Goal: Task Accomplishment & Management: Manage account settings

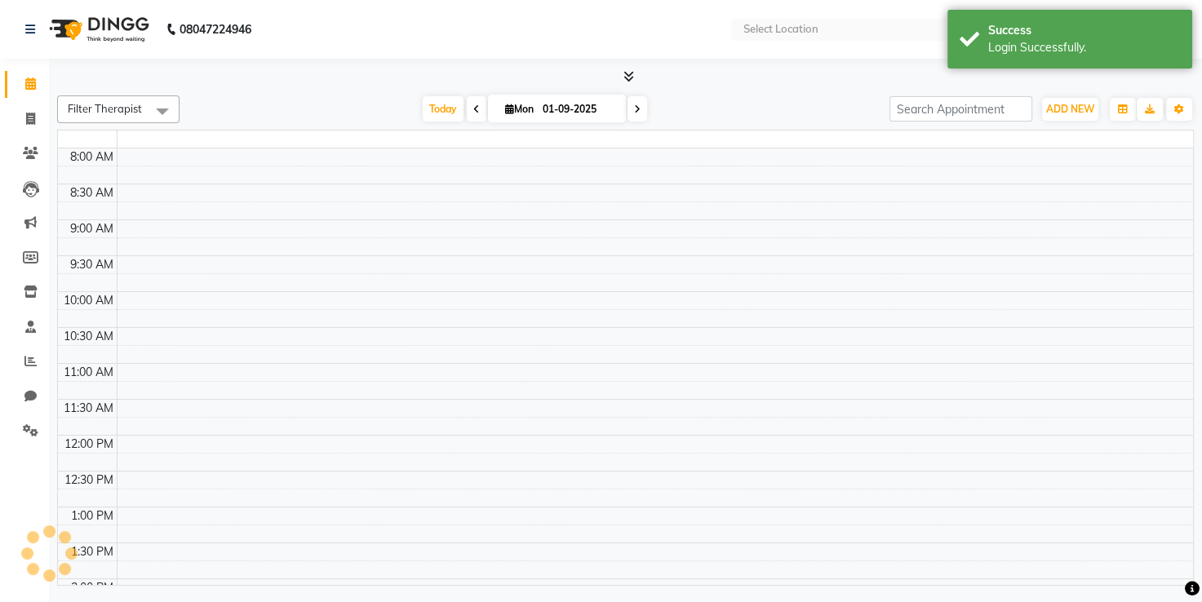
select select "en"
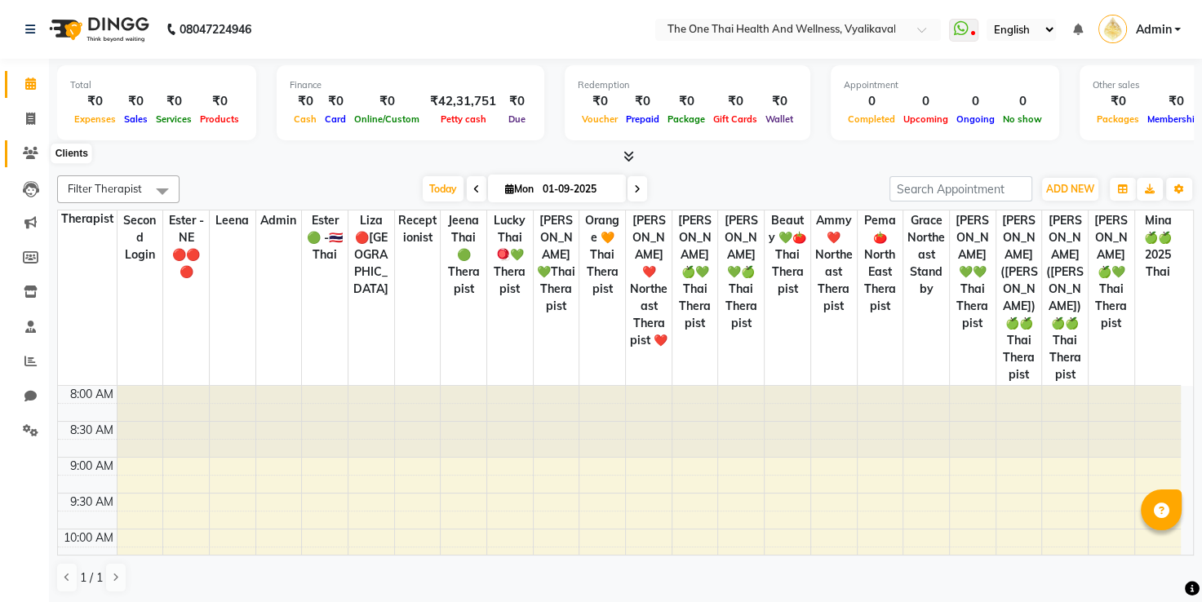
click at [35, 155] on icon at bounding box center [31, 153] width 16 height 12
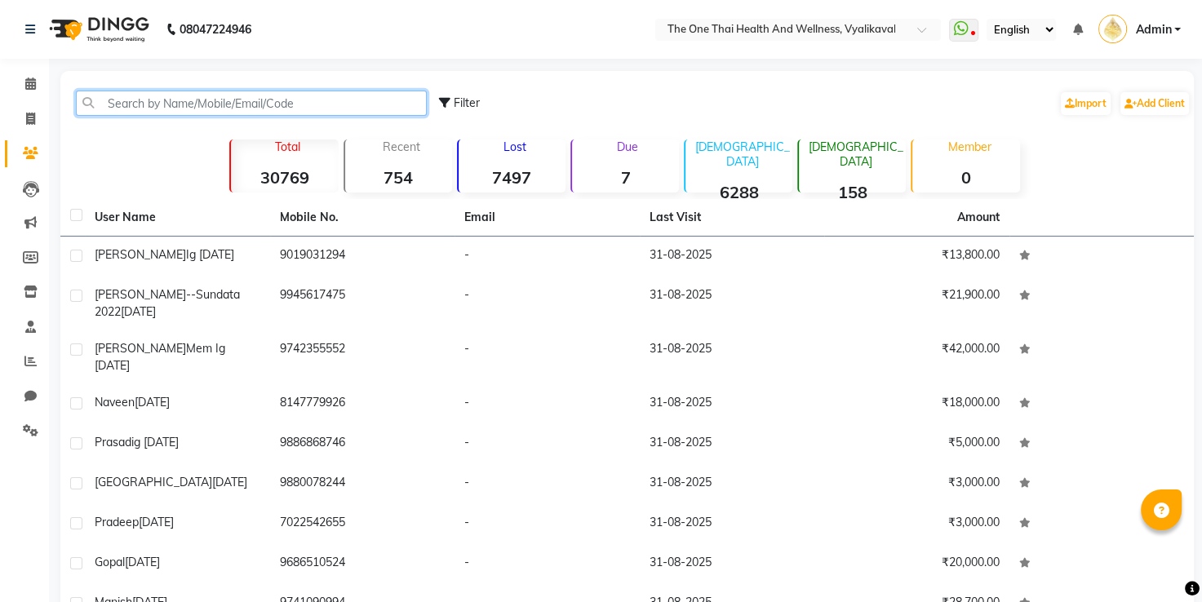
click at [113, 105] on input "text" at bounding box center [251, 103] width 351 height 25
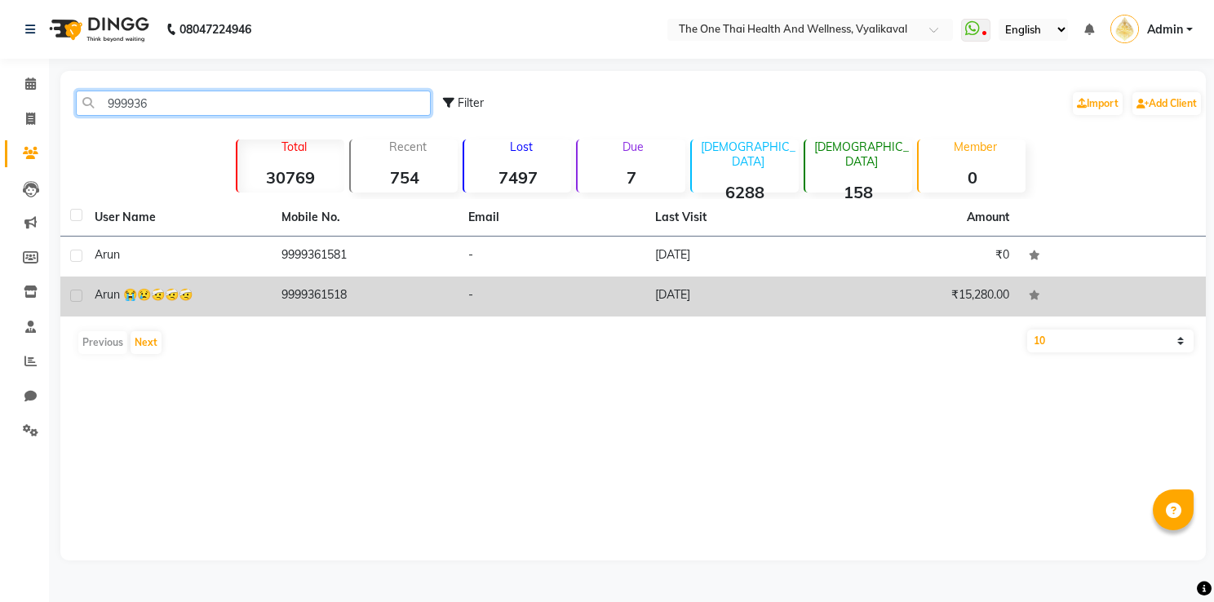
type input "999936"
click at [302, 283] on td "9999361518" at bounding box center [365, 297] width 187 height 40
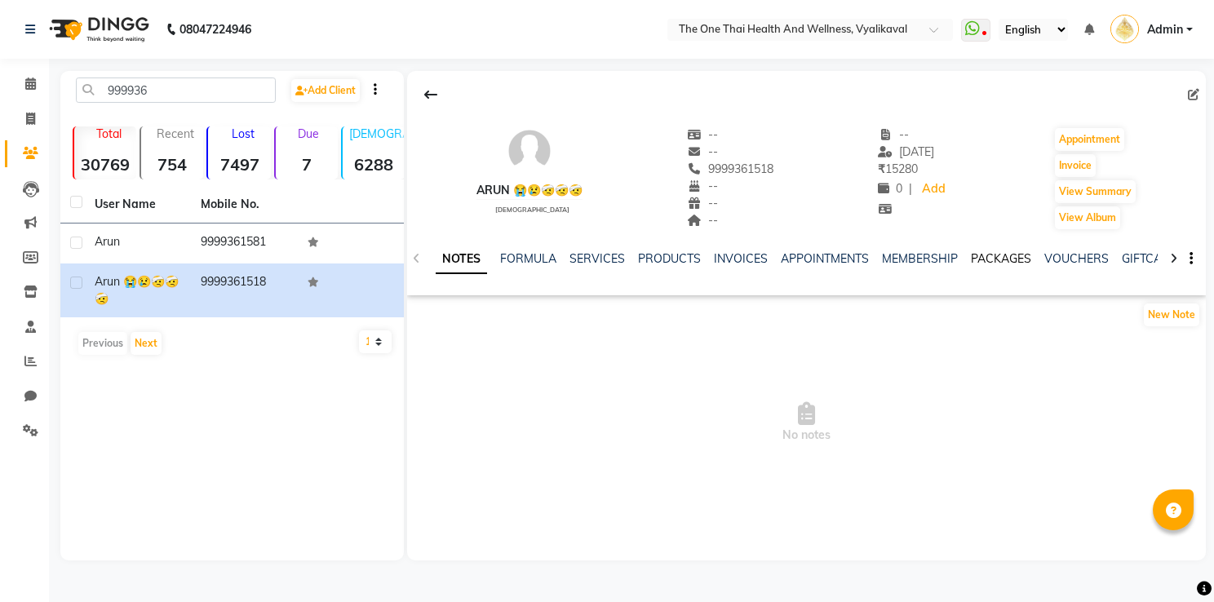
click at [985, 257] on link "PACKAGES" at bounding box center [1001, 258] width 60 height 15
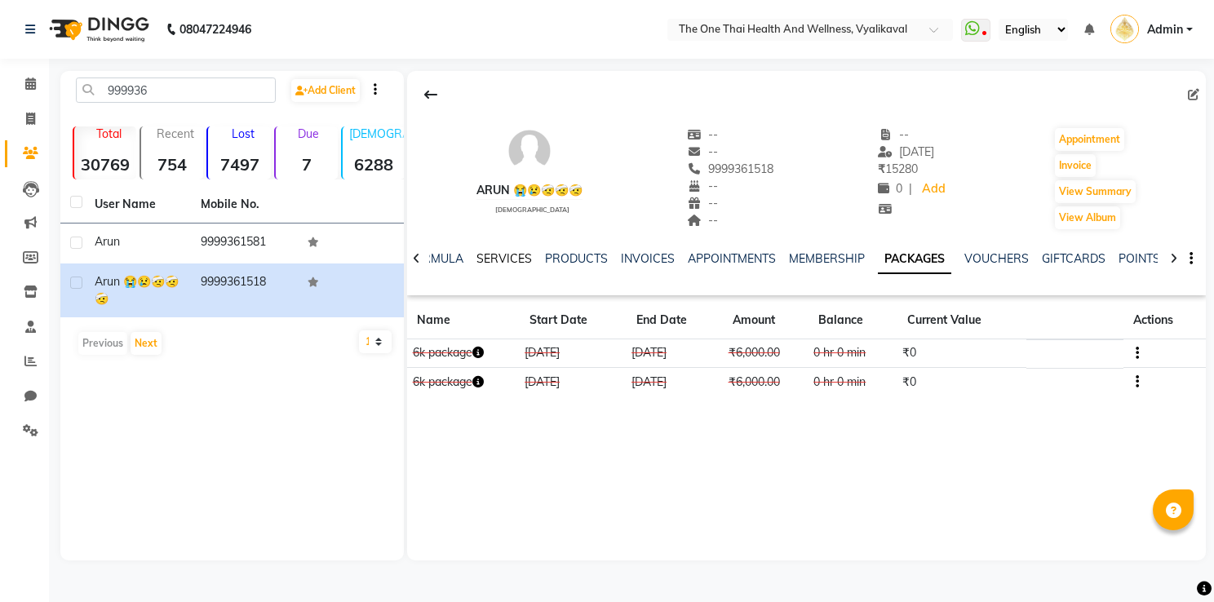
click at [516, 255] on link "SERVICES" at bounding box center [504, 258] width 55 height 15
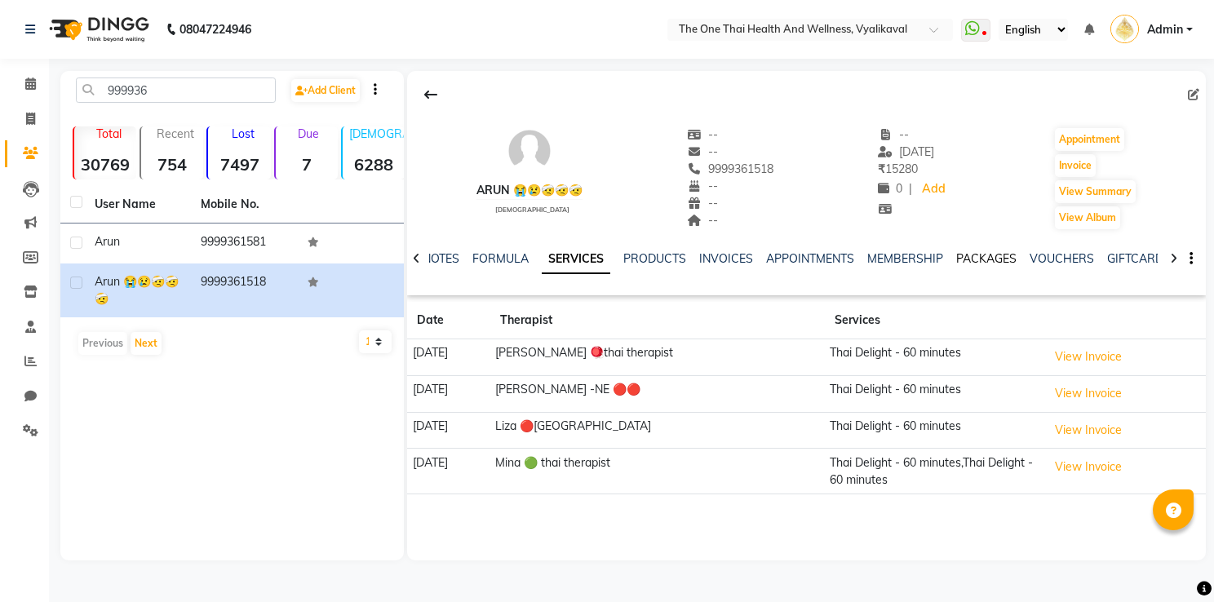
click at [968, 255] on link "PACKAGES" at bounding box center [986, 258] width 60 height 15
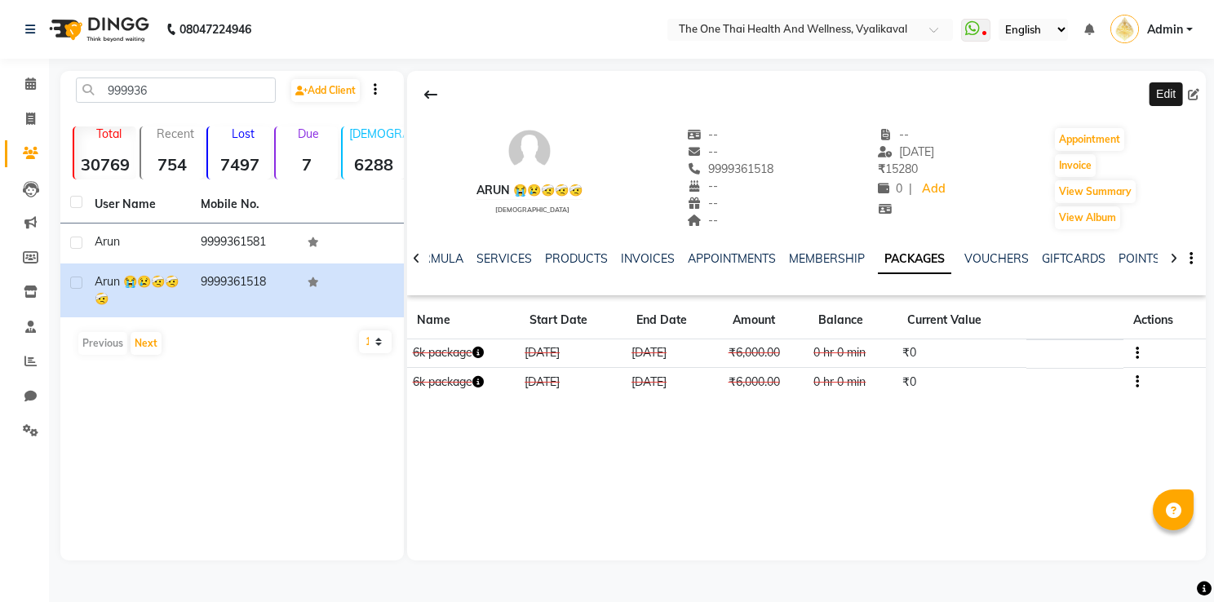
click at [1192, 91] on icon at bounding box center [1193, 94] width 11 height 11
select select "[DEMOGRAPHIC_DATA]"
select select "37874"
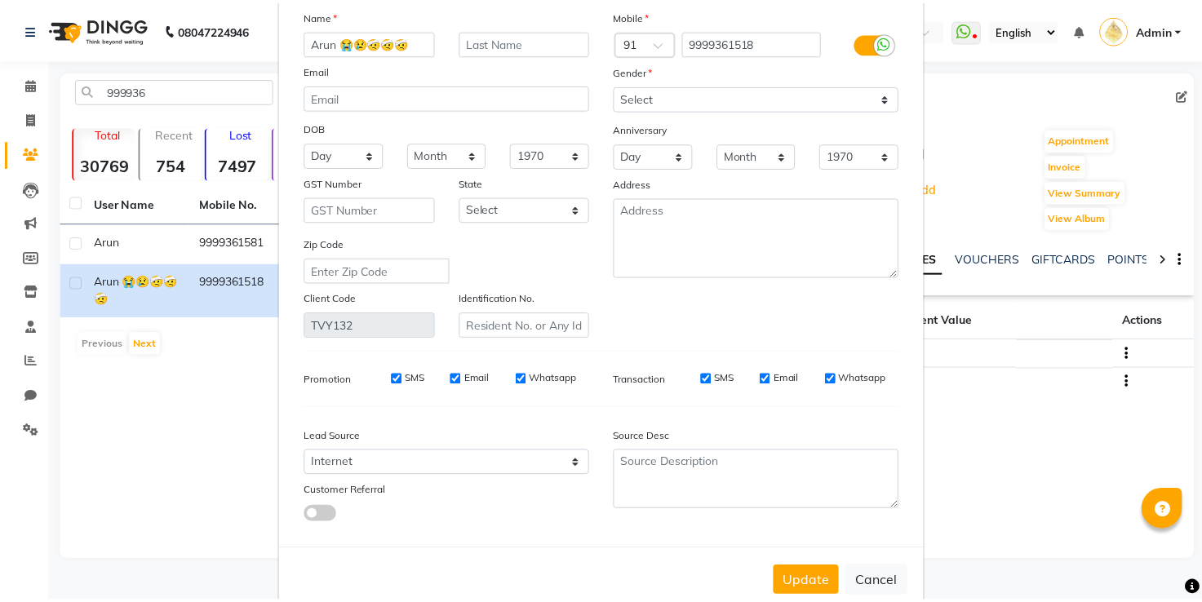
scroll to position [82, 0]
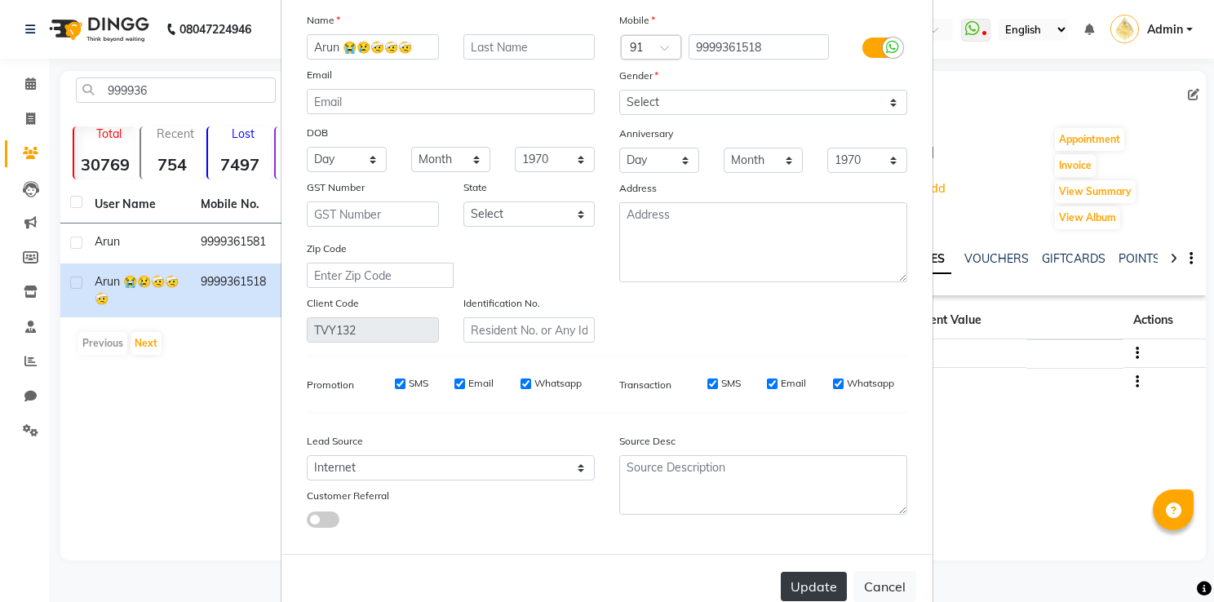
click at [800, 585] on button "Update" at bounding box center [814, 586] width 66 height 29
select select
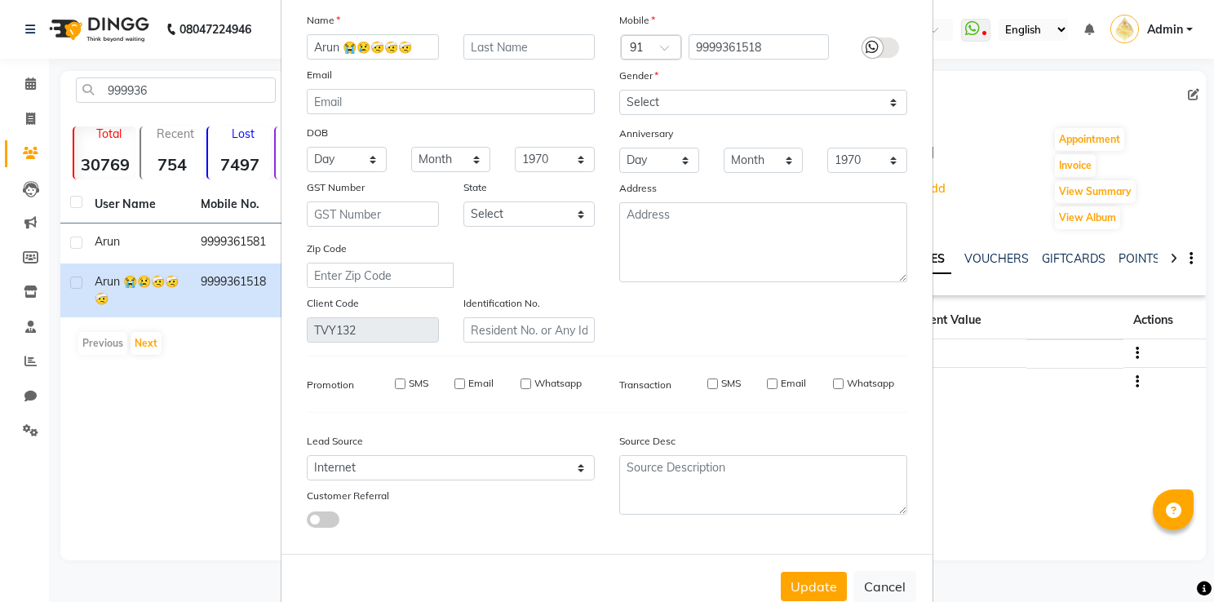
select select
checkbox input "false"
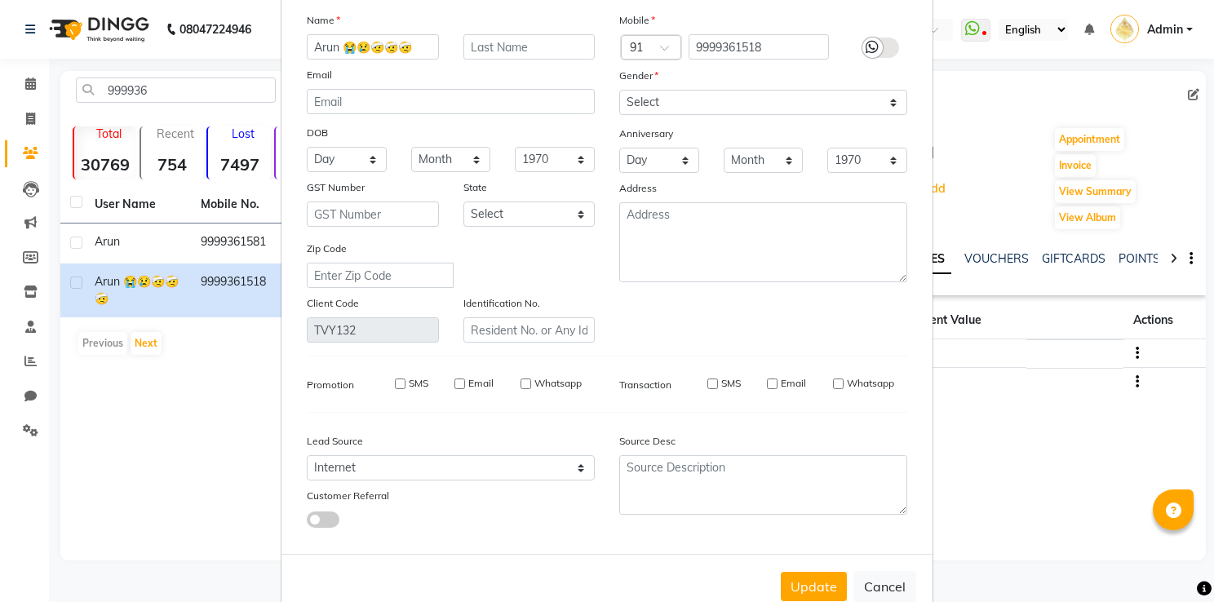
checkbox input "false"
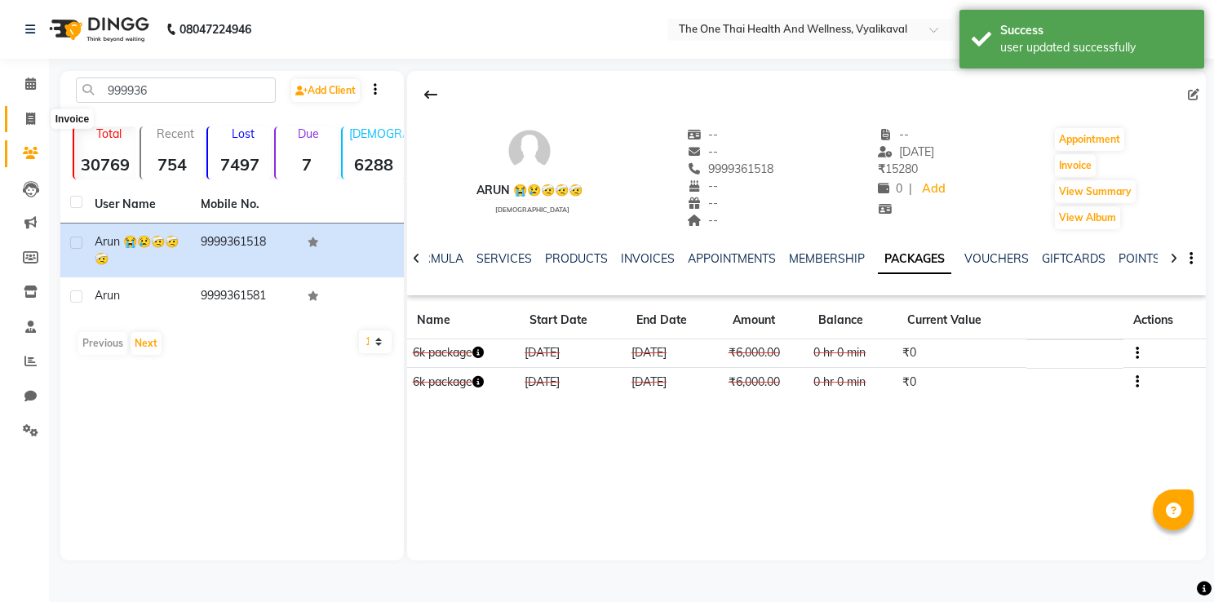
click at [30, 122] on icon at bounding box center [30, 119] width 9 height 12
select select "service"
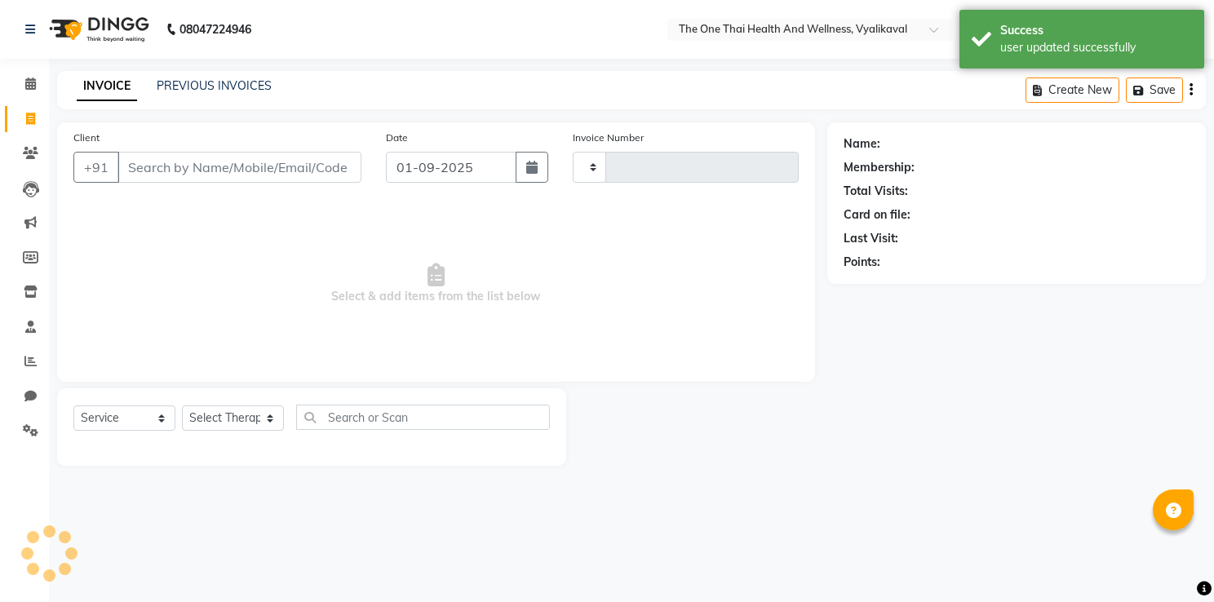
type input "2186"
select select "5972"
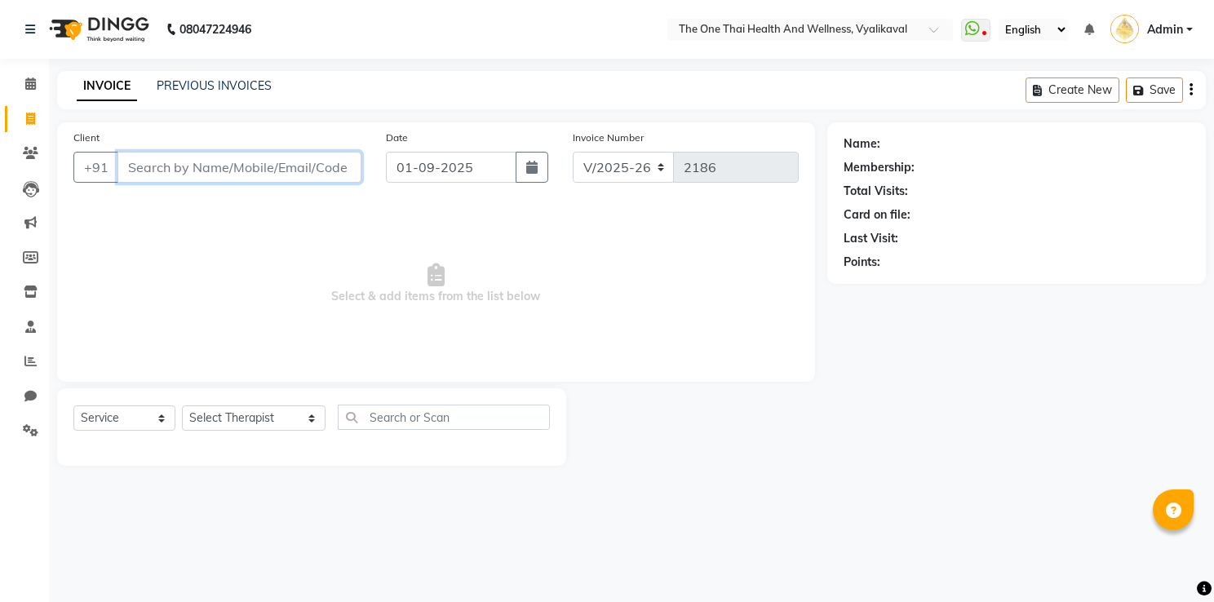
click at [233, 161] on input "Client" at bounding box center [239, 167] width 244 height 31
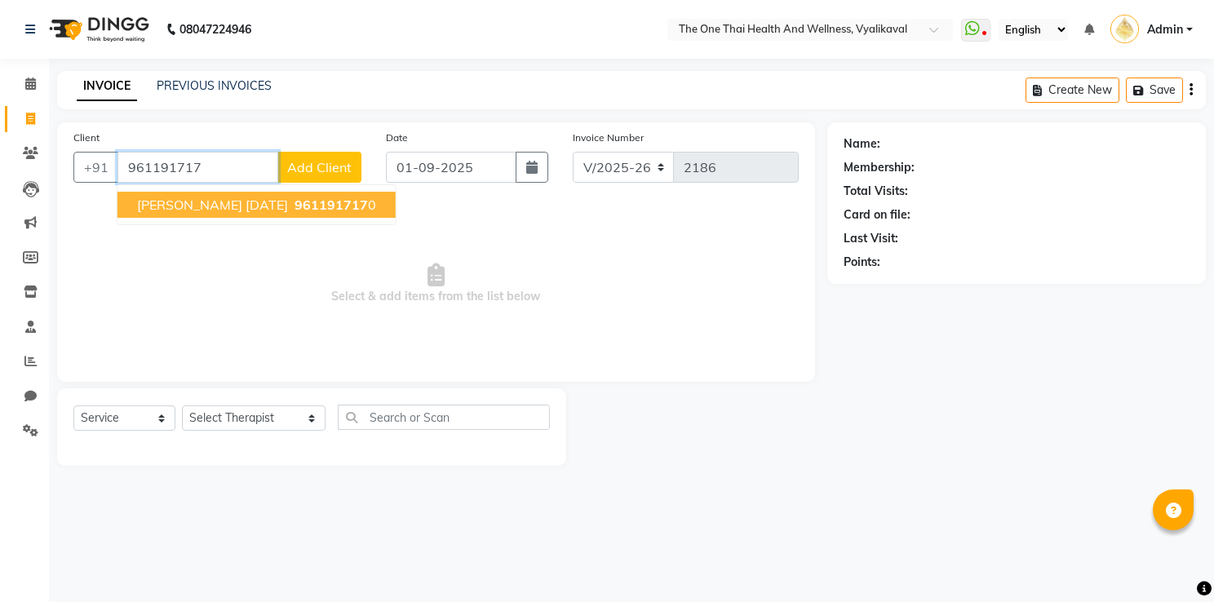
click at [256, 209] on span "Partho 30 march 2024" at bounding box center [212, 205] width 151 height 16
type input "9611917170"
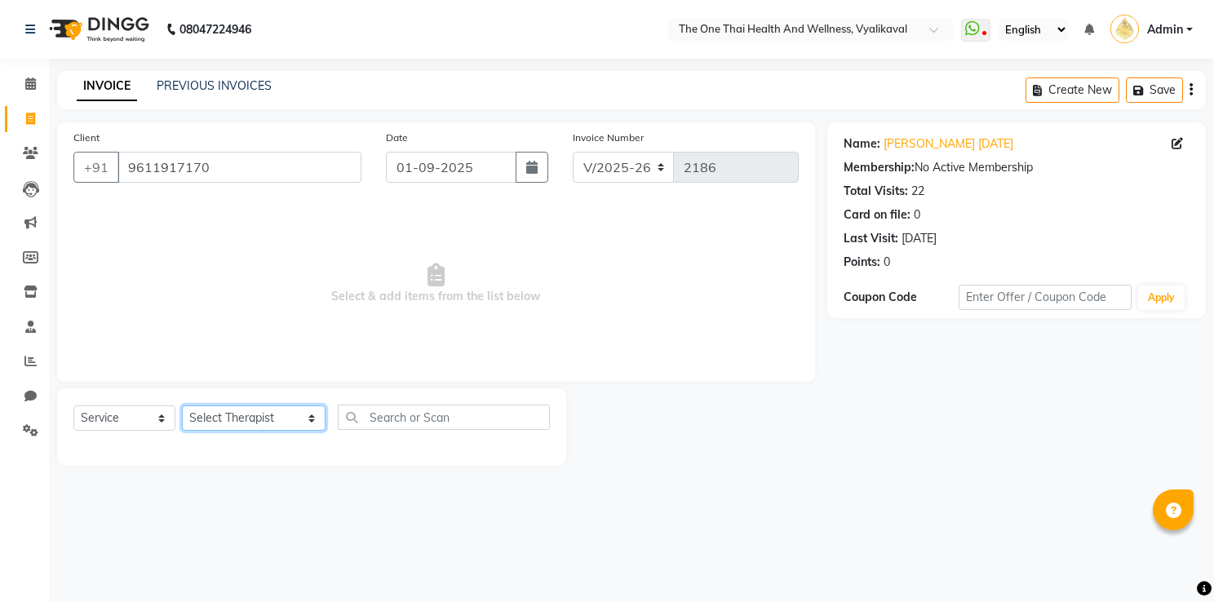
click at [232, 417] on select "Select Therapist Admin Alisha 💚🍏thai therapist Ammy ❤️northeast therapist Beaut…" at bounding box center [254, 418] width 144 height 25
select select "60154"
click at [182, 406] on select "Select Therapist Admin Alisha 💚🍏thai therapist Ammy ❤️northeast therapist Beaut…" at bounding box center [254, 418] width 144 height 25
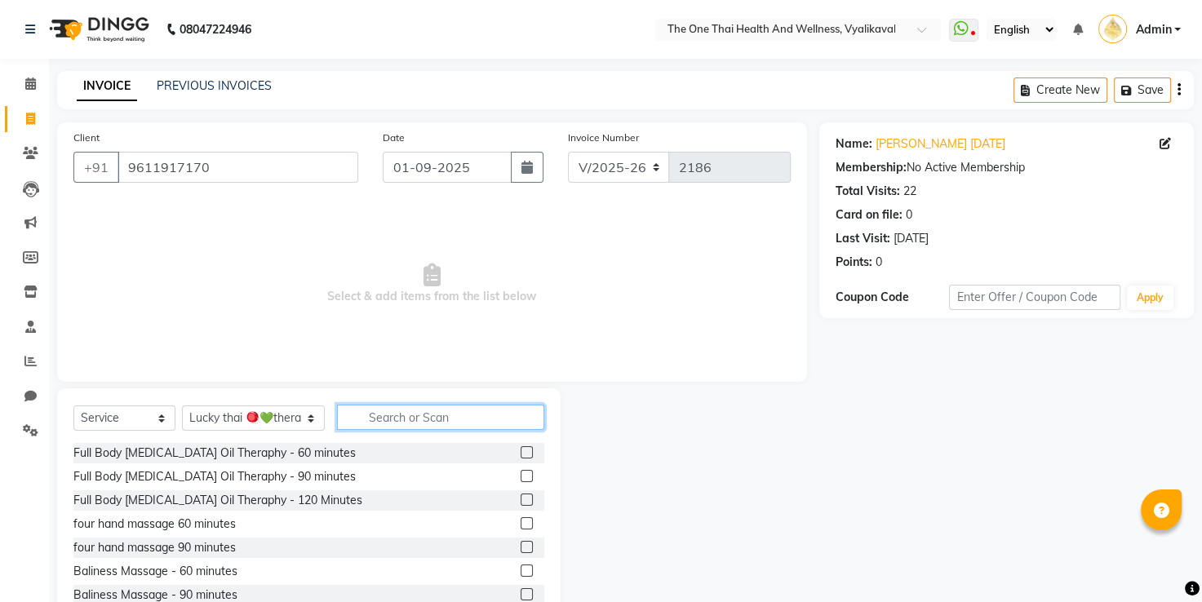
click at [343, 410] on input "text" at bounding box center [441, 417] width 208 height 25
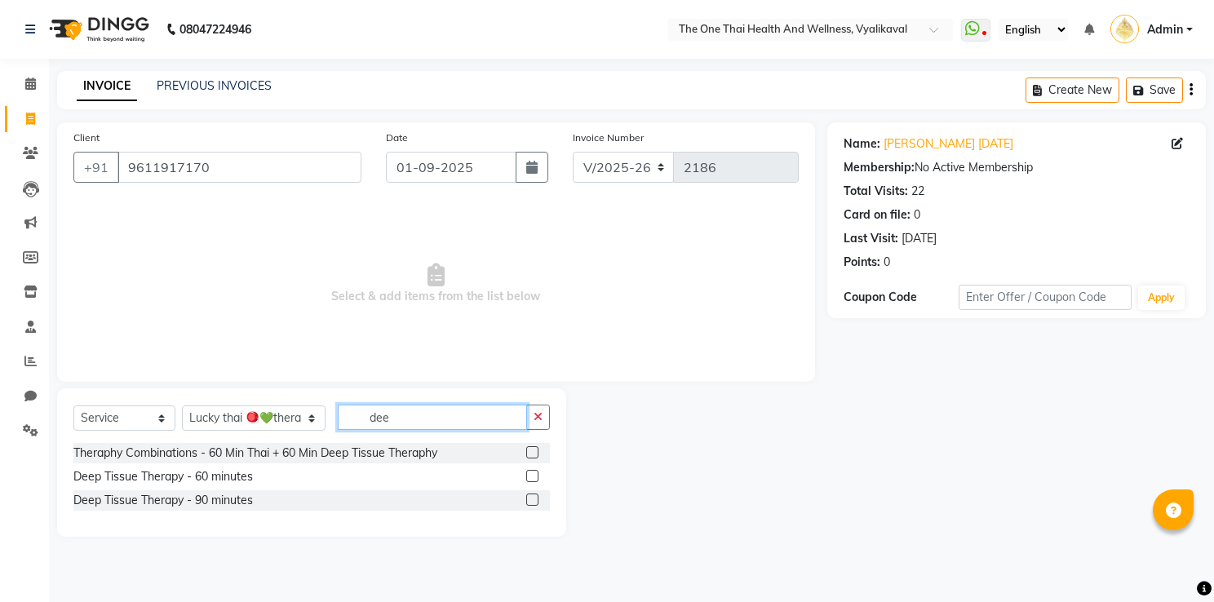
type input "dee"
click at [530, 477] on label at bounding box center [532, 476] width 12 height 12
click at [530, 477] on input "checkbox" at bounding box center [531, 477] width 11 height 11
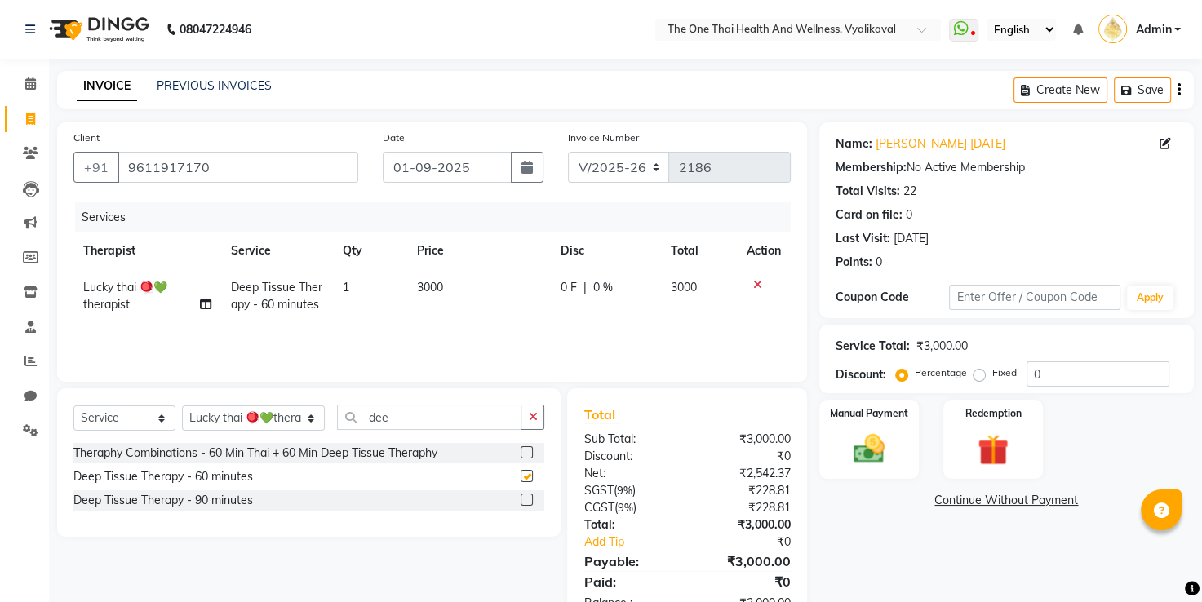
checkbox input "false"
click at [580, 285] on div "0 F | 0 %" at bounding box center [605, 287] width 91 height 17
select select "60154"
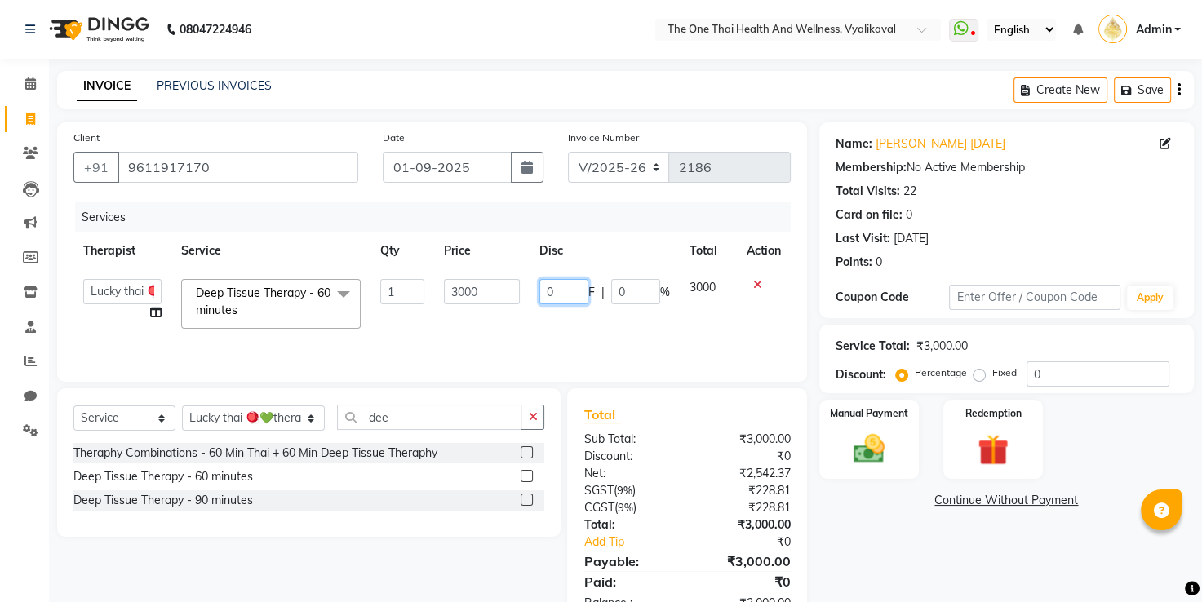
click at [546, 292] on input "0" at bounding box center [563, 291] width 49 height 25
type input "200"
click at [567, 321] on td "200 F | 0 %" at bounding box center [605, 303] width 150 height 69
select select "60154"
click at [870, 432] on img at bounding box center [869, 450] width 52 height 38
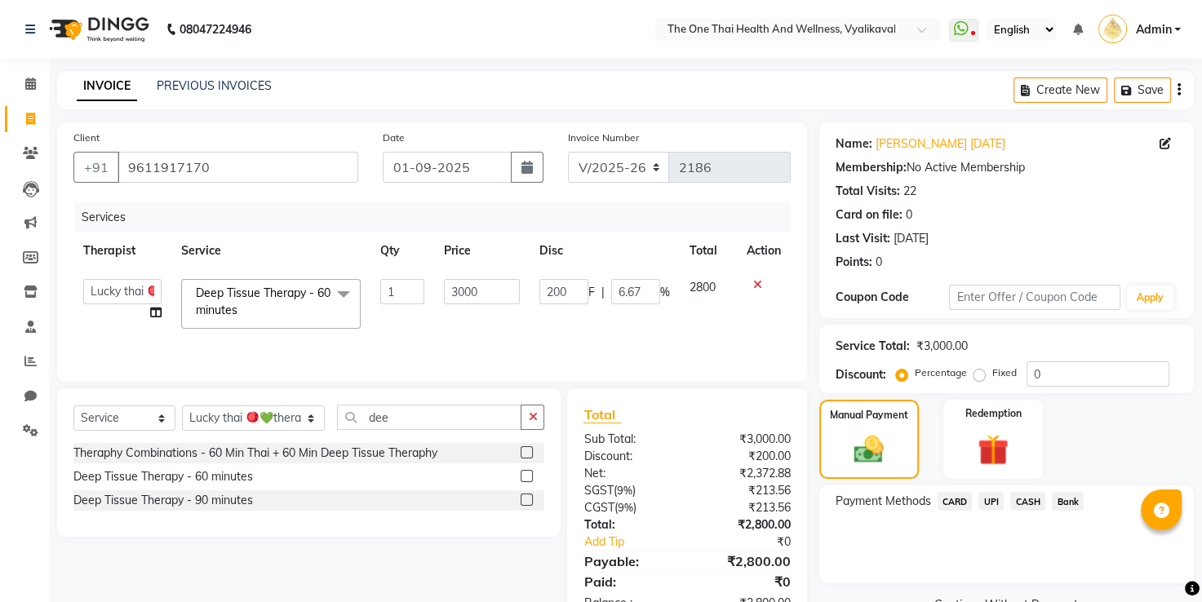
click at [989, 498] on span "UPI" at bounding box center [990, 501] width 25 height 19
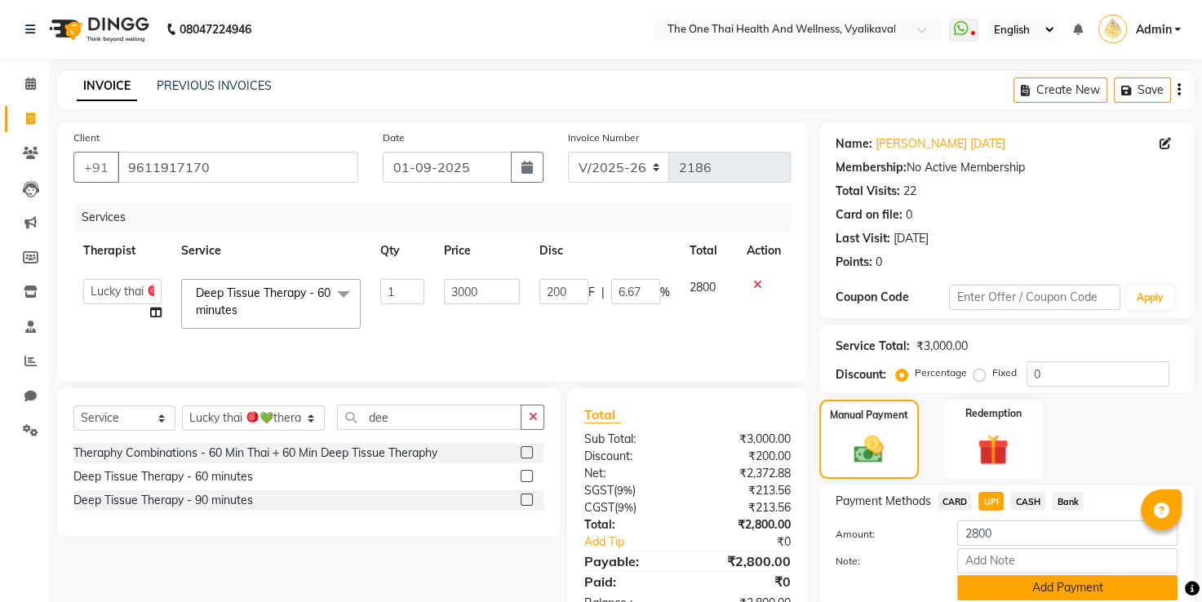
drag, startPoint x: 979, startPoint y: 586, endPoint x: 1022, endPoint y: 550, distance: 55.6
click at [981, 586] on button "Add Payment" at bounding box center [1067, 587] width 220 height 25
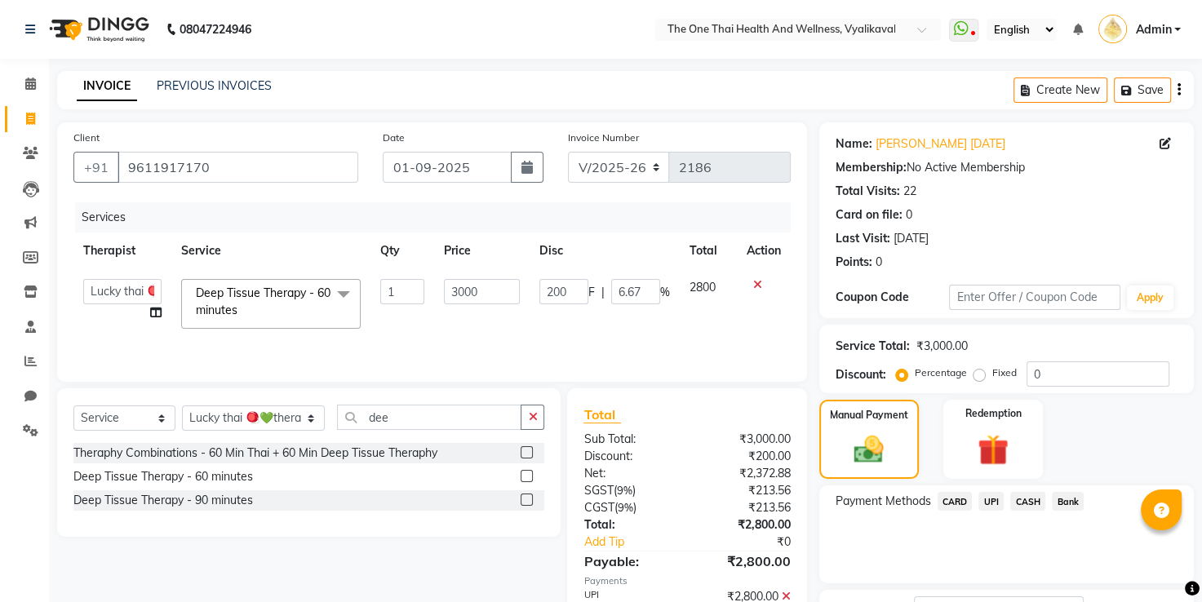
scroll to position [110, 0]
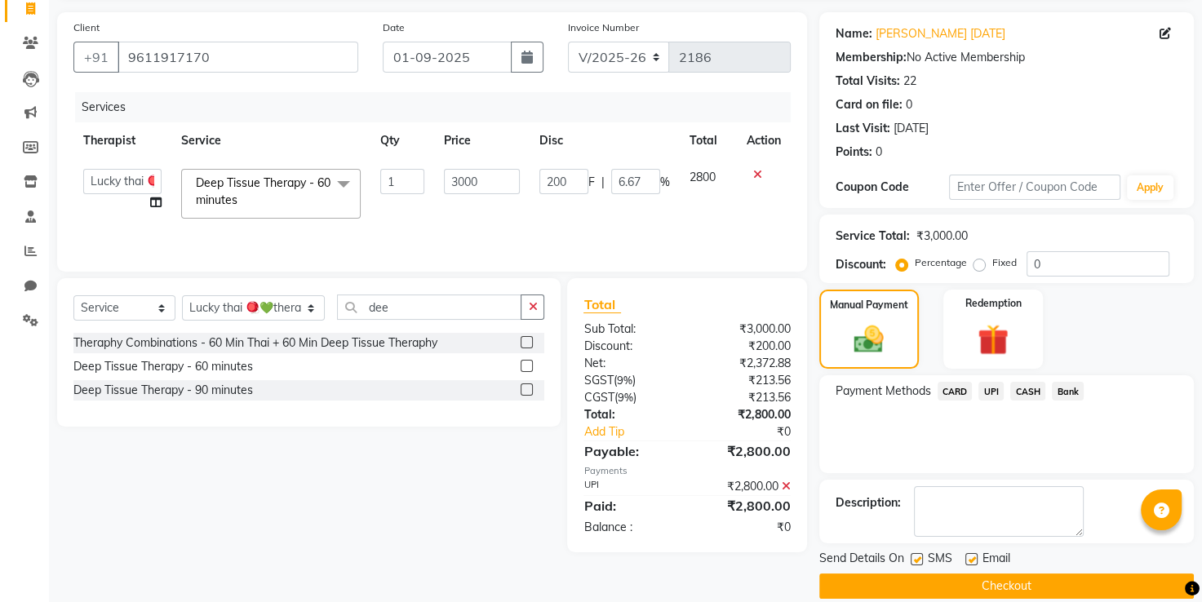
click at [1022, 460] on div "Payment Methods CARD UPI CASH Bank" at bounding box center [1006, 424] width 375 height 98
click at [1017, 491] on textarea at bounding box center [999, 511] width 170 height 51
type textarea "1660"
click at [1025, 576] on button "Checkout" at bounding box center [1006, 586] width 375 height 25
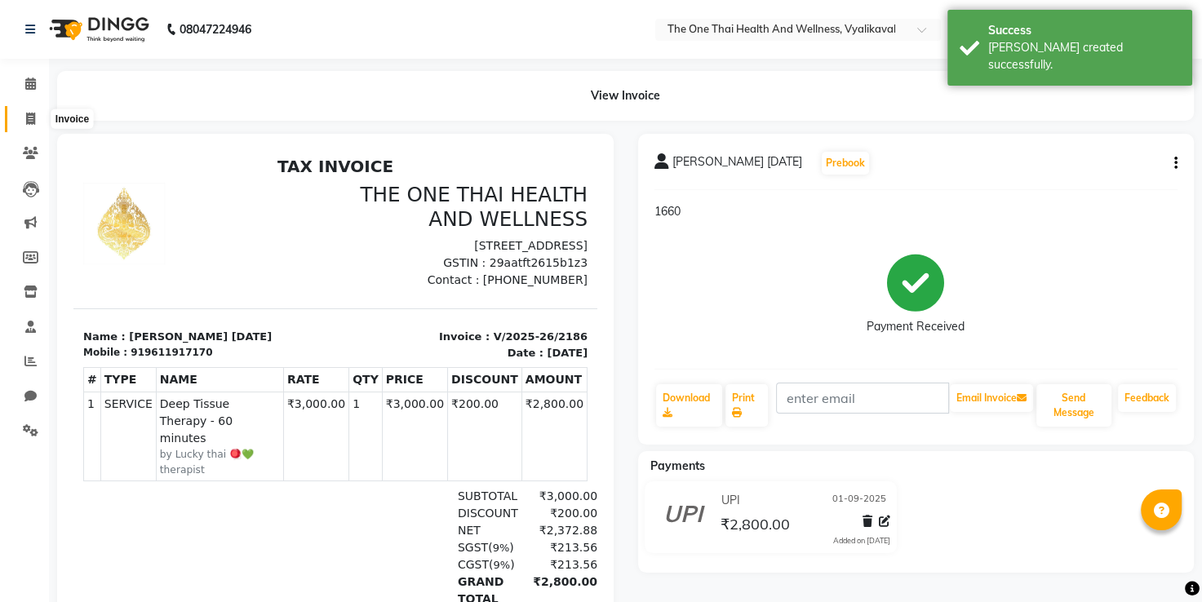
click at [35, 117] on span at bounding box center [30, 119] width 29 height 19
select select "service"
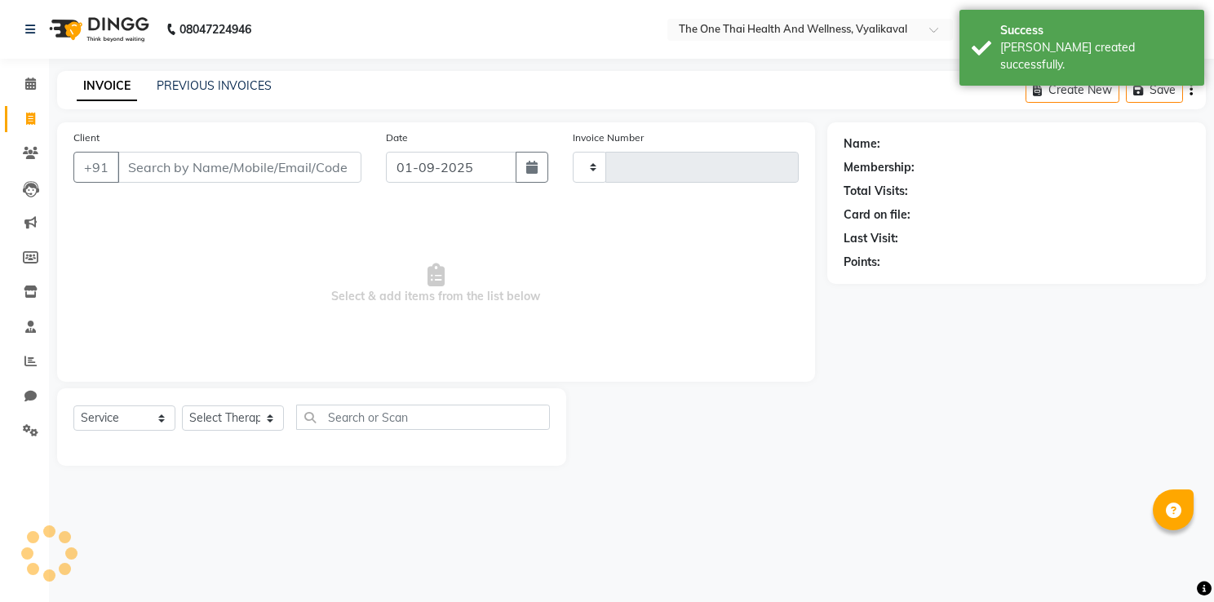
type input "2187"
select select "5972"
click at [135, 157] on input "Client" at bounding box center [239, 167] width 244 height 31
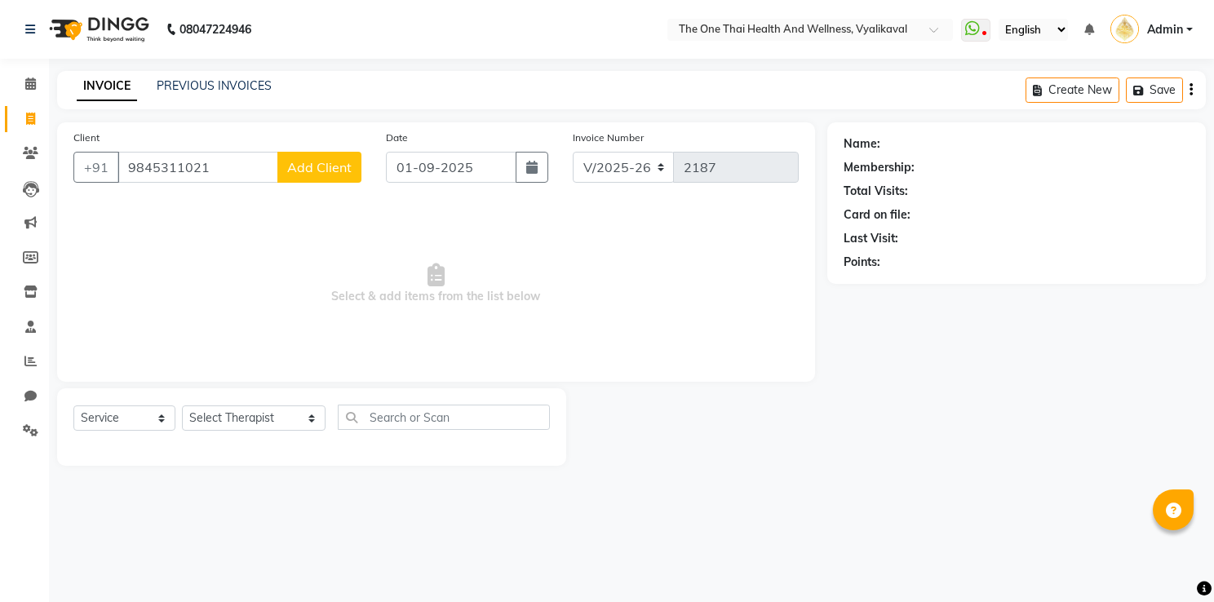
type input "9845311021"
click at [321, 168] on span "Add Client" at bounding box center [319, 167] width 64 height 16
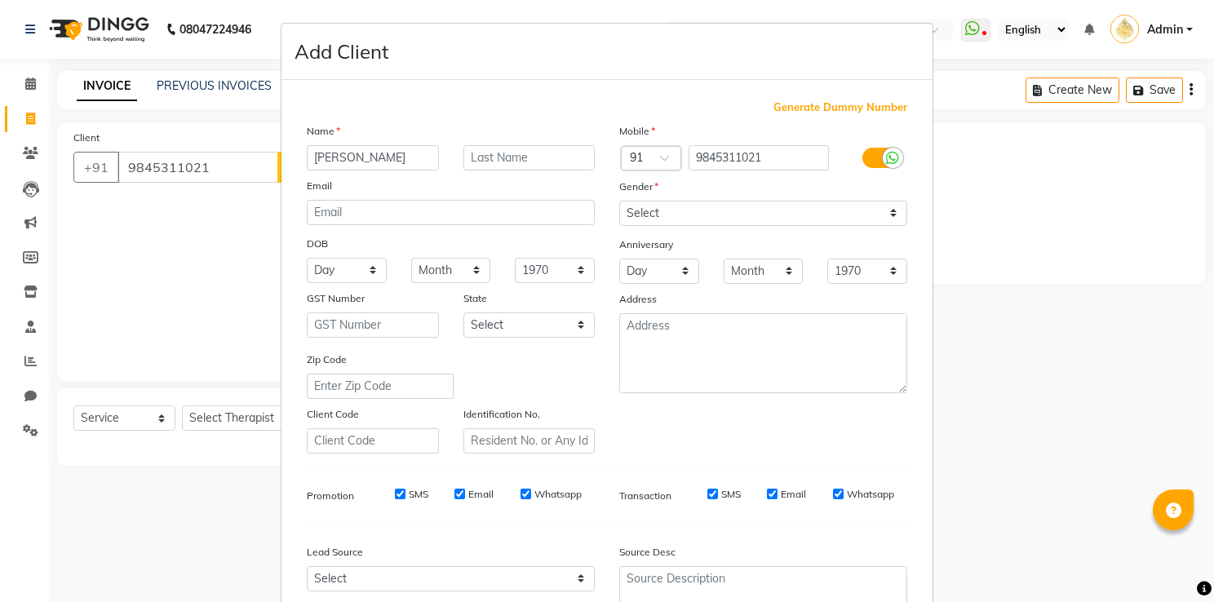
type input "[PERSON_NAME]"
type input "[DATE]"
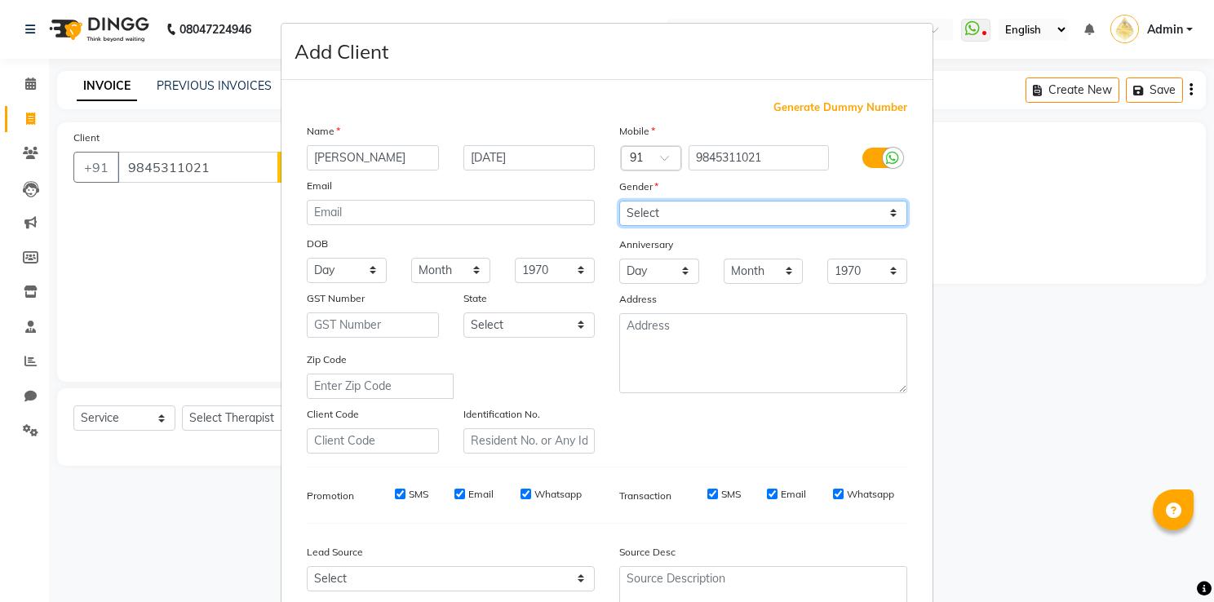
click at [649, 218] on select "Select Male Female Other Prefer Not To Say" at bounding box center [763, 213] width 288 height 25
select select "male"
click at [619, 202] on select "Select Male Female Other Prefer Not To Say" at bounding box center [763, 213] width 288 height 25
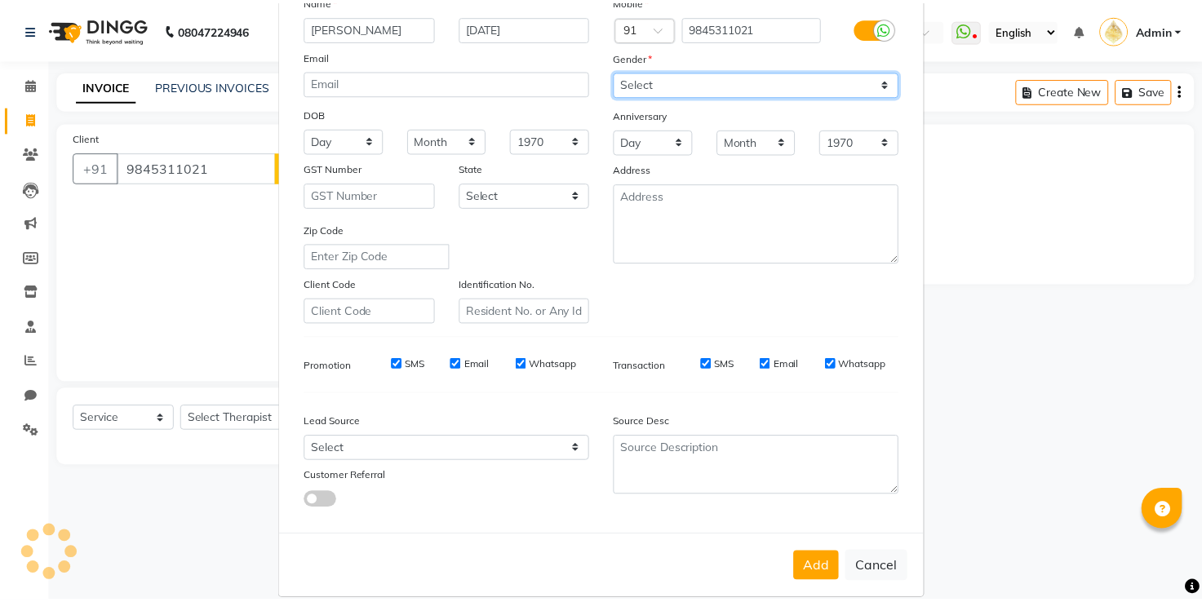
scroll to position [158, 0]
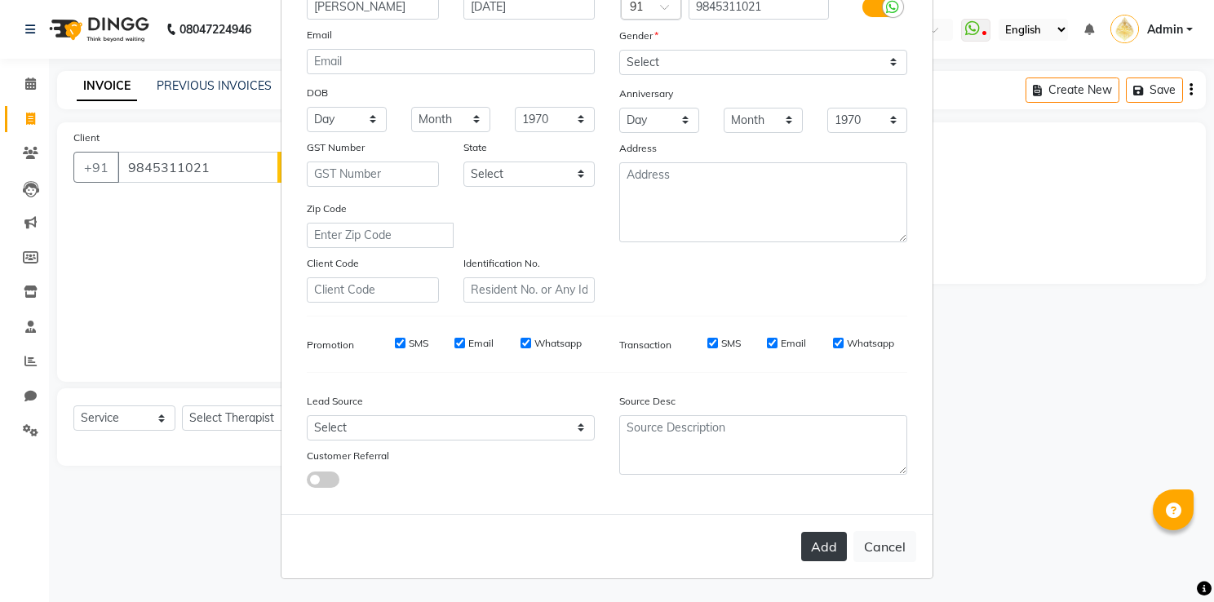
click at [813, 543] on button "Add" at bounding box center [824, 546] width 46 height 29
select select
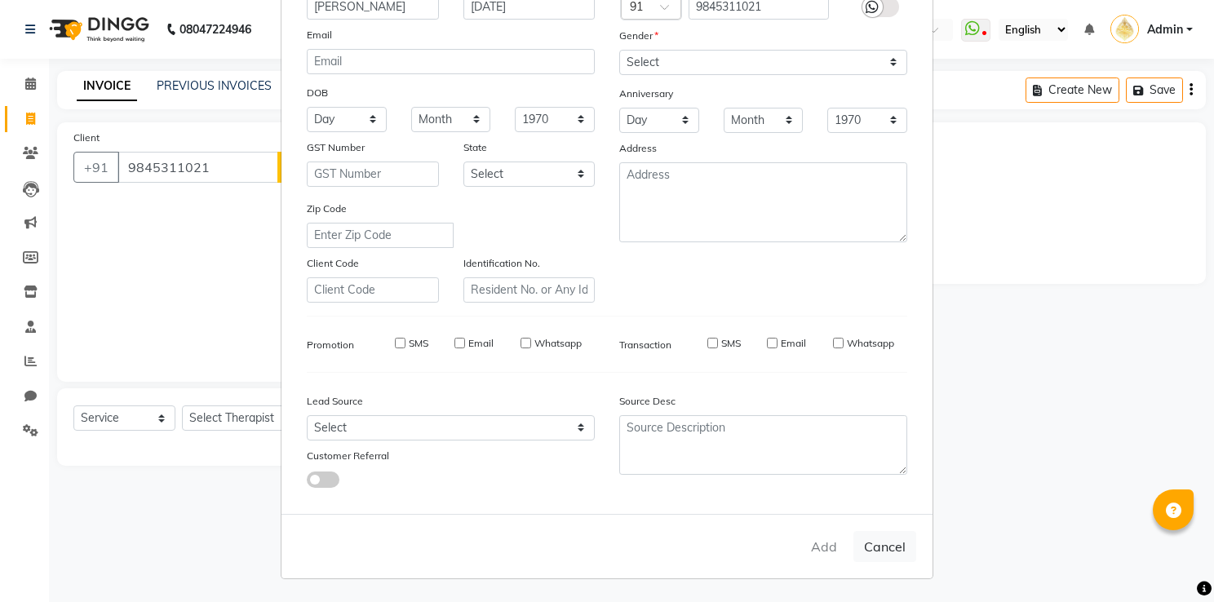
select select
checkbox input "false"
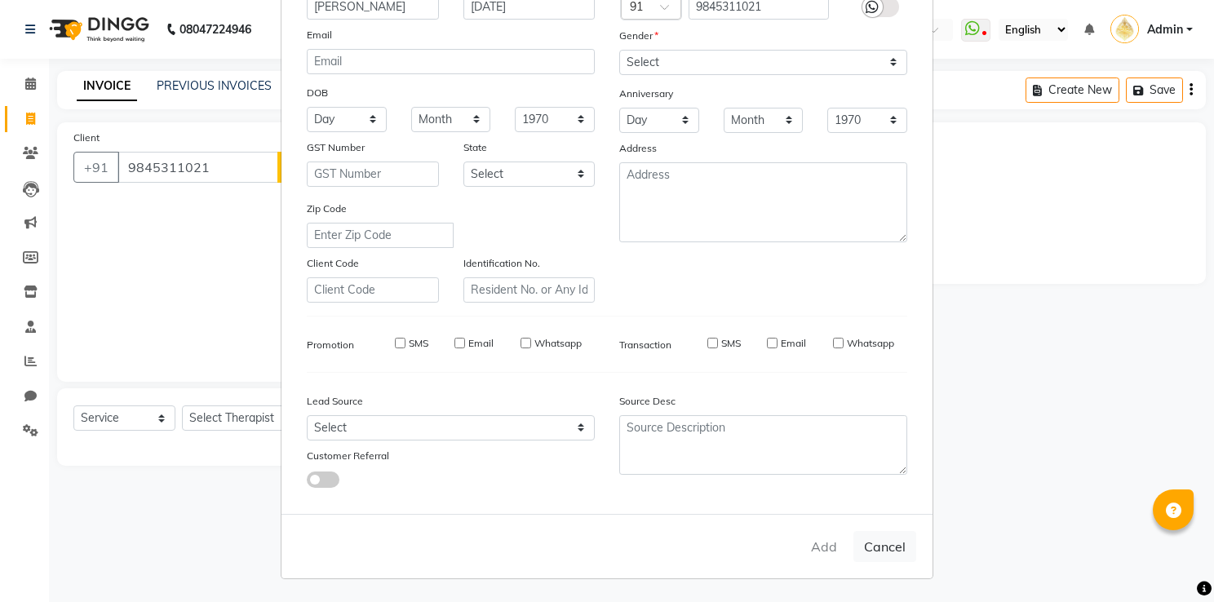
checkbox input "false"
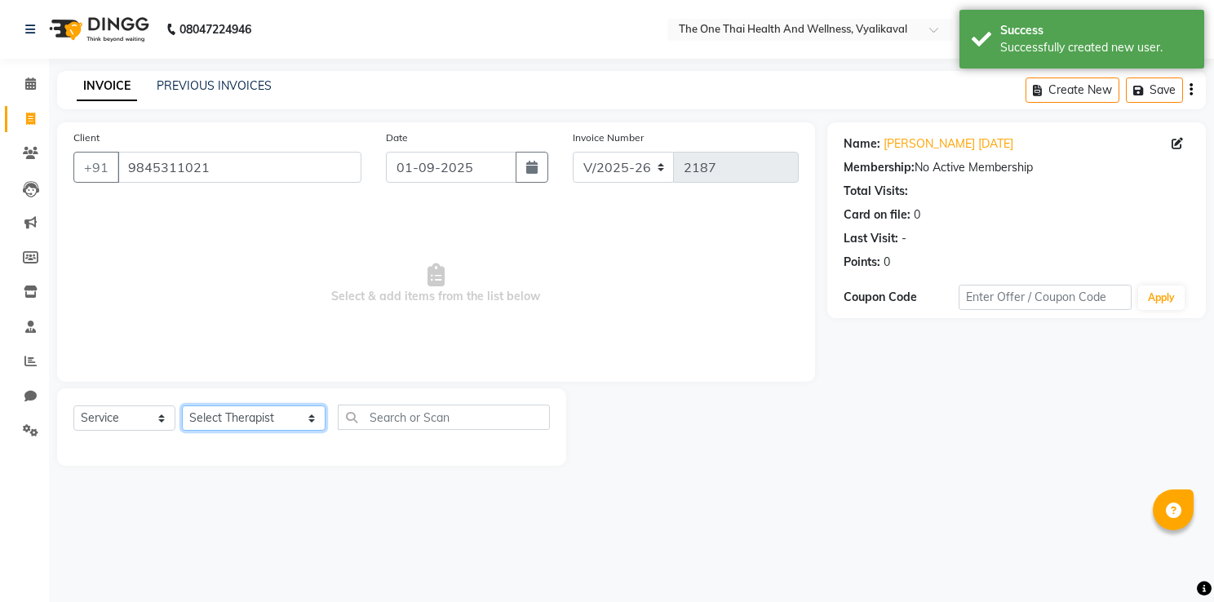
click at [186, 414] on select "Select Therapist Admin Alisha 💚🍏thai therapist Ammy ❤️northeast therapist Beaut…" at bounding box center [254, 418] width 144 height 25
select select "86643"
click at [182, 406] on select "Select Therapist Admin Alisha 💚🍏thai therapist Ammy ❤️northeast therapist Beaut…" at bounding box center [254, 418] width 144 height 25
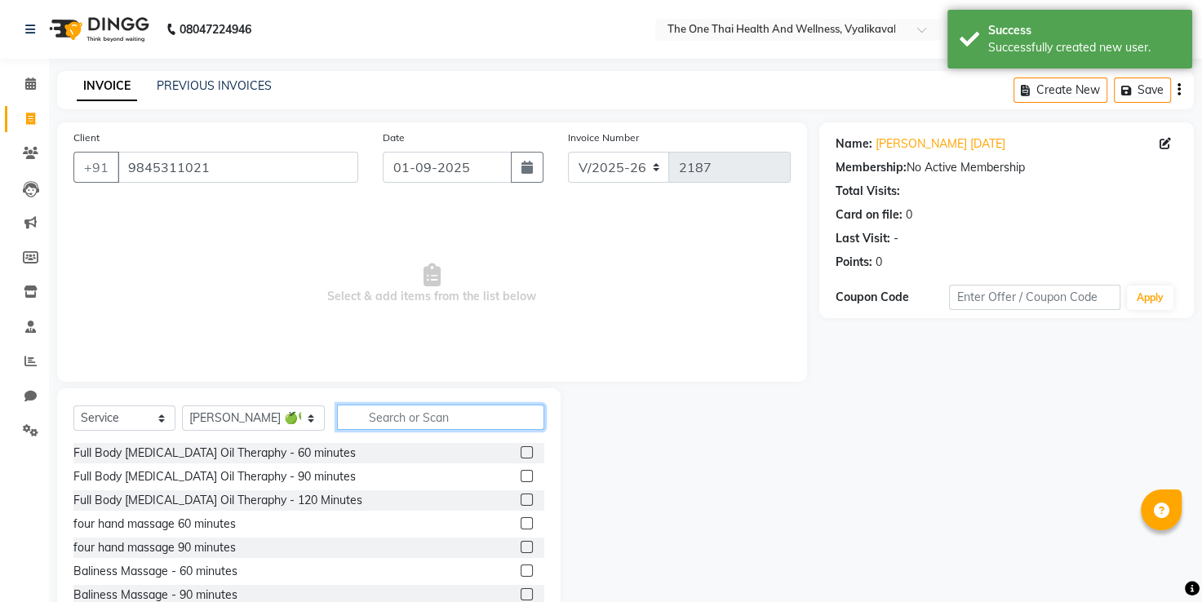
click at [339, 416] on input "text" at bounding box center [441, 417] width 208 height 25
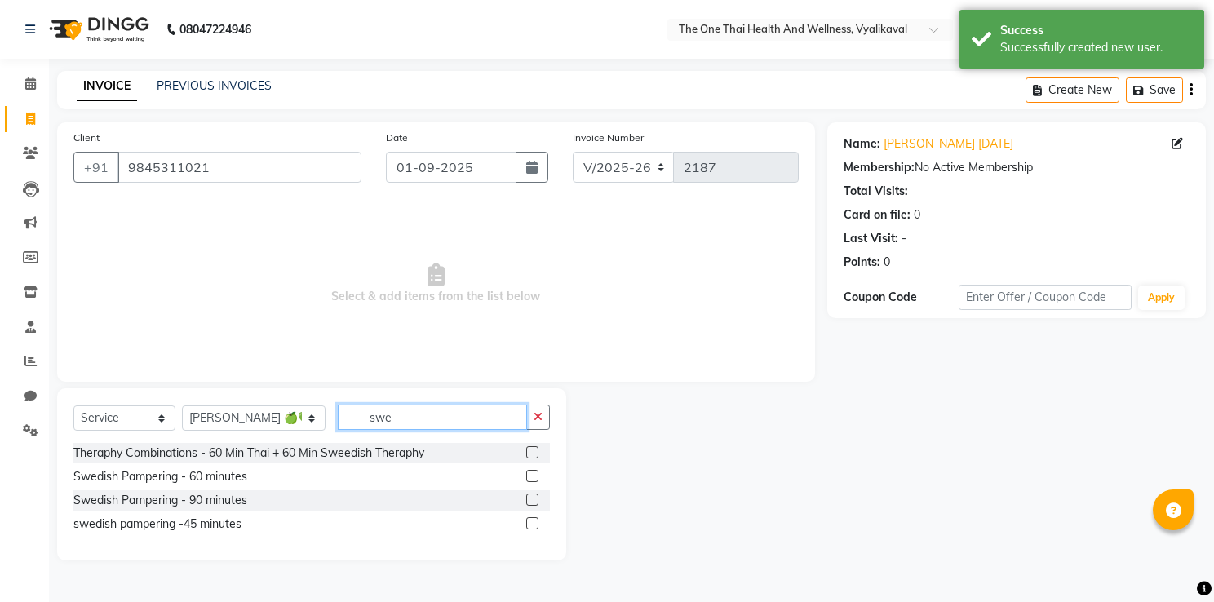
type input "swe"
click at [531, 476] on label at bounding box center [532, 476] width 12 height 12
click at [531, 476] on input "checkbox" at bounding box center [531, 477] width 11 height 11
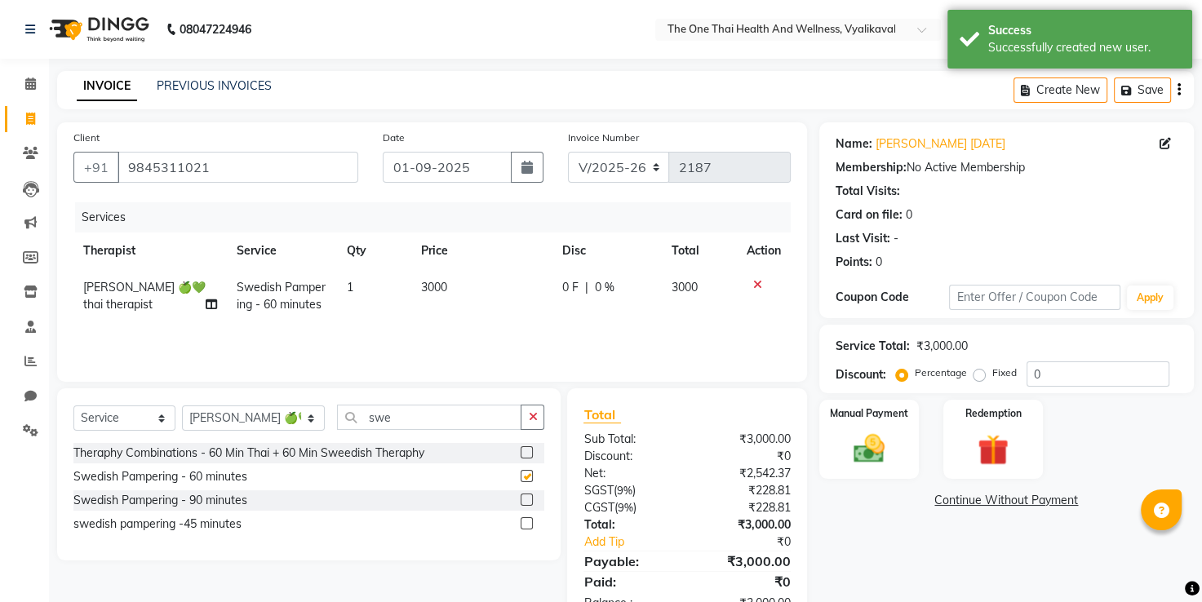
checkbox input "false"
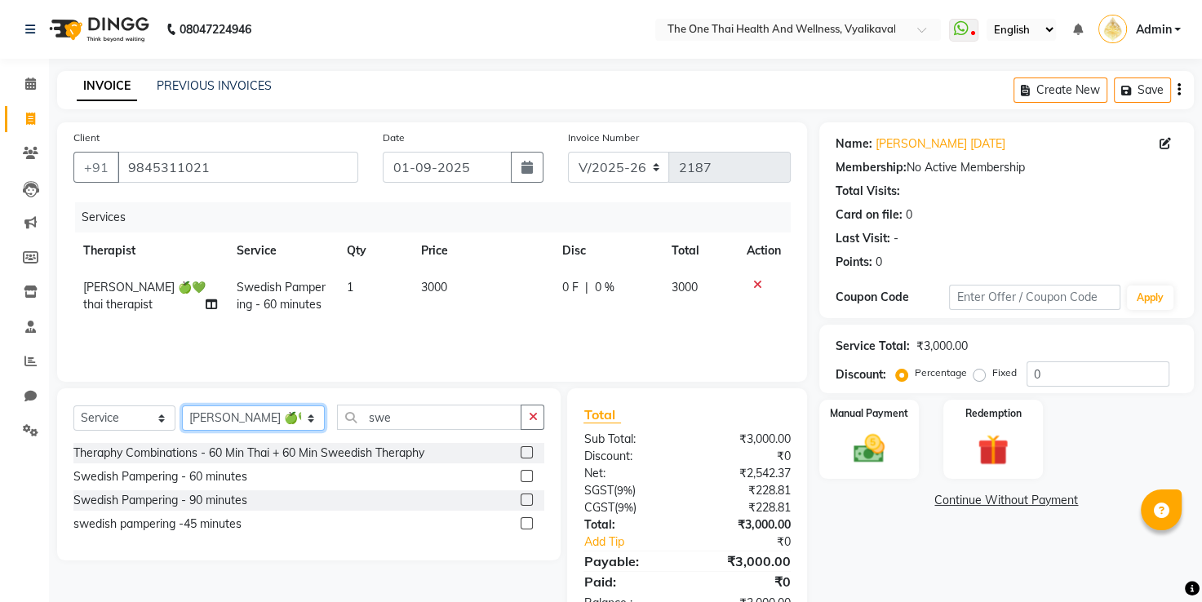
click at [272, 426] on select "Select Therapist Admin Alisha 💚🍏thai therapist Ammy ❤️northeast therapist Beaut…" at bounding box center [253, 418] width 143 height 25
select select "88555"
click at [182, 406] on select "Select Therapist Admin Alisha 💚🍏thai therapist Ammy ❤️northeast therapist Beaut…" at bounding box center [253, 418] width 143 height 25
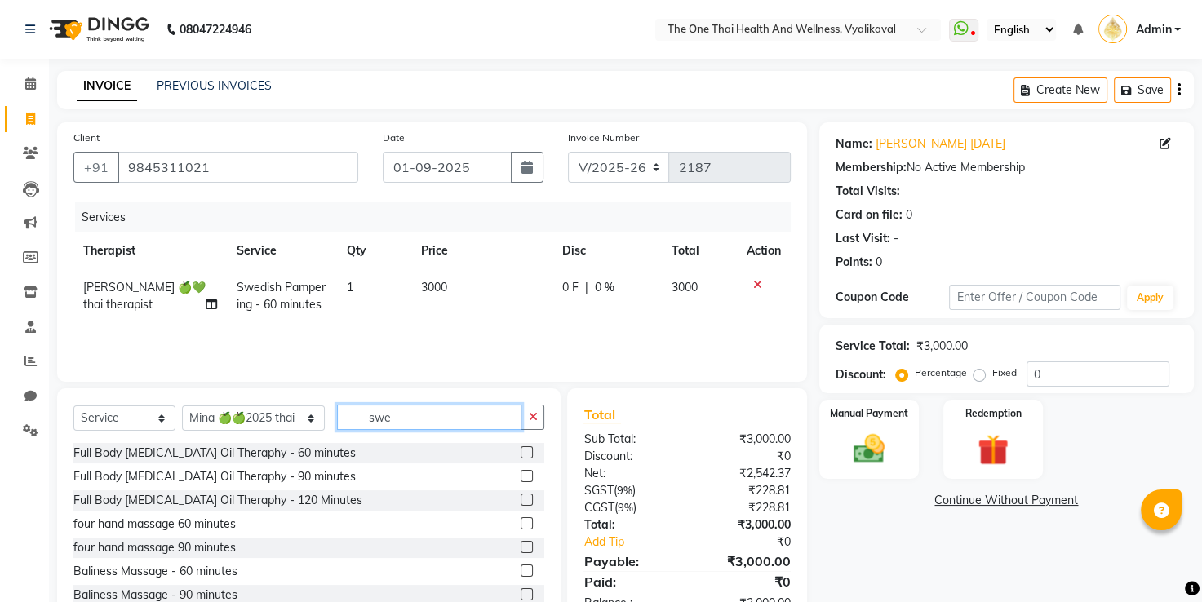
click at [371, 414] on input "swe" at bounding box center [429, 417] width 185 height 25
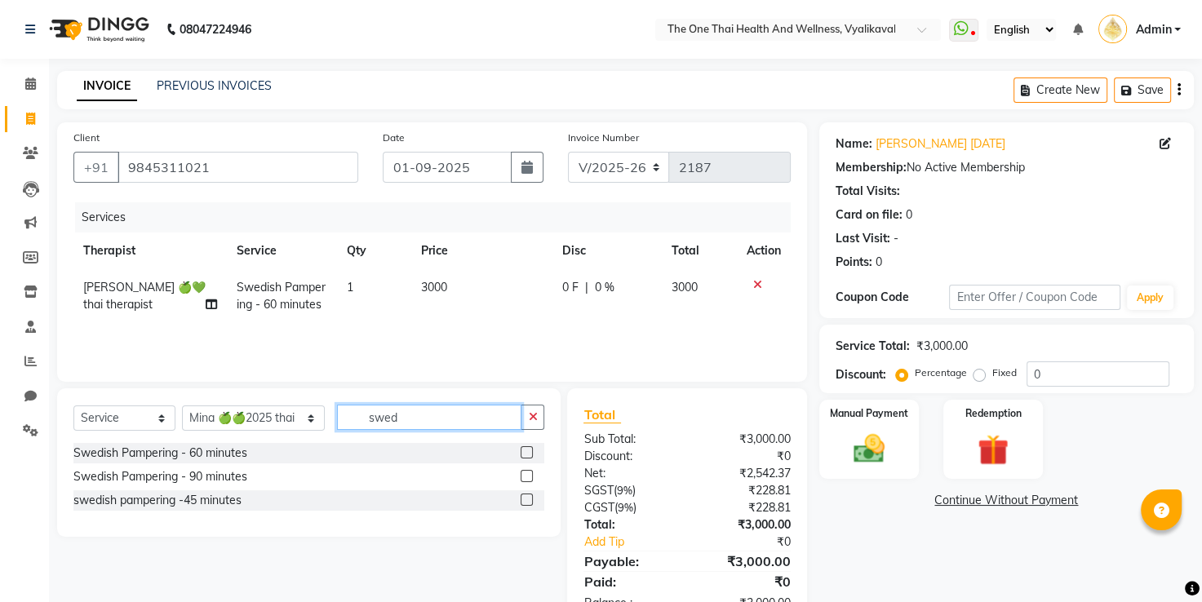
type input "swed"
click at [523, 454] on label at bounding box center [527, 452] width 12 height 12
click at [523, 454] on input "checkbox" at bounding box center [526, 453] width 11 height 11
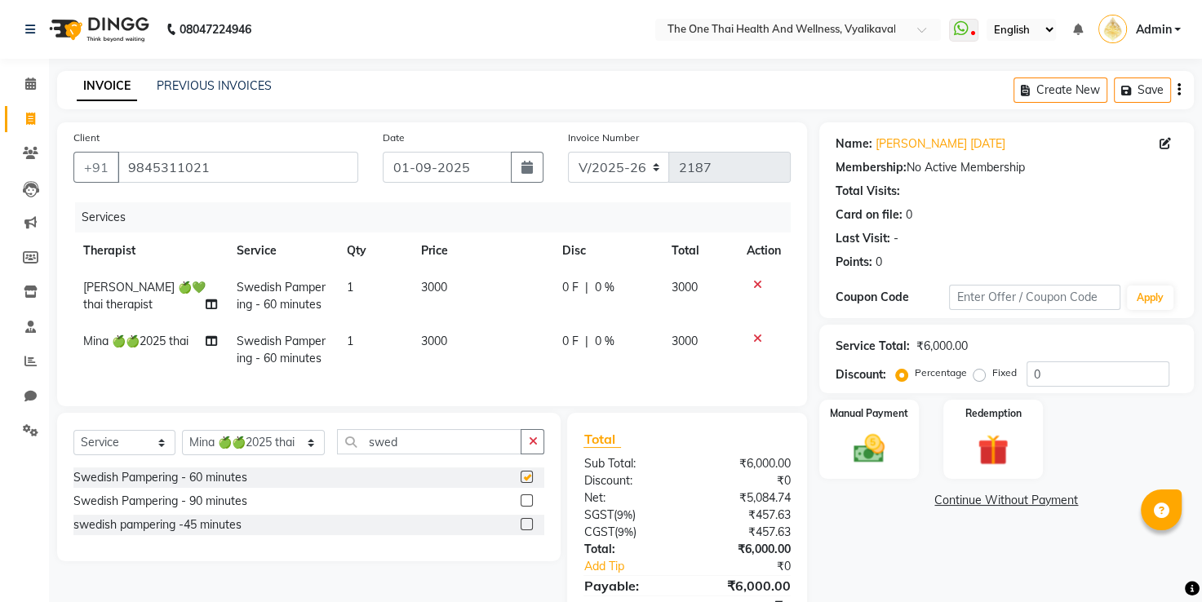
checkbox input "false"
click at [562, 292] on span "0 F" at bounding box center [570, 287] width 16 height 17
select select "86643"
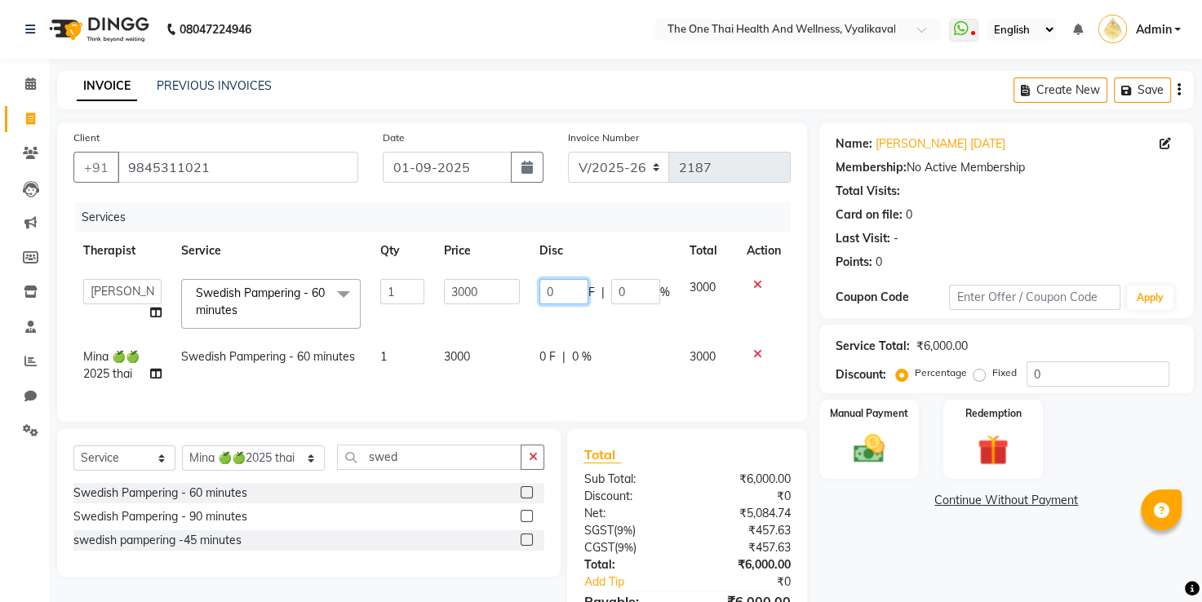
click at [548, 289] on input "0" at bounding box center [563, 291] width 49 height 25
type input "100"
type input "1000"
click at [608, 263] on th "Disc" at bounding box center [605, 251] width 150 height 37
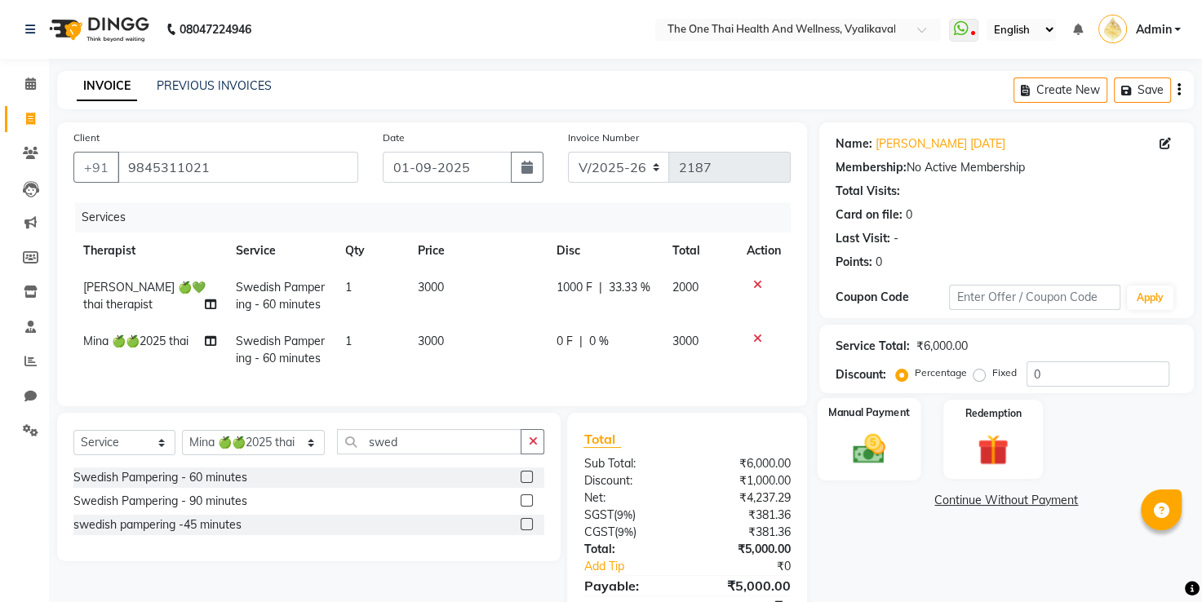
click at [902, 433] on div "Manual Payment" at bounding box center [869, 439] width 104 height 82
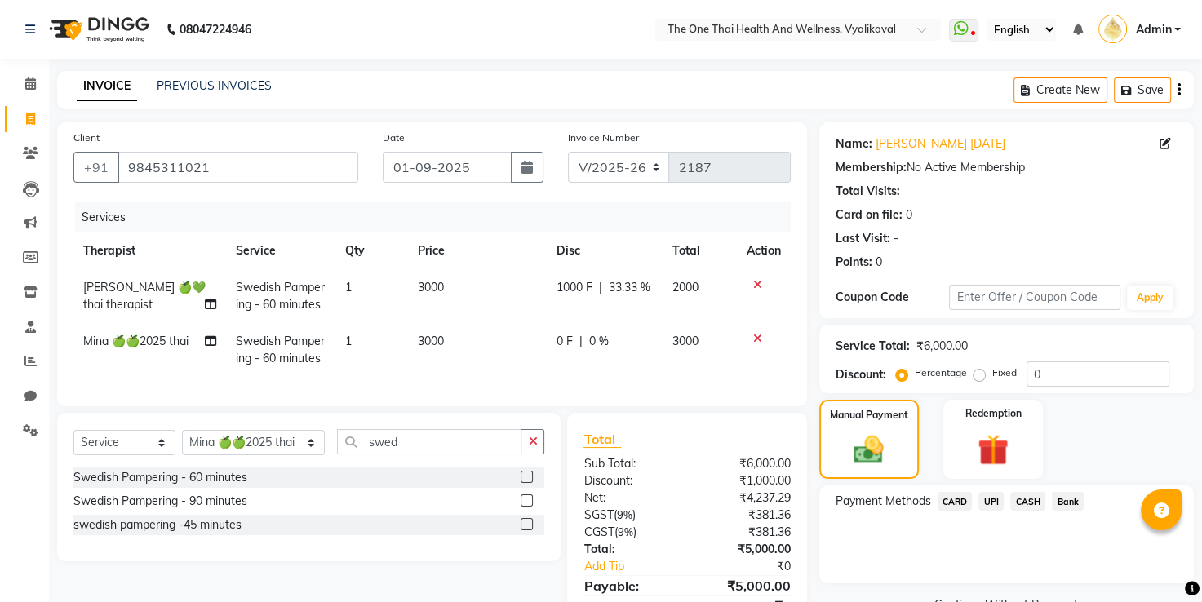
click at [1029, 504] on span "CASH" at bounding box center [1027, 501] width 35 height 19
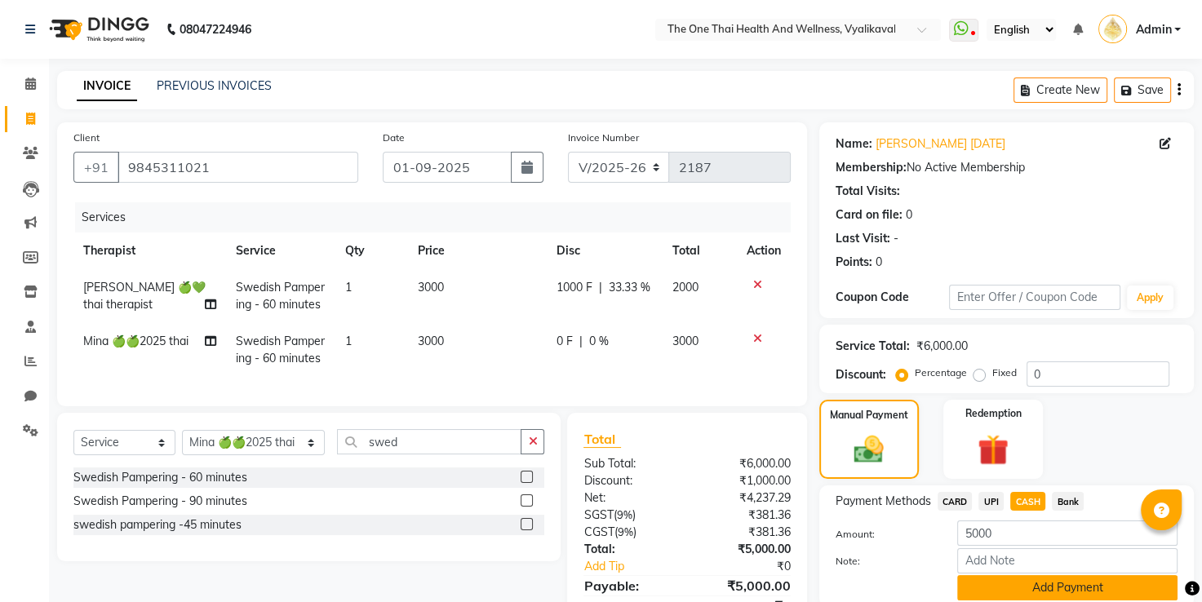
click at [1017, 578] on button "Add Payment" at bounding box center [1067, 587] width 220 height 25
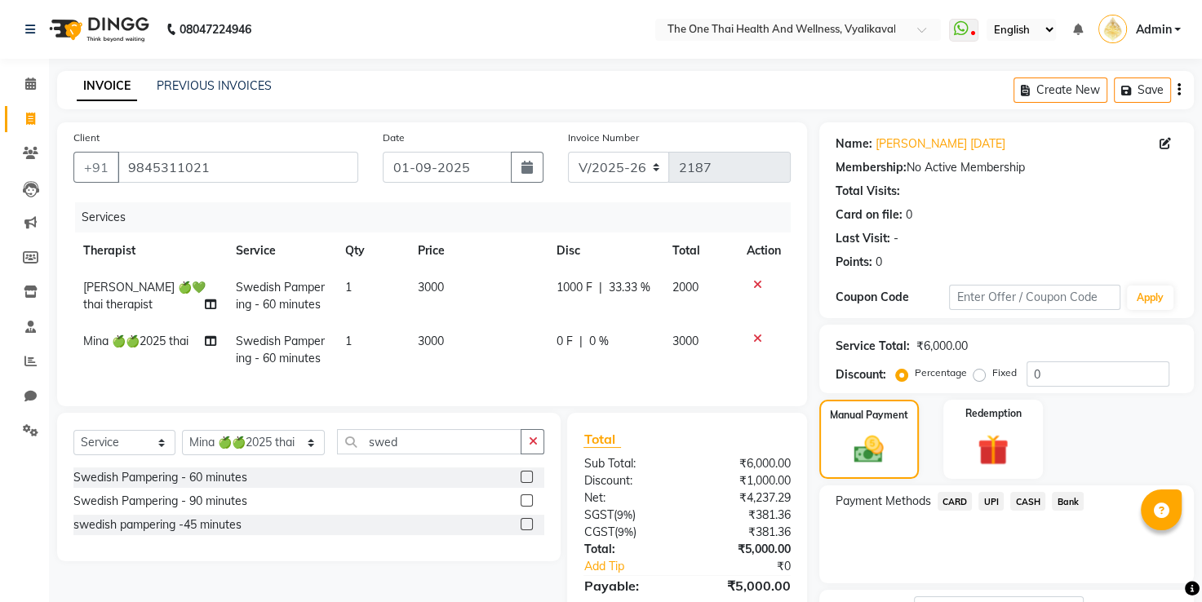
scroll to position [115, 0]
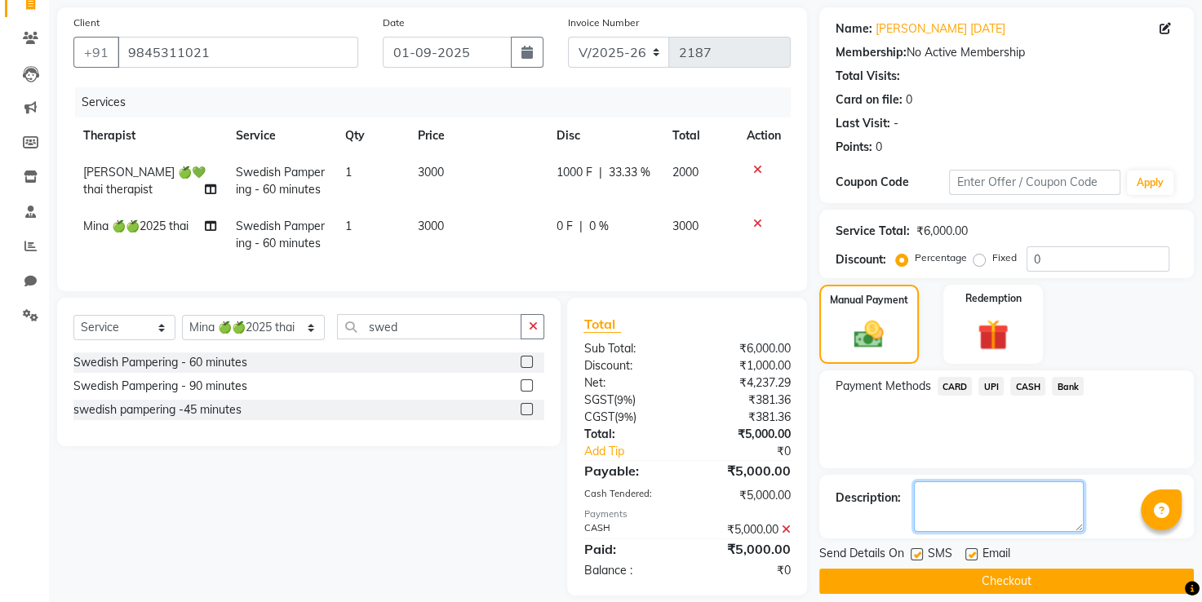
click at [1035, 507] on textarea at bounding box center [999, 506] width 170 height 51
type textarea "1661/1662"
click at [1013, 570] on button "Checkout" at bounding box center [1006, 581] width 375 height 25
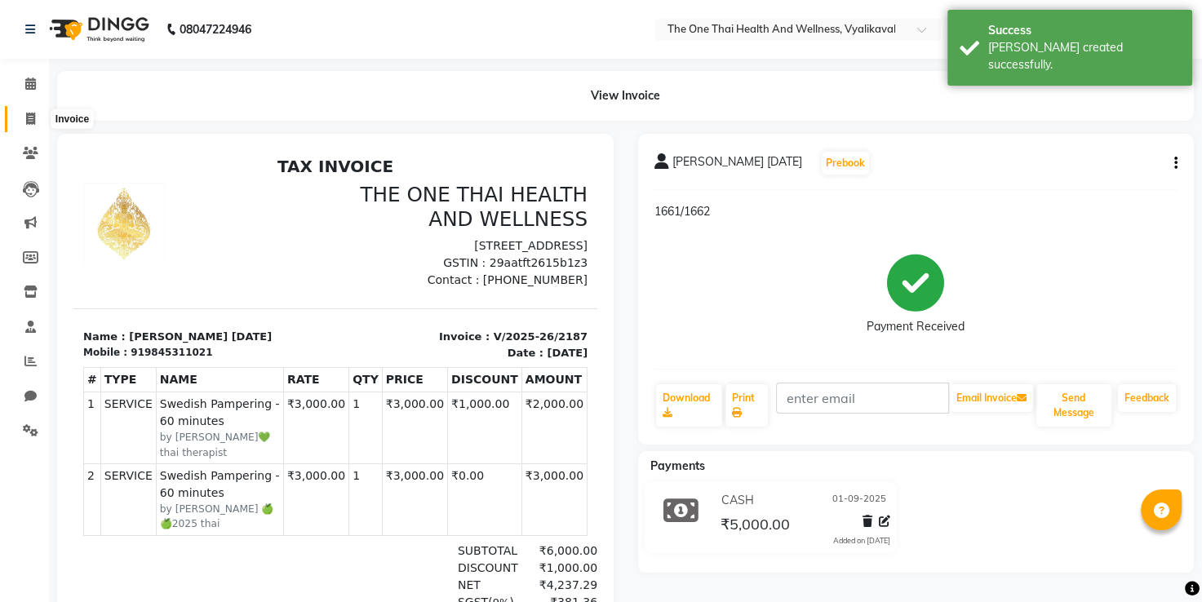
click at [35, 118] on span at bounding box center [30, 119] width 29 height 19
select select "service"
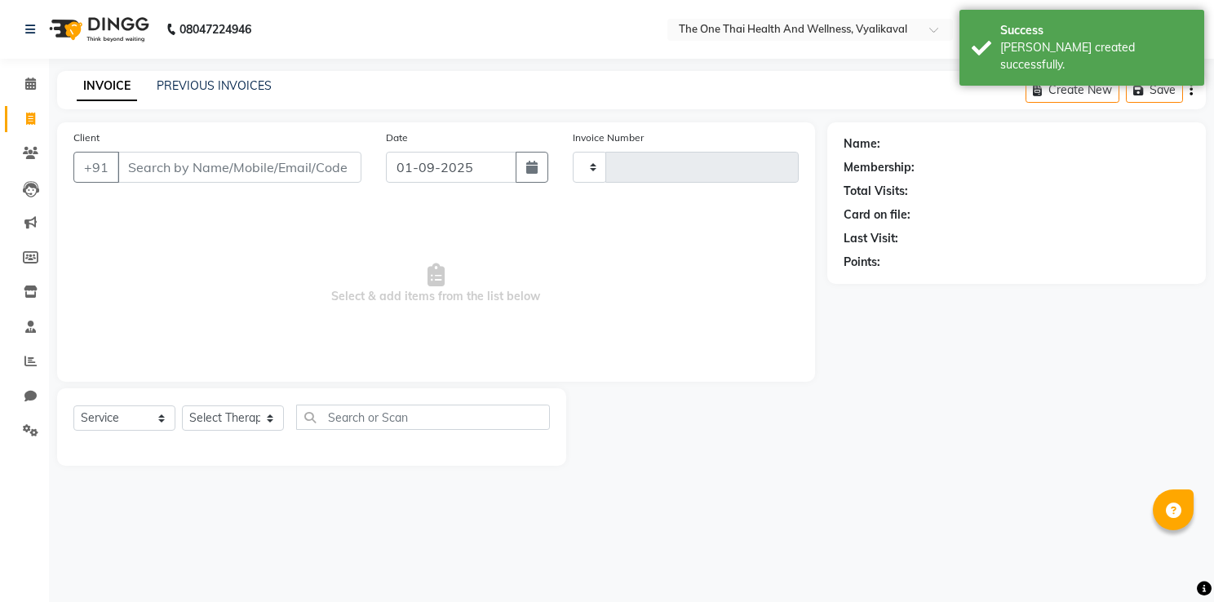
type input "2188"
select select "5972"
click at [196, 171] on input "Client" at bounding box center [239, 167] width 244 height 31
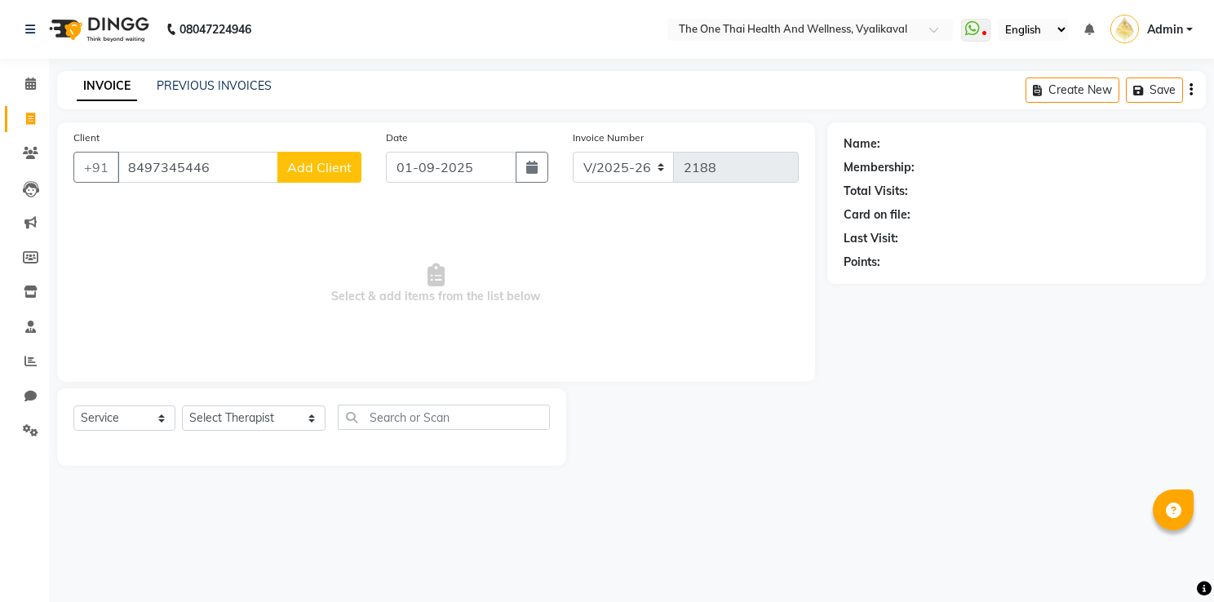
type input "8497345446"
click at [303, 168] on span "Add Client" at bounding box center [319, 167] width 64 height 16
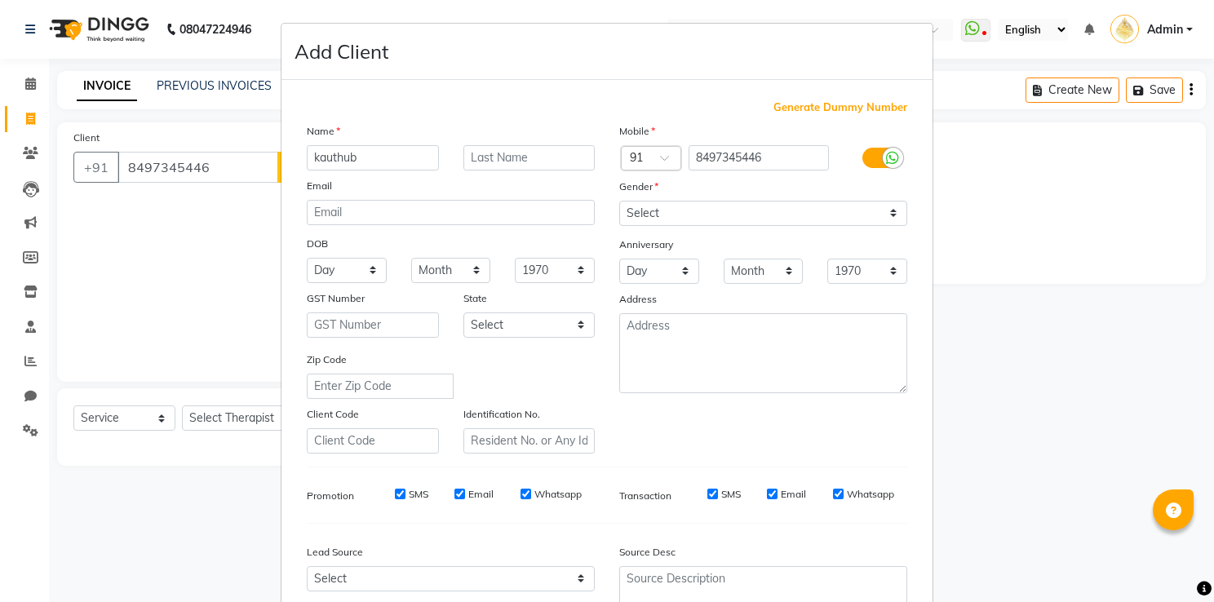
type input "kauthub"
type input "[DATE]"
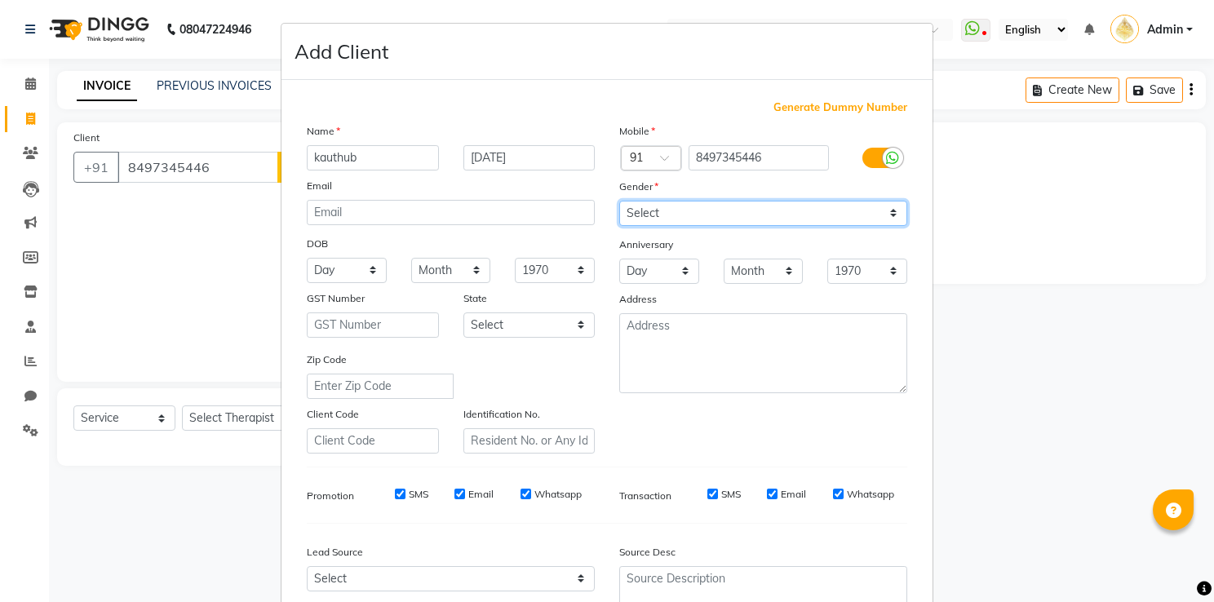
click at [634, 211] on select "Select Male Female Other Prefer Not To Say" at bounding box center [763, 213] width 288 height 25
select select "male"
click at [619, 202] on select "Select Male Female Other Prefer Not To Say" at bounding box center [763, 213] width 288 height 25
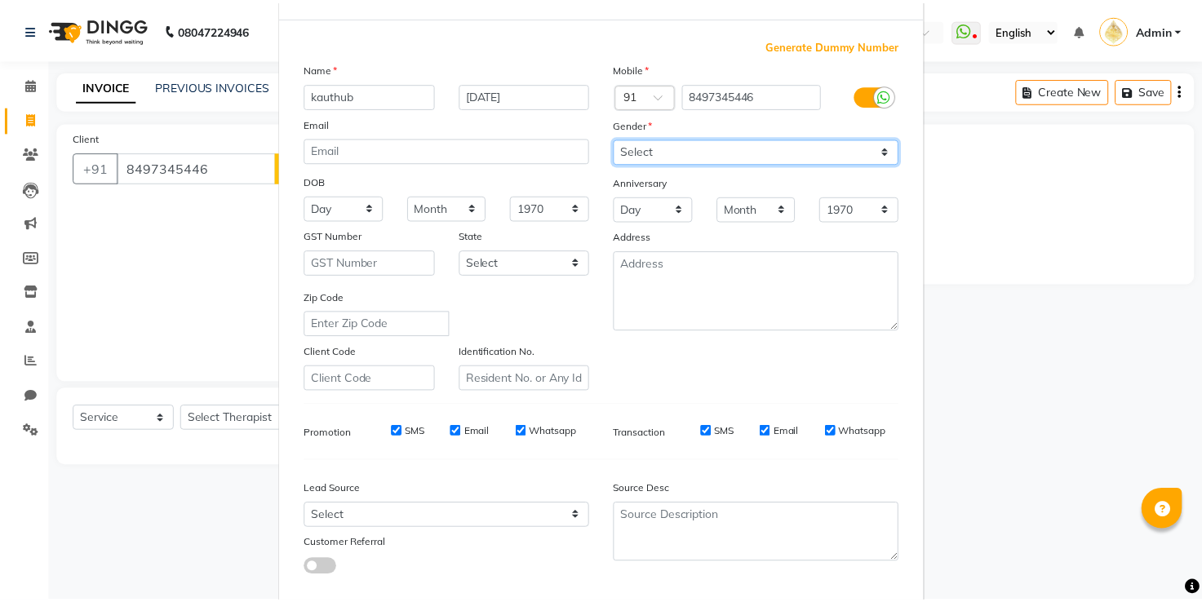
scroll to position [158, 0]
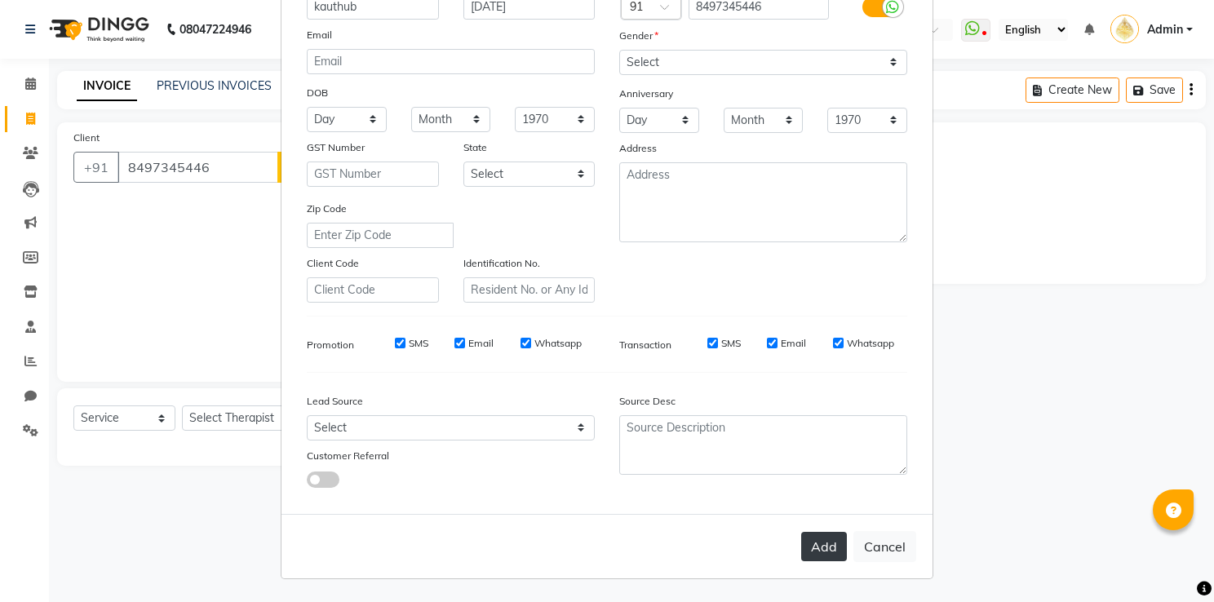
click at [818, 543] on button "Add" at bounding box center [824, 546] width 46 height 29
select select
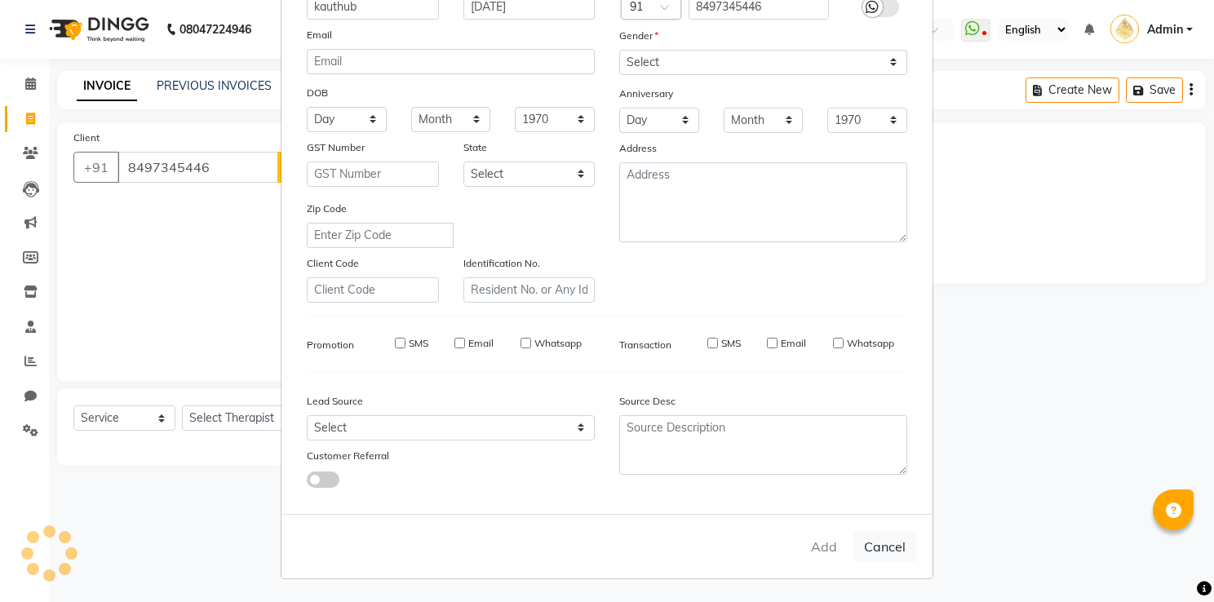
select select
checkbox input "false"
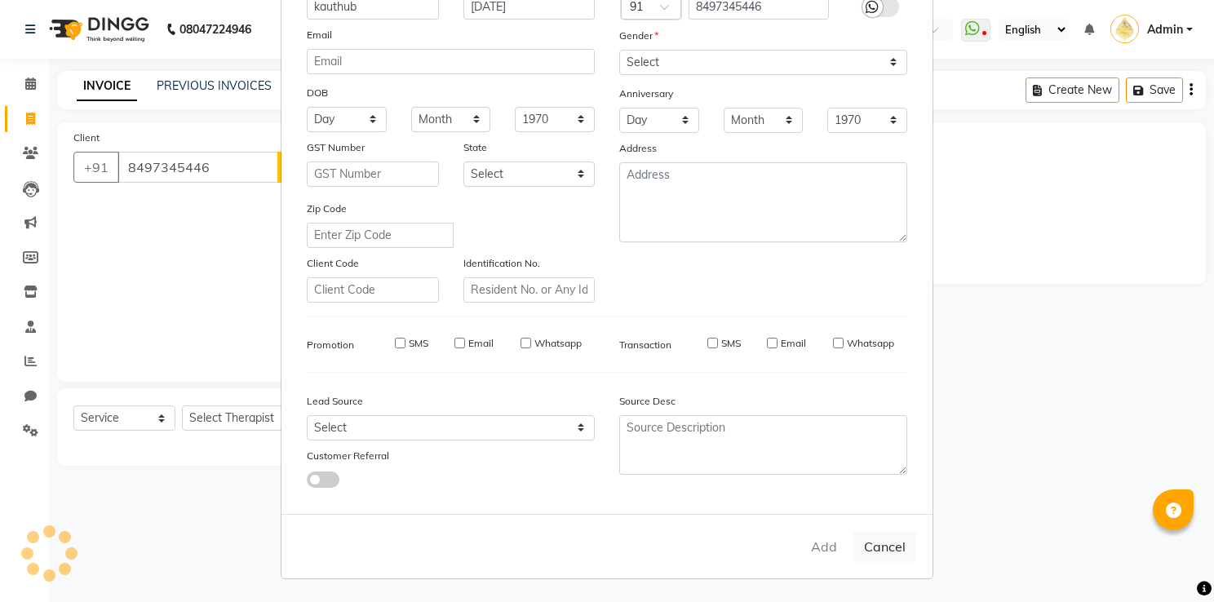
checkbox input "false"
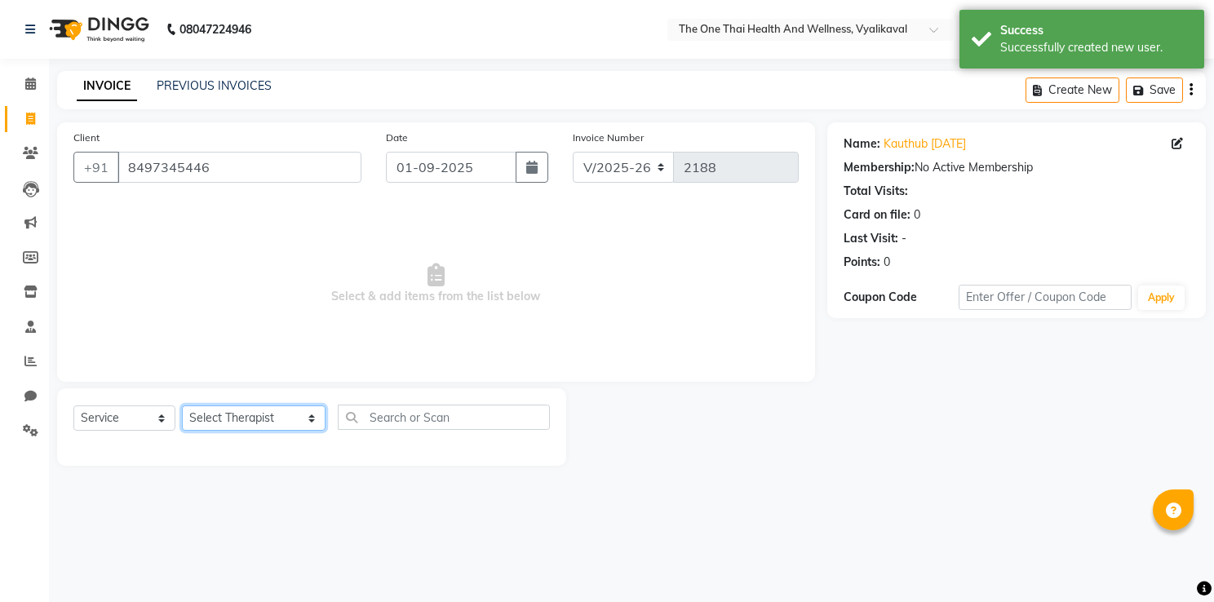
click at [250, 416] on select "Select Therapist Admin Alisha 💚🍏thai therapist Ammy ❤️northeast therapist Beaut…" at bounding box center [254, 418] width 144 height 25
select select "60154"
click at [182, 406] on select "Select Therapist Admin Alisha 💚🍏thai therapist Ammy ❤️northeast therapist Beaut…" at bounding box center [254, 418] width 144 height 25
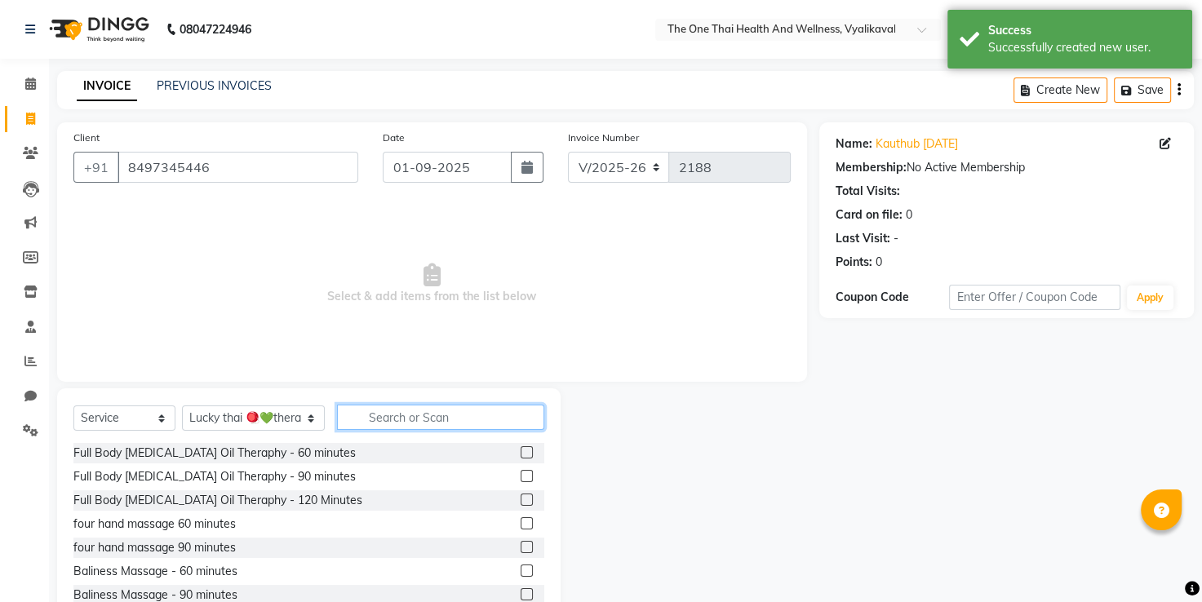
click at [346, 423] on input "text" at bounding box center [441, 417] width 208 height 25
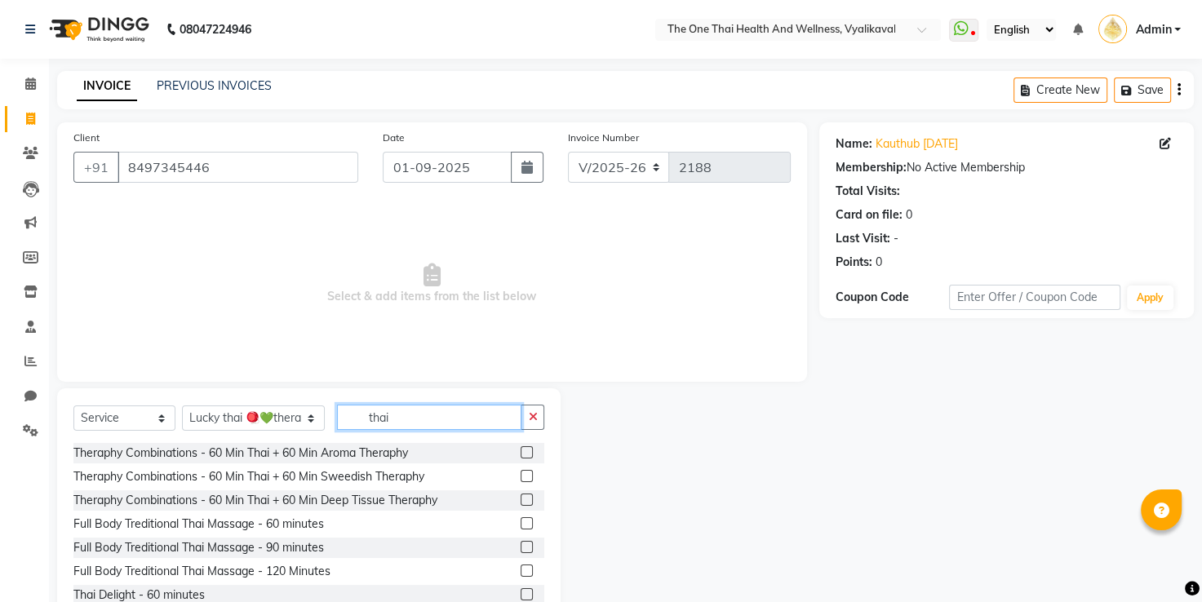
scroll to position [73, 0]
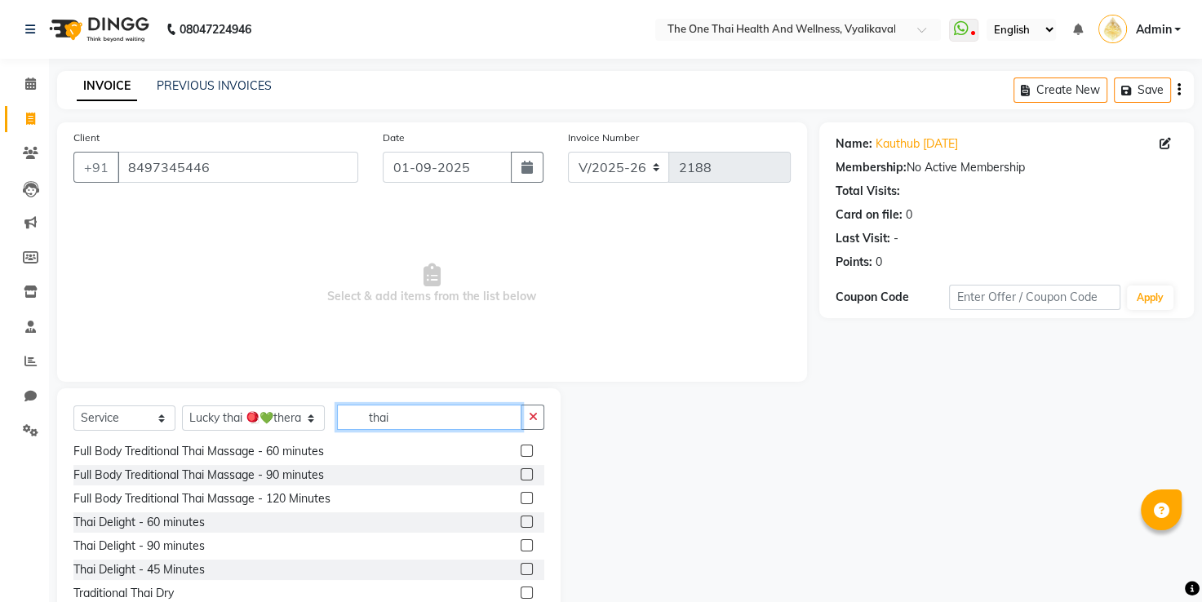
type input "thai"
click at [521, 523] on label at bounding box center [527, 522] width 12 height 12
click at [521, 523] on input "checkbox" at bounding box center [526, 522] width 11 height 11
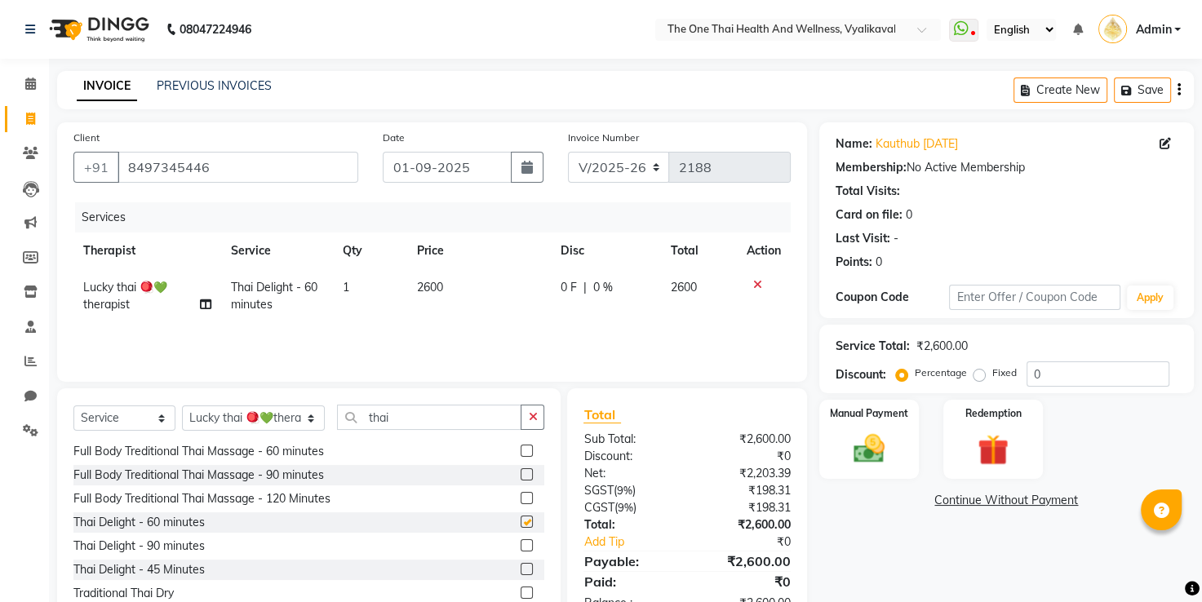
checkbox input "false"
click at [585, 281] on div "0 F | 0 %" at bounding box center [605, 287] width 91 height 17
select select "60154"
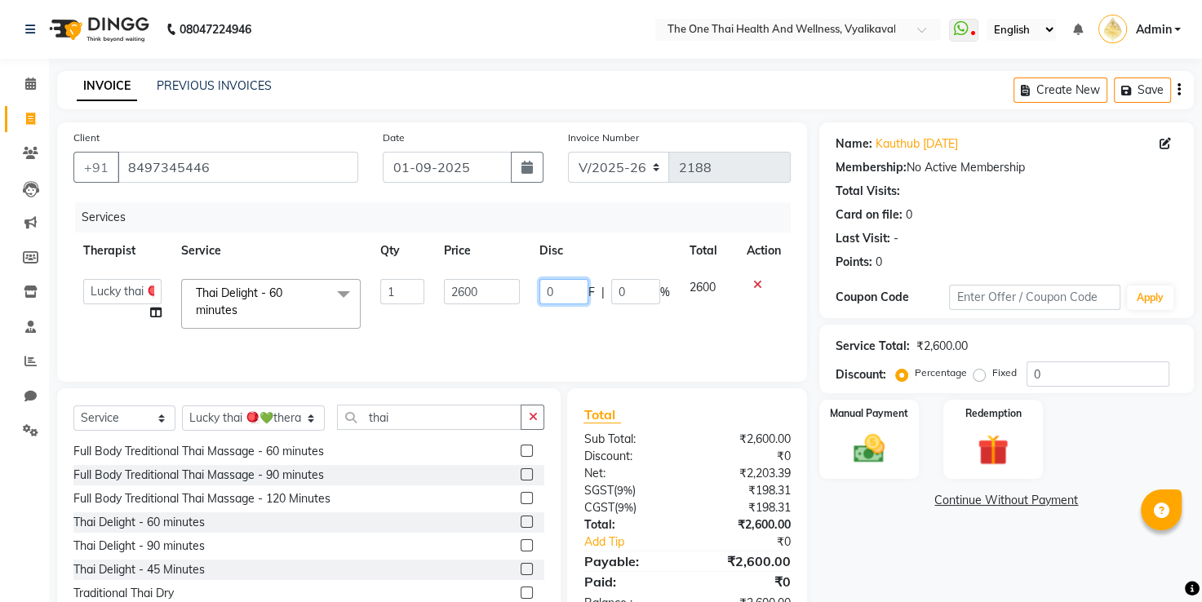
click at [544, 289] on input "0" at bounding box center [563, 291] width 49 height 25
type input "100"
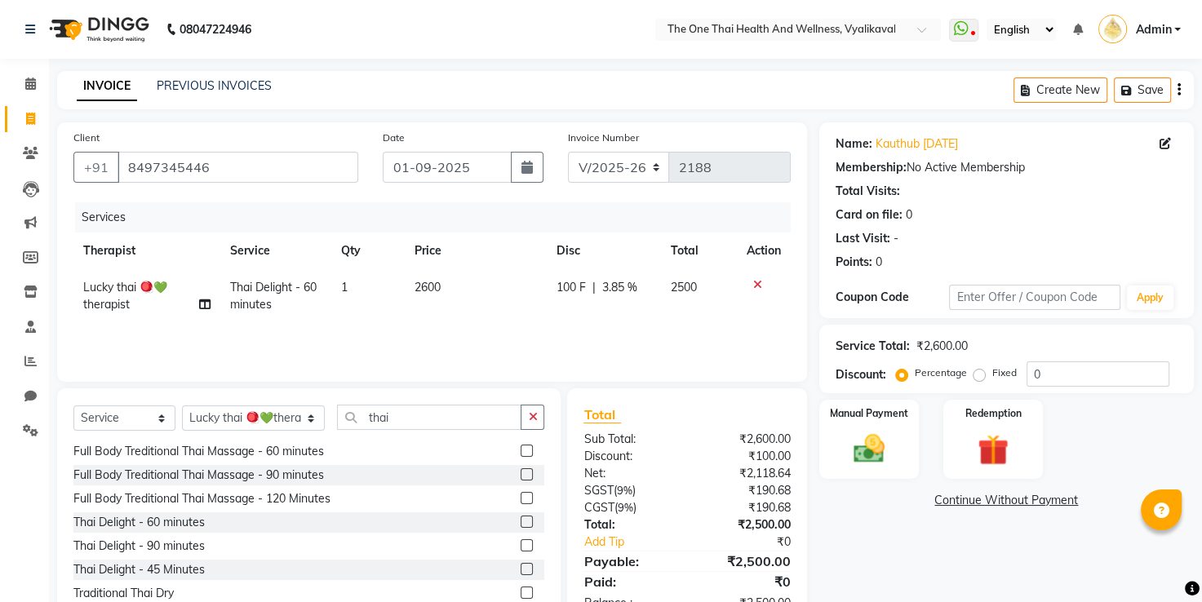
click at [570, 320] on td "100 F | 3.85 %" at bounding box center [604, 296] width 114 height 54
select select "60154"
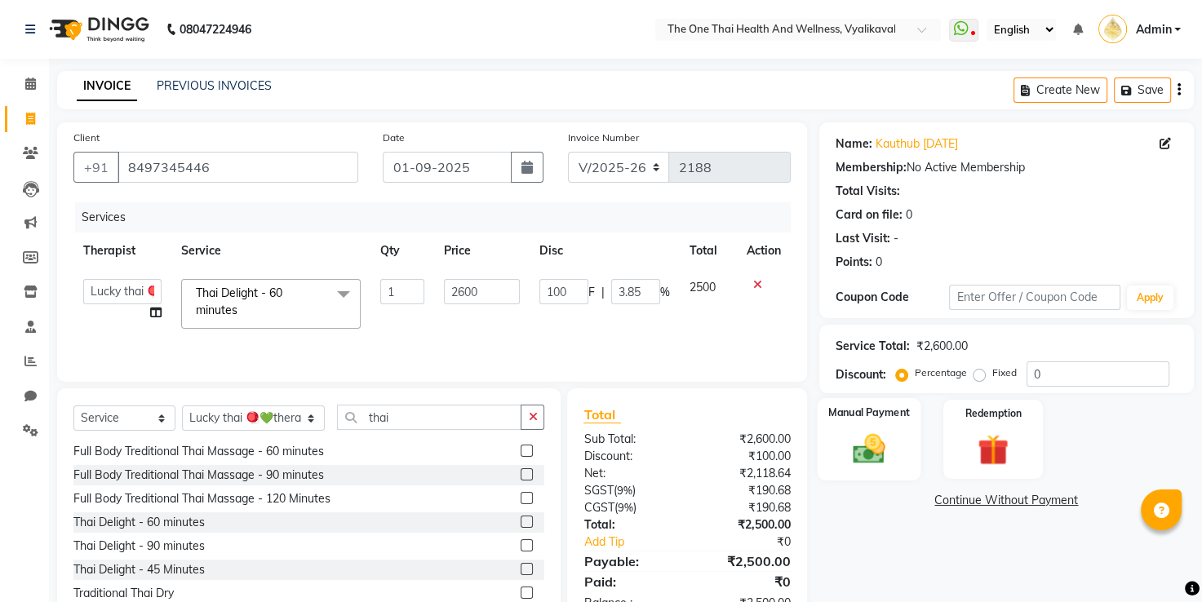
click at [855, 443] on img at bounding box center [869, 450] width 52 height 38
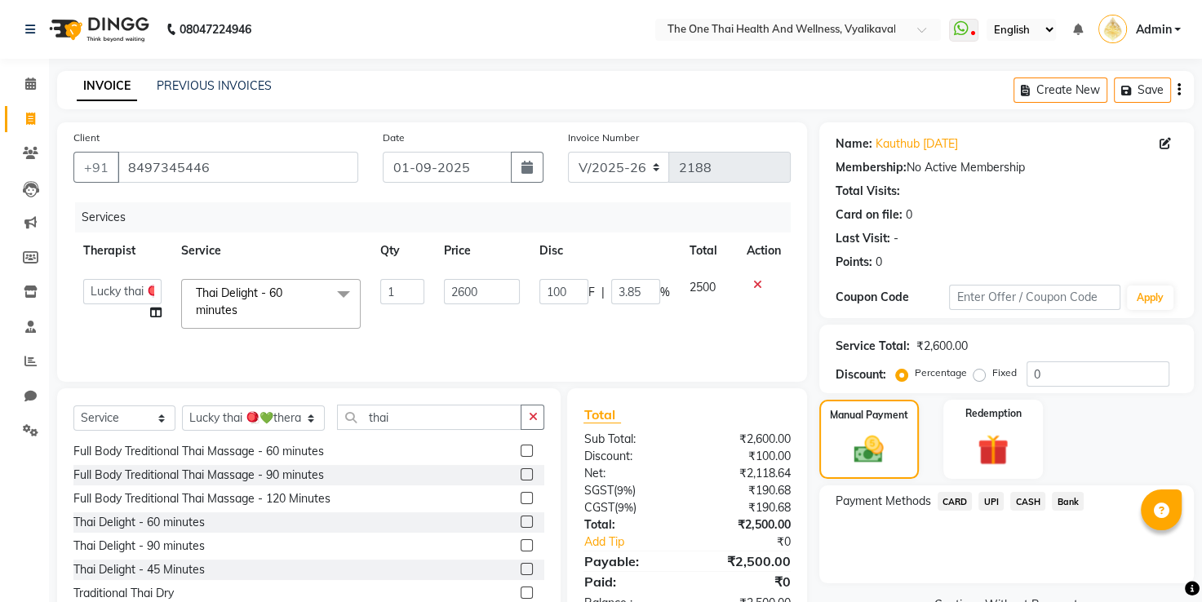
click at [1022, 498] on span "CASH" at bounding box center [1027, 501] width 35 height 19
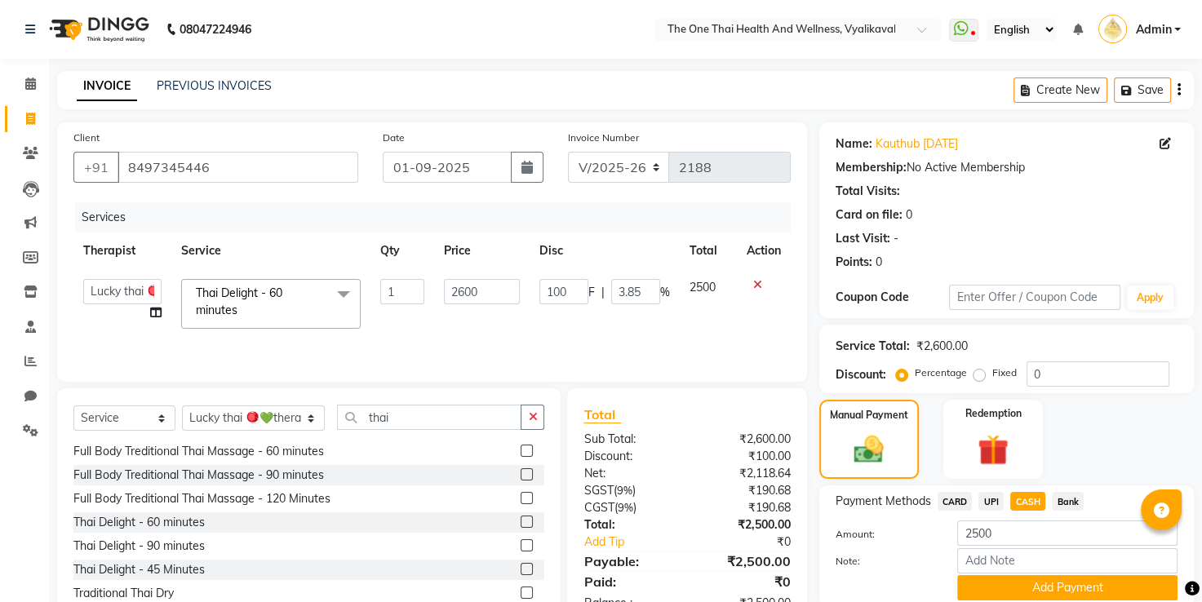
click at [998, 575] on div "Note:" at bounding box center [1006, 562] width 366 height 28
click at [995, 587] on button "Add Payment" at bounding box center [1067, 587] width 220 height 25
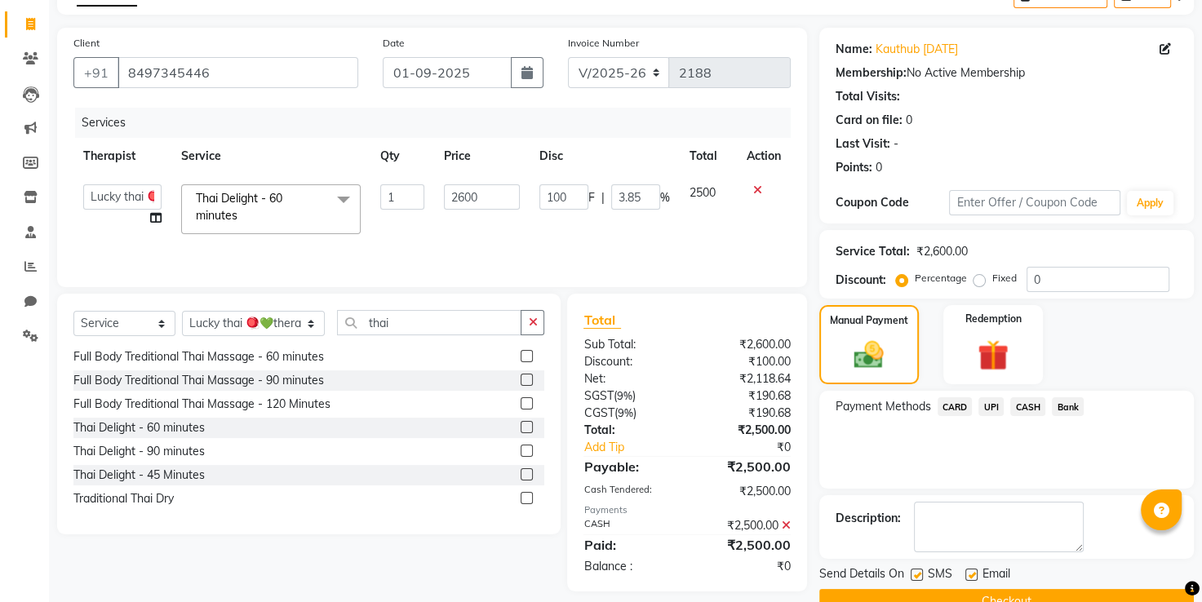
scroll to position [104, 0]
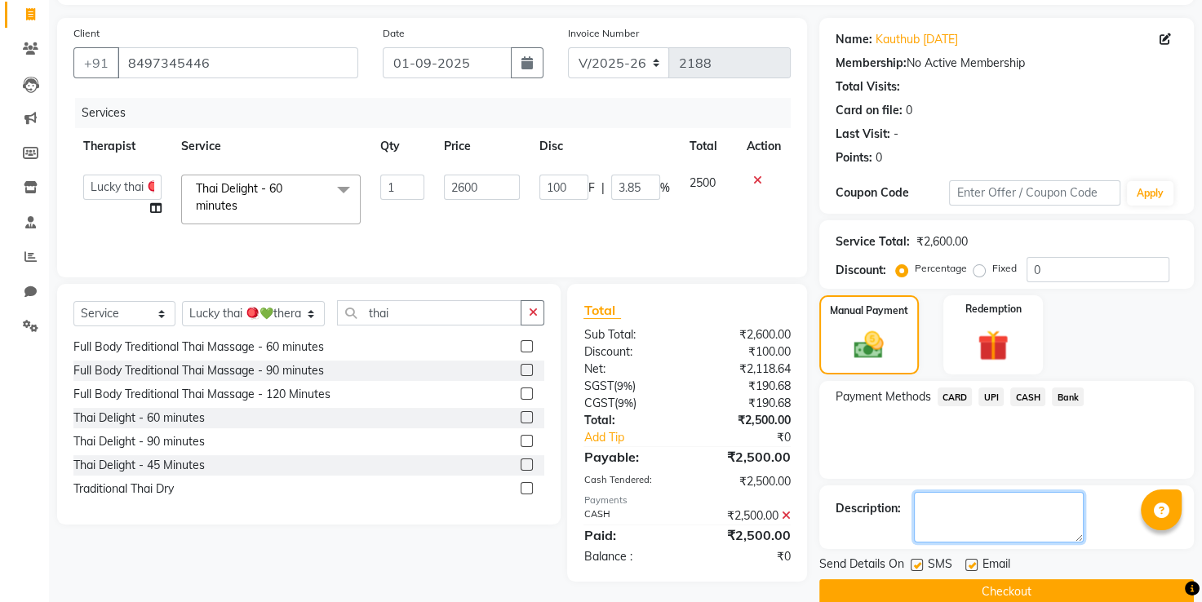
click at [1046, 494] on textarea at bounding box center [999, 517] width 170 height 51
type textarea "1663"
click at [1041, 587] on button "Checkout" at bounding box center [1006, 591] width 375 height 25
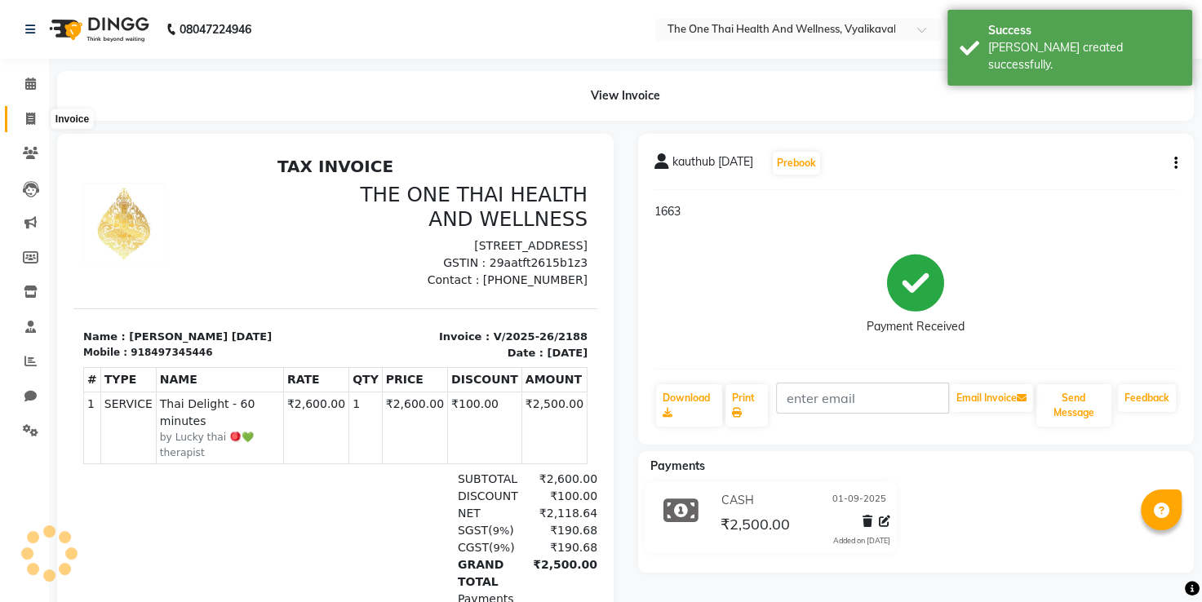
click at [34, 122] on icon at bounding box center [30, 119] width 9 height 12
select select "service"
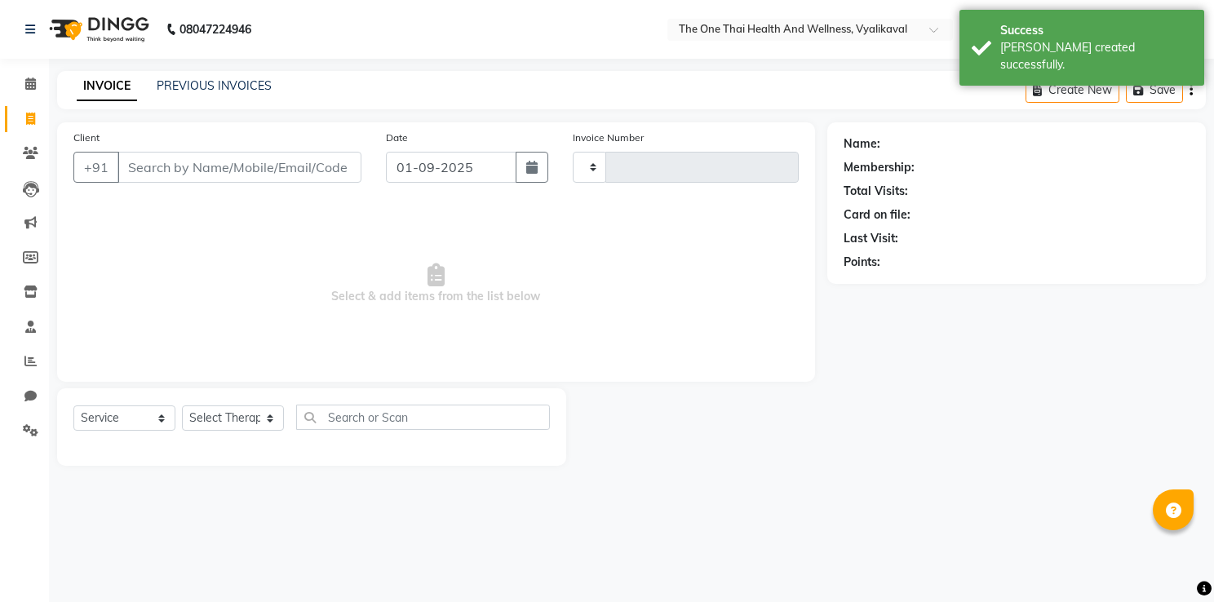
type input "2189"
select select "5972"
click at [131, 171] on input "Client" at bounding box center [239, 167] width 244 height 31
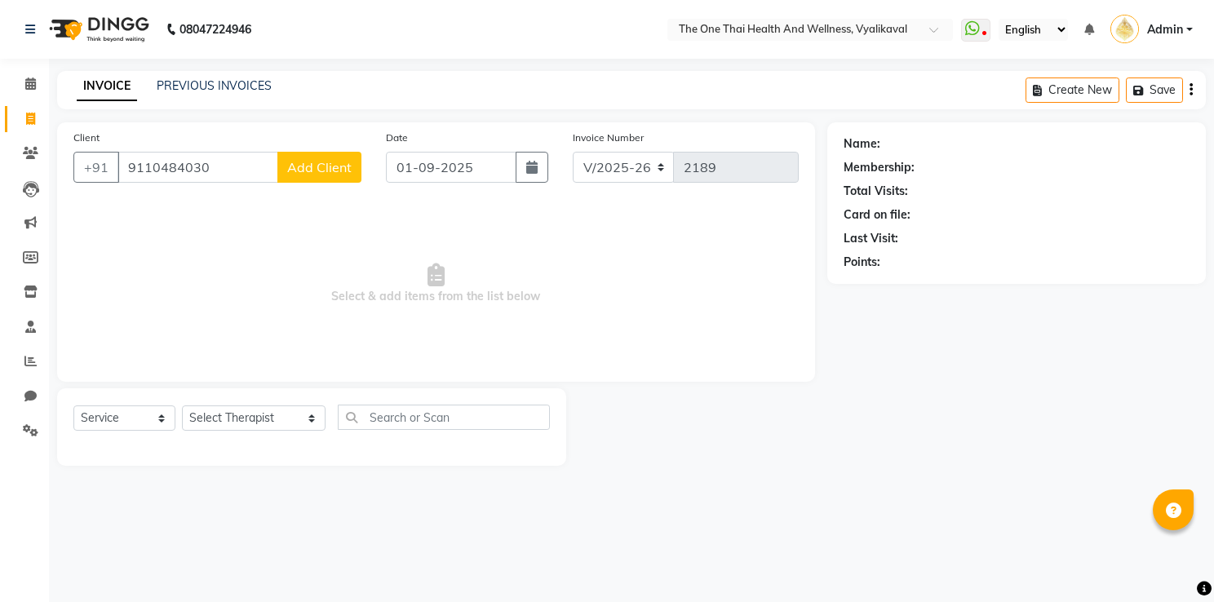
type input "9110484030"
click at [301, 164] on span "Add Client" at bounding box center [319, 167] width 64 height 16
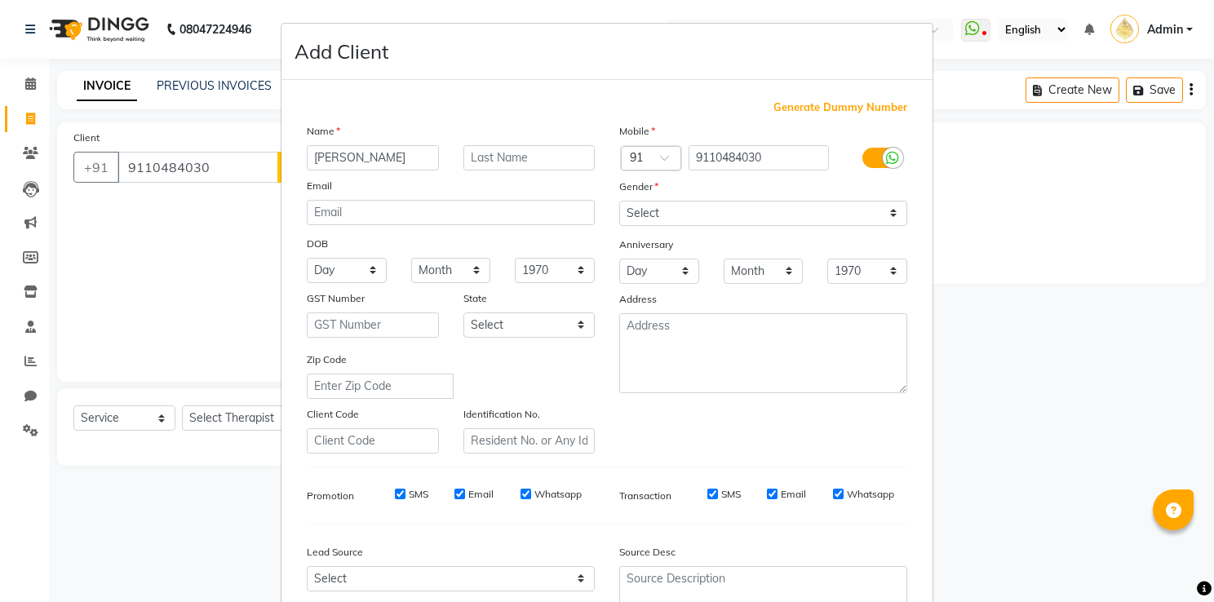
type input "[PERSON_NAME]"
type input "[DATE]"
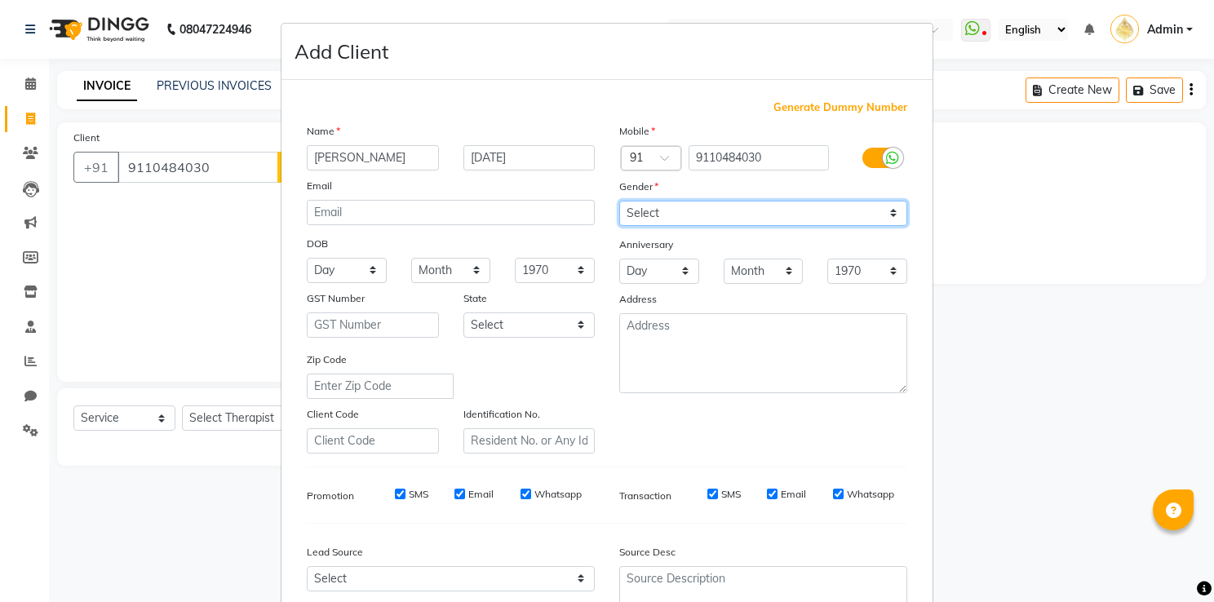
click at [646, 203] on select "Select Male Female Other Prefer Not To Say" at bounding box center [763, 213] width 288 height 25
select select "male"
click at [619, 202] on select "Select Male Female Other Prefer Not To Say" at bounding box center [763, 213] width 288 height 25
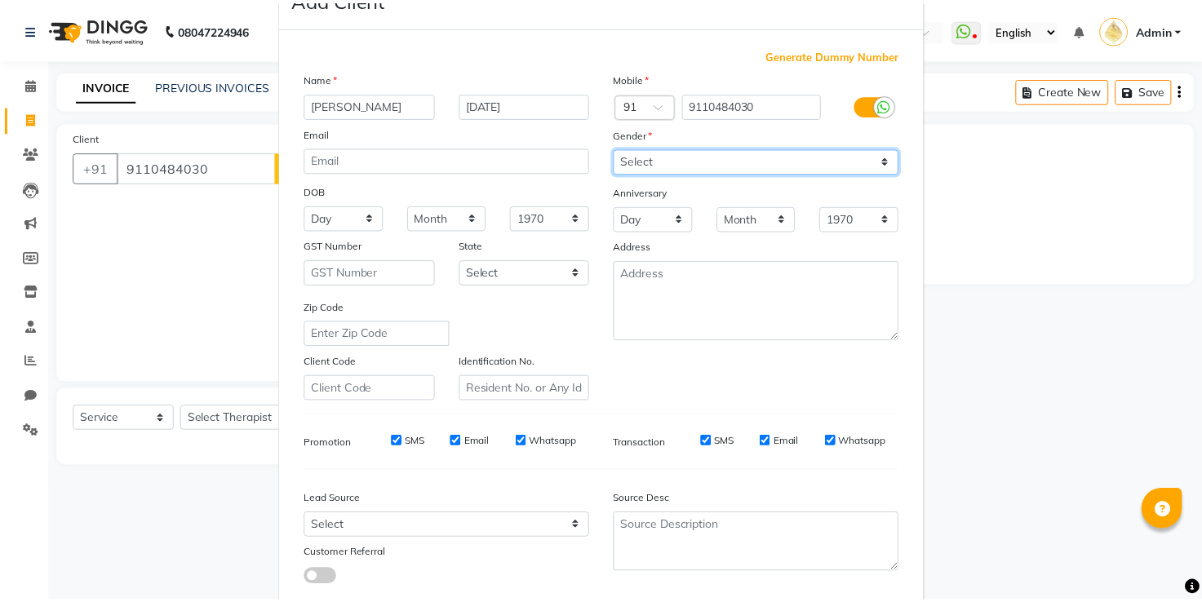
scroll to position [158, 0]
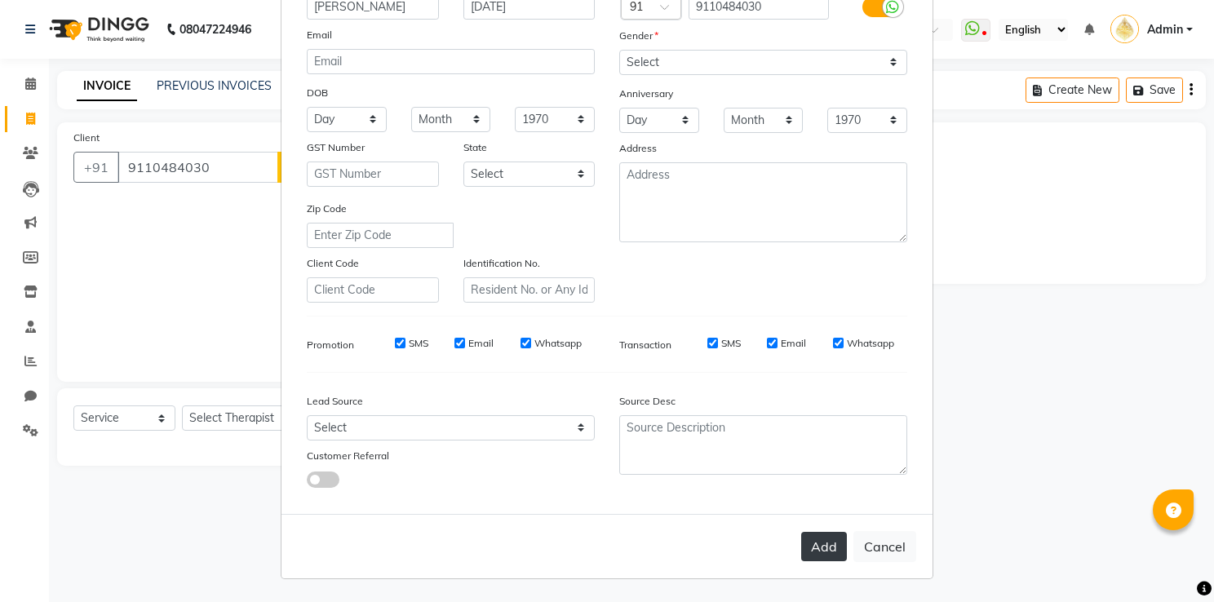
click at [817, 539] on button "Add" at bounding box center [824, 546] width 46 height 29
select select
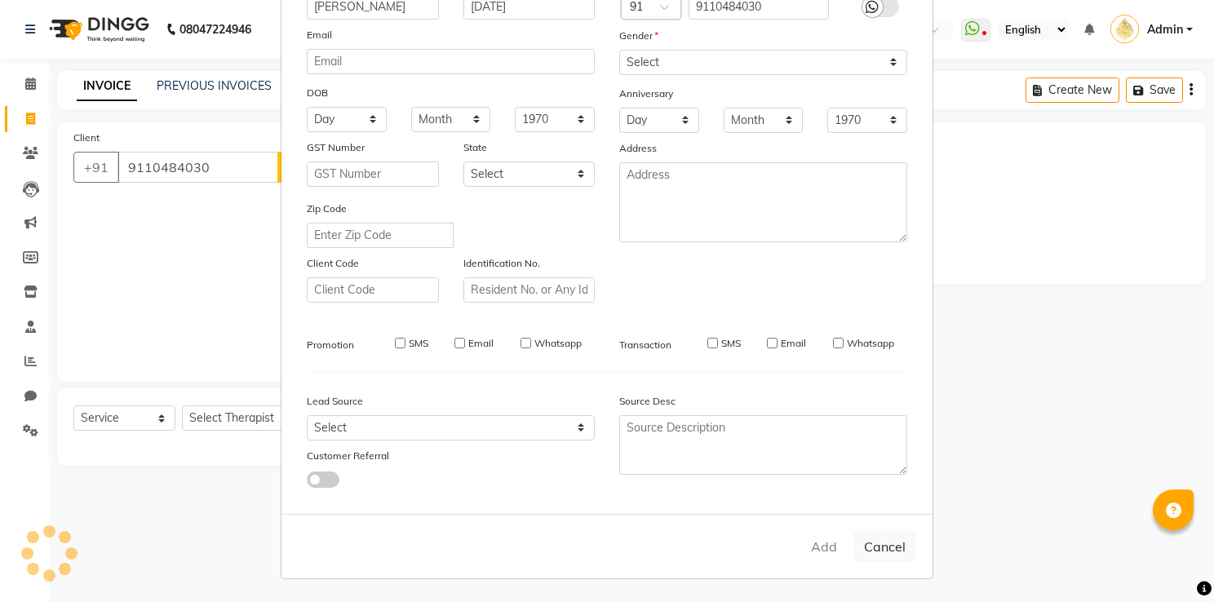
select select
checkbox input "false"
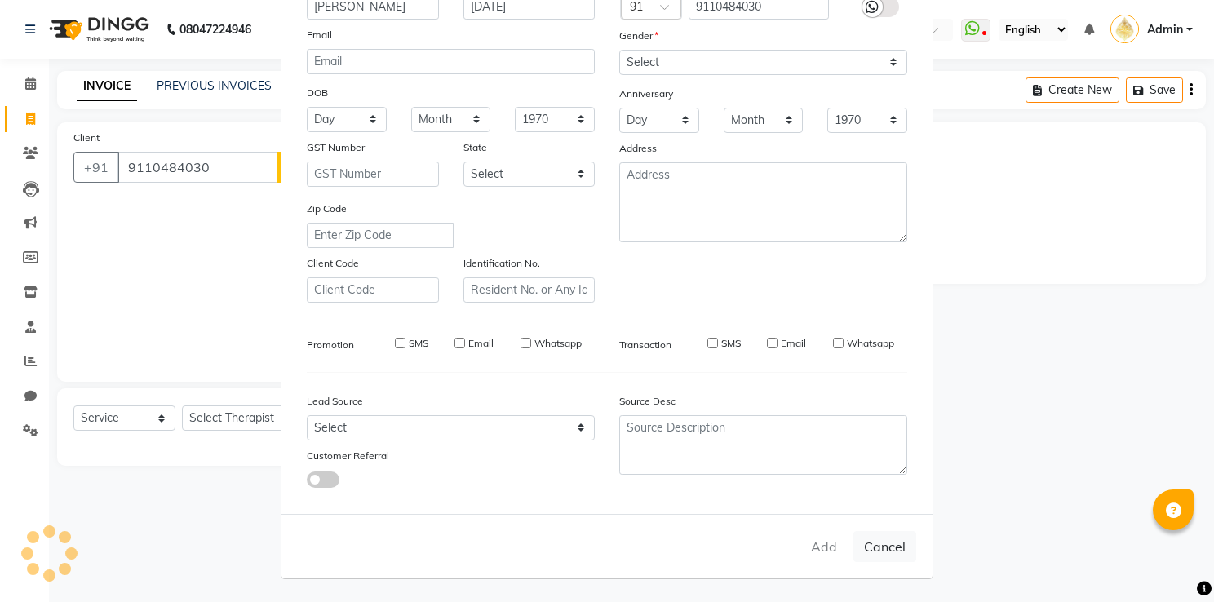
checkbox input "false"
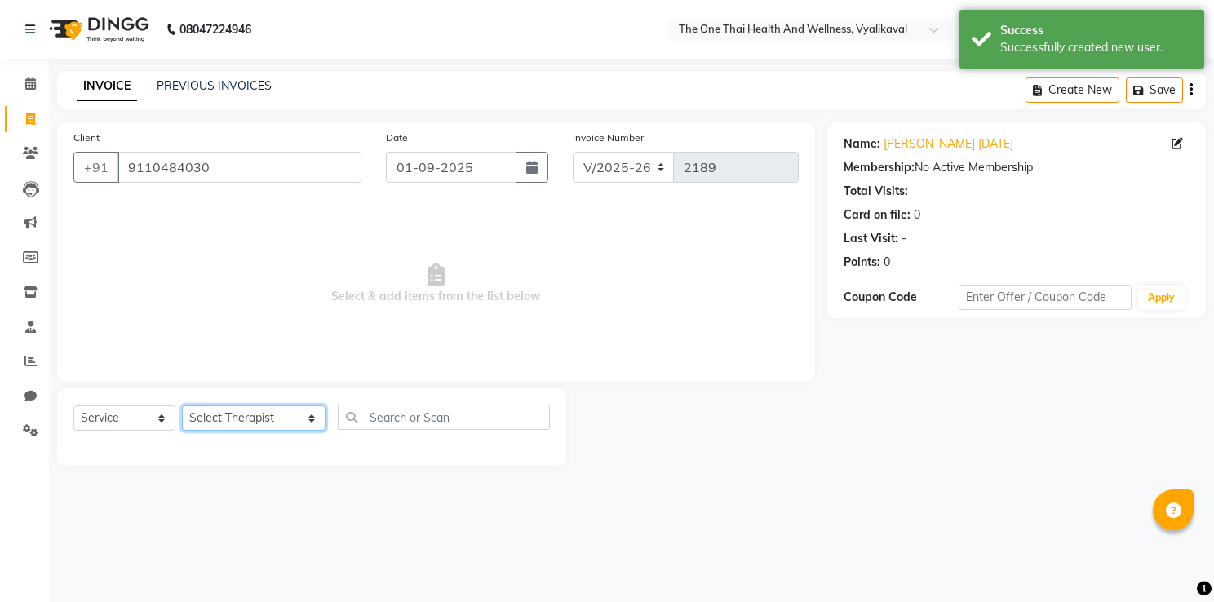
click at [218, 416] on select "Select Therapist Admin Alisha 💚🍏thai therapist Ammy ❤️northeast therapist Beaut…" at bounding box center [254, 418] width 144 height 25
select select "82979"
click at [182, 406] on select "Select Therapist Admin Alisha 💚🍏thai therapist Ammy ❤️northeast therapist Beaut…" at bounding box center [254, 418] width 144 height 25
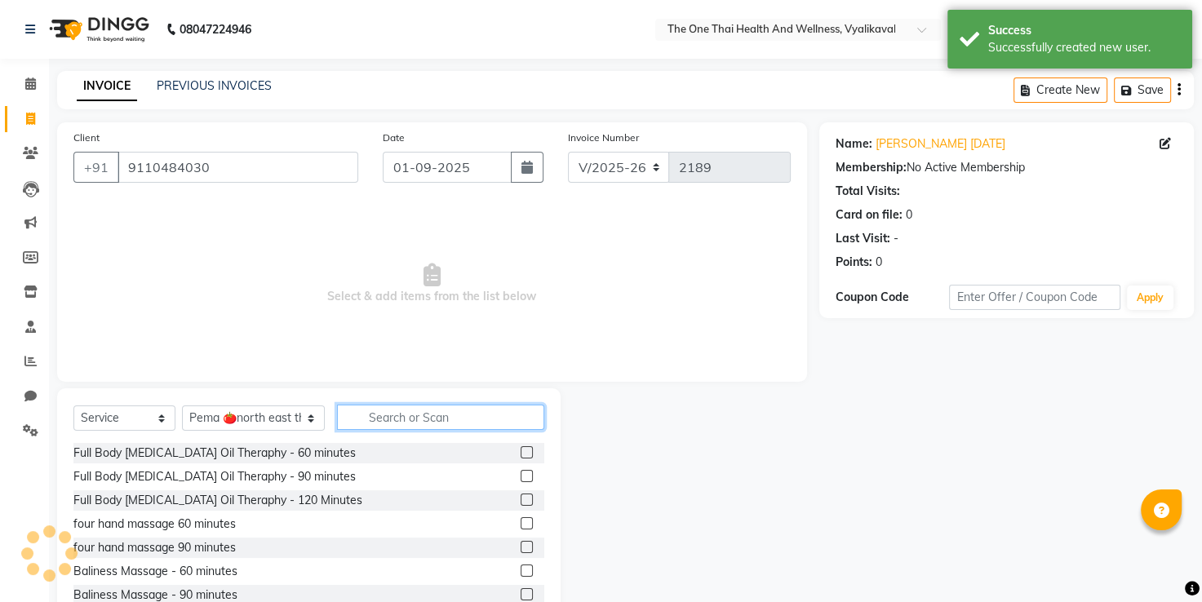
click at [340, 410] on input "text" at bounding box center [441, 417] width 208 height 25
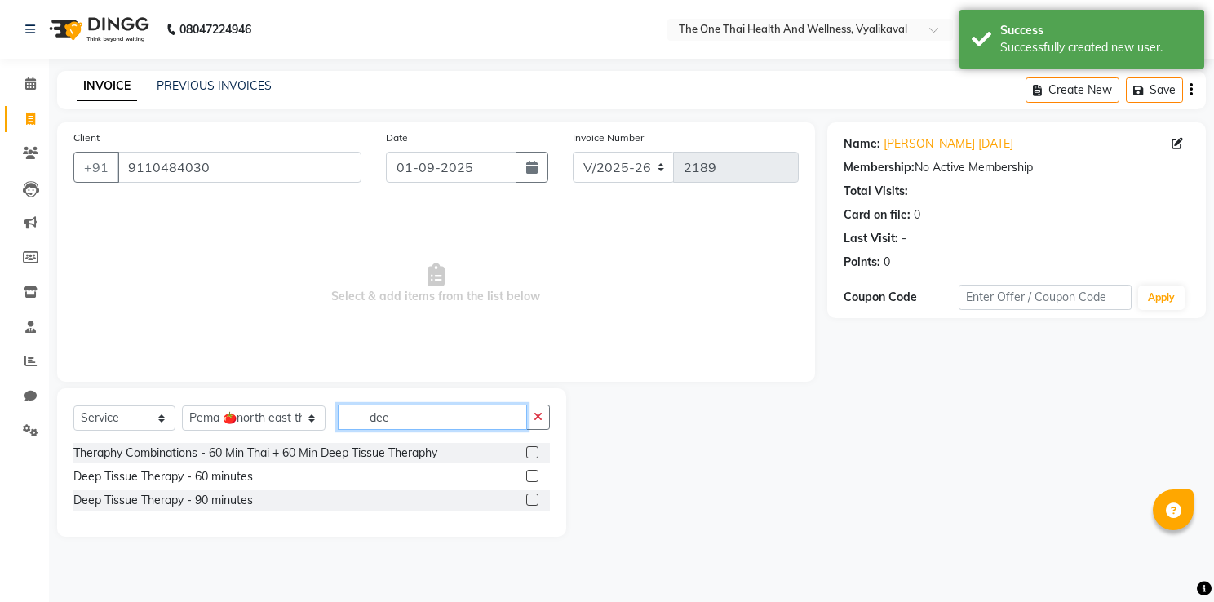
type input "dee"
click at [529, 478] on label at bounding box center [532, 476] width 12 height 12
click at [529, 478] on input "checkbox" at bounding box center [531, 477] width 11 height 11
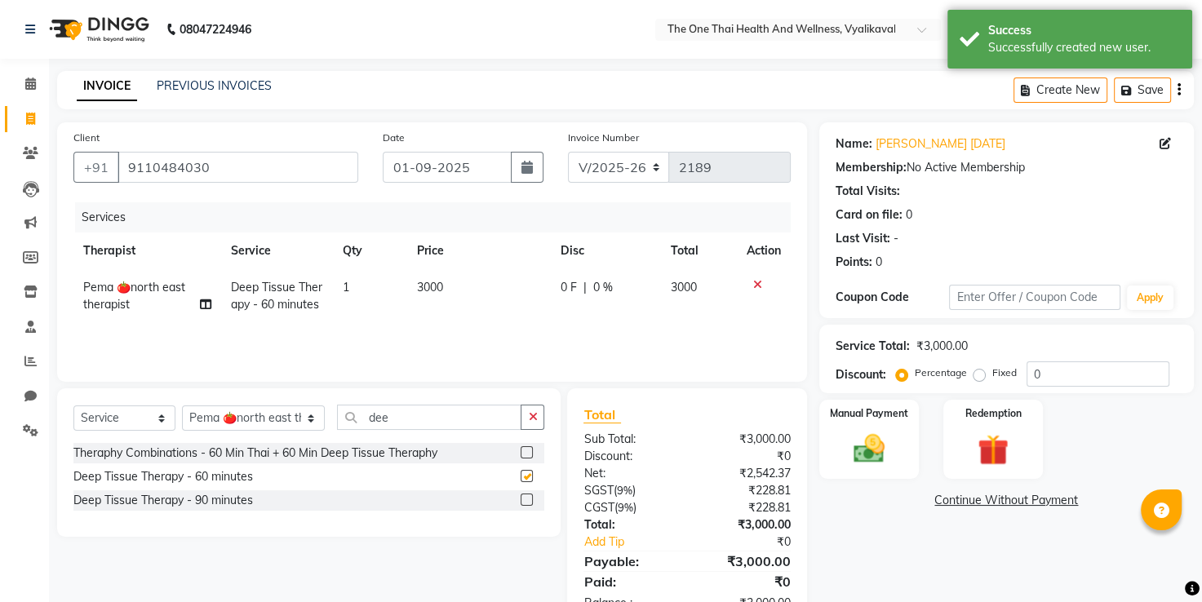
checkbox input "false"
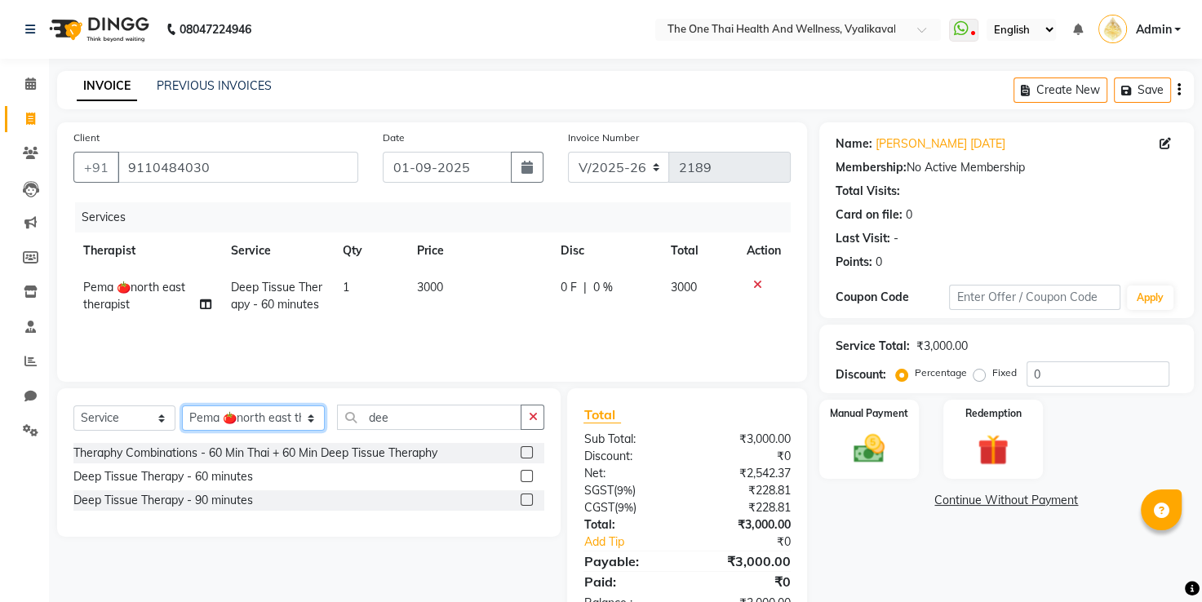
click at [261, 421] on select "Select Therapist Admin Alisha 💚🍏thai therapist Ammy ❤️northeast therapist Beaut…" at bounding box center [253, 418] width 143 height 25
select select "83204"
click at [182, 406] on select "Select Therapist Admin Alisha 💚🍏thai therapist Ammy ❤️northeast therapist Beaut…" at bounding box center [253, 418] width 143 height 25
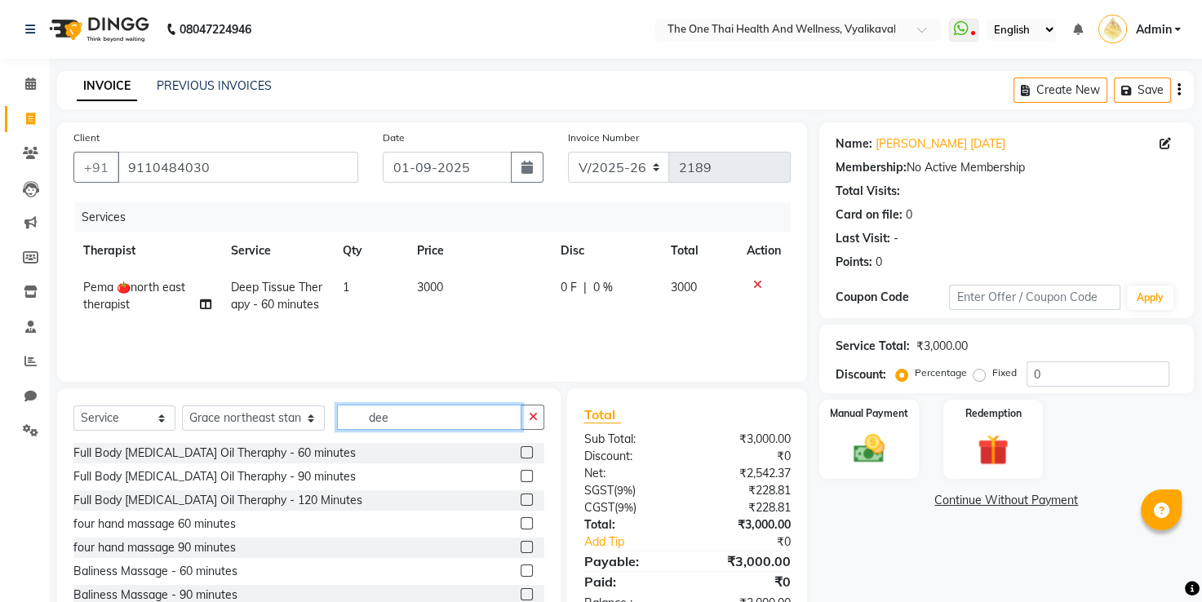
click at [377, 410] on input "dee" at bounding box center [429, 417] width 185 height 25
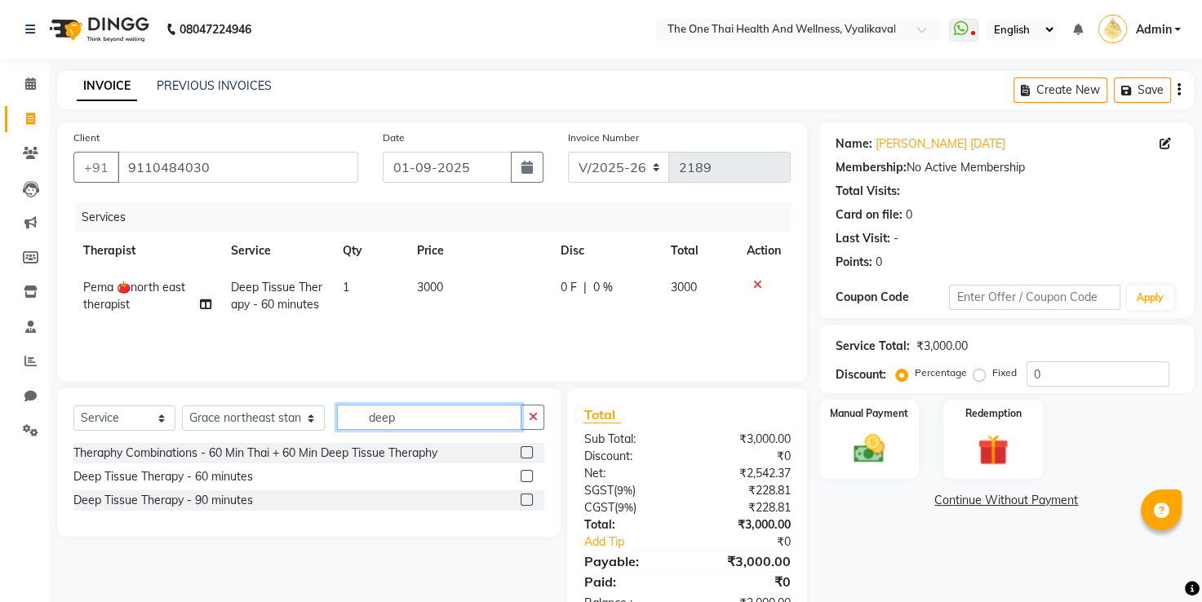
type input "deep"
click at [529, 481] on label at bounding box center [527, 476] width 12 height 12
click at [529, 481] on input "checkbox" at bounding box center [526, 477] width 11 height 11
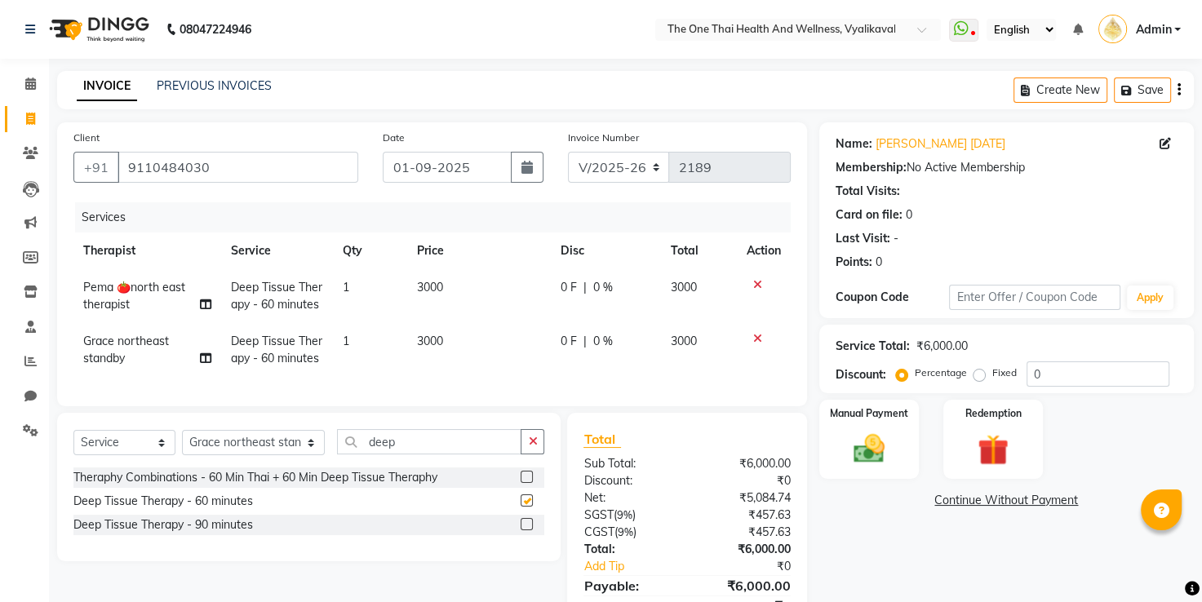
checkbox input "false"
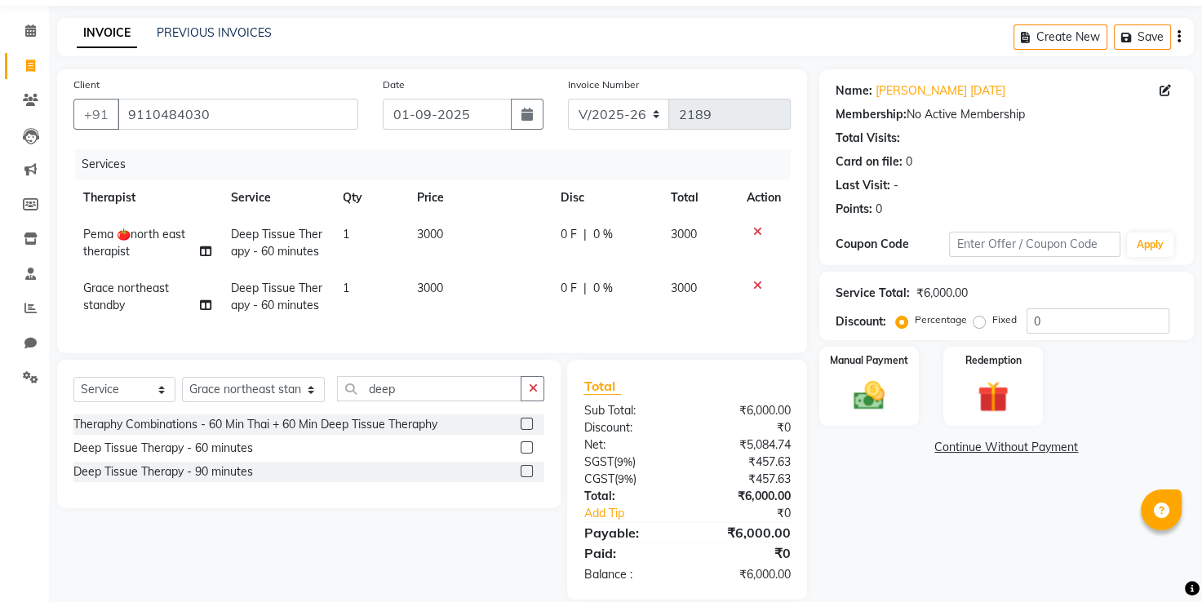
scroll to position [82, 0]
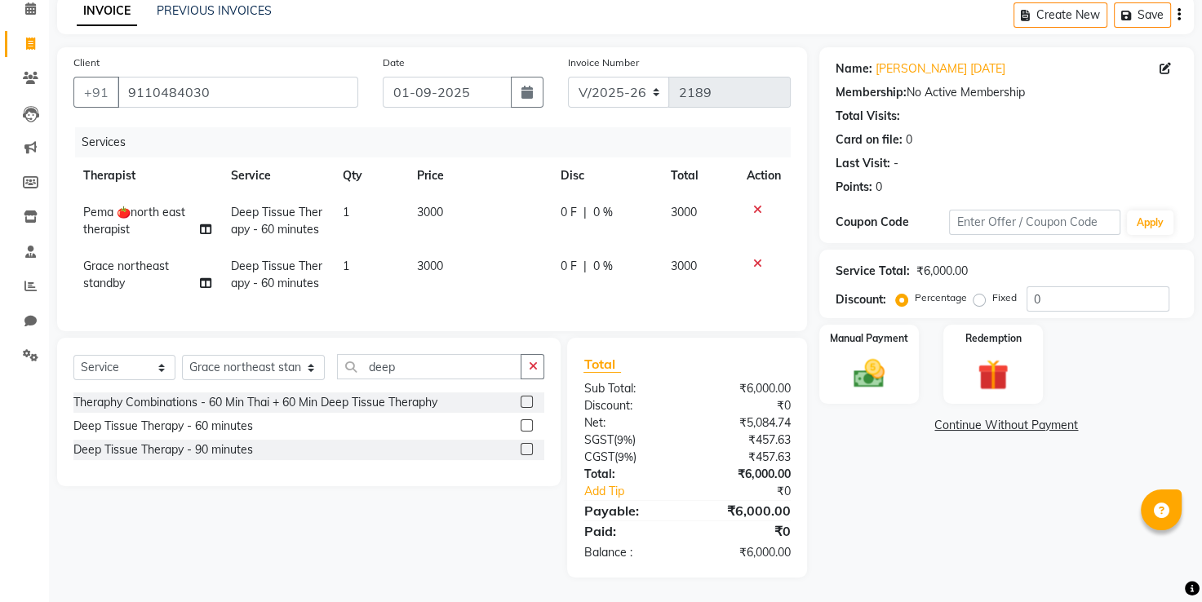
click at [562, 204] on span "0 F" at bounding box center [568, 212] width 16 height 17
select select "82979"
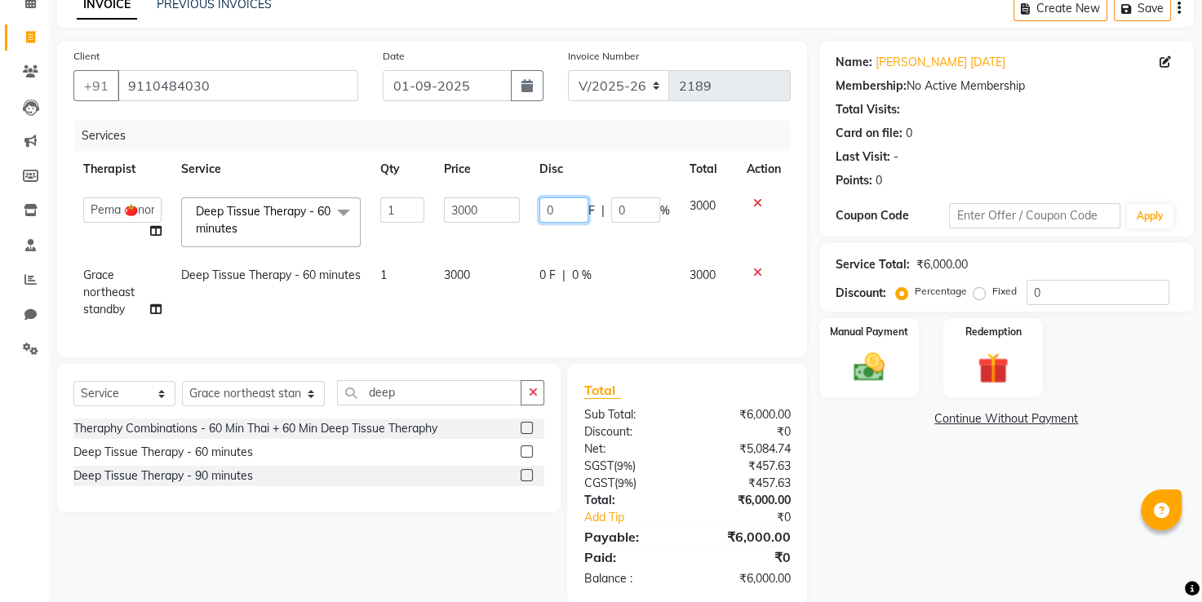
click at [545, 211] on input "0" at bounding box center [563, 209] width 49 height 25
type input "30"
type input "300"
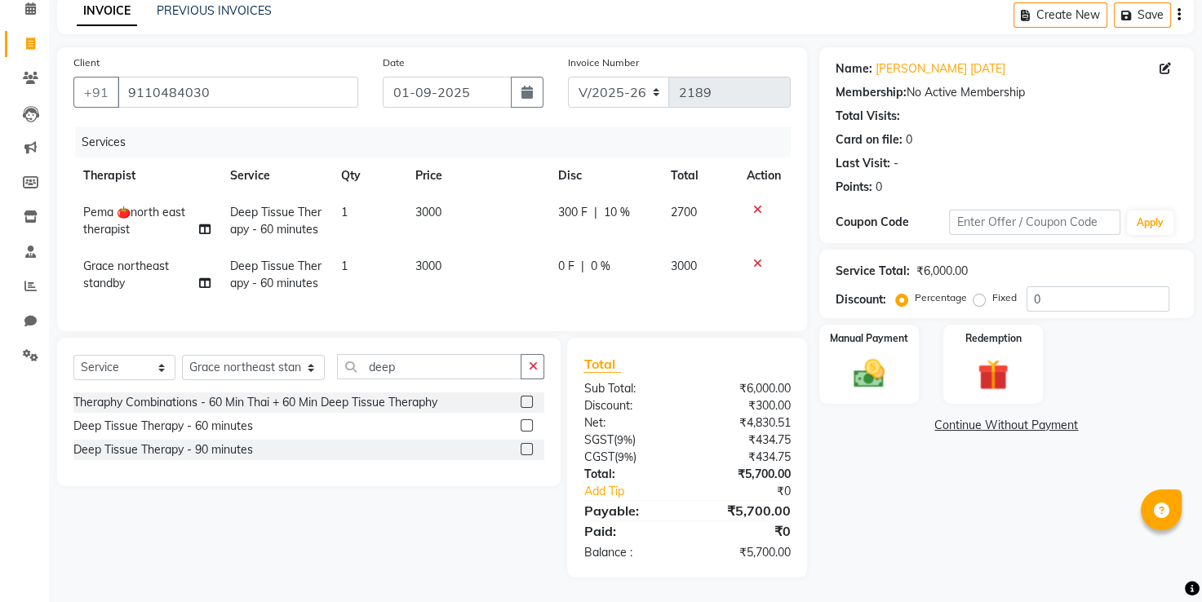
click at [558, 236] on td "300 F | 10 %" at bounding box center [604, 221] width 113 height 54
select select "82979"
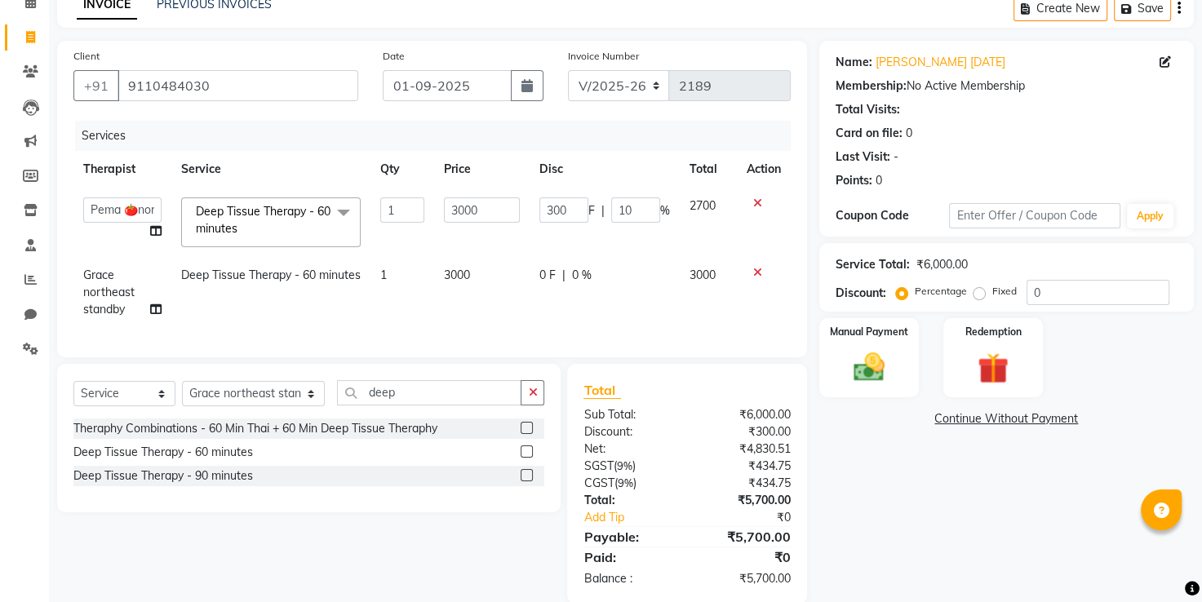
drag, startPoint x: 863, startPoint y: 350, endPoint x: 924, endPoint y: 377, distance: 66.1
click at [865, 351] on img at bounding box center [869, 367] width 51 height 36
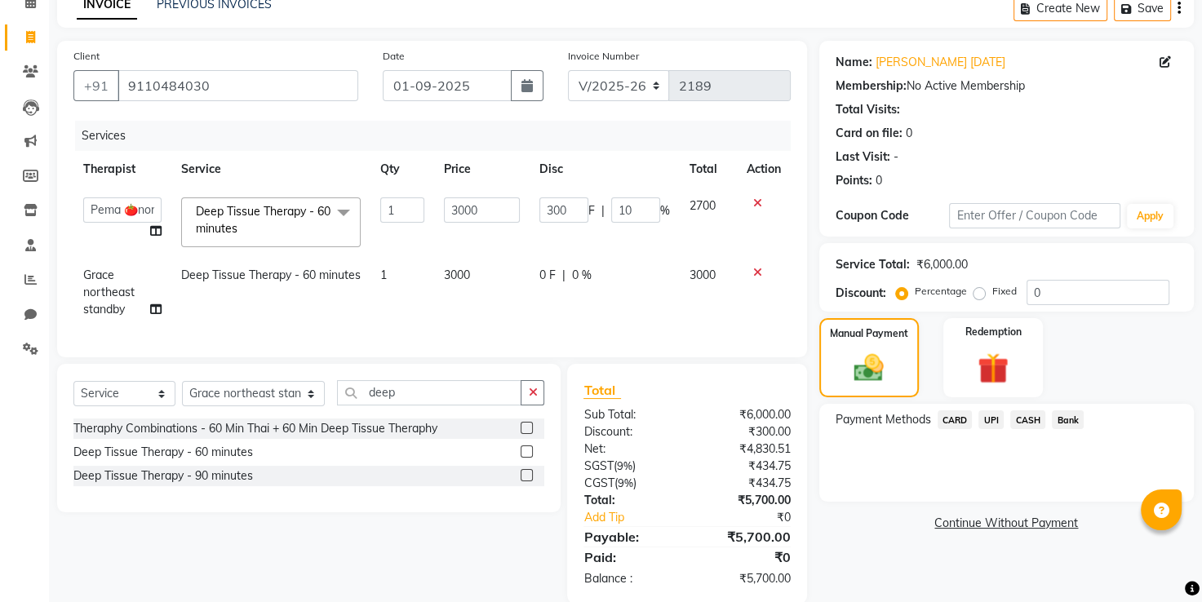
click at [960, 421] on span "CARD" at bounding box center [955, 419] width 35 height 19
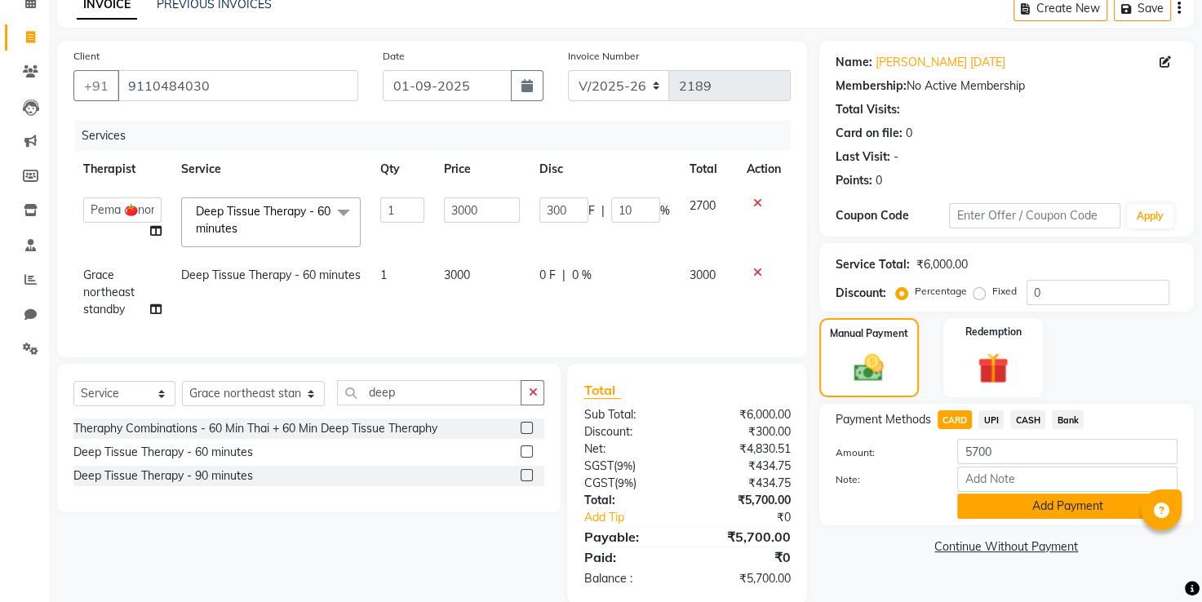
click at [995, 512] on button "Add Payment" at bounding box center [1067, 506] width 220 height 25
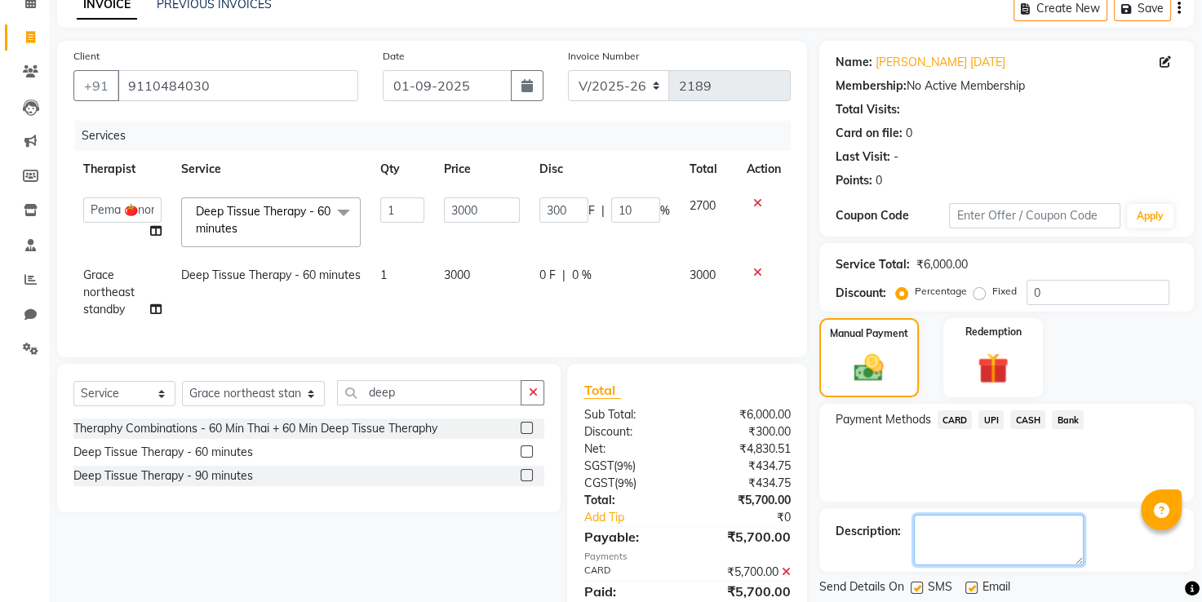
drag, startPoint x: 960, startPoint y: 534, endPoint x: 951, endPoint y: 536, distance: 10.1
click at [958, 534] on textarea at bounding box center [999, 540] width 170 height 51
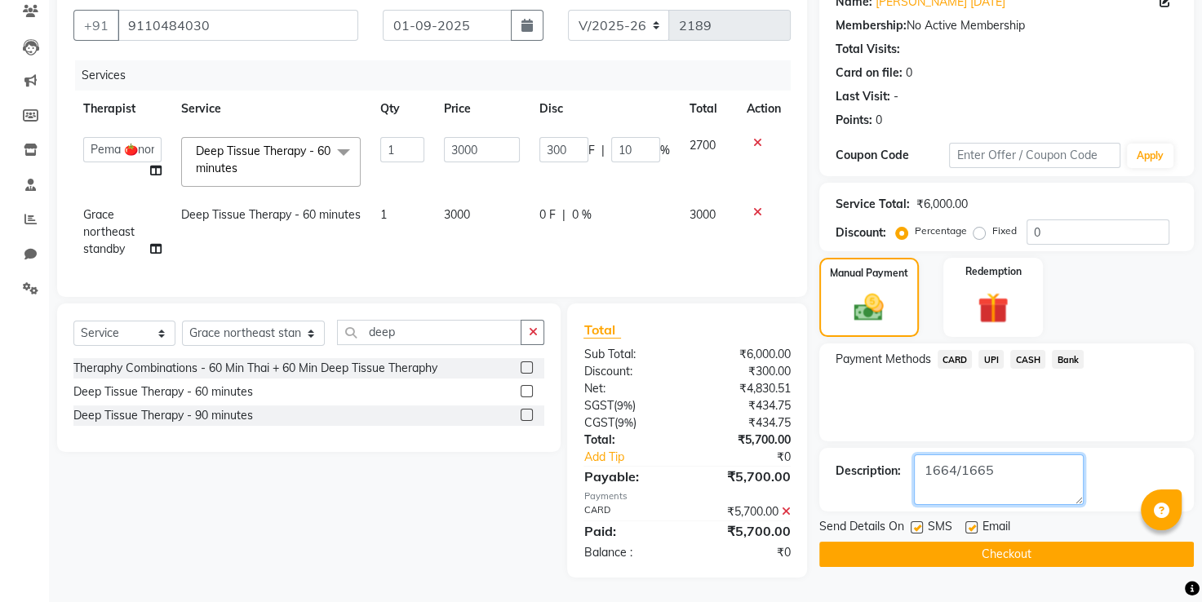
type textarea "1664/1665"
click at [946, 549] on button "Checkout" at bounding box center [1006, 554] width 375 height 25
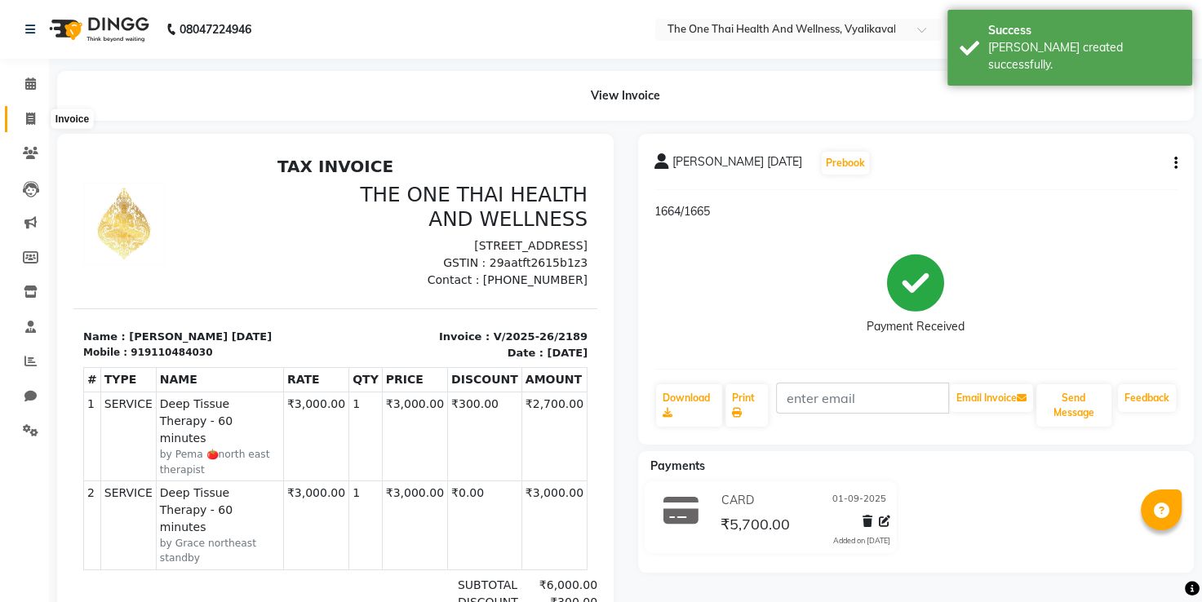
click at [33, 122] on icon at bounding box center [30, 119] width 9 height 12
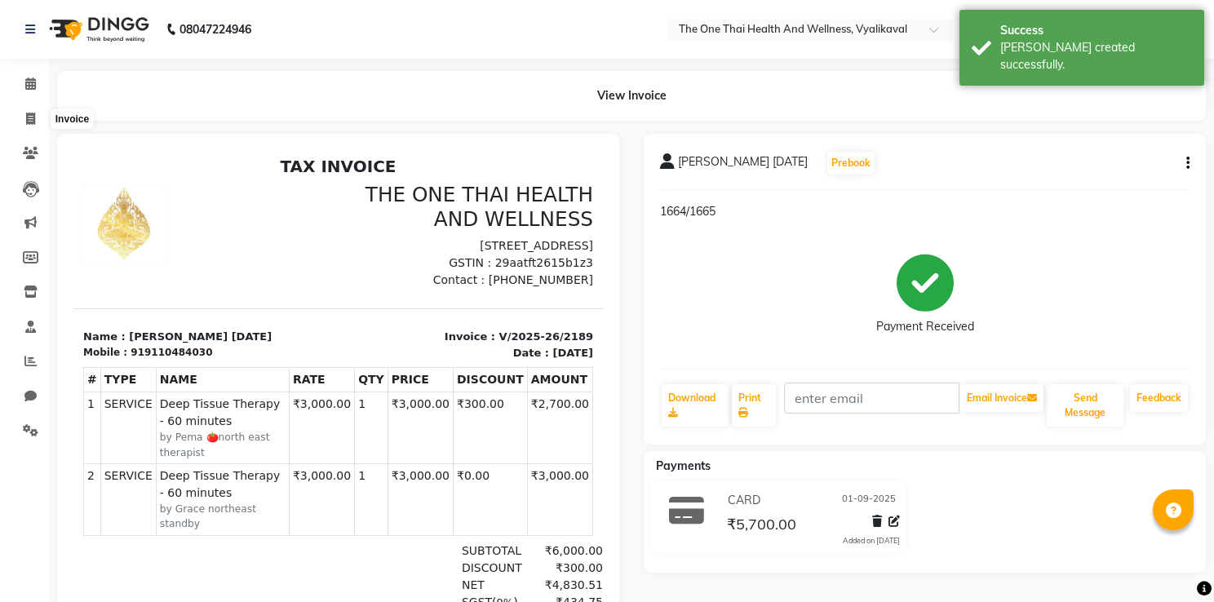
select select "5972"
select select "service"
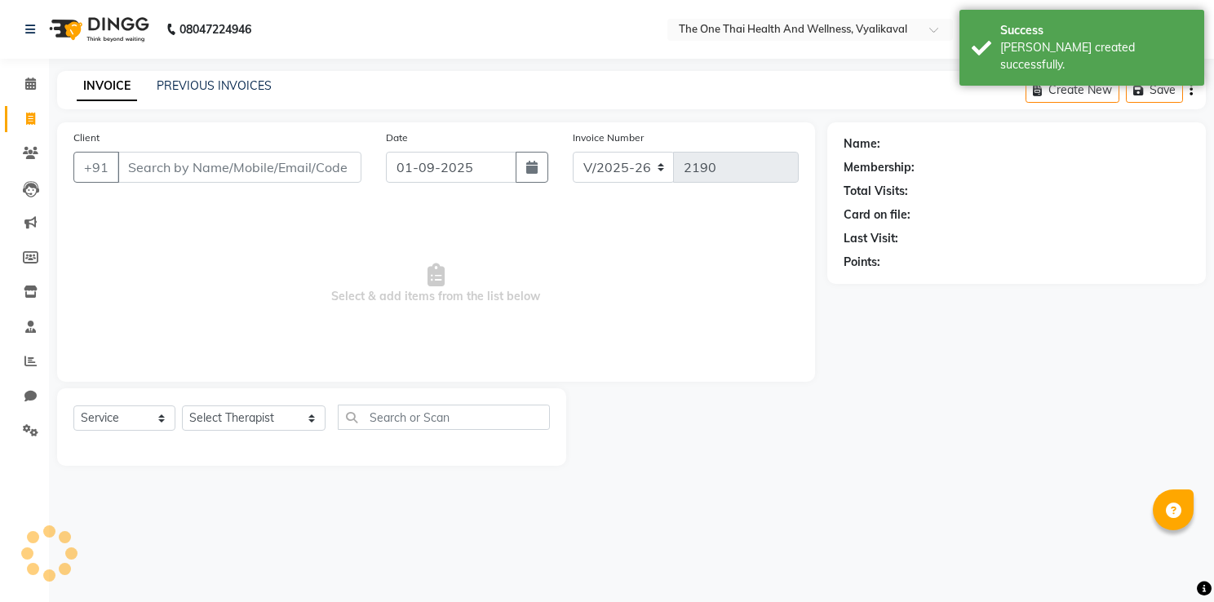
click at [131, 166] on input "Client" at bounding box center [239, 167] width 244 height 31
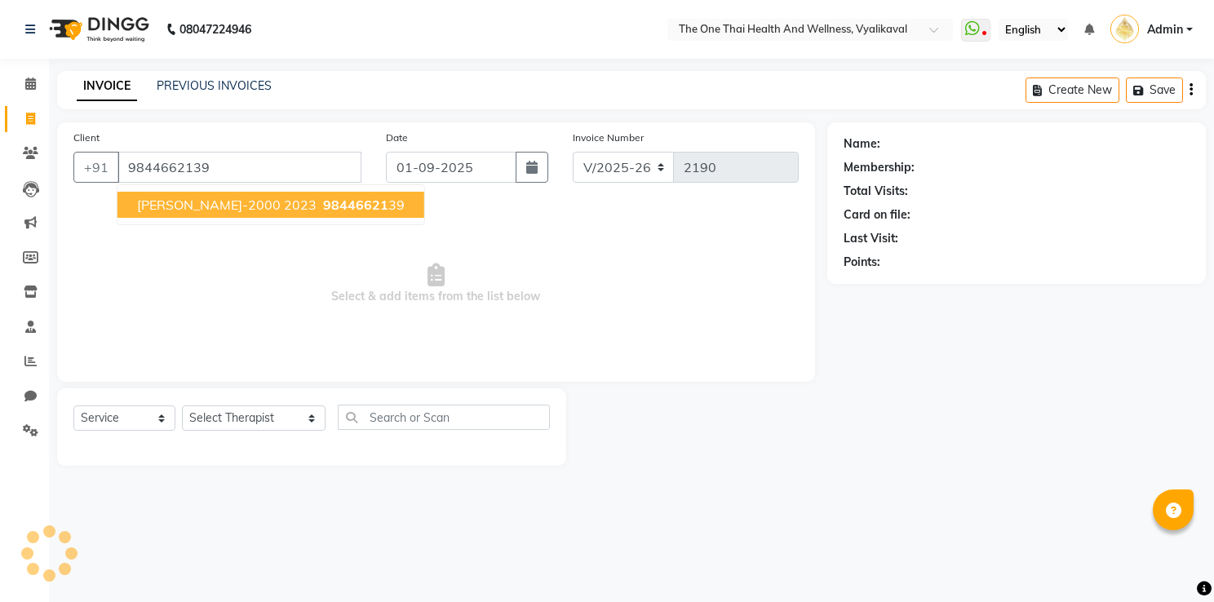
type input "9844662139"
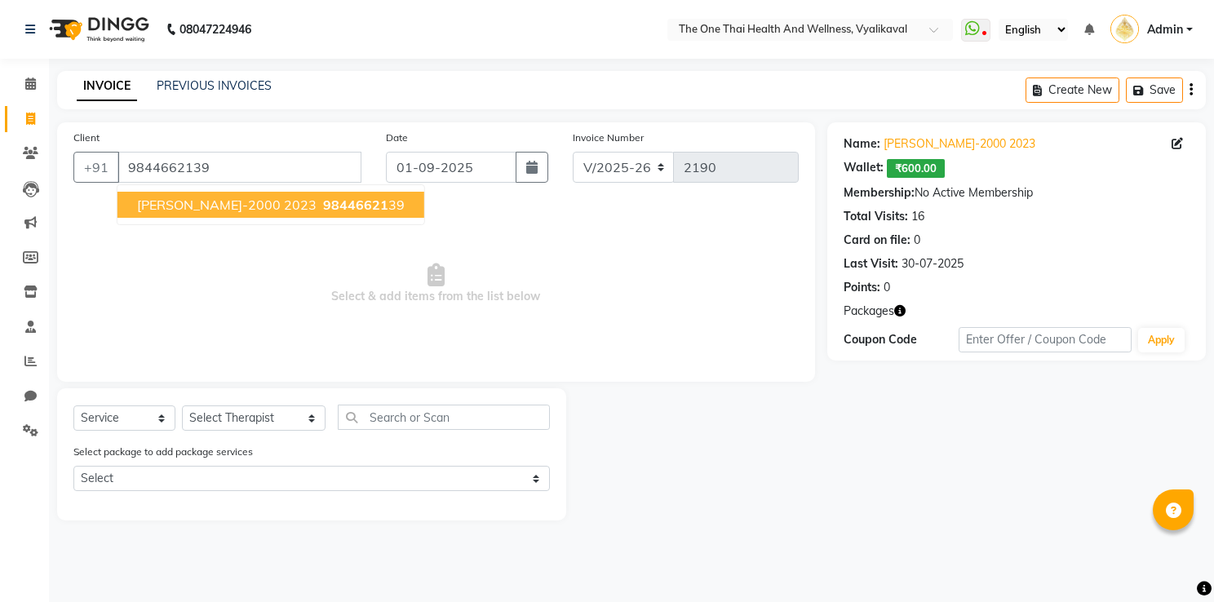
click at [171, 211] on span "Mr.Anand-2000 2023" at bounding box center [227, 205] width 180 height 16
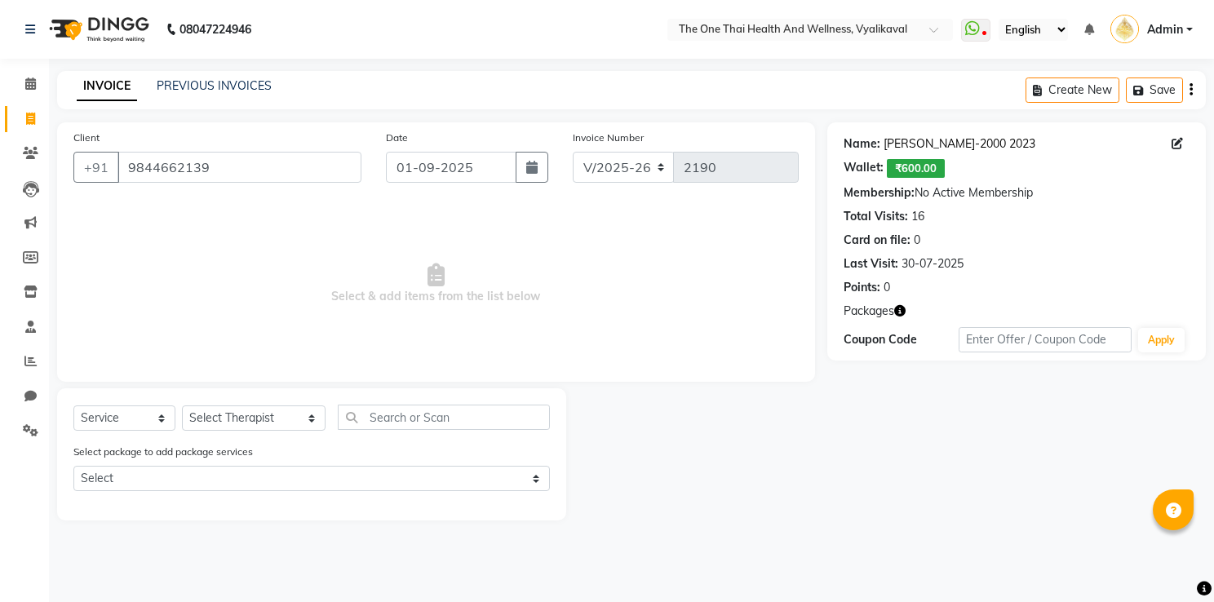
click at [907, 137] on link "Mr.anand-2000 2023" at bounding box center [960, 143] width 152 height 17
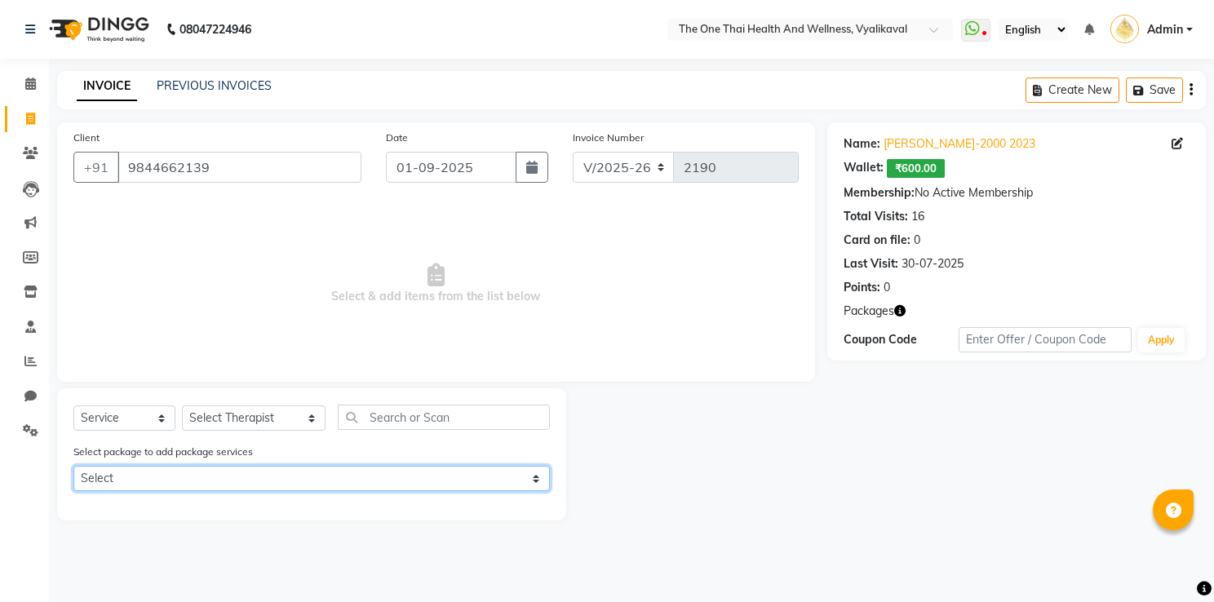
click at [244, 490] on select "Select 6k package" at bounding box center [311, 478] width 477 height 25
select select "1: Object"
click at [73, 468] on select "Select 6k package" at bounding box center [311, 478] width 477 height 25
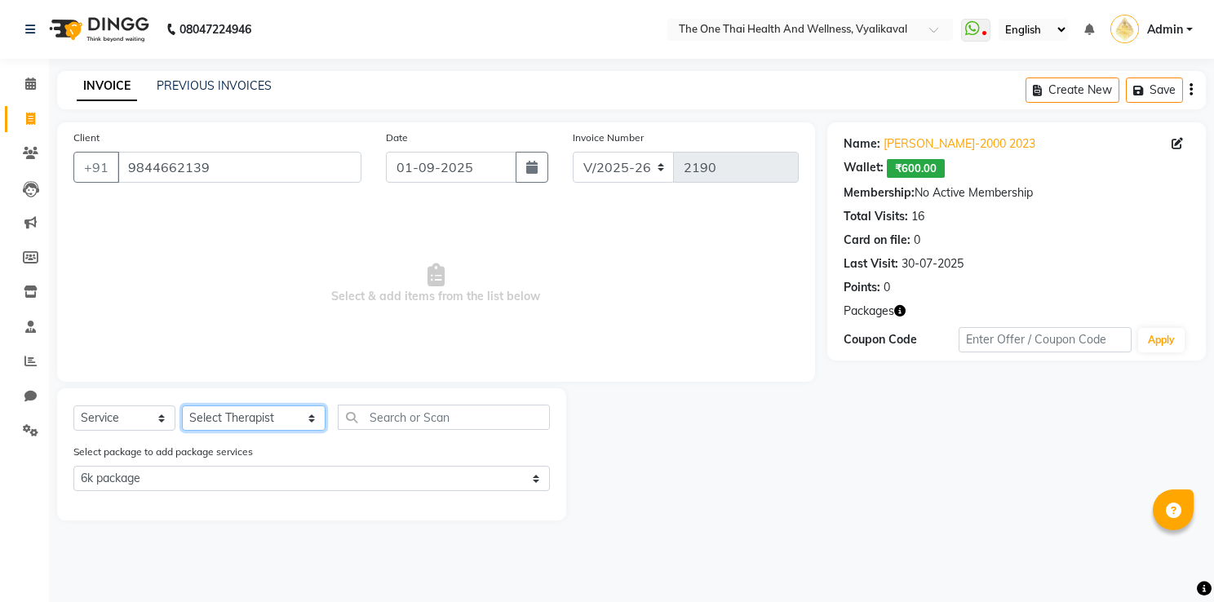
click at [215, 427] on select "Select Therapist Admin Alisha 💚🍏thai therapist Ammy ❤️northeast therapist Beaut…" at bounding box center [254, 418] width 144 height 25
select select "86643"
click at [182, 406] on select "Select Therapist Admin Alisha 💚🍏thai therapist Ammy ❤️northeast therapist Beaut…" at bounding box center [254, 418] width 144 height 25
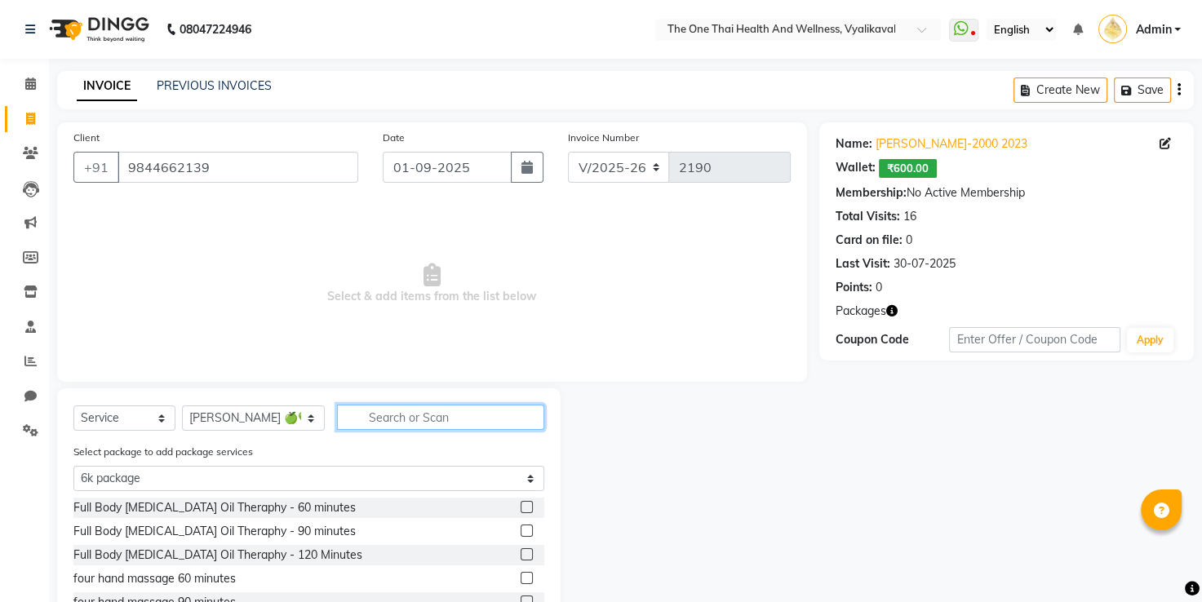
click at [346, 406] on input "text" at bounding box center [441, 417] width 208 height 25
type input "s"
select select "0: undefined"
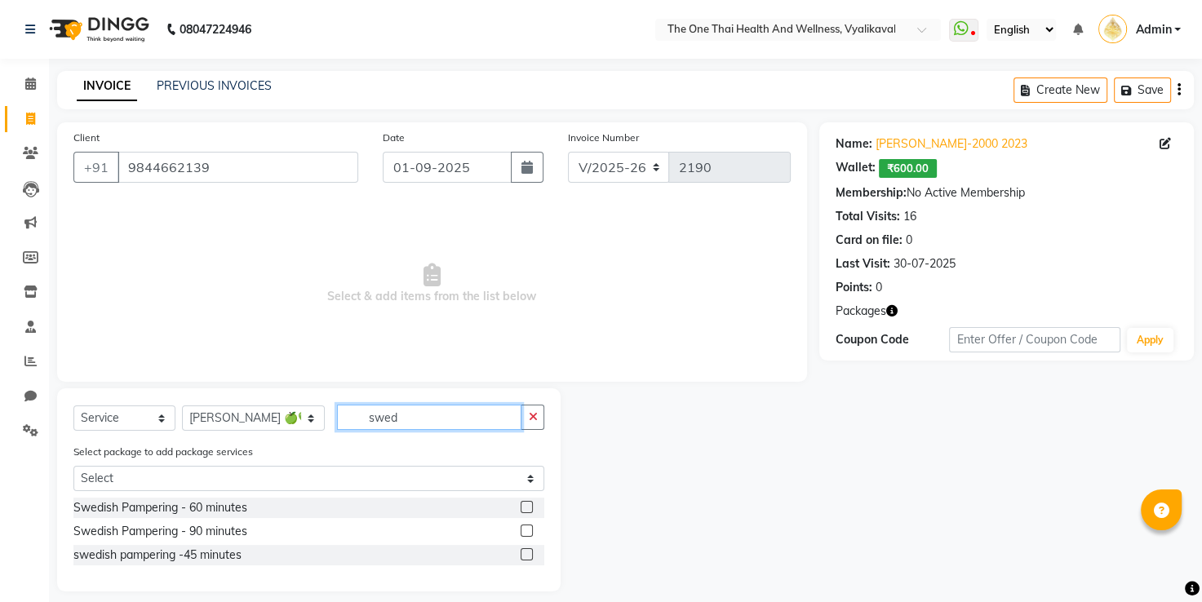
type input "swed"
click at [524, 509] on label at bounding box center [527, 507] width 12 height 12
click at [524, 509] on input "checkbox" at bounding box center [526, 508] width 11 height 11
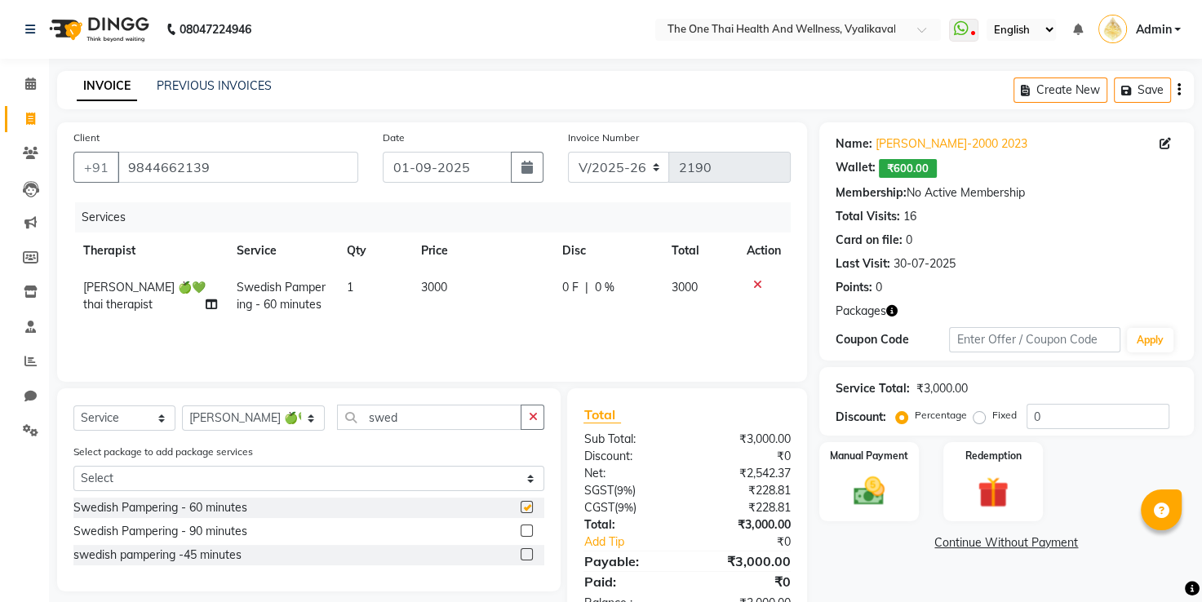
checkbox input "false"
click at [994, 482] on img at bounding box center [993, 493] width 52 height 40
click at [952, 542] on span "Package 1" at bounding box center [966, 545] width 56 height 19
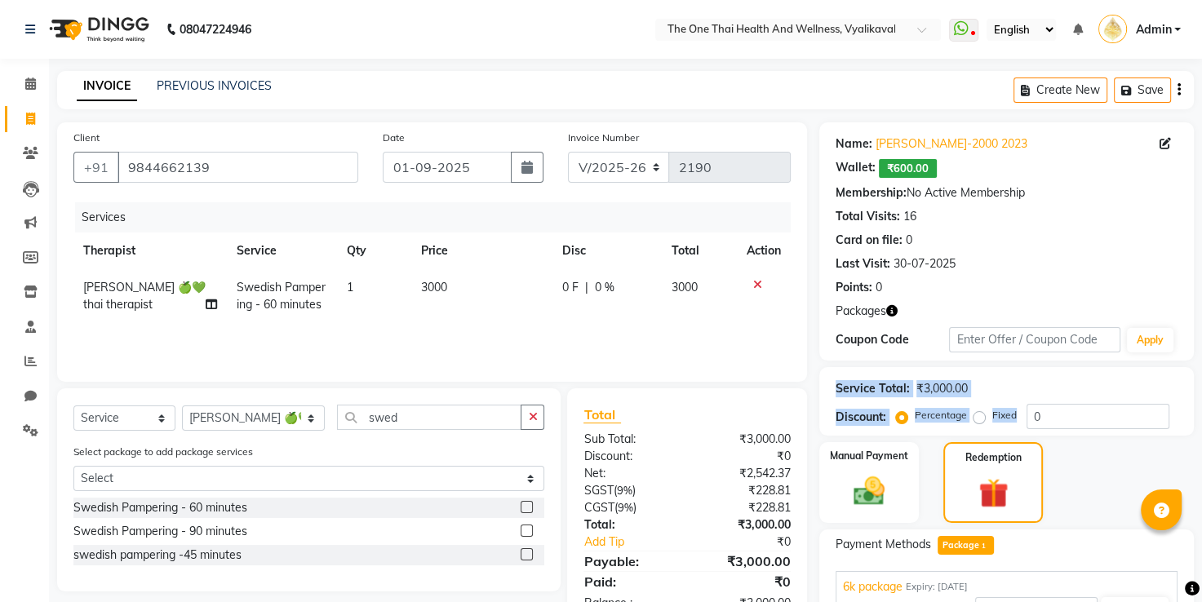
drag, startPoint x: 1201, startPoint y: 354, endPoint x: 1202, endPoint y: 429, distance: 75.1
click at [1202, 429] on html "08047224946 Select Location × The One Thai Health And Wellness, Vyalikaval What…" at bounding box center [601, 301] width 1202 height 602
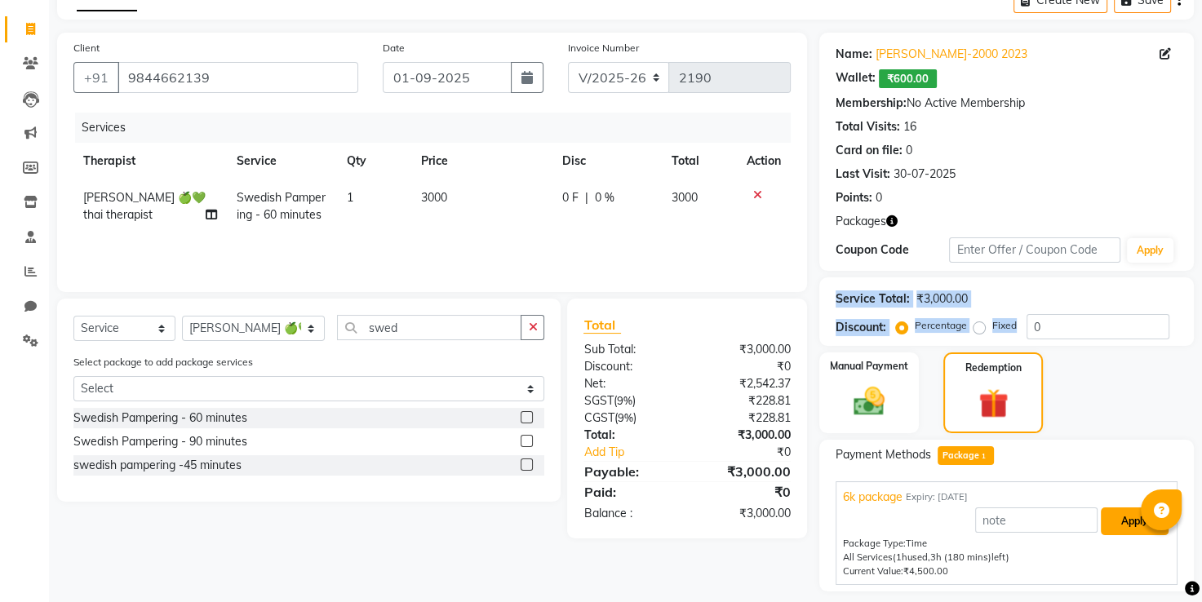
click at [1129, 514] on button "Apply" at bounding box center [1135, 522] width 68 height 28
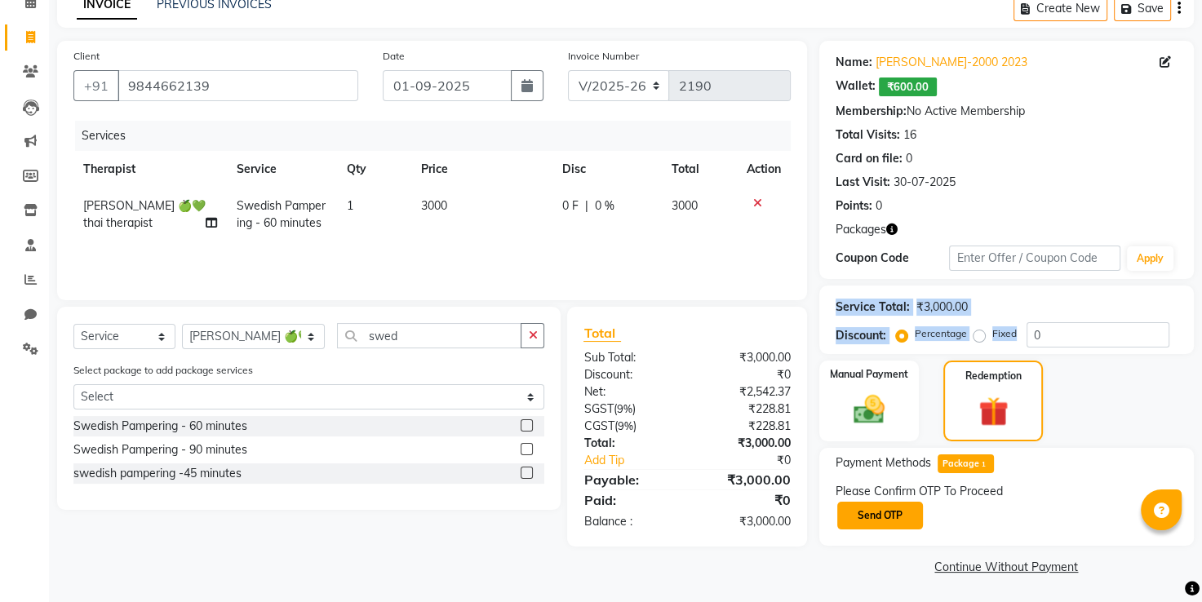
click at [911, 521] on button "Send OTP" at bounding box center [880, 516] width 86 height 28
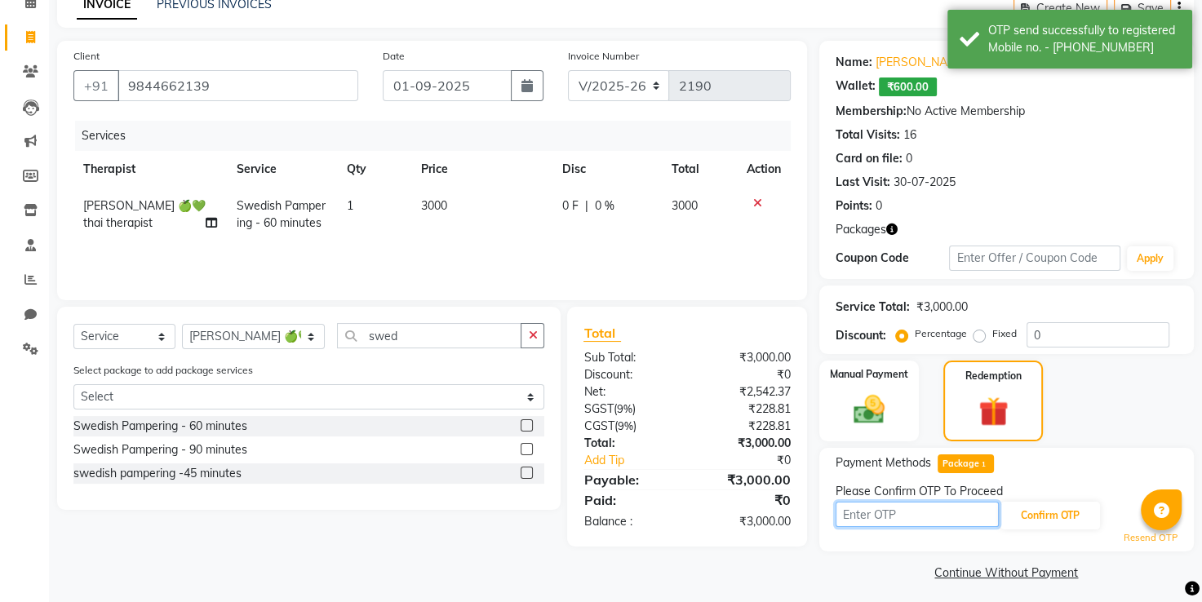
click at [894, 516] on input "text" at bounding box center [917, 514] width 163 height 25
type input "8135"
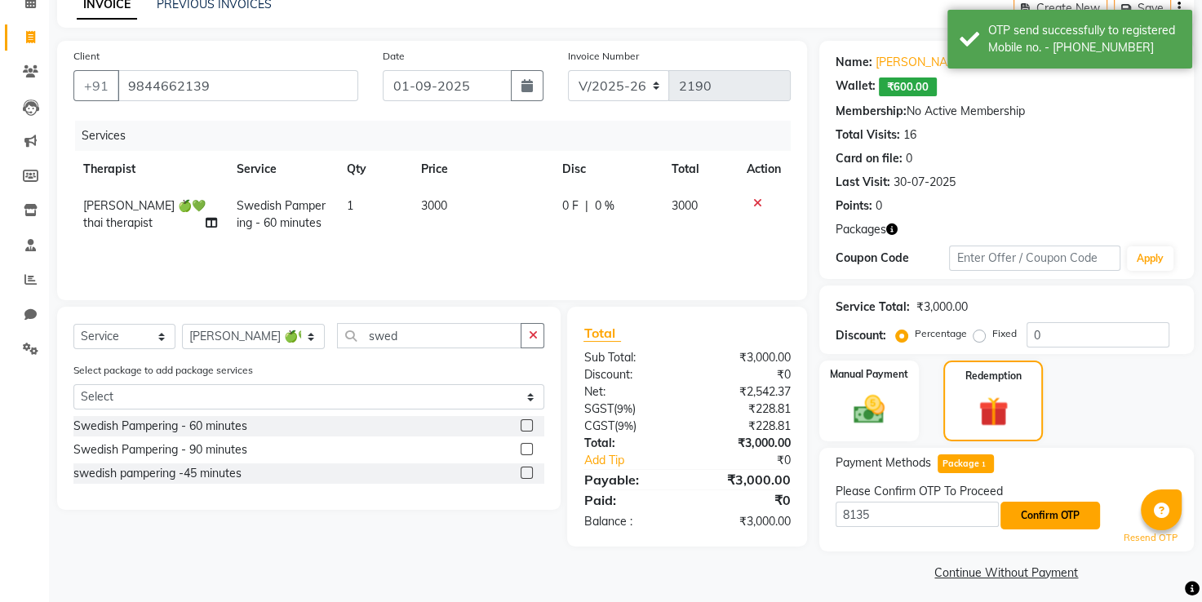
click at [1085, 520] on button "Confirm OTP" at bounding box center [1050, 516] width 100 height 28
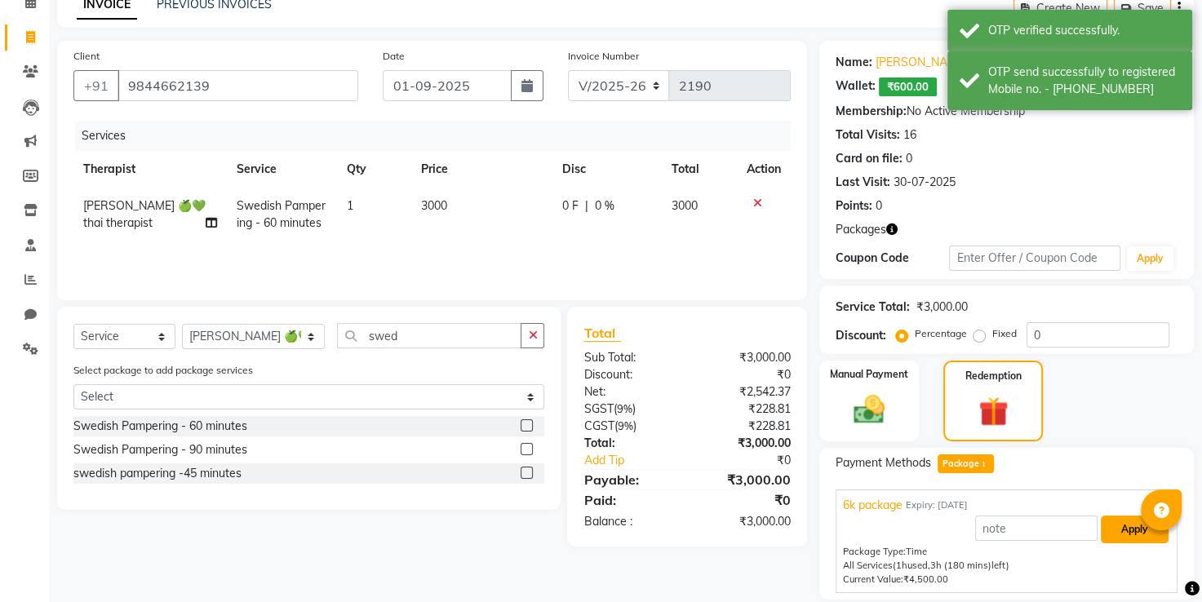
click at [1136, 528] on button "Apply" at bounding box center [1135, 530] width 68 height 28
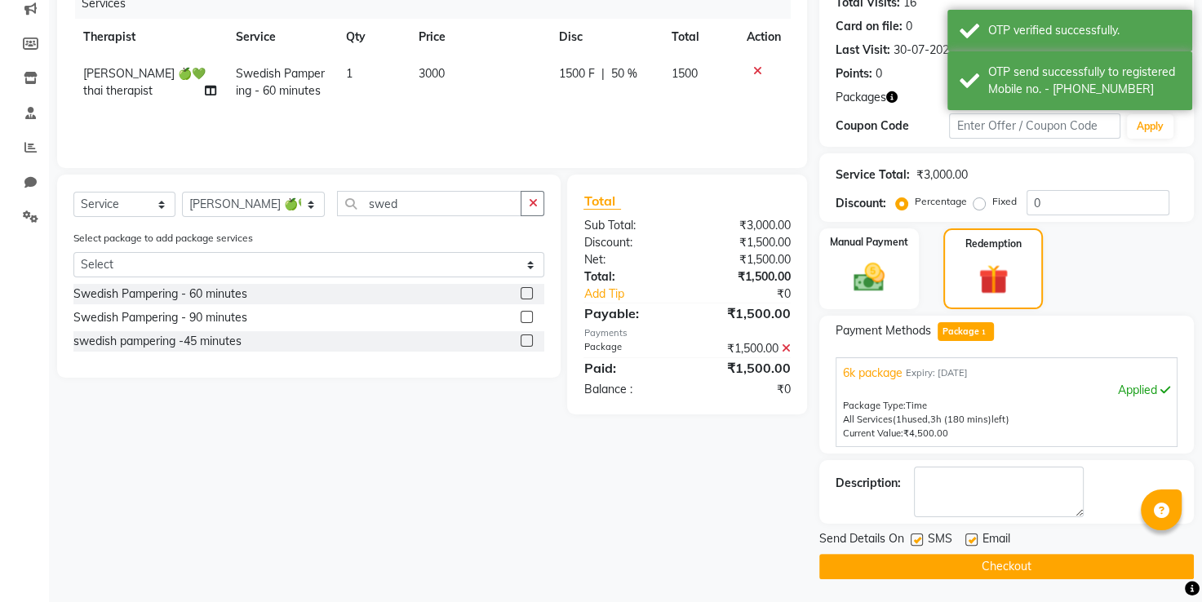
scroll to position [215, 0]
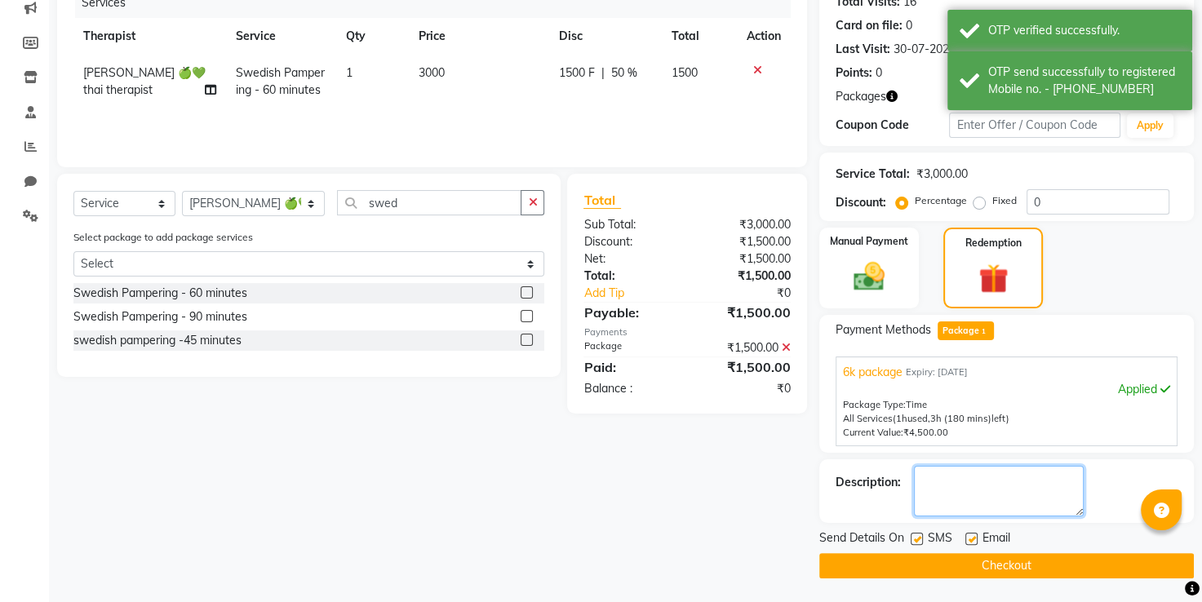
click at [972, 499] on textarea at bounding box center [999, 491] width 170 height 51
type textarea "1666"
click at [992, 569] on button "Checkout" at bounding box center [1006, 565] width 375 height 25
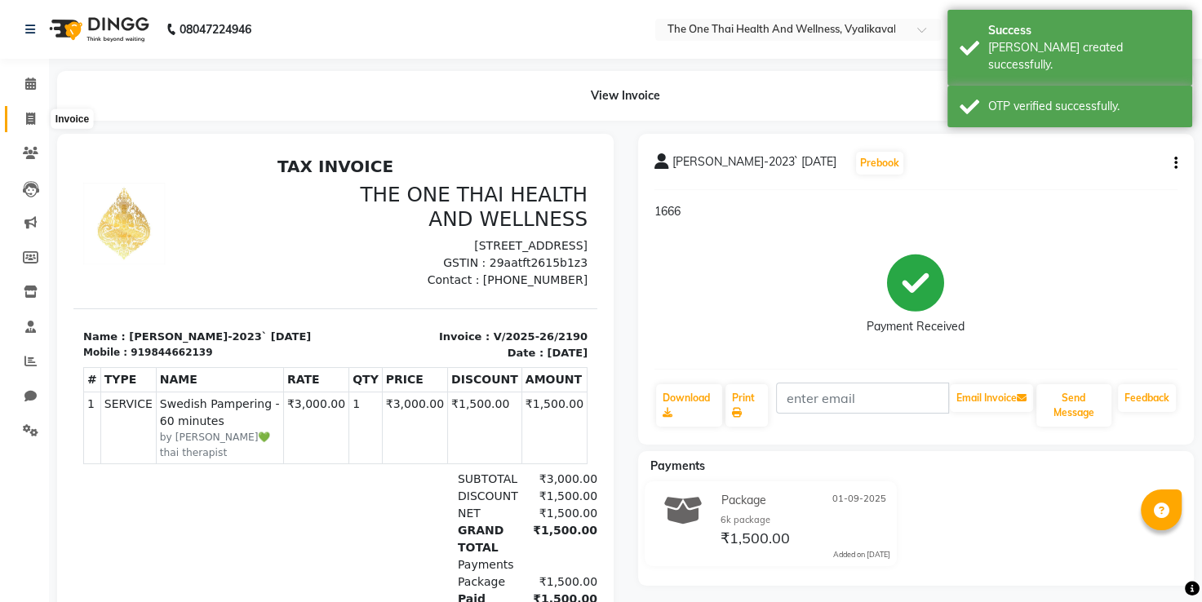
click at [29, 121] on icon at bounding box center [30, 119] width 9 height 12
select select "service"
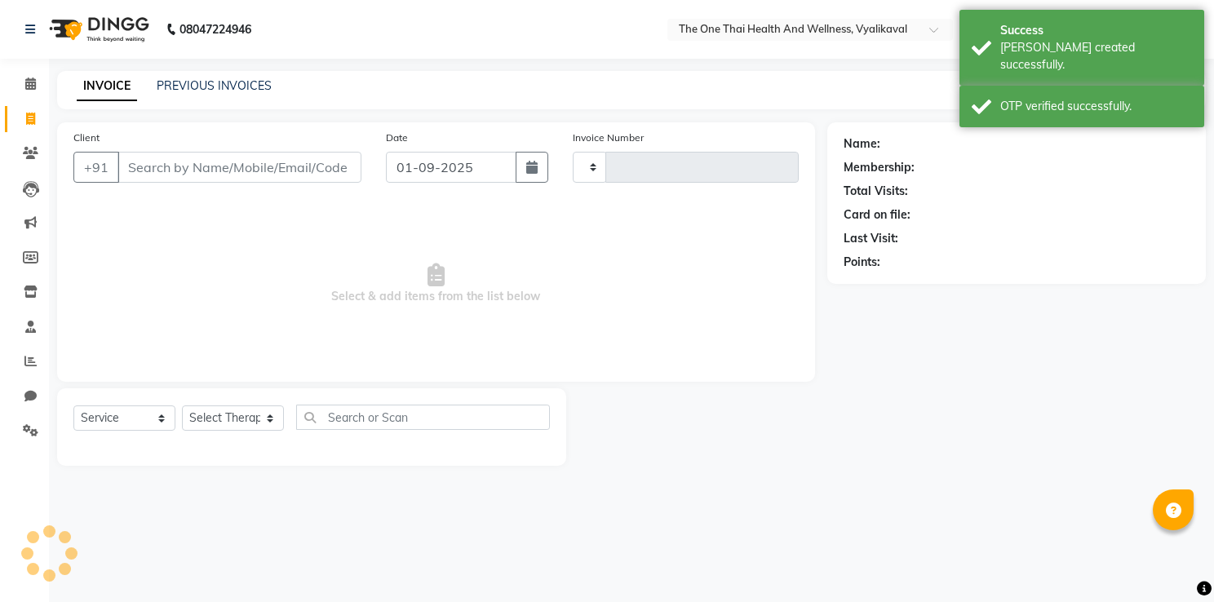
type input "2191"
select select "5972"
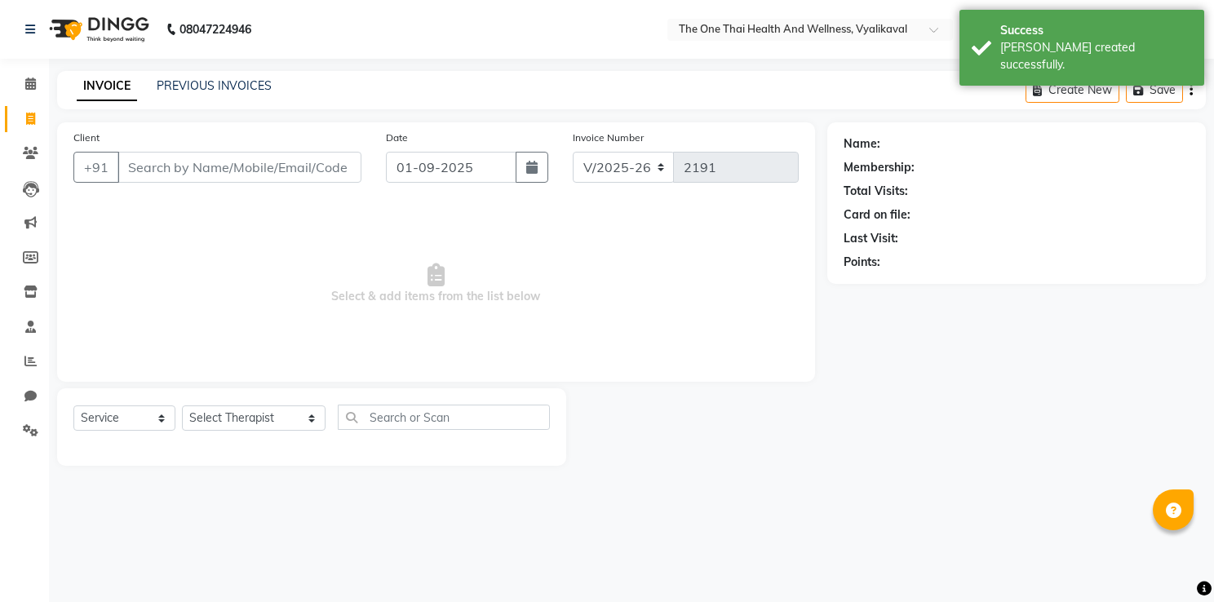
click at [228, 161] on input "Client" at bounding box center [239, 167] width 244 height 31
click at [216, 162] on input "Client" at bounding box center [239, 167] width 244 height 31
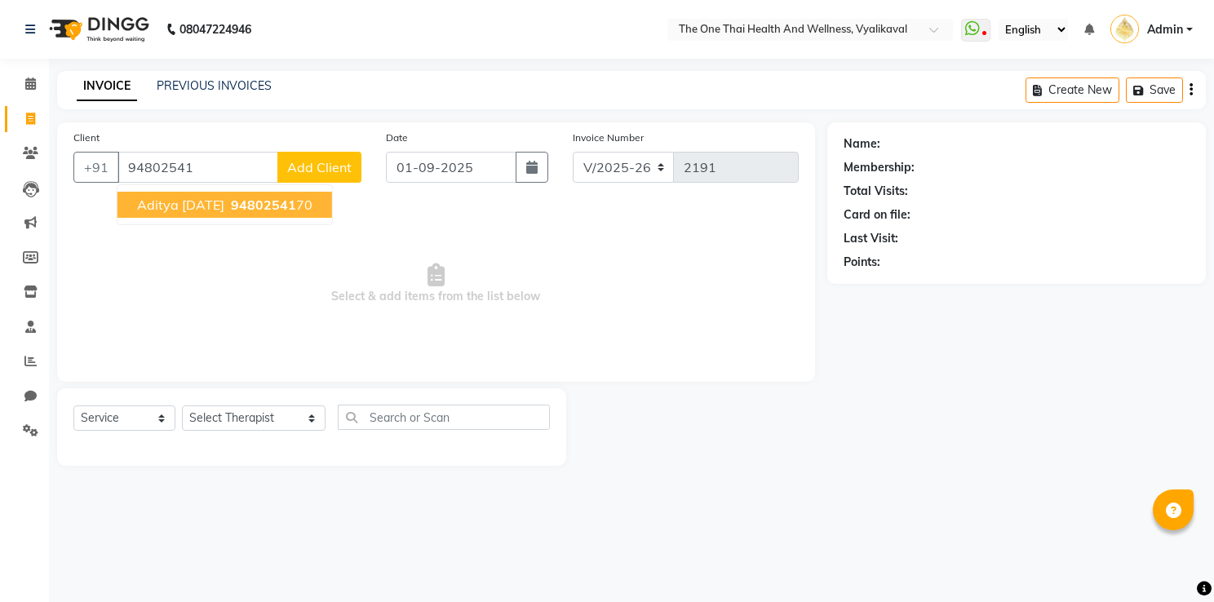
click at [222, 201] on span "aditya 9 dec 24" at bounding box center [180, 205] width 87 height 16
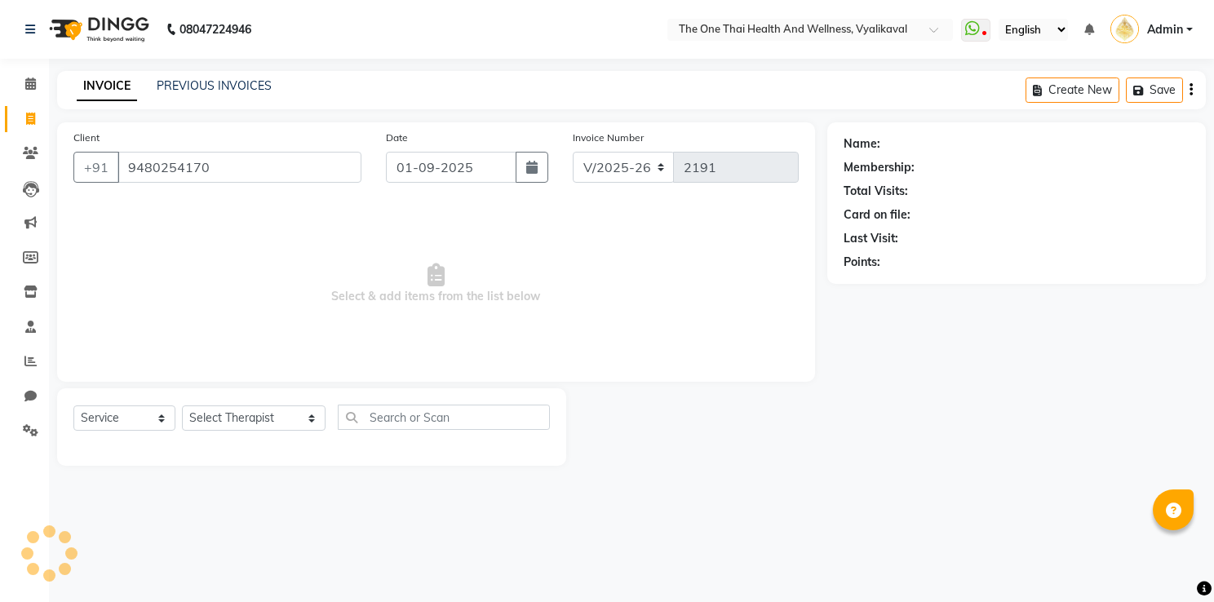
type input "9480254170"
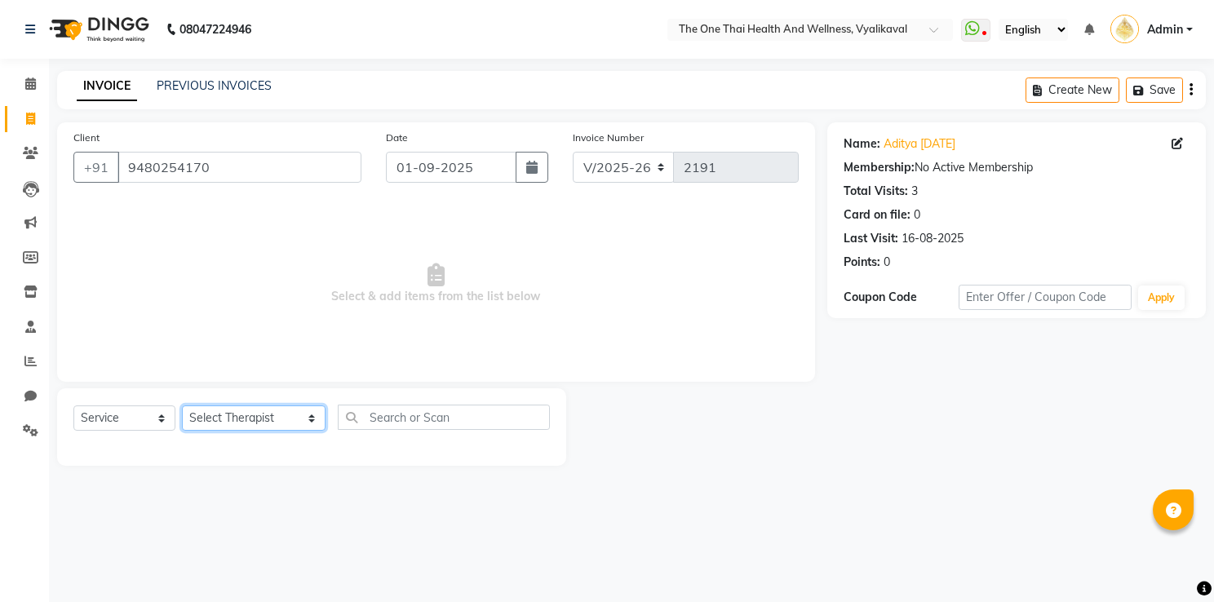
click at [248, 416] on select "Select Therapist Admin Alisha 💚🍏thai therapist Ammy ❤️northeast therapist Beaut…" at bounding box center [254, 418] width 144 height 25
select select "88555"
click at [182, 406] on select "Select Therapist Admin Alisha 💚🍏thai therapist Ammy ❤️northeast therapist Beaut…" at bounding box center [254, 418] width 144 height 25
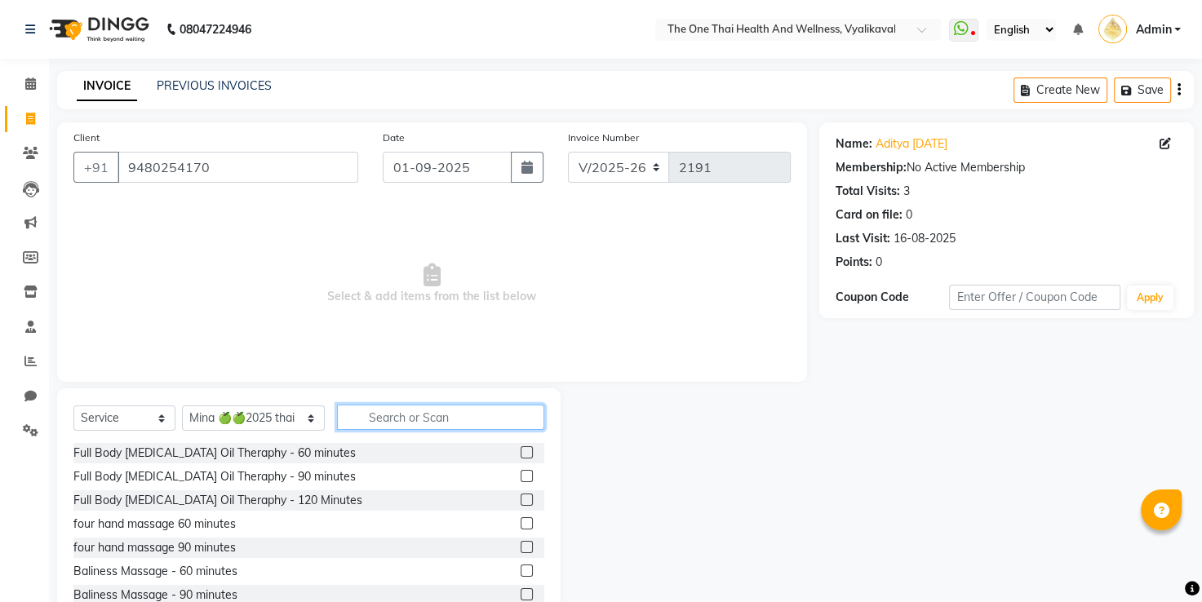
click at [337, 423] on input "text" at bounding box center [441, 417] width 208 height 25
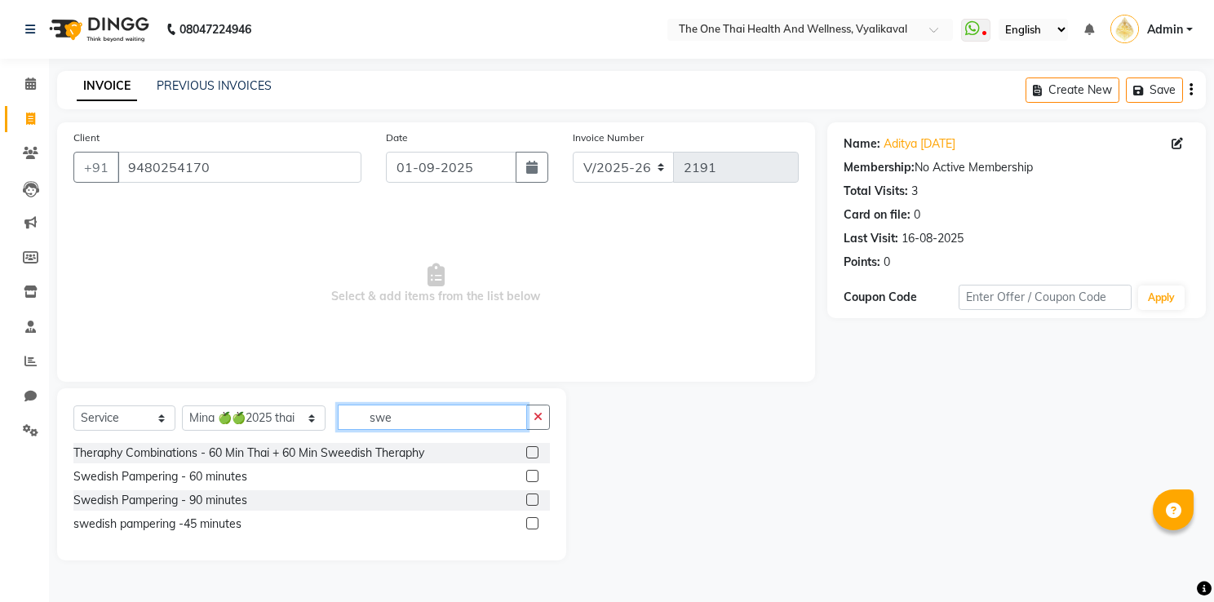
type input "swe"
click at [526, 474] on label at bounding box center [532, 476] width 12 height 12
click at [526, 474] on input "checkbox" at bounding box center [531, 477] width 11 height 11
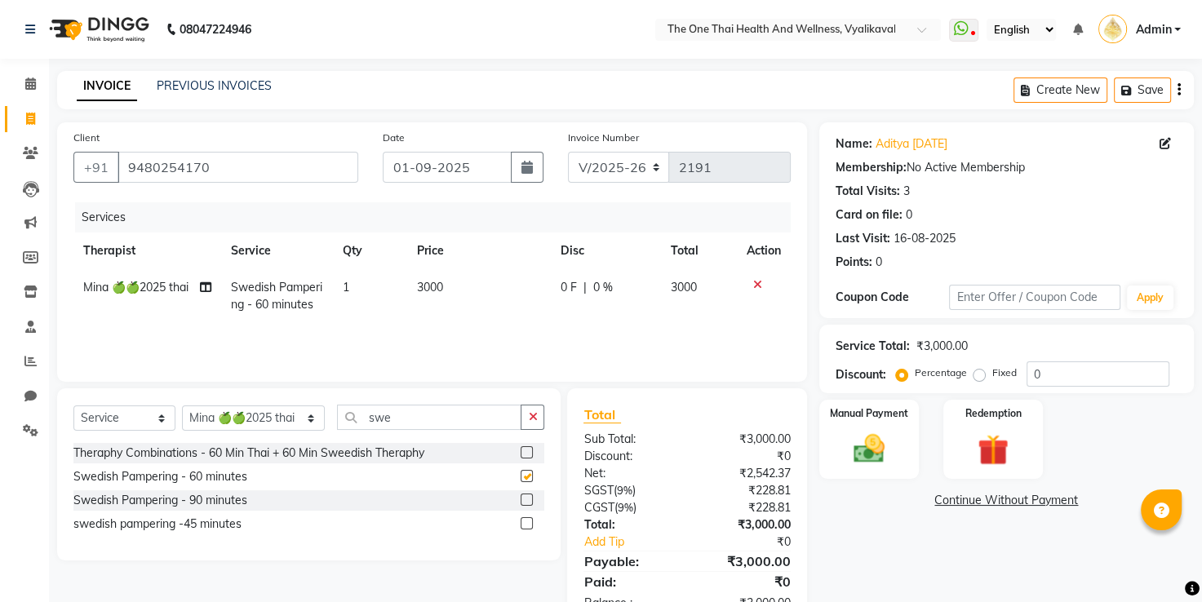
checkbox input "false"
click at [579, 281] on div "0 F | 0 %" at bounding box center [605, 287] width 91 height 17
select select "88555"
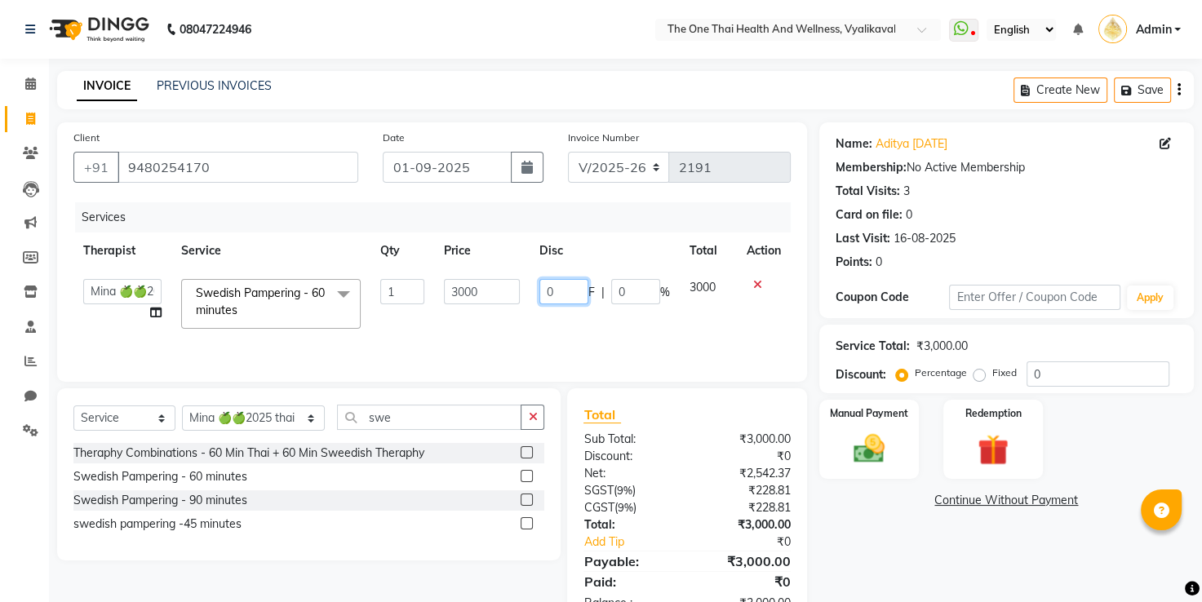
click at [545, 286] on input "0" at bounding box center [563, 291] width 49 height 25
type input "500"
click at [554, 325] on div "Services Therapist Service Qty Price Disc Total Action Admin Alisha 💚🍏thai ther…" at bounding box center [431, 283] width 717 height 163
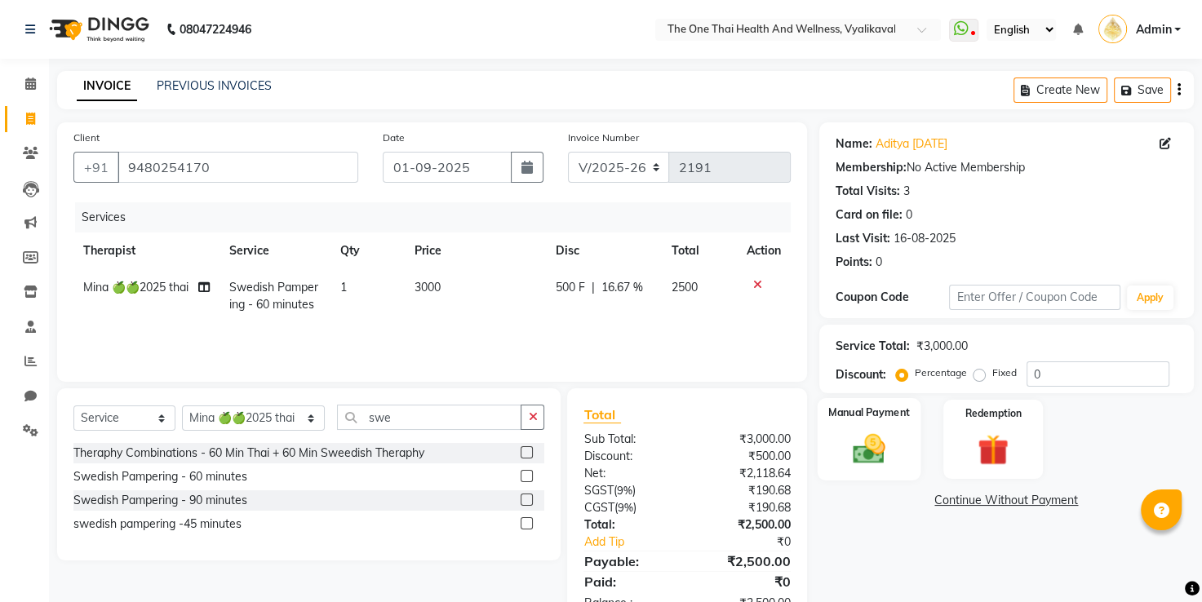
click at [865, 426] on div "Manual Payment" at bounding box center [869, 439] width 104 height 82
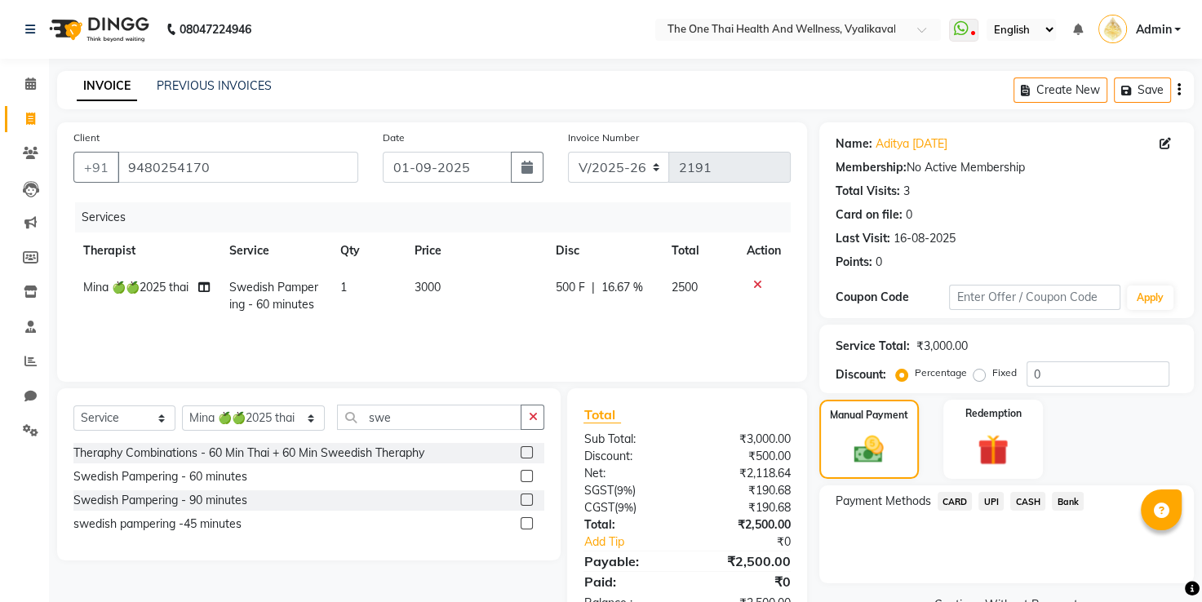
click at [1022, 498] on span "CASH" at bounding box center [1027, 501] width 35 height 19
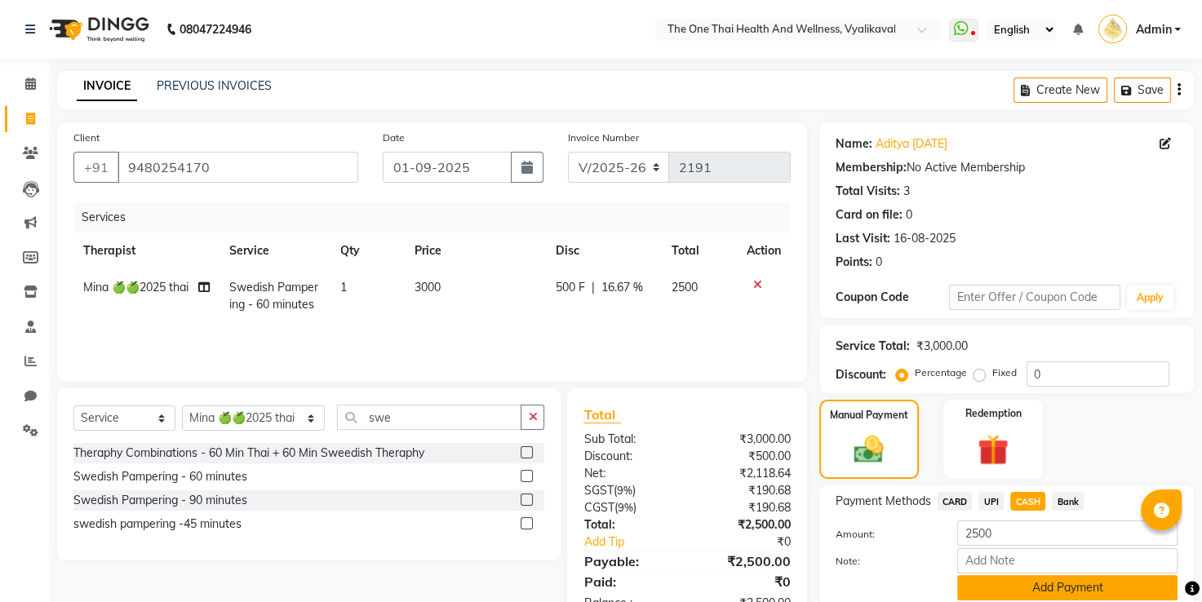
click at [997, 580] on button "Add Payment" at bounding box center [1067, 587] width 220 height 25
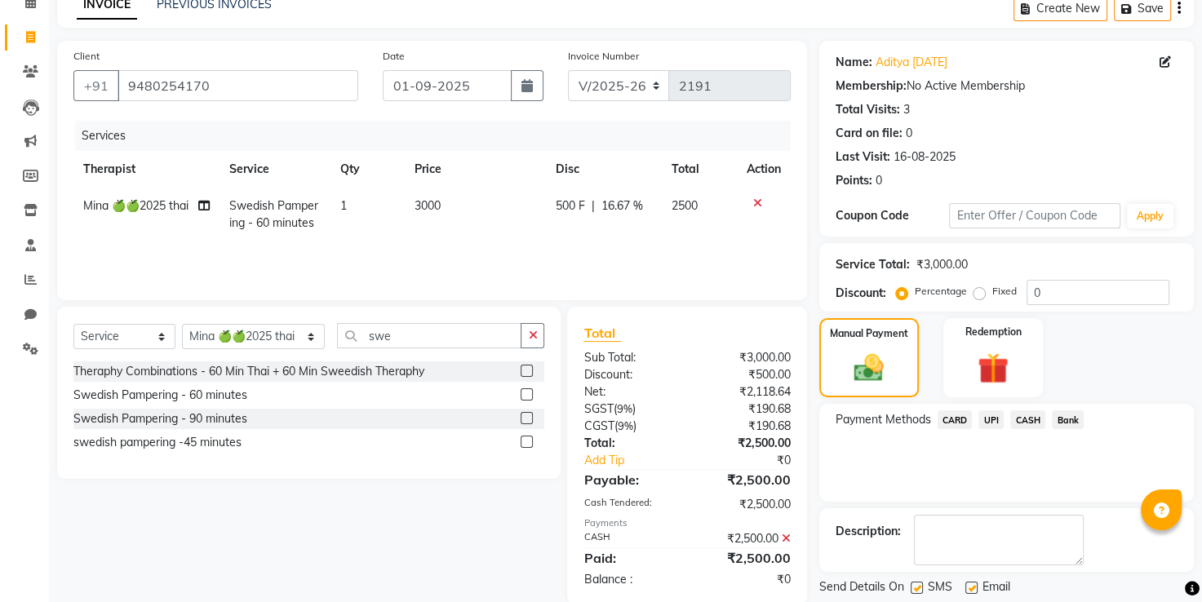
scroll to position [131, 0]
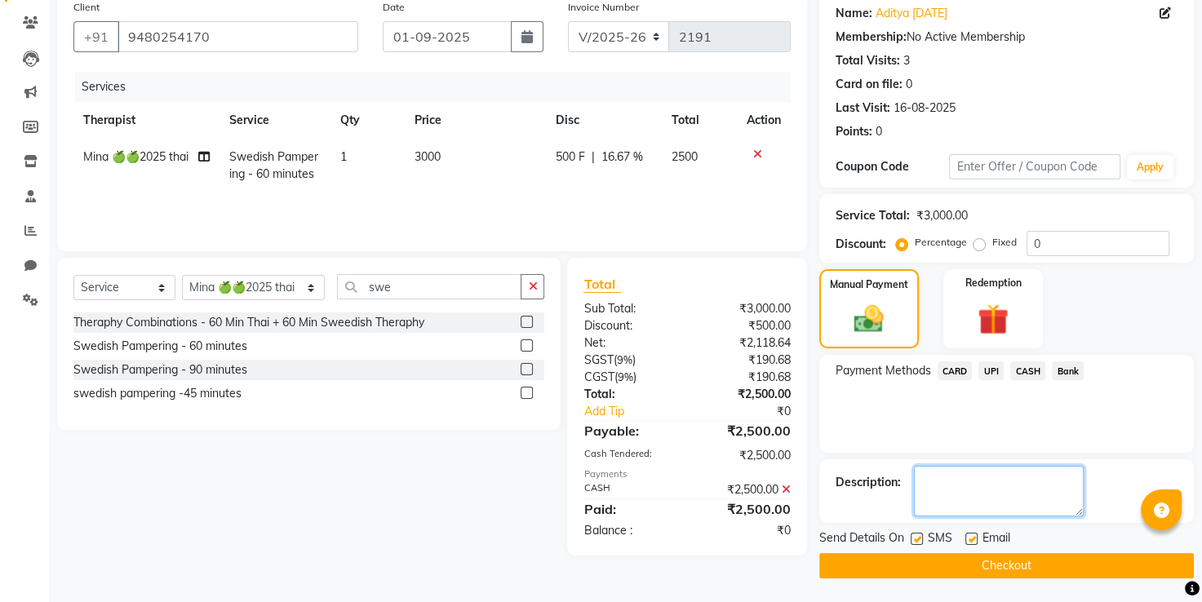
click at [1025, 488] on textarea at bounding box center [999, 491] width 170 height 51
type textarea "1667"
click at [1026, 568] on button "Checkout" at bounding box center [1006, 565] width 375 height 25
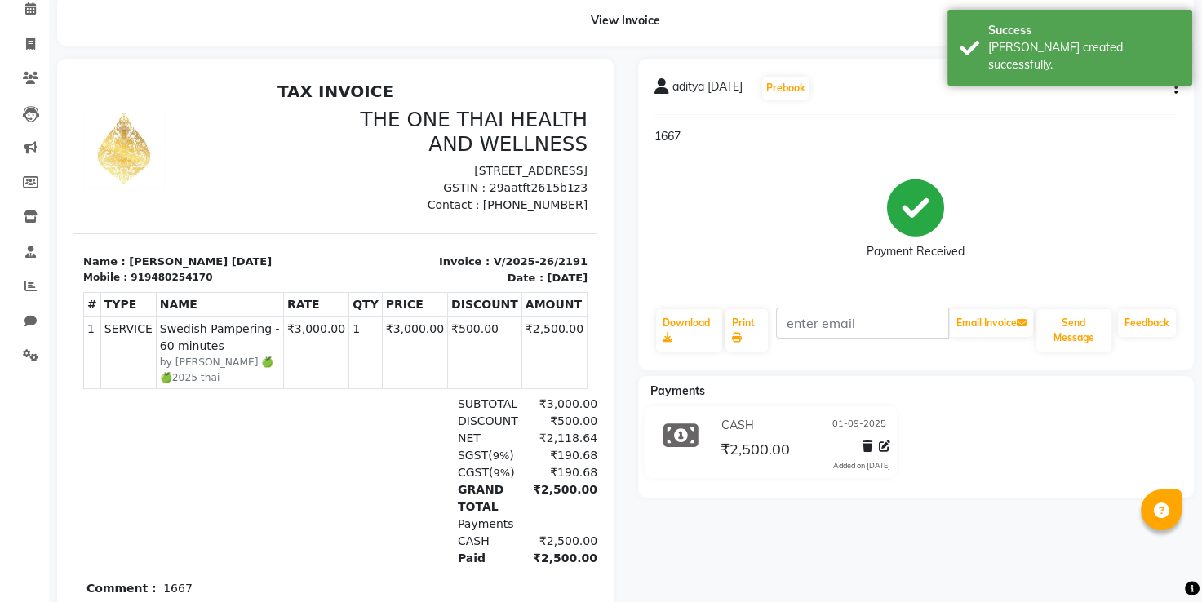
scroll to position [82, 0]
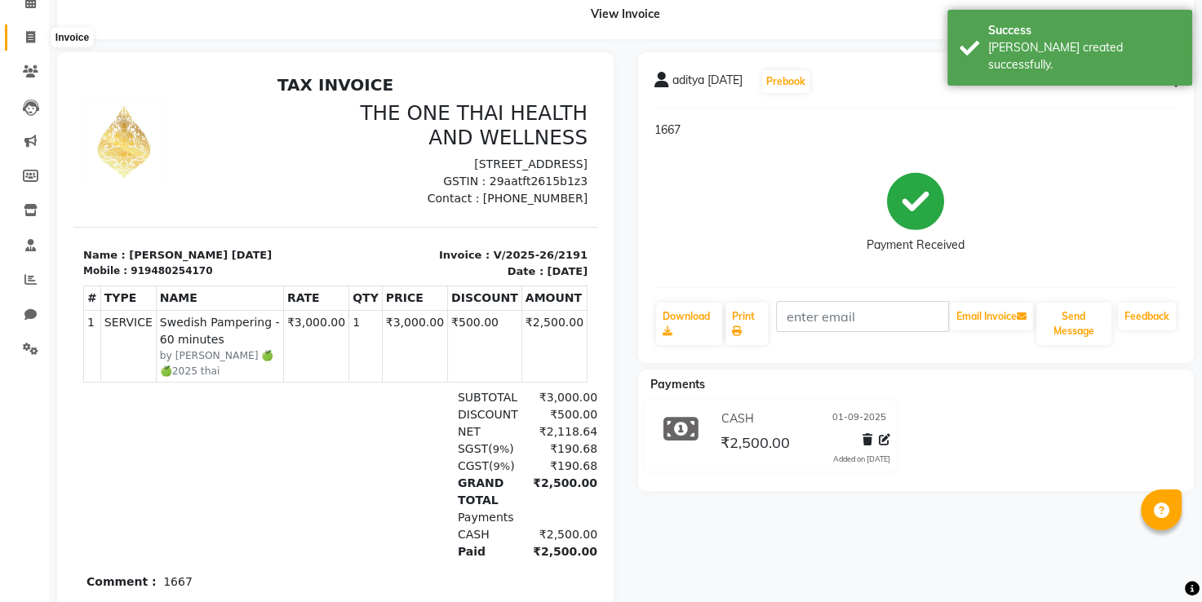
click at [33, 32] on icon at bounding box center [30, 37] width 9 height 12
select select "5972"
select select "service"
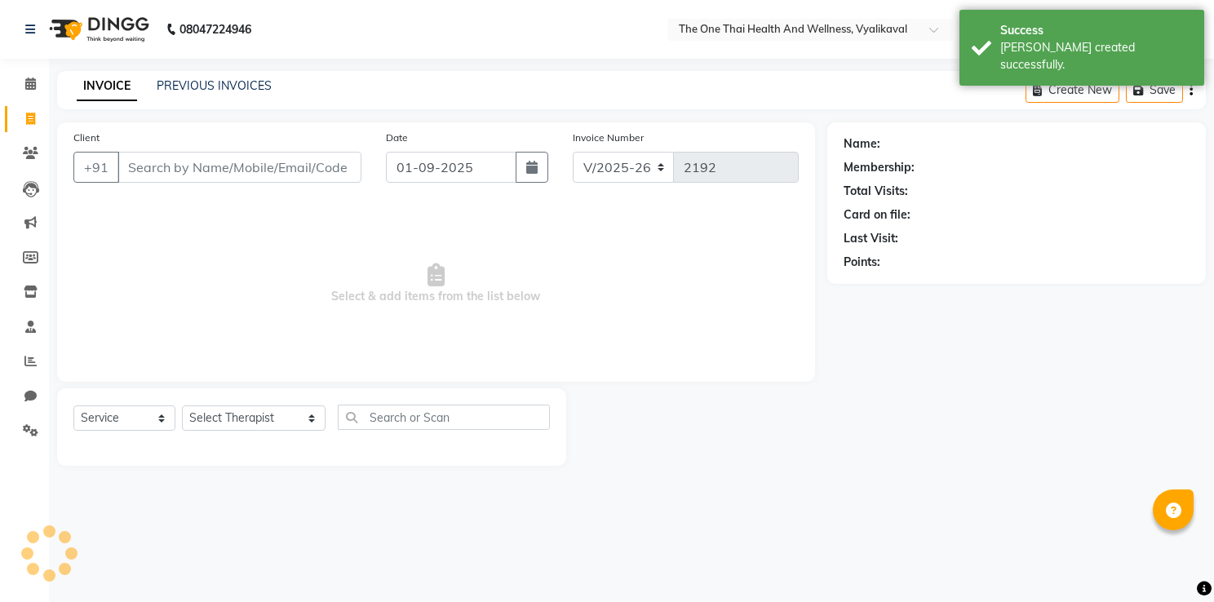
click at [154, 159] on input "Client" at bounding box center [239, 167] width 244 height 31
click at [148, 164] on input "Client" at bounding box center [239, 167] width 244 height 31
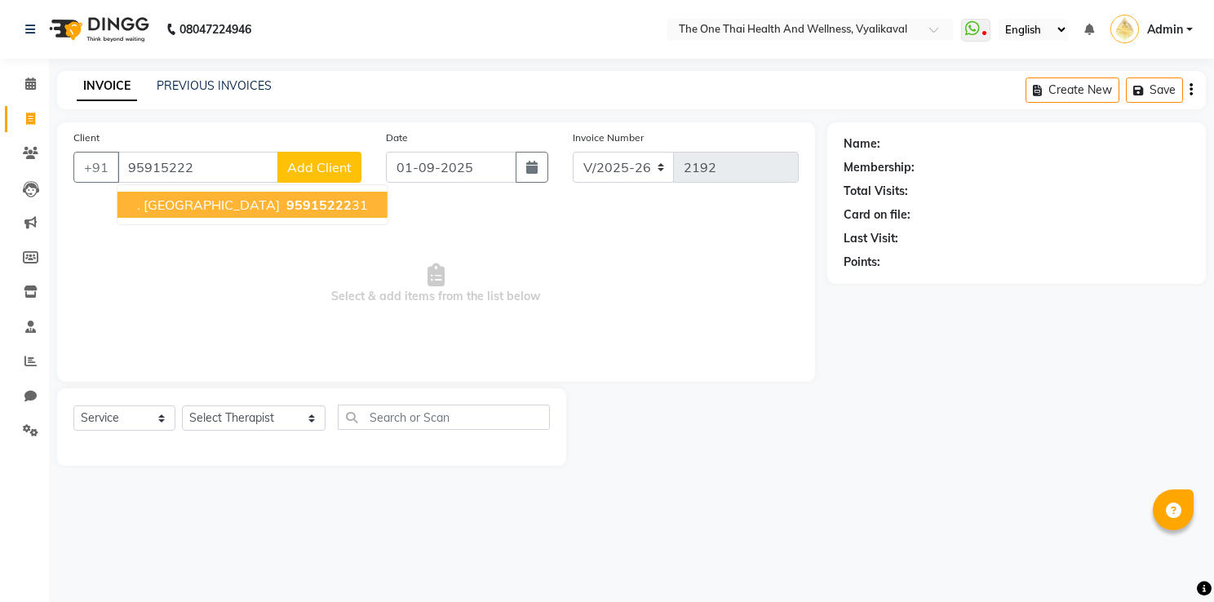
click at [168, 206] on span ". Sheshadri" at bounding box center [208, 205] width 143 height 16
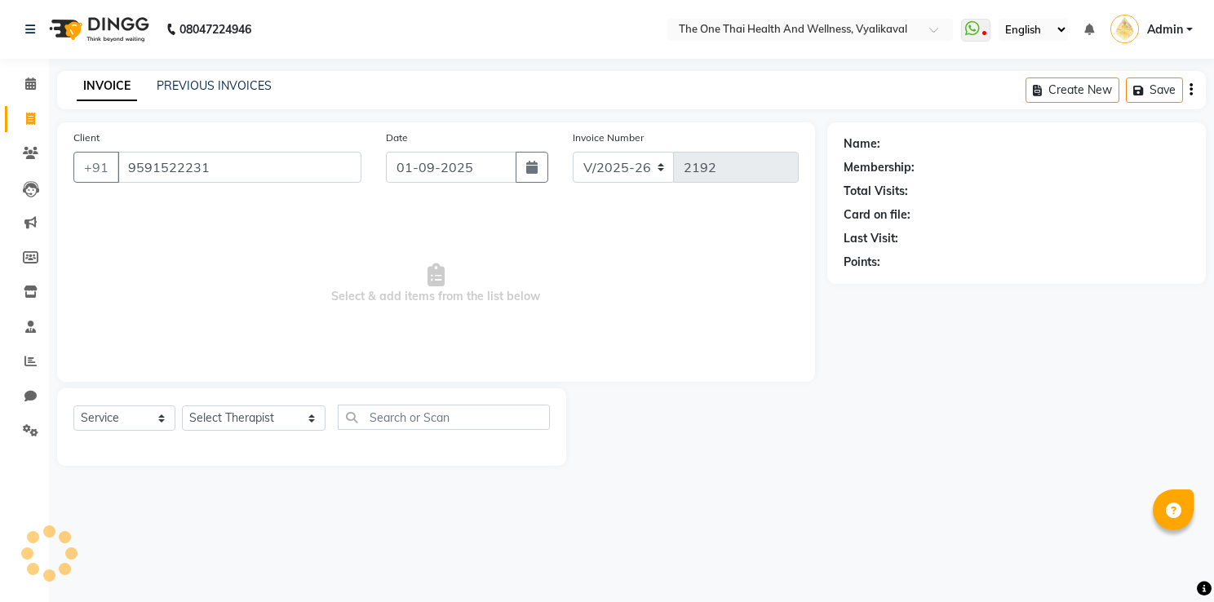
type input "9591522231"
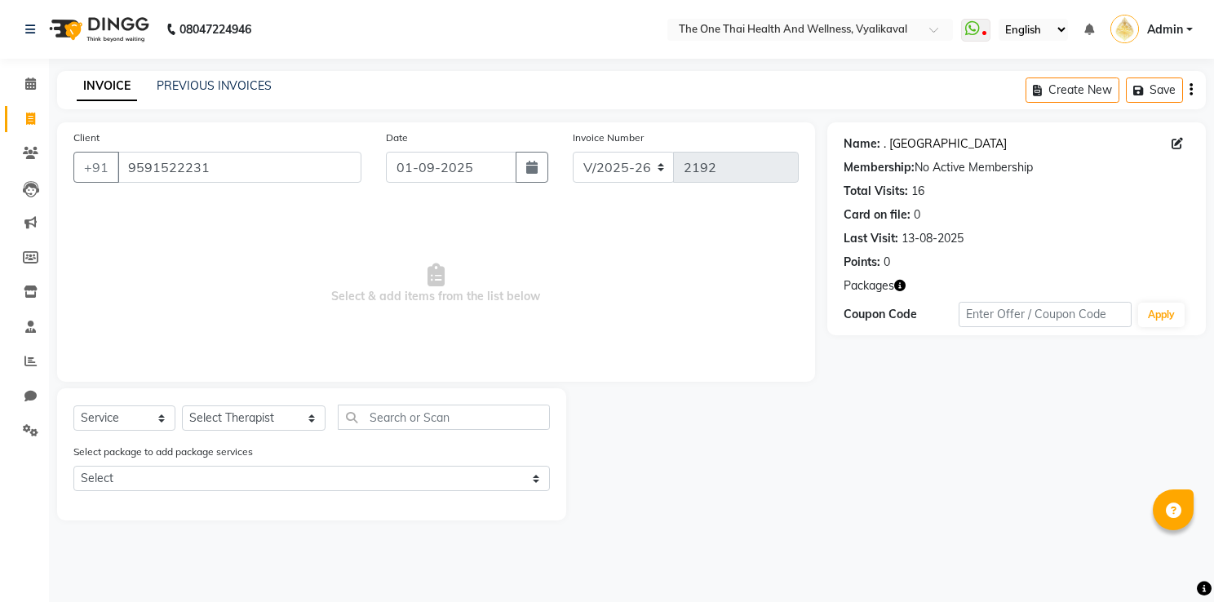
click at [895, 141] on link ". Sheshadri" at bounding box center [945, 143] width 123 height 17
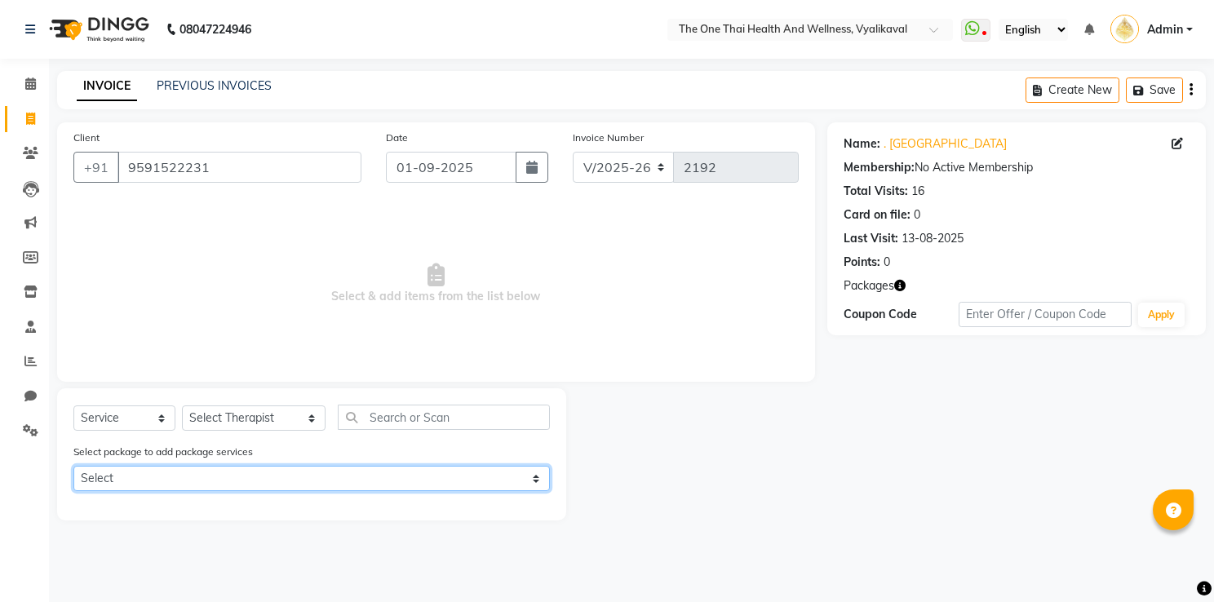
click at [145, 480] on select "Select 6k package" at bounding box center [311, 478] width 477 height 25
select select "1: Object"
click at [73, 468] on select "Select 6k package" at bounding box center [311, 478] width 477 height 25
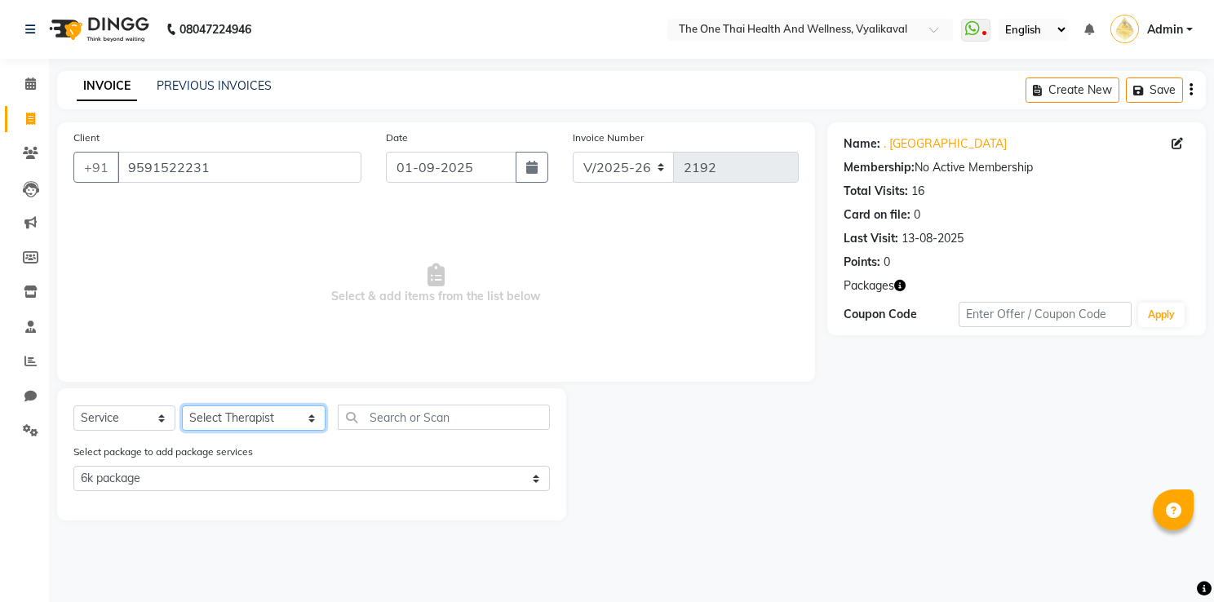
click at [215, 420] on select "Select Therapist Admin Alisha 💚🍏thai therapist Ammy ❤️northeast therapist Beaut…" at bounding box center [254, 418] width 144 height 25
select select "60154"
click at [182, 406] on select "Select Therapist Admin Alisha 💚🍏thai therapist Ammy ❤️northeast therapist Beaut…" at bounding box center [254, 418] width 144 height 25
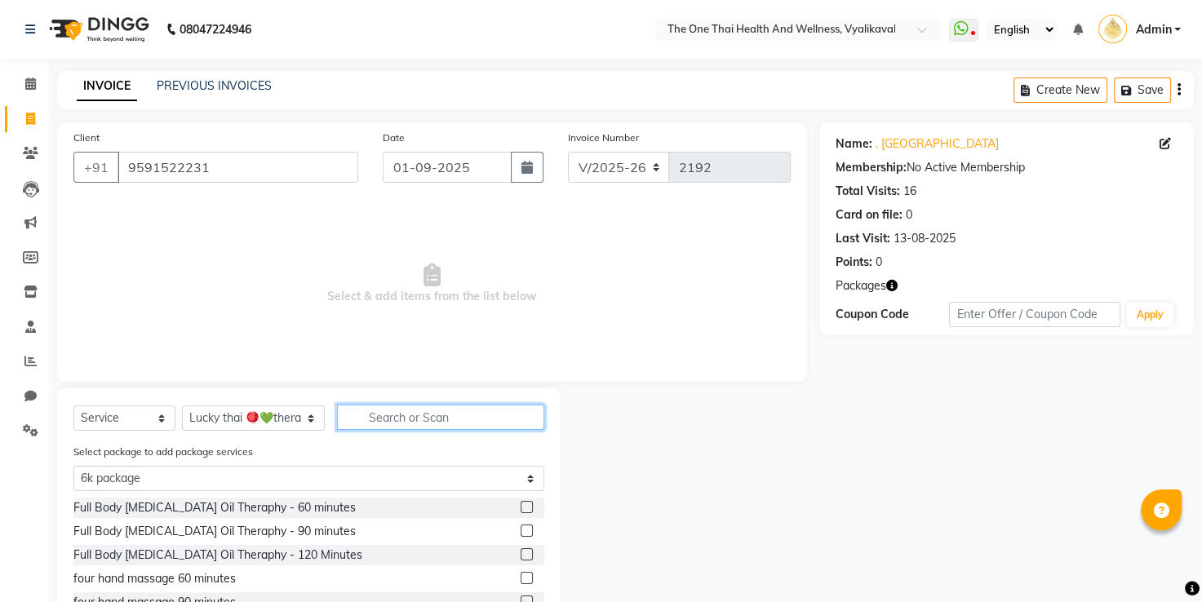
click at [339, 416] on input "text" at bounding box center [441, 417] width 208 height 25
type input "s"
select select "0: undefined"
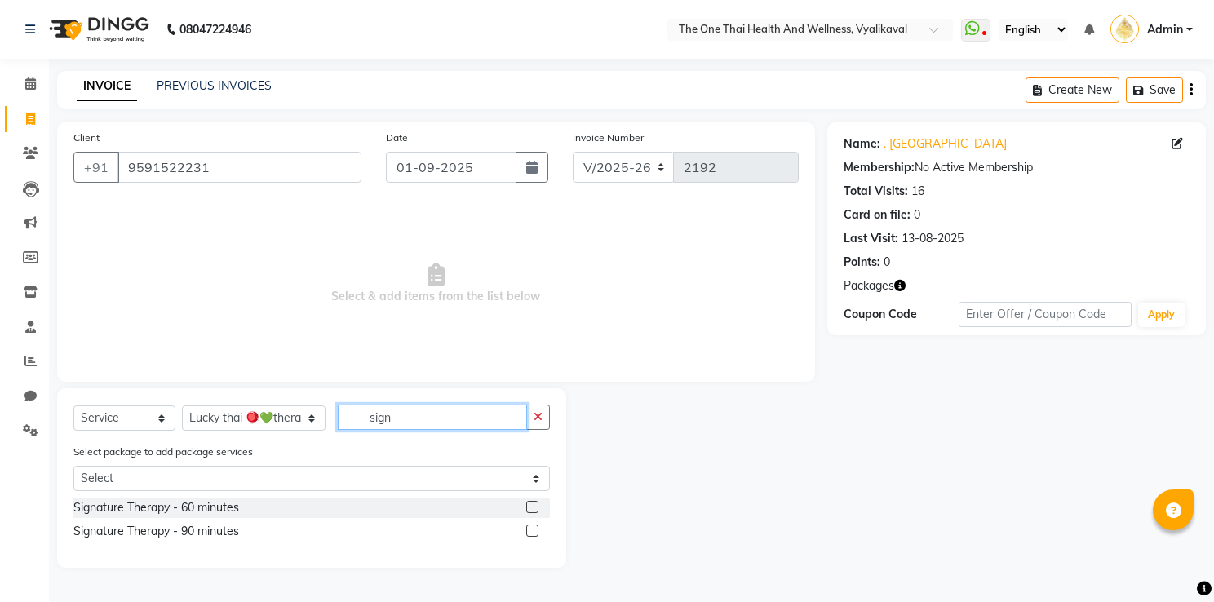
type input "sign"
click at [534, 511] on label at bounding box center [532, 507] width 12 height 12
click at [534, 511] on input "checkbox" at bounding box center [531, 508] width 11 height 11
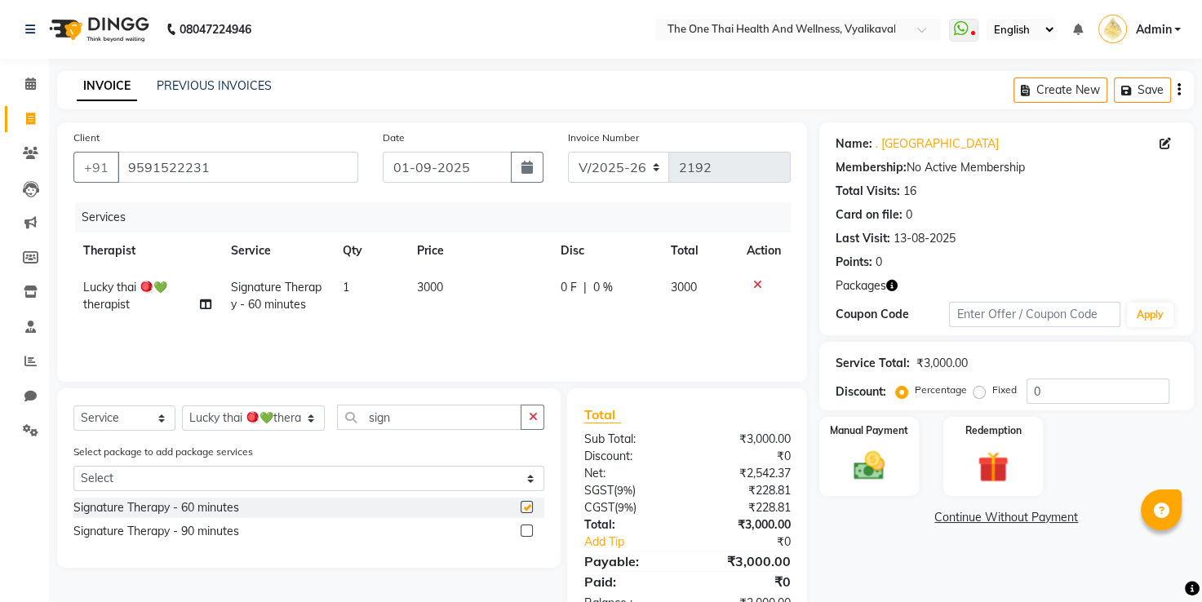
checkbox input "false"
click at [999, 455] on img at bounding box center [993, 468] width 52 height 40
click at [955, 519] on span "Package 1" at bounding box center [966, 520] width 56 height 19
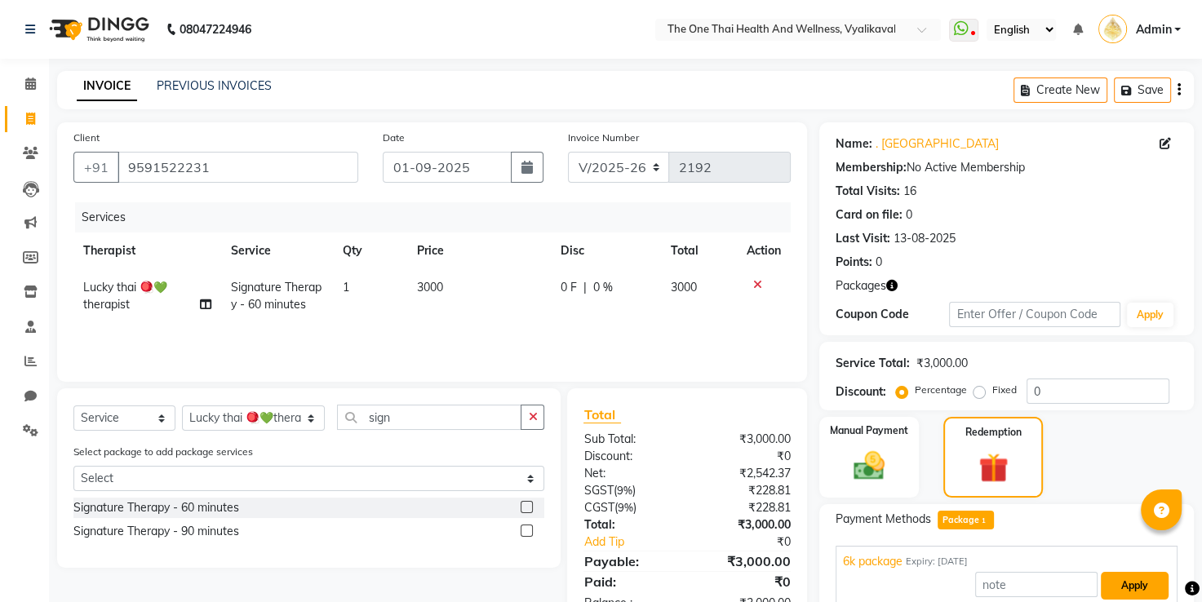
click at [1122, 576] on button "Apply" at bounding box center [1135, 586] width 68 height 28
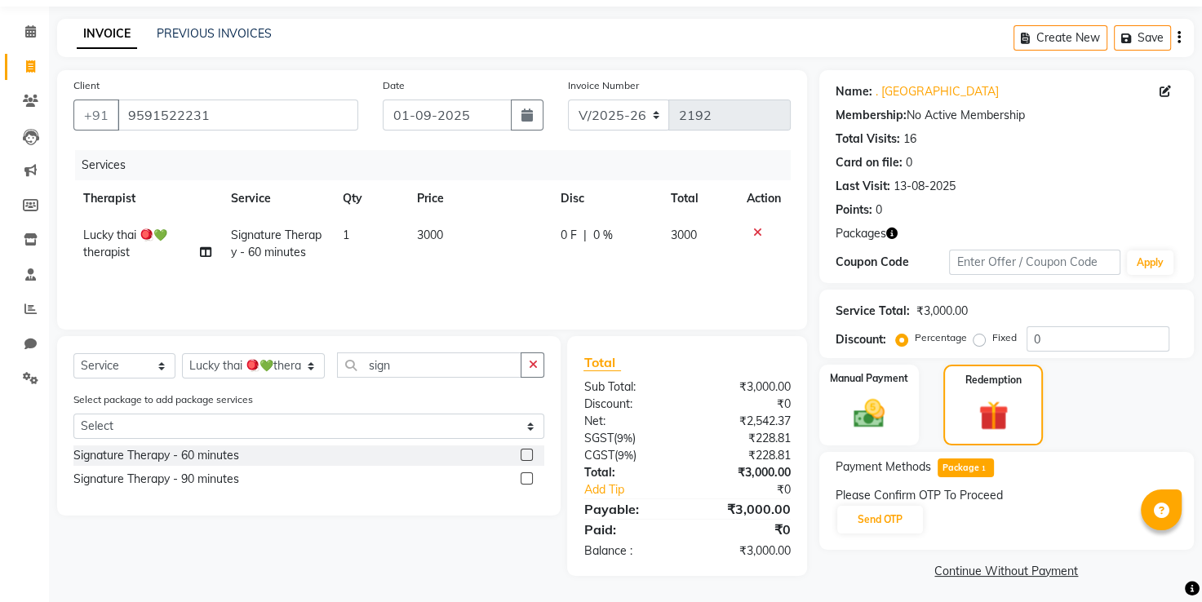
scroll to position [57, 0]
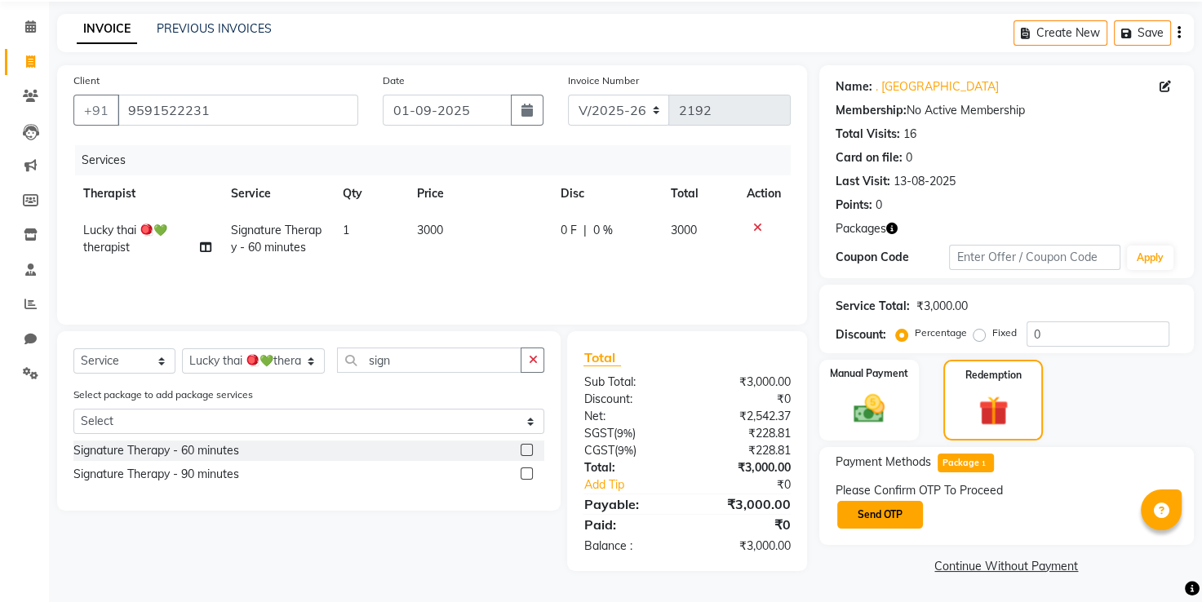
click at [902, 522] on button "Send OTP" at bounding box center [880, 515] width 86 height 28
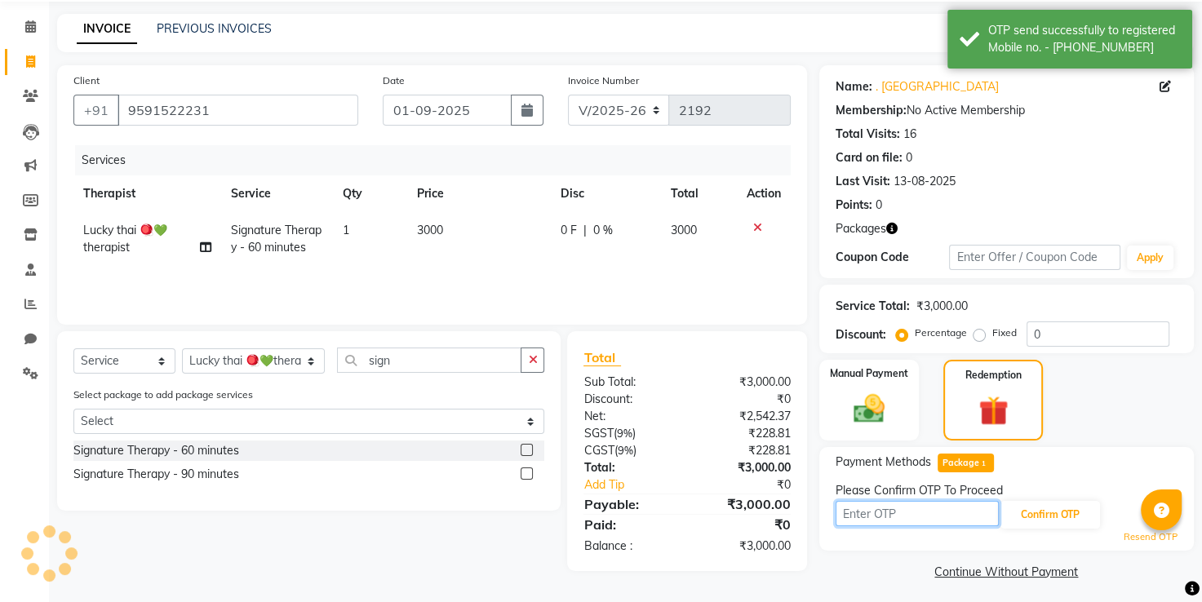
click at [880, 516] on input "text" at bounding box center [917, 513] width 163 height 25
type input "8638"
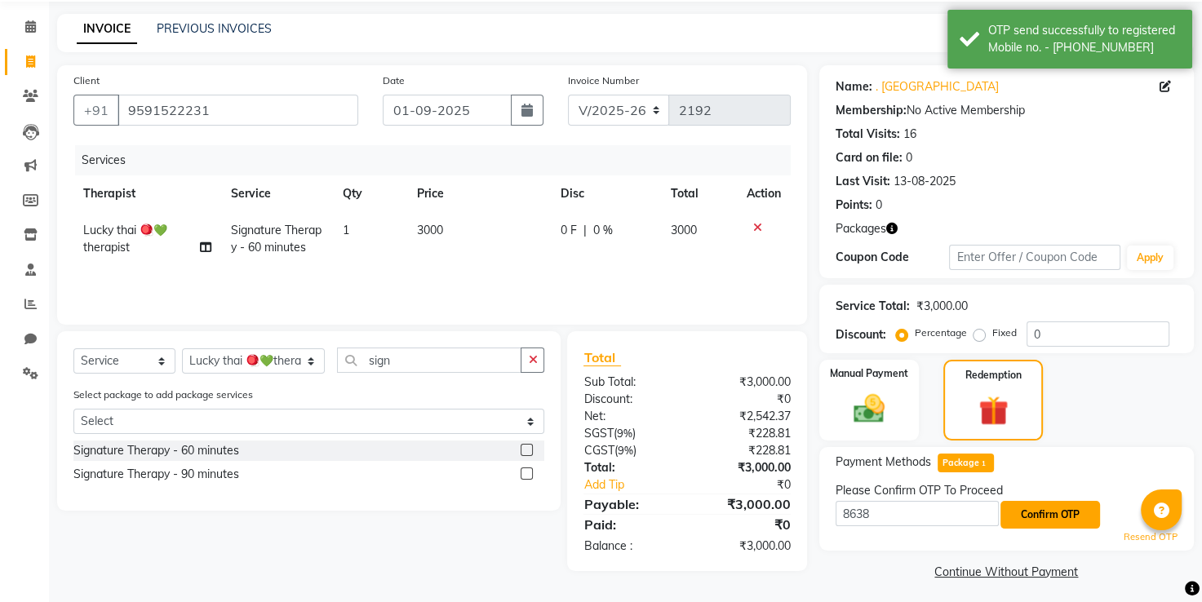
click at [1051, 517] on button "Confirm OTP" at bounding box center [1050, 515] width 100 height 28
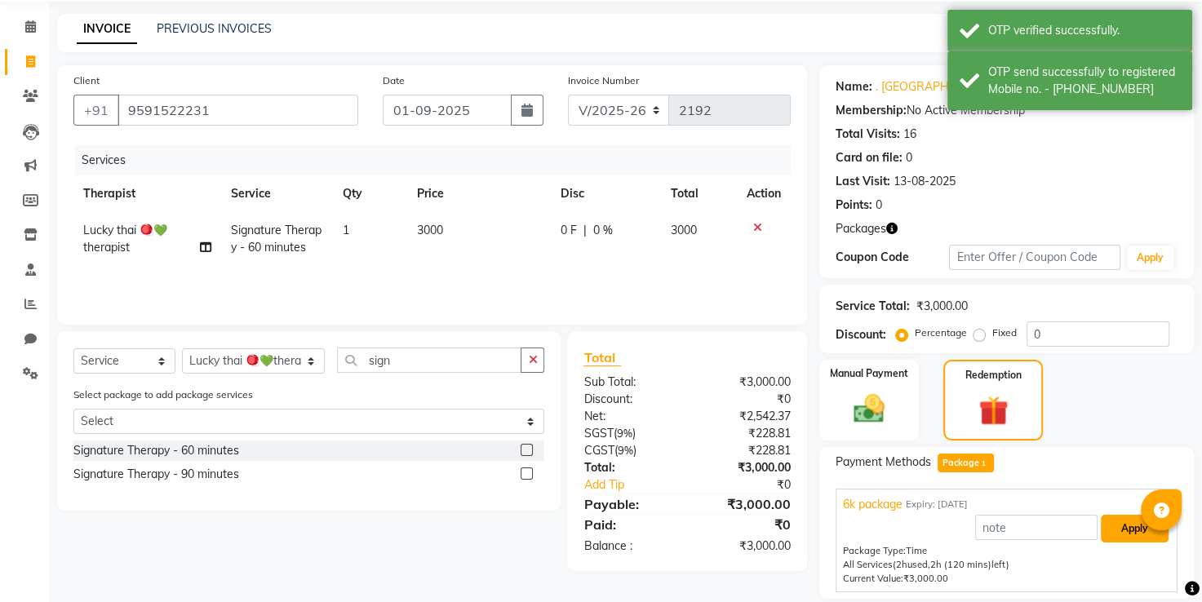
click at [1113, 526] on button "Apply" at bounding box center [1135, 529] width 68 height 28
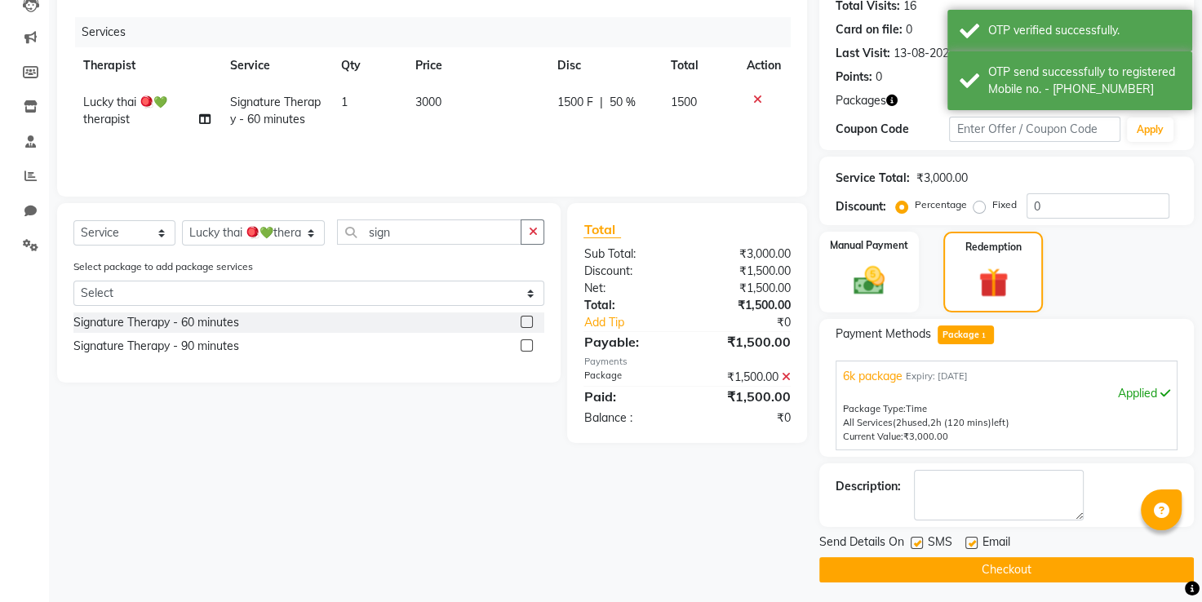
scroll to position [108, 0]
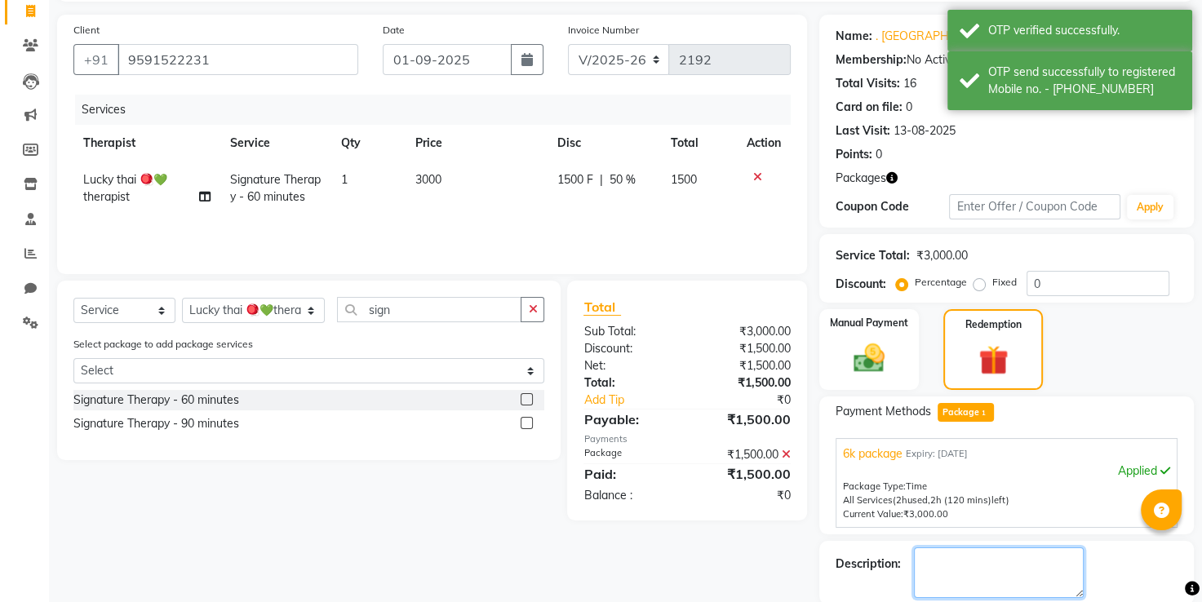
click at [973, 553] on textarea at bounding box center [999, 572] width 170 height 51
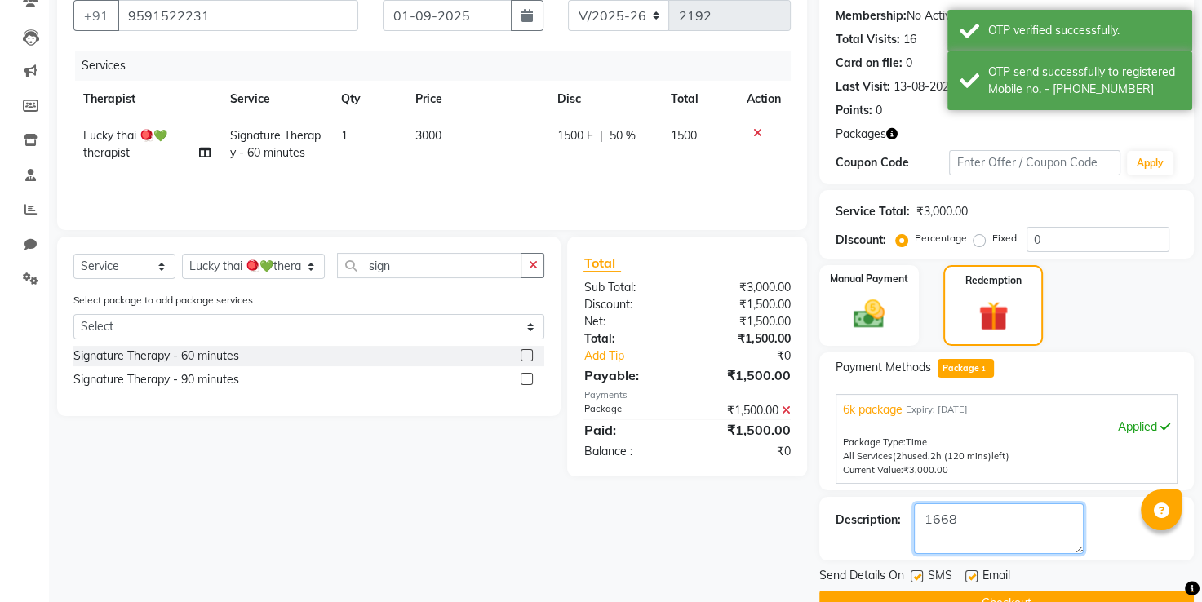
scroll to position [189, 0]
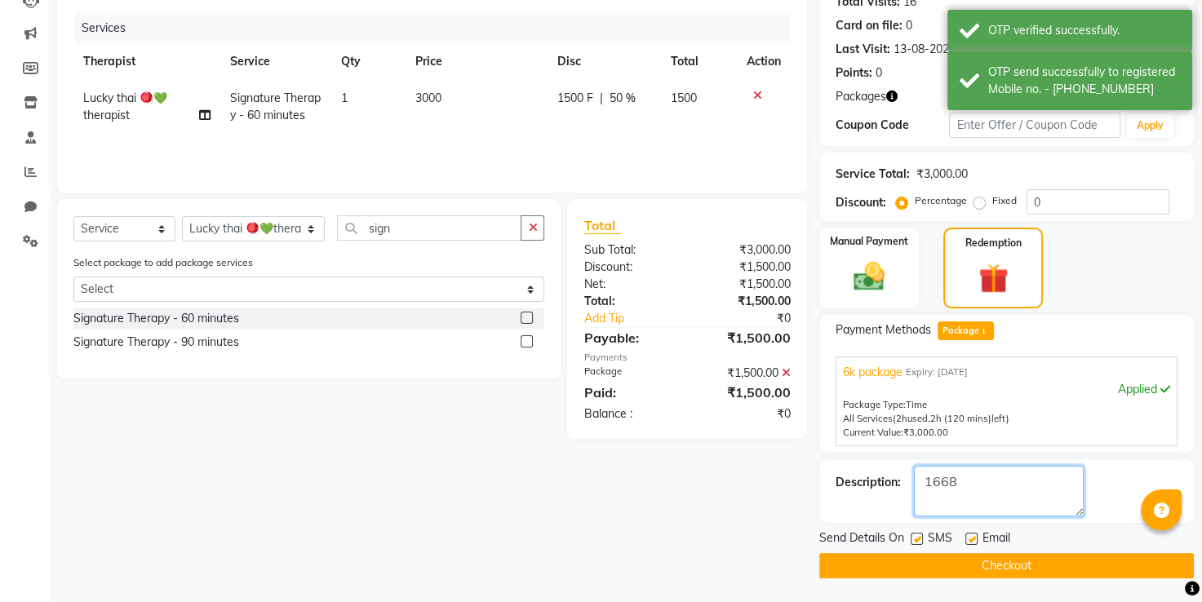
type textarea "1668"
click at [960, 576] on button "Checkout" at bounding box center [1006, 565] width 375 height 25
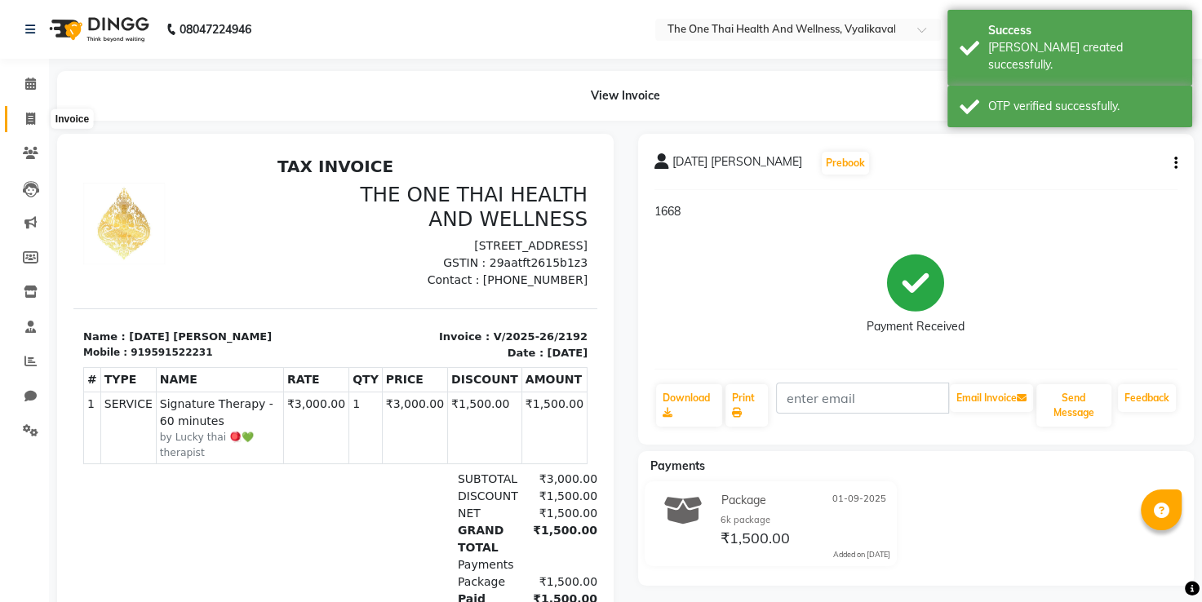
click at [38, 119] on span at bounding box center [30, 119] width 29 height 19
select select "service"
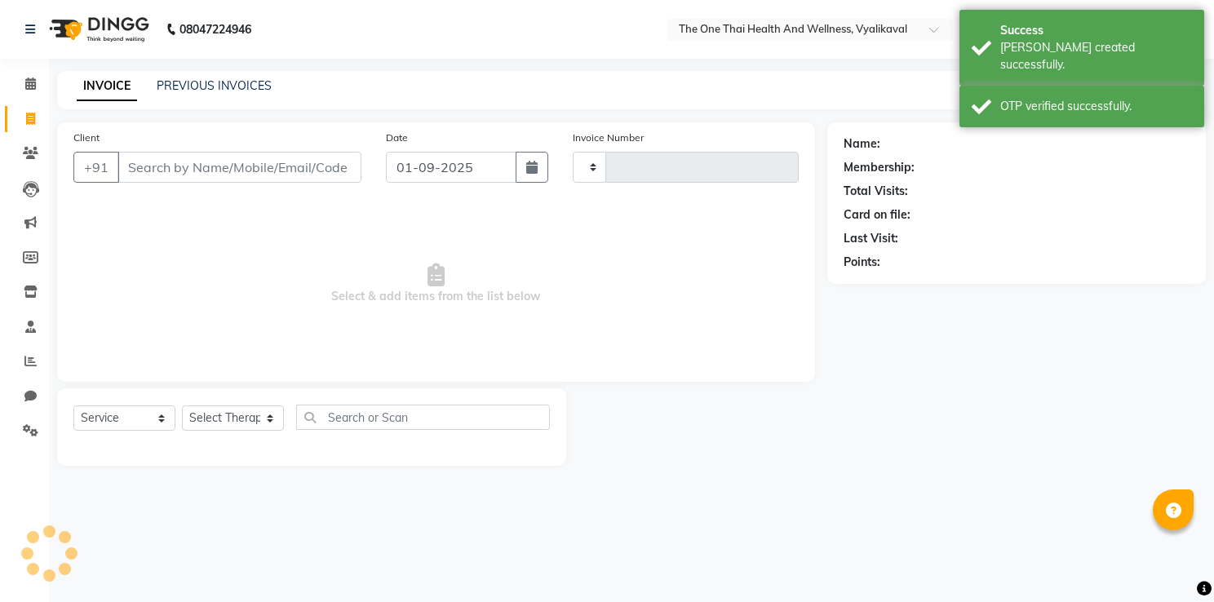
type input "2193"
select select "5972"
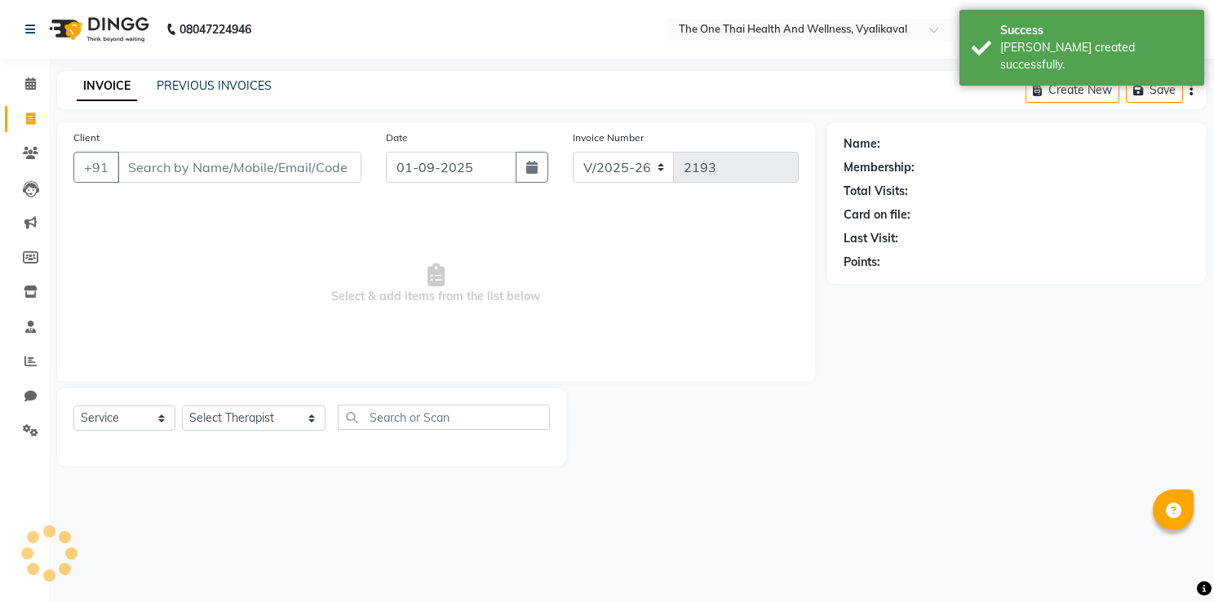
click at [138, 167] on input "Client" at bounding box center [239, 167] width 244 height 31
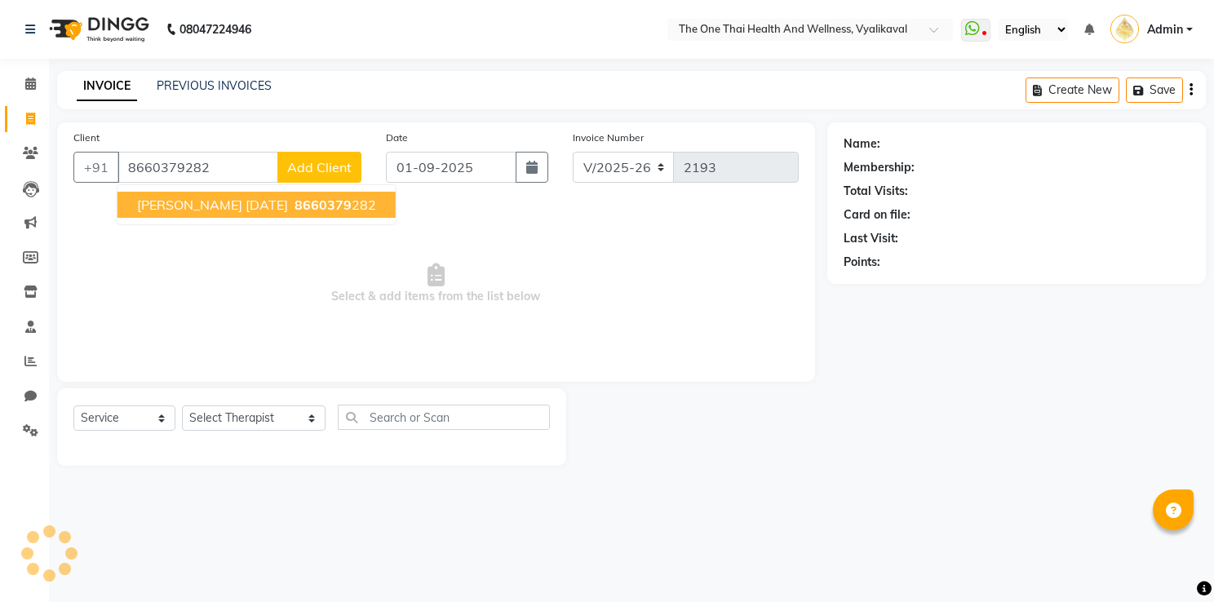
type input "8660379282"
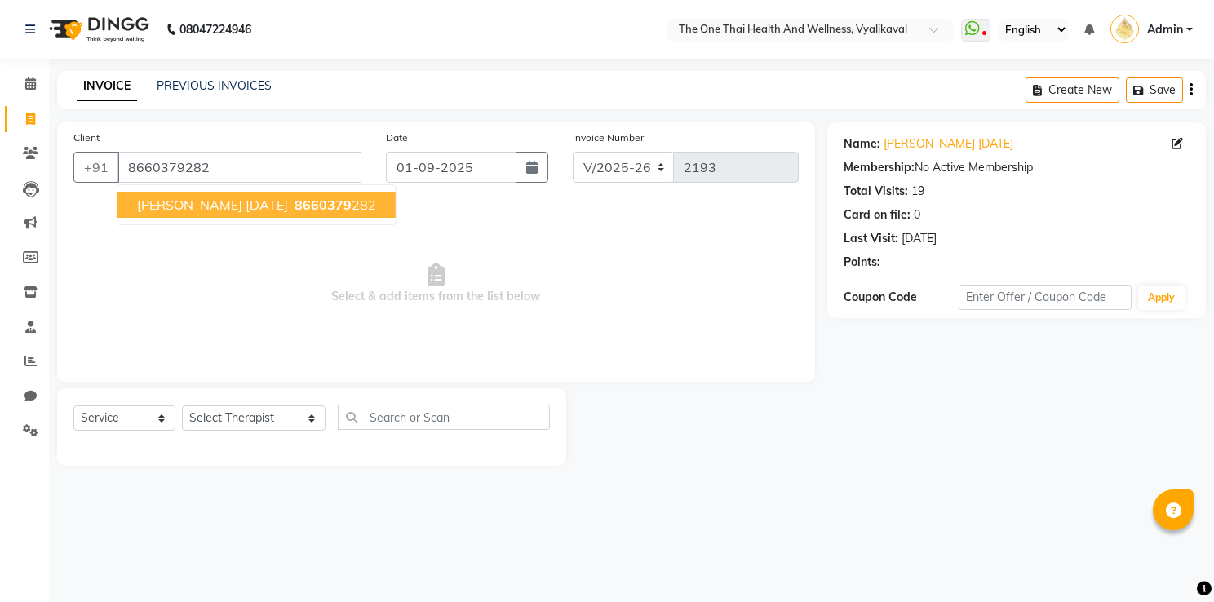
click at [144, 206] on span "rohar ig 25/8/24" at bounding box center [212, 205] width 151 height 16
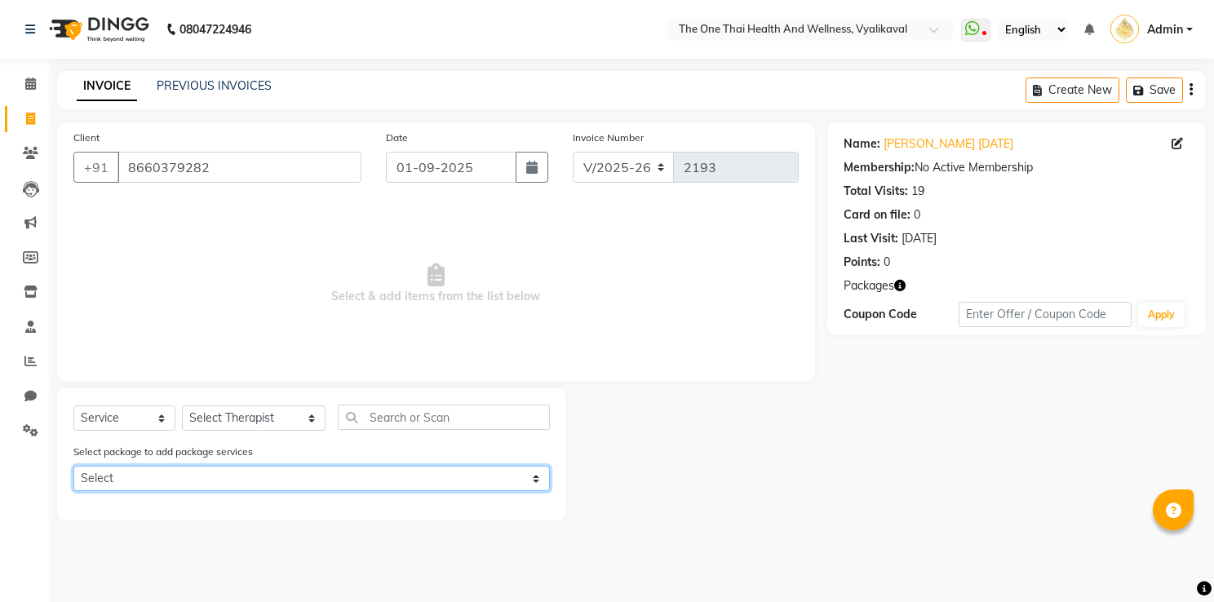
click at [186, 476] on select "Select 6k package" at bounding box center [311, 478] width 477 height 25
select select "2: Object"
click at [73, 468] on select "Select 6k package" at bounding box center [311, 478] width 477 height 25
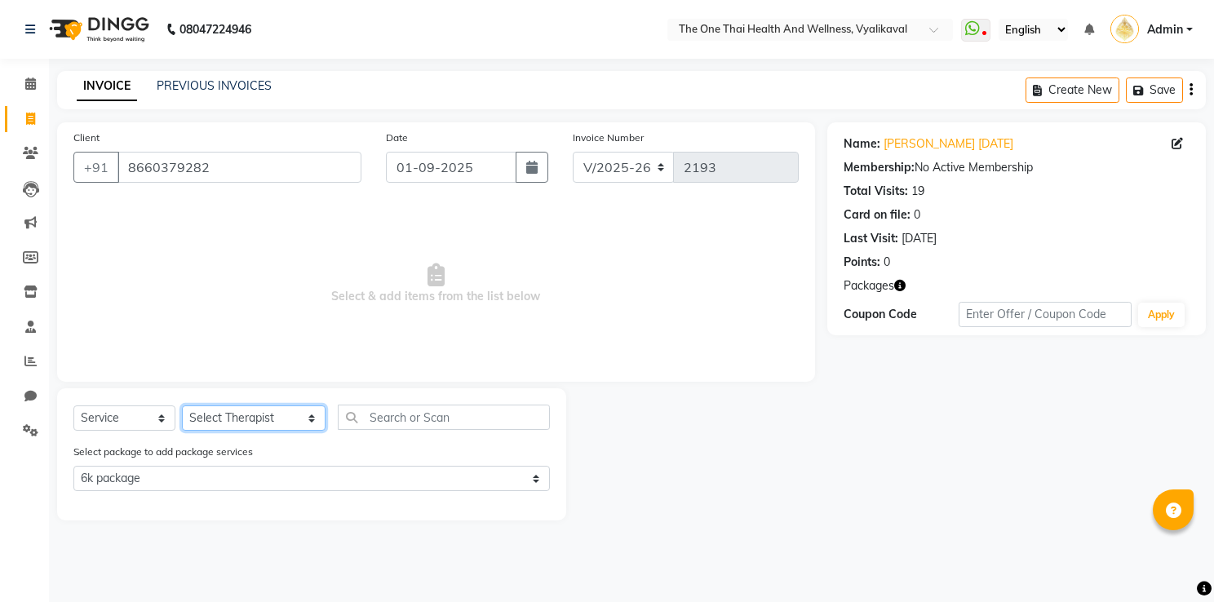
click at [228, 418] on select "Select Therapist Admin Alisha 💚🍏thai therapist Ammy ❤️northeast therapist Beaut…" at bounding box center [254, 418] width 144 height 25
select select "88555"
click at [182, 406] on select "Select Therapist Admin Alisha 💚🍏thai therapist Ammy ❤️northeast therapist Beaut…" at bounding box center [254, 418] width 144 height 25
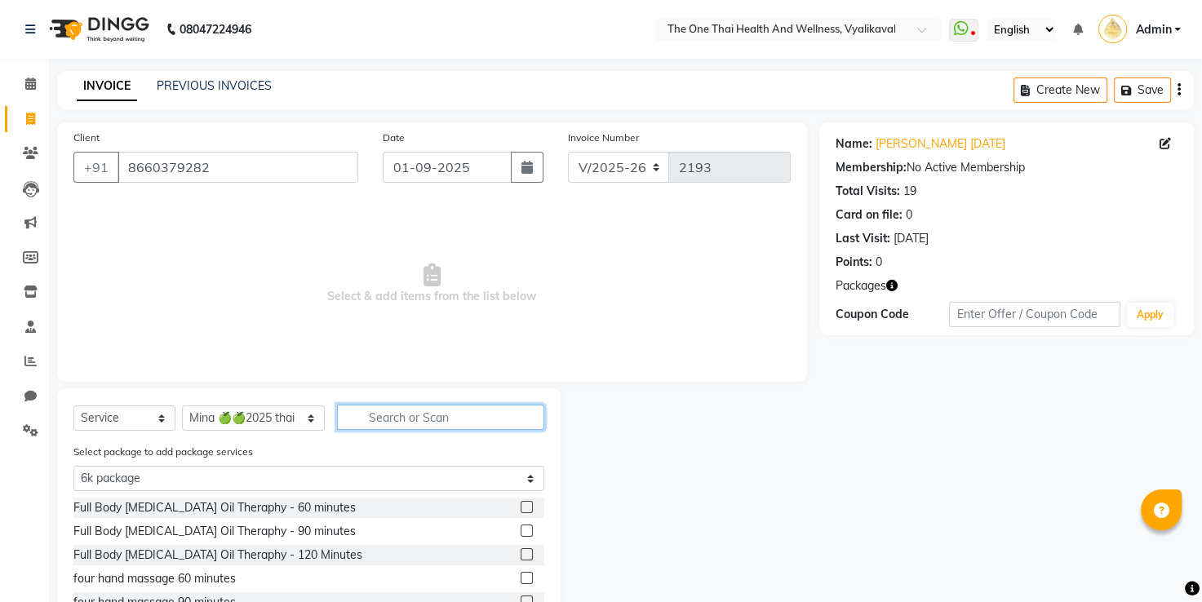
click at [344, 421] on input "text" at bounding box center [441, 417] width 208 height 25
type input "t"
select select "0: undefined"
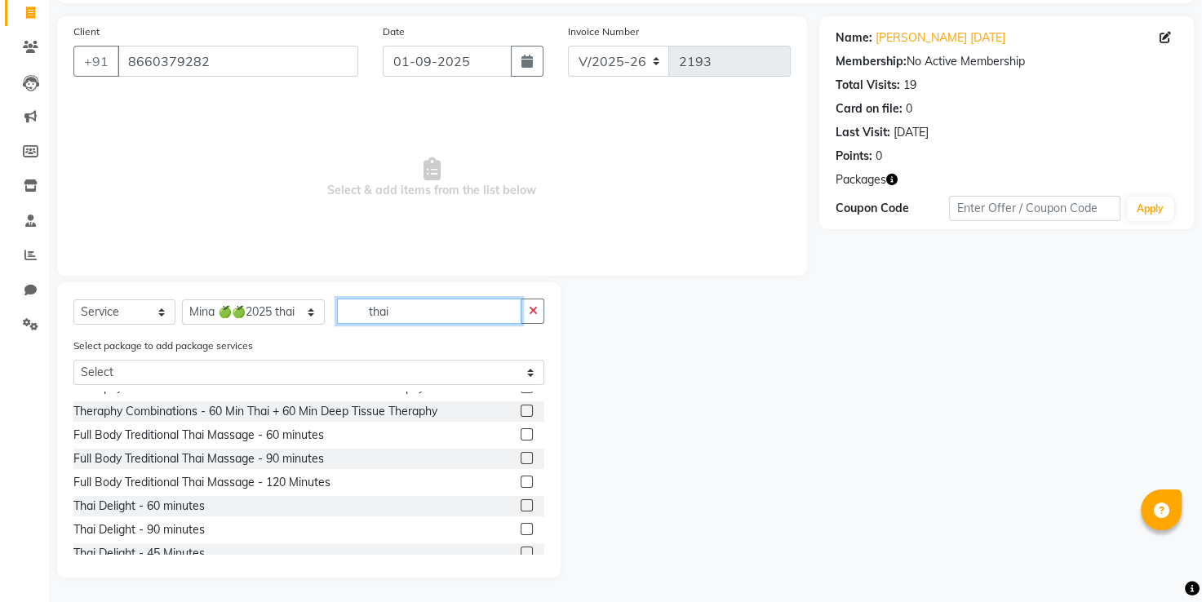
scroll to position [73, 0]
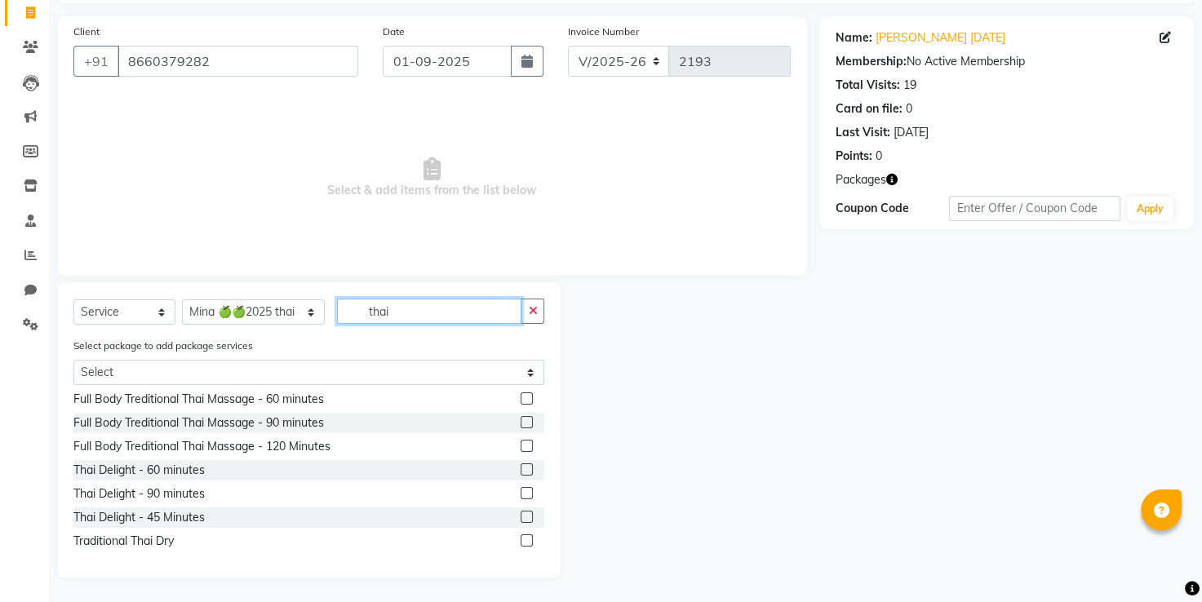
type input "thai"
click at [521, 496] on label at bounding box center [527, 493] width 12 height 12
click at [521, 496] on input "checkbox" at bounding box center [526, 494] width 11 height 11
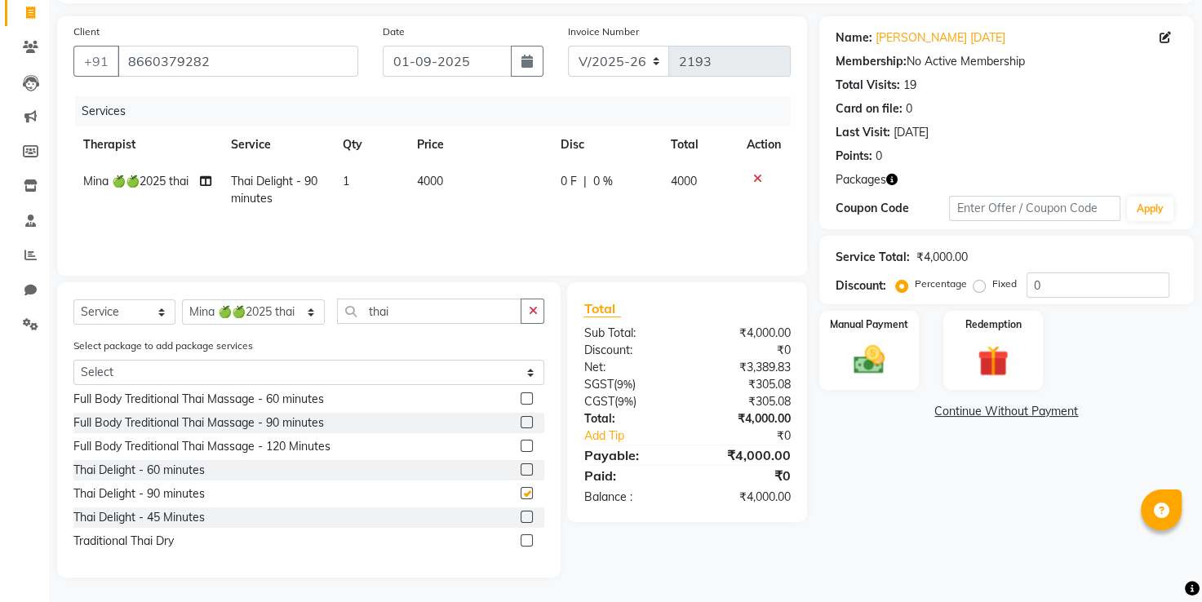
checkbox input "false"
click at [950, 351] on div "Redemption" at bounding box center [994, 350] width 104 height 82
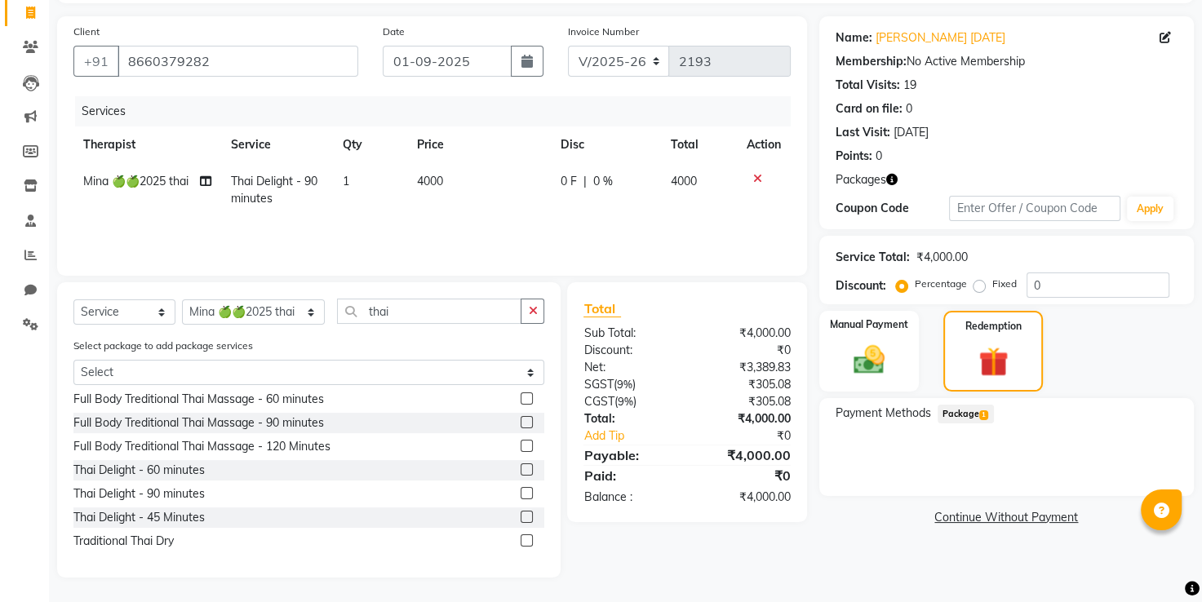
click at [972, 409] on span "Package 1" at bounding box center [966, 414] width 56 height 19
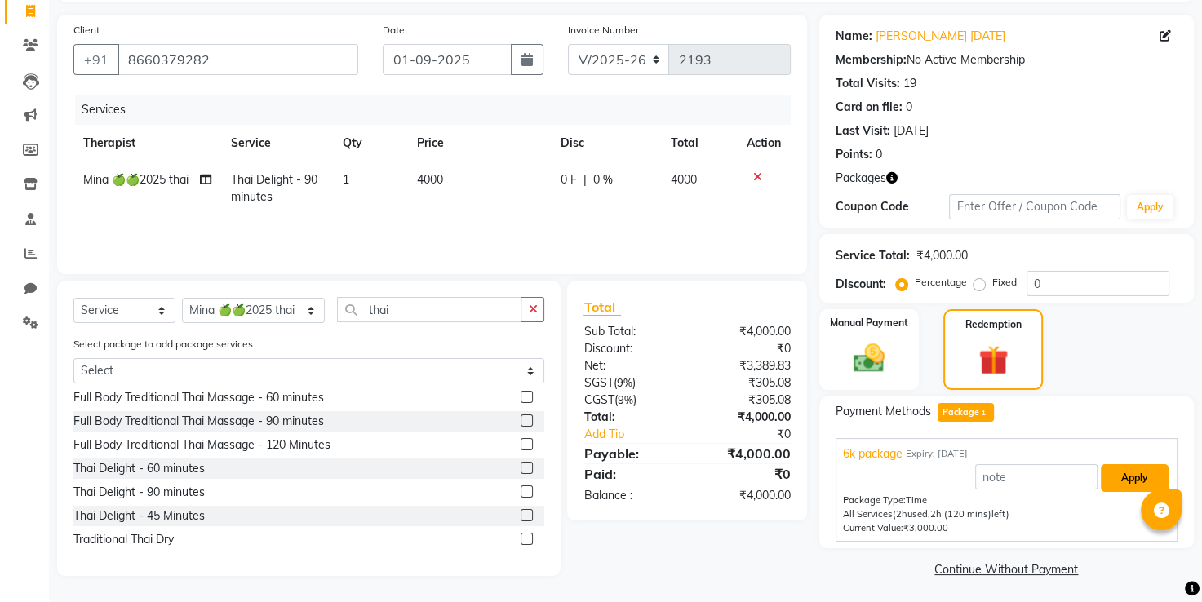
click at [1110, 474] on button "Apply" at bounding box center [1135, 478] width 68 height 28
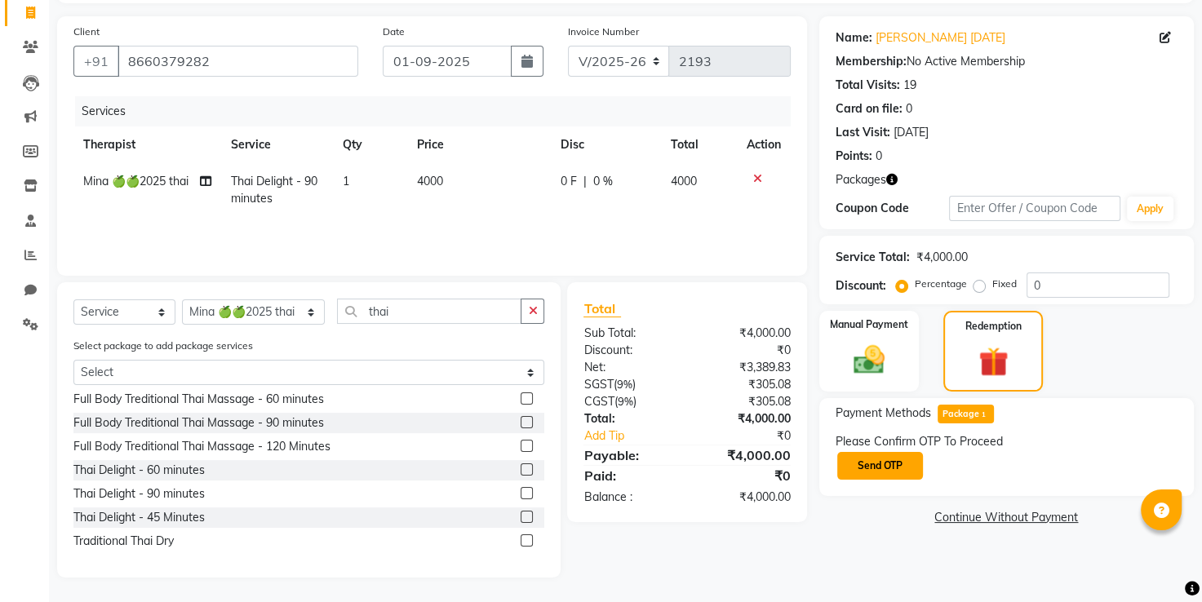
click at [898, 455] on button "Send OTP" at bounding box center [880, 466] width 86 height 28
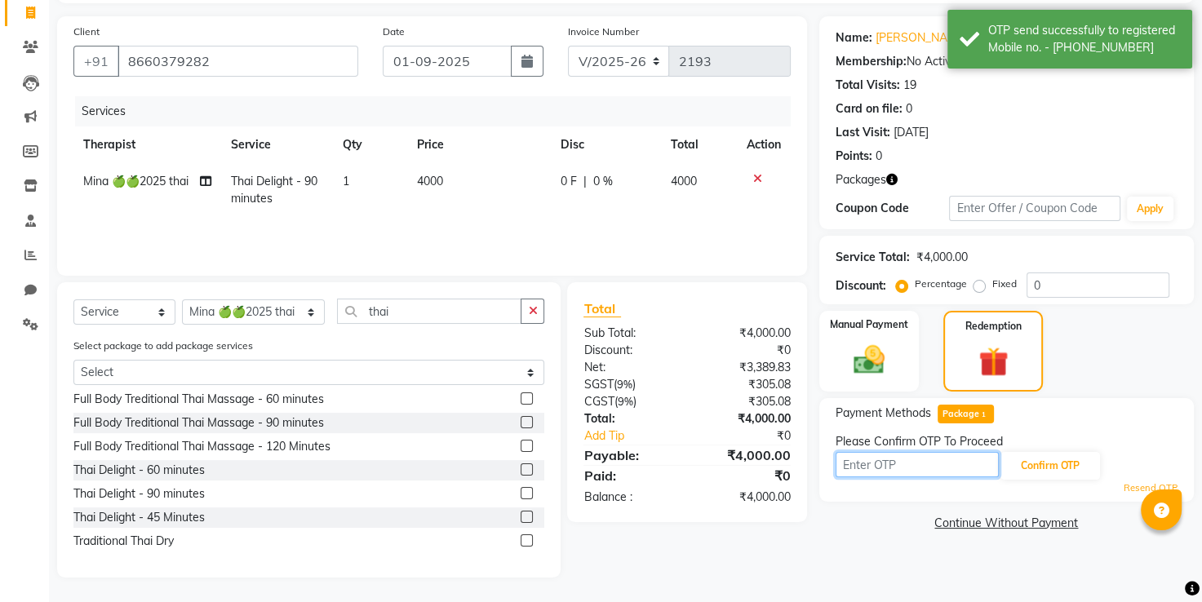
click at [890, 459] on input "text" at bounding box center [917, 464] width 163 height 25
type input "3416"
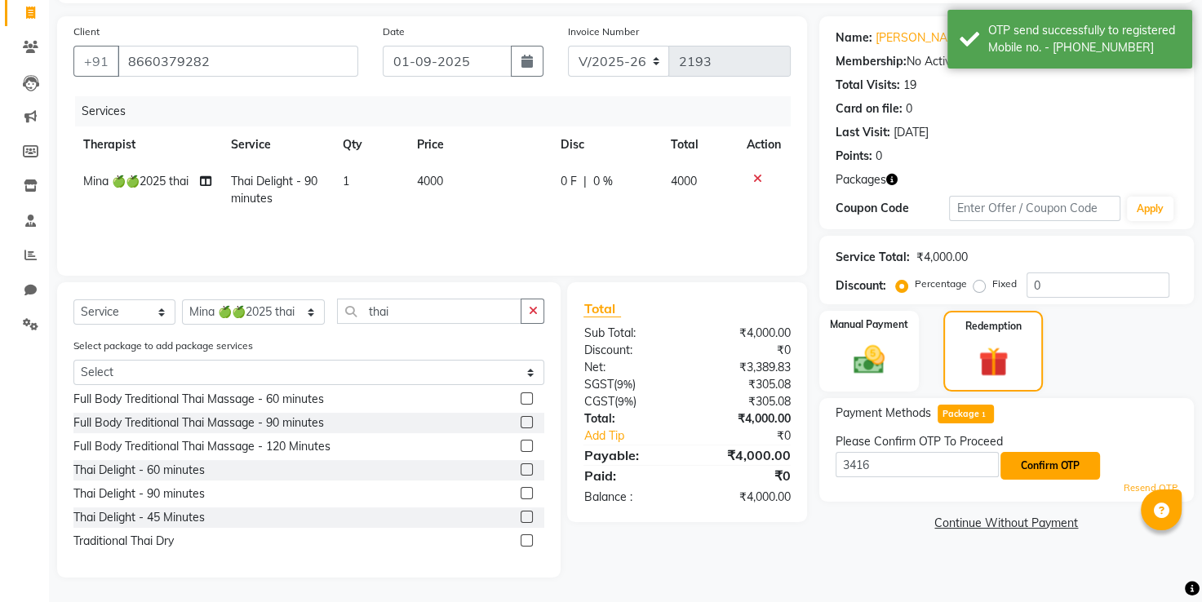
click at [1035, 459] on button "Confirm OTP" at bounding box center [1050, 466] width 100 height 28
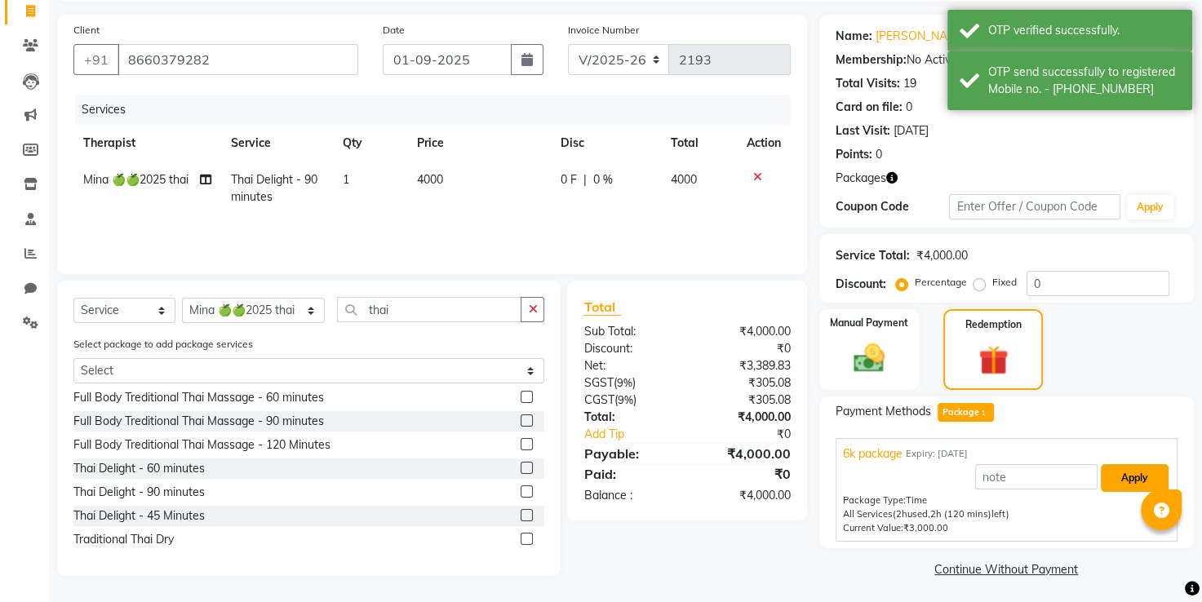
click at [1115, 472] on button "Apply" at bounding box center [1135, 478] width 68 height 28
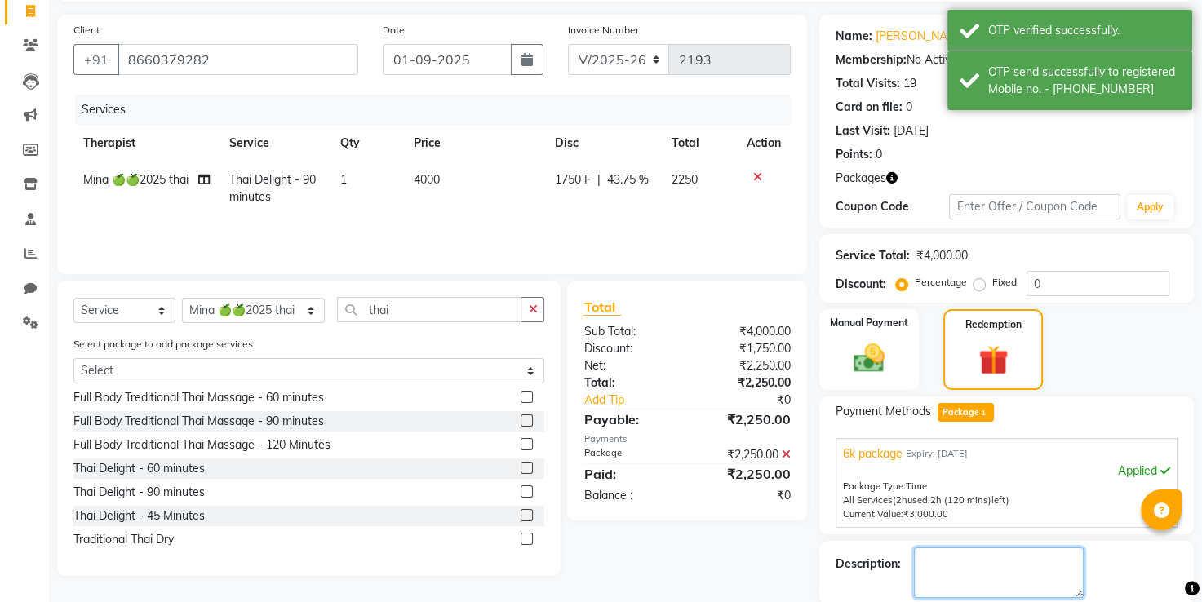
click at [953, 570] on textarea at bounding box center [999, 572] width 170 height 51
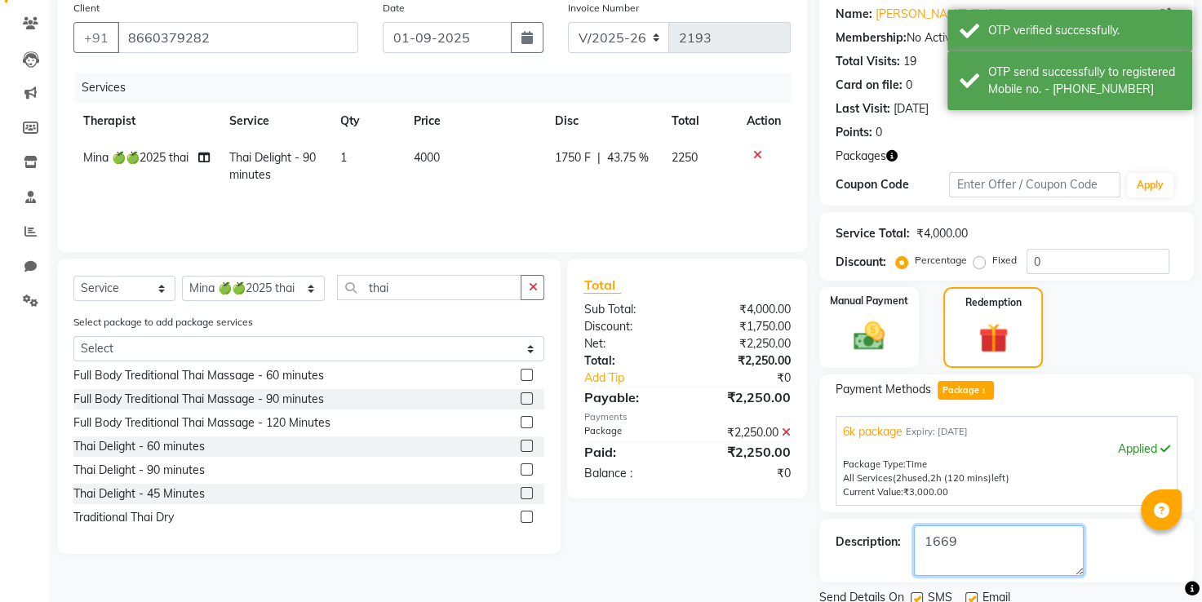
scroll to position [189, 0]
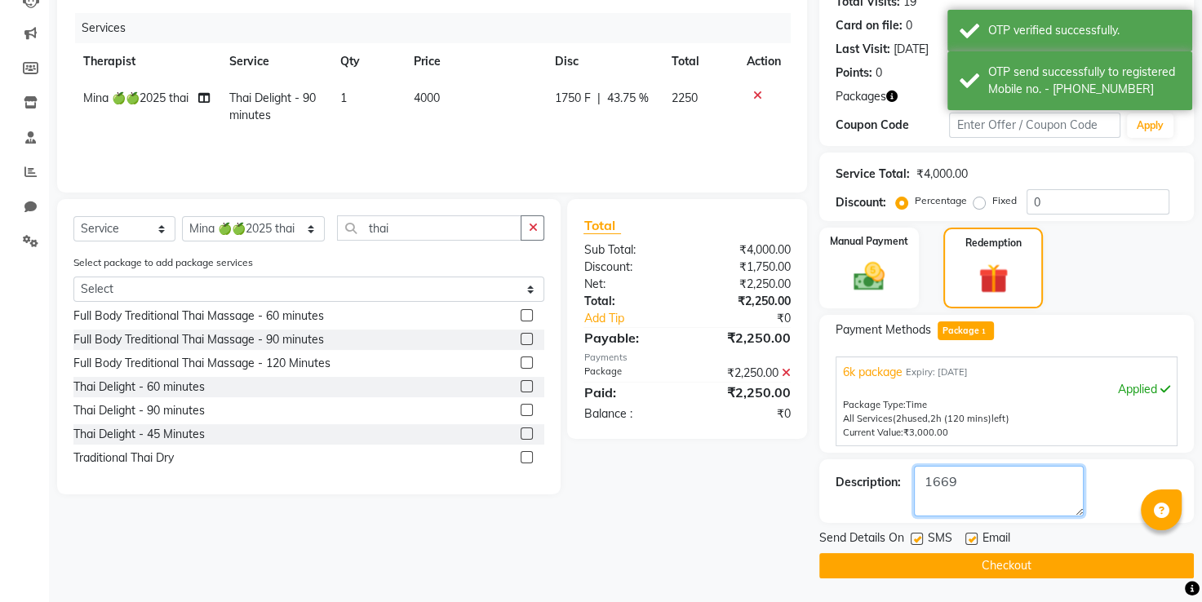
type textarea "1669"
click at [954, 568] on button "Checkout" at bounding box center [1006, 565] width 375 height 25
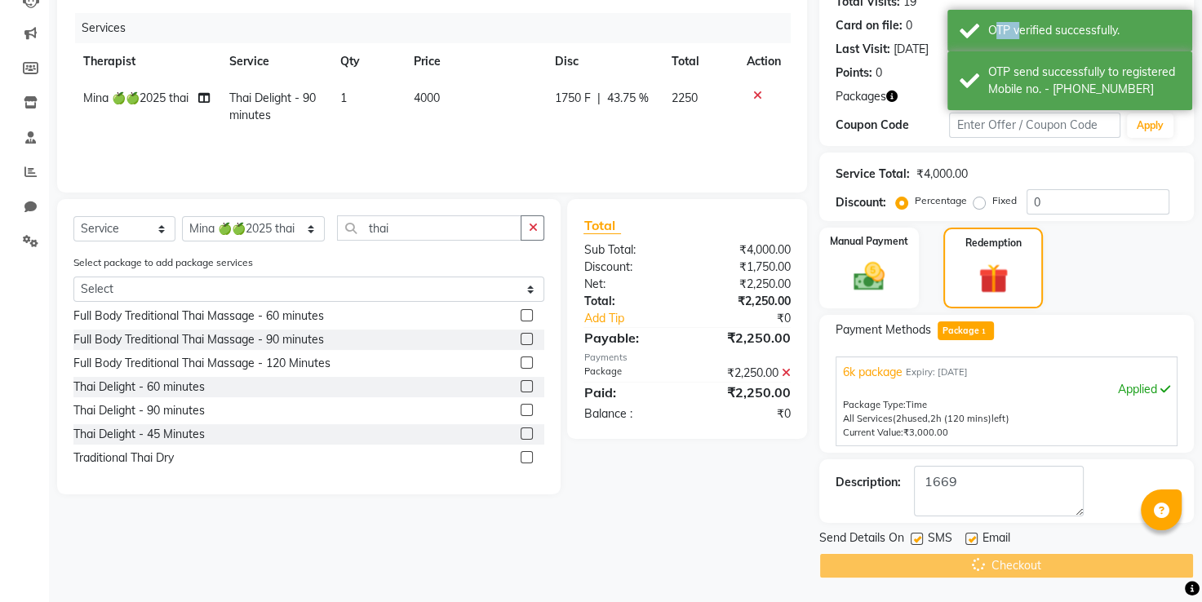
click at [954, 568] on div "Checkout" at bounding box center [1006, 565] width 375 height 25
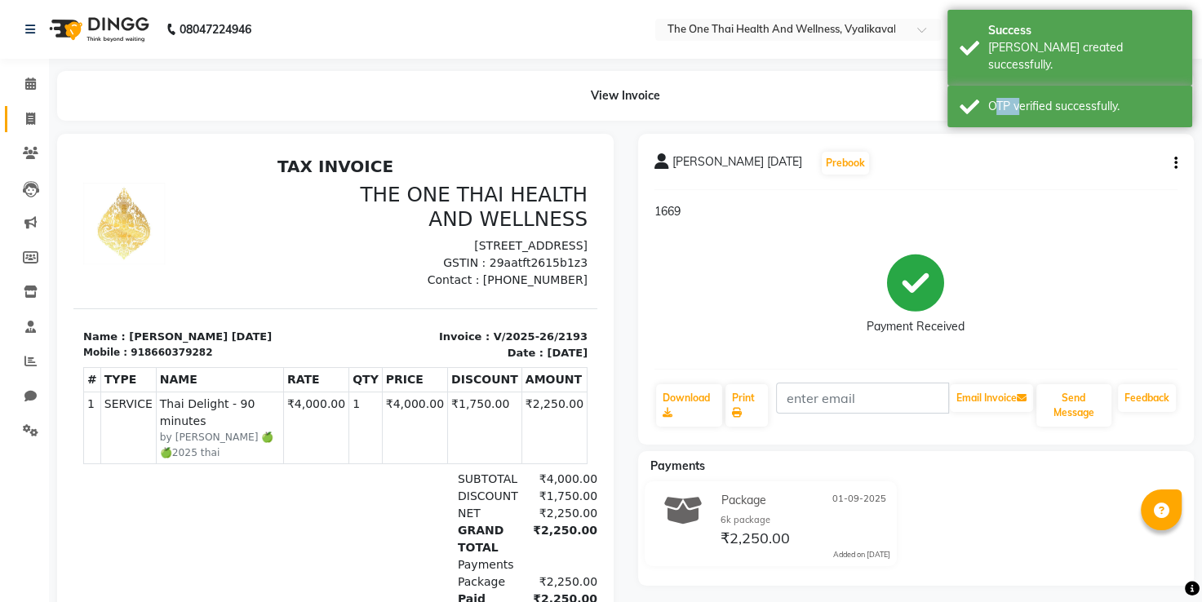
click at [30, 117] on icon at bounding box center [30, 119] width 9 height 12
select select "service"
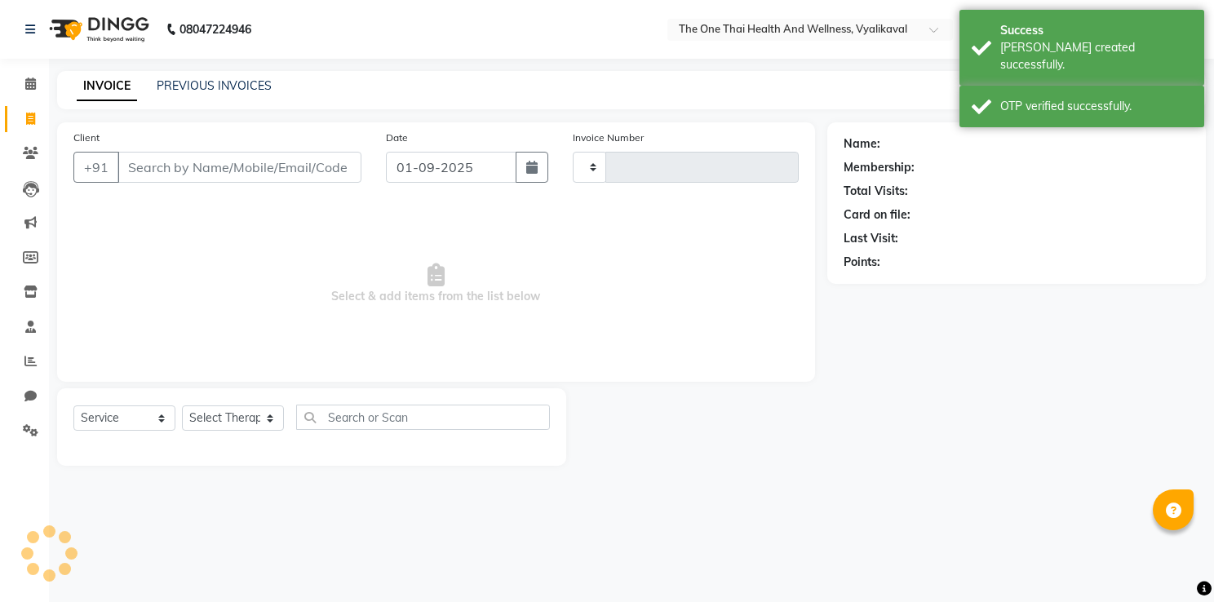
type input "2194"
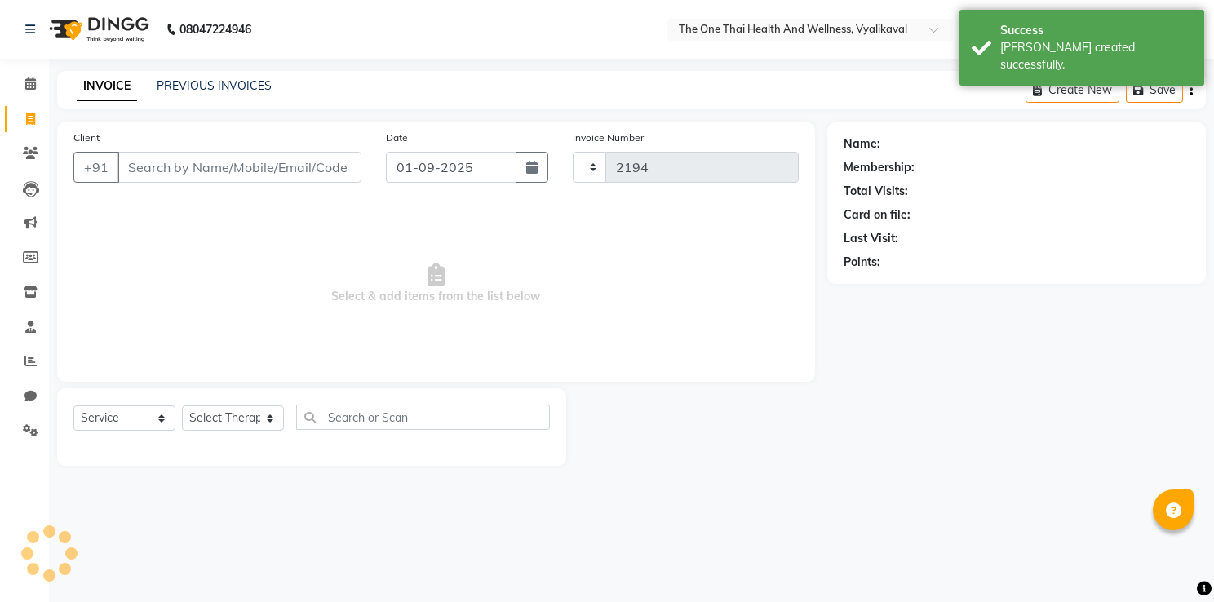
select select "5972"
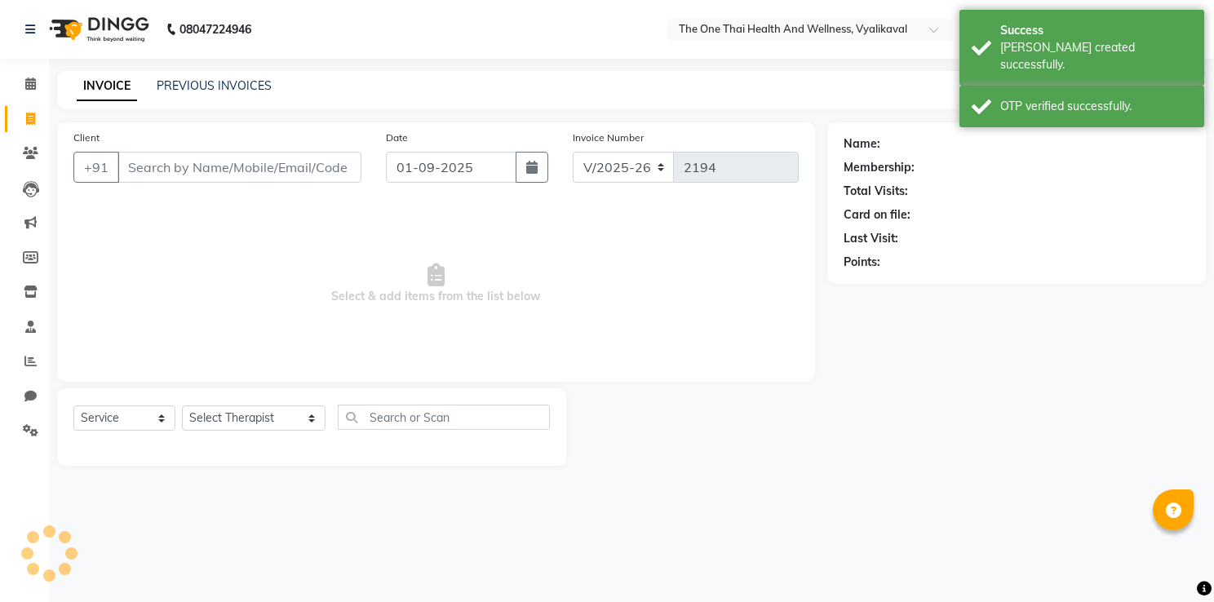
click at [140, 171] on input "Client" at bounding box center [239, 167] width 244 height 31
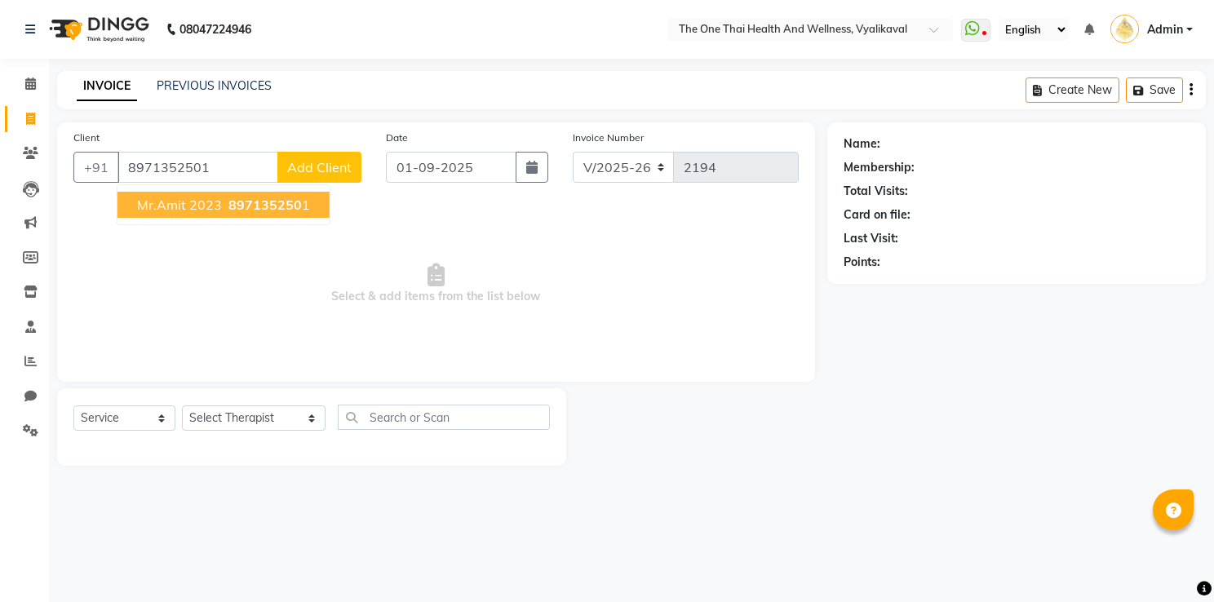
type input "8971352501"
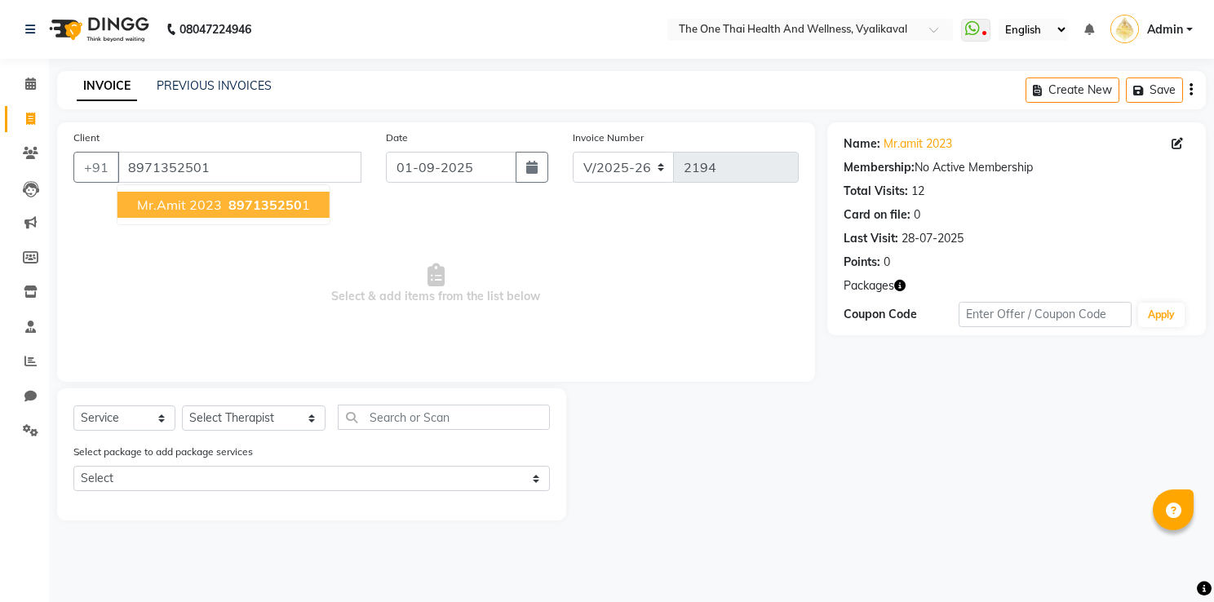
click at [158, 197] on span "Mr.Amit 2023" at bounding box center [179, 205] width 85 height 16
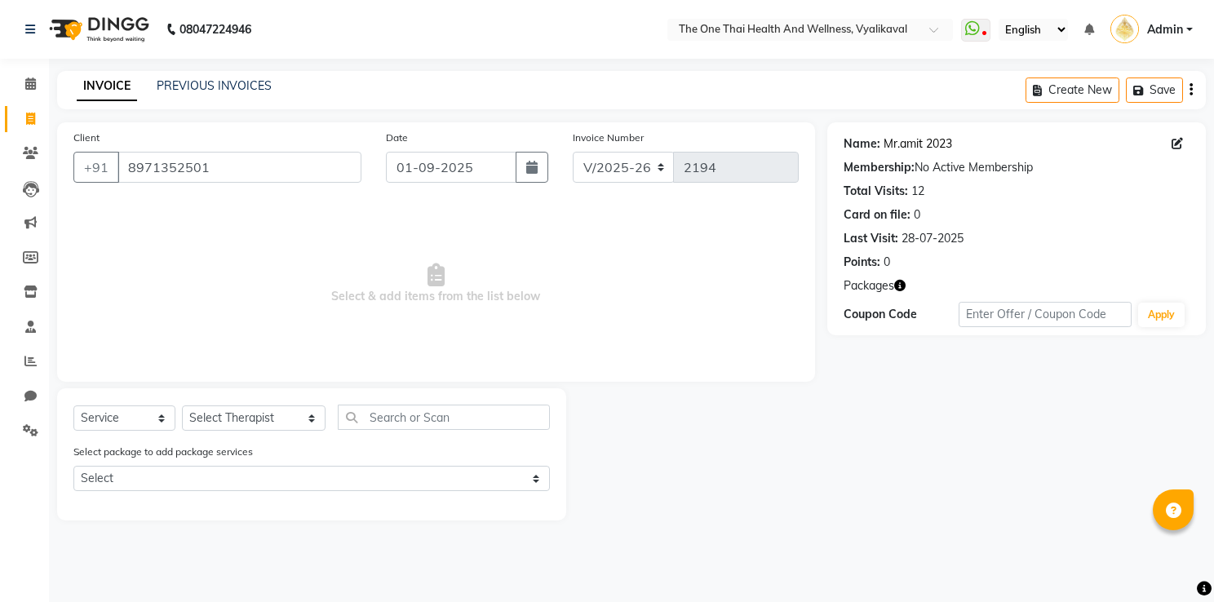
click at [911, 144] on link "Mr.amit 2023" at bounding box center [918, 143] width 69 height 17
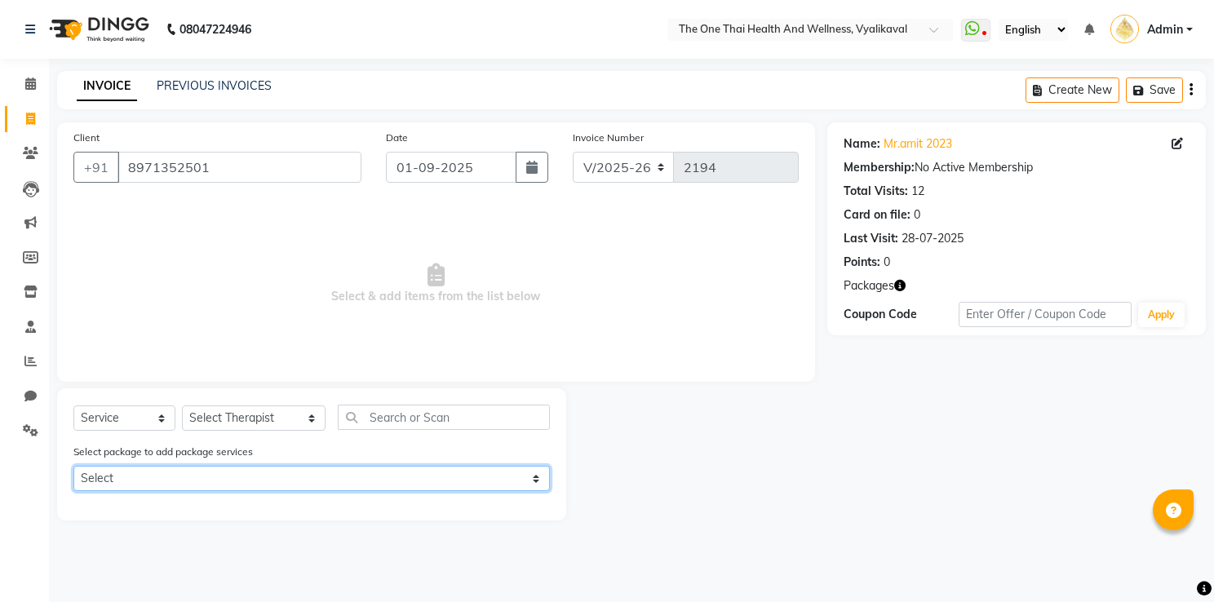
drag, startPoint x: 183, startPoint y: 472, endPoint x: 181, endPoint y: 490, distance: 18.0
click at [183, 472] on select "Select 6k package" at bounding box center [311, 478] width 477 height 25
select select "1: Object"
click at [73, 468] on select "Select 6k package" at bounding box center [311, 478] width 477 height 25
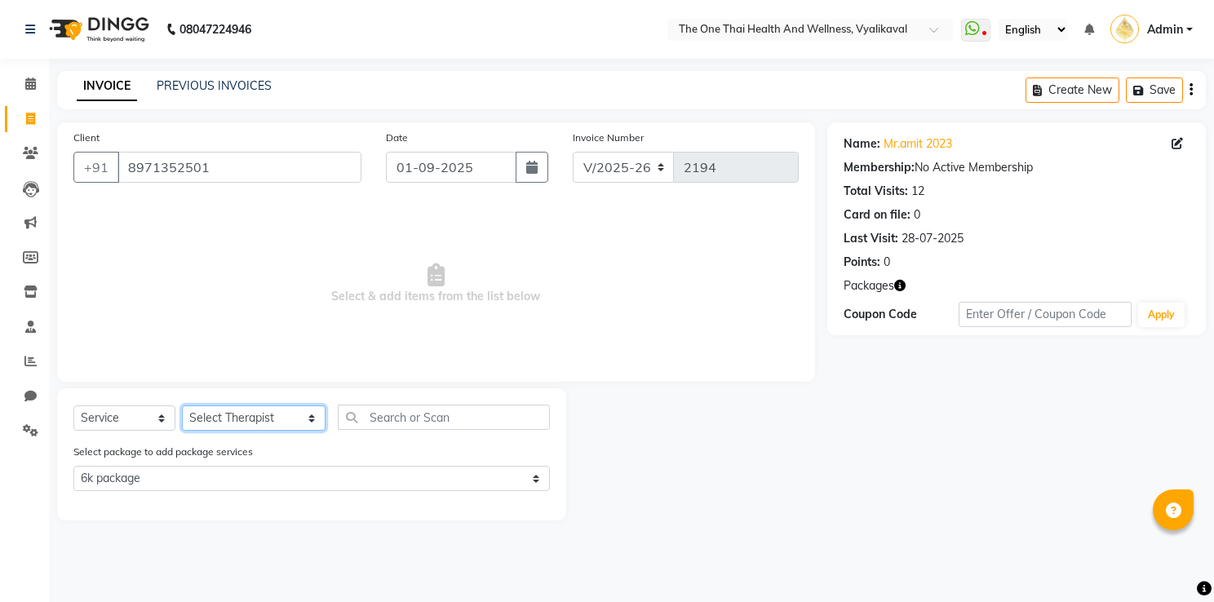
click at [211, 419] on select "Select Therapist Admin Alisha 💚🍏thai therapist Ammy ❤️northeast therapist Beaut…" at bounding box center [254, 418] width 144 height 25
select select "82979"
click at [182, 406] on select "Select Therapist Admin Alisha 💚🍏thai therapist Ammy ❤️northeast therapist Beaut…" at bounding box center [254, 418] width 144 height 25
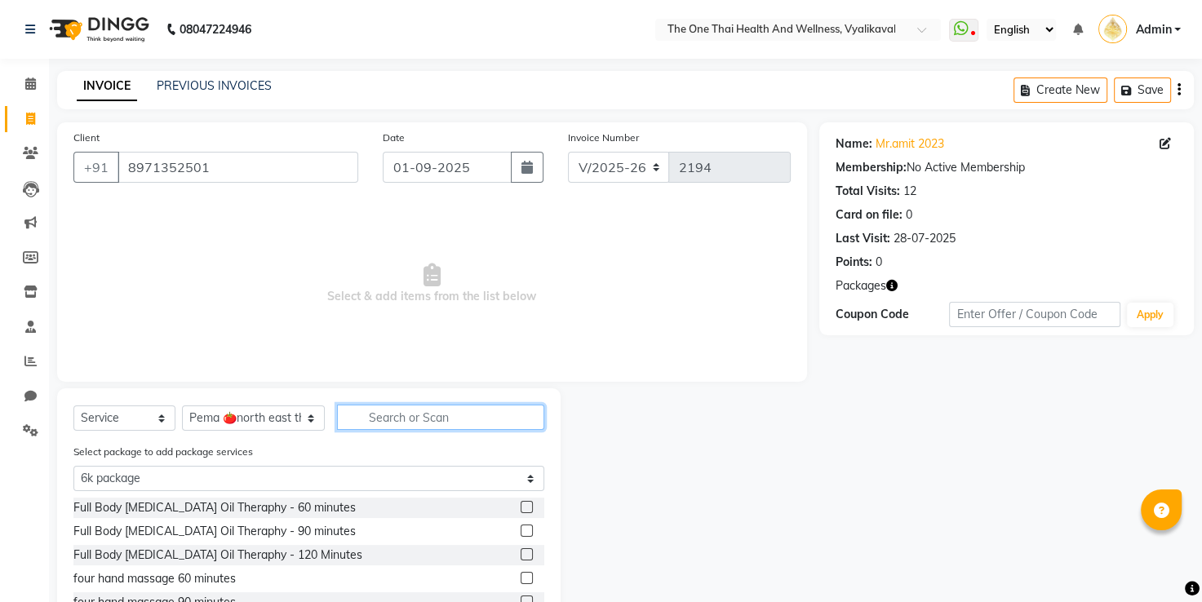
click at [337, 421] on input "text" at bounding box center [441, 417] width 208 height 25
type input "a"
select select "0: undefined"
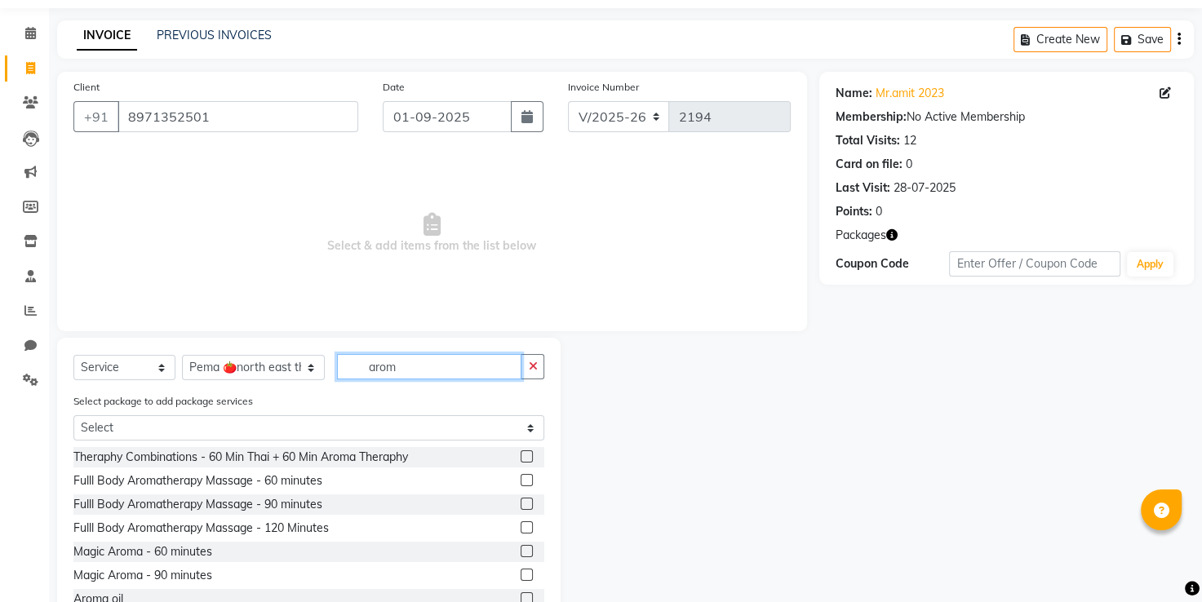
scroll to position [108, 0]
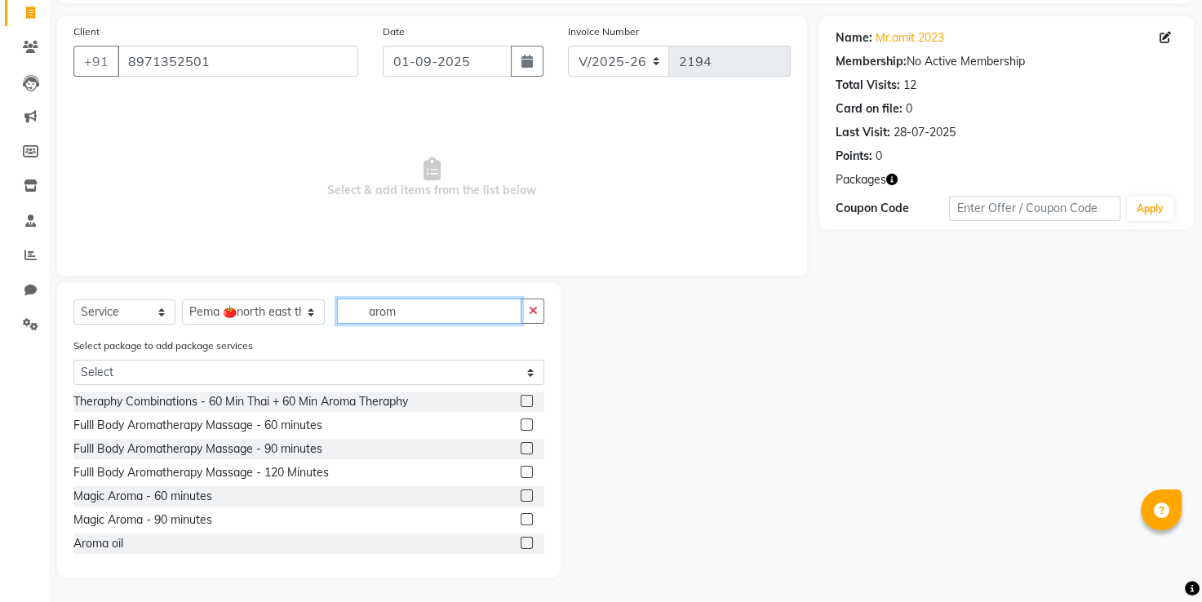
type input "arom"
click at [521, 499] on label at bounding box center [527, 496] width 12 height 12
click at [521, 499] on input "checkbox" at bounding box center [526, 496] width 11 height 11
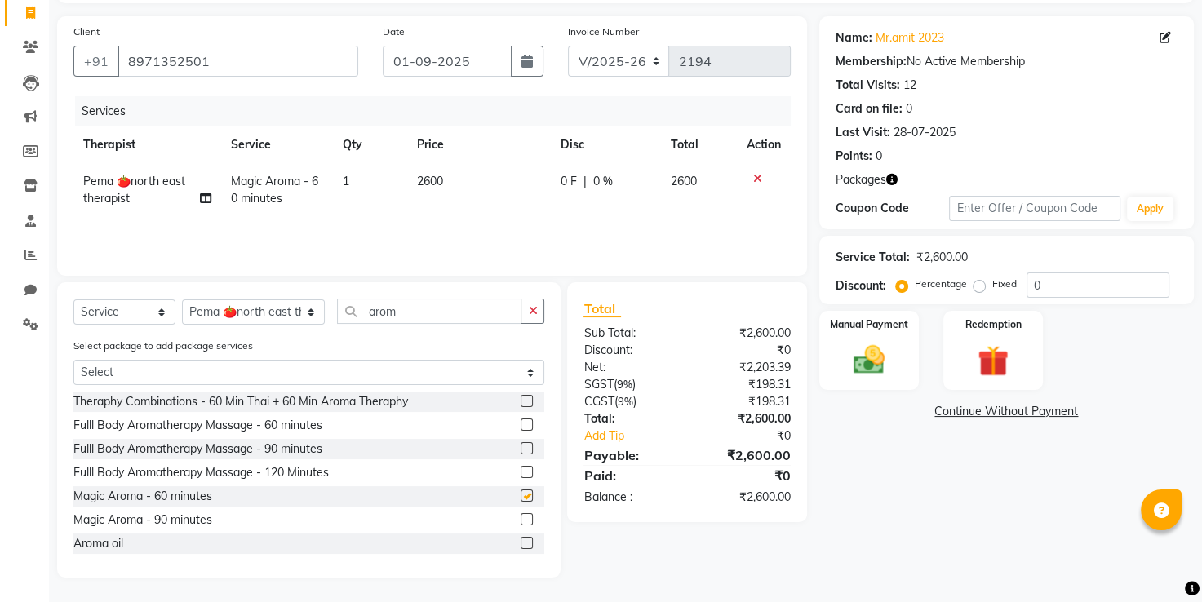
checkbox input "false"
click at [960, 352] on div "Redemption" at bounding box center [994, 350] width 104 height 82
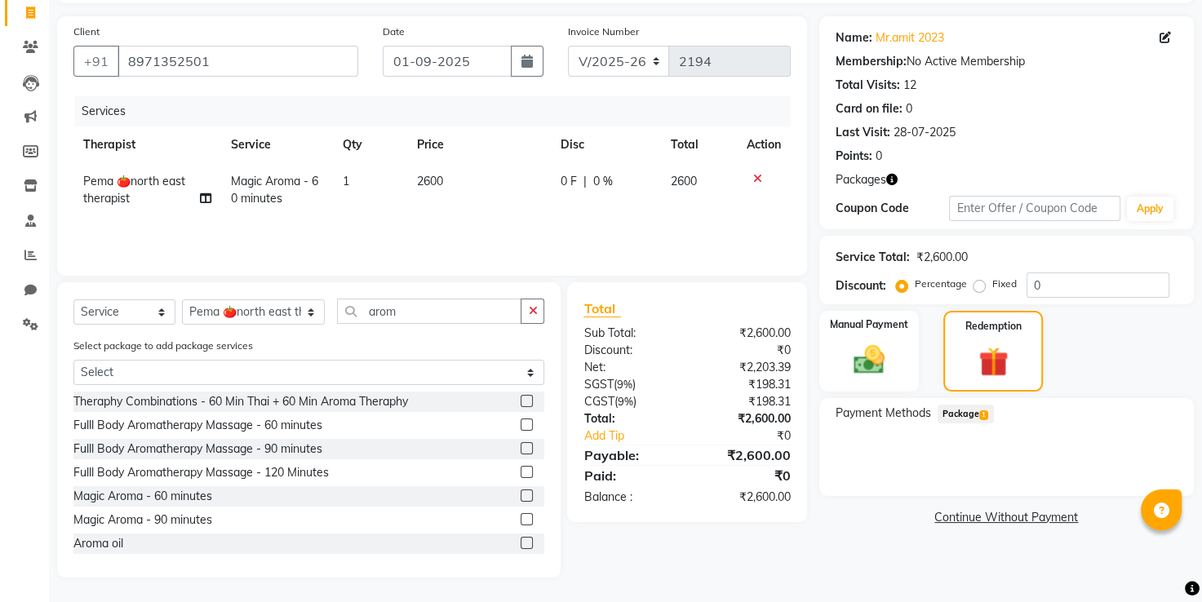
click at [957, 411] on span "Package 1" at bounding box center [966, 414] width 56 height 19
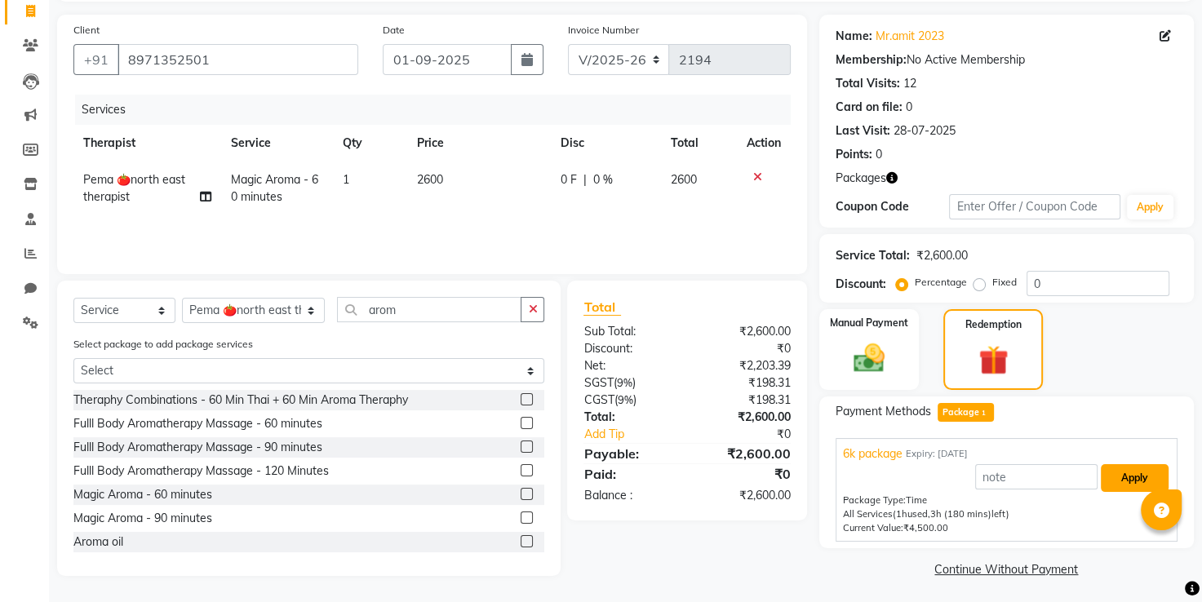
drag, startPoint x: 1119, startPoint y: 473, endPoint x: 1051, endPoint y: 485, distance: 69.5
click at [1119, 473] on button "Apply" at bounding box center [1135, 478] width 68 height 28
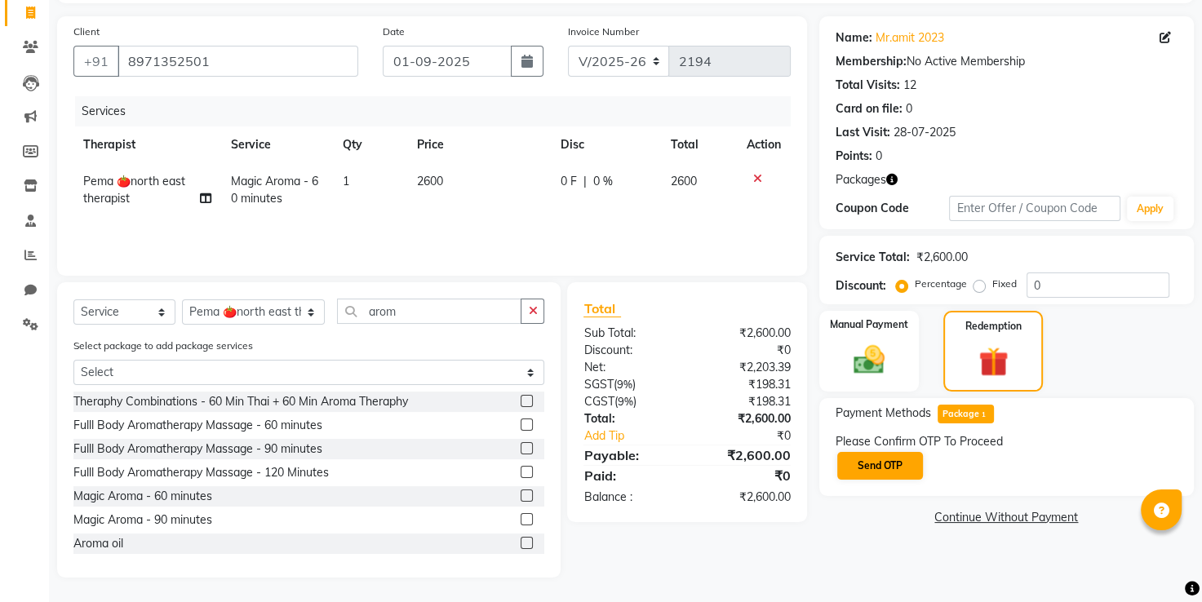
click at [919, 472] on div "Please Confirm OTP To Proceed Send OTP" at bounding box center [1007, 457] width 342 height 48
drag, startPoint x: 913, startPoint y: 470, endPoint x: 898, endPoint y: 470, distance: 15.5
click at [911, 470] on button "Send OTP" at bounding box center [880, 466] width 86 height 28
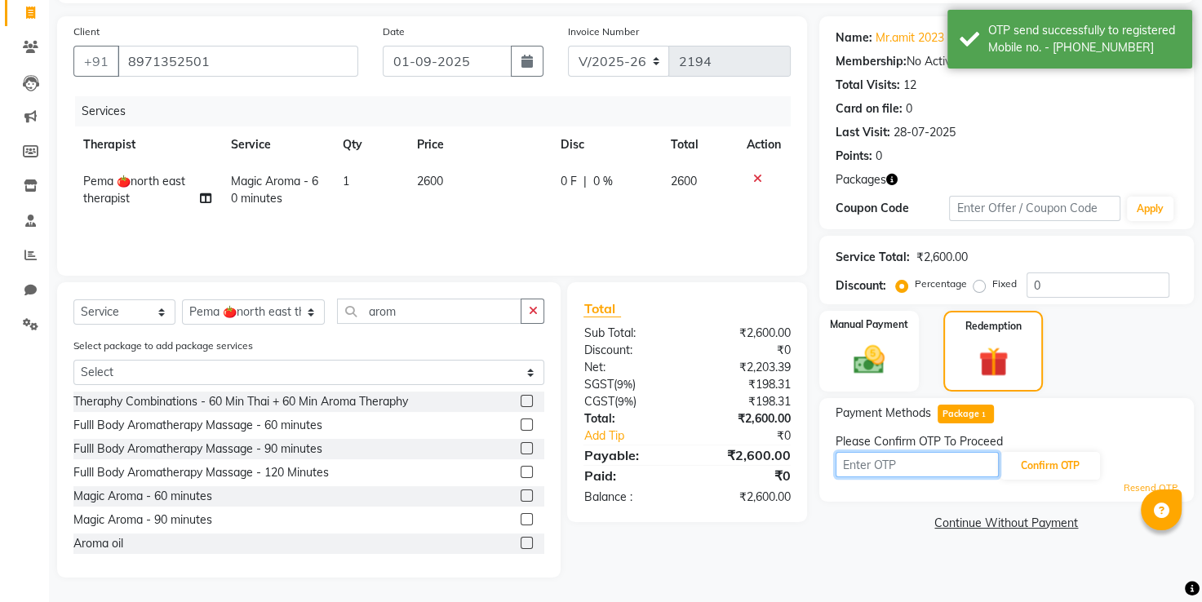
click at [893, 469] on input "text" at bounding box center [917, 464] width 163 height 25
type input "6573"
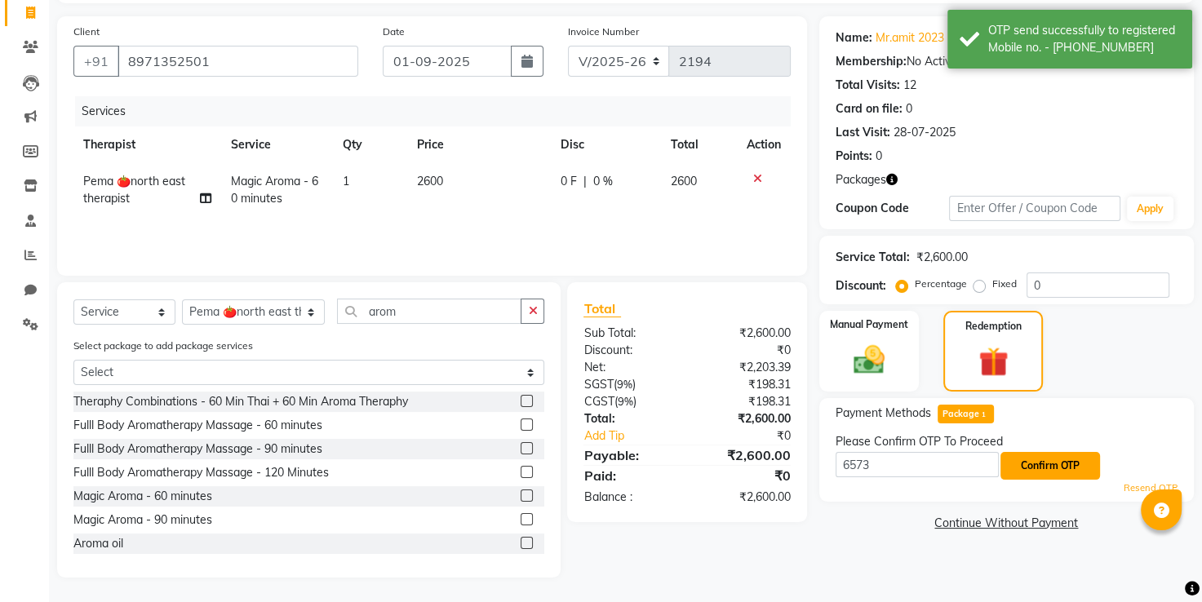
click at [1061, 477] on button "Confirm OTP" at bounding box center [1050, 466] width 100 height 28
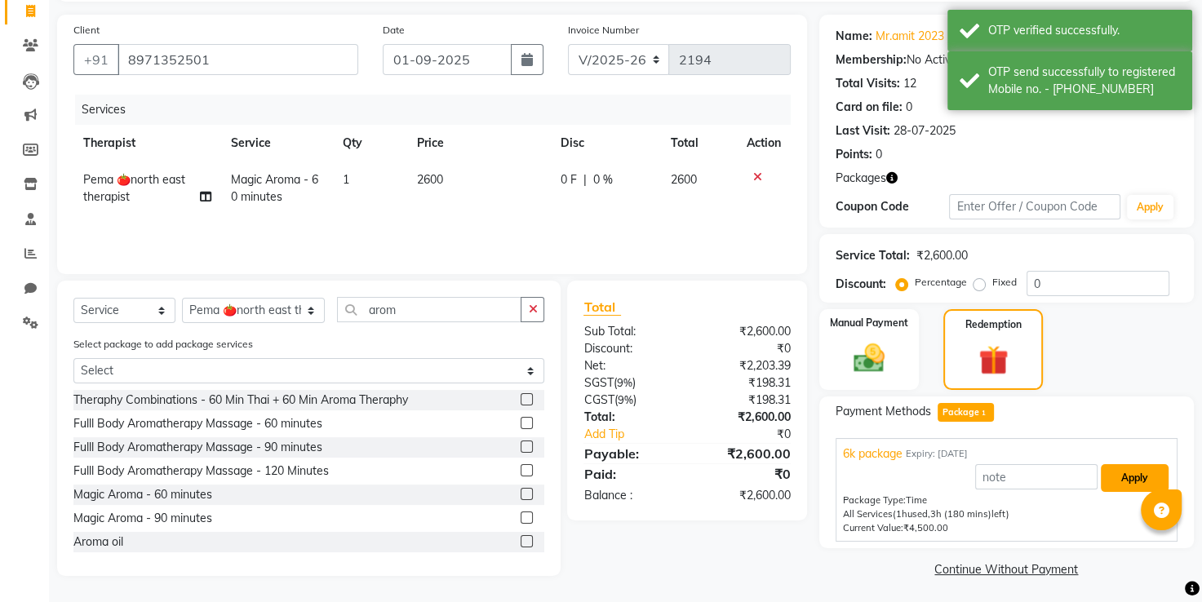
click at [1130, 478] on button "Apply" at bounding box center [1135, 478] width 68 height 28
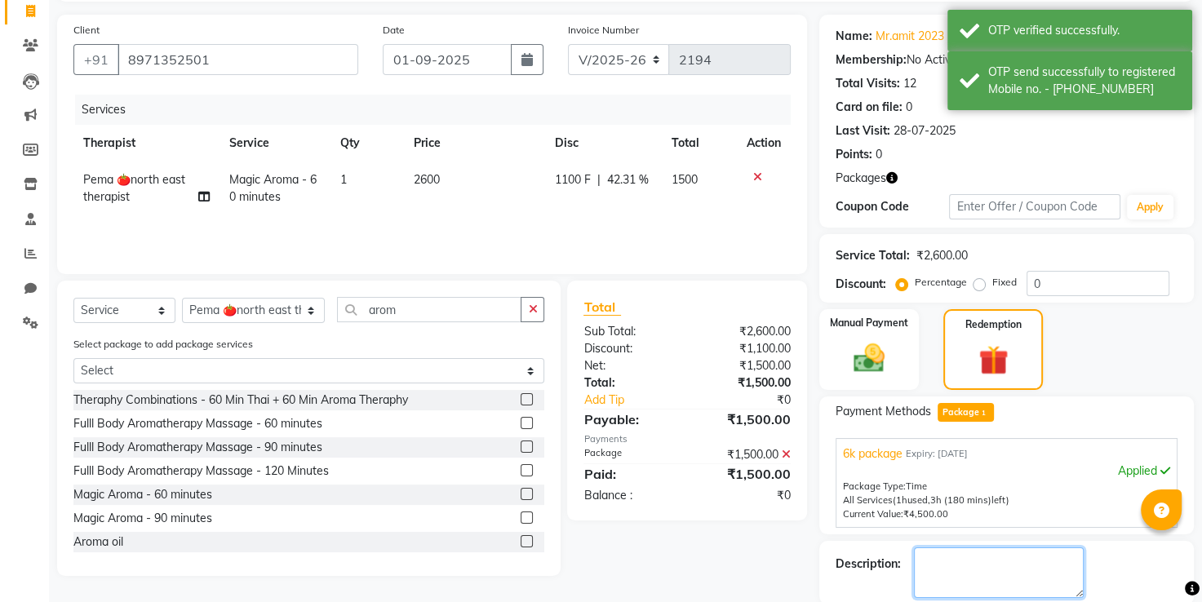
click at [1004, 549] on textarea at bounding box center [999, 572] width 170 height 51
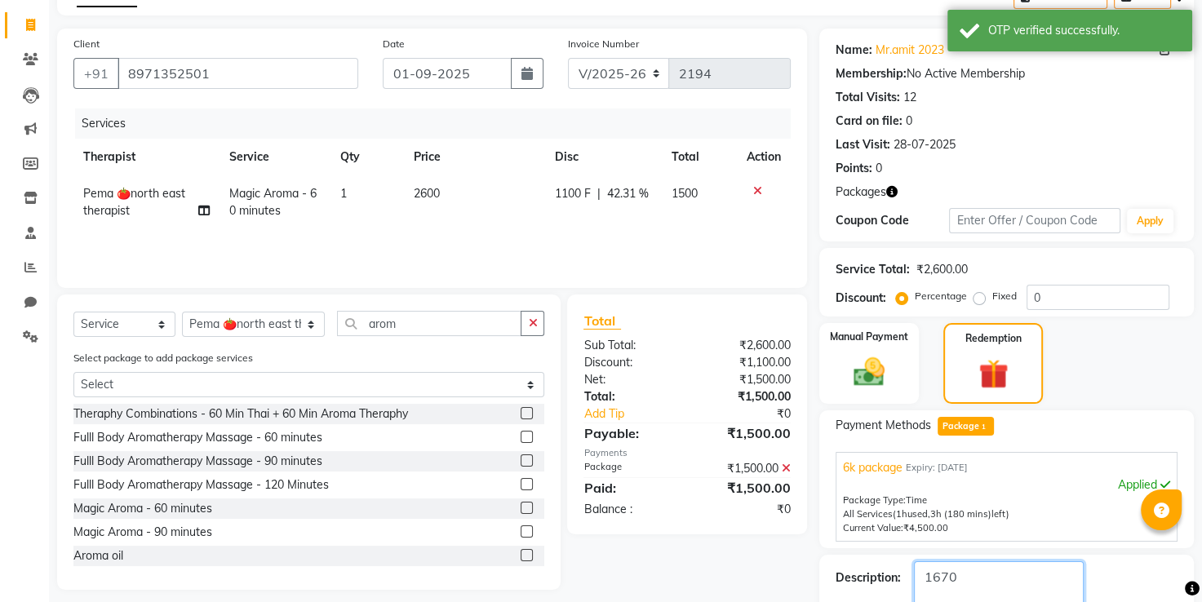
scroll to position [189, 0]
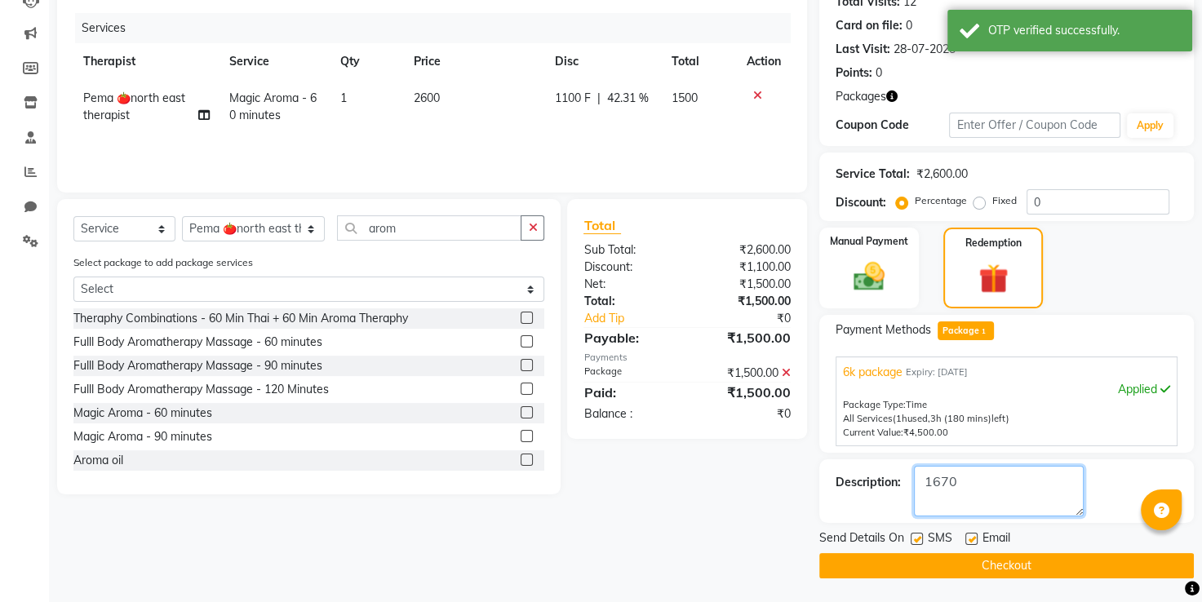
type textarea "1670"
click at [925, 552] on div "Send Details On SMS Email Checkout" at bounding box center [1006, 554] width 375 height 49
click at [924, 563] on button "Checkout" at bounding box center [1006, 565] width 375 height 25
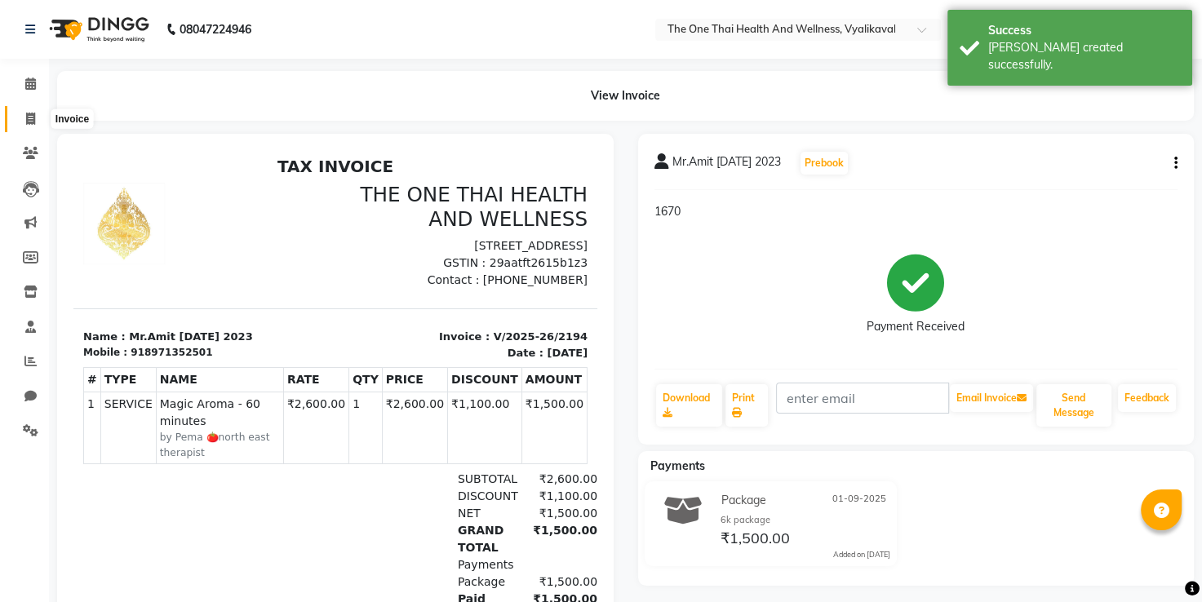
click at [23, 122] on span at bounding box center [30, 119] width 29 height 19
select select "5972"
select select "service"
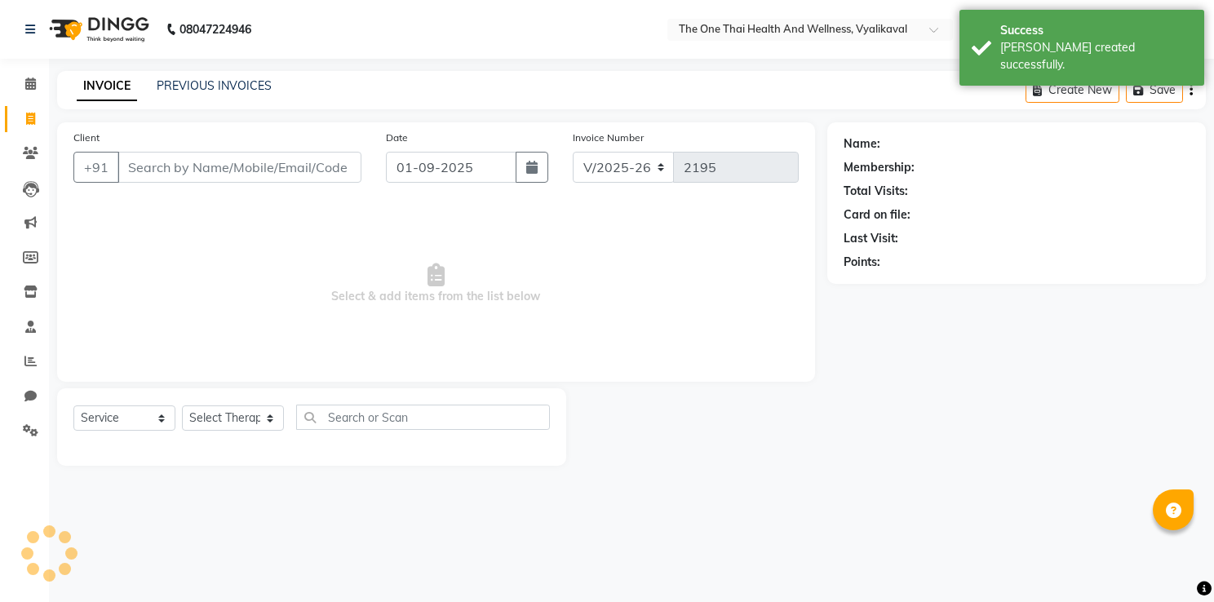
click at [134, 158] on input "Client" at bounding box center [239, 167] width 244 height 31
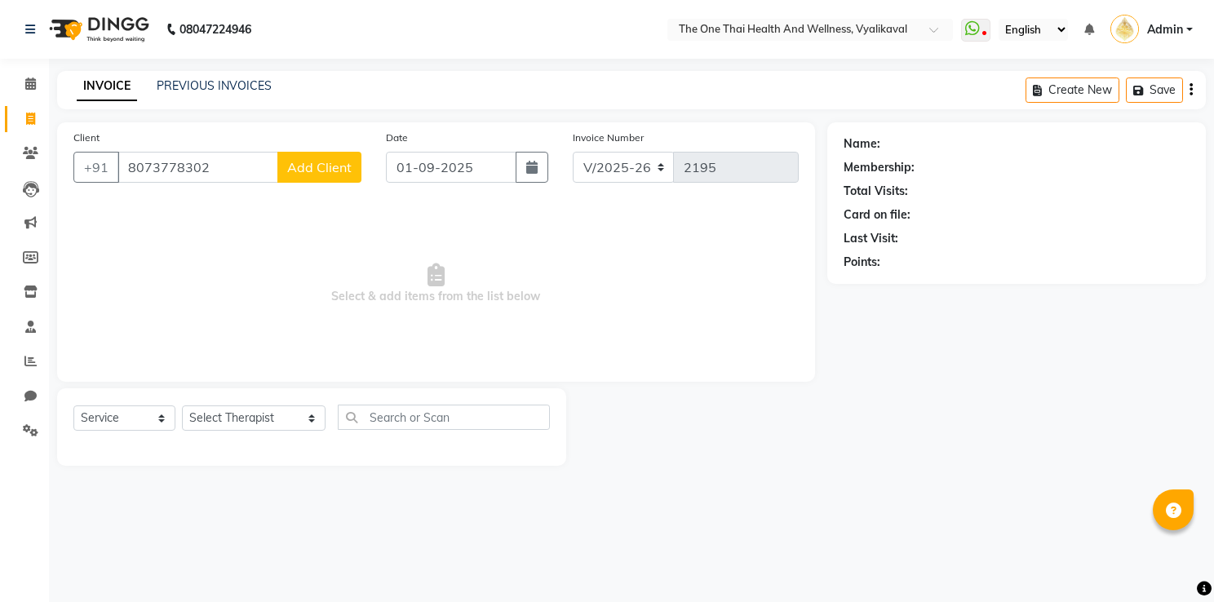
type input "8073778302"
click at [326, 168] on span "Add Client" at bounding box center [319, 167] width 64 height 16
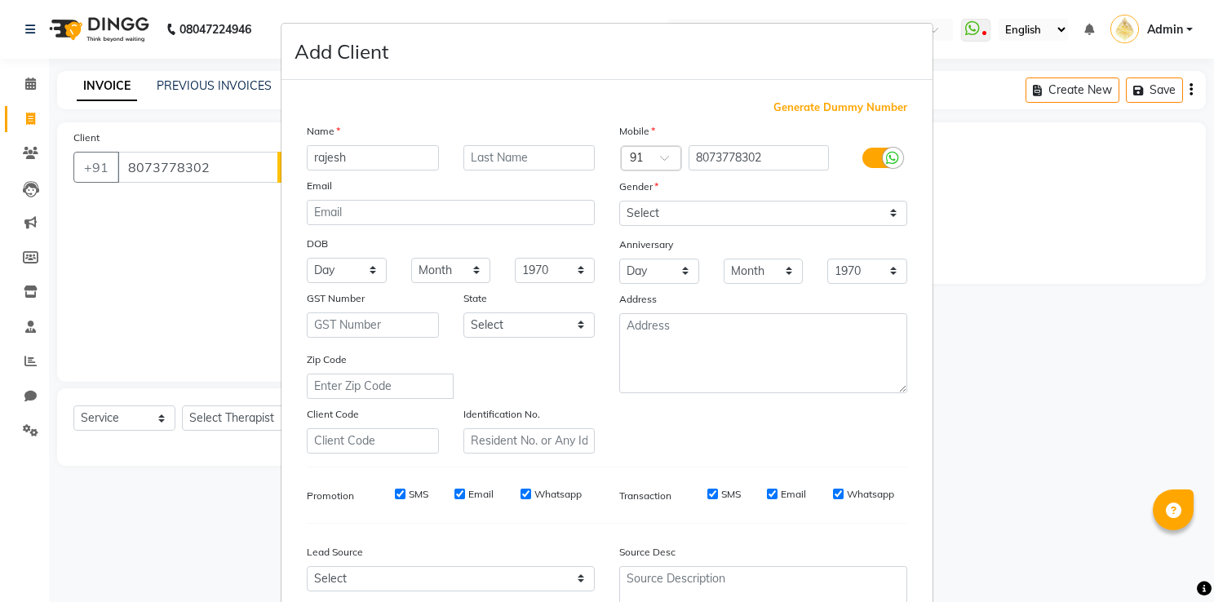
type input "rajesh"
type input "[DATE]"
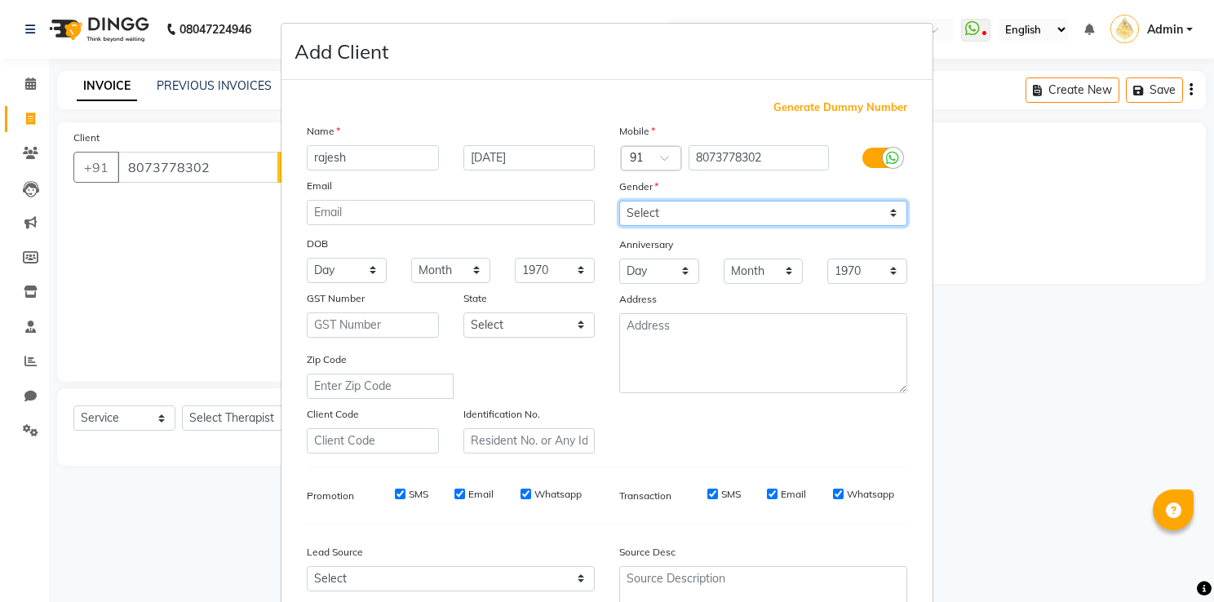
click at [619, 206] on select "Select Male Female Other Prefer Not To Say" at bounding box center [763, 213] width 288 height 25
select select "male"
click at [619, 202] on select "Select Male Female Other Prefer Not To Say" at bounding box center [763, 213] width 288 height 25
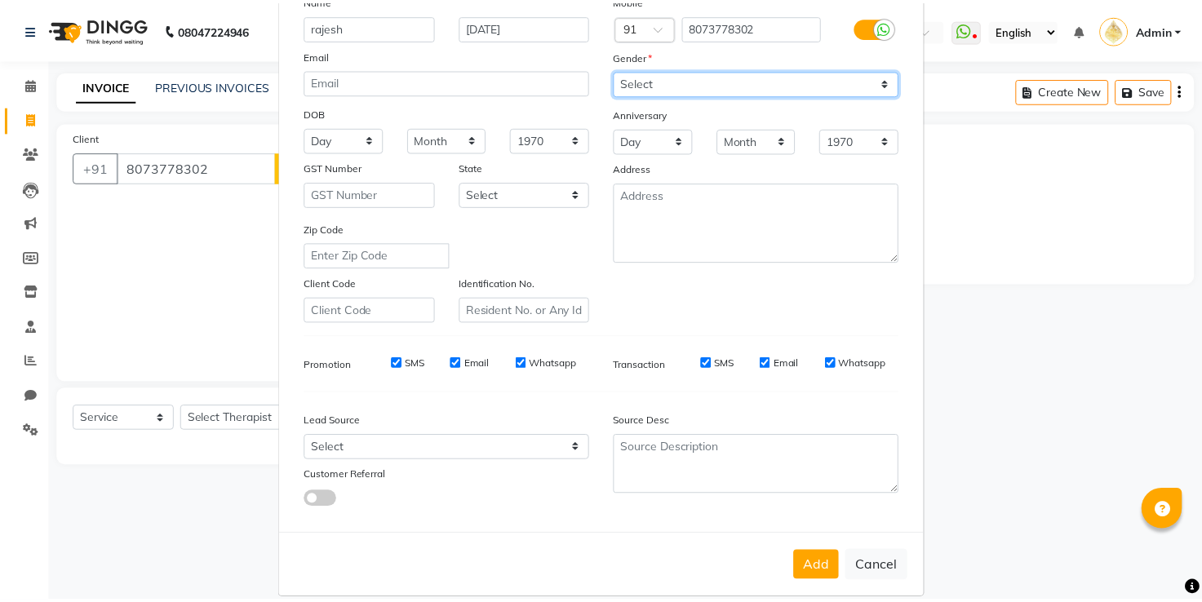
scroll to position [158, 0]
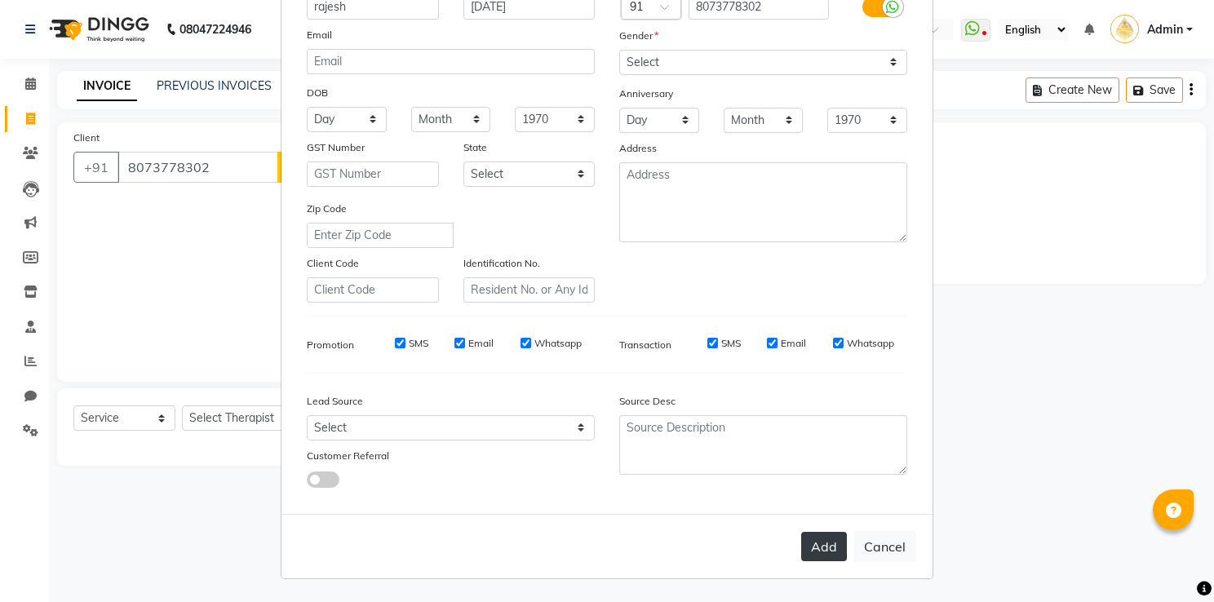
click at [813, 548] on button "Add" at bounding box center [824, 546] width 46 height 29
select select
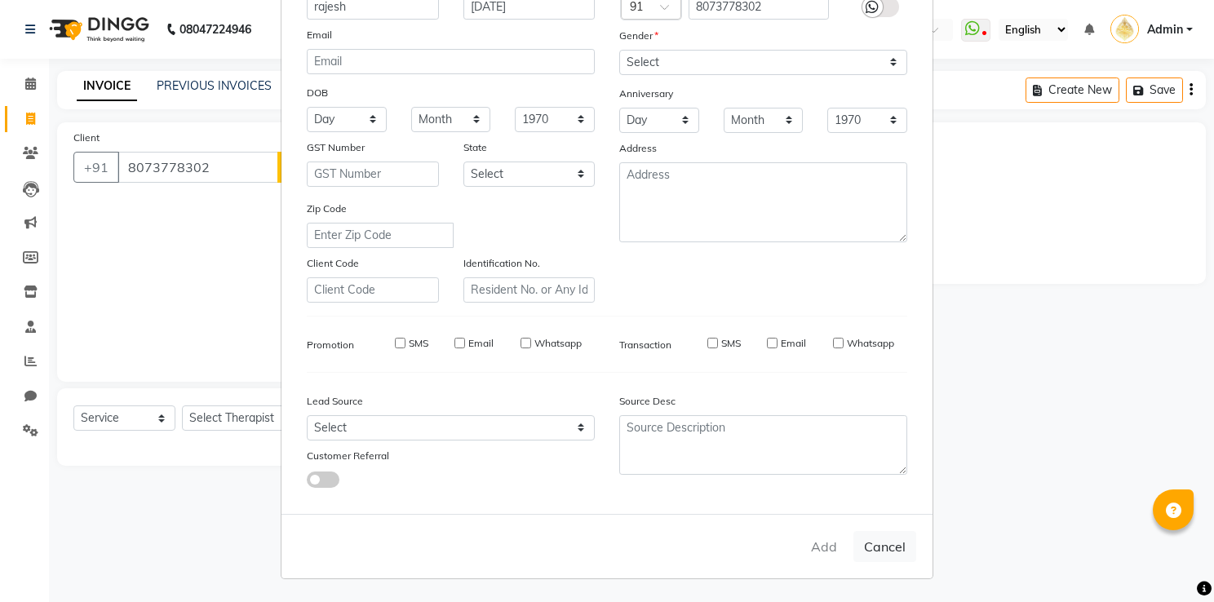
select select
checkbox input "false"
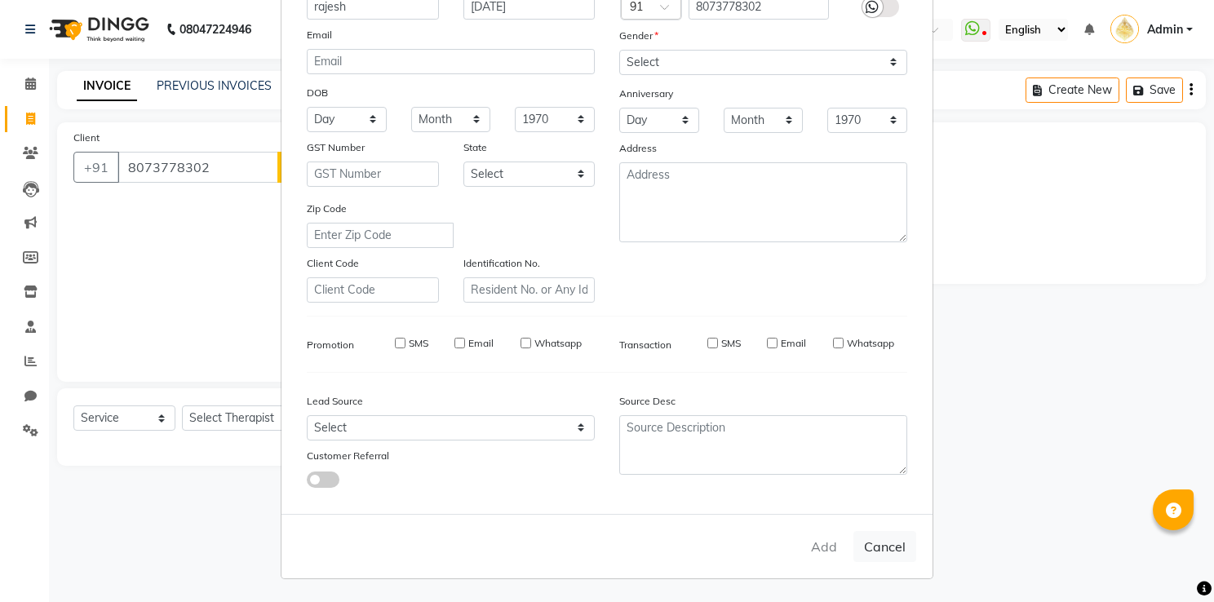
checkbox input "false"
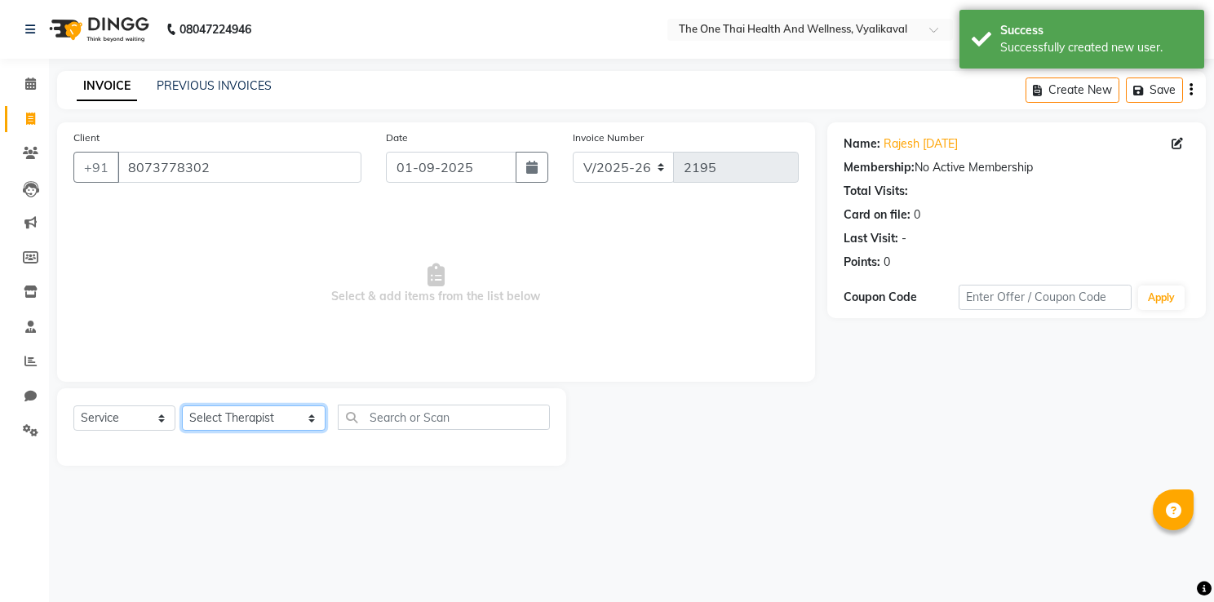
click at [218, 419] on select "Select Therapist Admin Alisha 💚🍏thai therapist Ammy ❤️northeast therapist Beaut…" at bounding box center [254, 418] width 144 height 25
select select "86643"
click at [182, 406] on select "Select Therapist Admin Alisha 💚🍏thai therapist Ammy ❤️northeast therapist Beaut…" at bounding box center [254, 418] width 144 height 25
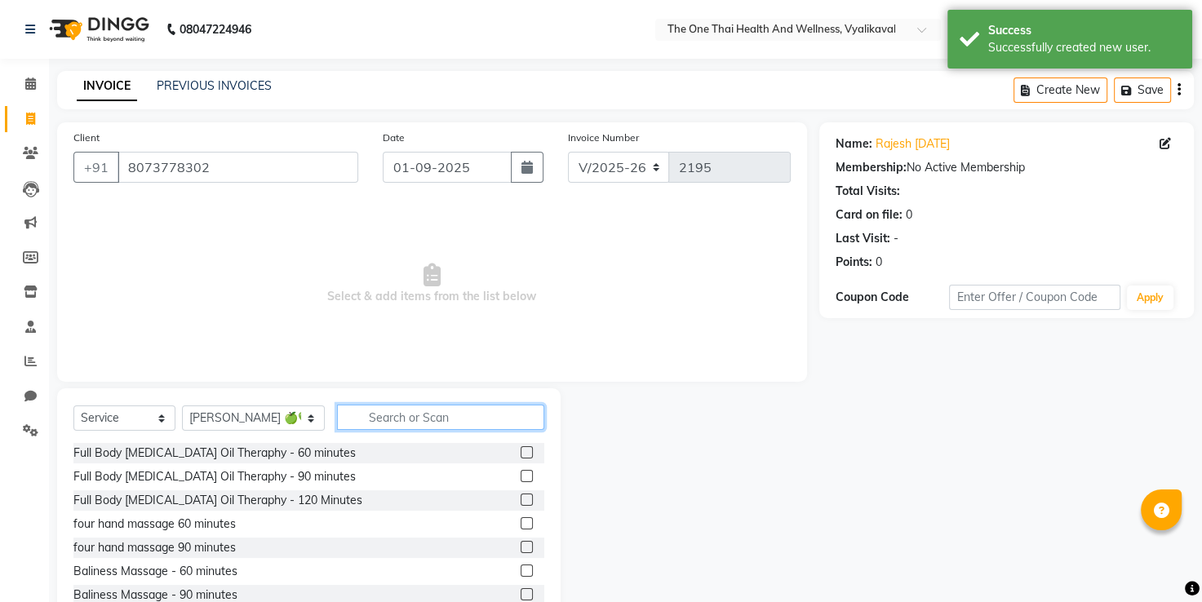
click at [342, 406] on input "text" at bounding box center [441, 417] width 208 height 25
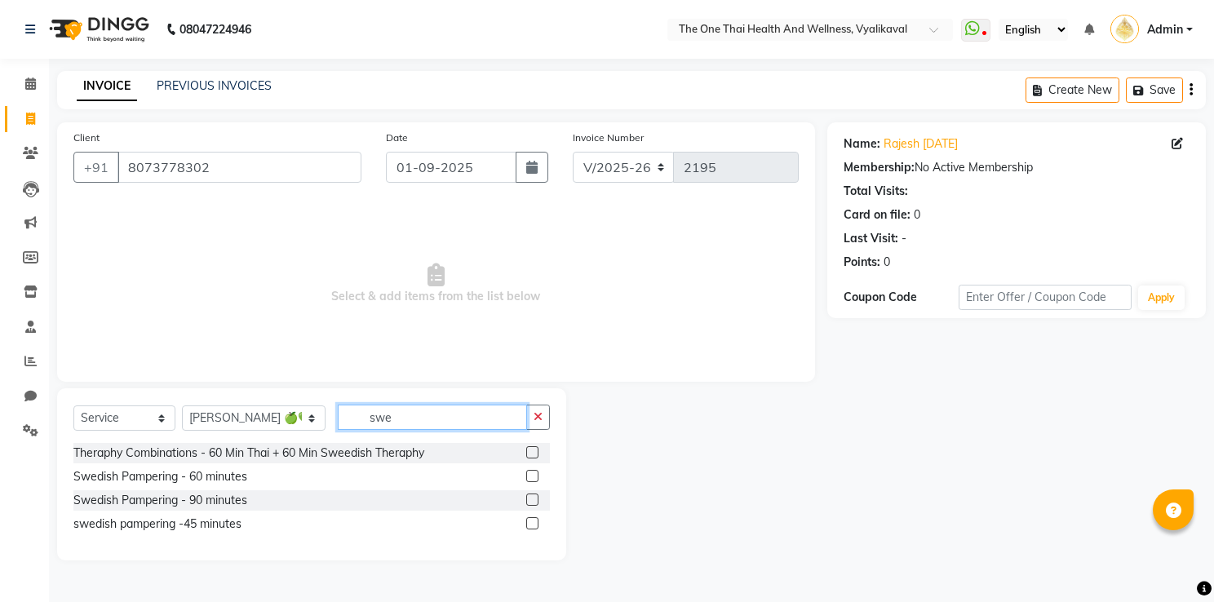
type input "swe"
click at [532, 475] on label at bounding box center [532, 476] width 12 height 12
click at [532, 475] on input "checkbox" at bounding box center [531, 477] width 11 height 11
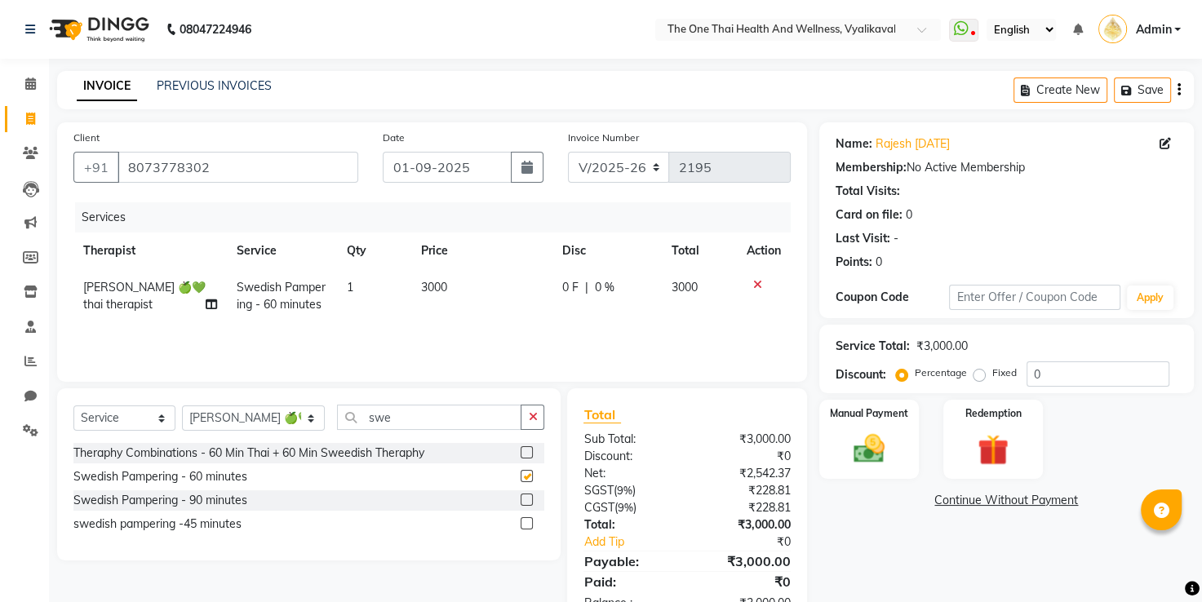
checkbox input "false"
click at [562, 288] on span "0 F" at bounding box center [570, 287] width 16 height 17
select select "86643"
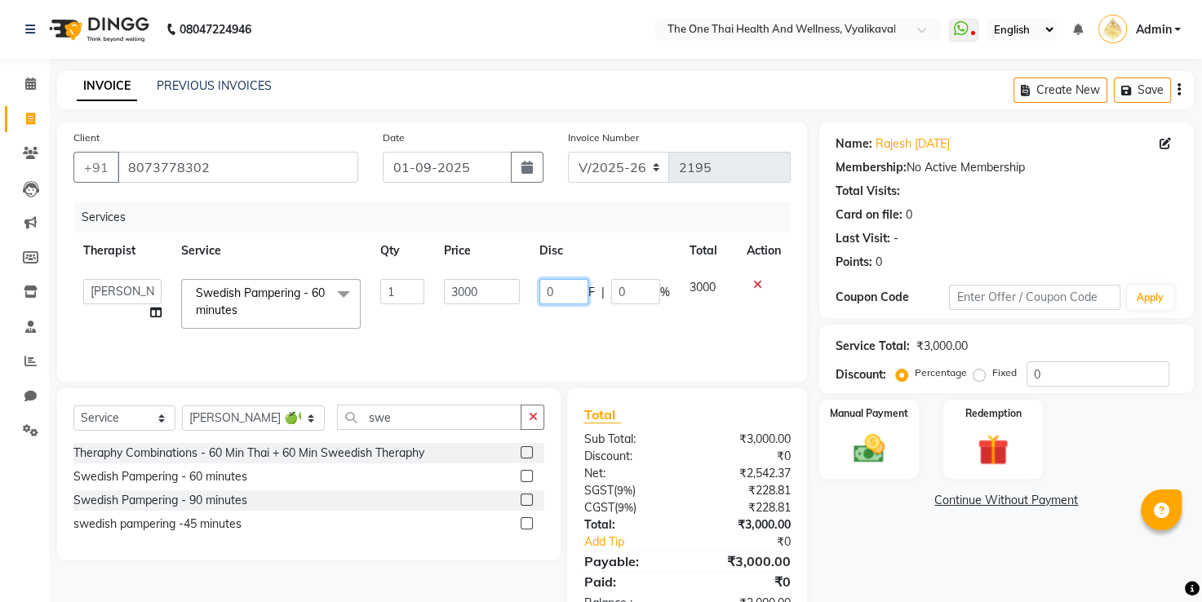
click at [546, 295] on input "0" at bounding box center [563, 291] width 49 height 25
click at [559, 310] on td "500 F | 0 %" at bounding box center [605, 303] width 150 height 69
click at [892, 449] on img at bounding box center [869, 450] width 52 height 38
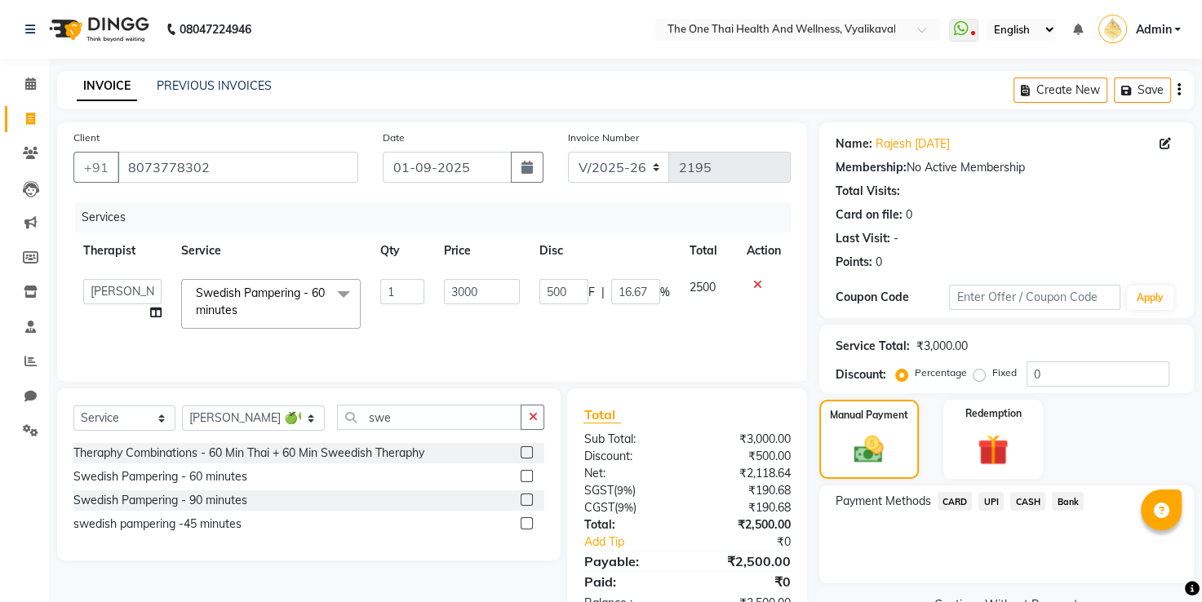
click at [1017, 503] on span "CASH" at bounding box center [1027, 501] width 35 height 19
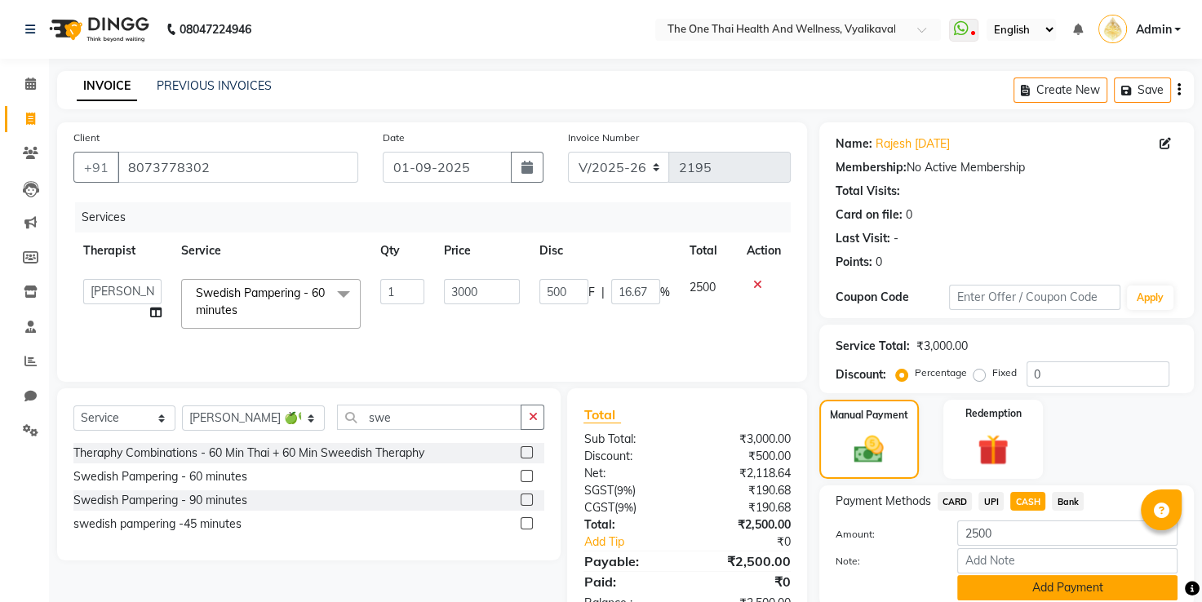
click at [982, 582] on button "Add Payment" at bounding box center [1067, 587] width 220 height 25
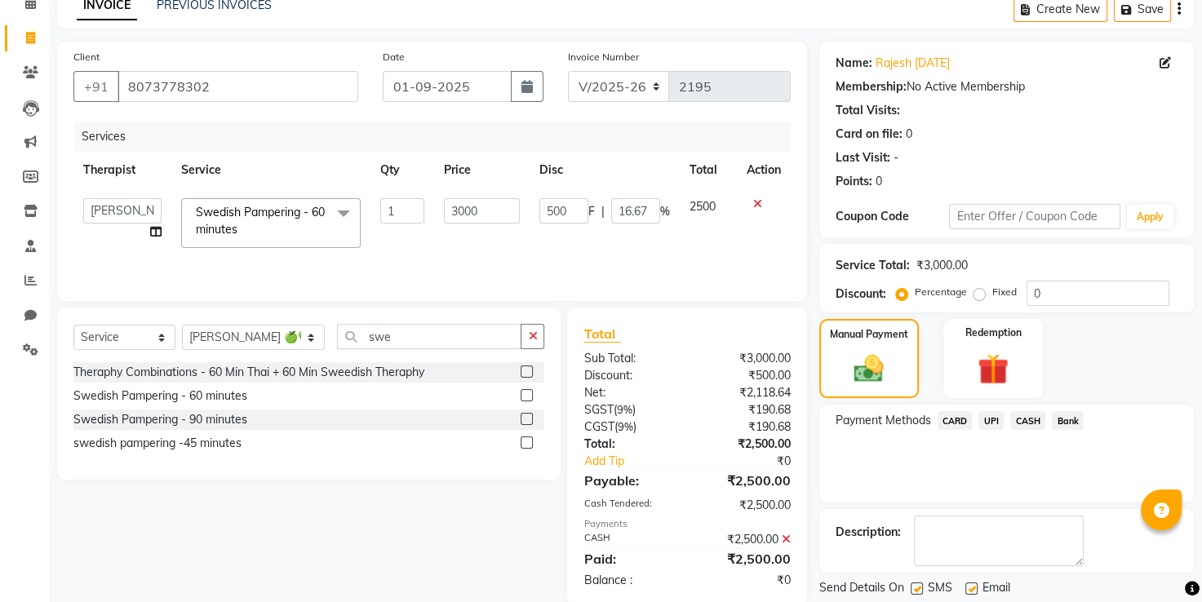
scroll to position [131, 0]
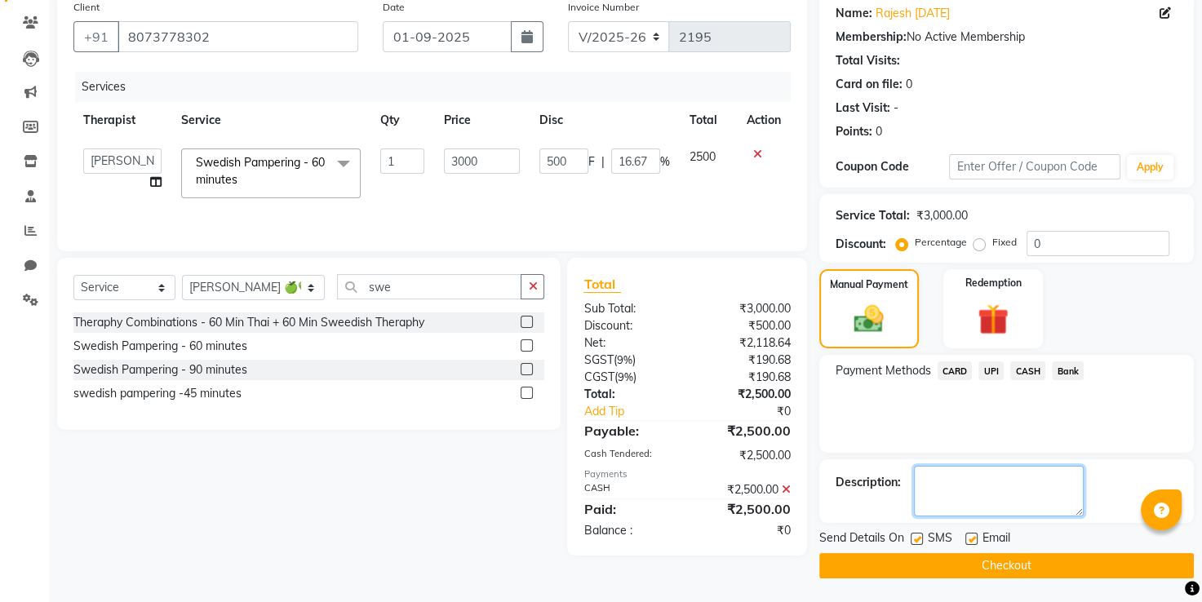
click at [941, 493] on textarea at bounding box center [999, 491] width 170 height 51
click at [968, 561] on button "Checkout" at bounding box center [1006, 565] width 375 height 25
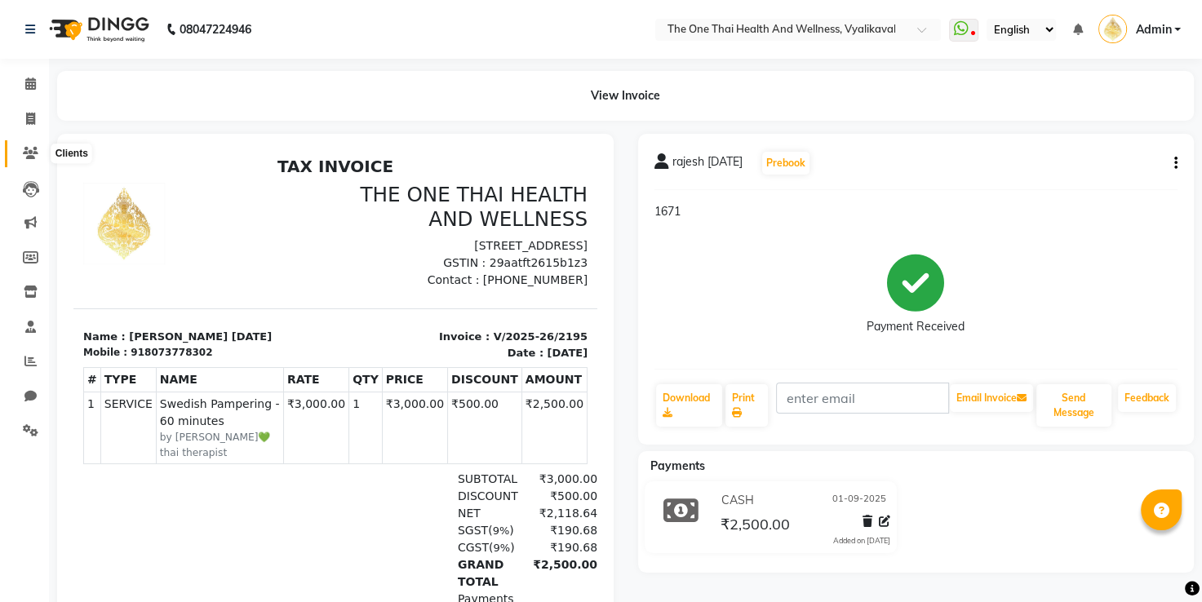
click at [36, 154] on icon at bounding box center [31, 153] width 16 height 12
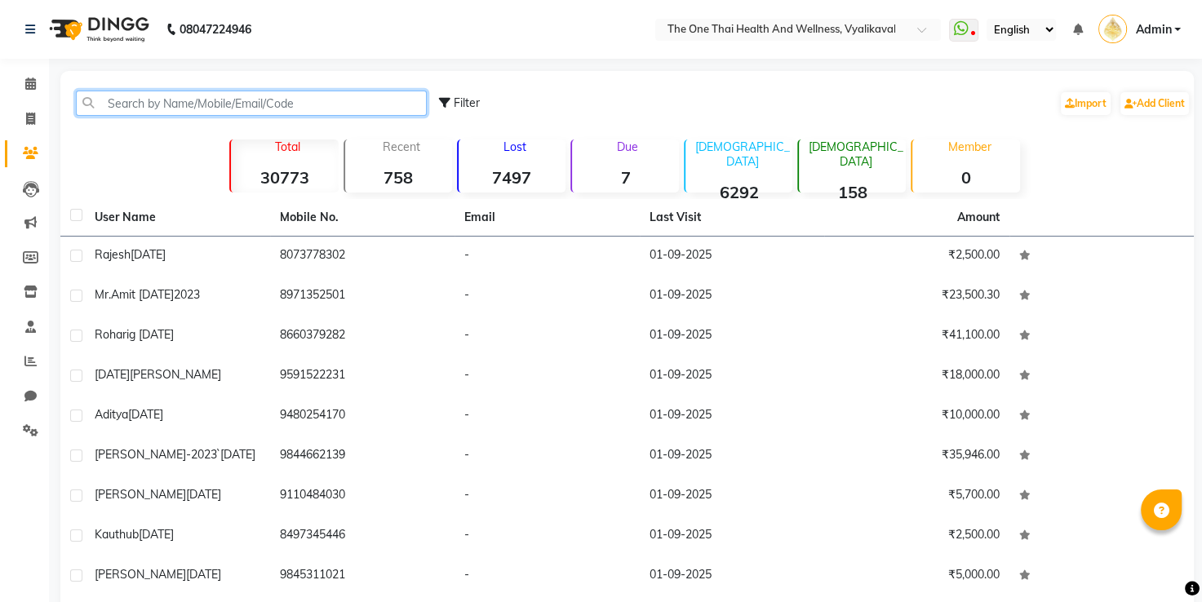
click at [162, 100] on input "text" at bounding box center [251, 103] width 351 height 25
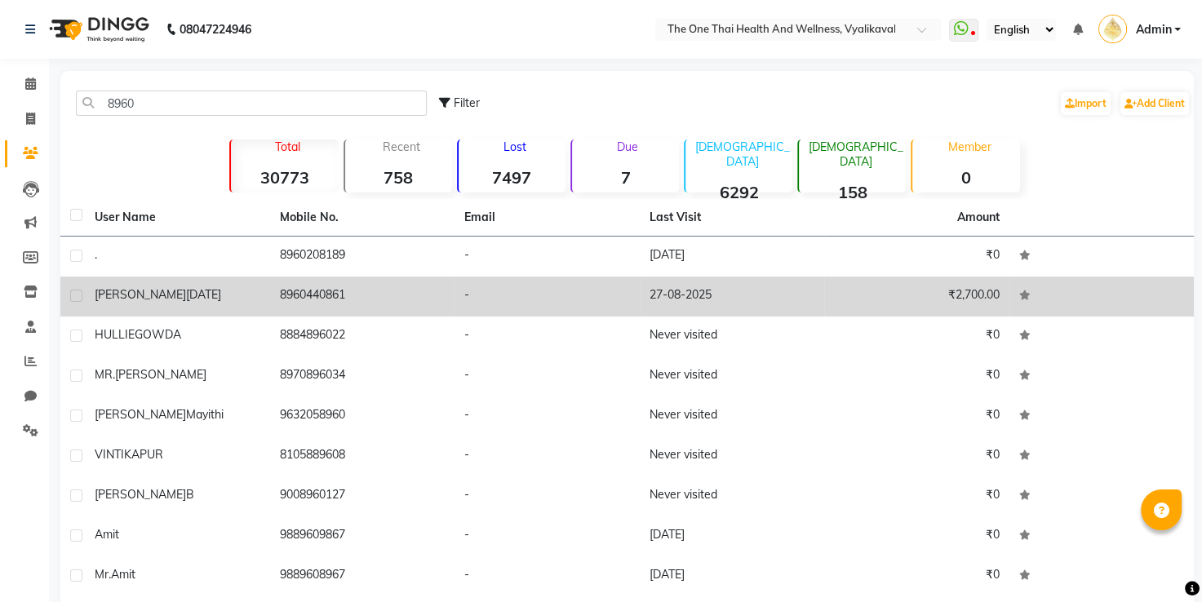
click at [274, 286] on td "8960440861" at bounding box center [362, 297] width 185 height 40
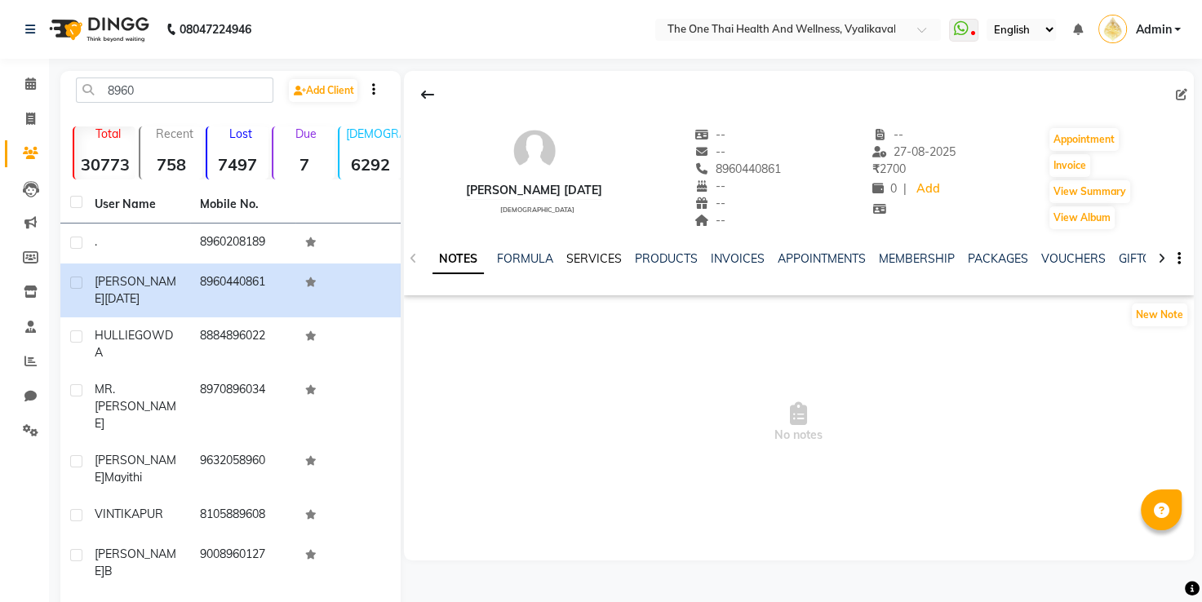
click at [588, 256] on link "SERVICES" at bounding box center [593, 258] width 55 height 15
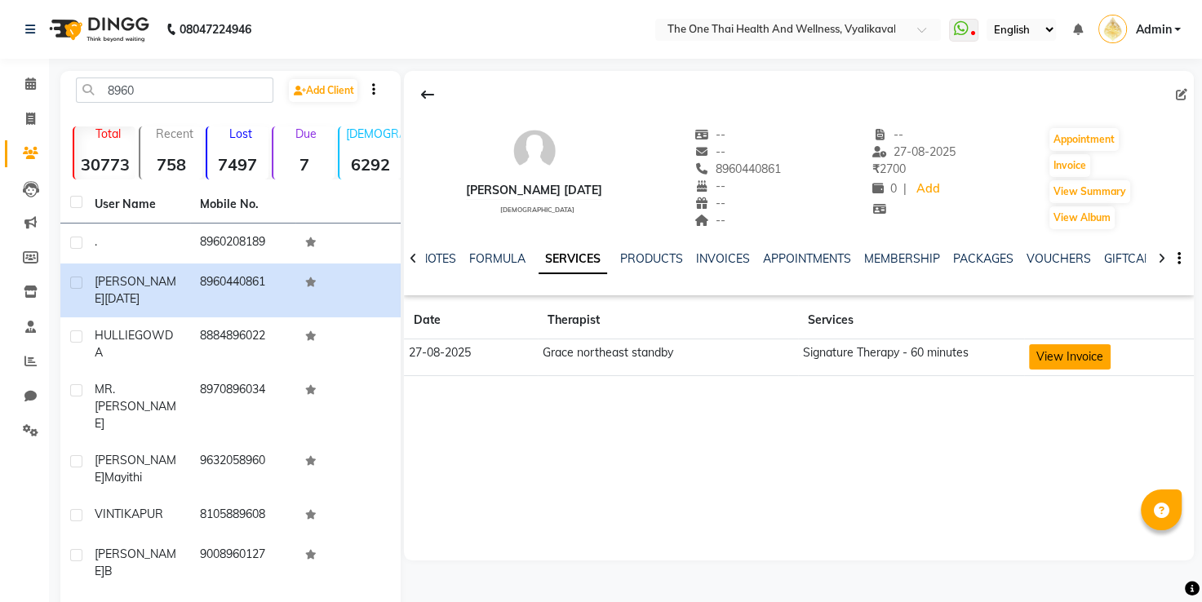
click at [1045, 359] on button "View Invoice" at bounding box center [1070, 356] width 82 height 25
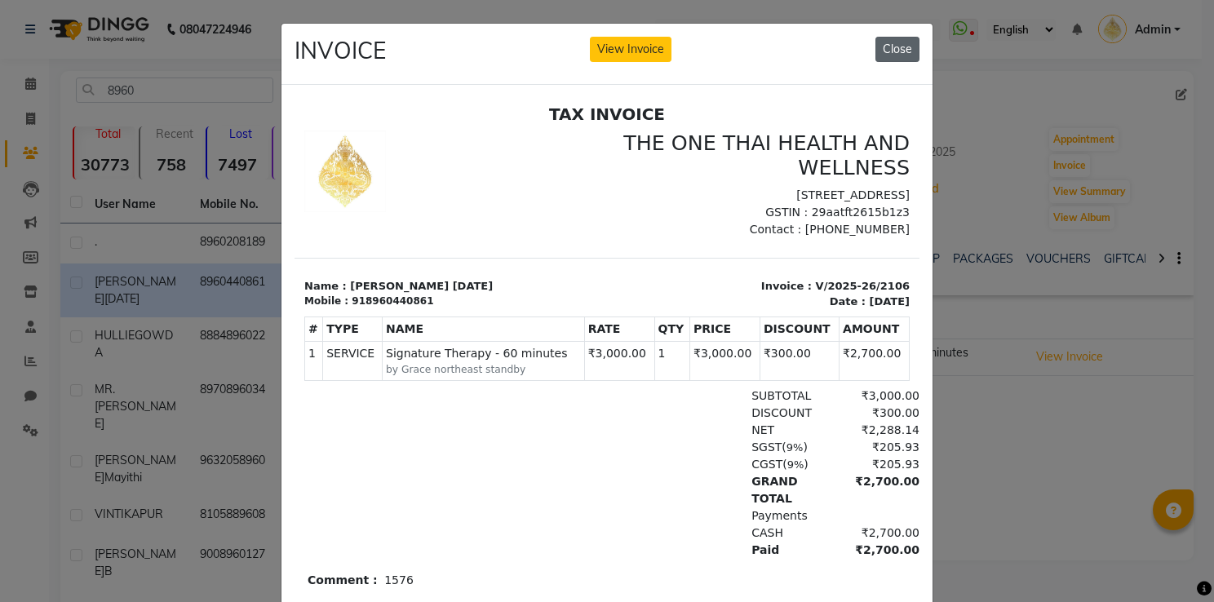
click at [884, 54] on button "Close" at bounding box center [898, 49] width 44 height 25
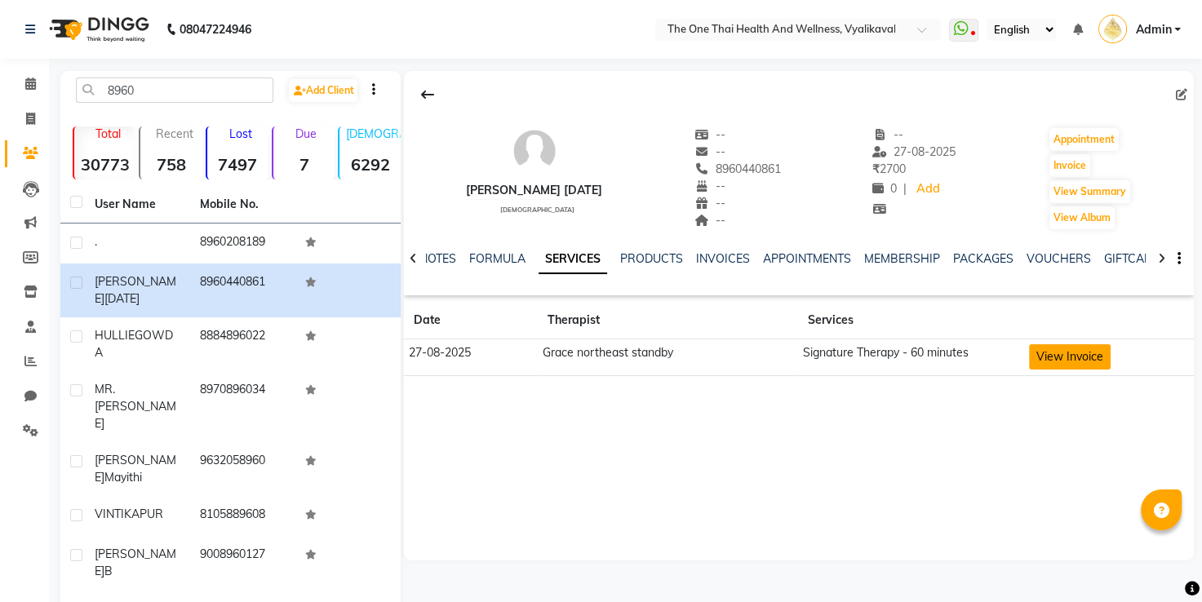
click at [1047, 350] on button "View Invoice" at bounding box center [1070, 356] width 82 height 25
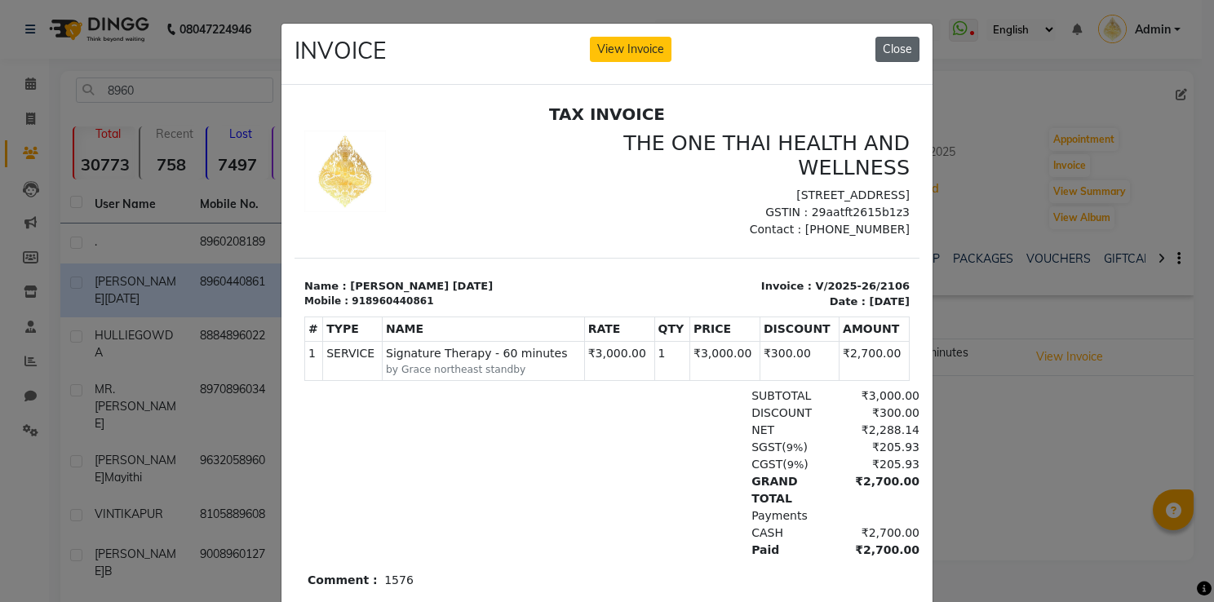
click at [883, 49] on button "Close" at bounding box center [898, 49] width 44 height 25
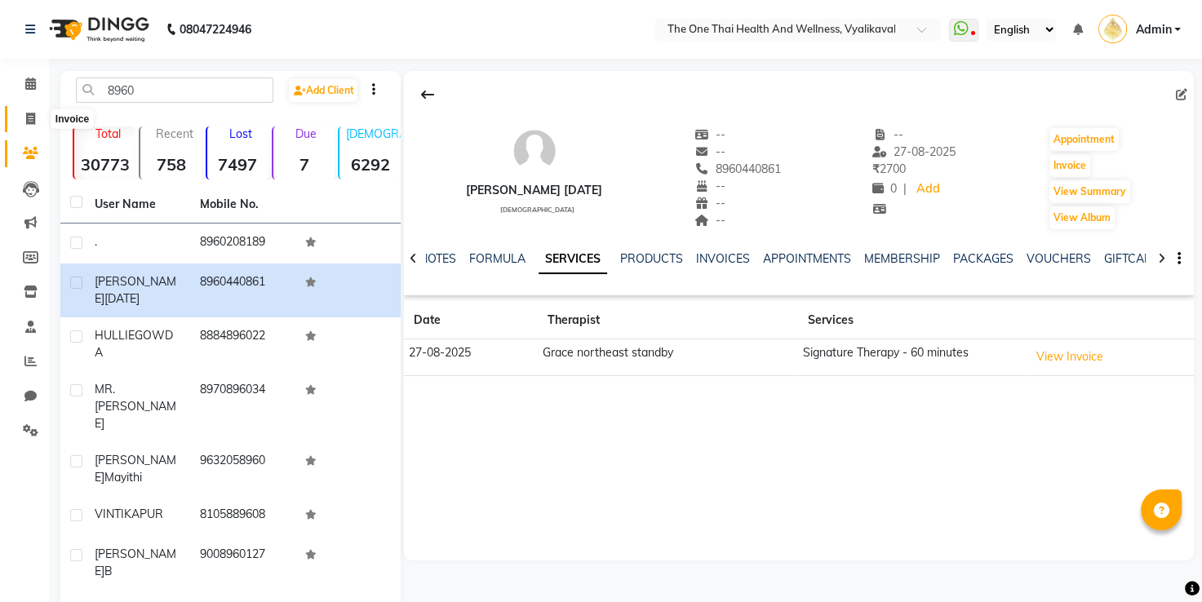
click at [29, 118] on icon at bounding box center [30, 119] width 9 height 12
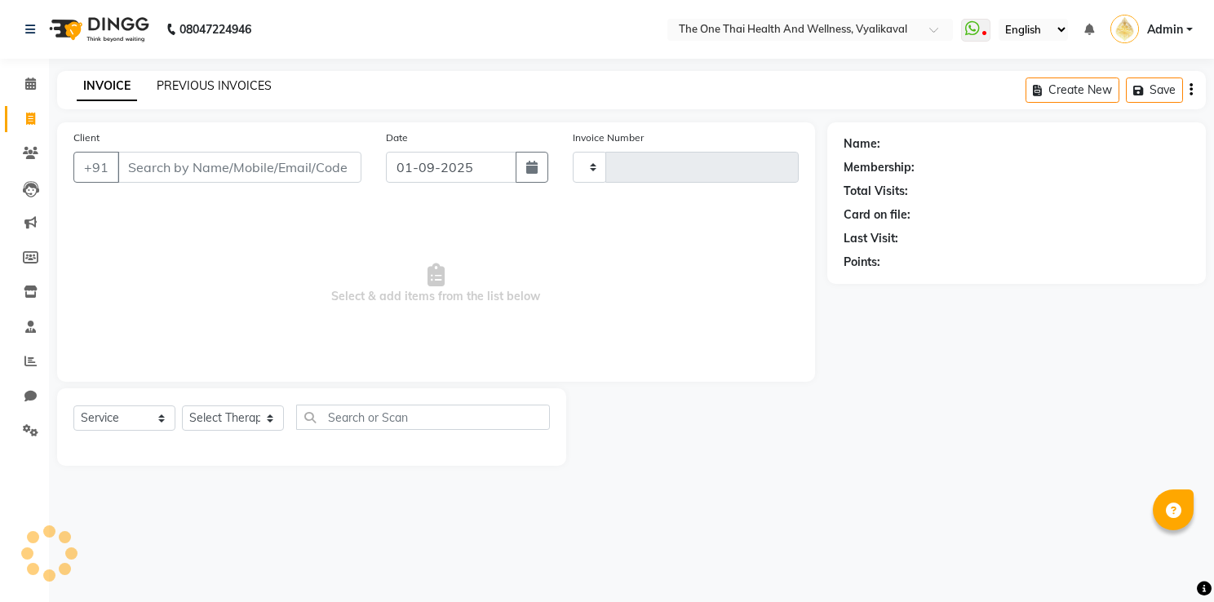
click at [191, 82] on link "PREVIOUS INVOICES" at bounding box center [214, 85] width 115 height 15
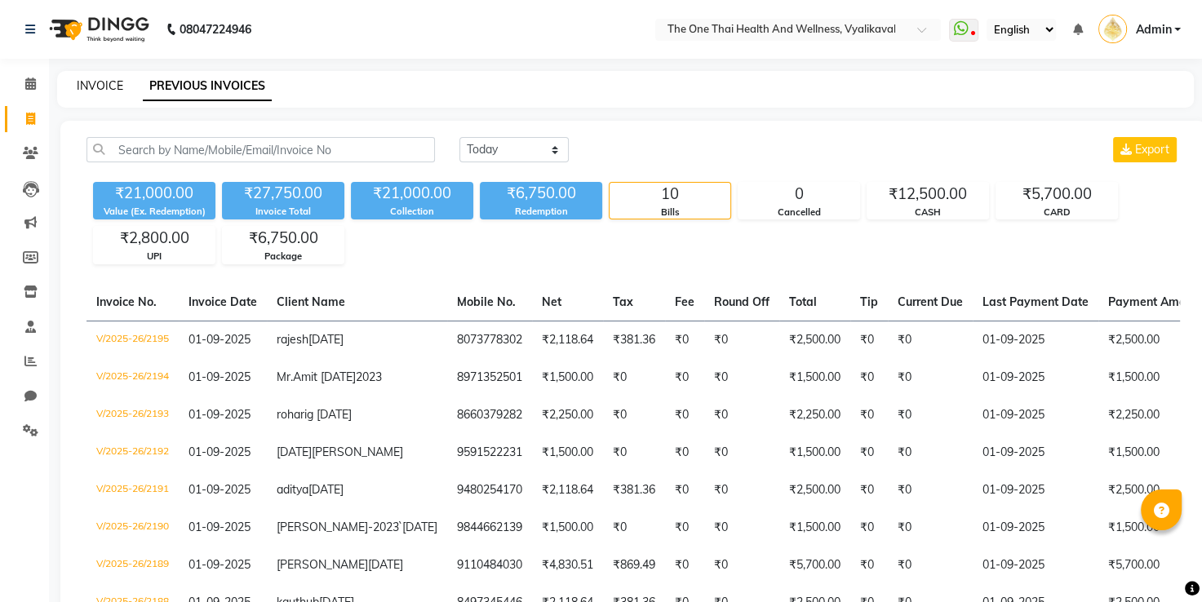
click at [88, 86] on link "INVOICE" at bounding box center [100, 85] width 47 height 15
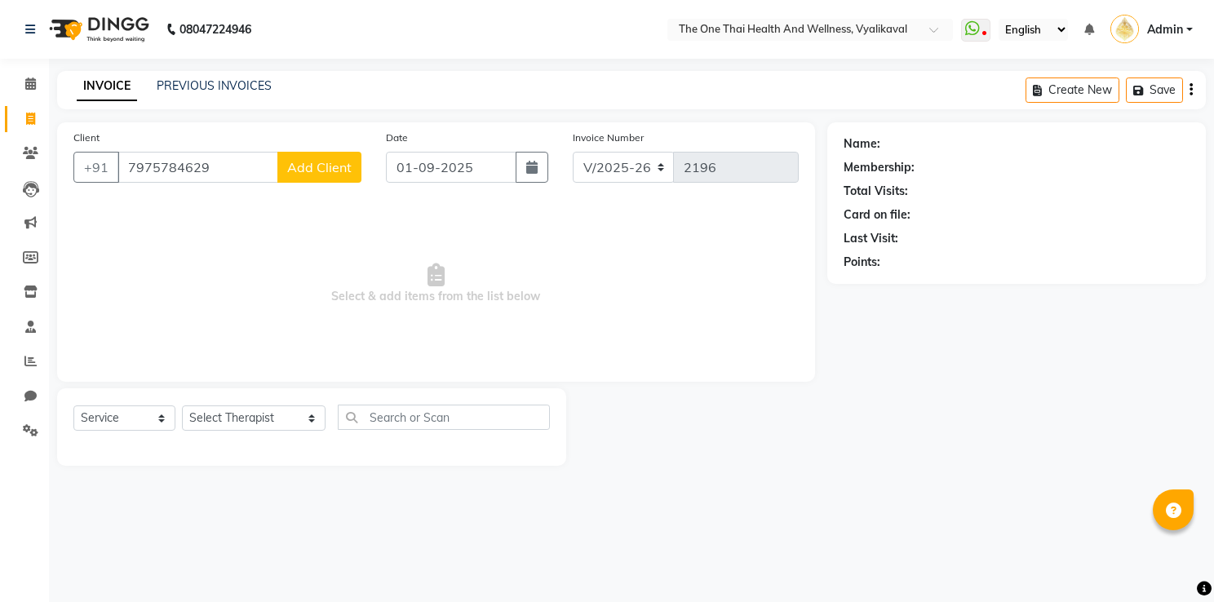
click at [304, 166] on span "Add Client" at bounding box center [319, 167] width 64 height 16
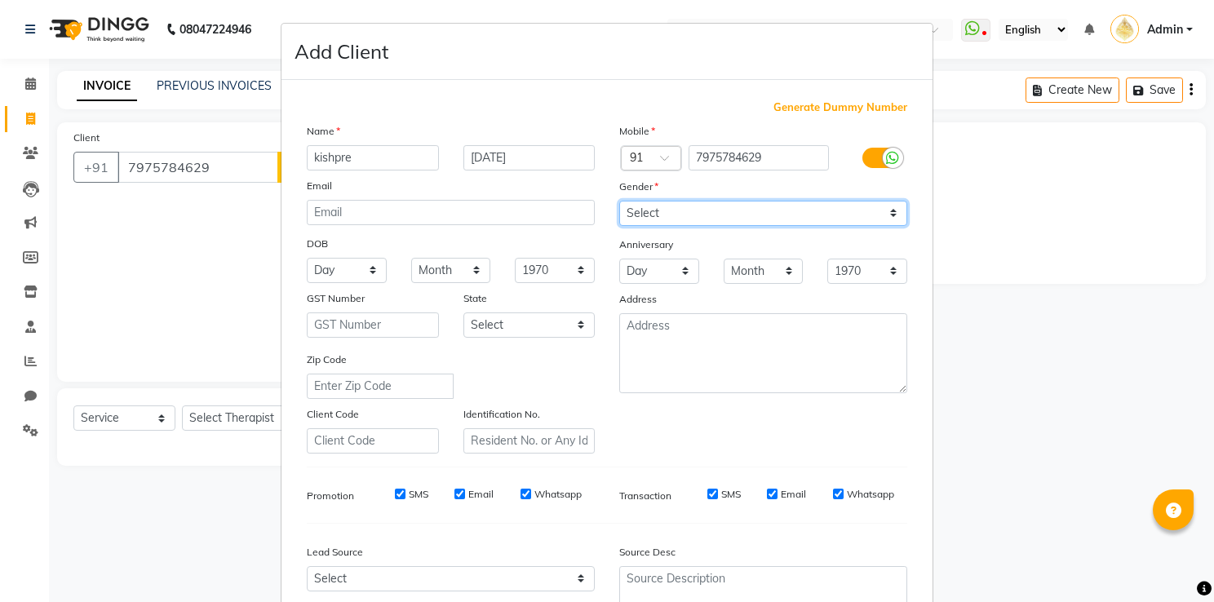
click at [640, 205] on select "Select Male Female Other Prefer Not To Say" at bounding box center [763, 213] width 288 height 25
click at [619, 202] on select "Select Male Female Other Prefer Not To Say" at bounding box center [763, 213] width 288 height 25
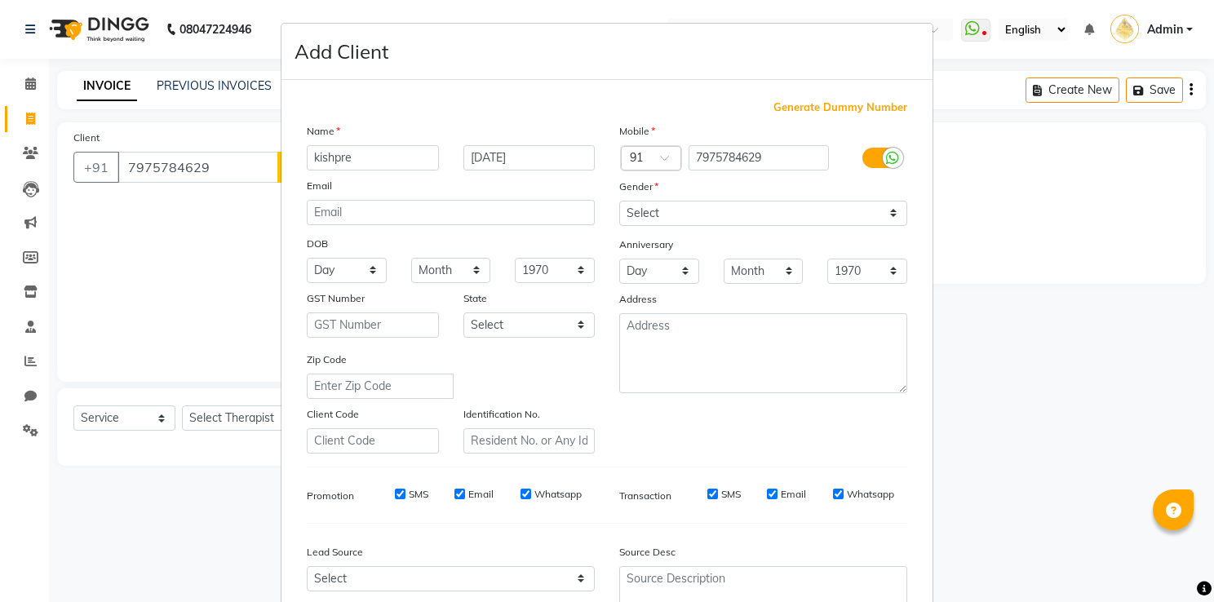
click at [637, 256] on div "Anniversary" at bounding box center [633, 247] width 52 height 23
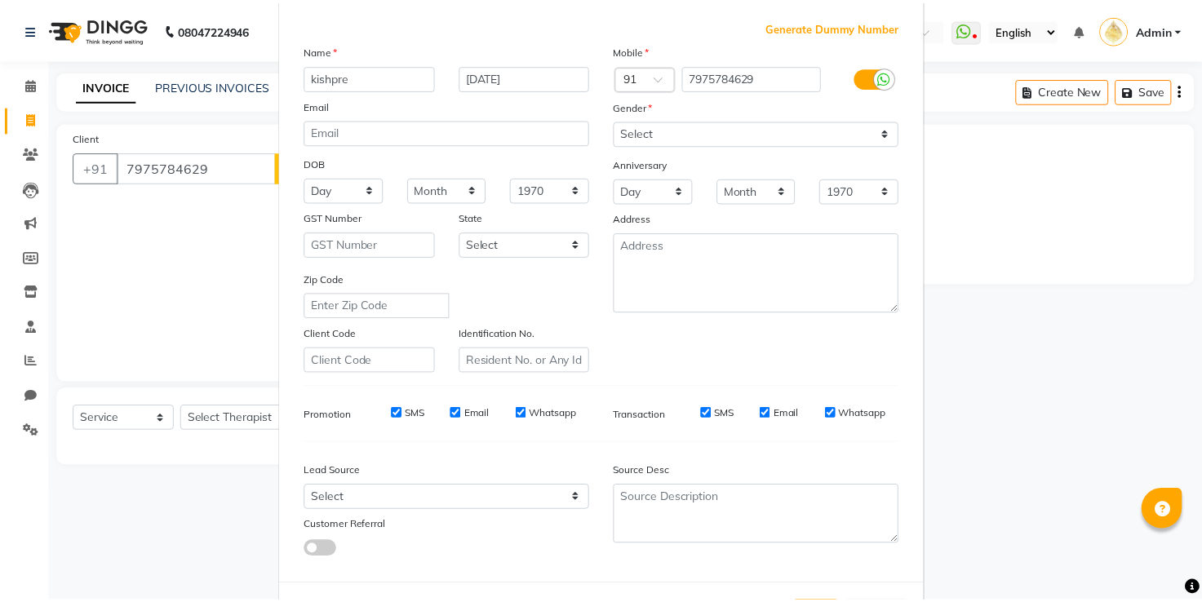
scroll to position [158, 0]
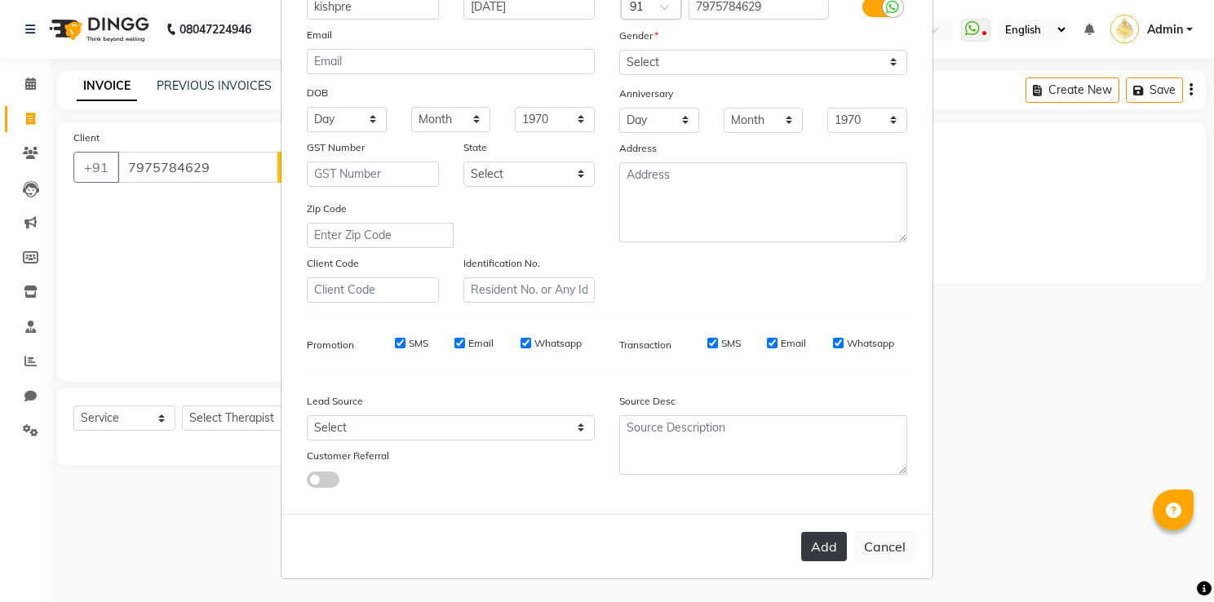
click at [817, 540] on button "Add" at bounding box center [824, 546] width 46 height 29
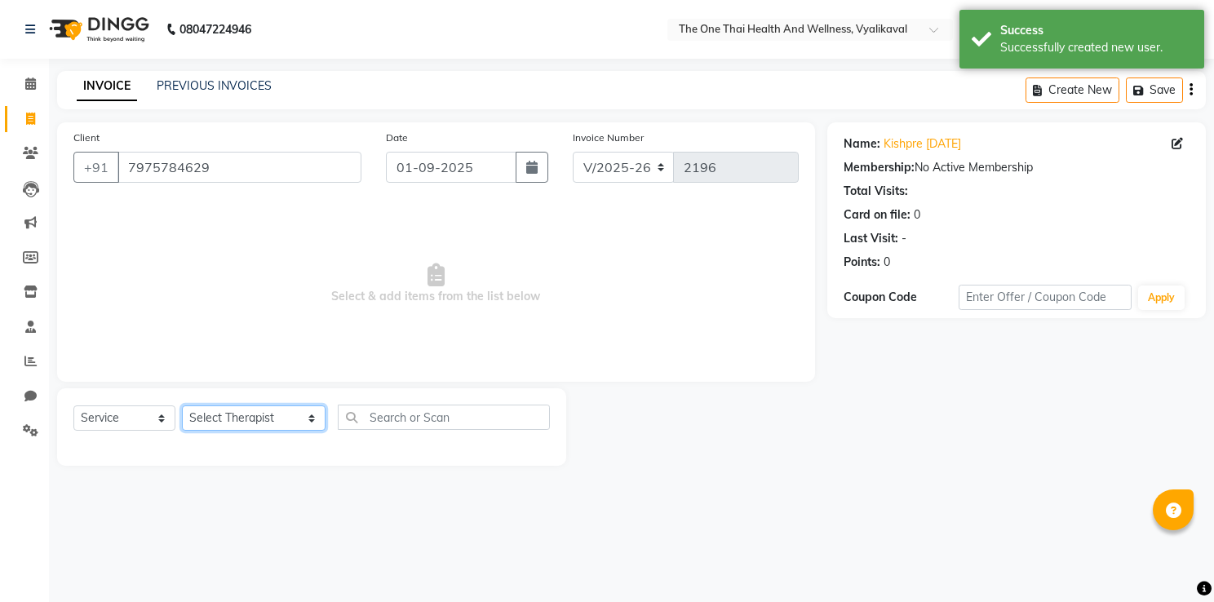
click at [244, 420] on select "Select Therapist Admin Alisha 💚🍏thai therapist Ammy ❤️northeast therapist Beaut…" at bounding box center [254, 418] width 144 height 25
click at [182, 406] on select "Select Therapist Admin Alisha 💚🍏thai therapist Ammy ❤️northeast therapist Beaut…" at bounding box center [254, 418] width 144 height 25
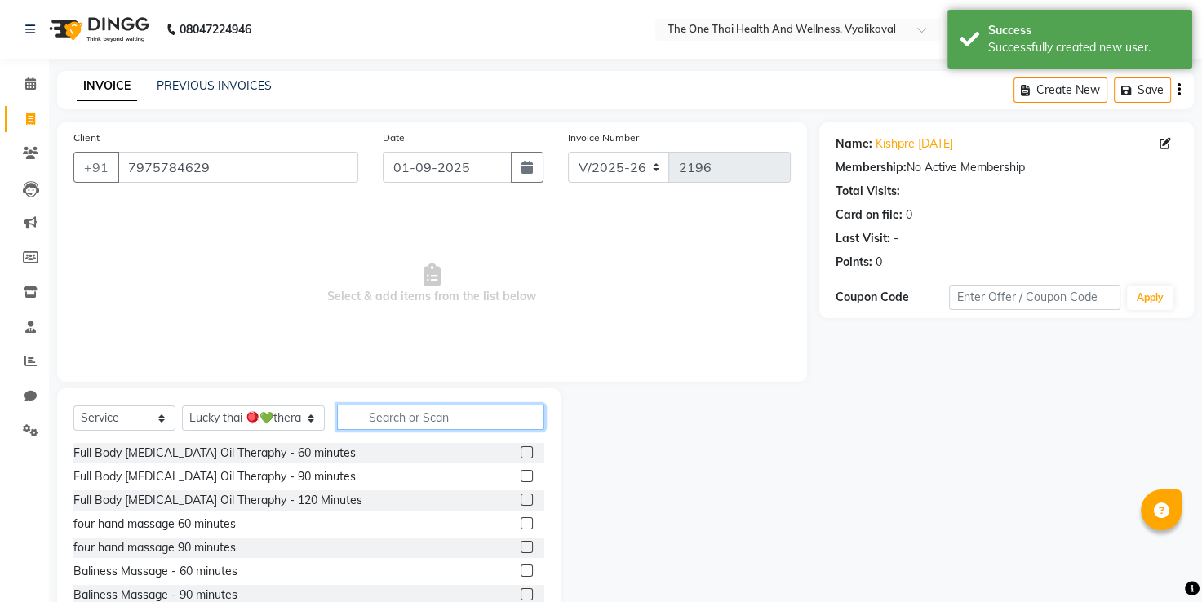
click at [352, 406] on input "text" at bounding box center [441, 417] width 208 height 25
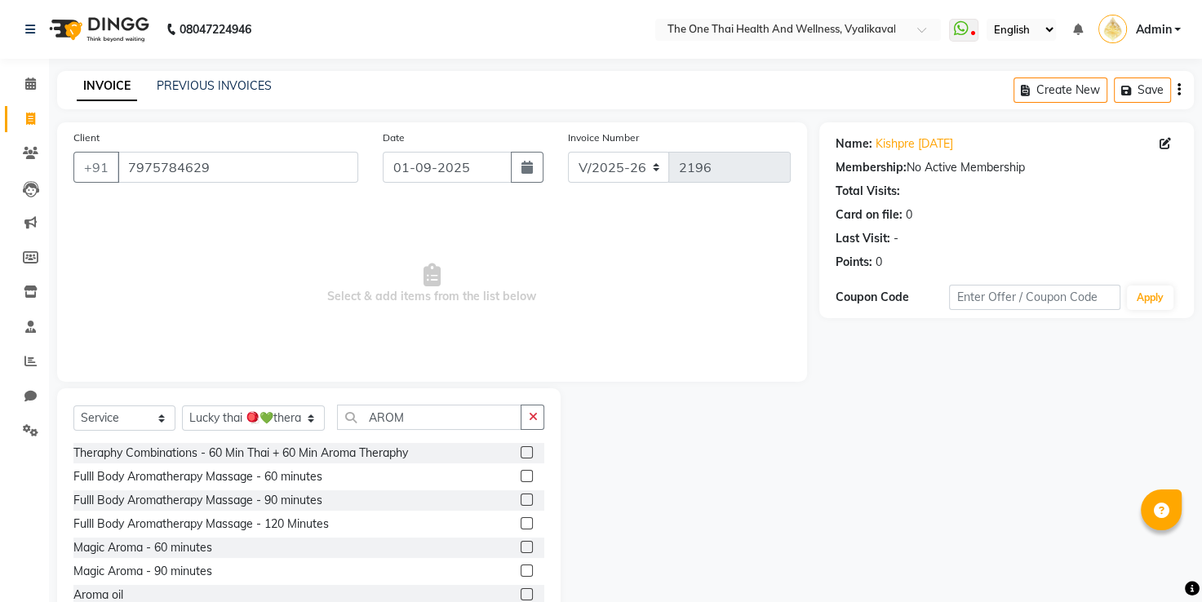
click at [508, 549] on div "Magic Aroma - 60 minutes" at bounding box center [308, 548] width 471 height 20
click at [521, 547] on label at bounding box center [527, 547] width 12 height 12
click at [521, 547] on input "checkbox" at bounding box center [526, 548] width 11 height 11
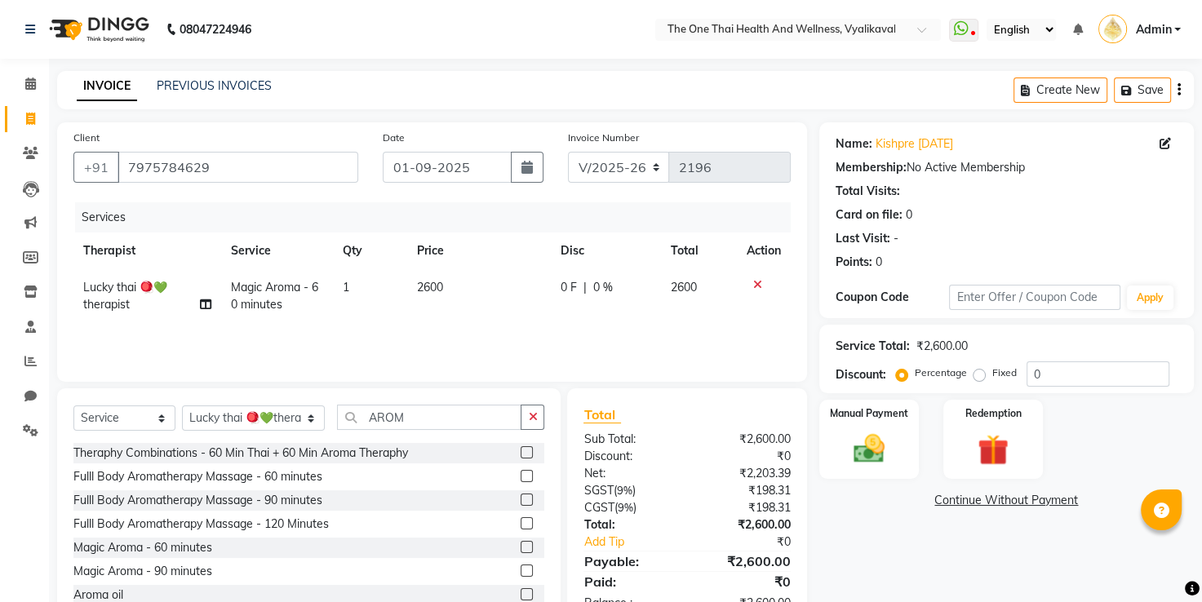
click at [568, 294] on span "0 F" at bounding box center [568, 287] width 16 height 17
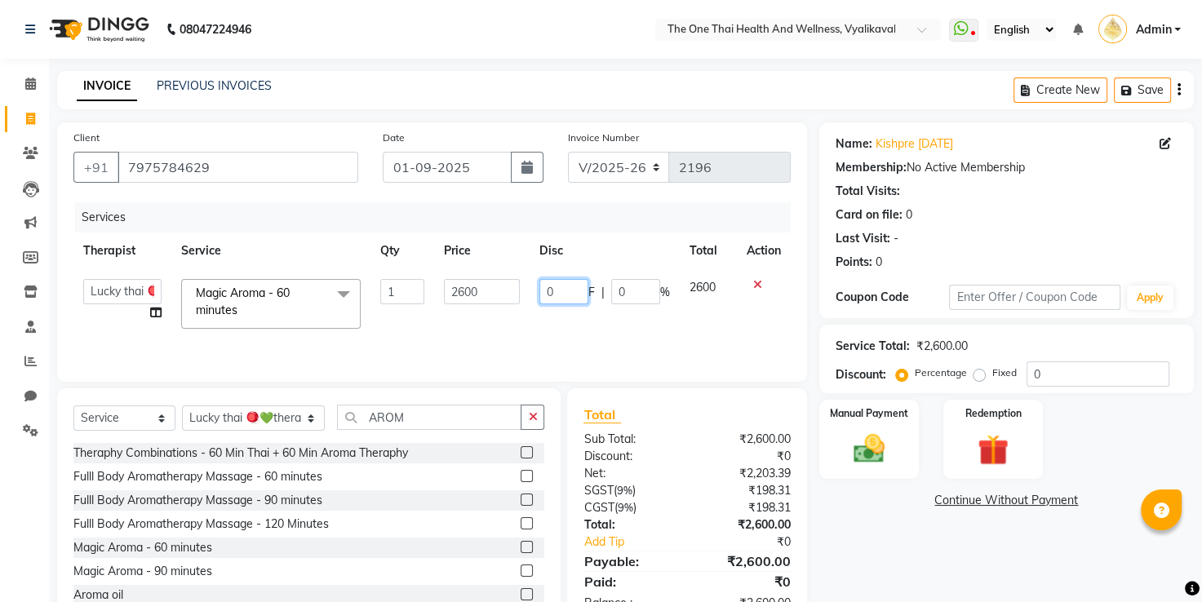
click at [546, 290] on input "0" at bounding box center [563, 291] width 49 height 25
click at [553, 308] on td "300 F | 0 %" at bounding box center [605, 303] width 150 height 69
click at [655, 321] on td "300 F | 11.54 %" at bounding box center [605, 303] width 150 height 69
click at [871, 446] on img at bounding box center [869, 450] width 52 height 38
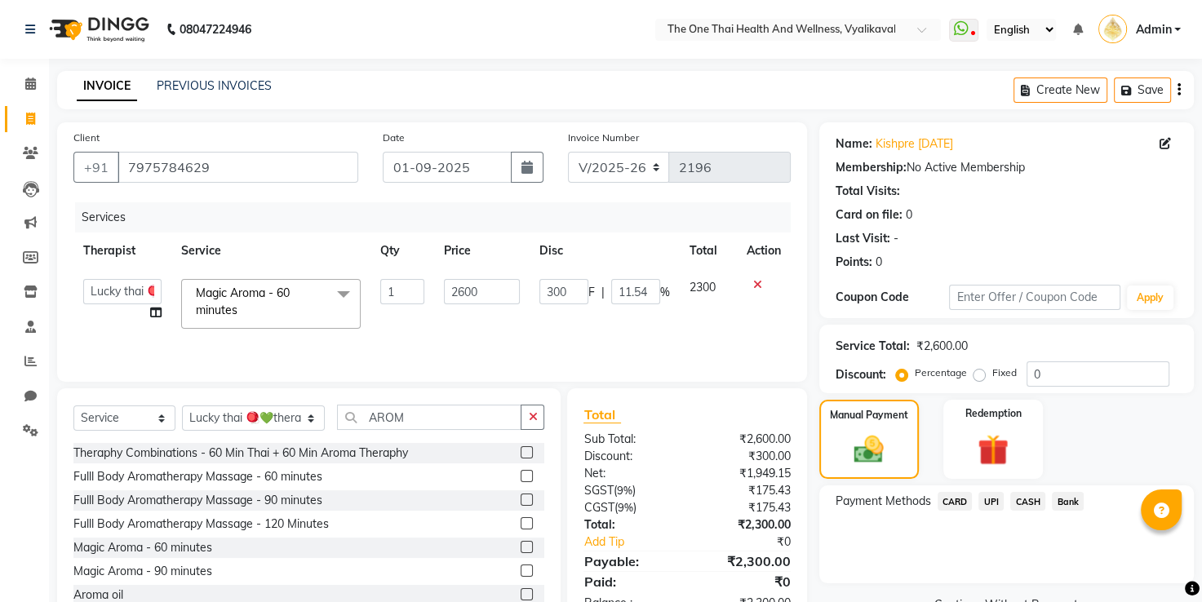
click at [986, 496] on span "UPI" at bounding box center [990, 501] width 25 height 19
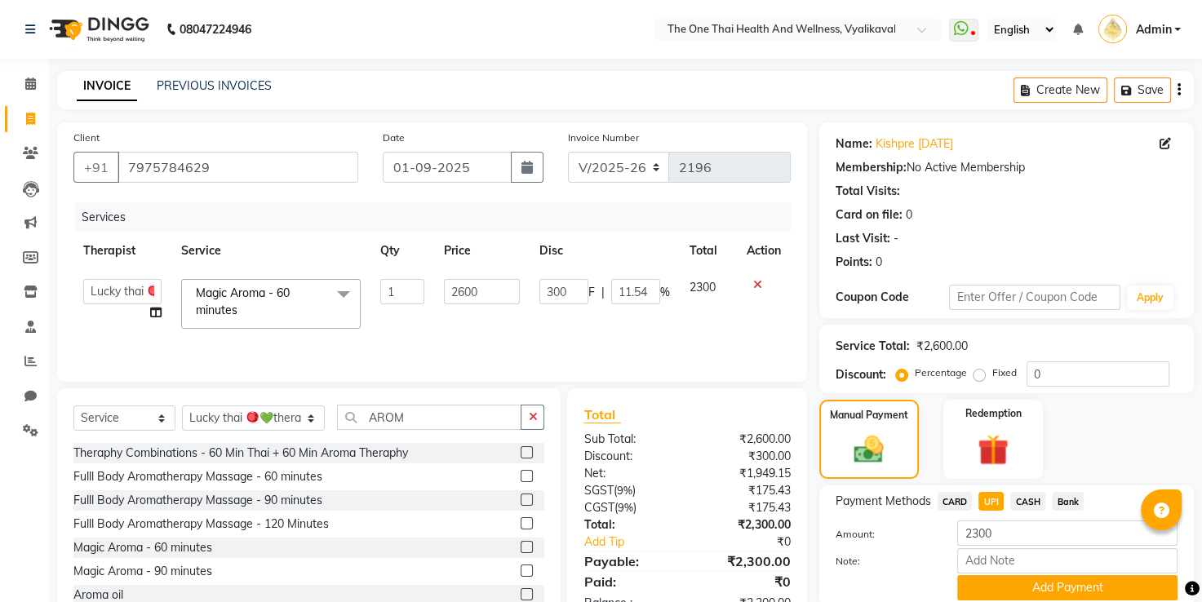
click at [1024, 501] on span "CASH" at bounding box center [1027, 501] width 35 height 19
click at [995, 587] on button "Add Payment" at bounding box center [1067, 587] width 220 height 25
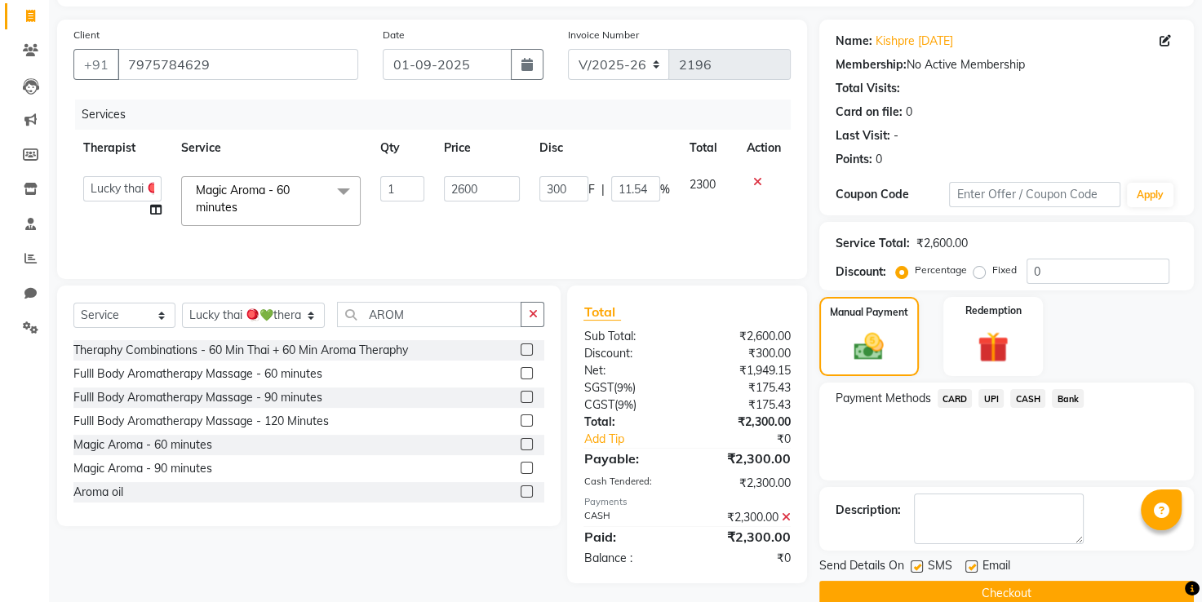
scroll to position [131, 0]
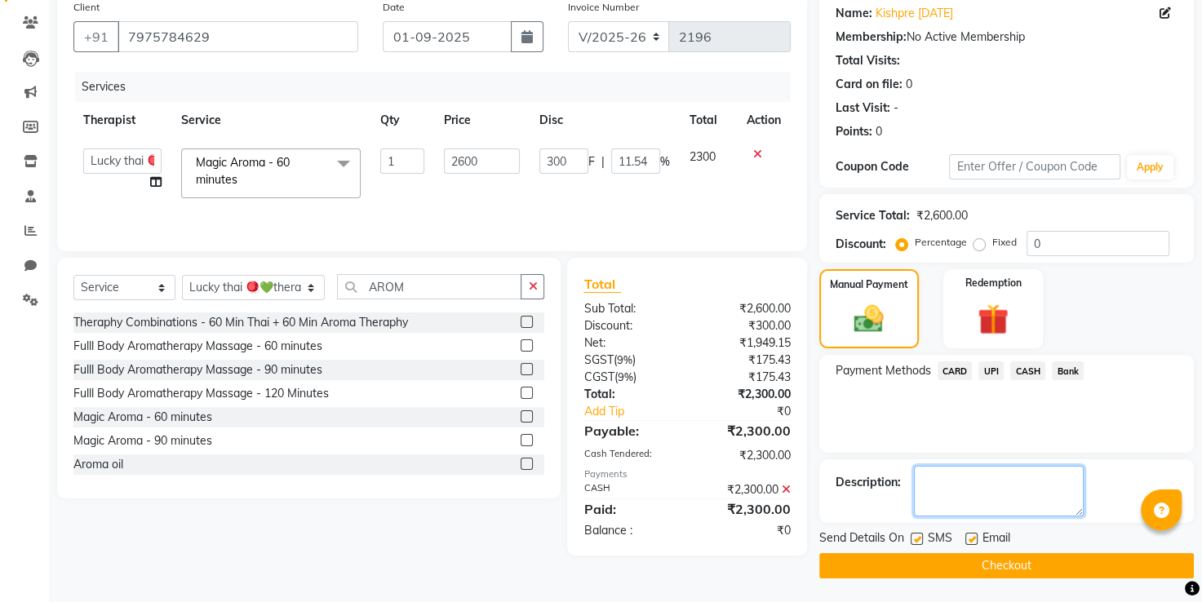
click at [942, 495] on textarea at bounding box center [999, 491] width 170 height 51
click at [931, 563] on button "Checkout" at bounding box center [1006, 565] width 375 height 25
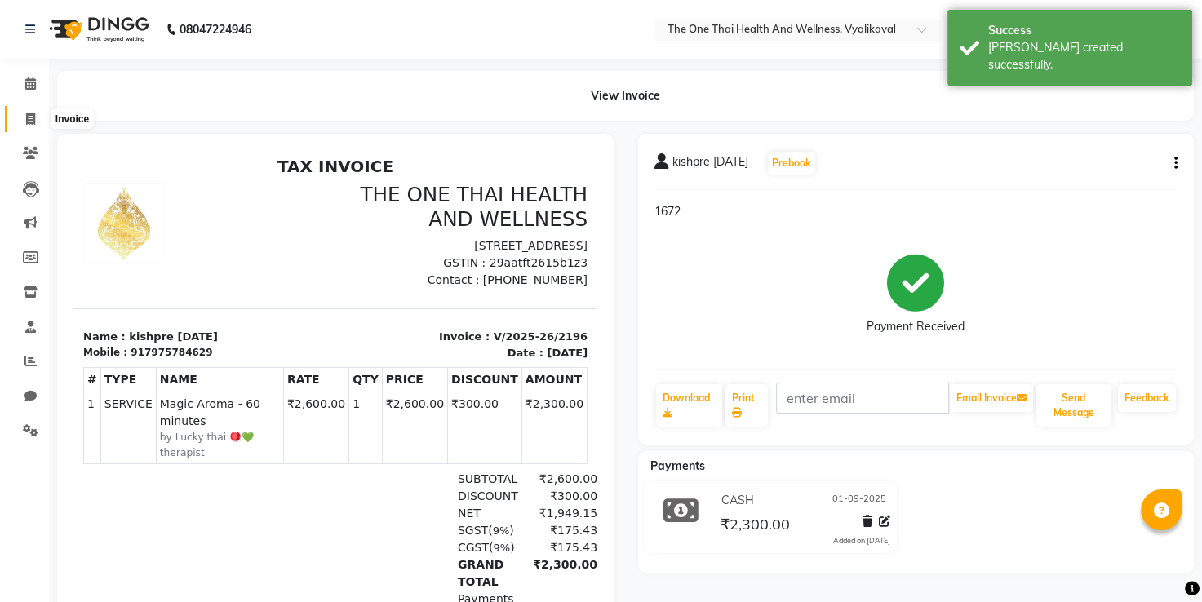
click at [29, 117] on icon at bounding box center [30, 119] width 9 height 12
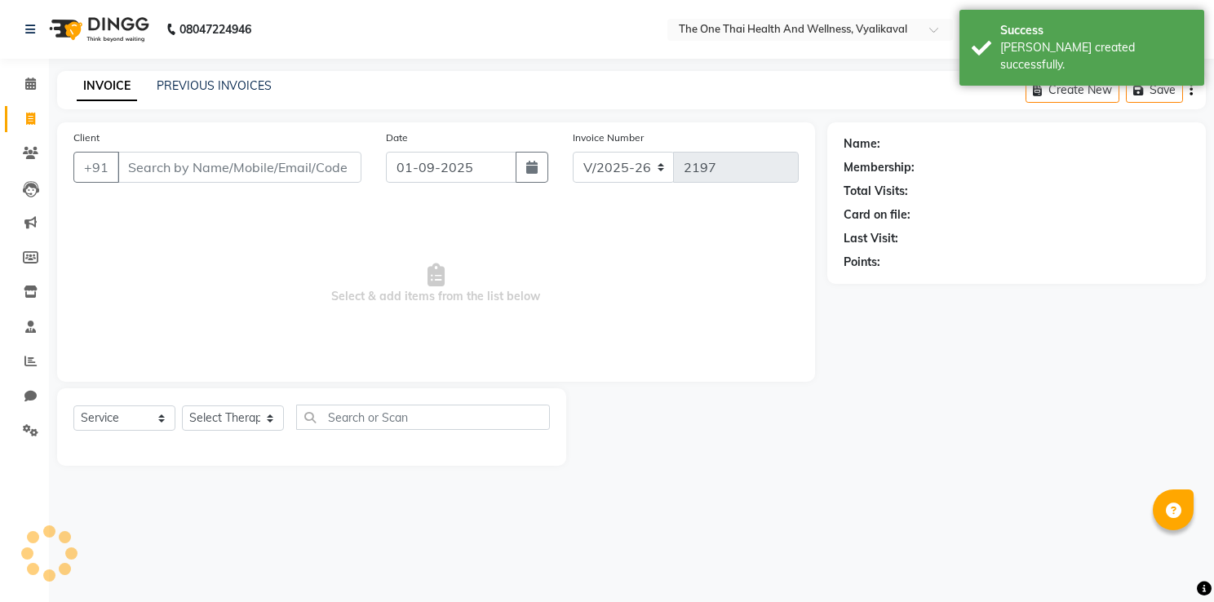
click at [128, 162] on input "Client" at bounding box center [239, 167] width 244 height 31
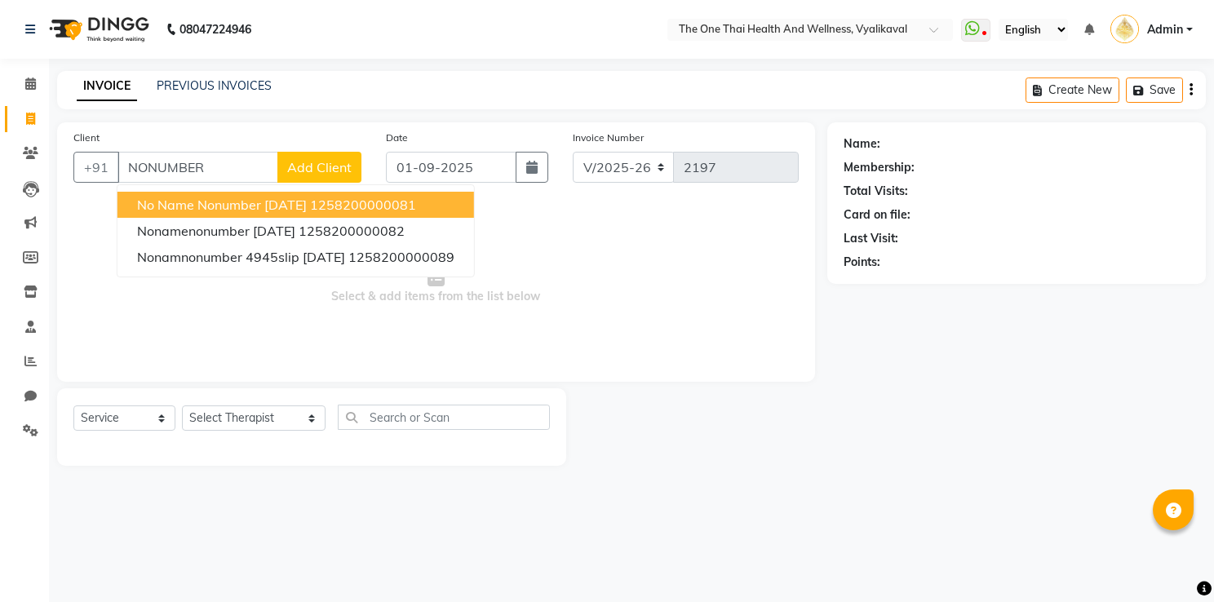
click at [312, 175] on span "Add Client" at bounding box center [319, 167] width 64 height 16
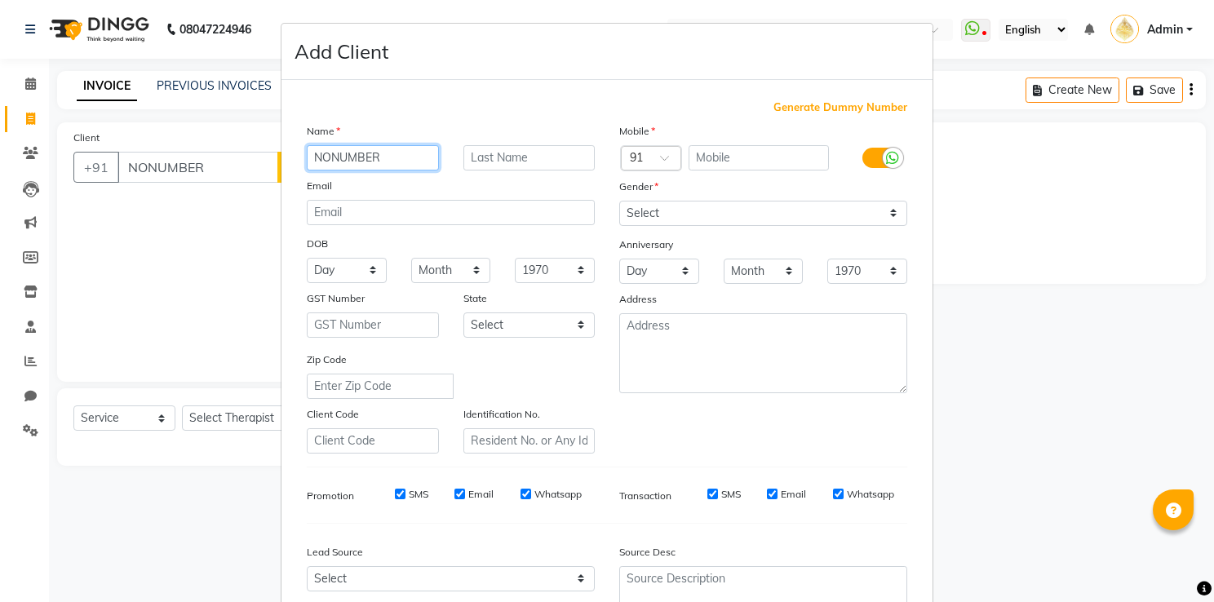
click at [392, 162] on input "NONUMBER" at bounding box center [373, 157] width 132 height 25
click at [421, 155] on input "NONUMBER RAJIBV" at bounding box center [373, 157] width 132 height 25
click at [491, 155] on input "text" at bounding box center [529, 157] width 132 height 25
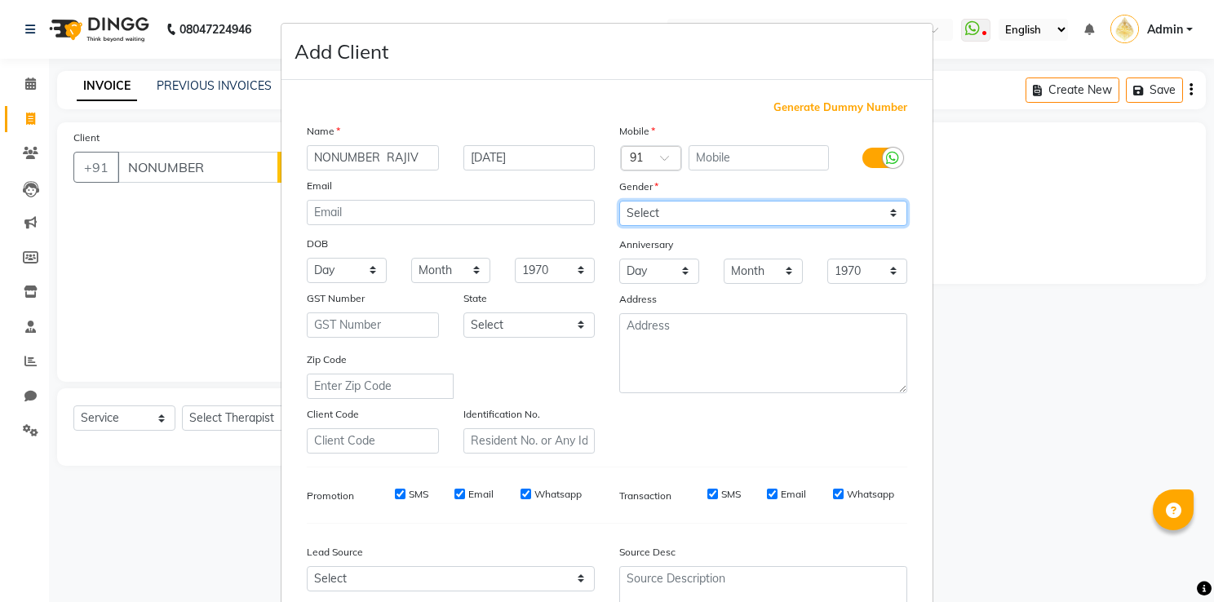
click at [649, 216] on select "Select Male Female Other Prefer Not To Say" at bounding box center [763, 213] width 288 height 25
click at [619, 202] on select "Select Male Female Other Prefer Not To Say" at bounding box center [763, 213] width 288 height 25
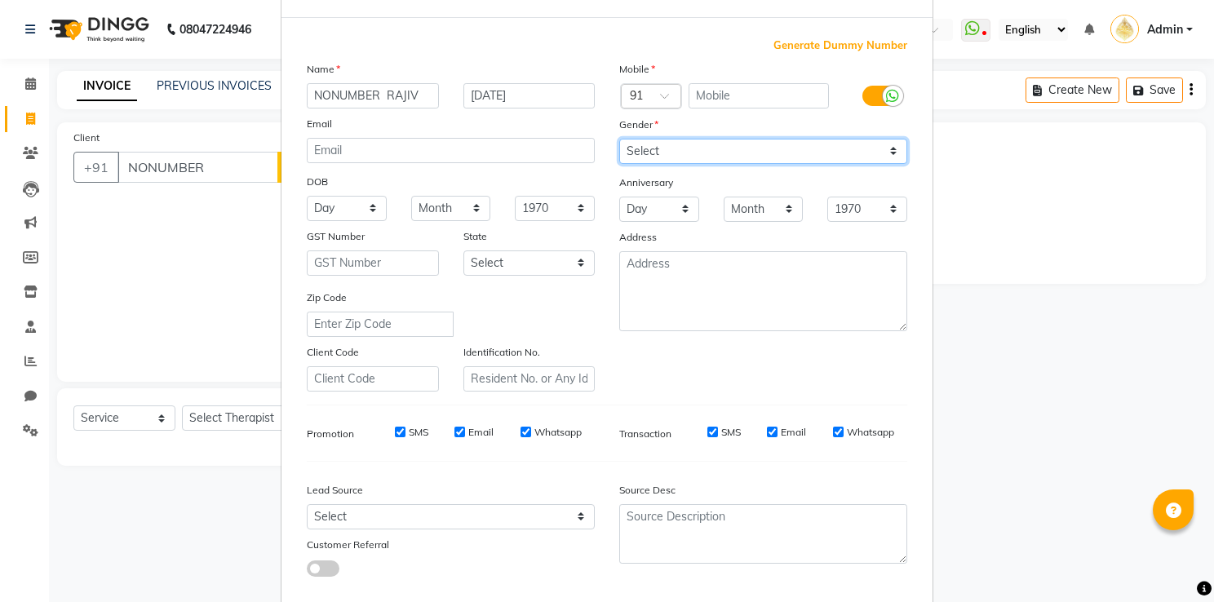
scroll to position [158, 0]
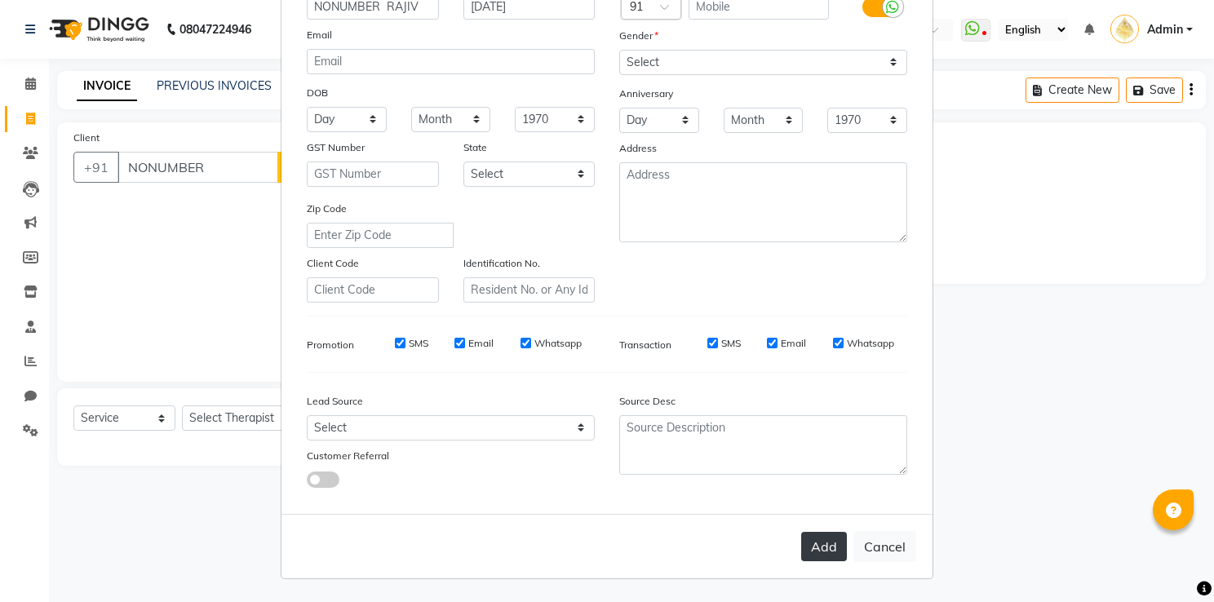
click at [813, 543] on button "Add" at bounding box center [824, 546] width 46 height 29
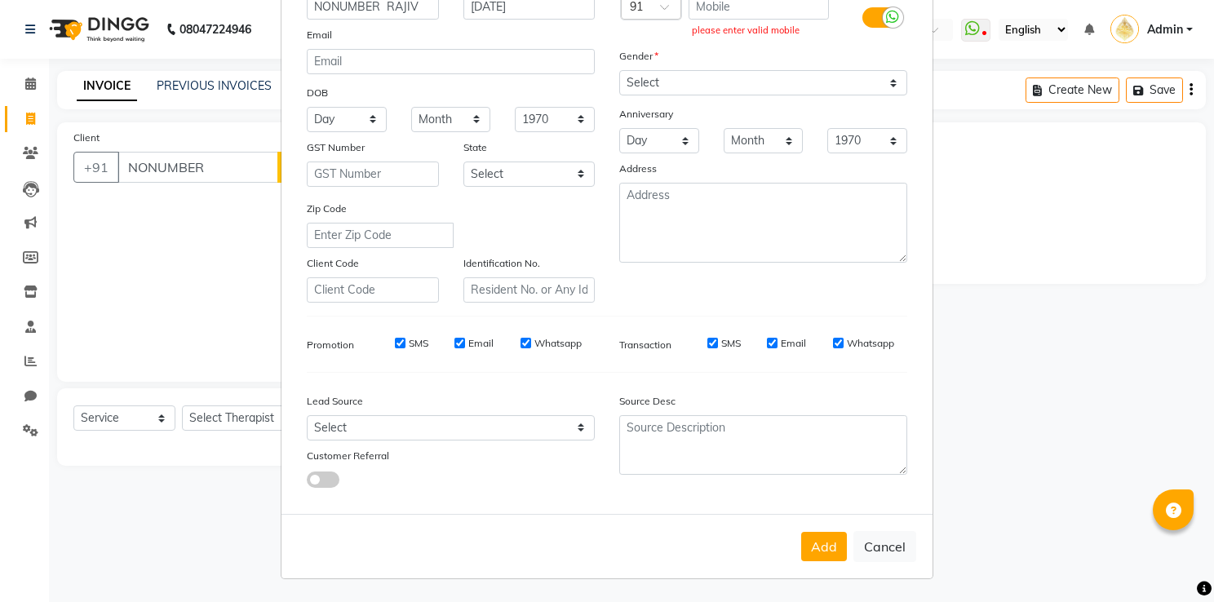
scroll to position [0, 0]
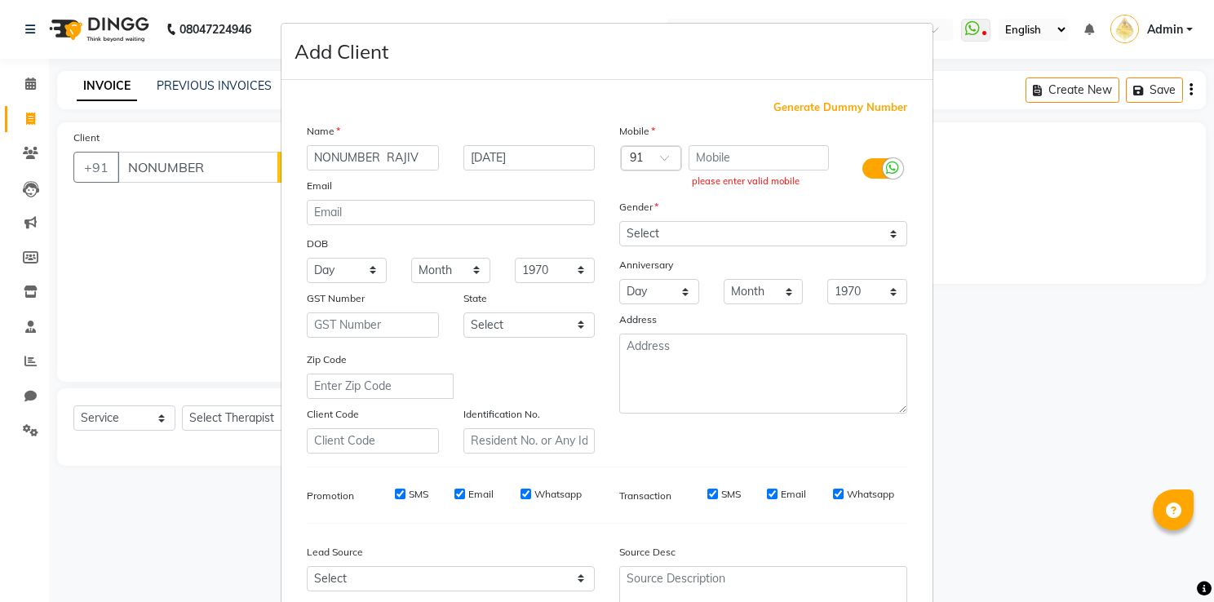
click at [813, 111] on span "Generate Dummy Number" at bounding box center [841, 108] width 134 height 16
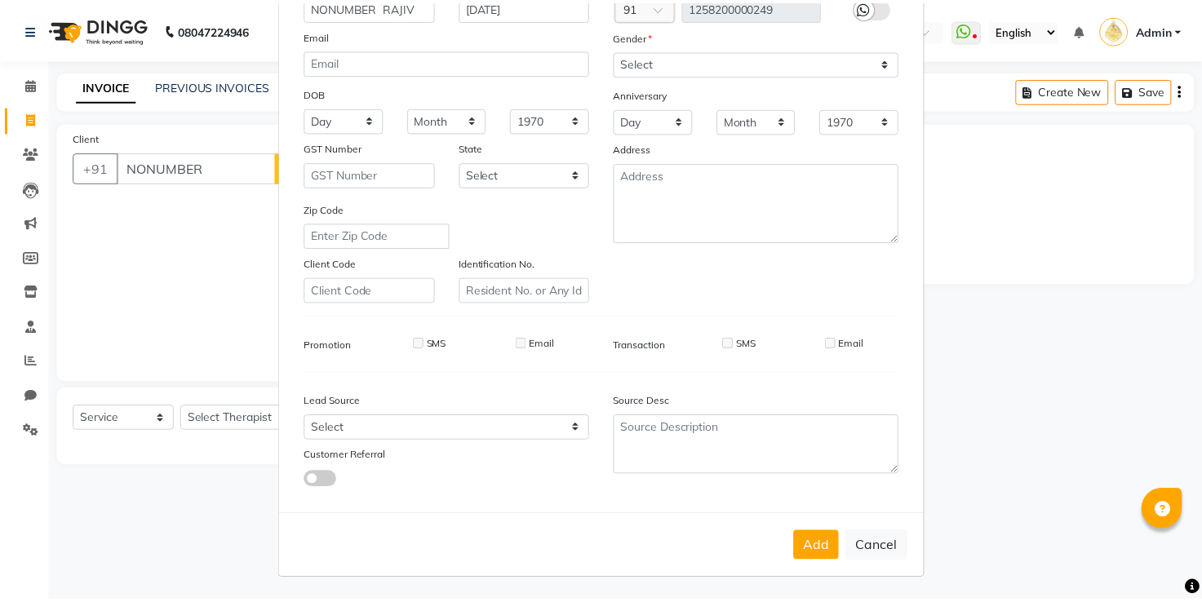
scroll to position [158, 0]
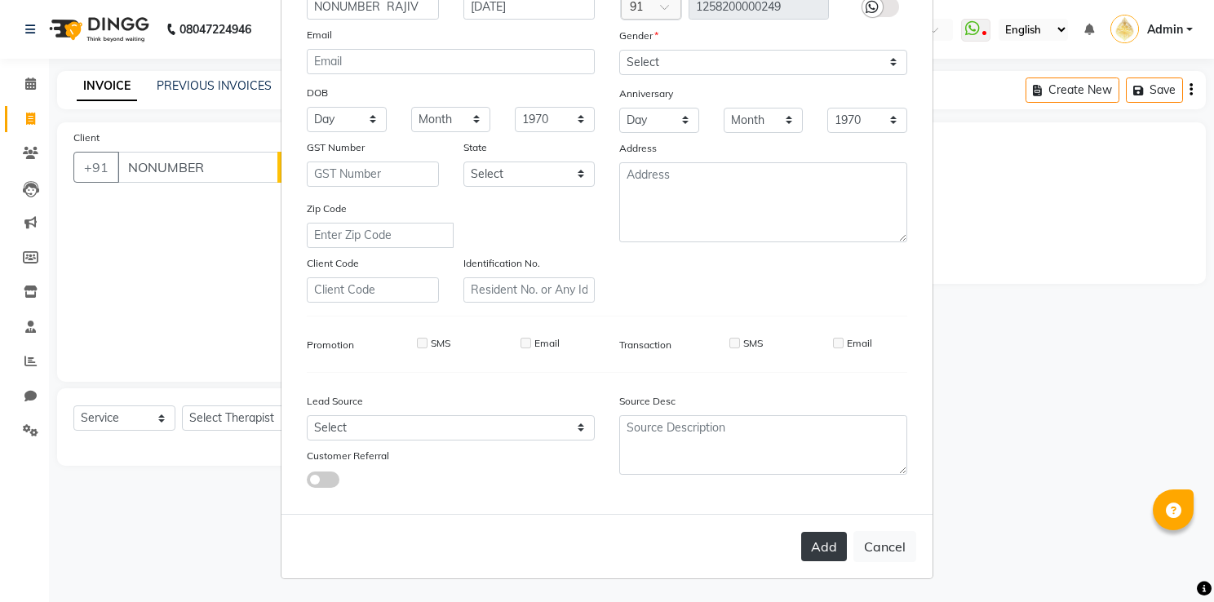
click at [812, 545] on button "Add" at bounding box center [824, 546] width 46 height 29
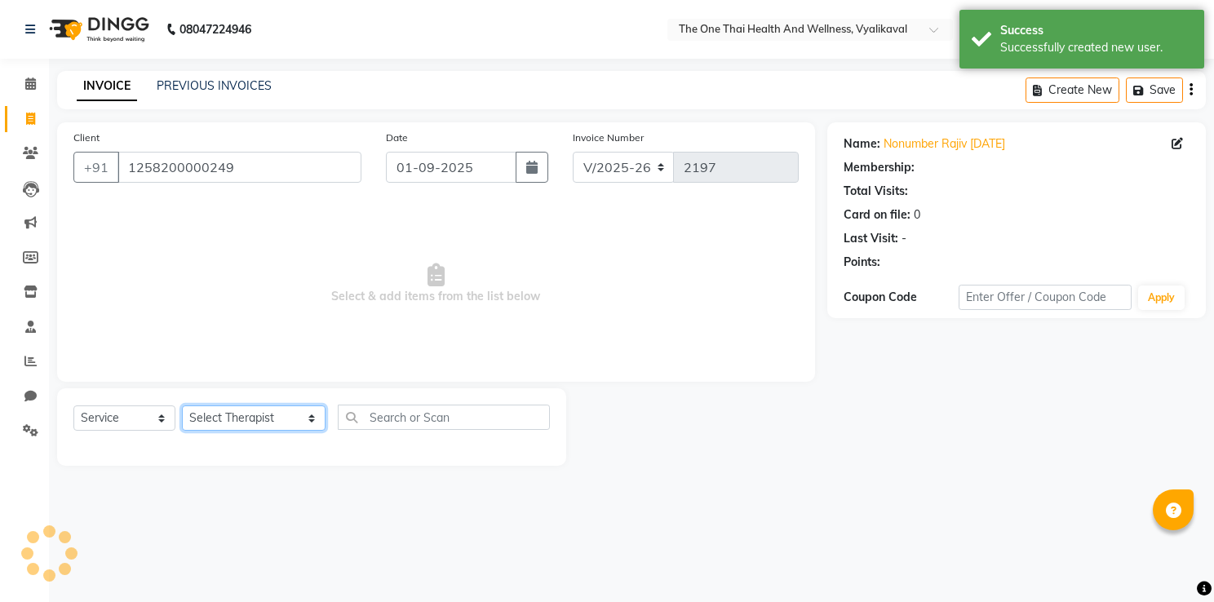
click at [261, 416] on select "Select Therapist Admin Alisha 💚🍏thai therapist Ammy ❤️northeast therapist Beaut…" at bounding box center [254, 418] width 144 height 25
click at [182, 406] on select "Select Therapist Admin Alisha 💚🍏thai therapist Ammy ❤️northeast therapist Beaut…" at bounding box center [254, 418] width 144 height 25
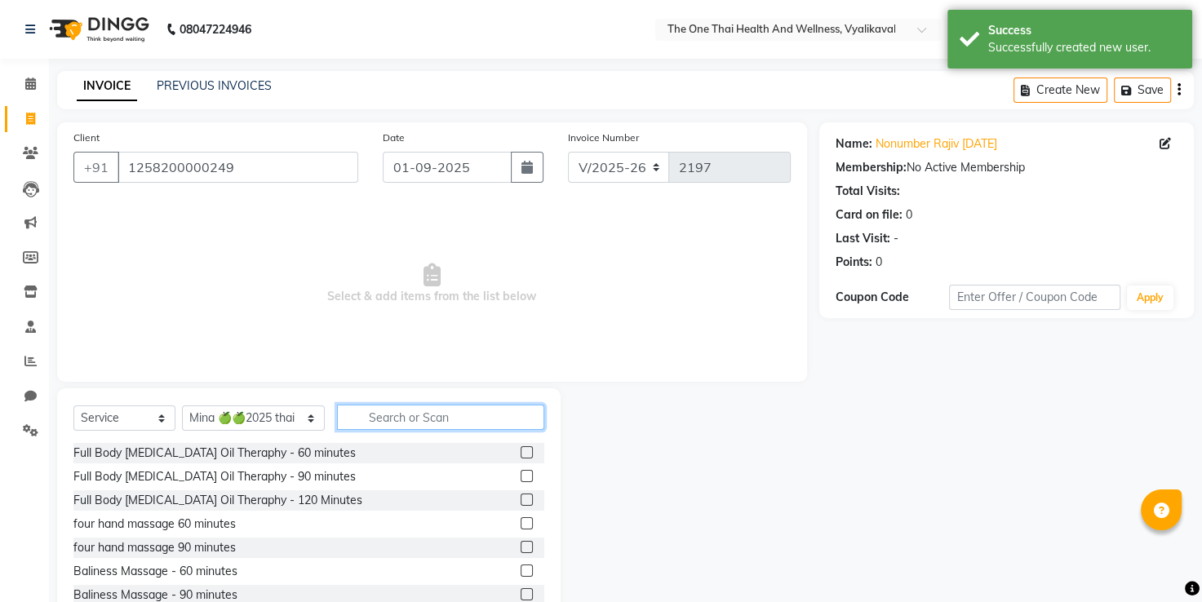
click at [337, 413] on input "text" at bounding box center [441, 417] width 208 height 25
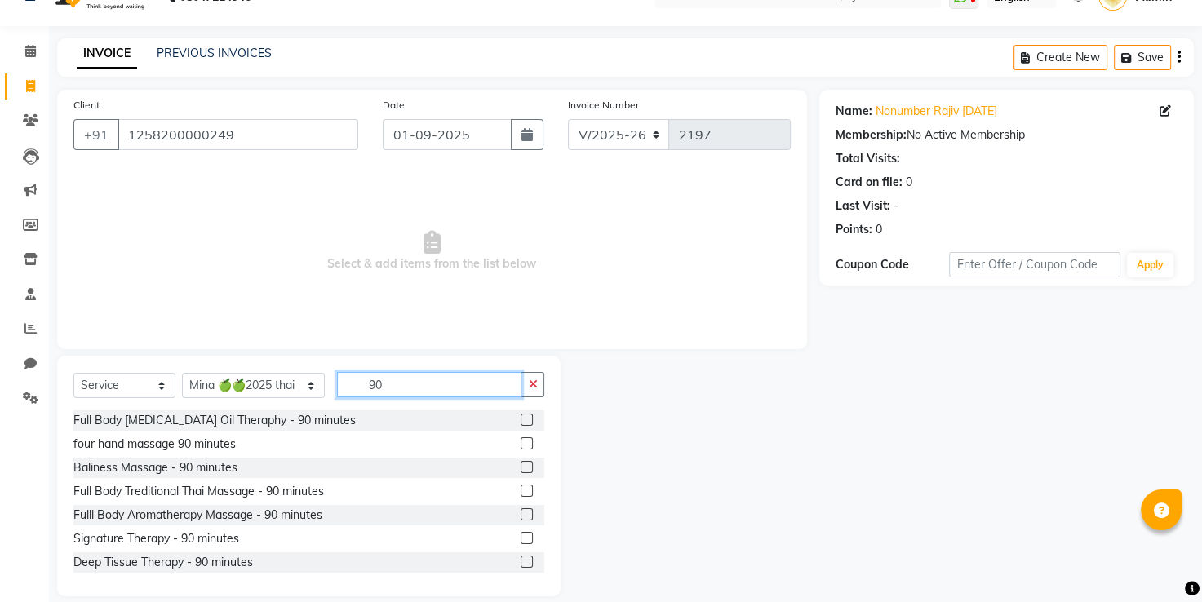
scroll to position [51, 0]
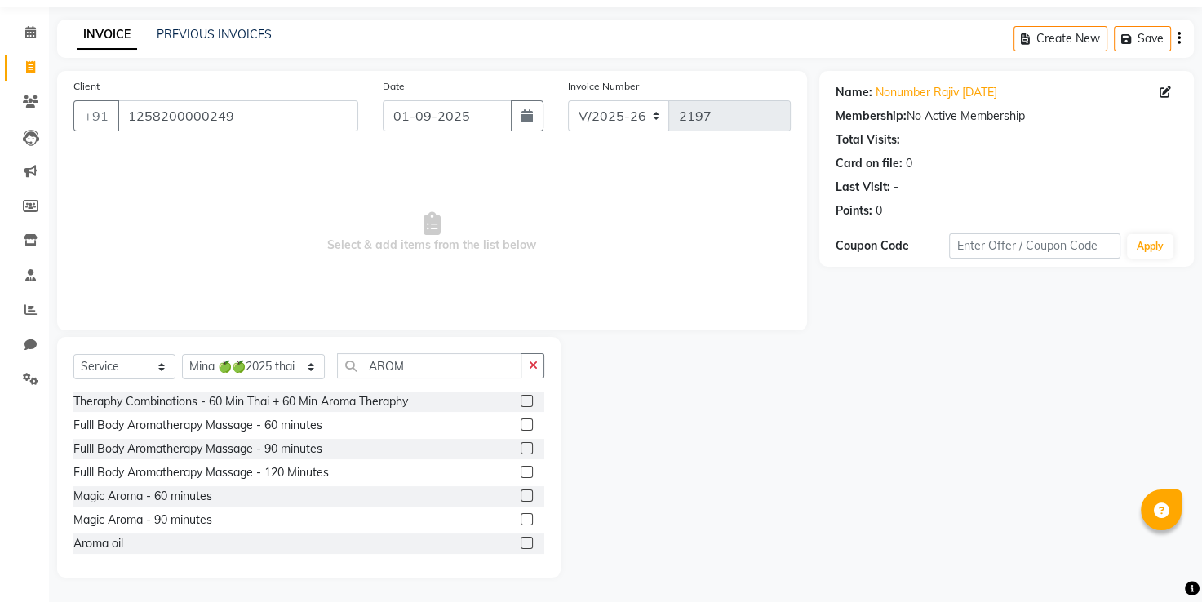
click at [521, 517] on label at bounding box center [527, 519] width 12 height 12
click at [521, 517] on input "checkbox" at bounding box center [526, 520] width 11 height 11
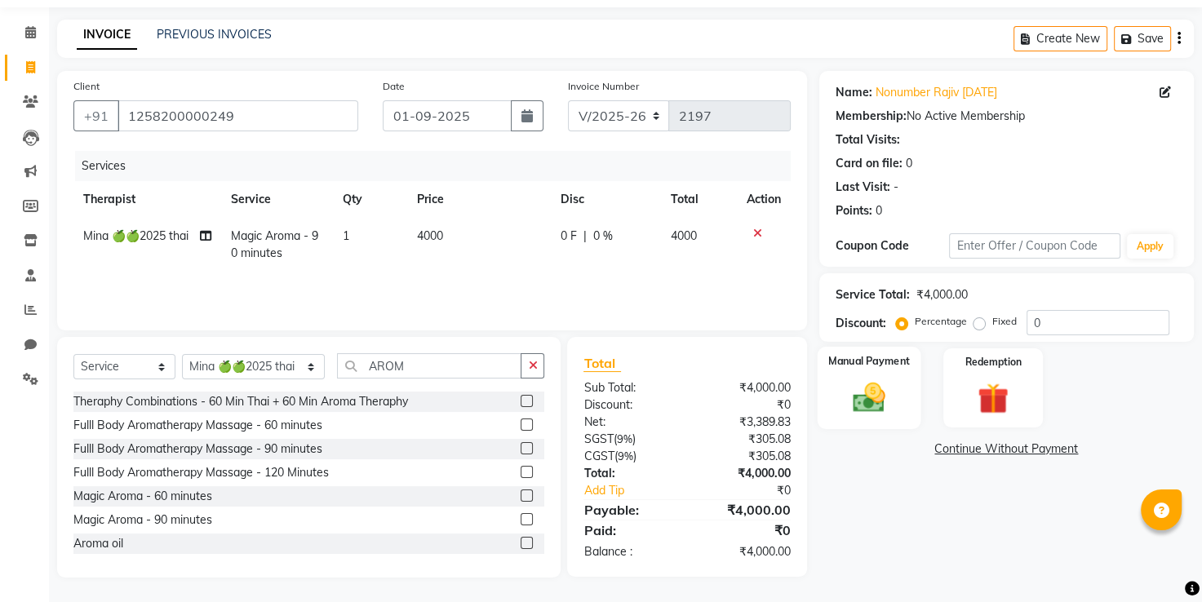
click at [891, 380] on img at bounding box center [869, 398] width 52 height 38
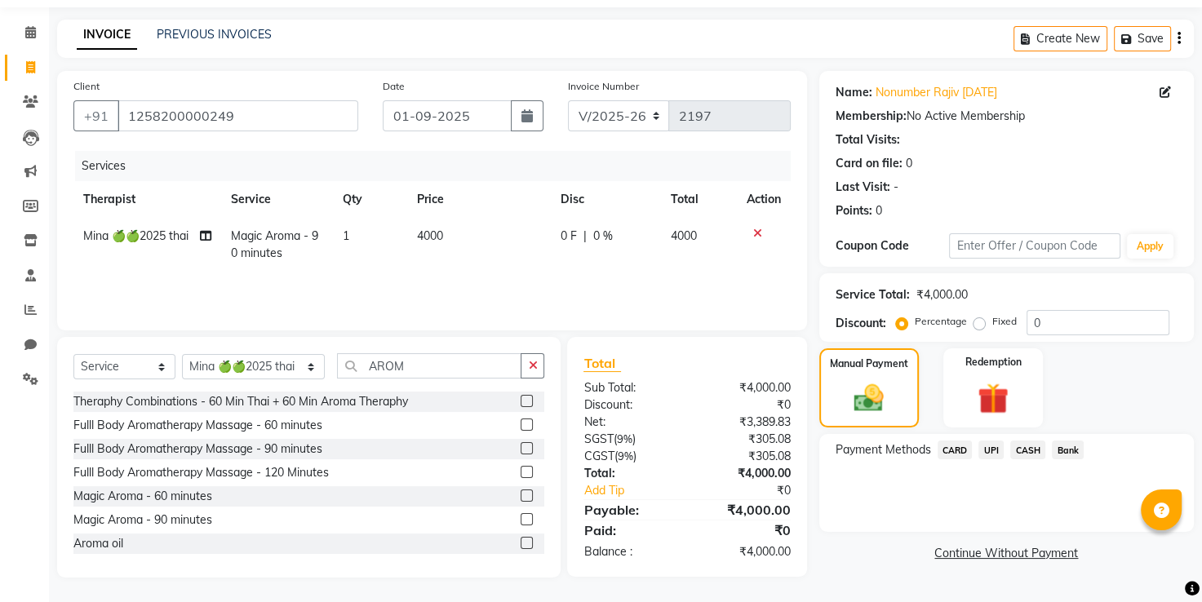
click at [1031, 450] on span "CASH" at bounding box center [1027, 450] width 35 height 19
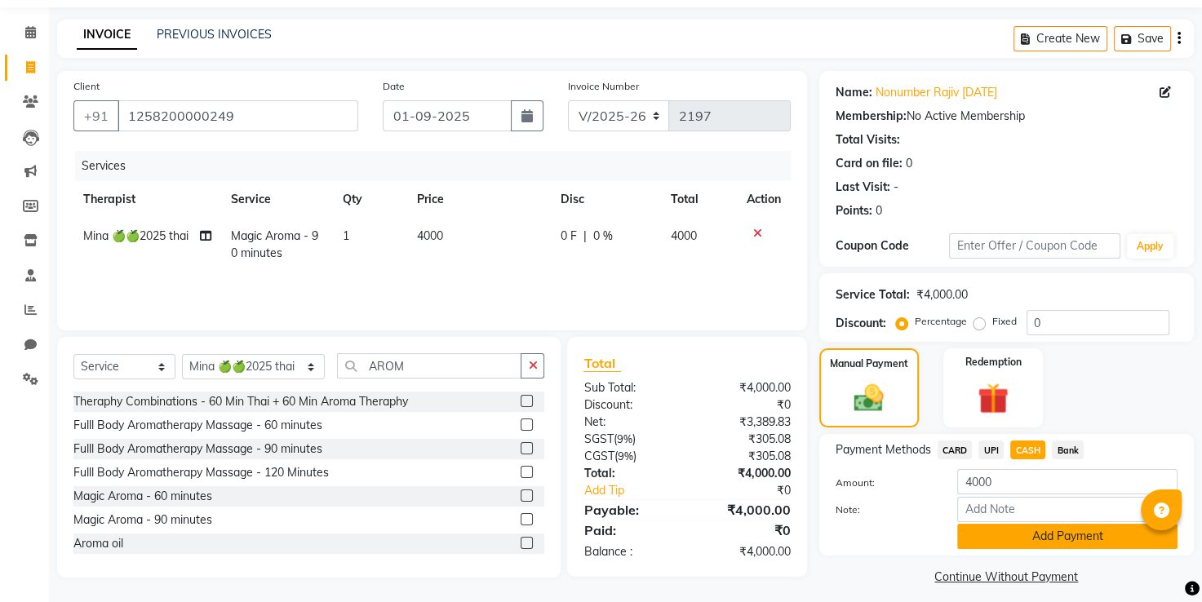
click at [1015, 534] on button "Add Payment" at bounding box center [1067, 536] width 220 height 25
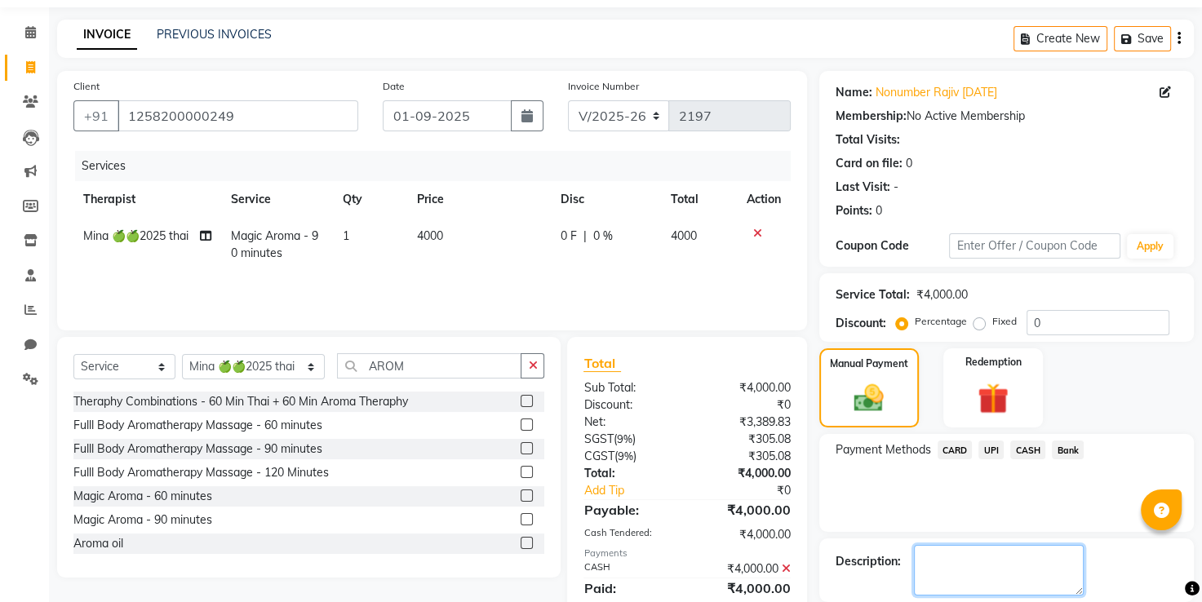
click at [983, 553] on textarea at bounding box center [999, 570] width 170 height 51
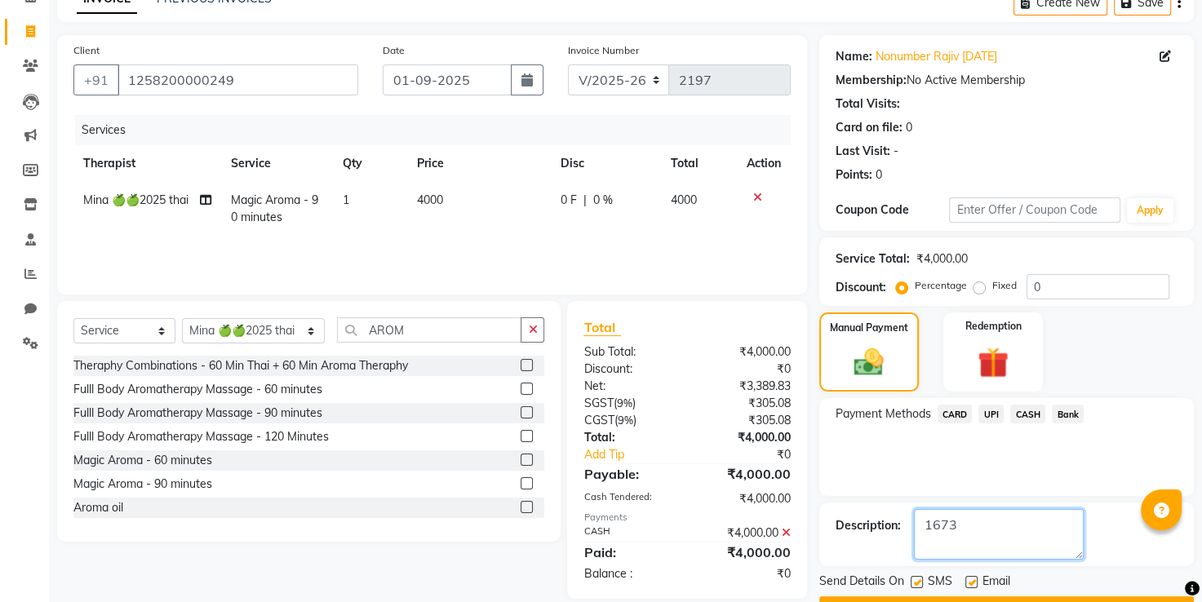
scroll to position [131, 0]
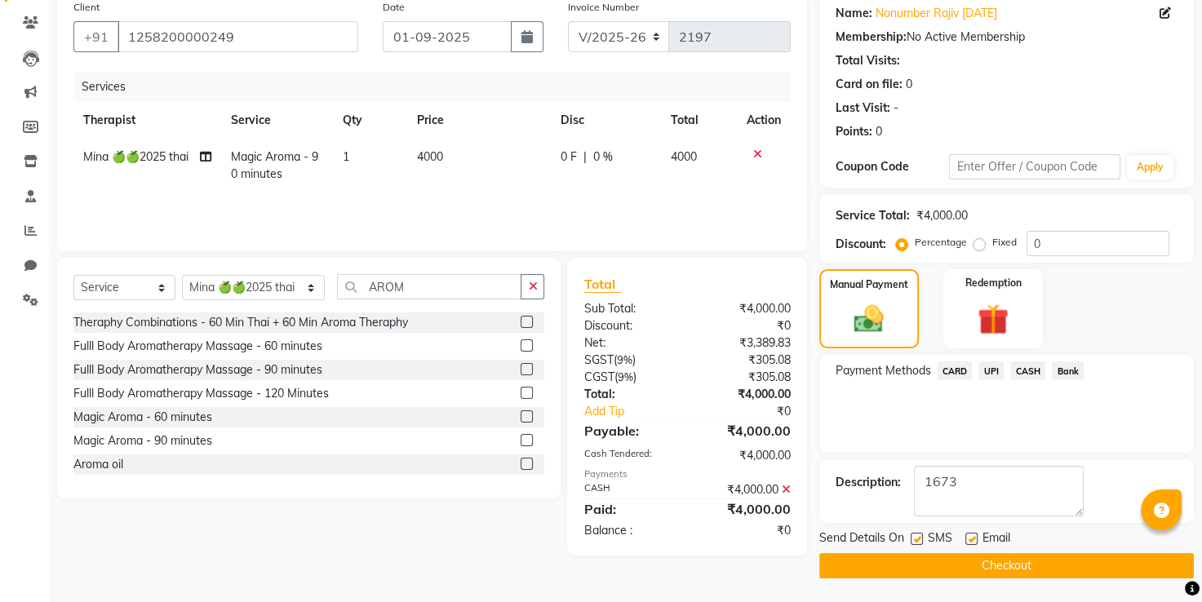
click at [986, 563] on button "Checkout" at bounding box center [1006, 565] width 375 height 25
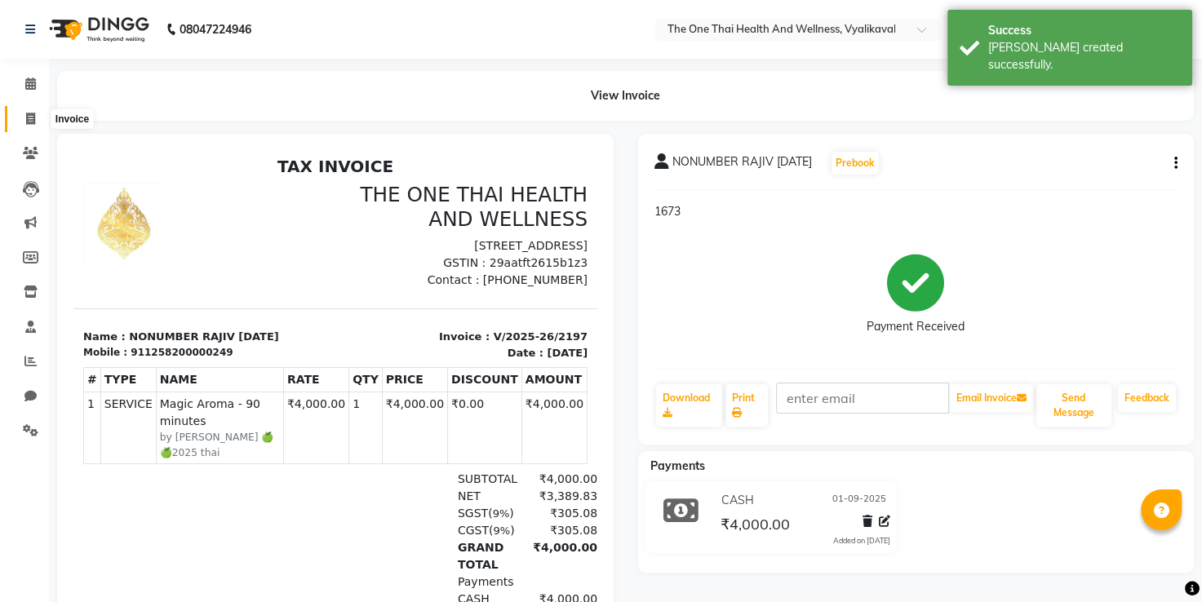
click at [36, 126] on span at bounding box center [30, 119] width 29 height 19
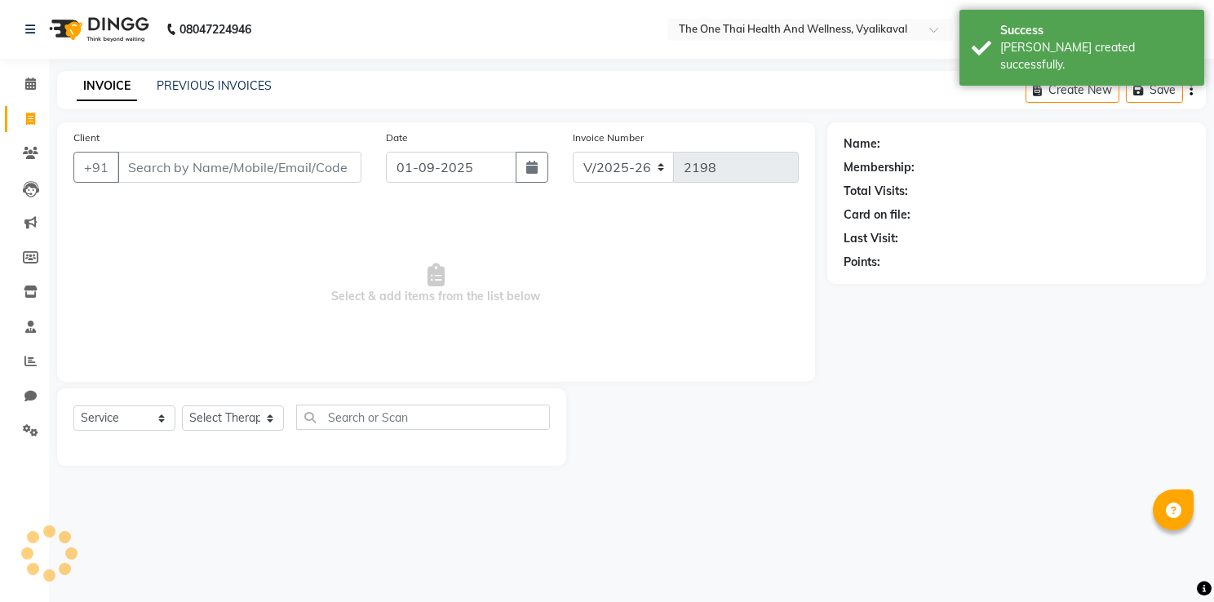
click at [135, 168] on input "Client" at bounding box center [239, 167] width 244 height 31
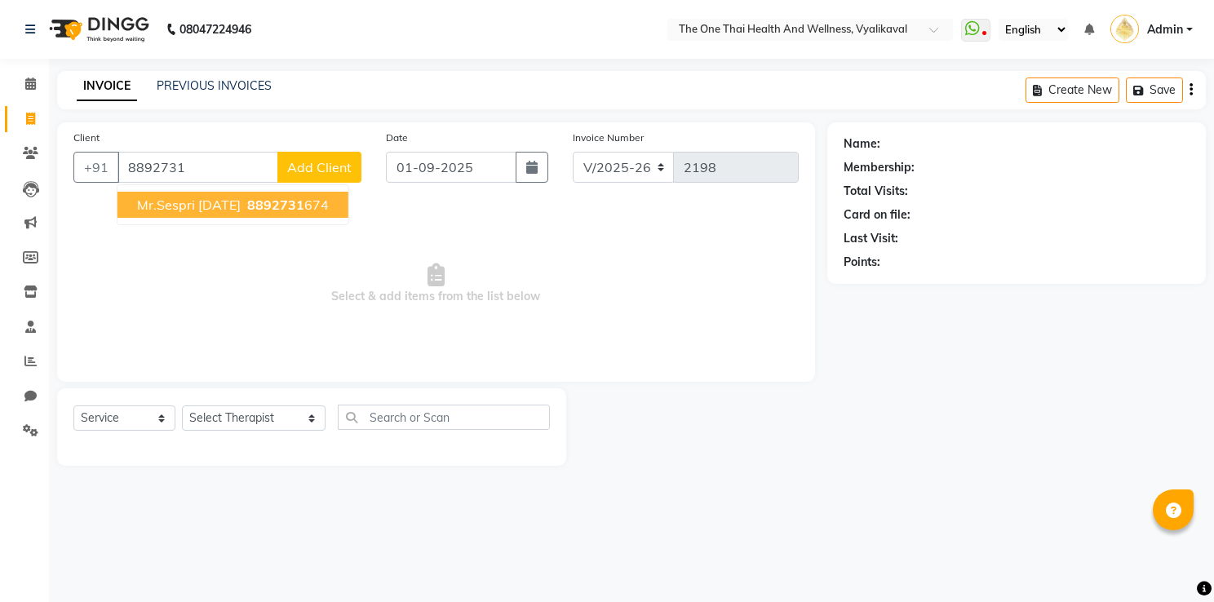
click at [157, 204] on span "Mr.Sespri 7 APR 24" at bounding box center [189, 205] width 104 height 16
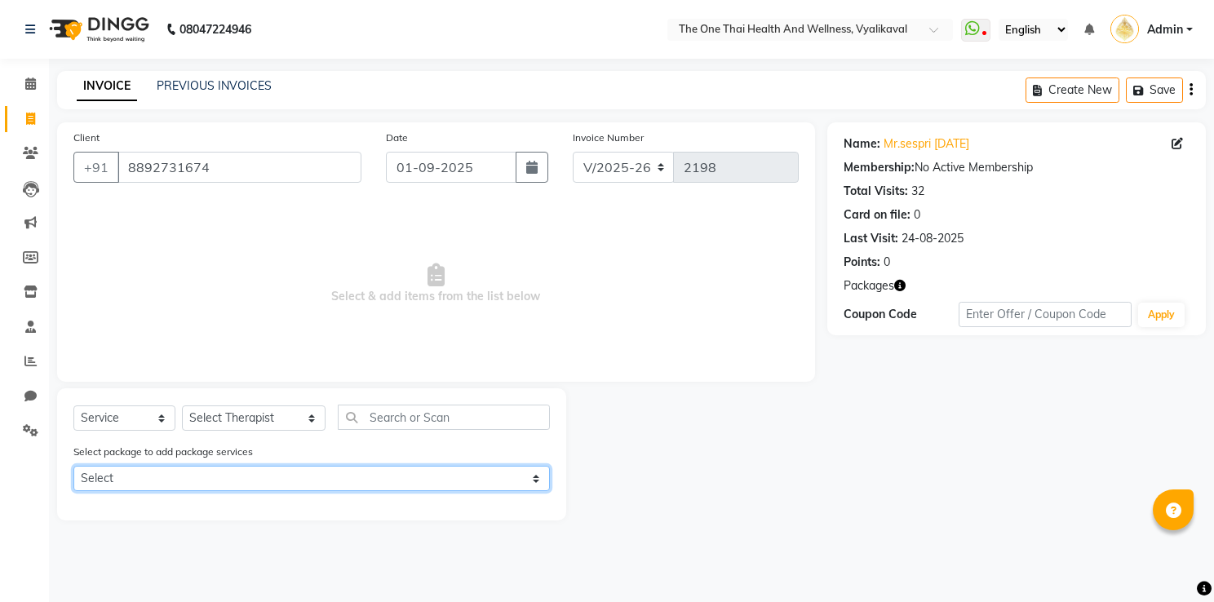
click at [176, 472] on select "Select 6k package" at bounding box center [311, 478] width 477 height 25
click at [73, 468] on select "Select 6k package" at bounding box center [311, 478] width 477 height 25
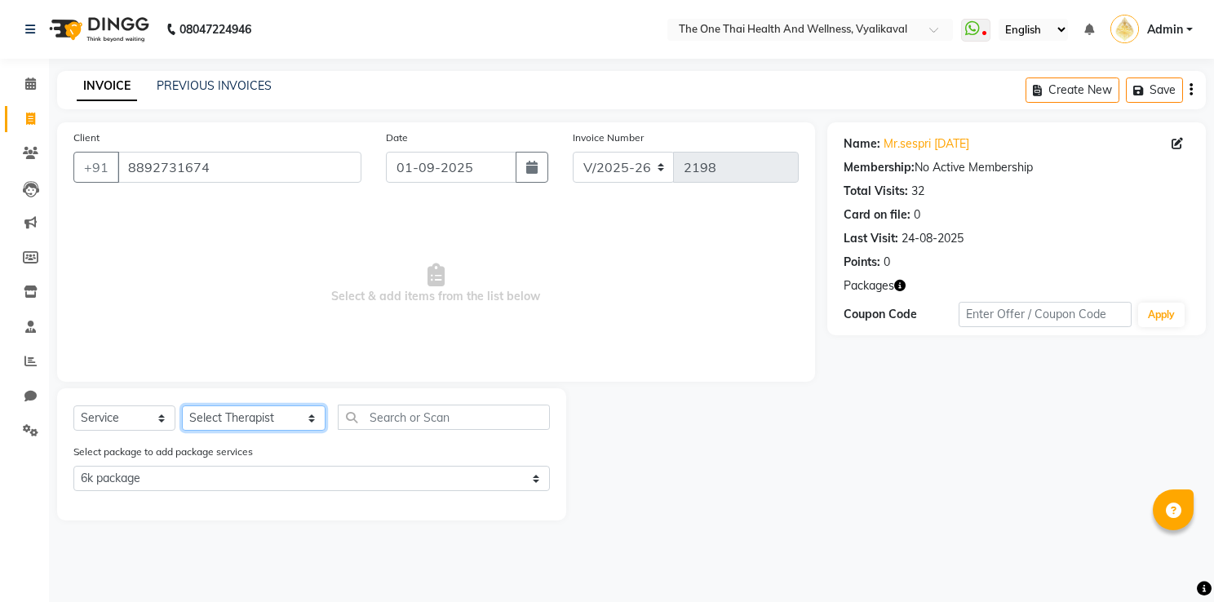
click at [228, 427] on select "Select Therapist Admin Alisha 💚🍏thai therapist Ammy ❤️northeast therapist Beaut…" at bounding box center [254, 418] width 144 height 25
click at [182, 406] on select "Select Therapist Admin Alisha 💚🍏thai therapist Ammy ❤️northeast therapist Beaut…" at bounding box center [254, 418] width 144 height 25
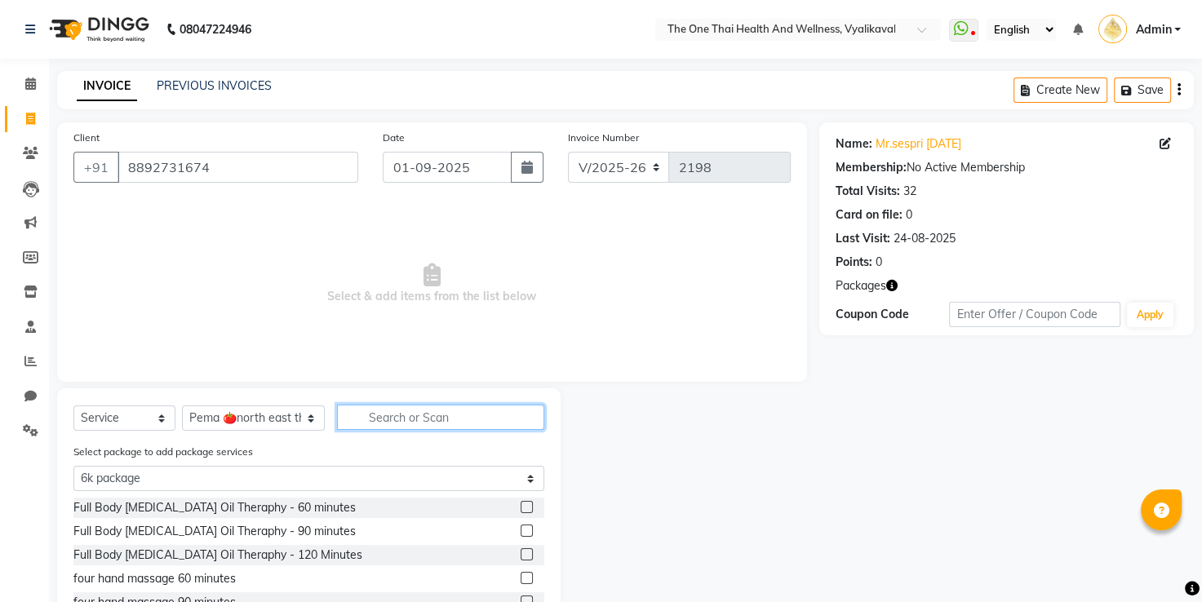
click at [339, 410] on input "text" at bounding box center [441, 417] width 208 height 25
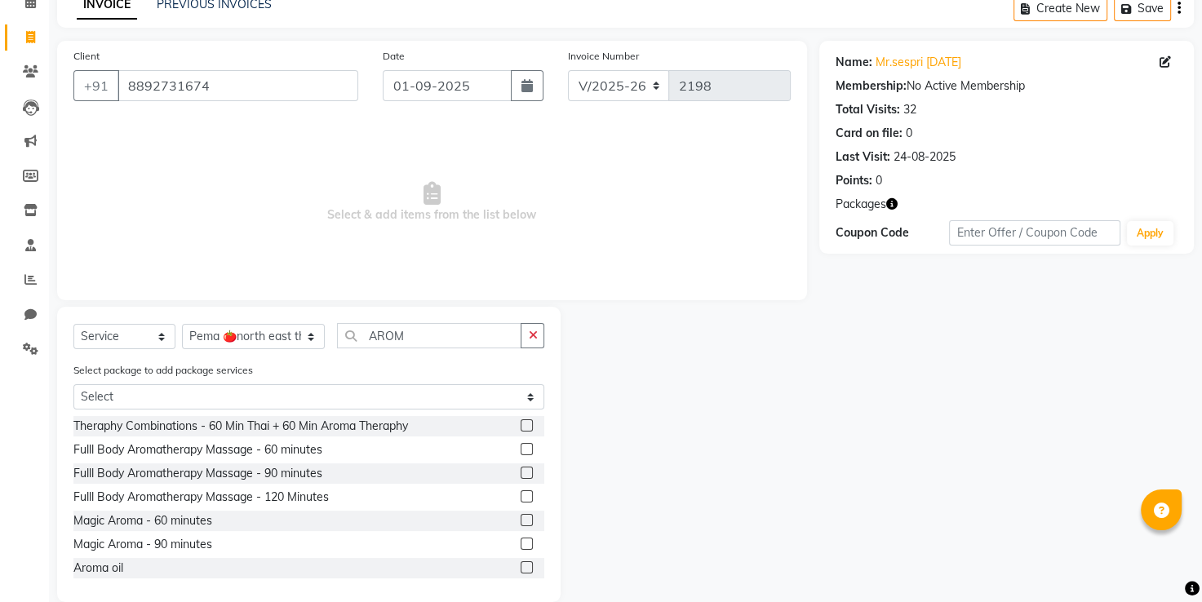
click at [521, 524] on label at bounding box center [527, 520] width 12 height 12
click at [521, 524] on input "checkbox" at bounding box center [526, 521] width 11 height 11
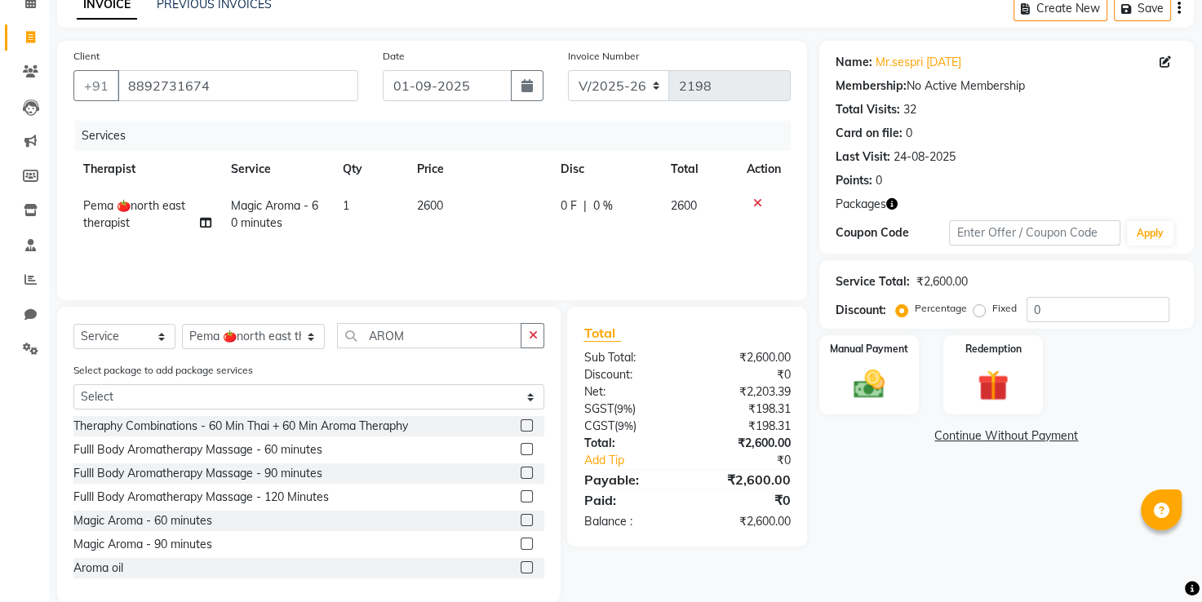
click at [521, 542] on label at bounding box center [527, 544] width 12 height 12
click at [521, 542] on input "checkbox" at bounding box center [526, 544] width 11 height 11
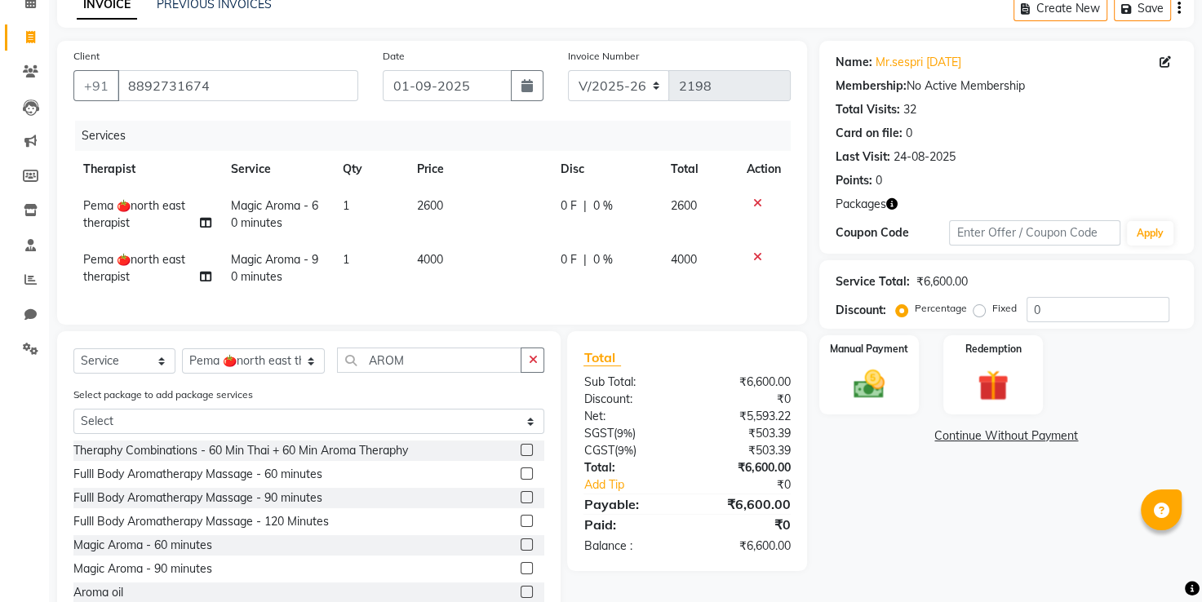
click at [754, 206] on icon at bounding box center [757, 202] width 9 height 11
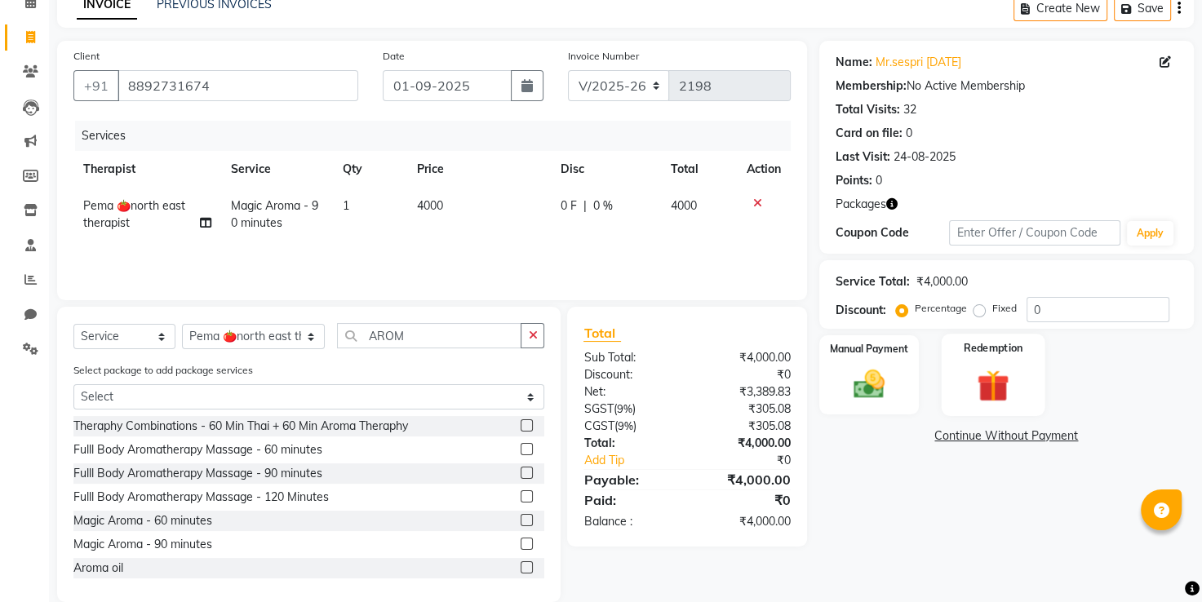
click at [999, 379] on img at bounding box center [993, 386] width 52 height 40
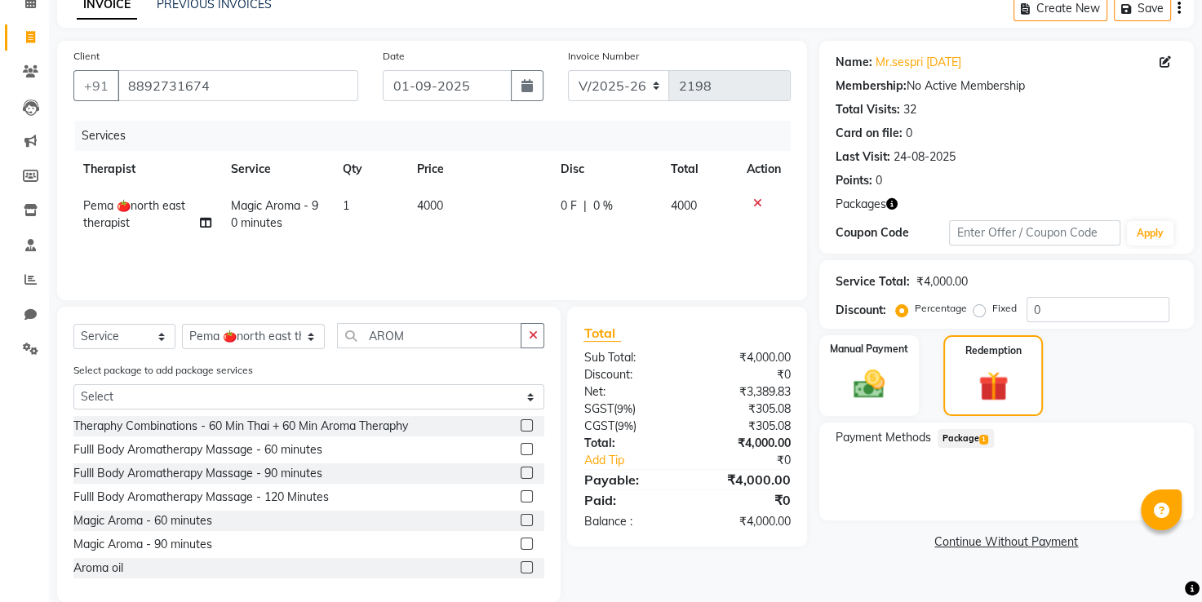
click at [954, 433] on span "Package 1" at bounding box center [966, 438] width 56 height 19
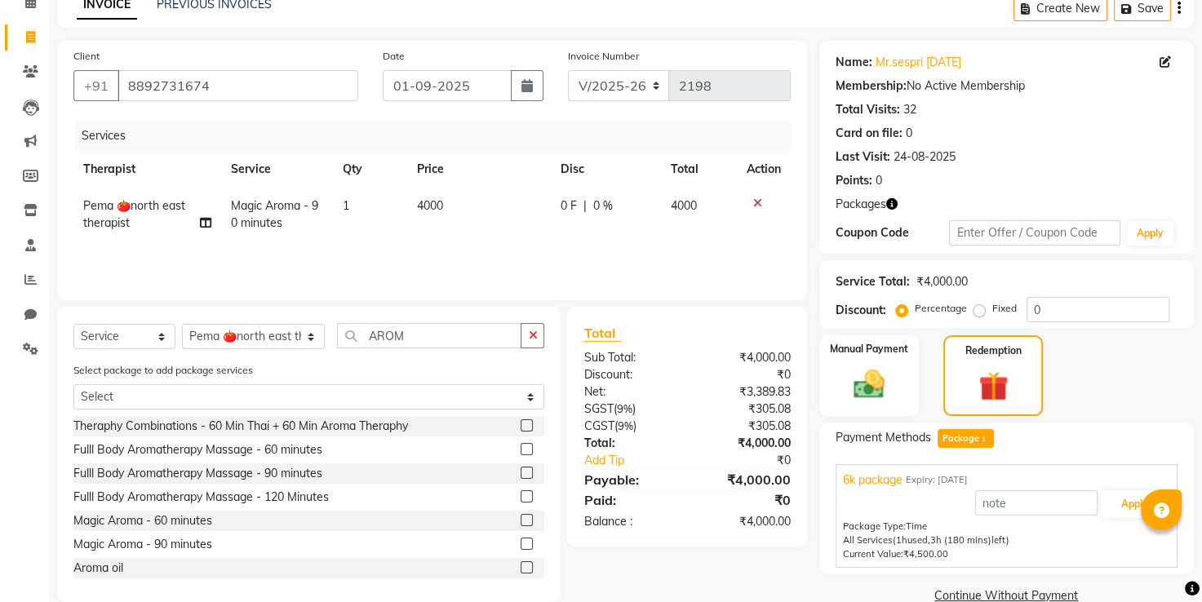
click at [959, 436] on span "Package 1" at bounding box center [966, 438] width 56 height 19
drag, startPoint x: 959, startPoint y: 436, endPoint x: 1121, endPoint y: 504, distance: 176.2
click at [1121, 504] on button "Apply" at bounding box center [1135, 504] width 68 height 28
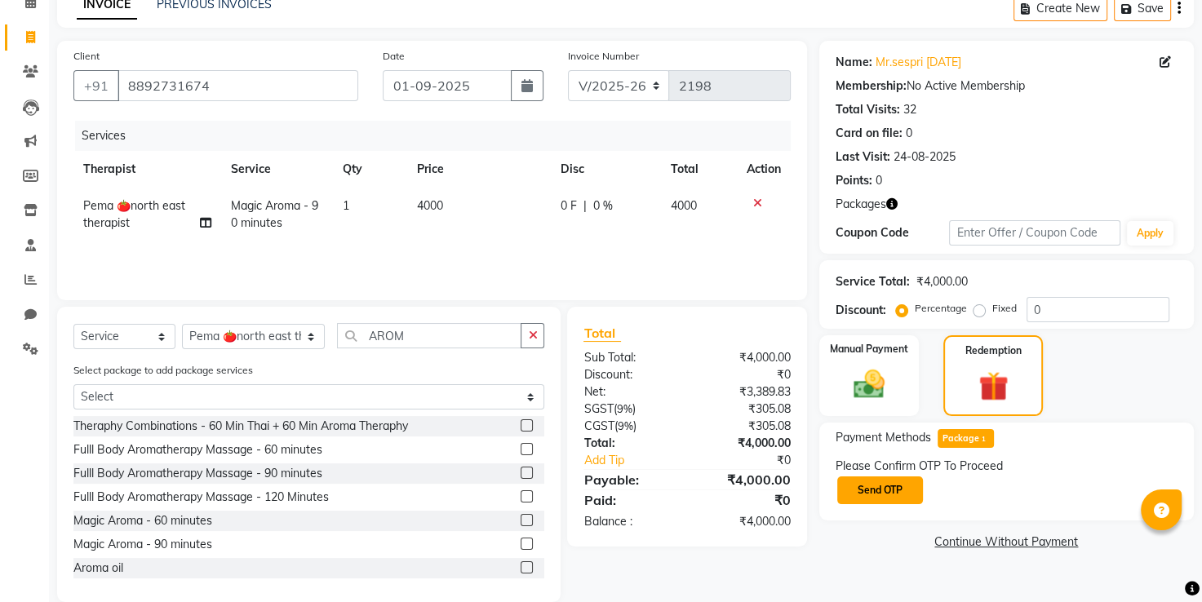
click at [915, 485] on button "Send OTP" at bounding box center [880, 491] width 86 height 28
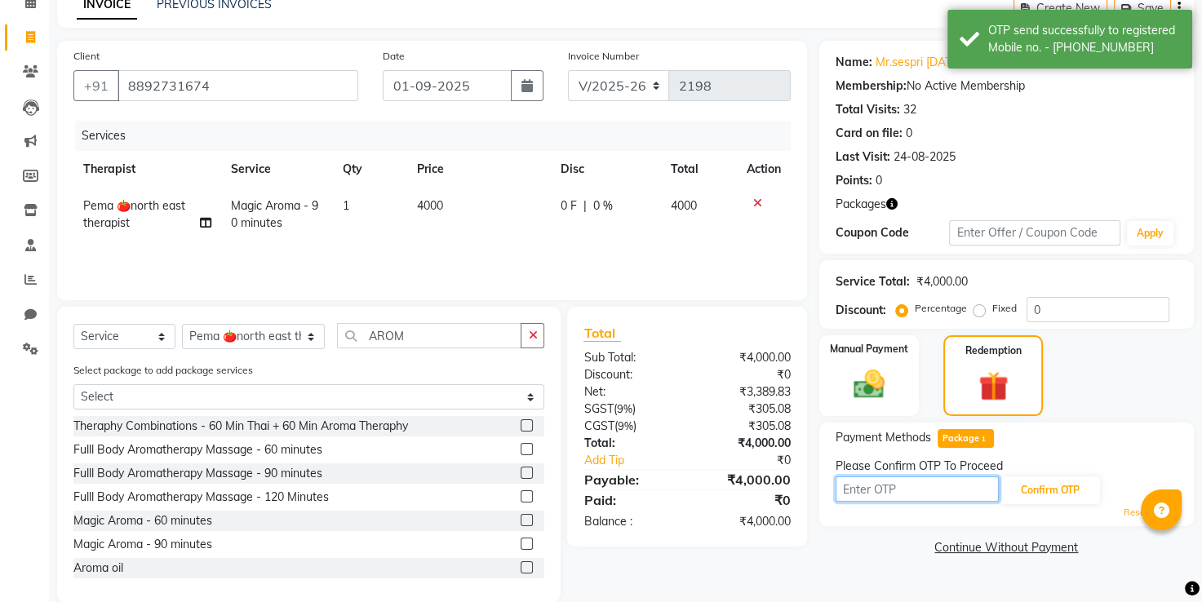
click at [895, 488] on input "text" at bounding box center [917, 489] width 163 height 25
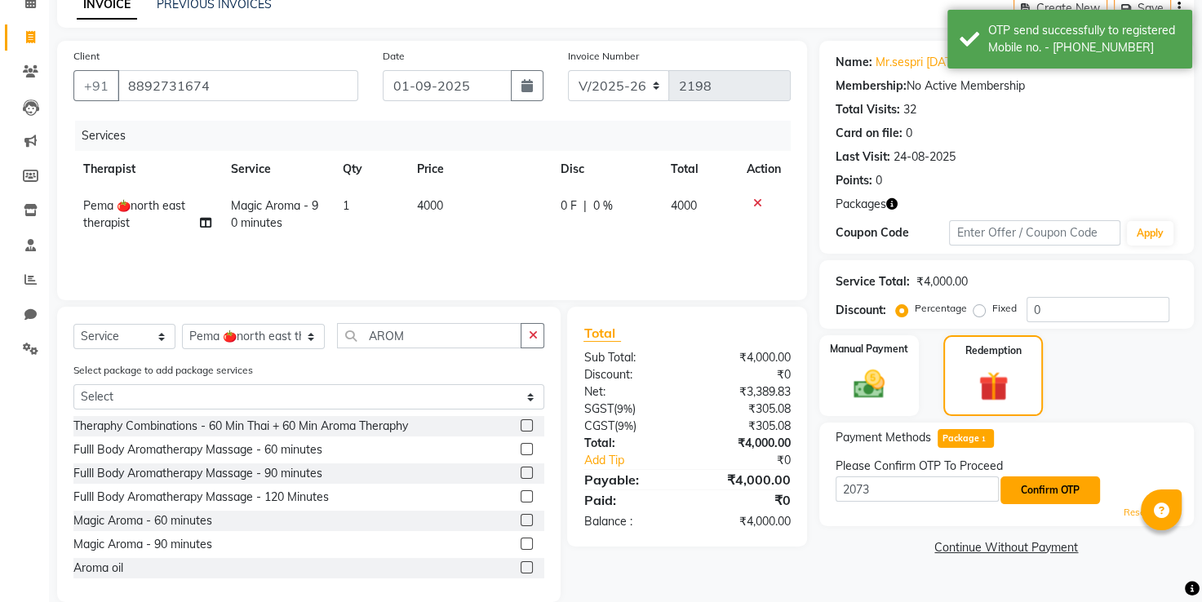
click at [1040, 493] on button "Confirm OTP" at bounding box center [1050, 491] width 100 height 28
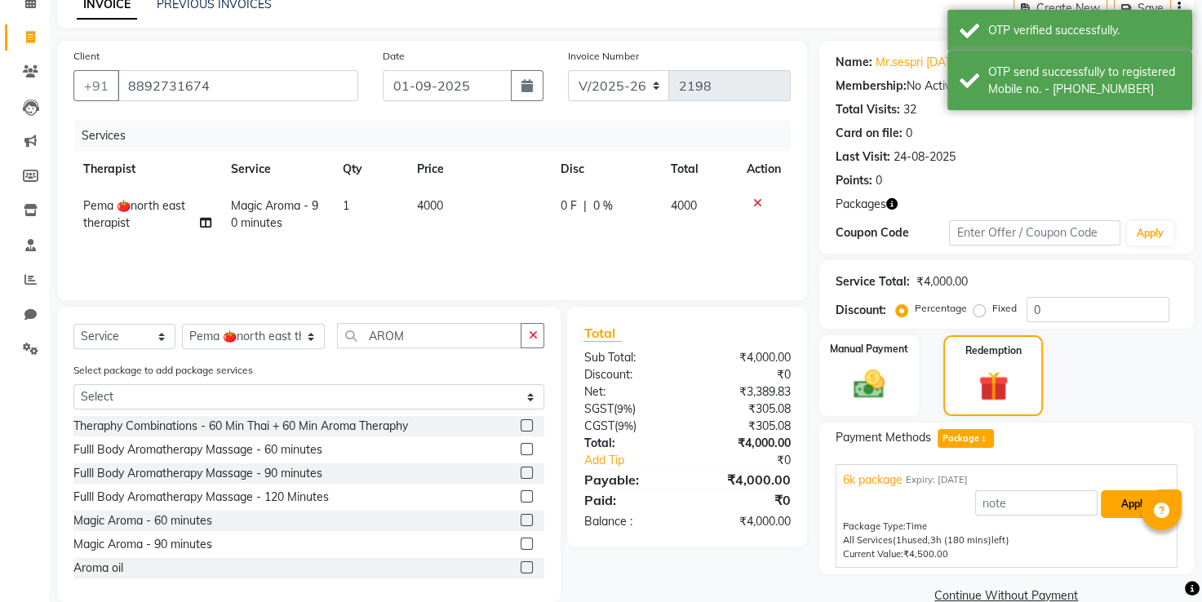
click at [1126, 497] on button "Apply" at bounding box center [1135, 504] width 68 height 28
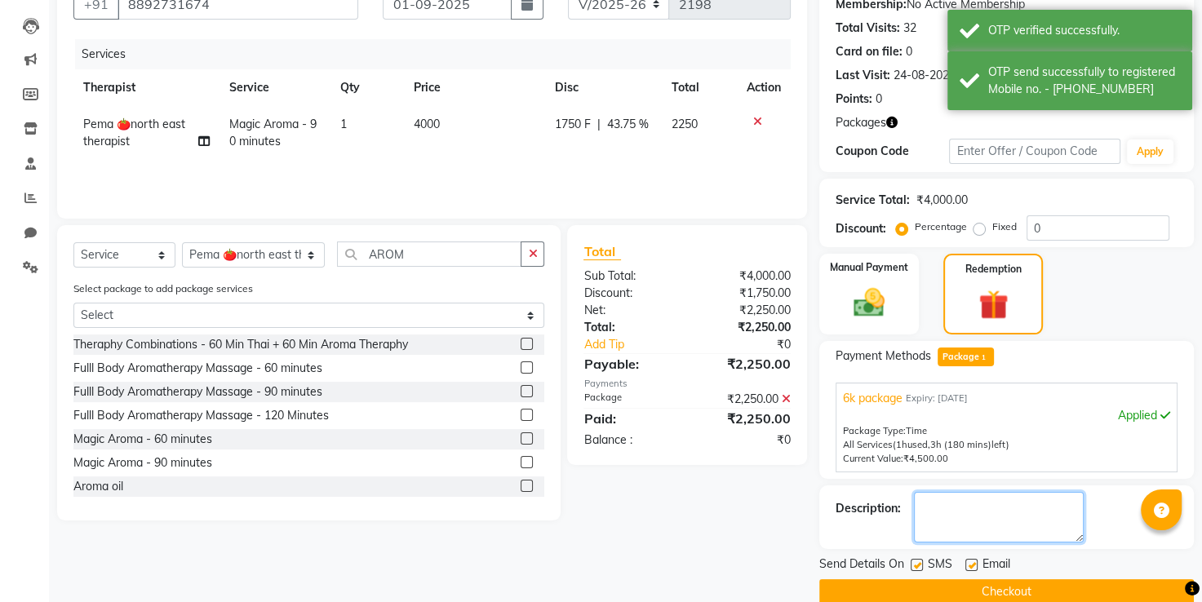
scroll to position [189, 0]
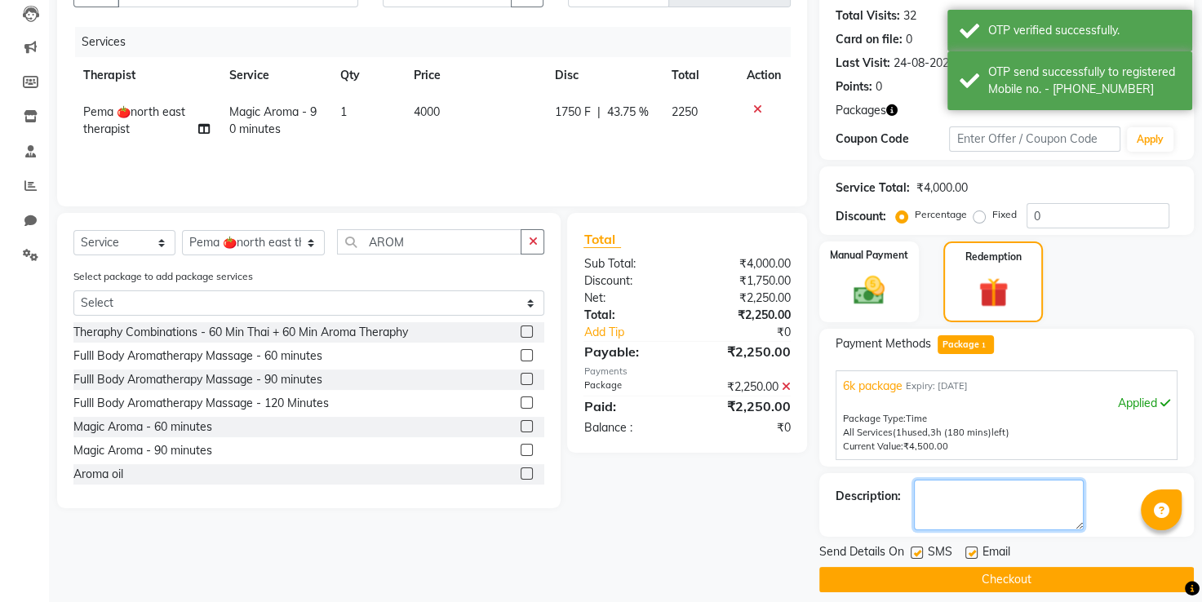
click at [976, 514] on textarea at bounding box center [999, 505] width 170 height 51
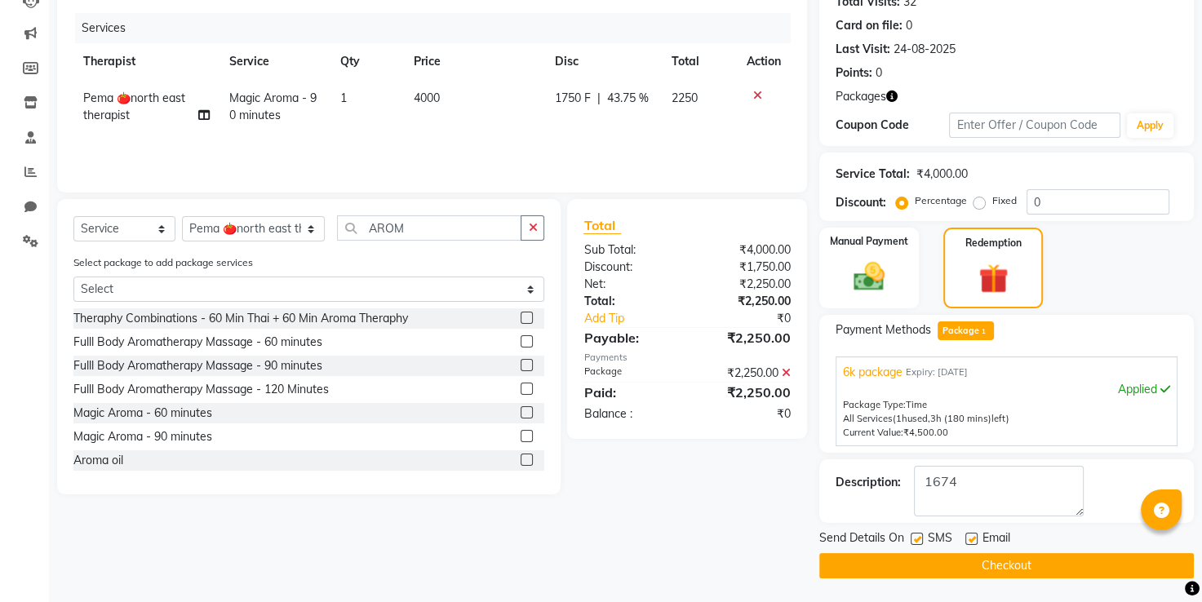
click at [974, 563] on button "Checkout" at bounding box center [1006, 565] width 375 height 25
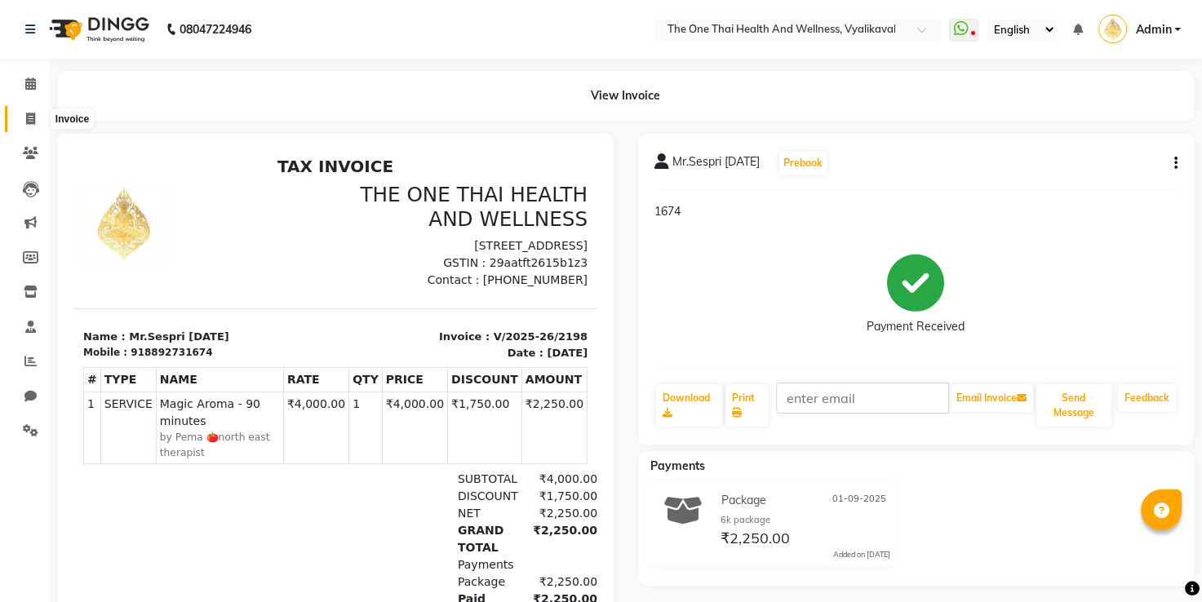
click at [28, 117] on icon at bounding box center [30, 119] width 9 height 12
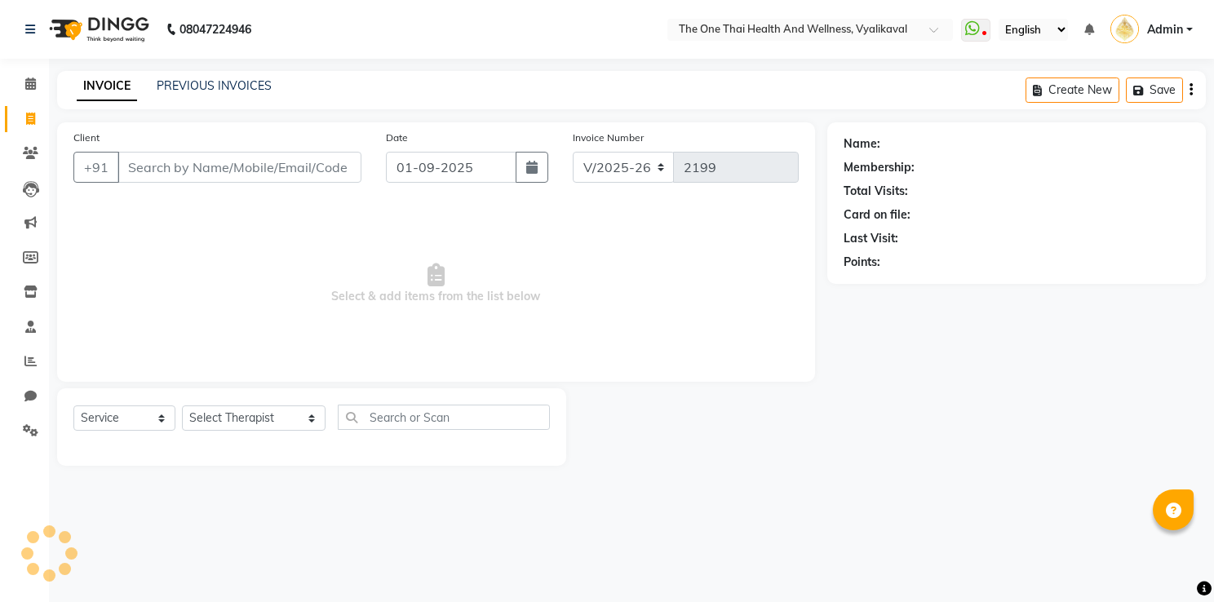
click at [154, 176] on input "Client" at bounding box center [239, 167] width 244 height 31
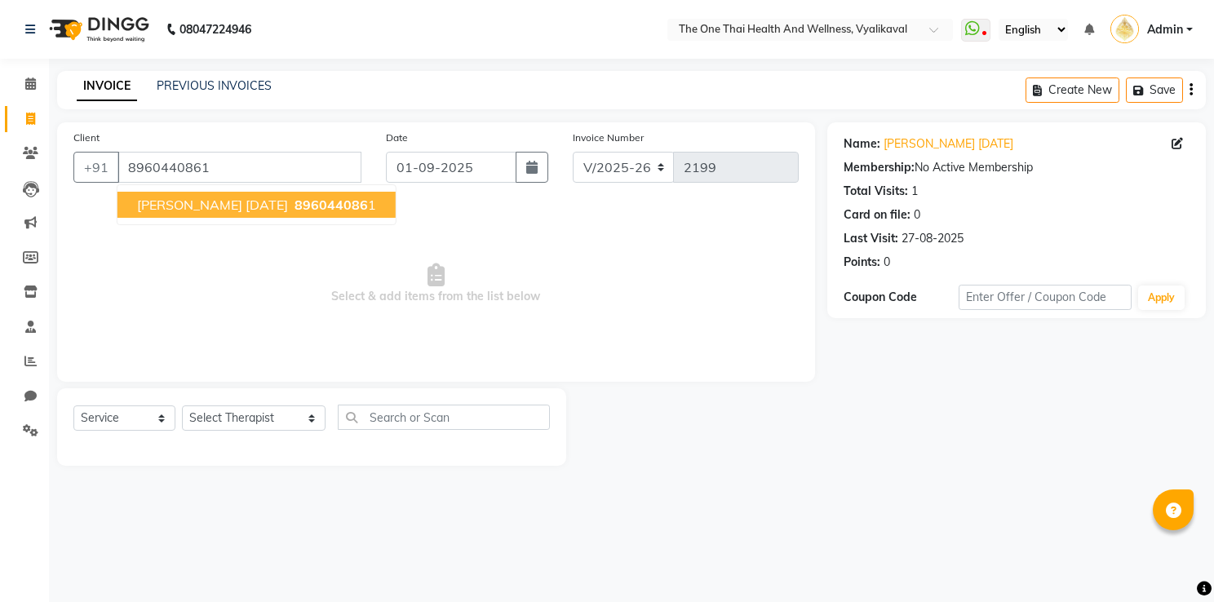
click at [221, 216] on button "bhupendra 27 aug 25 896044086 1" at bounding box center [256, 205] width 278 height 26
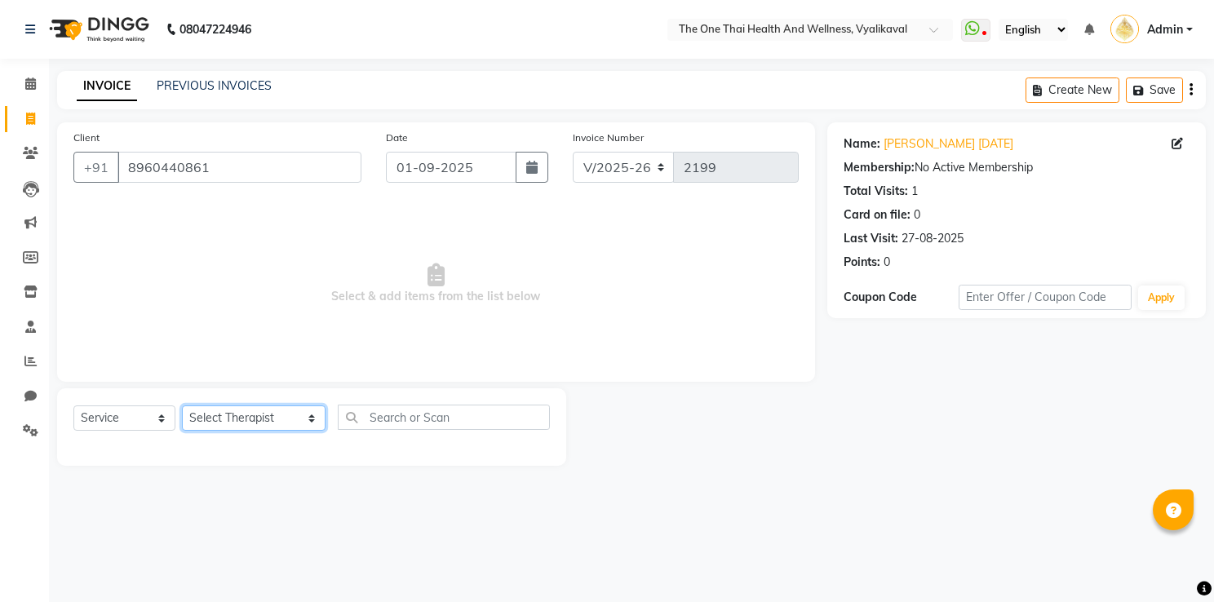
click at [222, 416] on select "Select Therapist Admin Alisha 💚🍏thai therapist Ammy ❤️northeast therapist Beaut…" at bounding box center [254, 418] width 144 height 25
click at [182, 406] on select "Select Therapist Admin Alisha 💚🍏thai therapist Ammy ❤️northeast therapist Beaut…" at bounding box center [254, 418] width 144 height 25
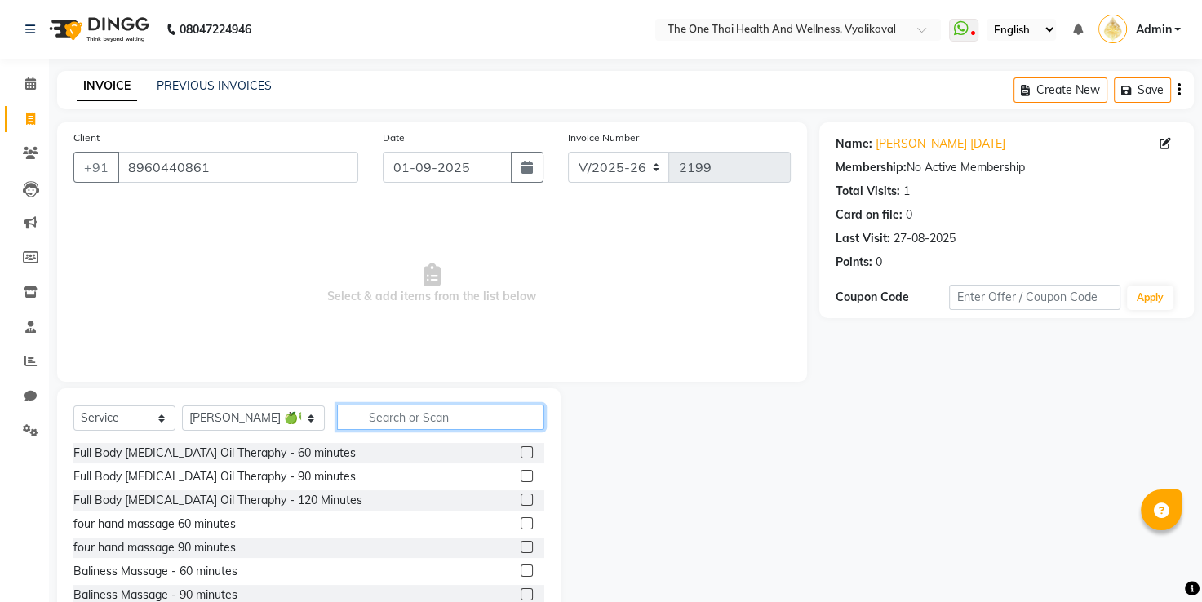
click at [353, 410] on input "text" at bounding box center [441, 417] width 208 height 25
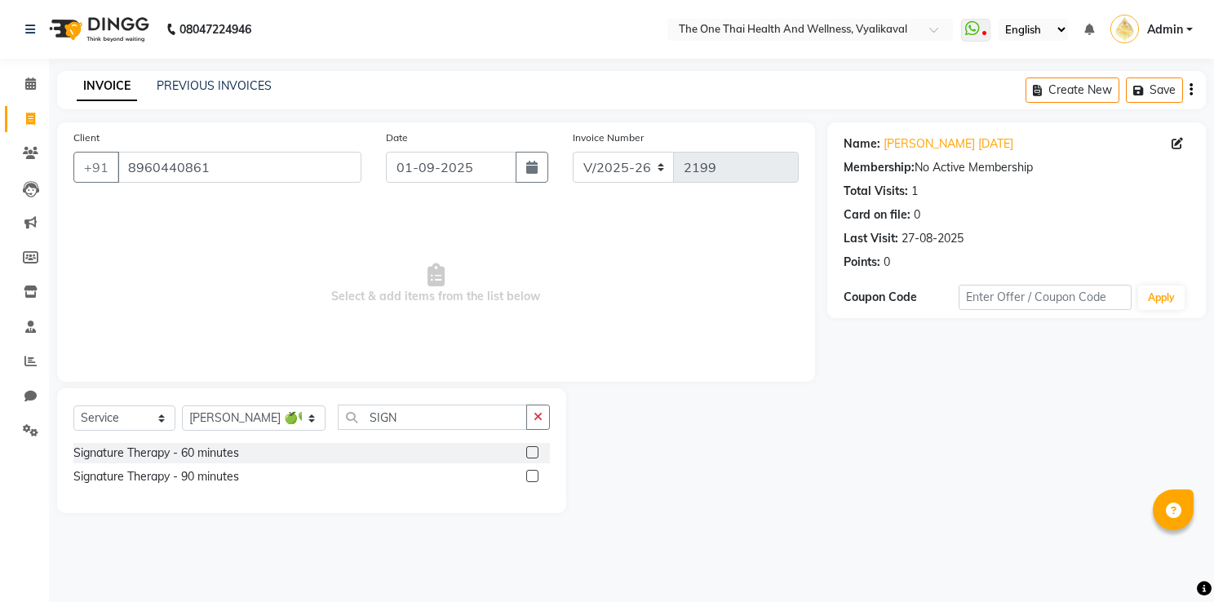
click at [532, 452] on label at bounding box center [532, 452] width 12 height 12
click at [532, 452] on input "checkbox" at bounding box center [531, 453] width 11 height 11
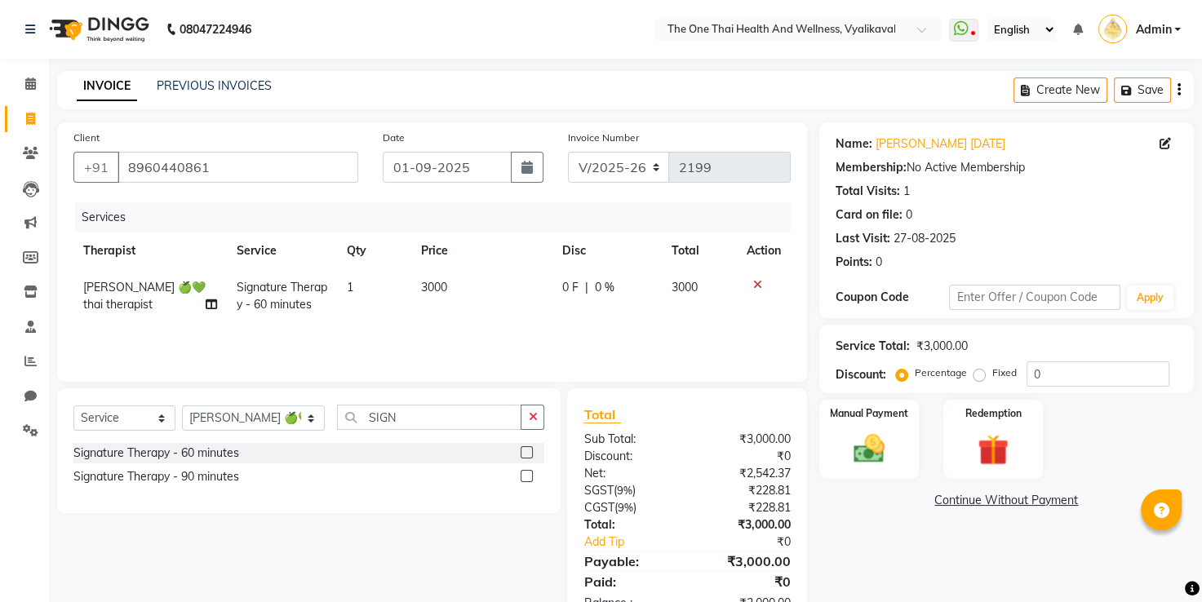
click at [595, 289] on span "0 %" at bounding box center [605, 287] width 20 height 17
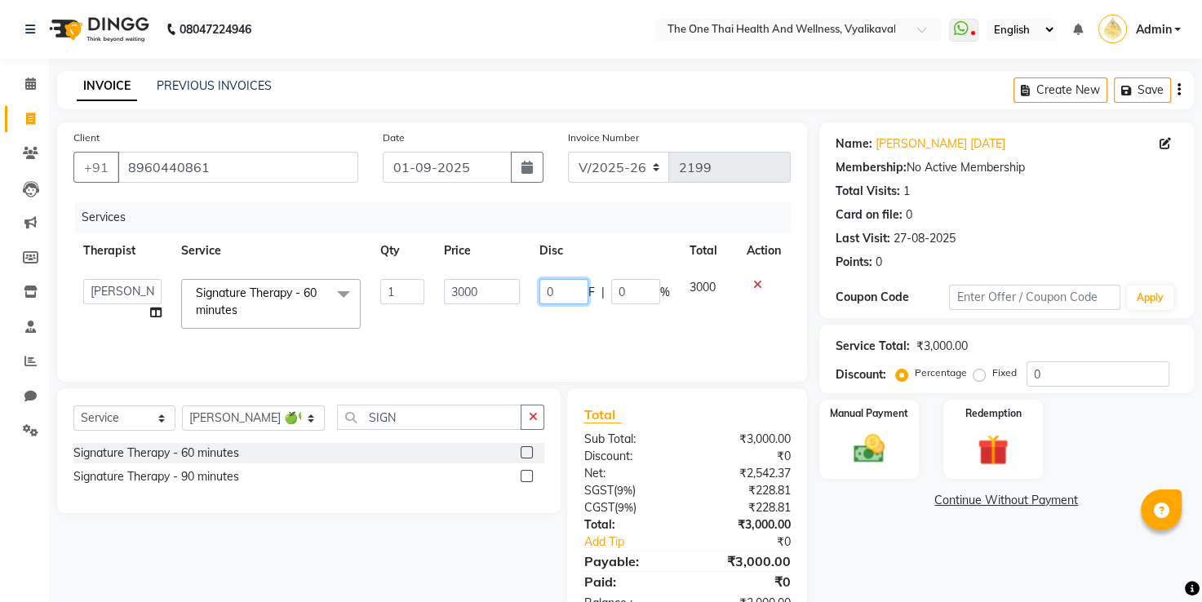
click at [547, 294] on input "0" at bounding box center [563, 291] width 49 height 25
click at [566, 316] on td "300 F | 0 %" at bounding box center [605, 303] width 150 height 69
click at [887, 439] on img at bounding box center [869, 450] width 52 height 38
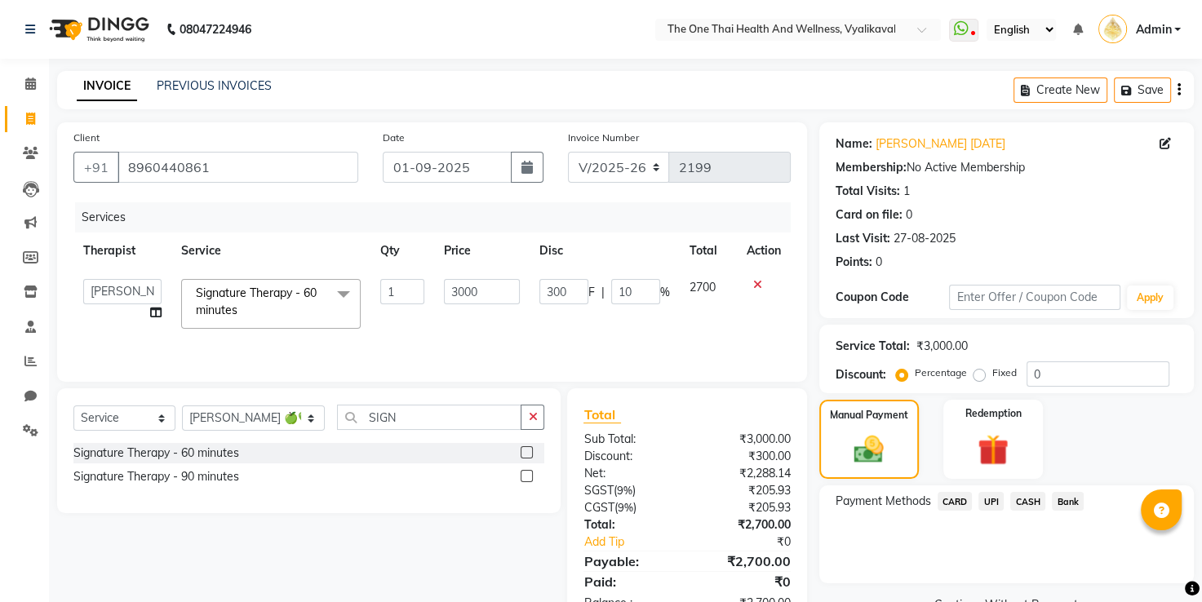
click at [1027, 502] on span "CASH" at bounding box center [1027, 501] width 35 height 19
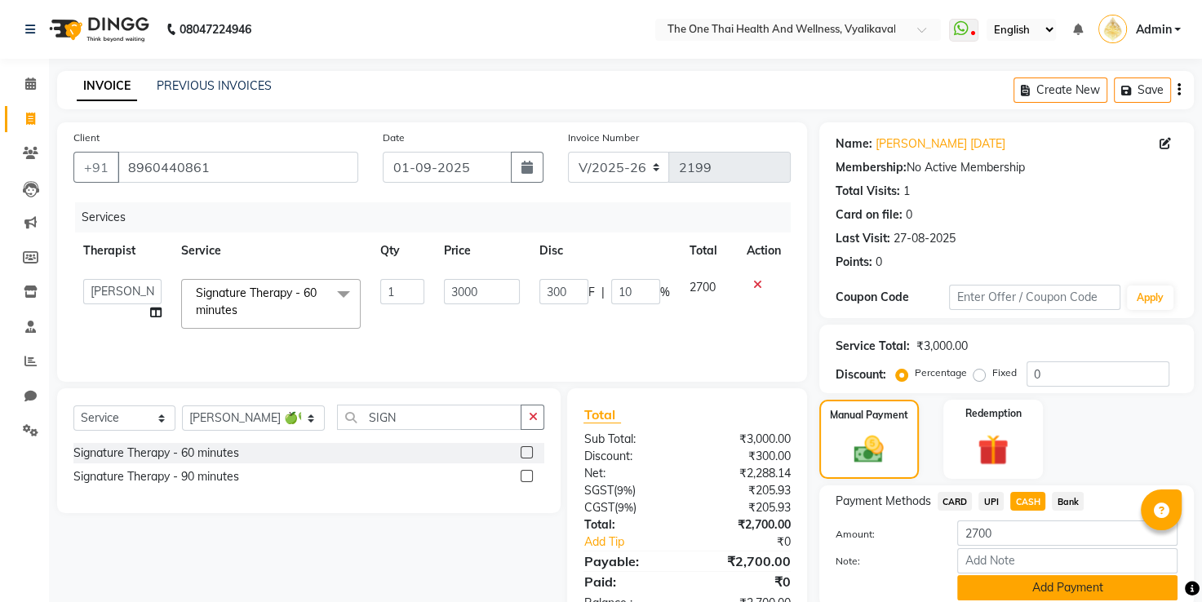
click at [995, 583] on button "Add Payment" at bounding box center [1067, 587] width 220 height 25
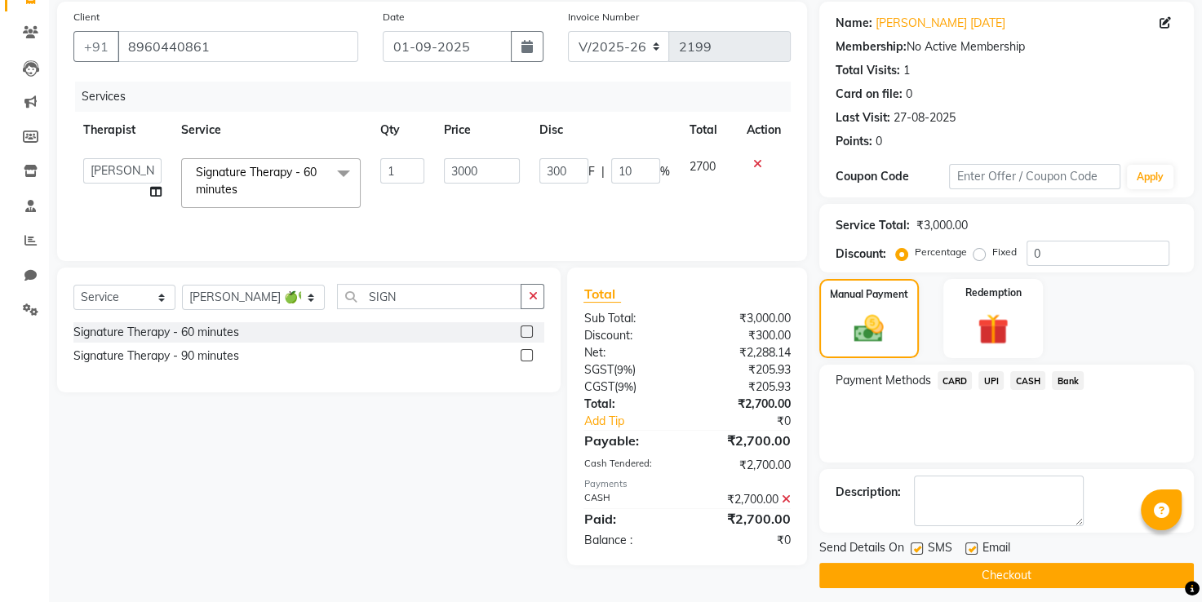
scroll to position [131, 0]
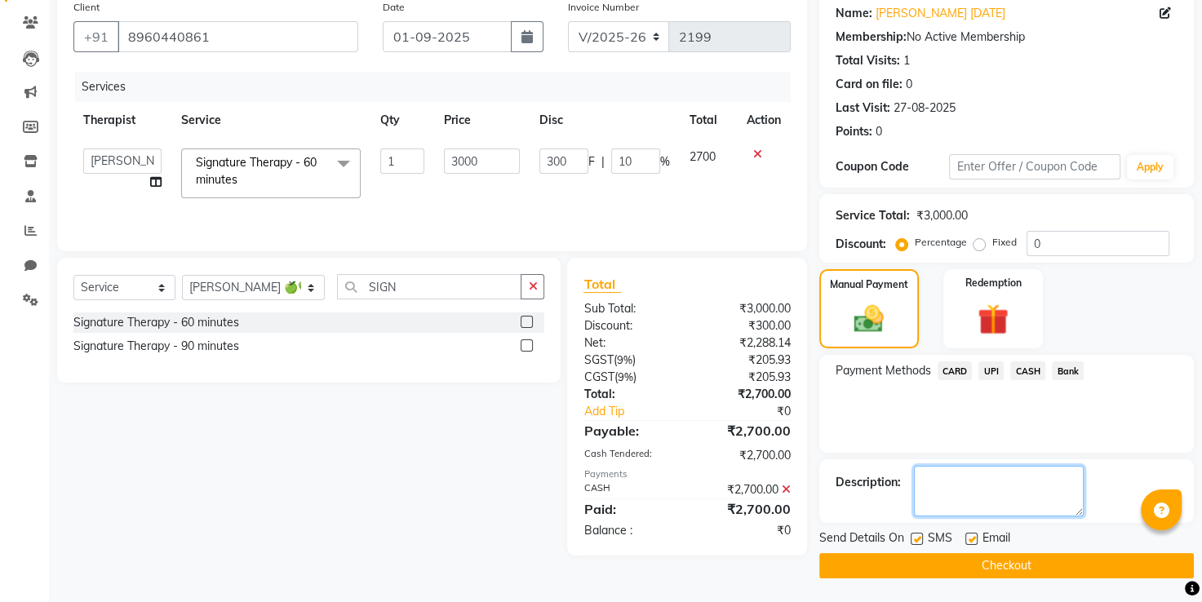
click at [950, 494] on textarea at bounding box center [999, 491] width 170 height 51
click at [969, 569] on button "Checkout" at bounding box center [1006, 565] width 375 height 25
click at [969, 569] on div "Checkout" at bounding box center [1006, 565] width 375 height 25
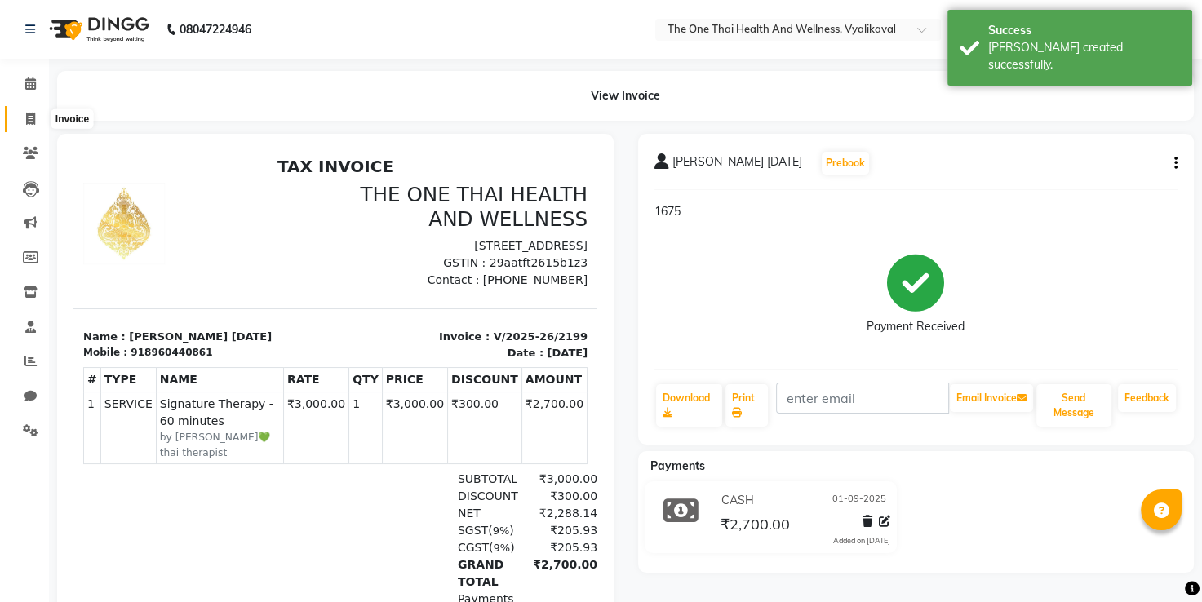
click at [27, 126] on span at bounding box center [30, 119] width 29 height 19
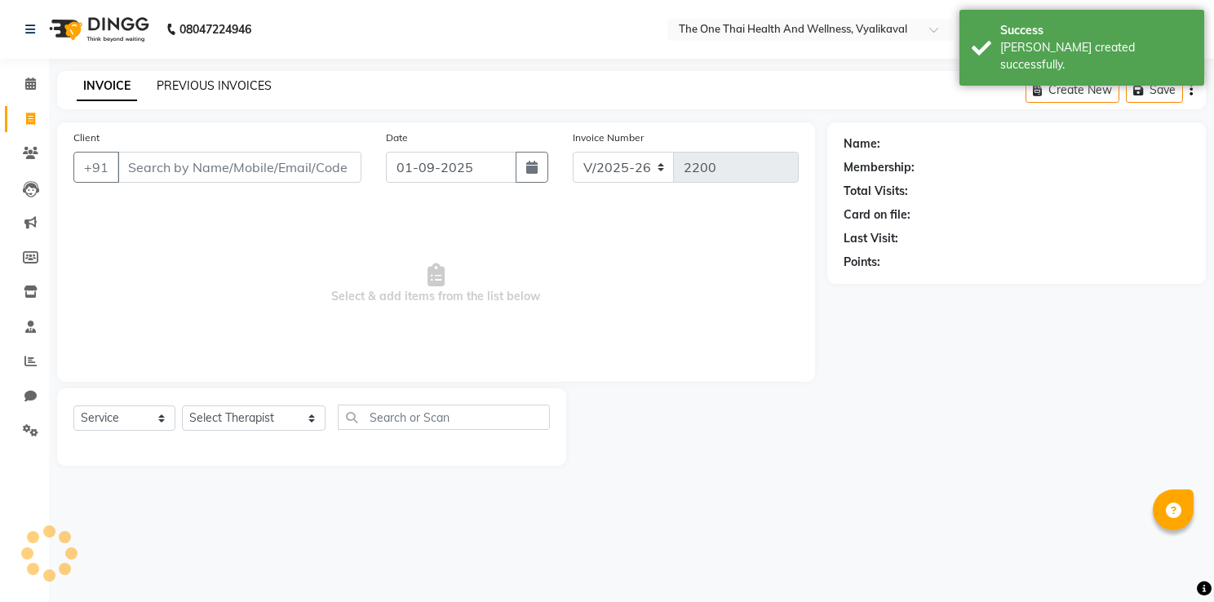
click at [180, 90] on link "PREVIOUS INVOICES" at bounding box center [214, 85] width 115 height 15
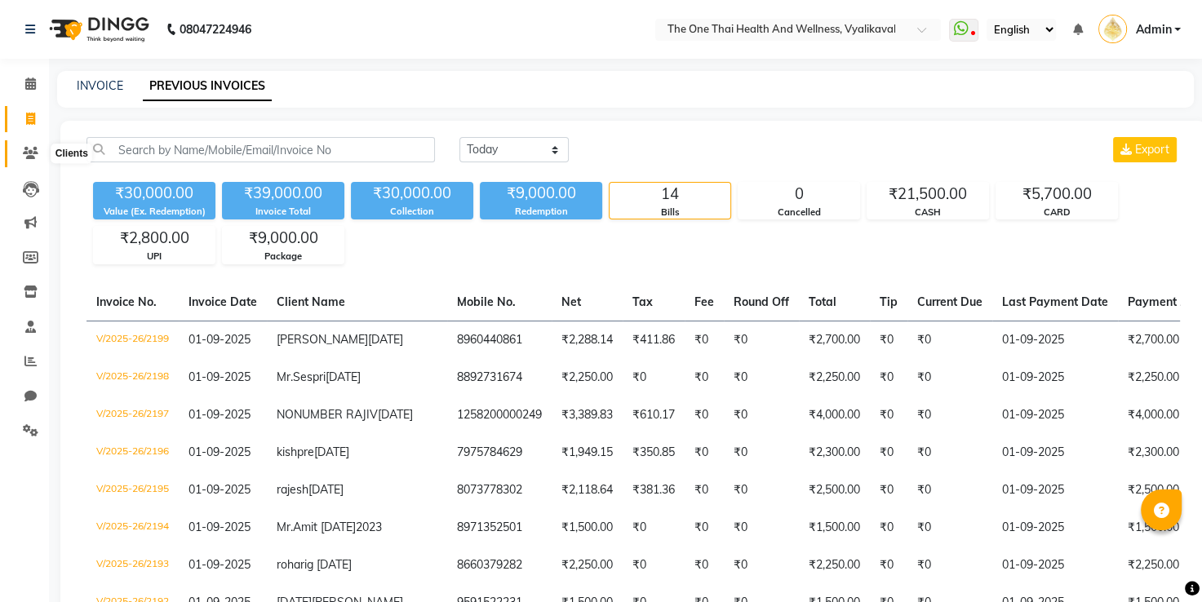
click at [38, 151] on span at bounding box center [30, 153] width 29 height 19
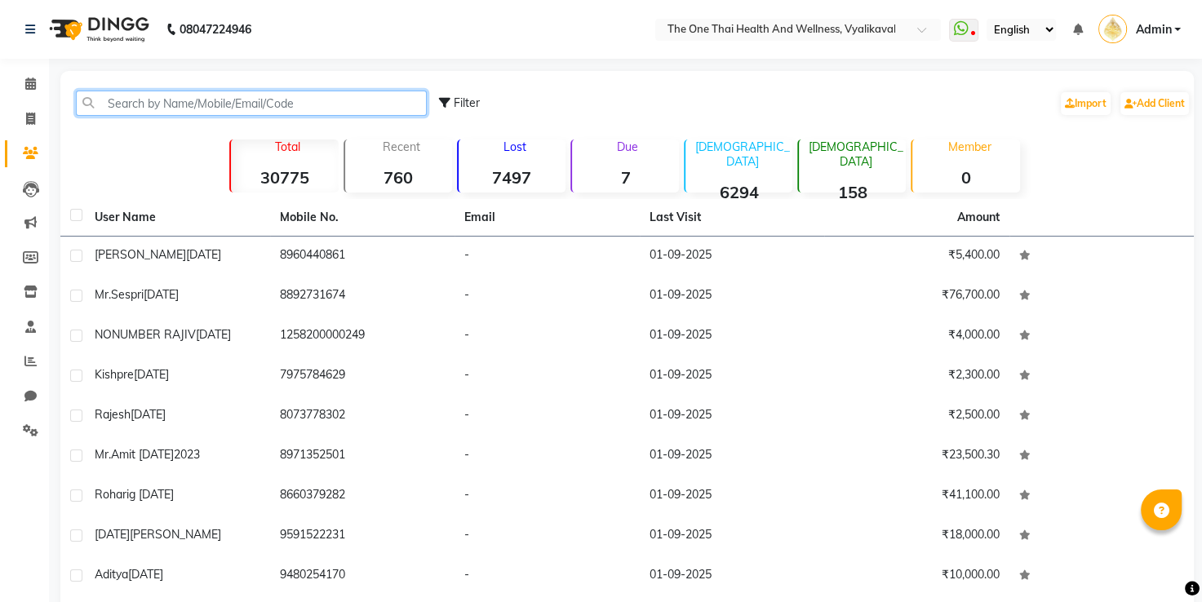
click at [135, 111] on input "text" at bounding box center [251, 103] width 351 height 25
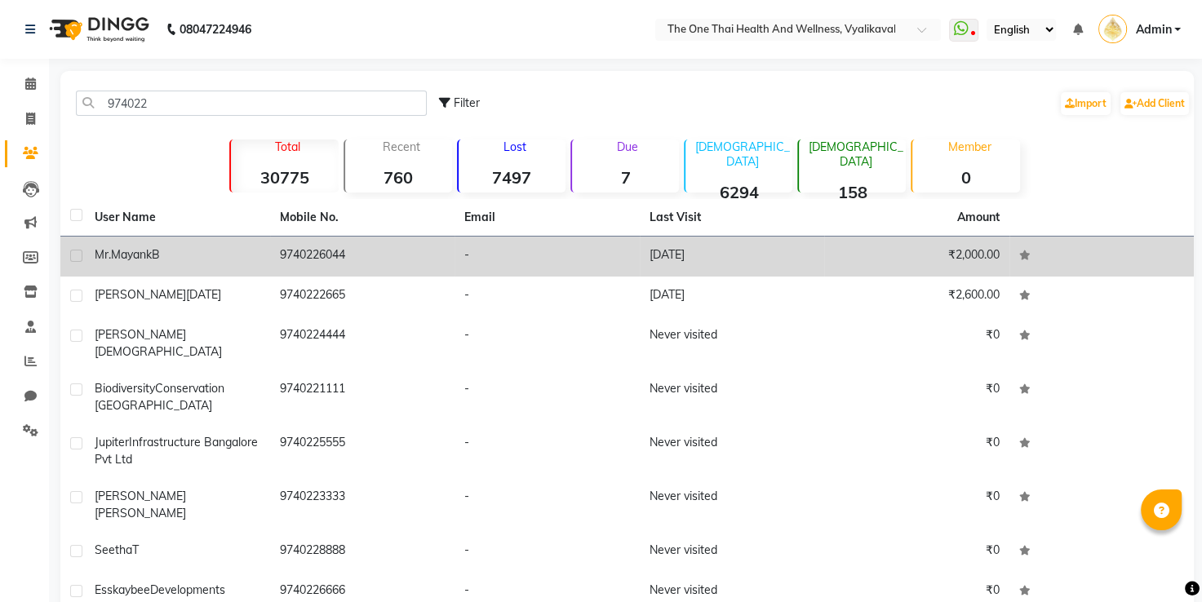
click at [297, 250] on td "9740226044" at bounding box center [362, 257] width 185 height 40
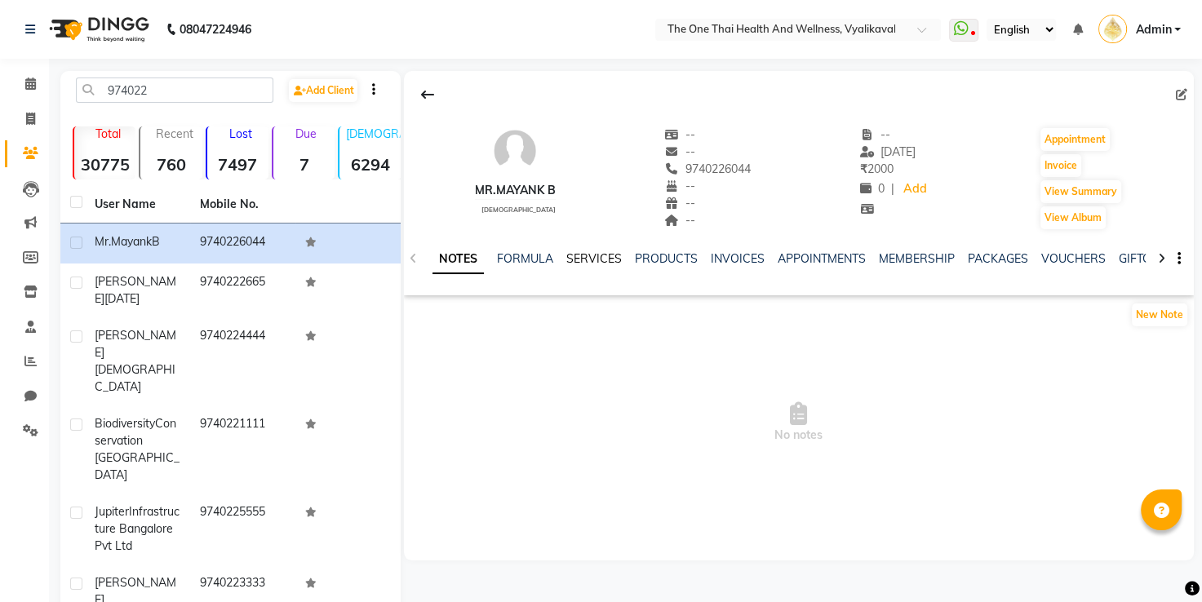
click at [604, 260] on link "SERVICES" at bounding box center [593, 258] width 55 height 15
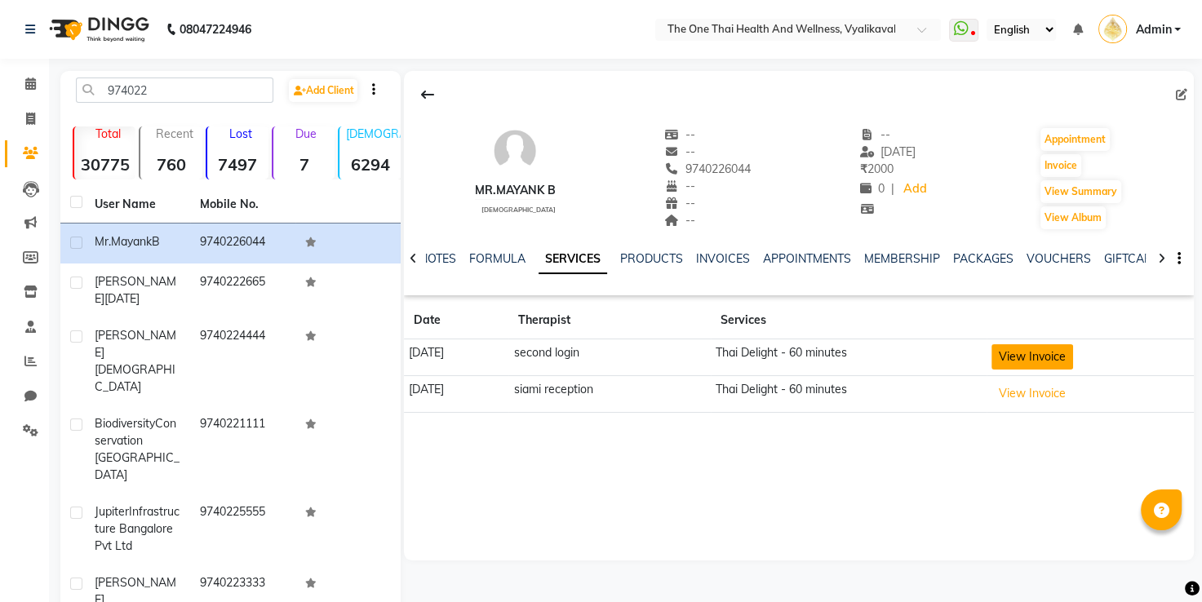
click at [1019, 354] on button "View Invoice" at bounding box center [1032, 356] width 82 height 25
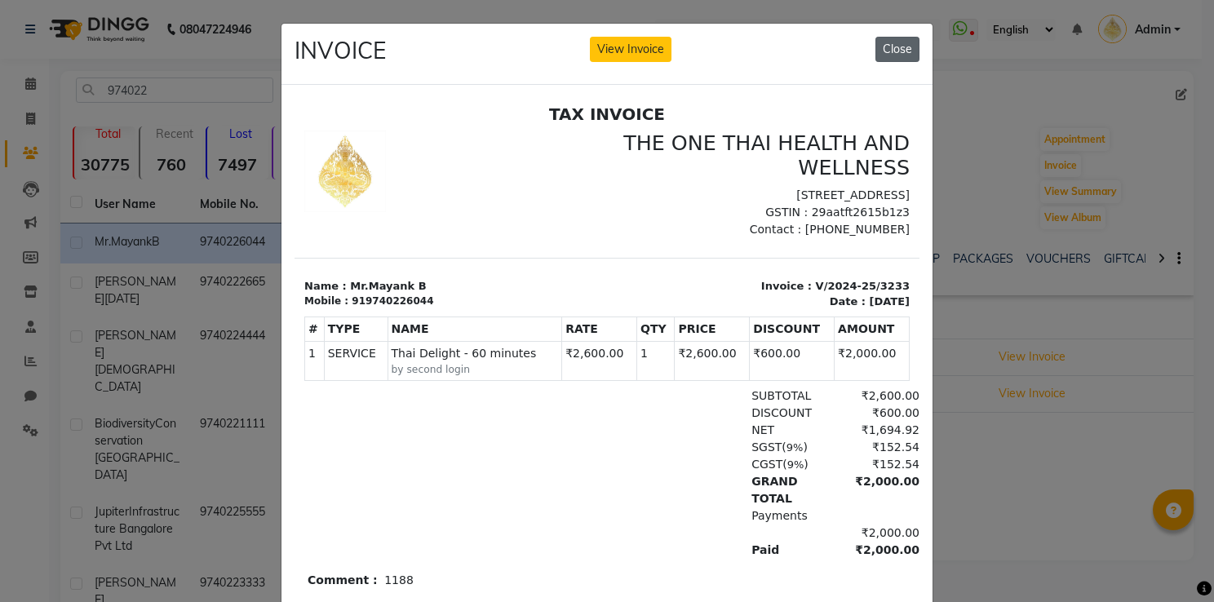
click at [898, 51] on button "Close" at bounding box center [898, 49] width 44 height 25
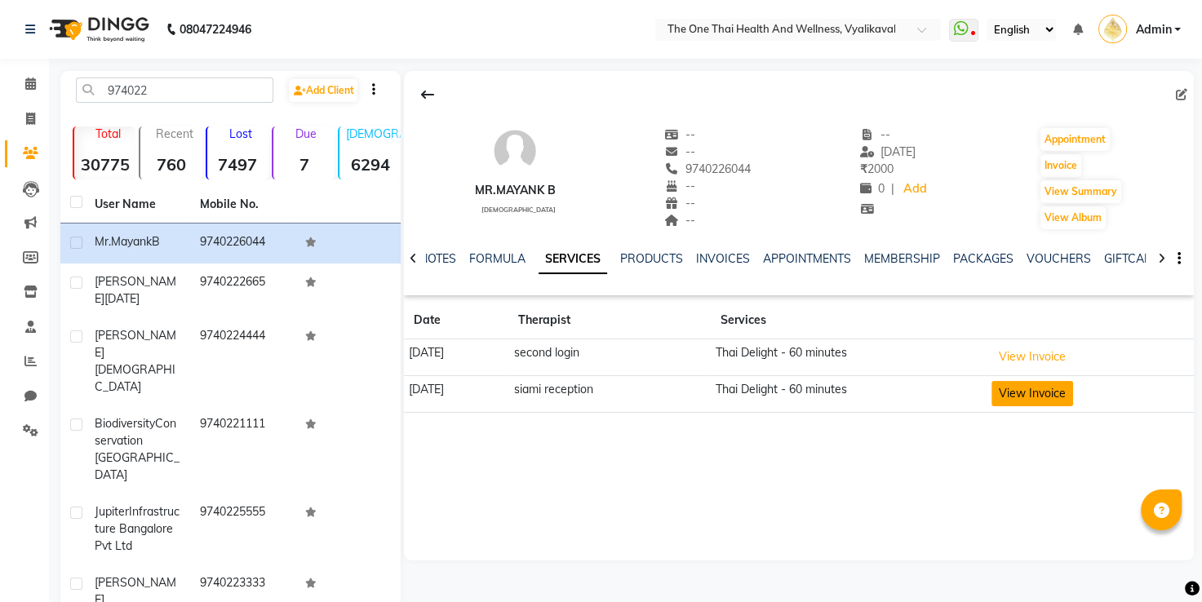
click at [1022, 388] on button "View Invoice" at bounding box center [1032, 393] width 82 height 25
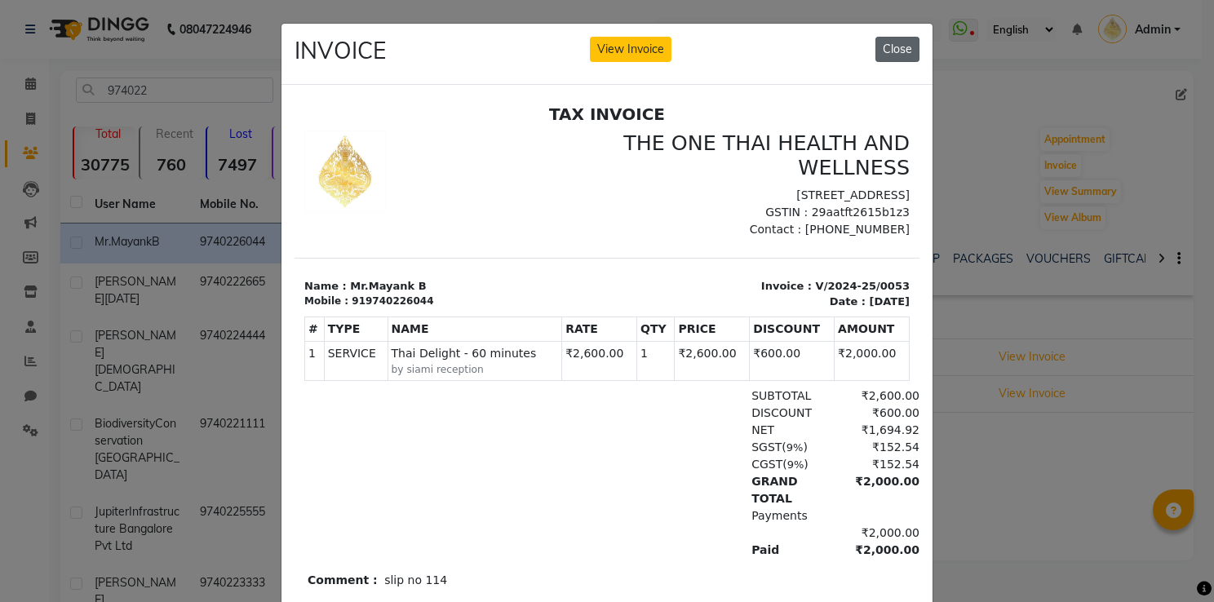
click at [883, 52] on button "Close" at bounding box center [898, 49] width 44 height 25
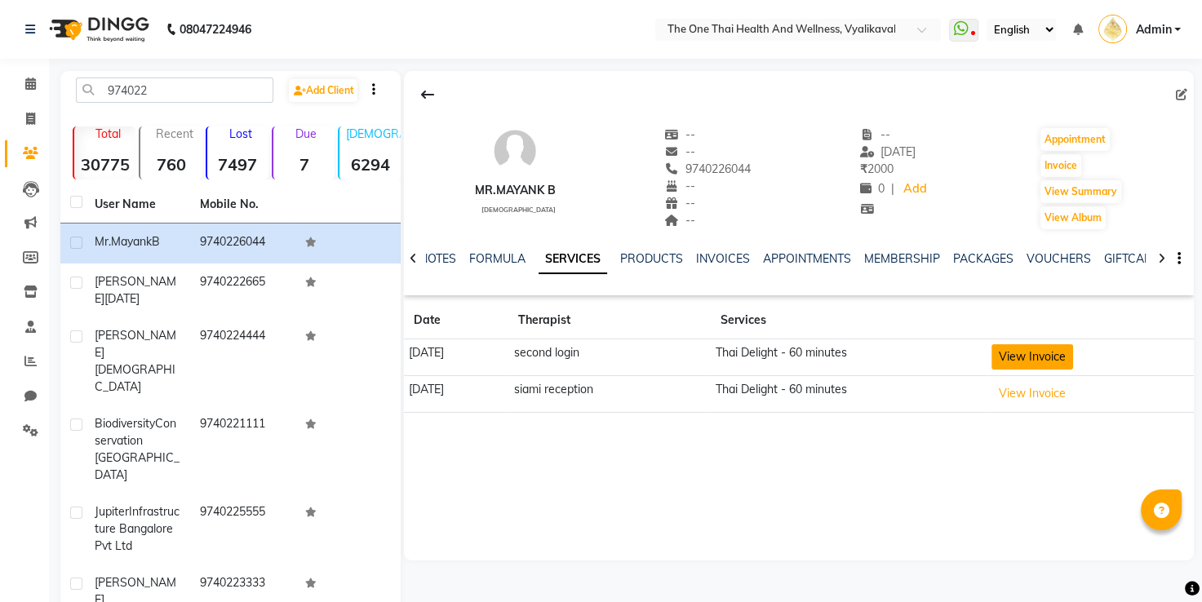
click at [1019, 359] on button "View Invoice" at bounding box center [1032, 356] width 82 height 25
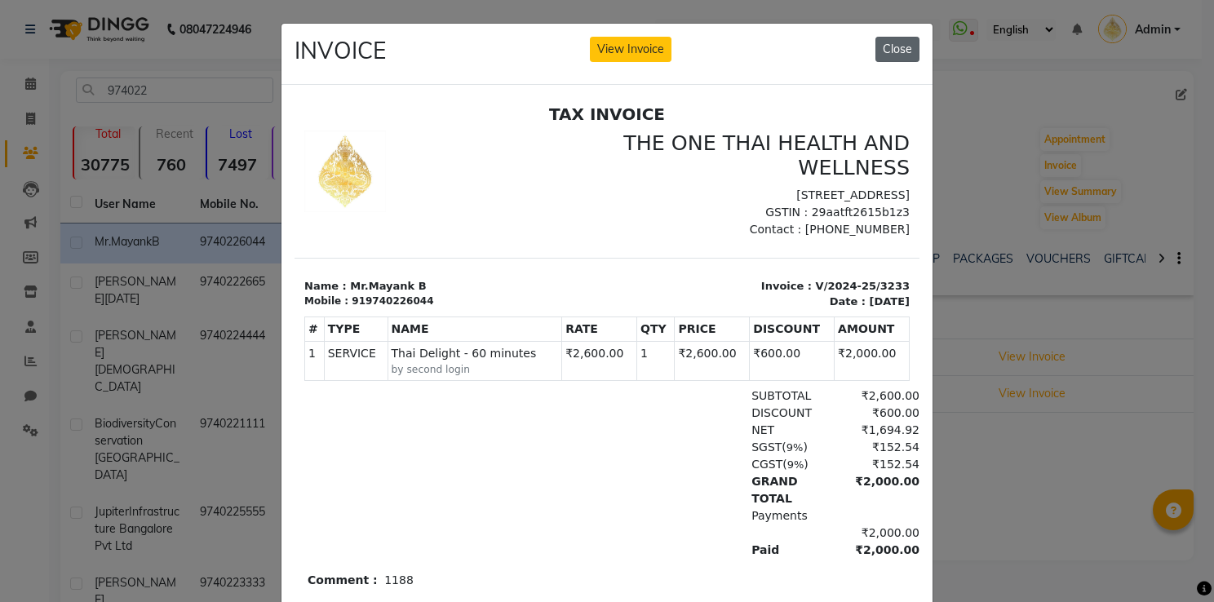
click at [895, 55] on button "Close" at bounding box center [898, 49] width 44 height 25
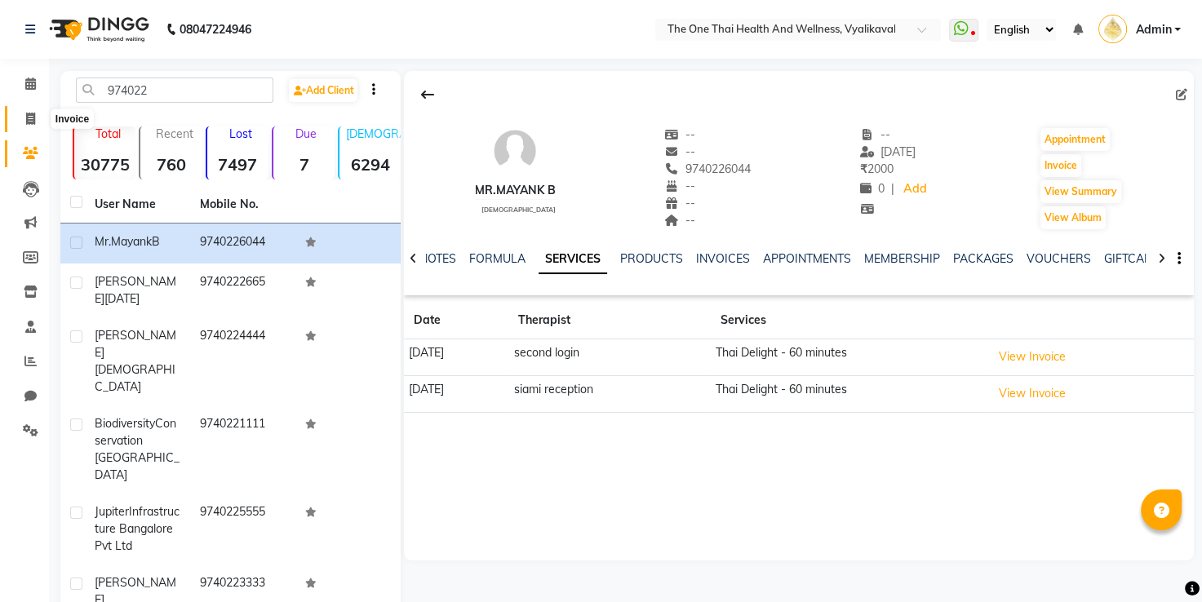
click at [33, 120] on icon at bounding box center [30, 119] width 9 height 12
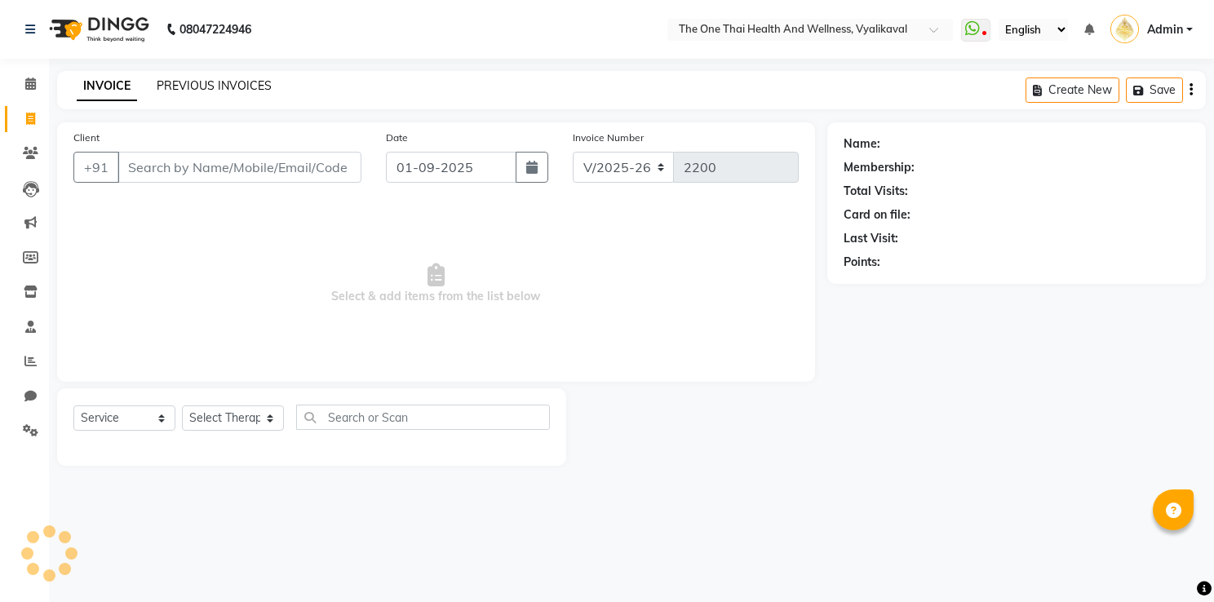
click at [187, 89] on link "PREVIOUS INVOICES" at bounding box center [214, 85] width 115 height 15
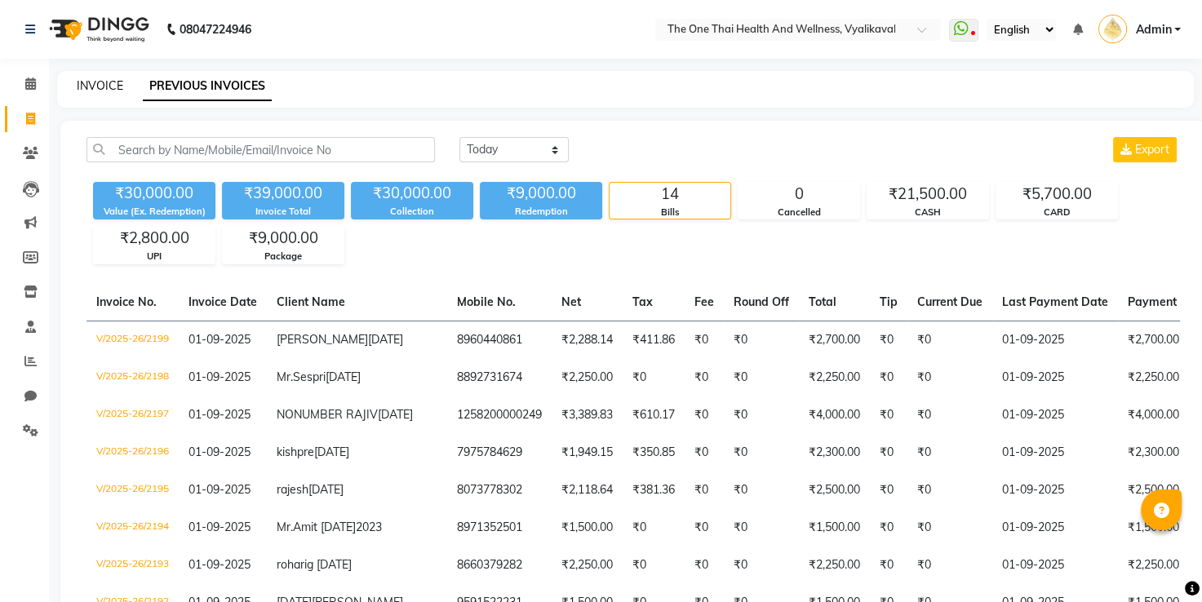
click at [111, 87] on link "INVOICE" at bounding box center [100, 85] width 47 height 15
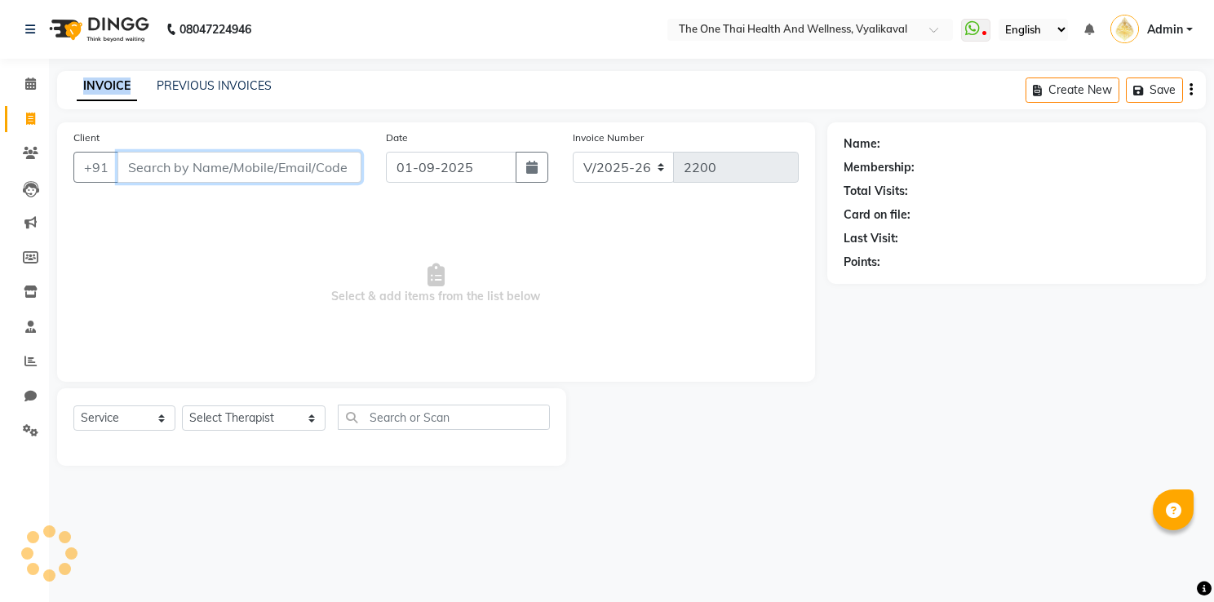
drag, startPoint x: 111, startPoint y: 87, endPoint x: 153, endPoint y: 168, distance: 91.2
click at [153, 169] on input "Client" at bounding box center [239, 167] width 244 height 31
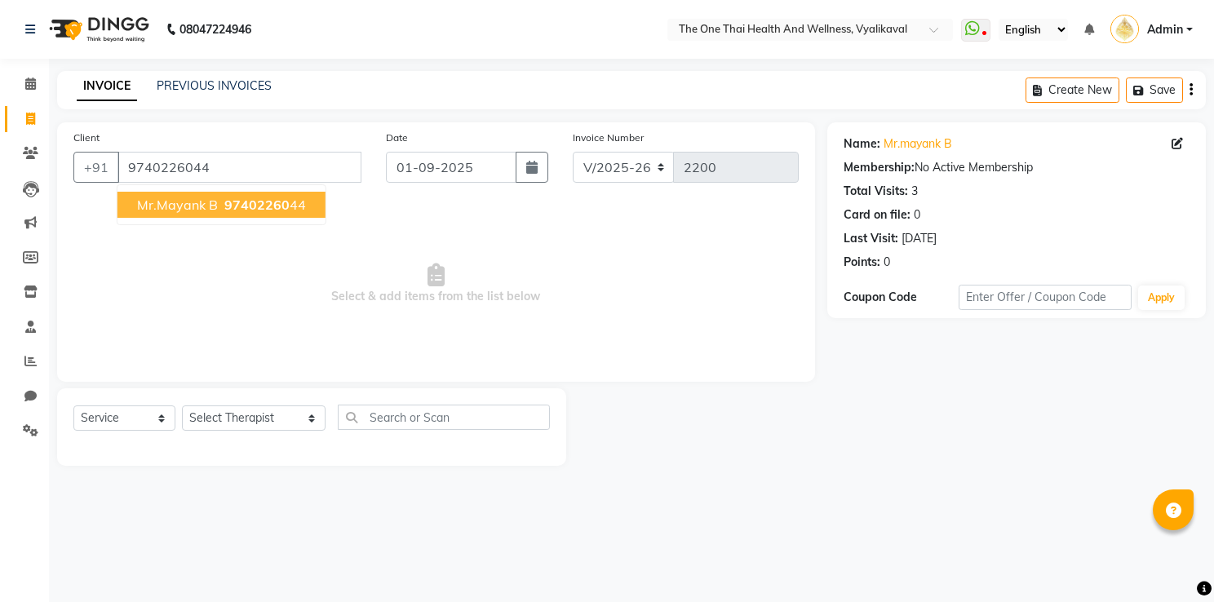
click at [191, 204] on span "Mr.Mayank B" at bounding box center [177, 205] width 81 height 16
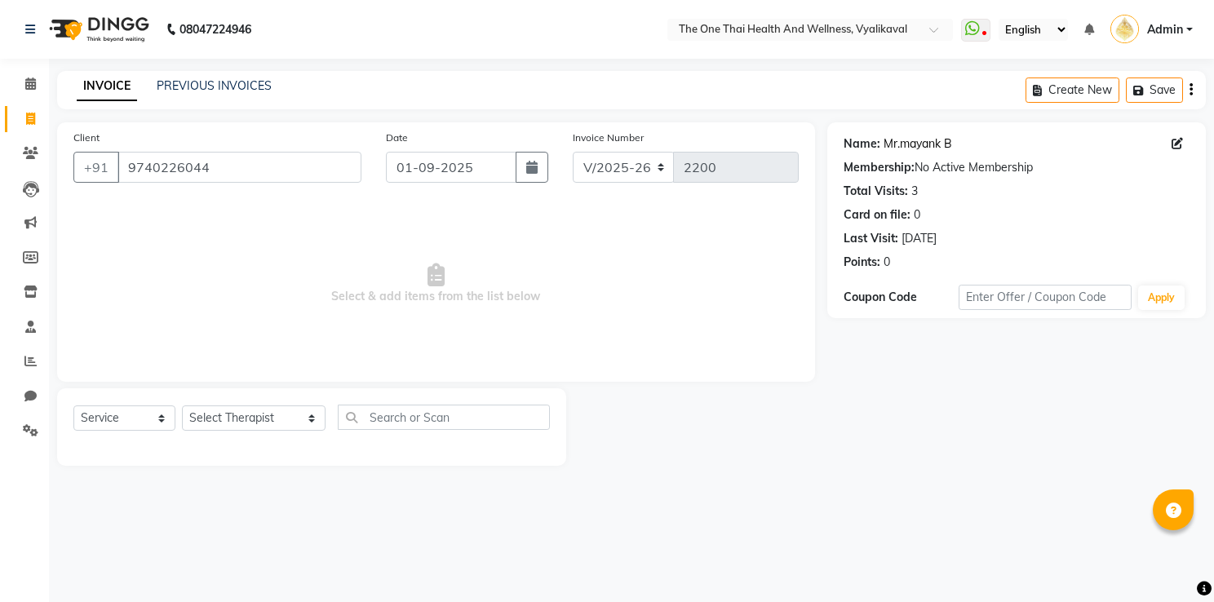
click at [903, 145] on link "Mr.mayank B" at bounding box center [918, 143] width 69 height 17
click at [223, 423] on select "Select Therapist Admin Alisha 💚🍏thai therapist Ammy ❤️northeast therapist Beaut…" at bounding box center [254, 418] width 144 height 25
click at [182, 406] on select "Select Therapist Admin Alisha 💚🍏thai therapist Ammy ❤️northeast therapist Beaut…" at bounding box center [254, 418] width 144 height 25
click at [287, 213] on span "Select & add items from the list below" at bounding box center [435, 283] width 725 height 163
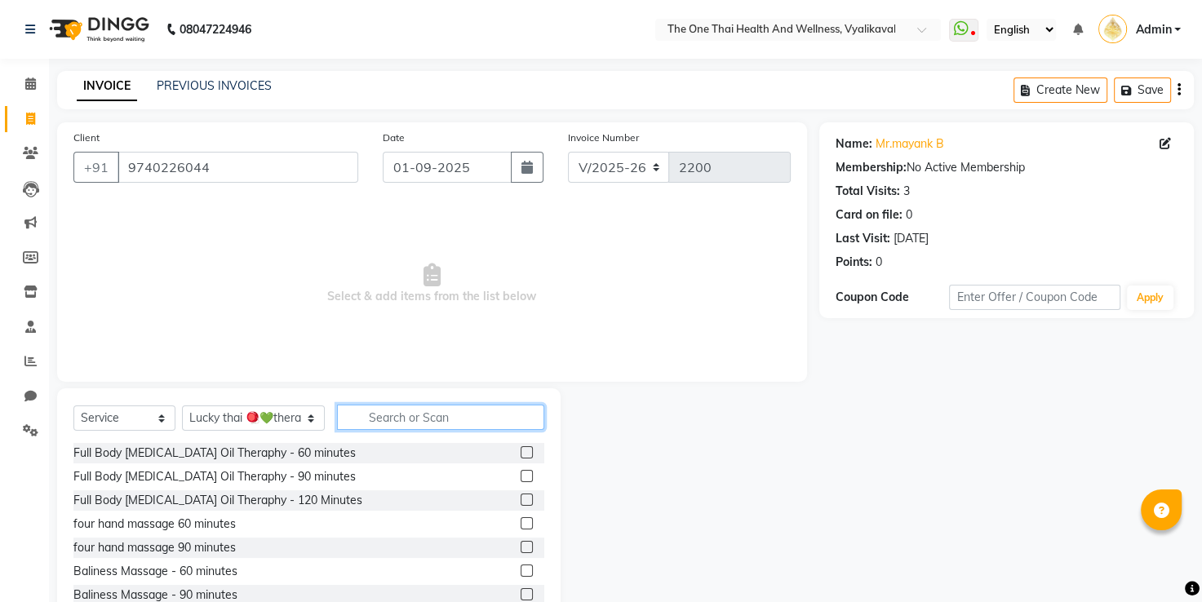
click at [349, 410] on input "text" at bounding box center [441, 417] width 208 height 25
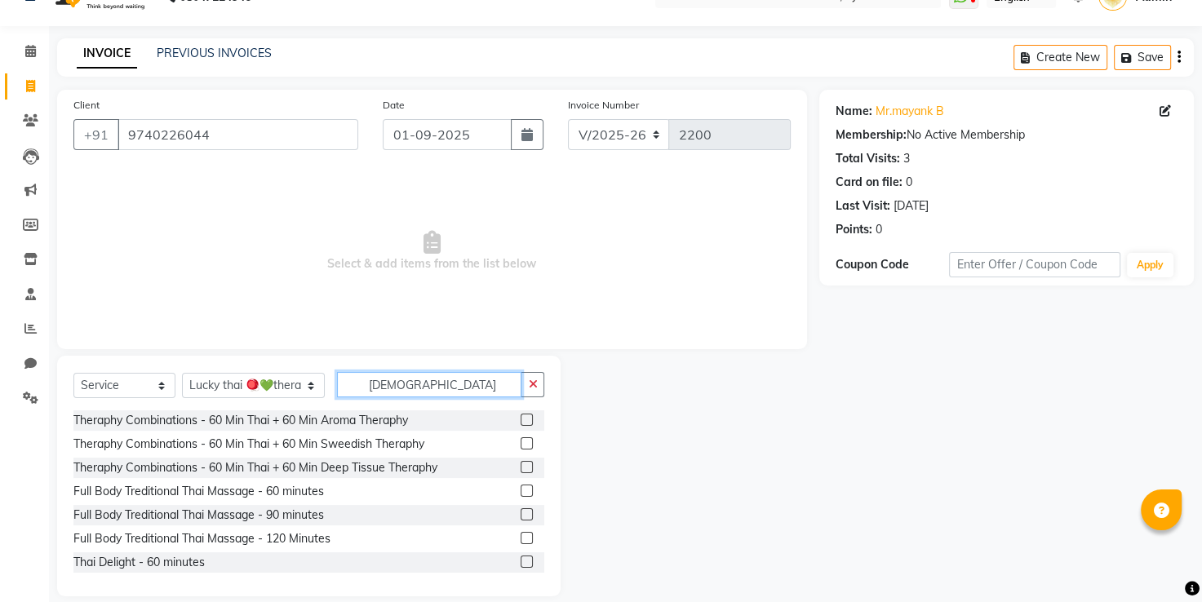
scroll to position [51, 0]
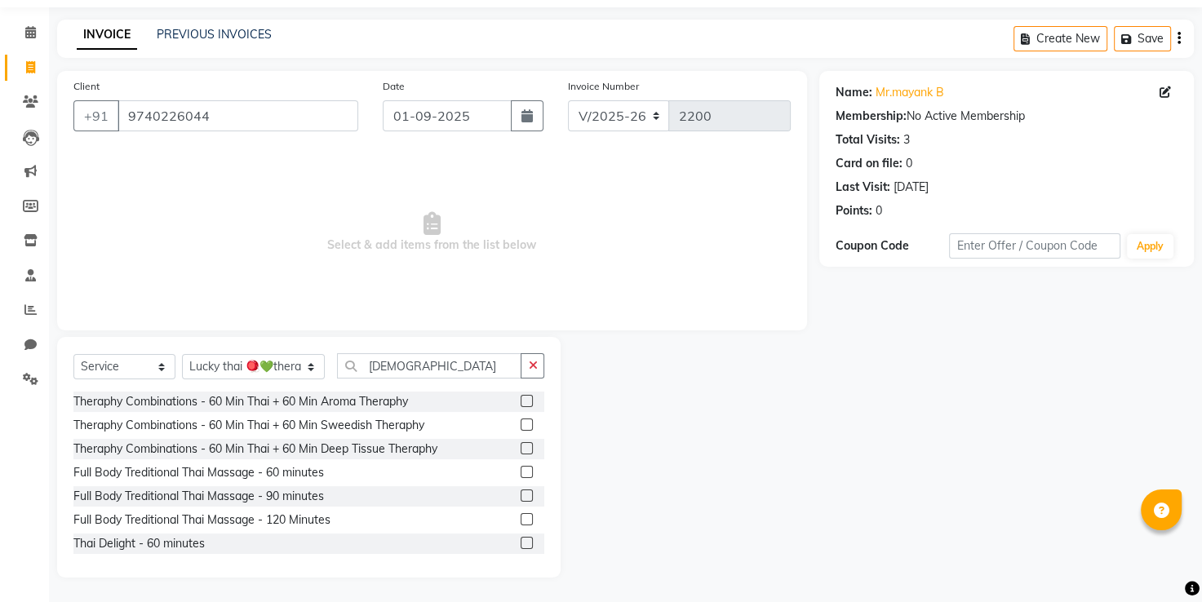
click at [521, 543] on label at bounding box center [527, 543] width 12 height 12
click at [521, 543] on input "checkbox" at bounding box center [526, 544] width 11 height 11
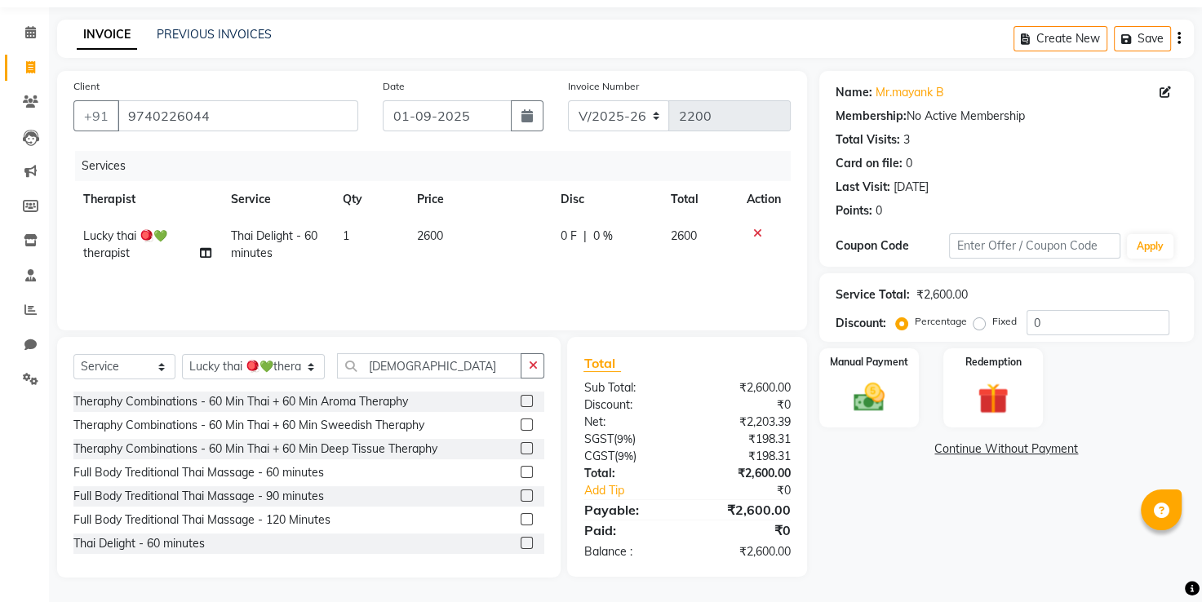
click at [583, 236] on span "|" at bounding box center [584, 236] width 3 height 17
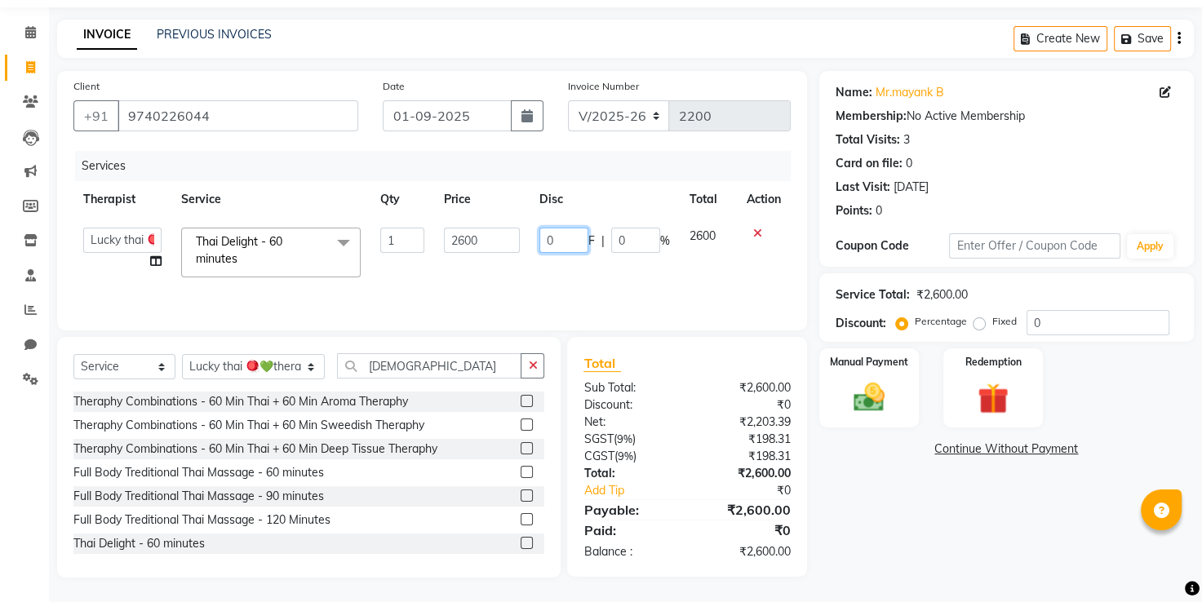
click at [544, 238] on input "0" at bounding box center [563, 240] width 49 height 25
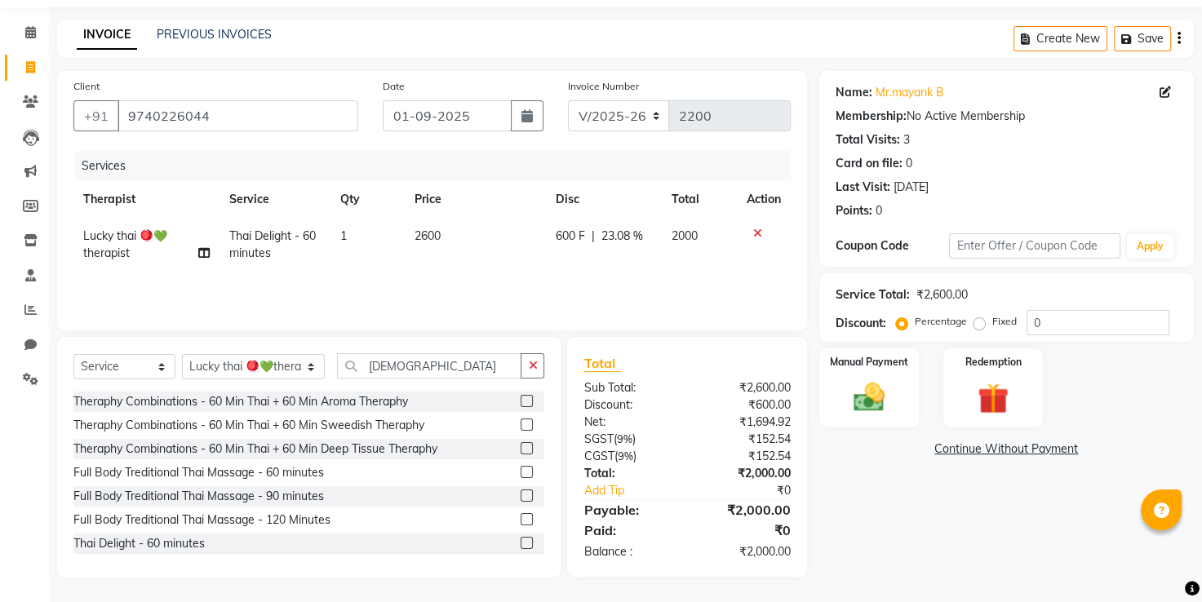
click at [578, 269] on td "600 F | 23.08 %" at bounding box center [603, 245] width 115 height 54
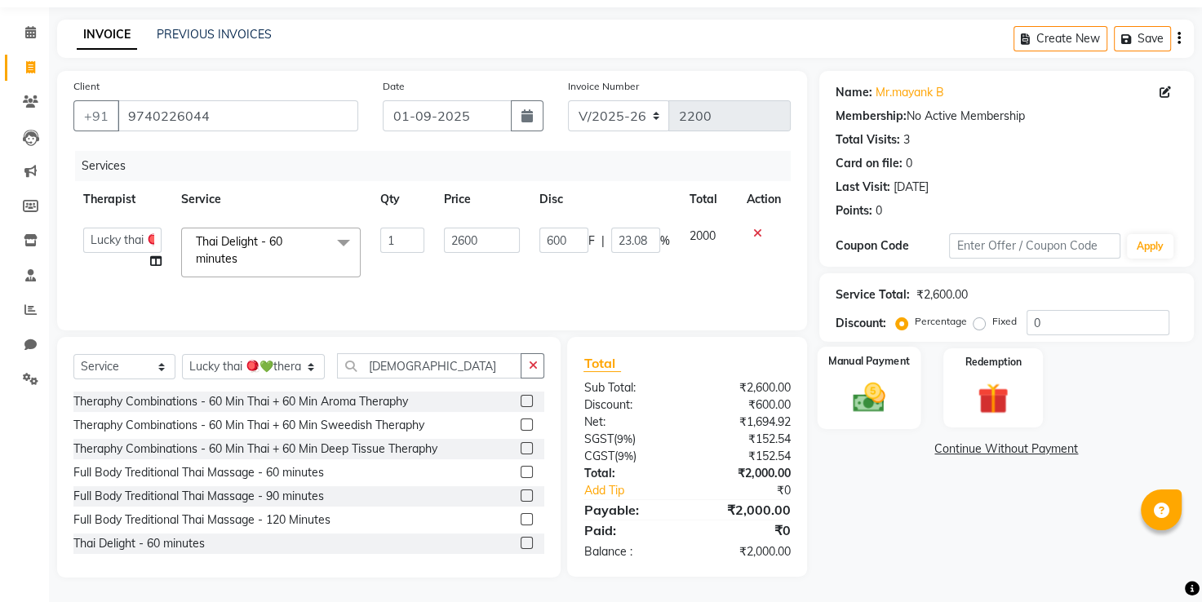
click at [828, 387] on div "Manual Payment" at bounding box center [869, 388] width 104 height 82
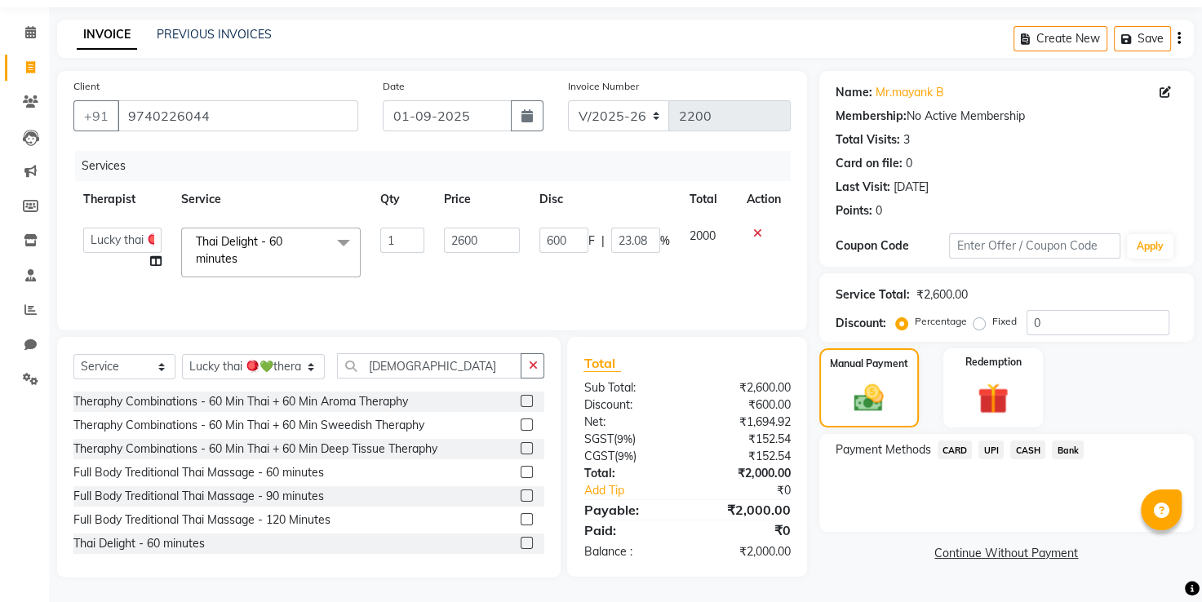
click at [990, 450] on span "UPI" at bounding box center [990, 450] width 25 height 19
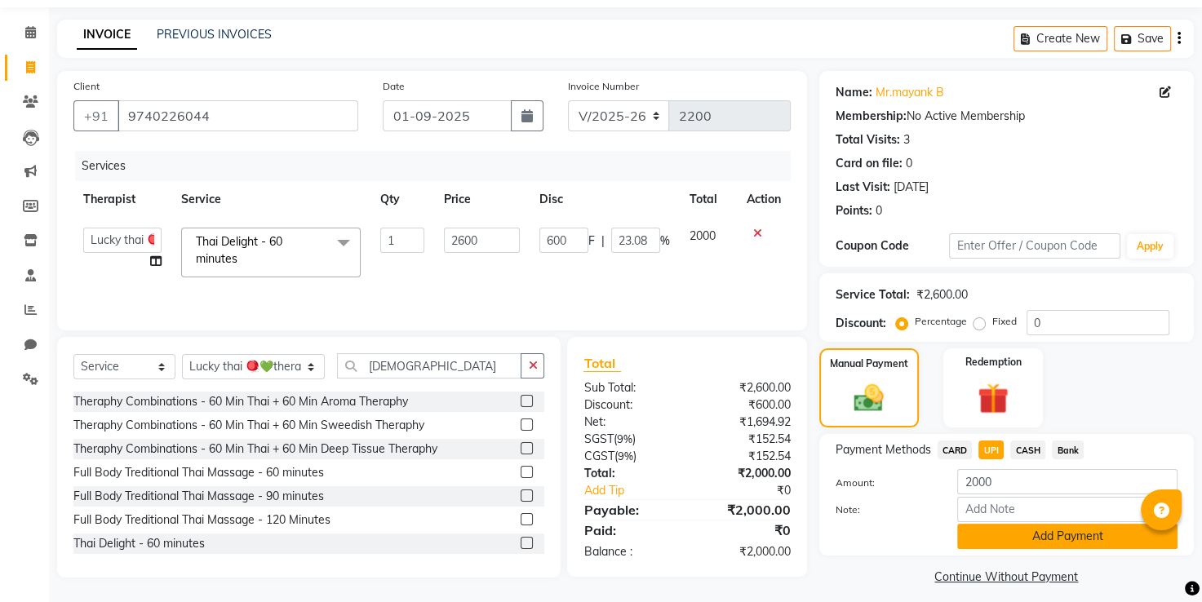
click at [991, 543] on button "Add Payment" at bounding box center [1067, 536] width 220 height 25
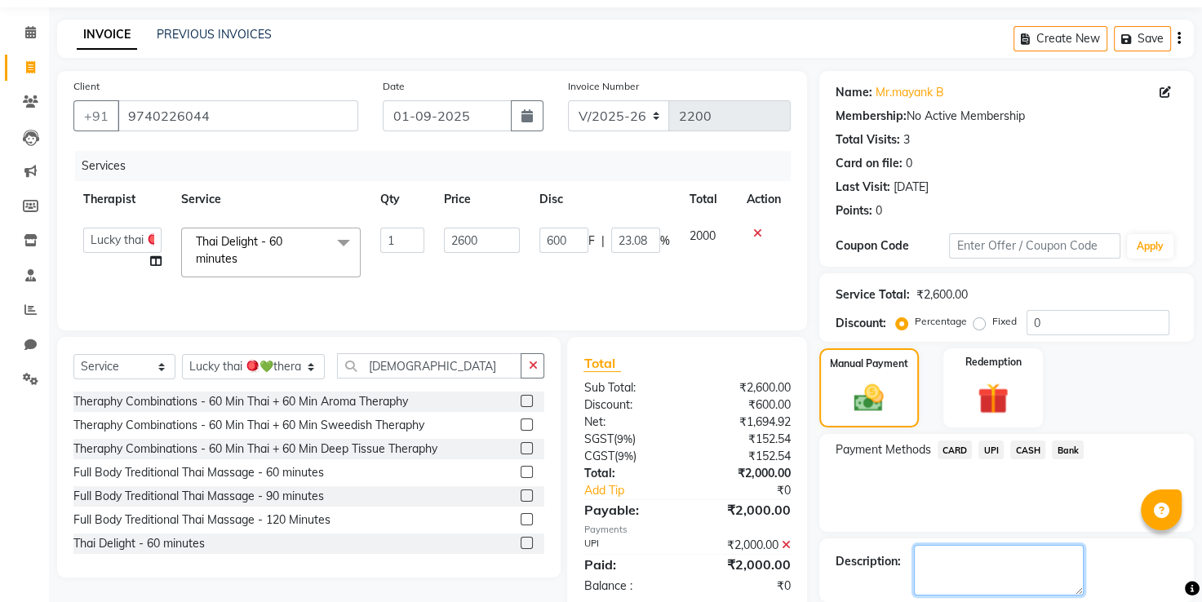
click at [965, 553] on textarea at bounding box center [999, 570] width 170 height 51
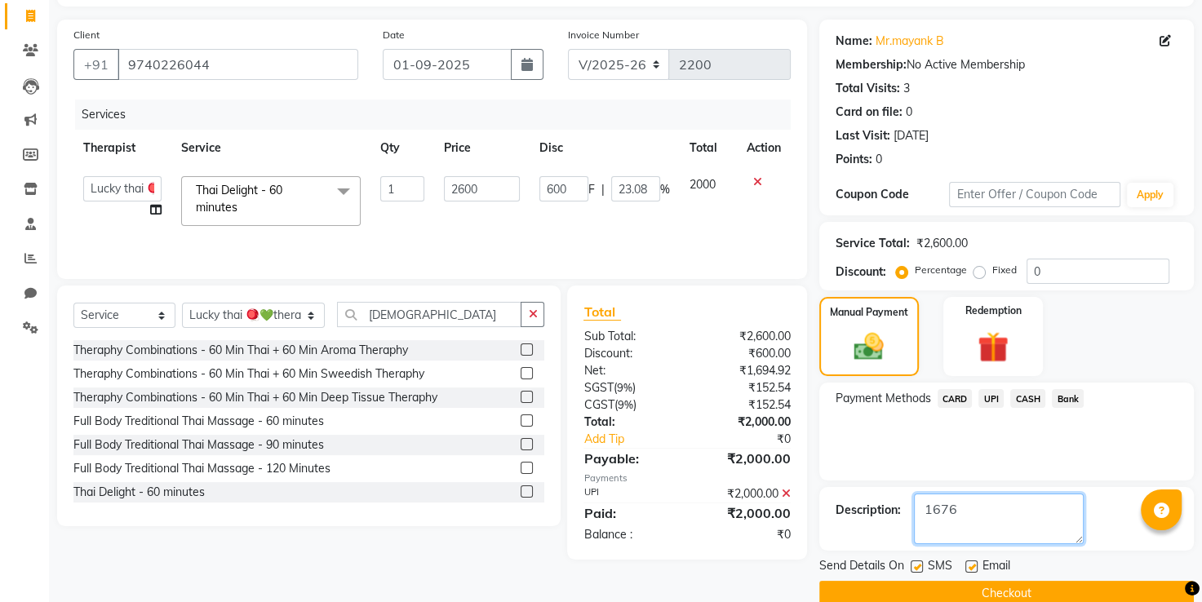
scroll to position [131, 0]
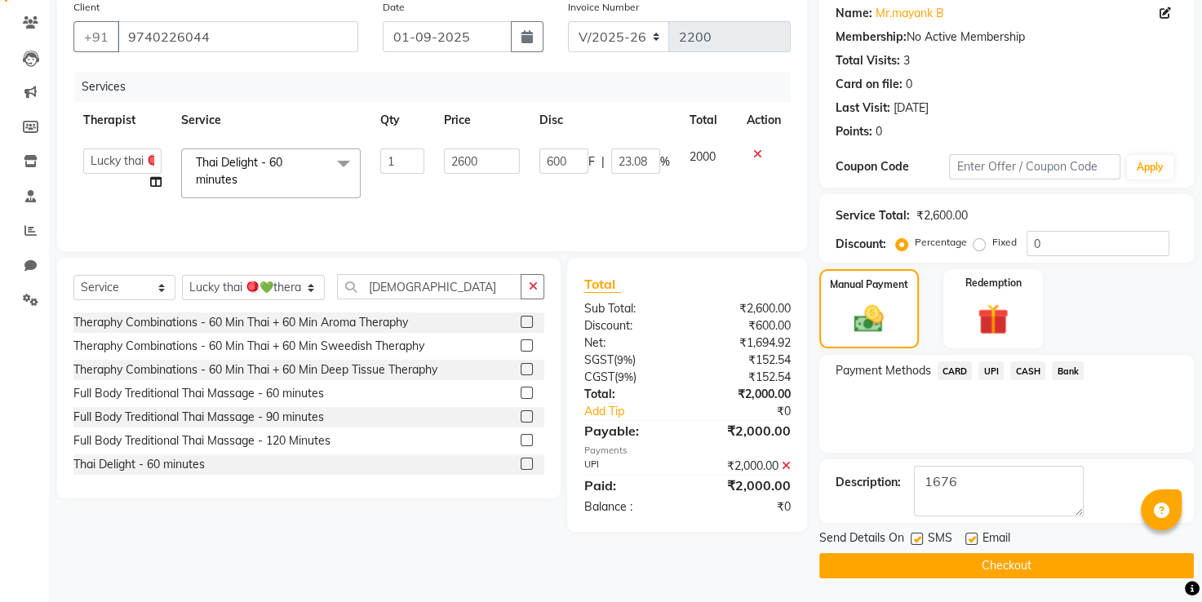
click at [956, 559] on button "Checkout" at bounding box center [1006, 565] width 375 height 25
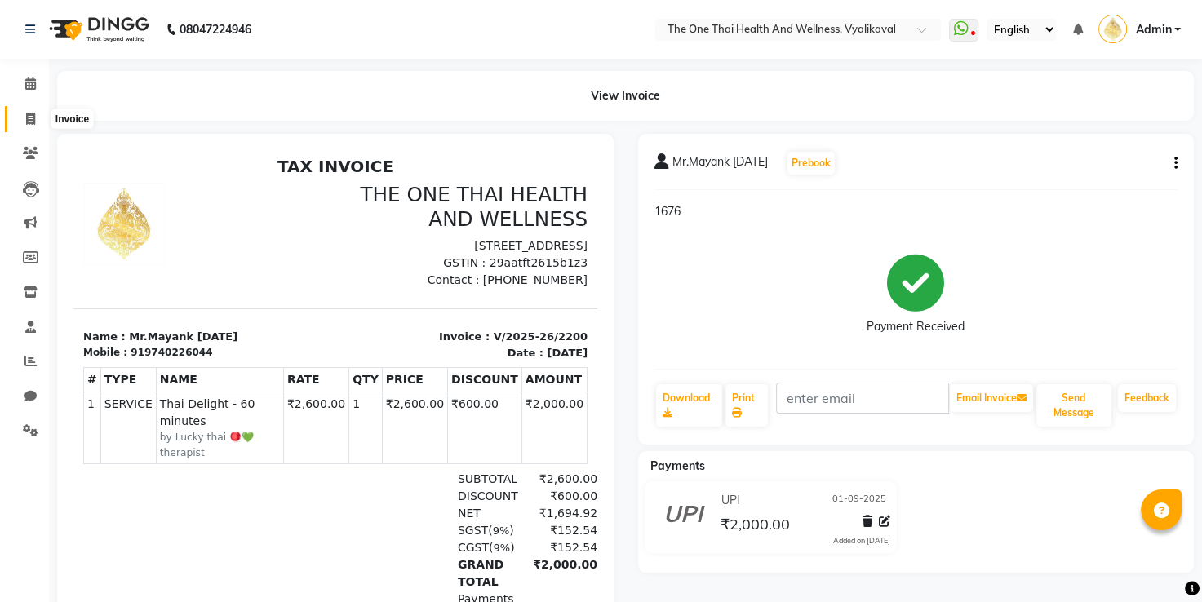
click at [31, 119] on icon at bounding box center [30, 119] width 9 height 12
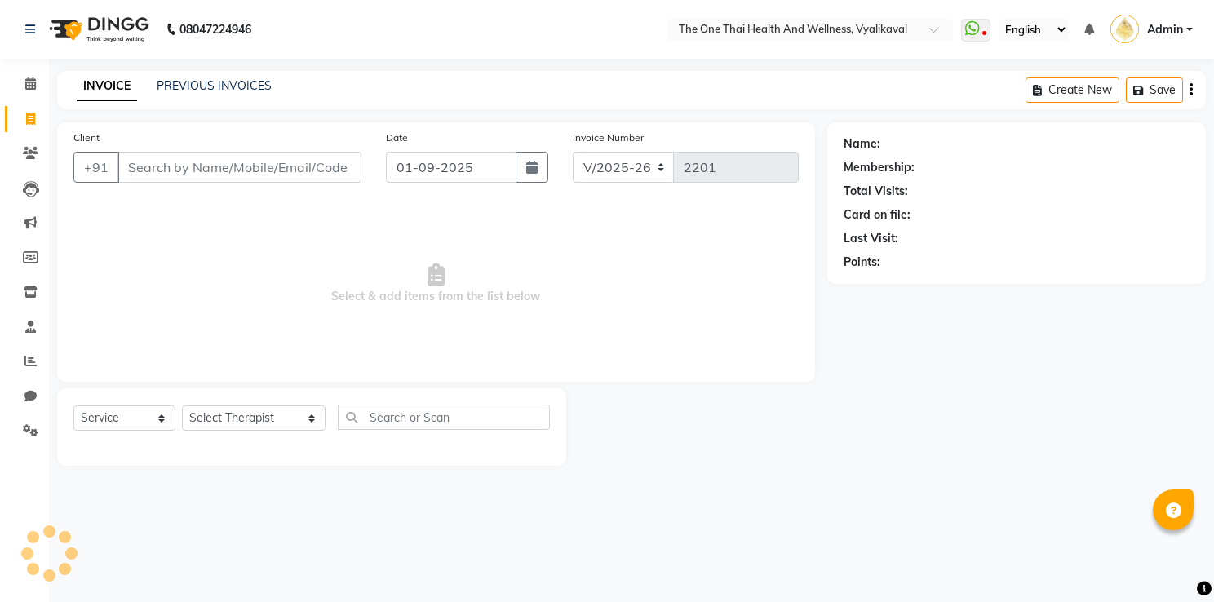
click at [178, 94] on div "PREVIOUS INVOICES" at bounding box center [214, 86] width 115 height 17
click at [181, 90] on link "PREVIOUS INVOICES" at bounding box center [214, 85] width 115 height 15
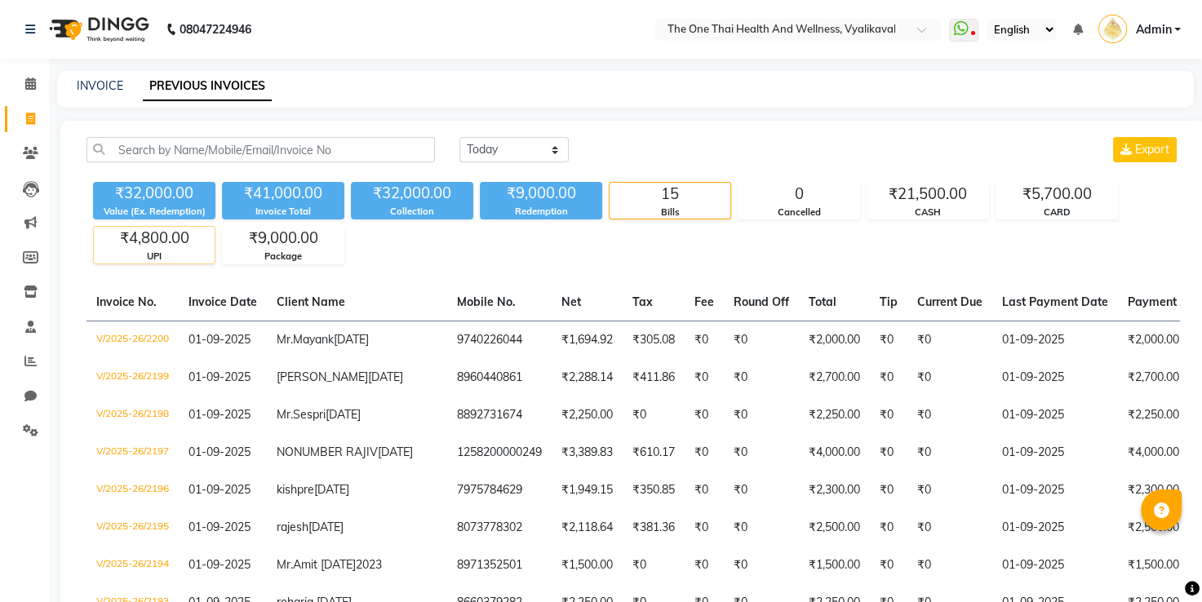
click at [163, 236] on div "₹4,800.00" at bounding box center [154, 238] width 121 height 23
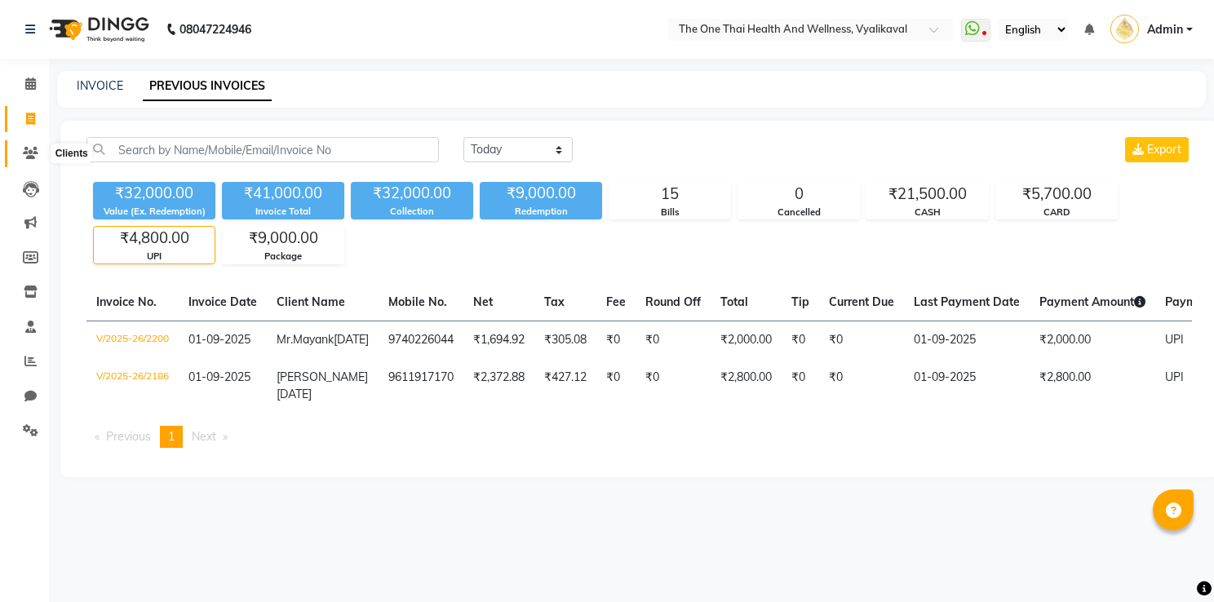
click at [33, 152] on icon at bounding box center [31, 153] width 16 height 12
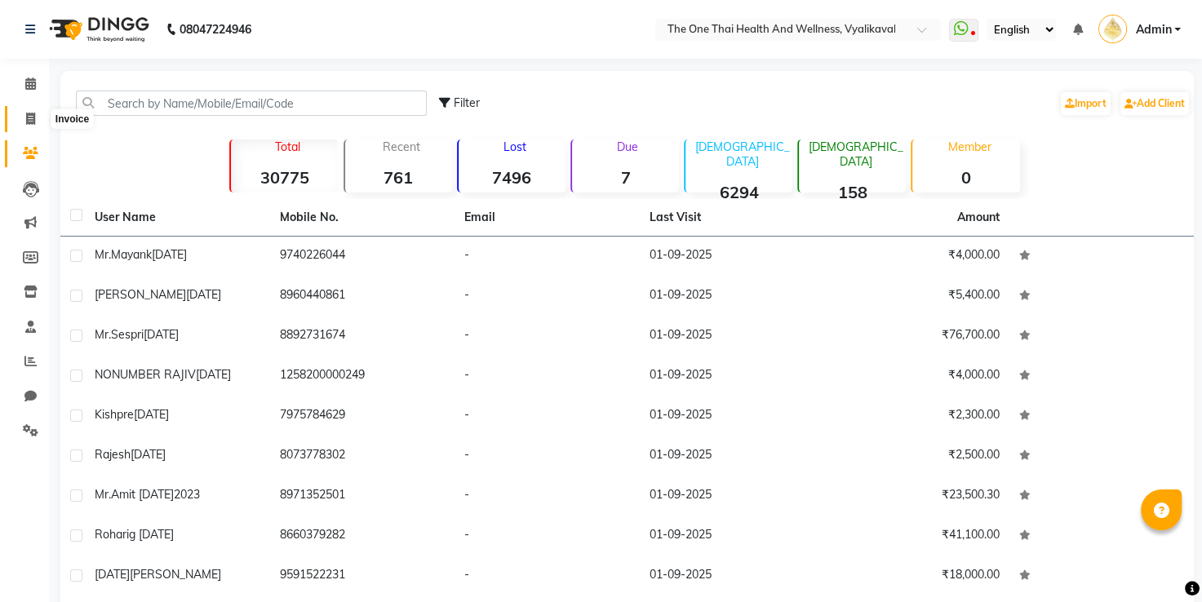
click at [33, 120] on icon at bounding box center [30, 119] width 9 height 12
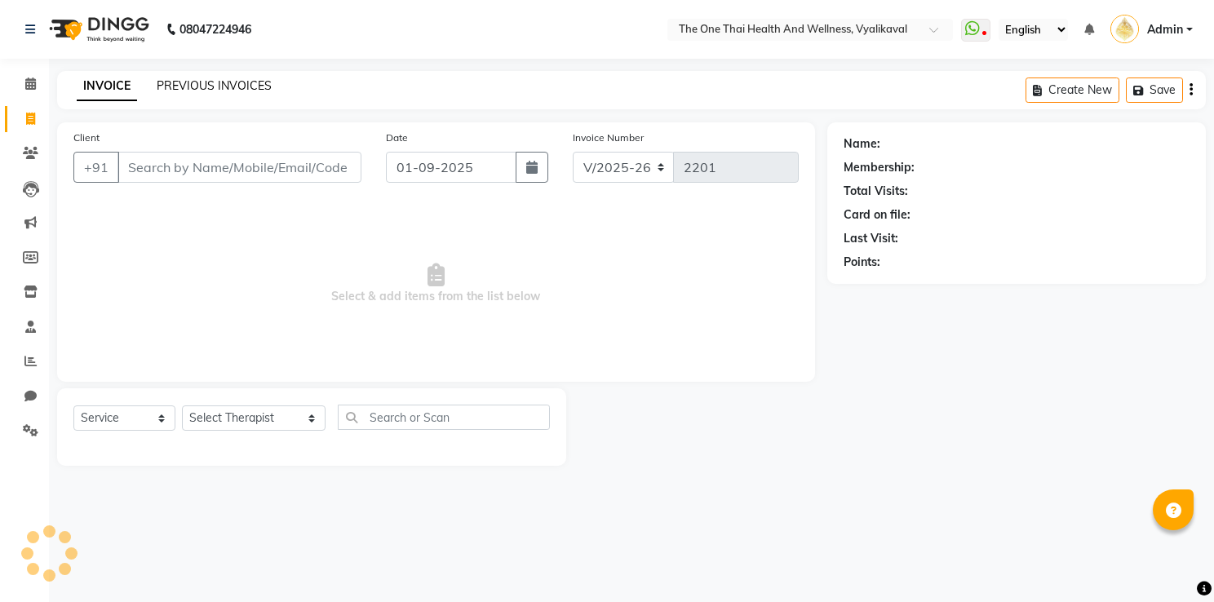
click at [184, 91] on link "PREVIOUS INVOICES" at bounding box center [214, 85] width 115 height 15
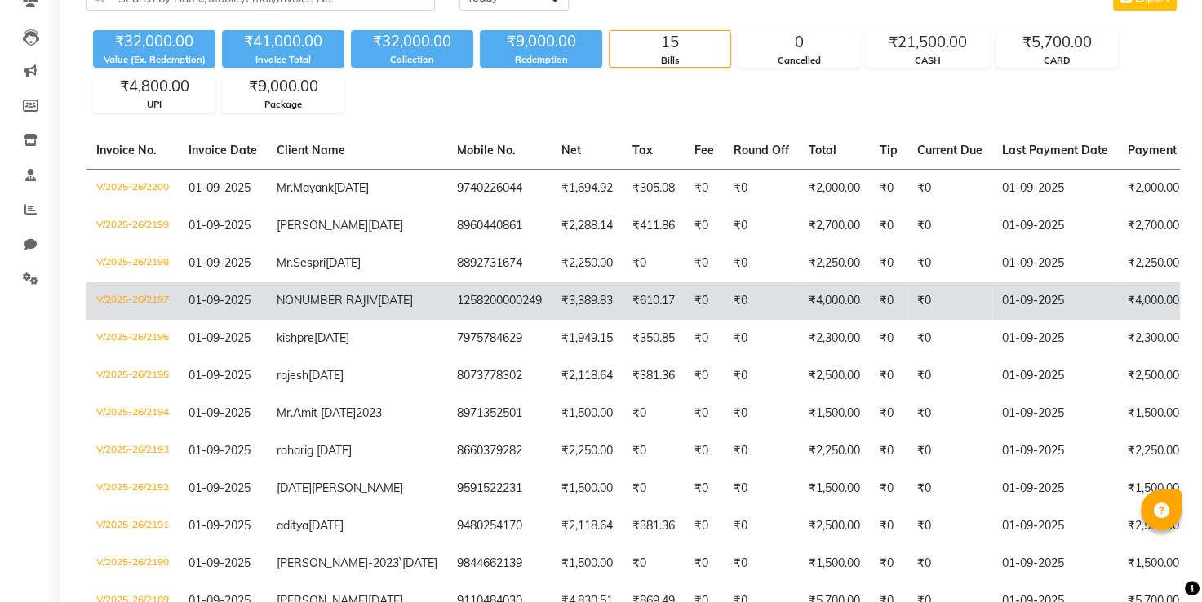
scroll to position [163, 0]
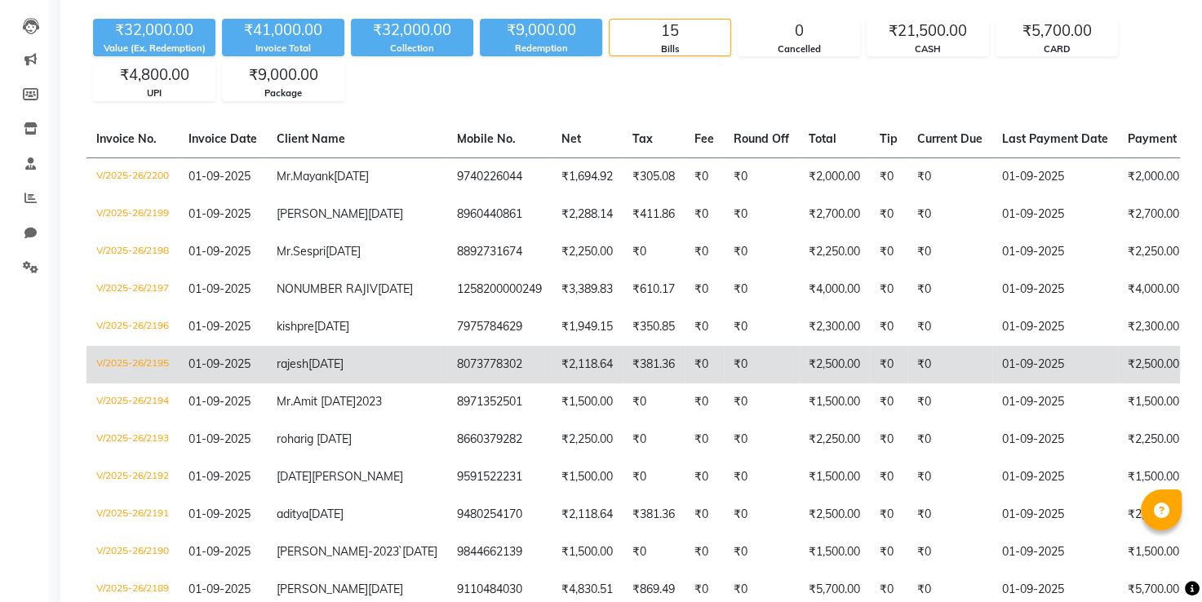
click at [552, 383] on td "₹2,118.64" at bounding box center [587, 365] width 71 height 38
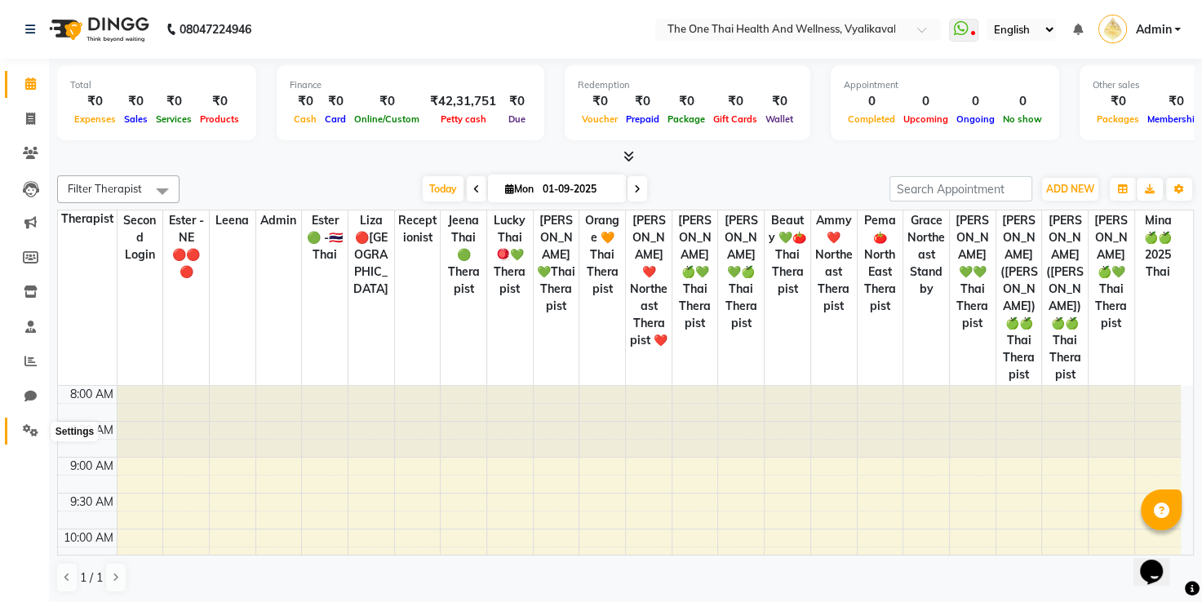
click at [36, 429] on icon at bounding box center [31, 430] width 16 height 12
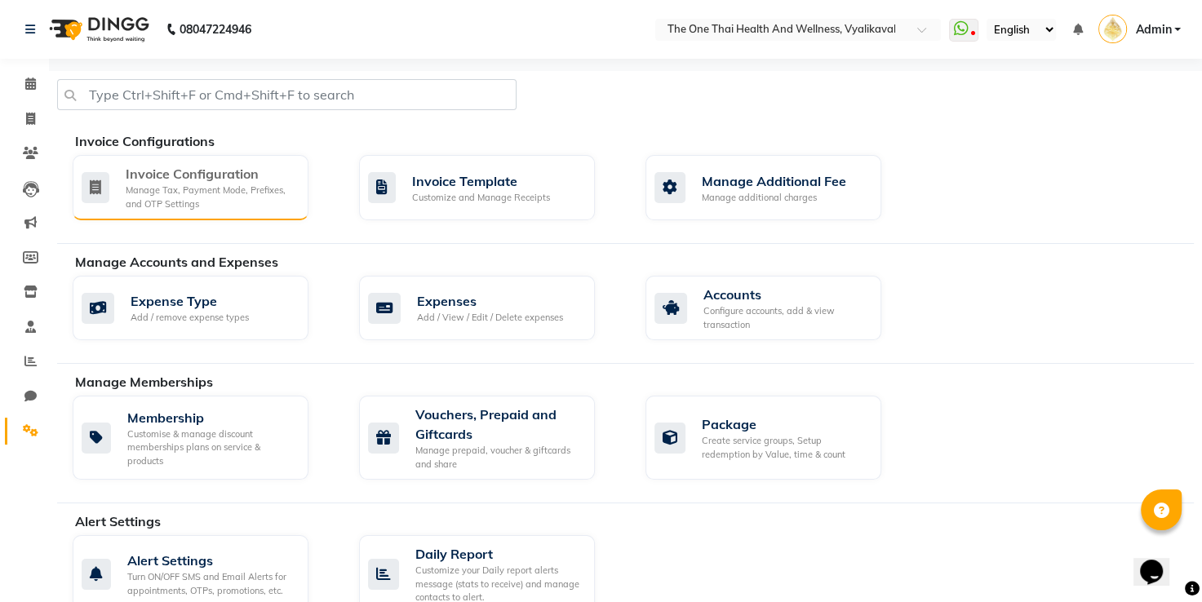
click at [169, 178] on div "Invoice Configuration" at bounding box center [211, 174] width 170 height 20
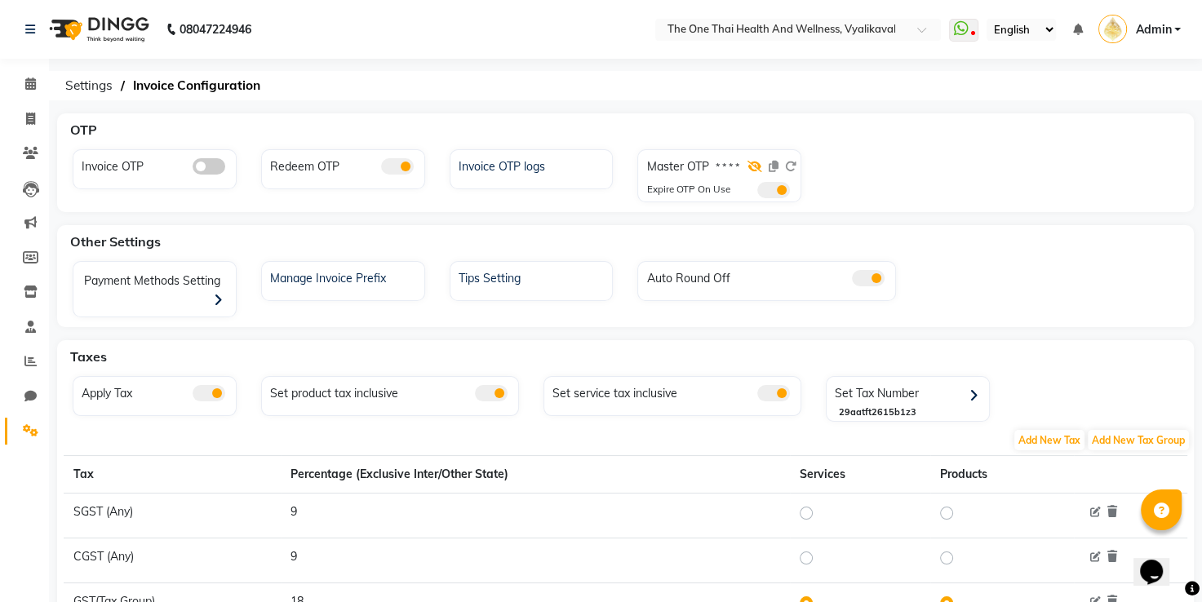
click at [753, 165] on icon at bounding box center [754, 166] width 15 height 11
click at [791, 163] on icon at bounding box center [790, 166] width 11 height 11
click at [792, 165] on icon at bounding box center [790, 166] width 11 height 11
click at [790, 159] on span at bounding box center [790, 166] width 11 height 15
click at [793, 168] on icon at bounding box center [790, 166] width 11 height 11
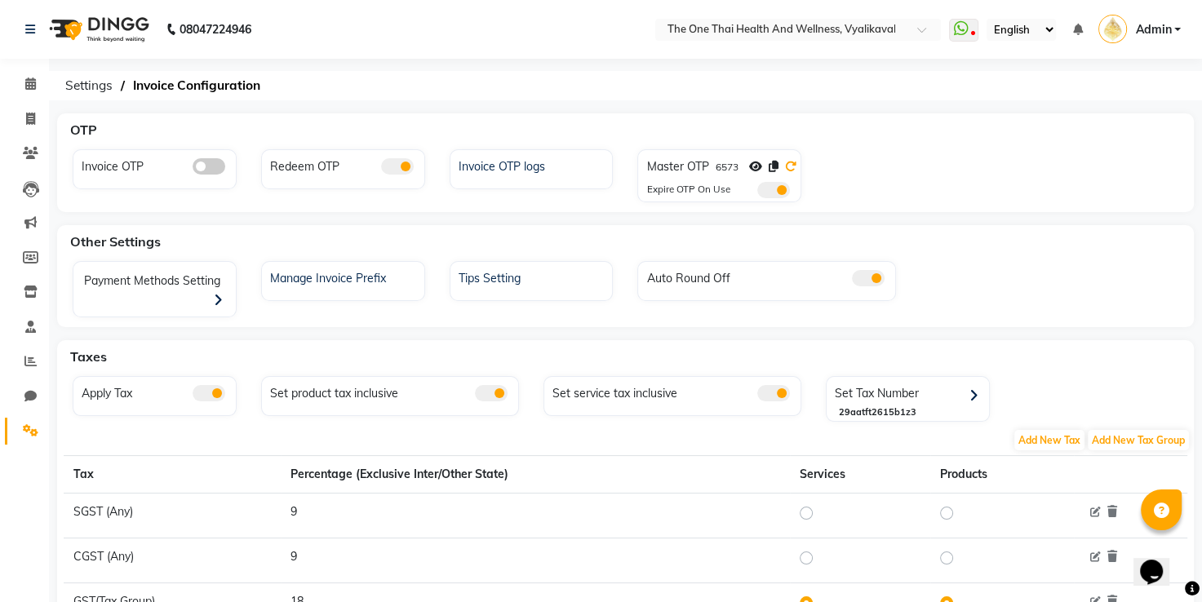
click at [787, 164] on icon at bounding box center [790, 166] width 11 height 11
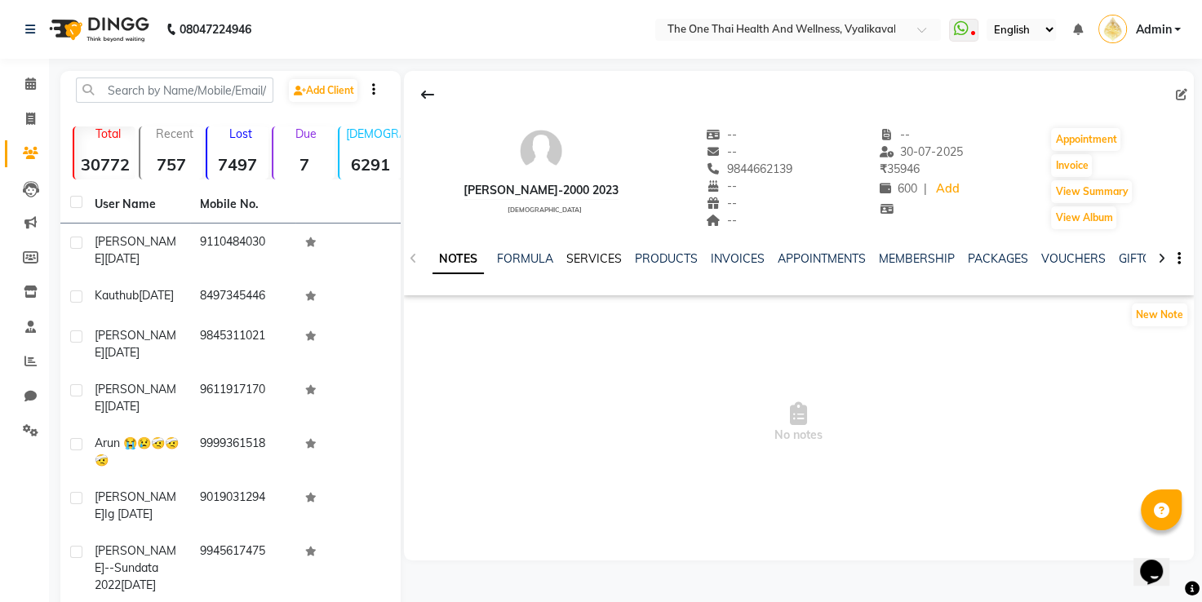
click at [581, 255] on link "SERVICES" at bounding box center [593, 258] width 55 height 15
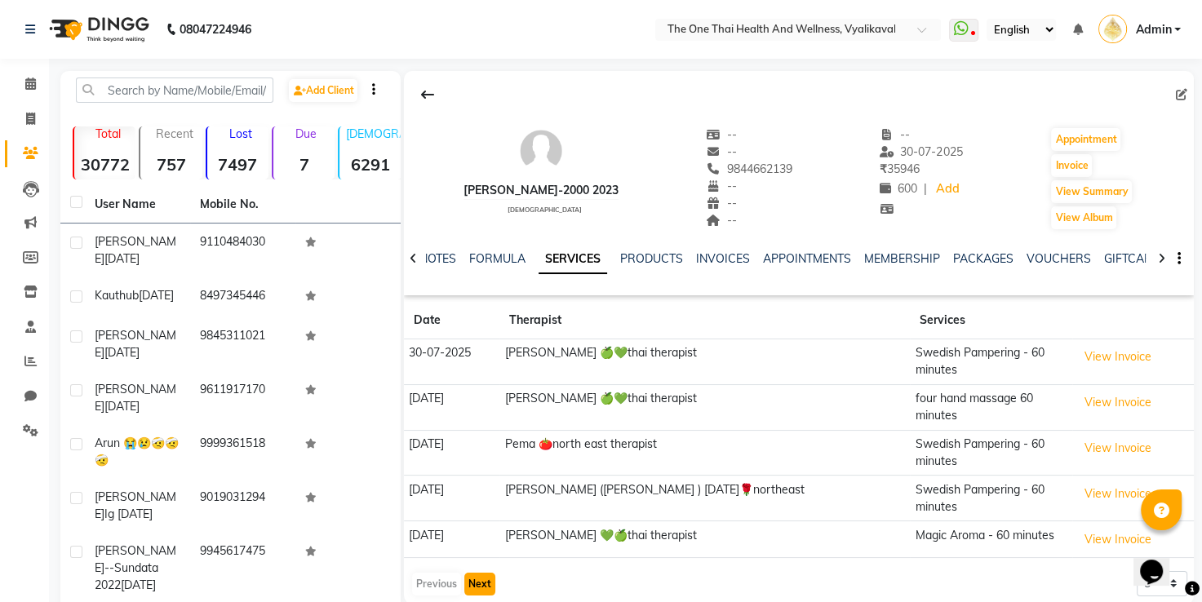
click at [482, 573] on button "Next" at bounding box center [479, 584] width 31 height 23
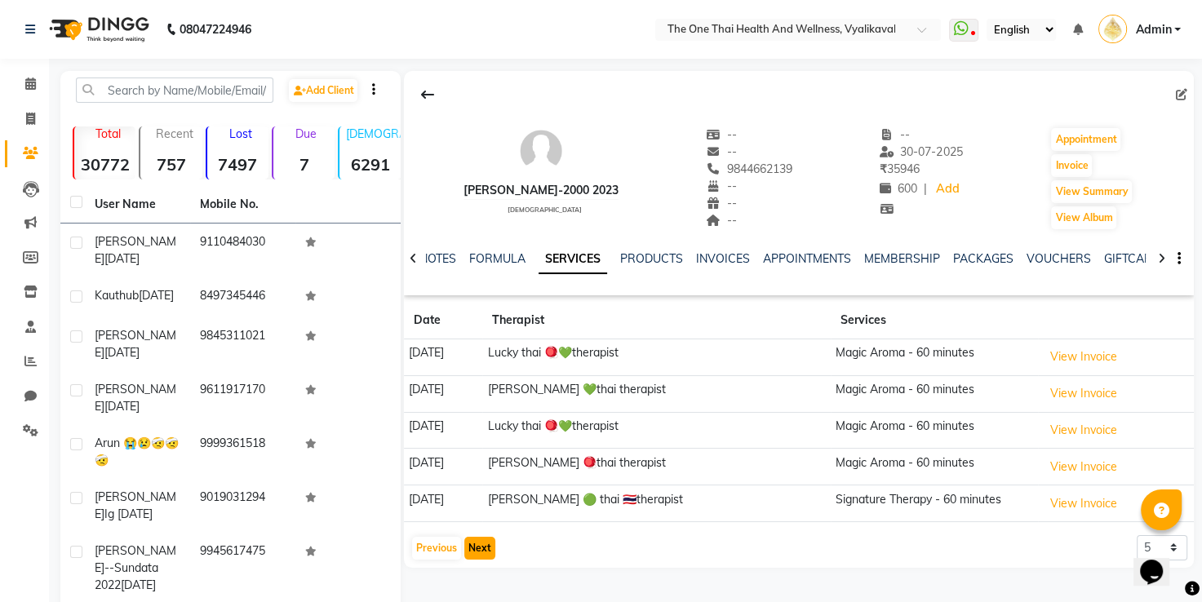
click at [482, 543] on button "Next" at bounding box center [479, 548] width 31 height 23
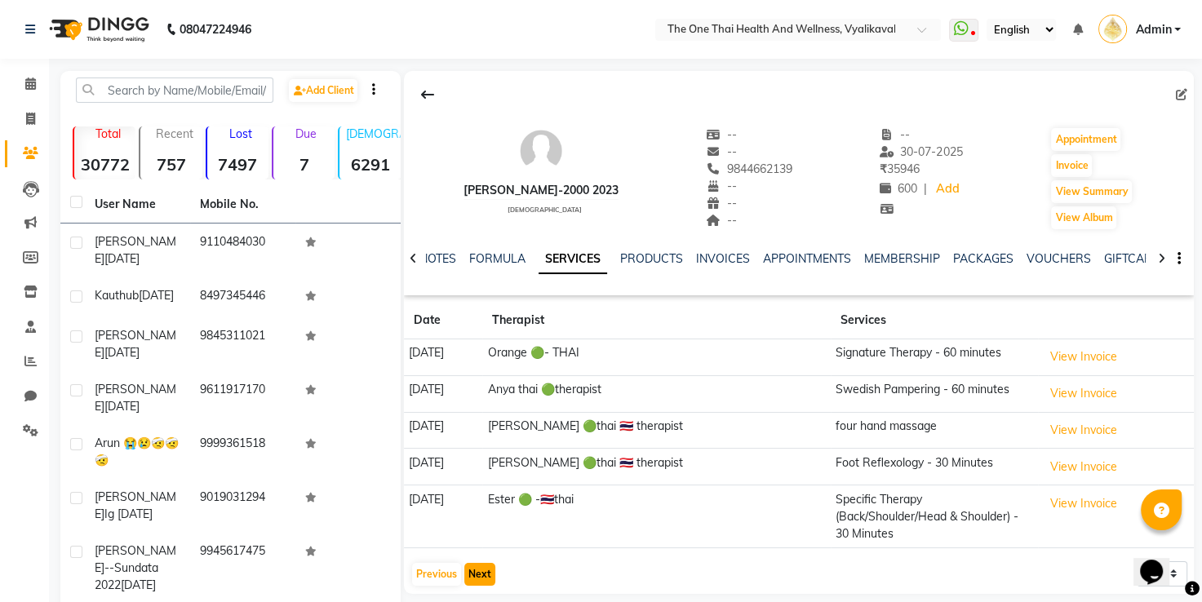
click at [482, 563] on button "Next" at bounding box center [479, 574] width 31 height 23
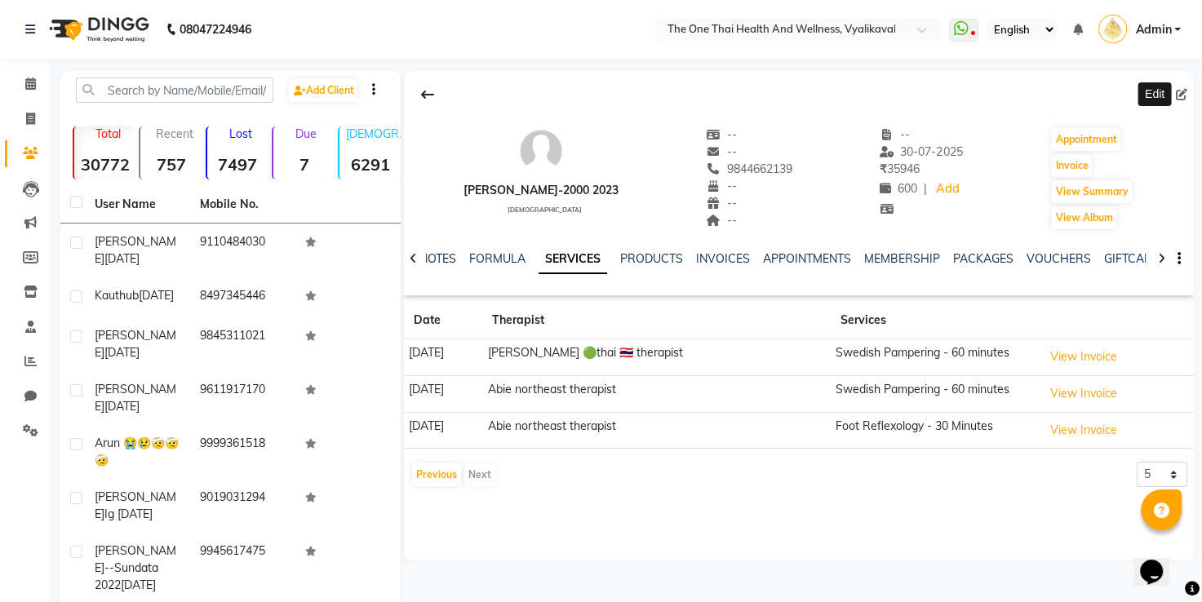
click at [1181, 94] on icon at bounding box center [1181, 94] width 11 height 11
select select "[DEMOGRAPHIC_DATA]"
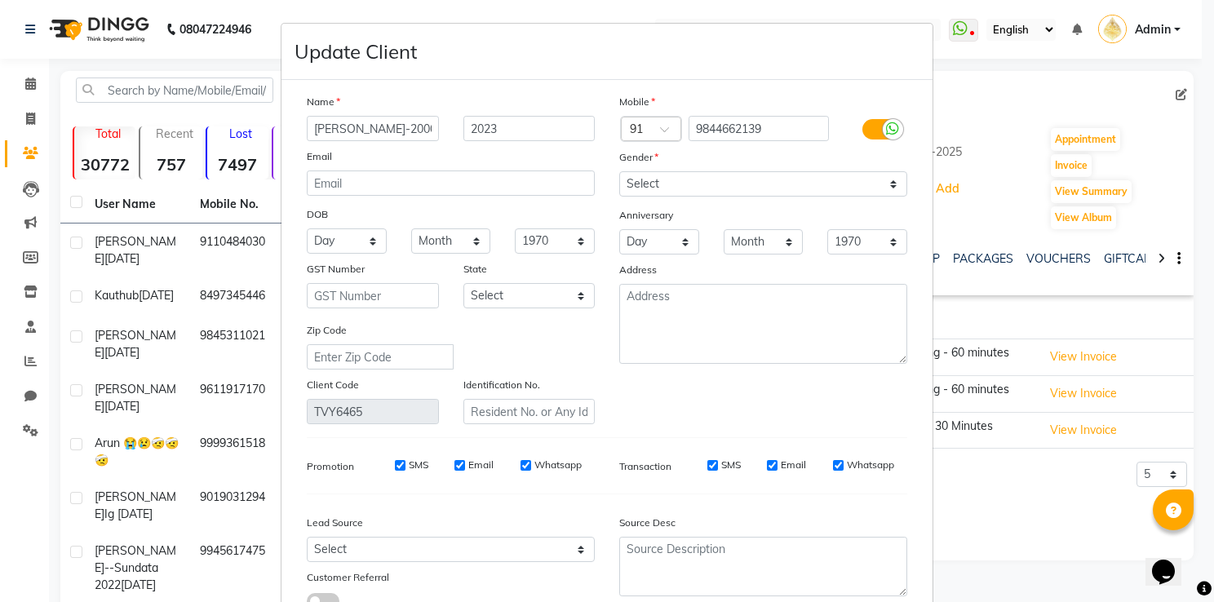
click at [419, 128] on input "Mr.Anand-2000" at bounding box center [373, 128] width 132 height 25
type input "[PERSON_NAME]-2023`"
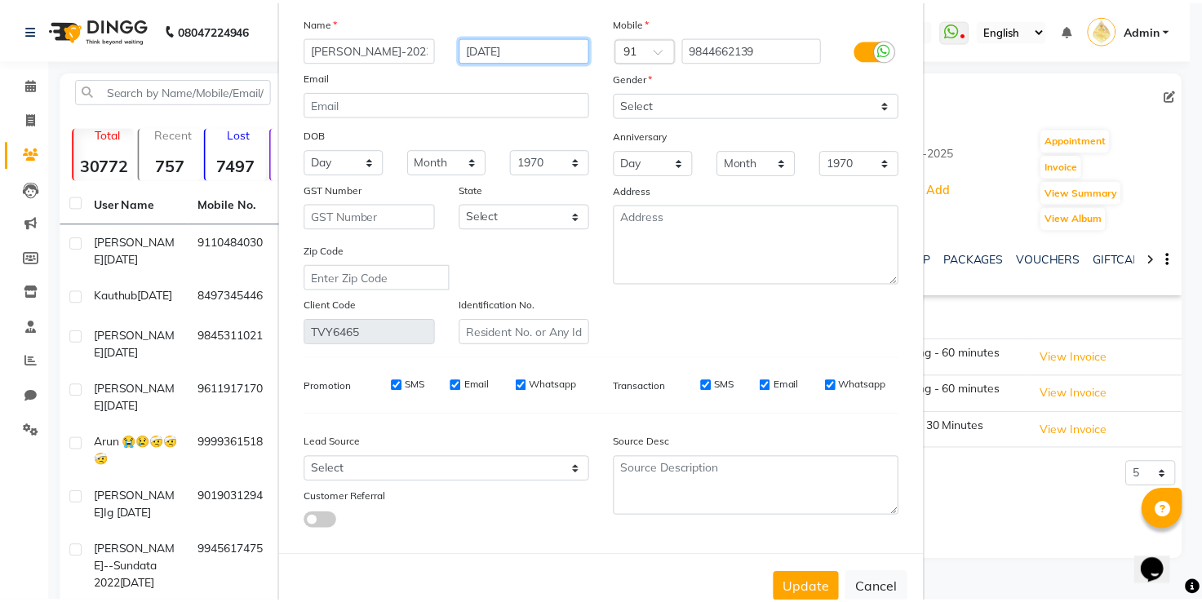
scroll to position [82, 0]
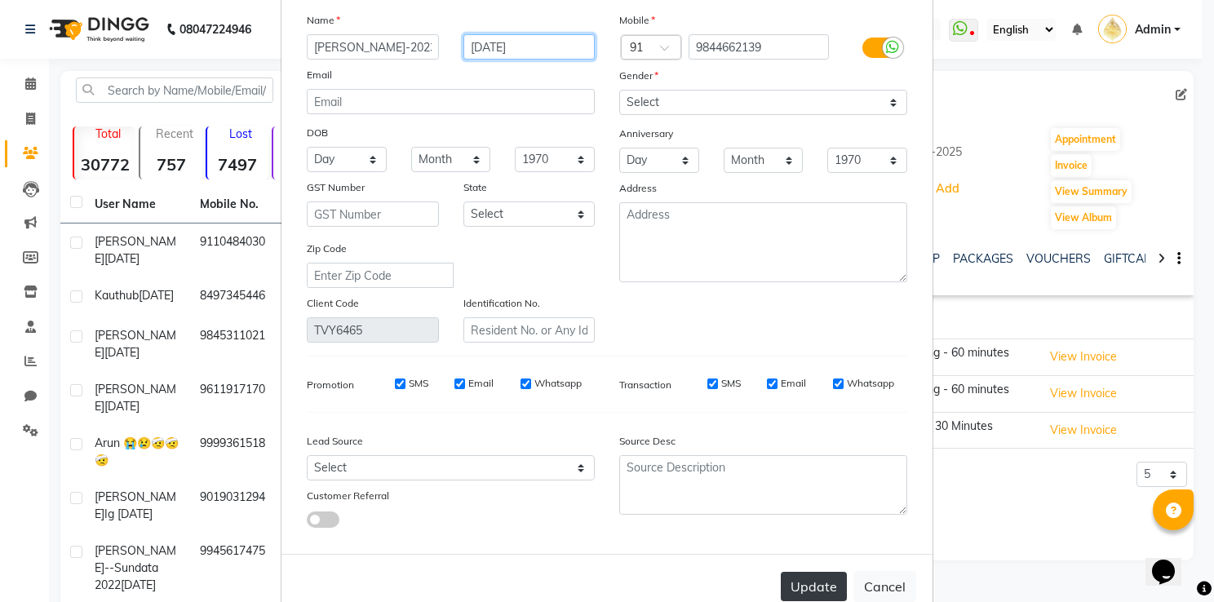
type input "[DATE]"
click at [796, 590] on button "Update" at bounding box center [814, 586] width 66 height 29
select select
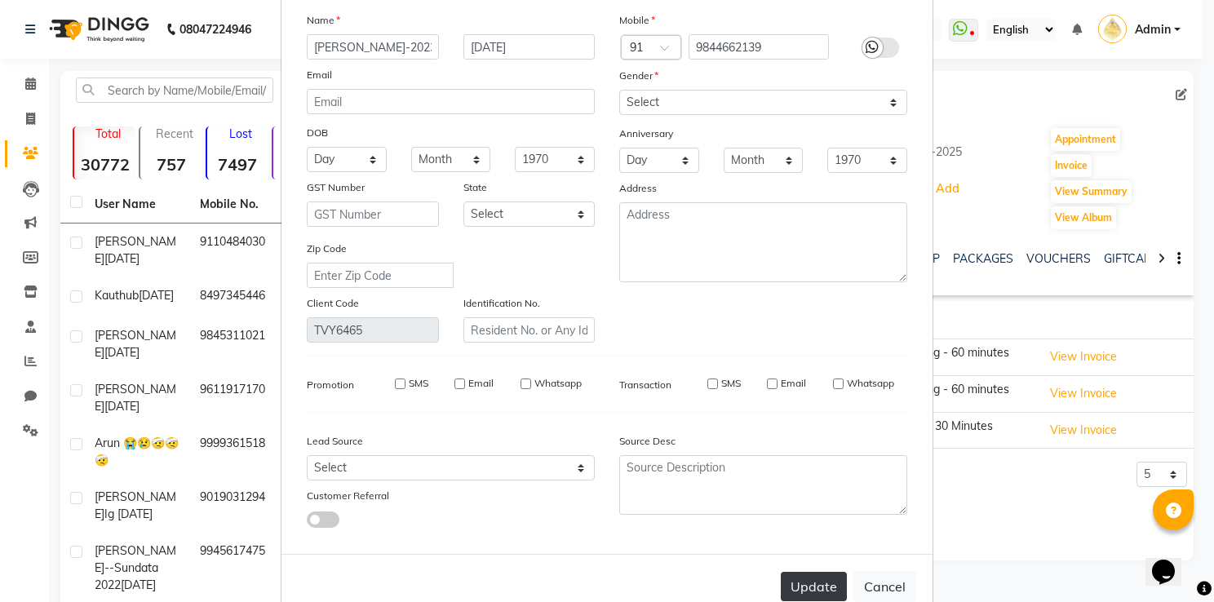
select select
checkbox input "false"
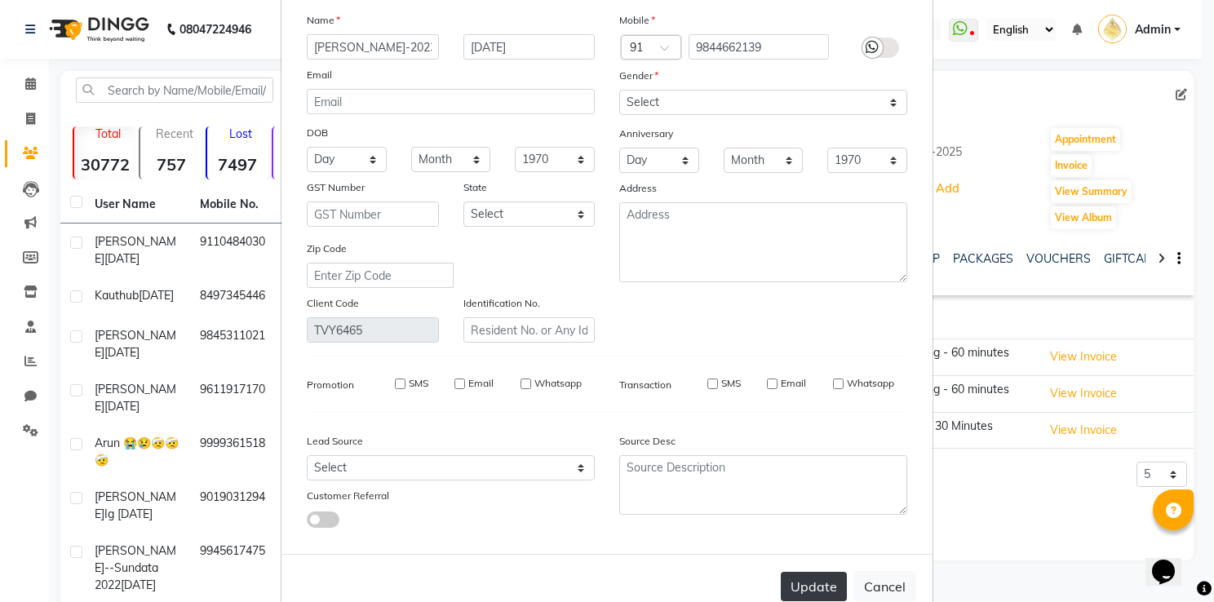
checkbox input "false"
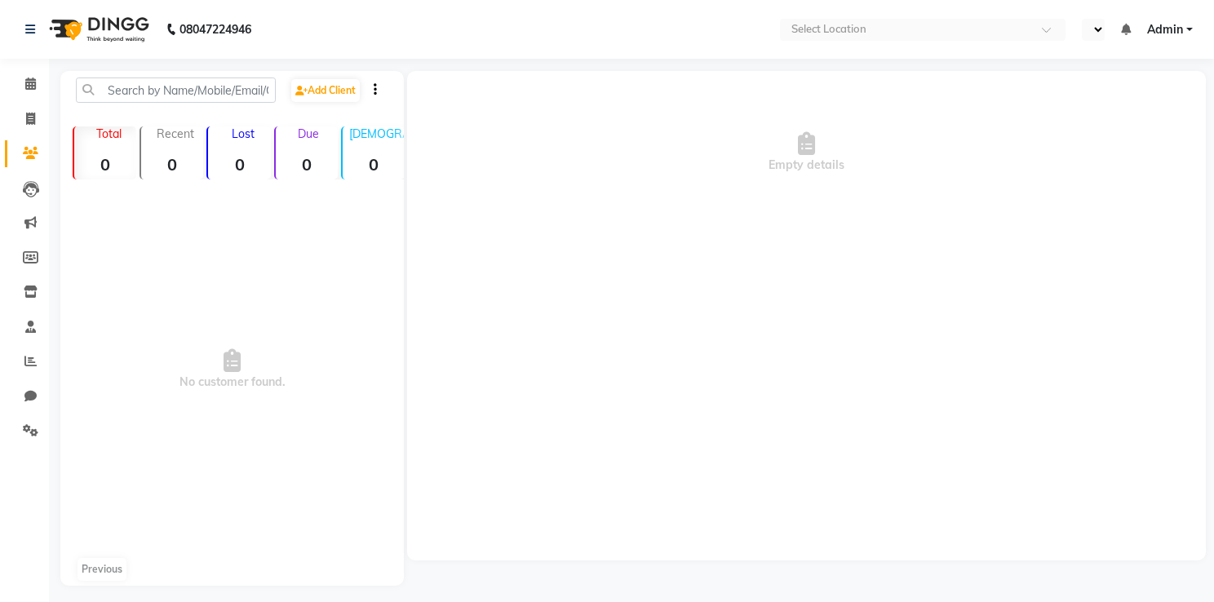
select select "en"
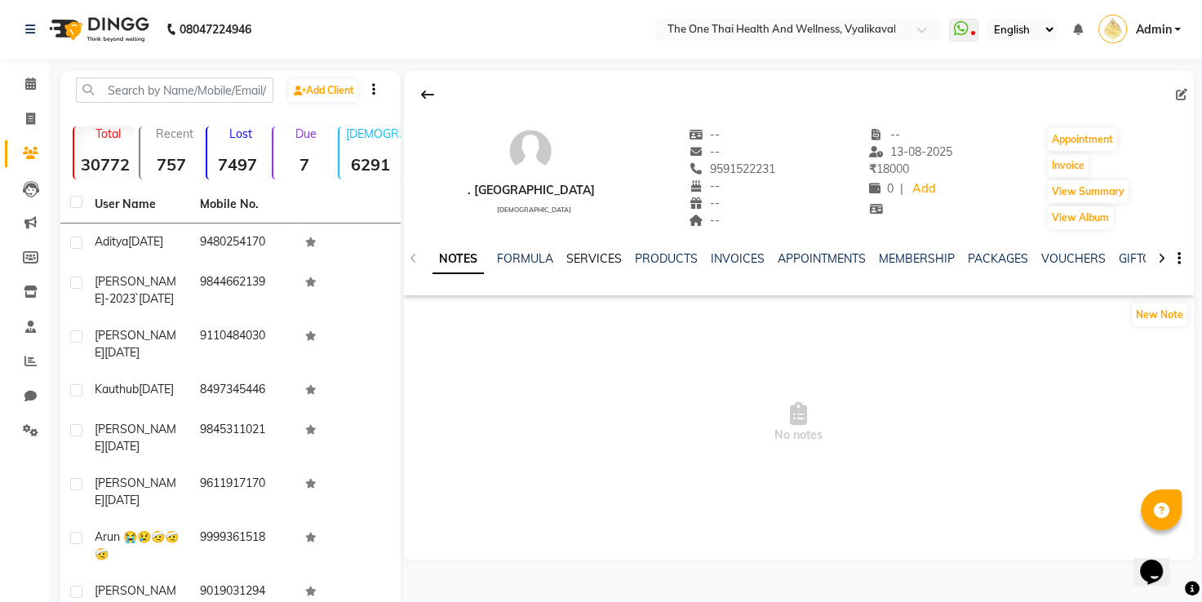
click at [581, 253] on link "SERVICES" at bounding box center [593, 258] width 55 height 15
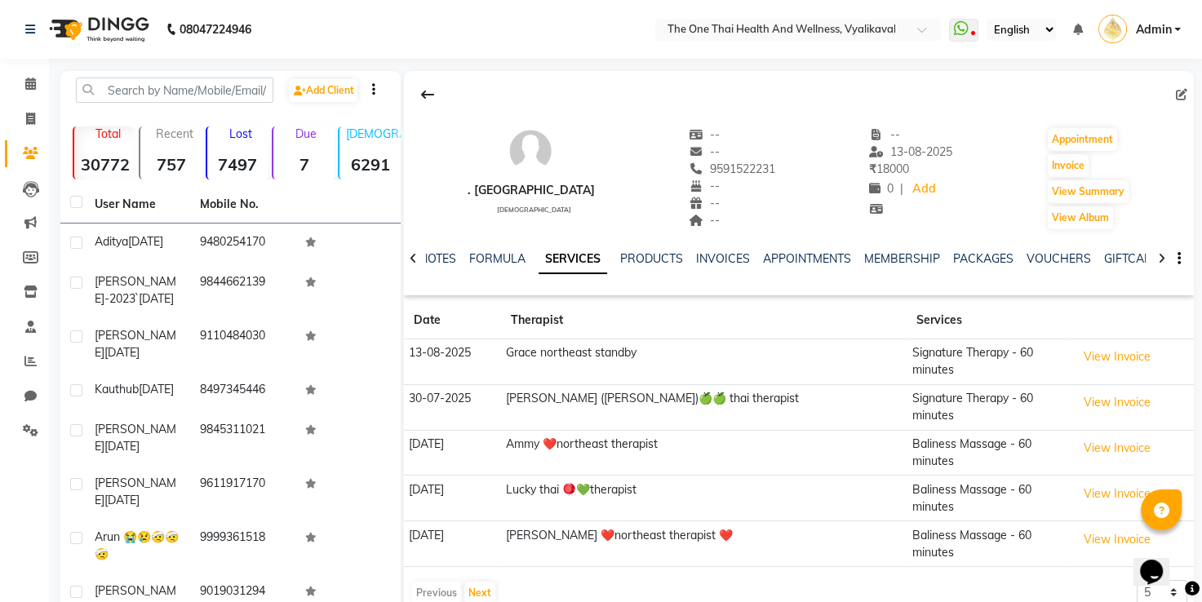
click at [495, 580] on div "Previous Next 5 10 50 100 500" at bounding box center [798, 593] width 777 height 26
click at [490, 582] on button "Next" at bounding box center [479, 593] width 31 height 23
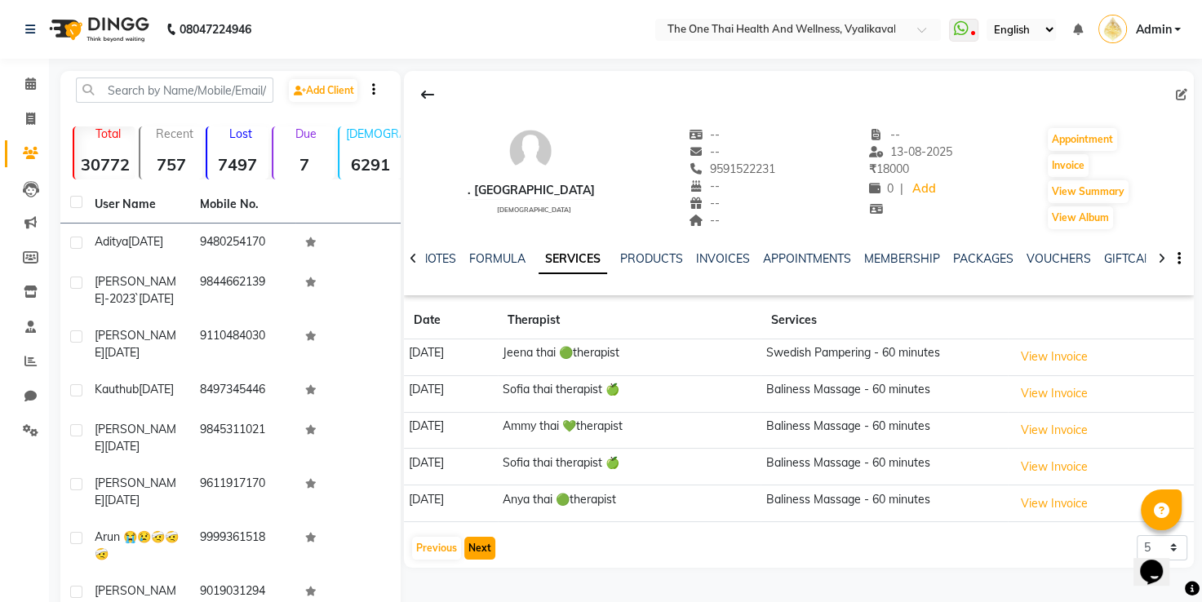
click at [487, 543] on button "Next" at bounding box center [479, 548] width 31 height 23
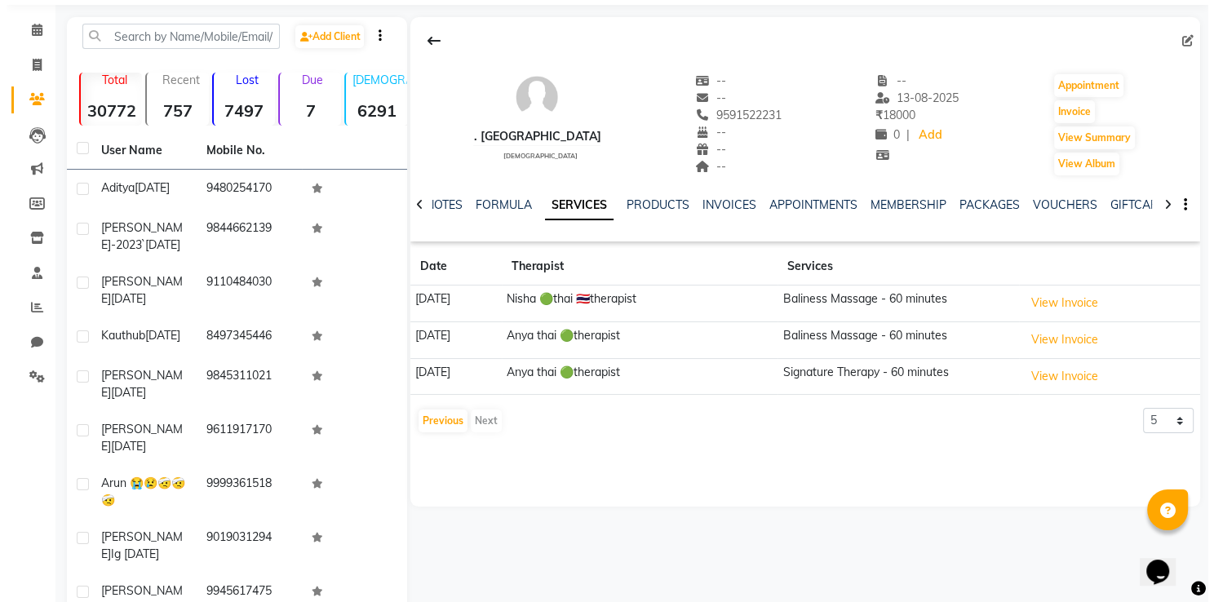
scroll to position [82, 0]
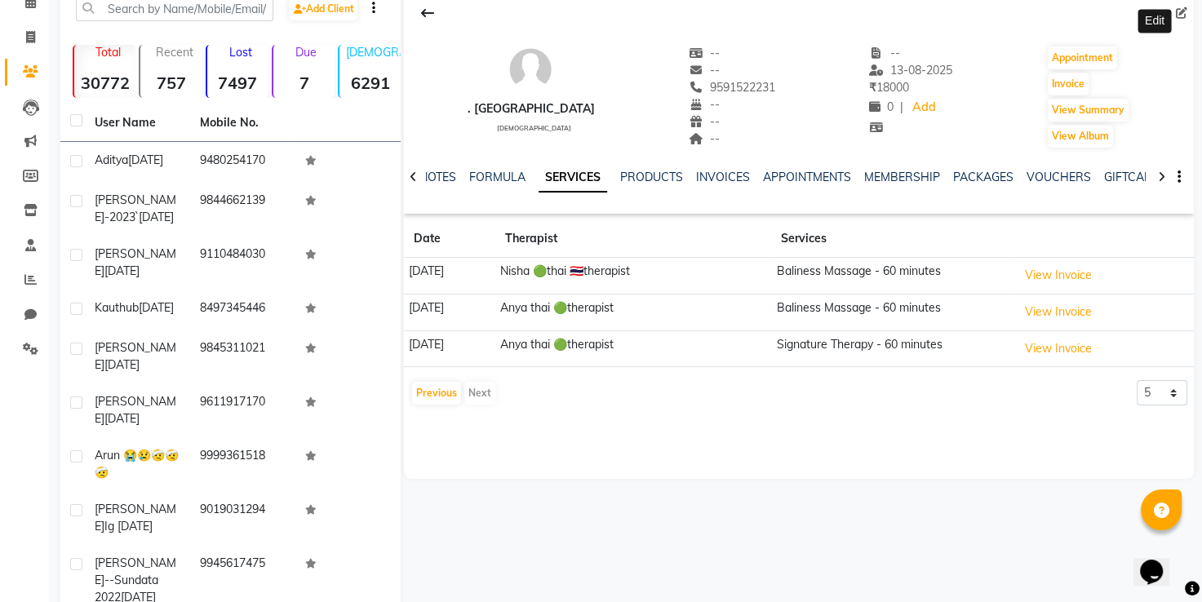
click at [1181, 8] on icon at bounding box center [1181, 12] width 11 height 11
select select "[DEMOGRAPHIC_DATA]"
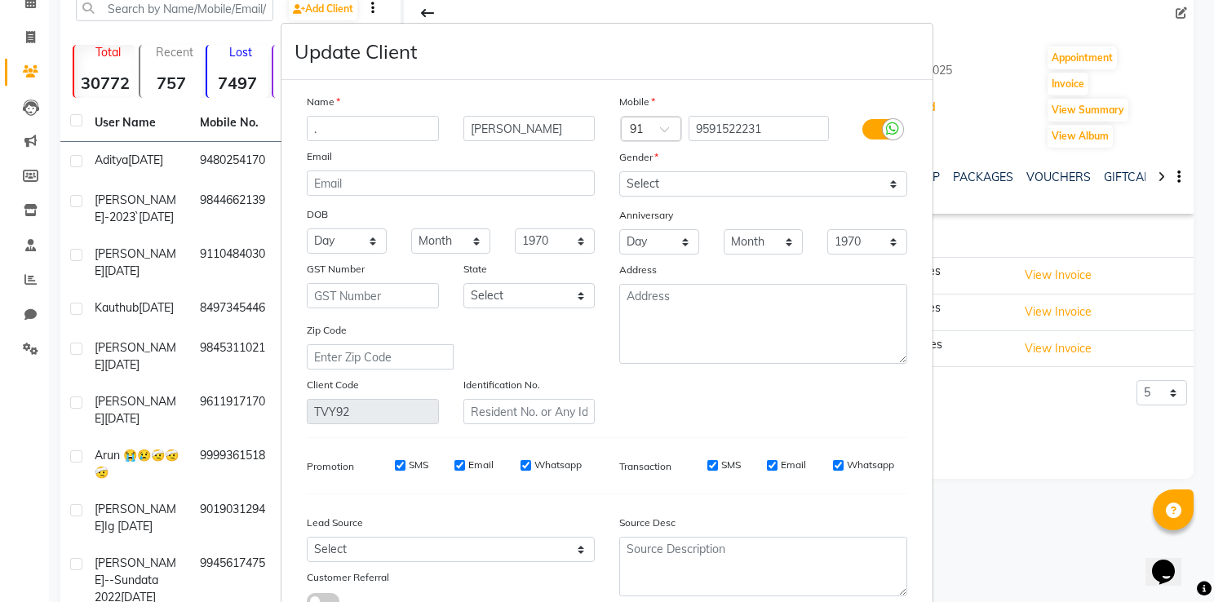
click at [408, 126] on input "." at bounding box center [373, 128] width 132 height 25
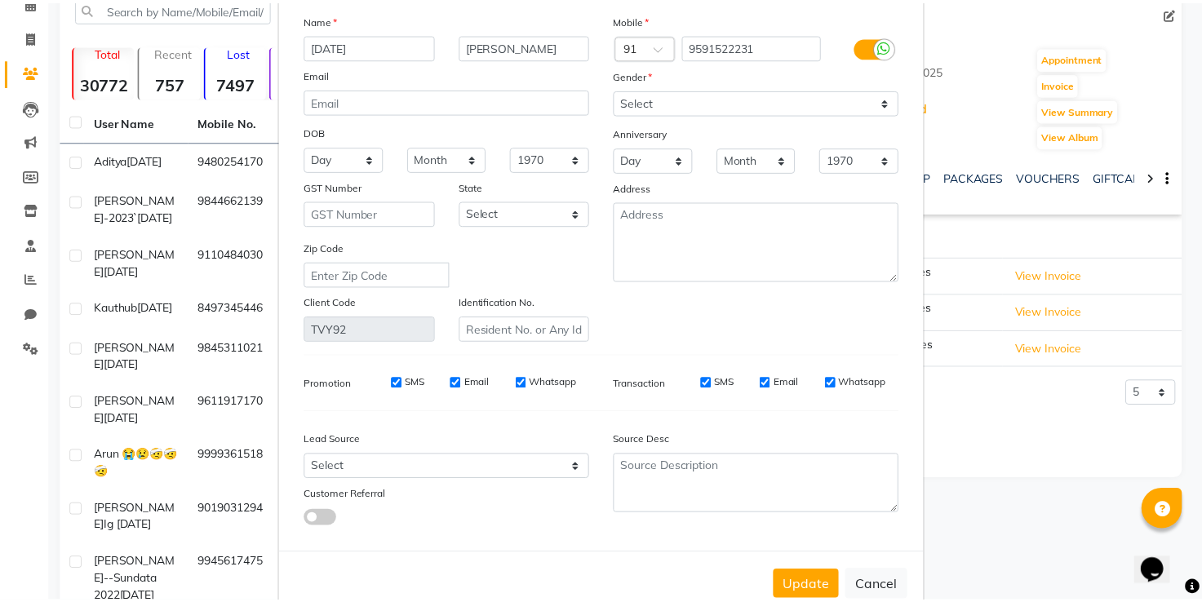
scroll to position [130, 0]
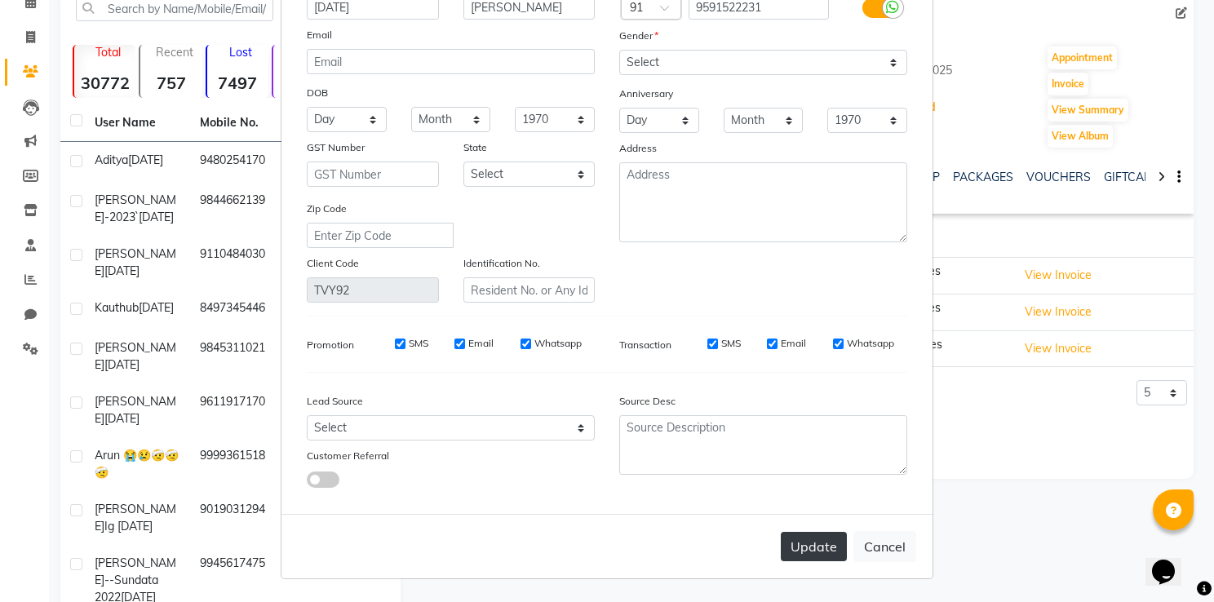
type input "[DATE]"
click at [796, 546] on button "Update" at bounding box center [814, 546] width 66 height 29
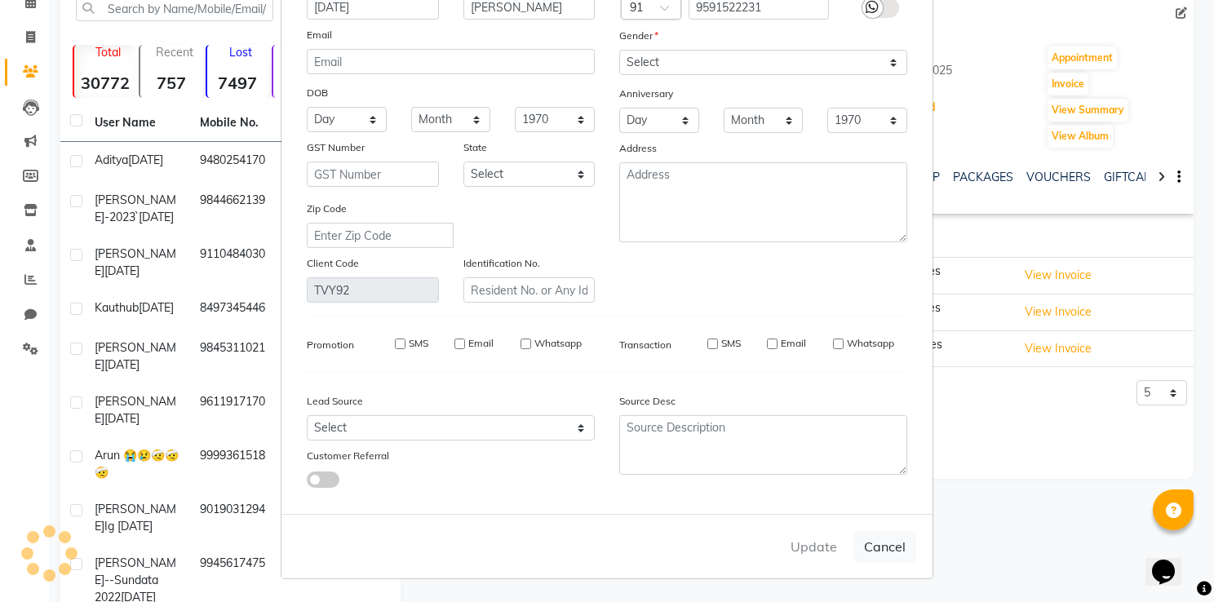
select select
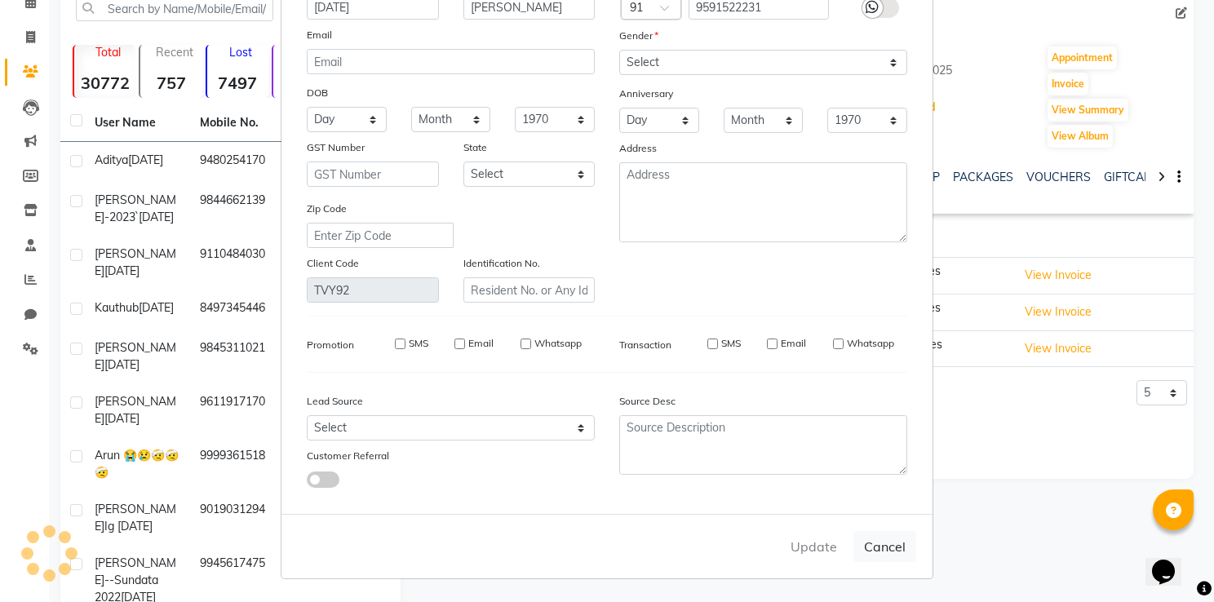
select select
checkbox input "false"
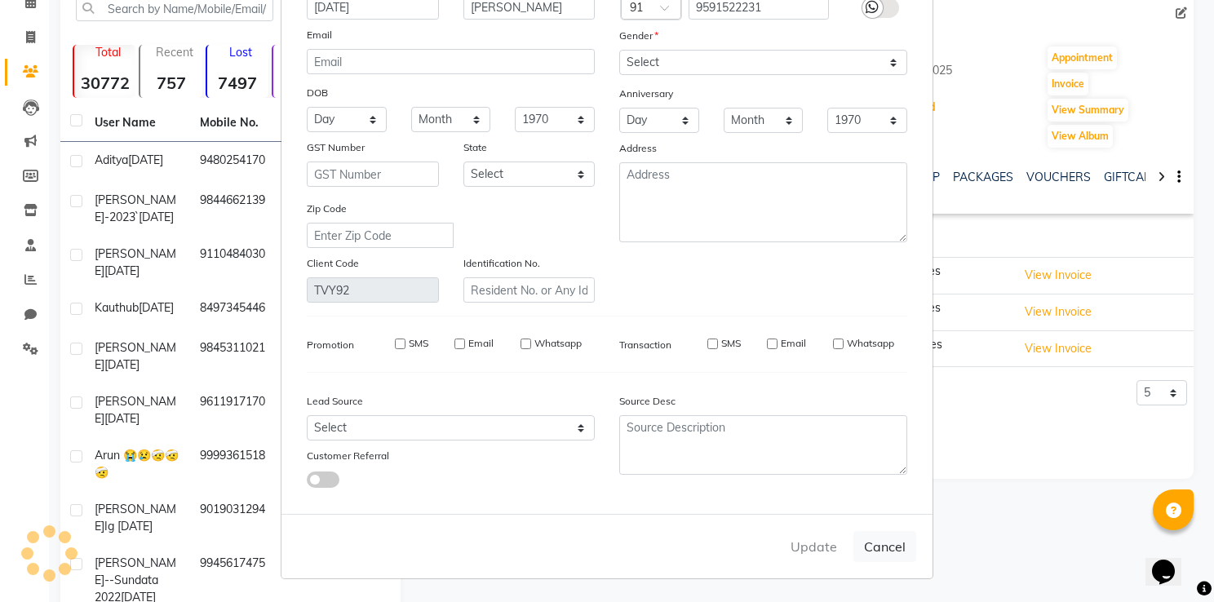
checkbox input "false"
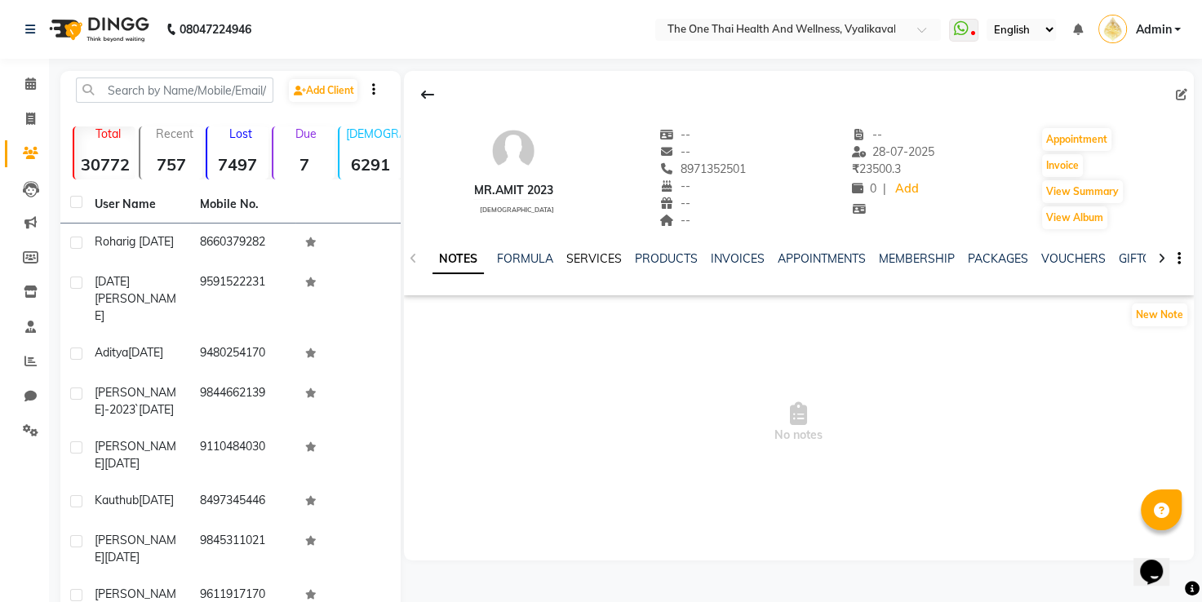
click at [568, 261] on link "SERVICES" at bounding box center [593, 258] width 55 height 15
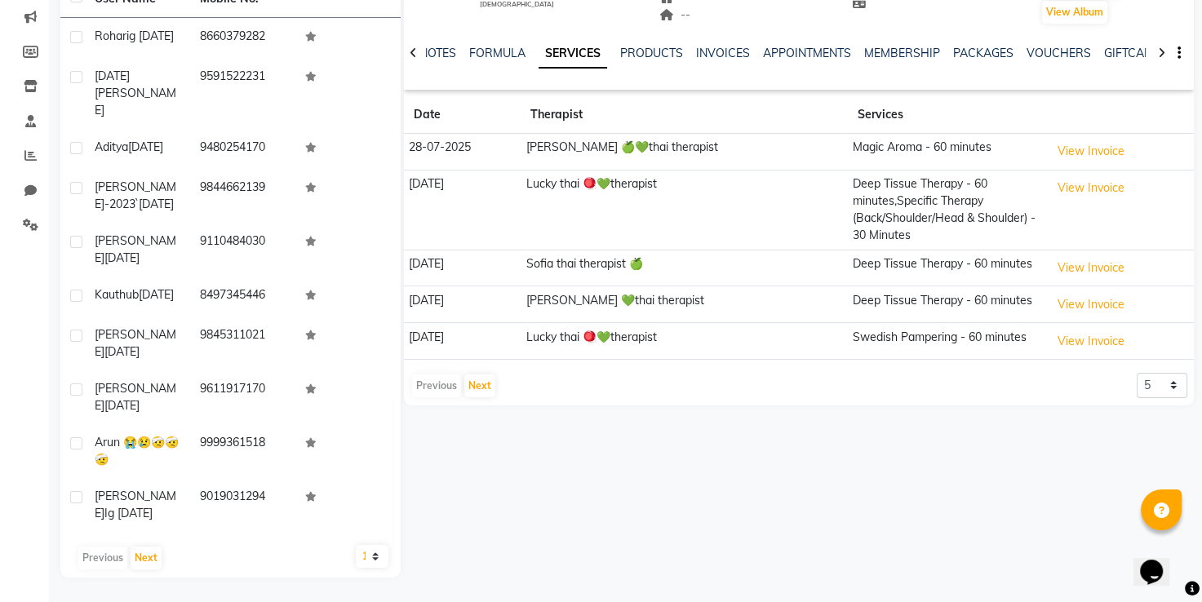
scroll to position [233, 0]
click at [480, 375] on button "Next" at bounding box center [479, 386] width 31 height 23
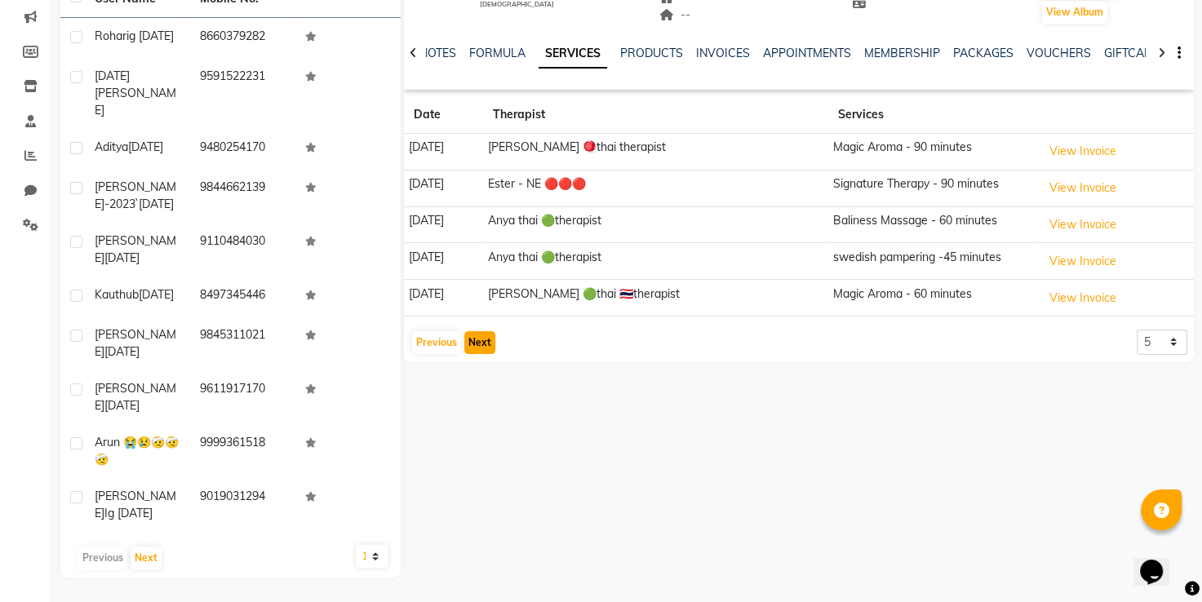
click at [482, 331] on button "Next" at bounding box center [479, 342] width 31 height 23
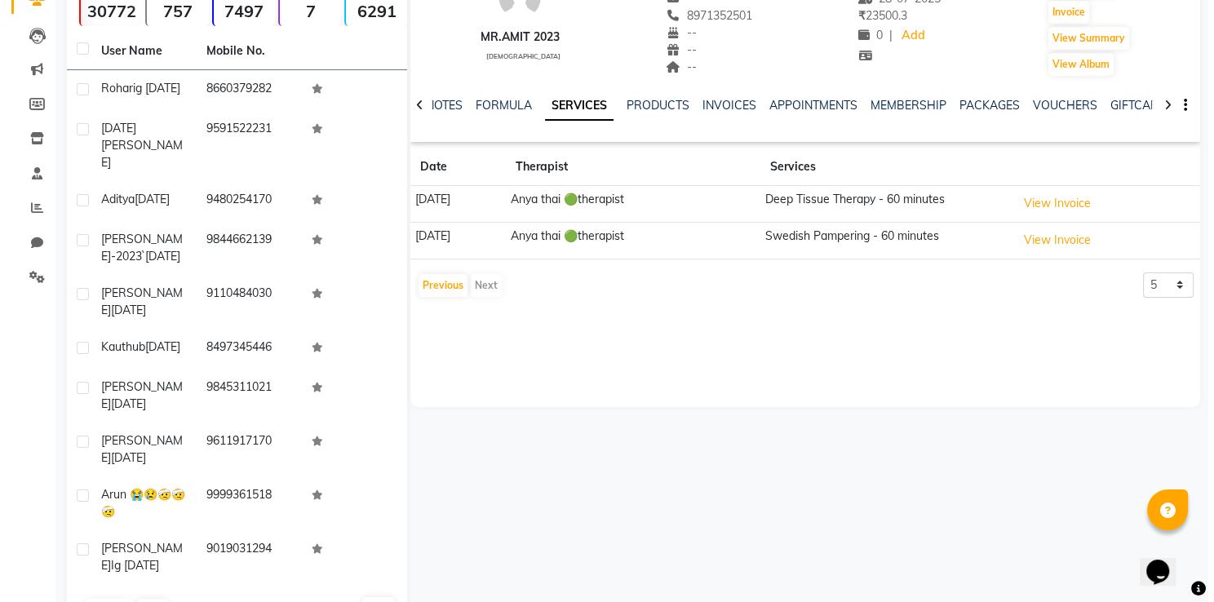
scroll to position [0, 0]
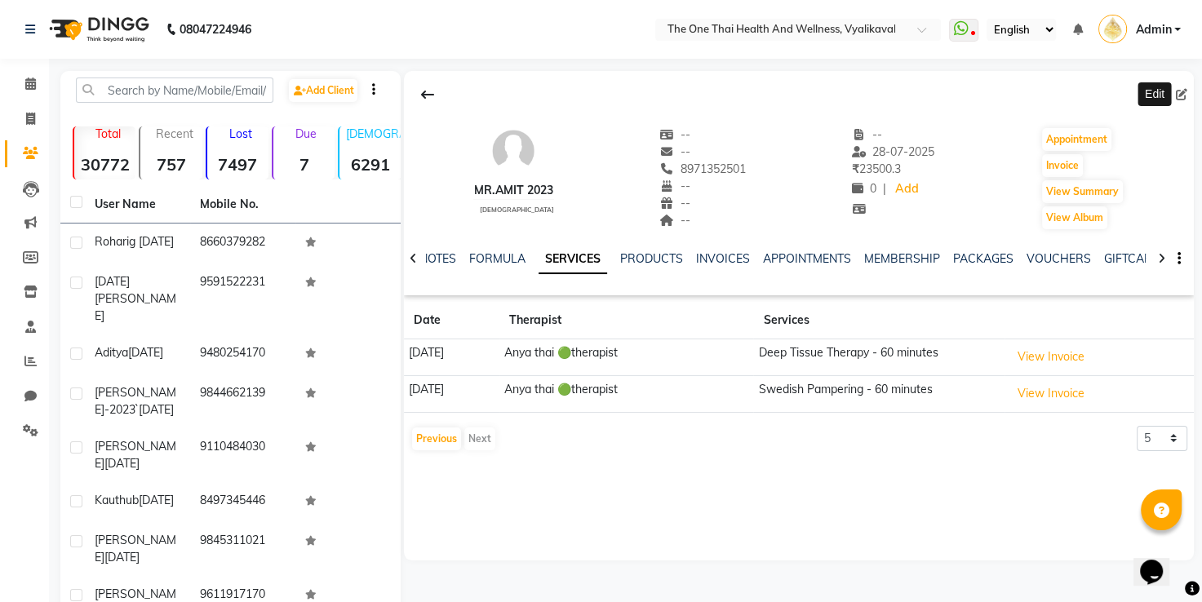
click at [1186, 96] on icon at bounding box center [1181, 94] width 11 height 11
select select "male"
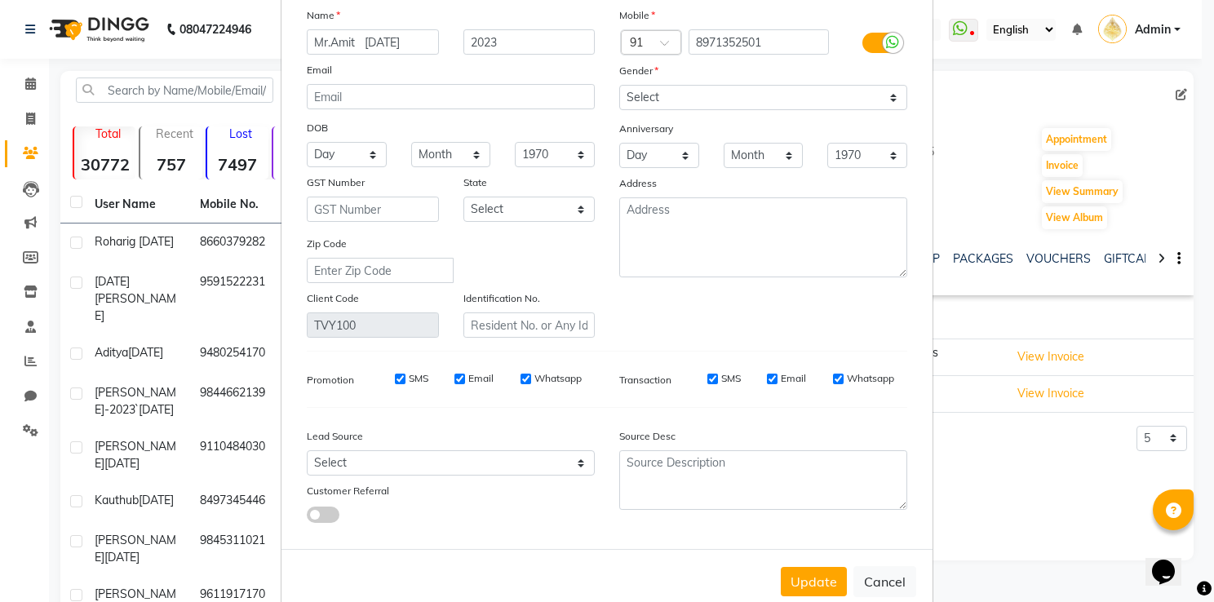
scroll to position [130, 0]
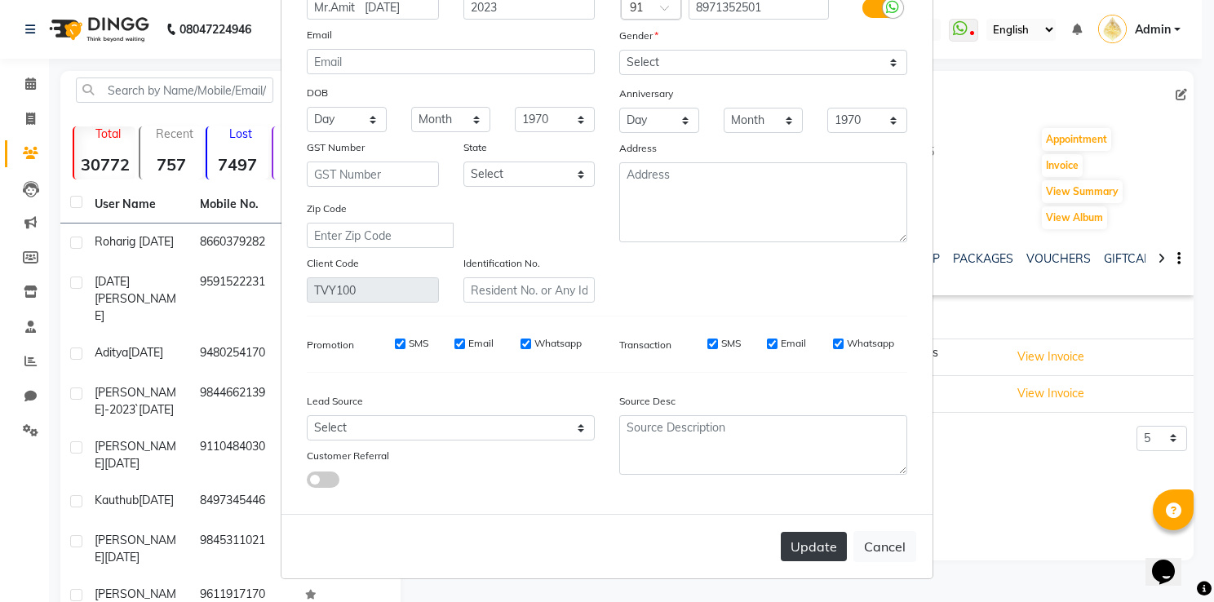
type input "Mr.Amit [DATE]"
click at [805, 533] on button "Update" at bounding box center [814, 546] width 66 height 29
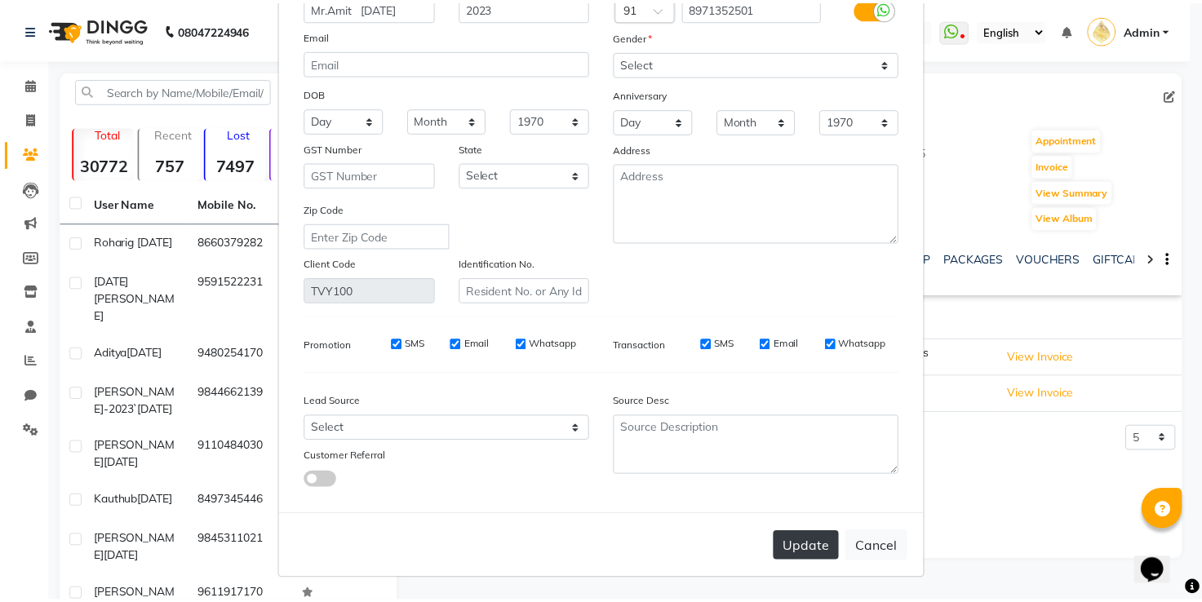
scroll to position [0, 0]
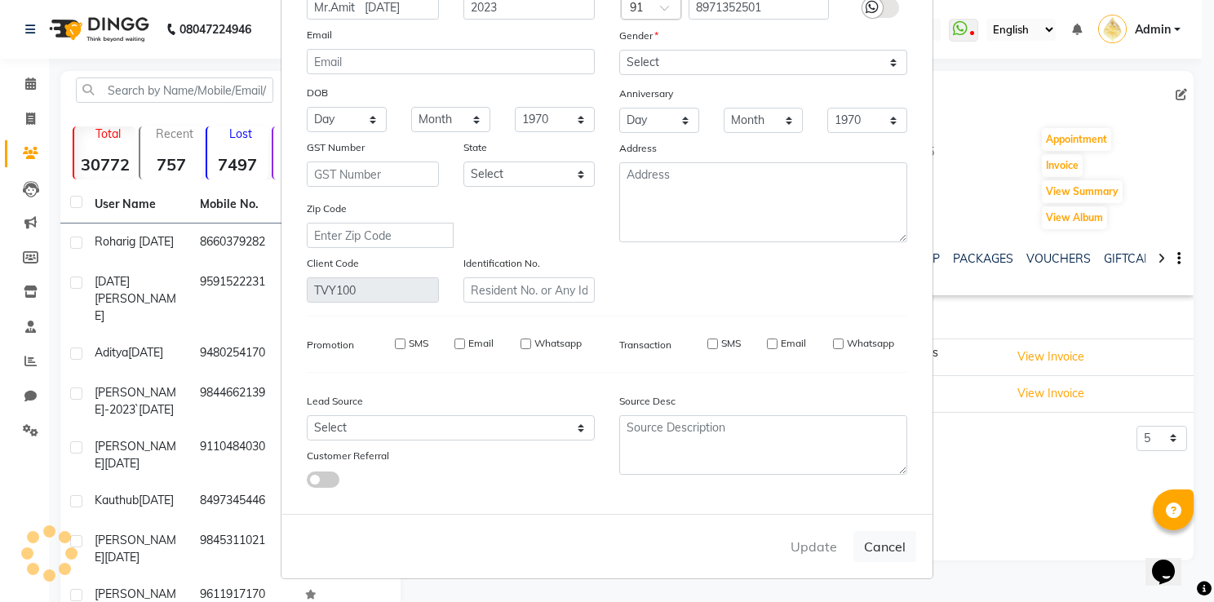
select select
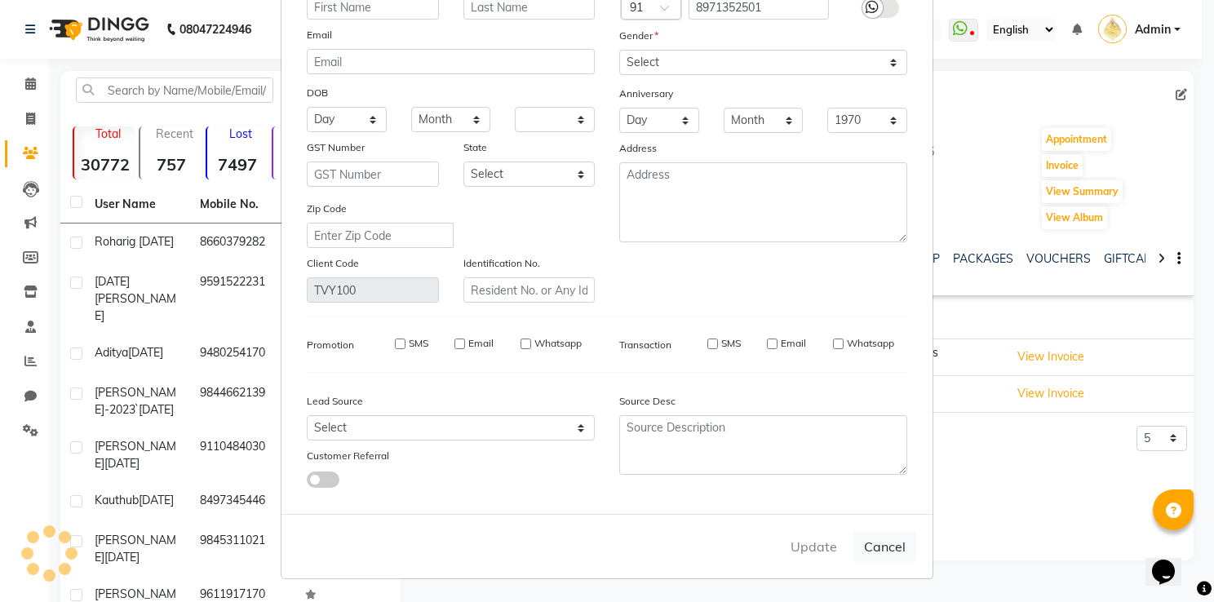
select select
checkbox input "false"
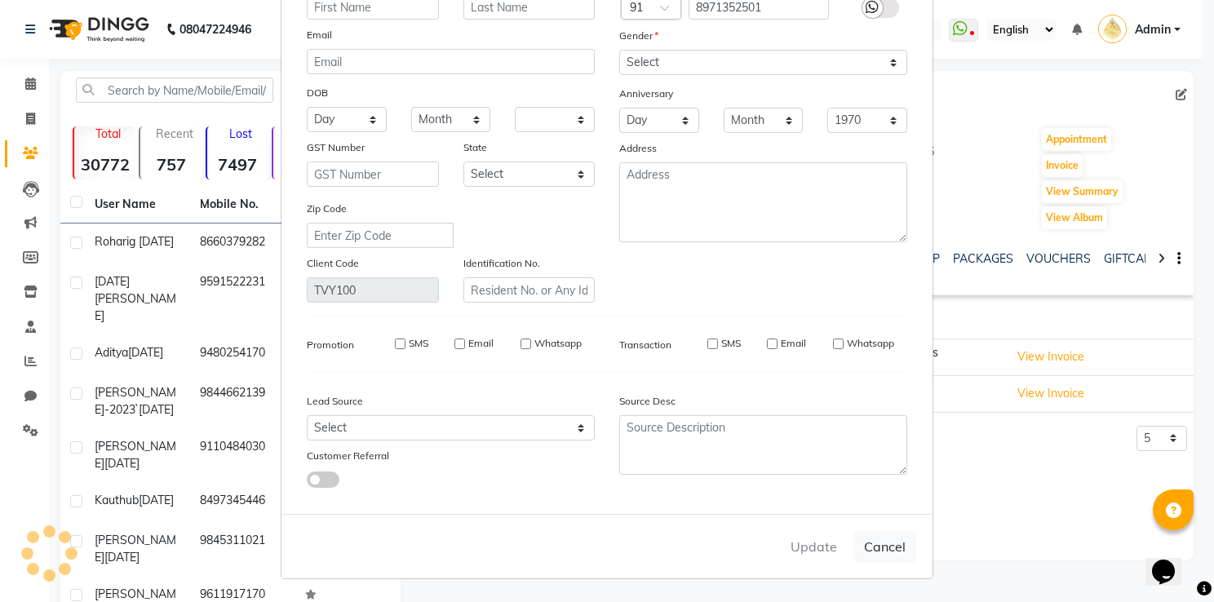
checkbox input "false"
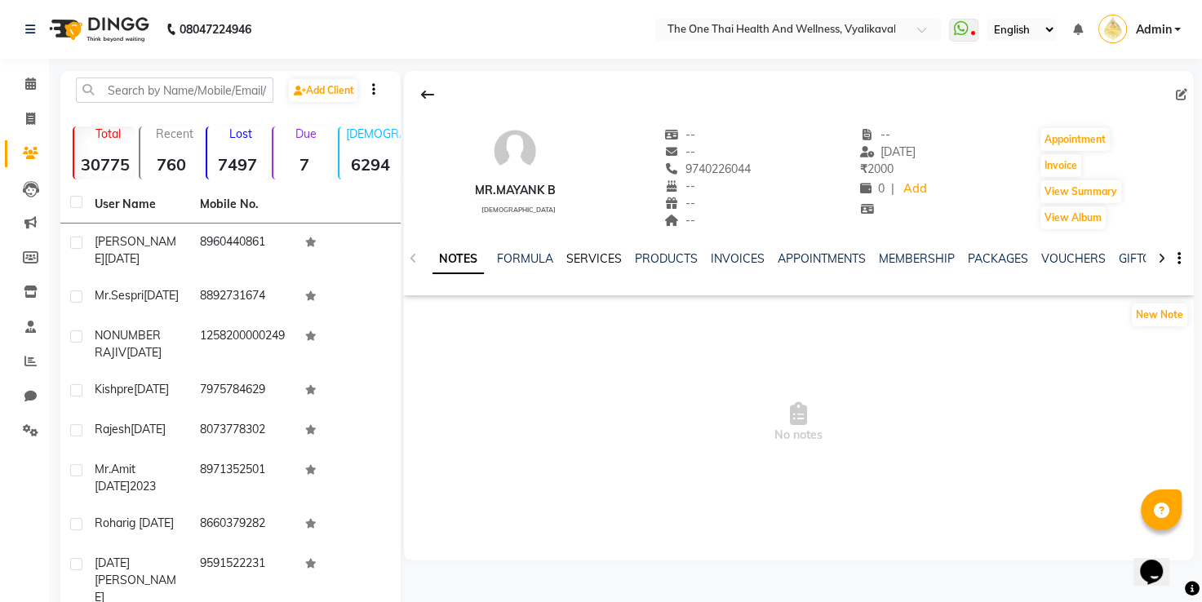
click at [579, 259] on link "SERVICES" at bounding box center [593, 258] width 55 height 15
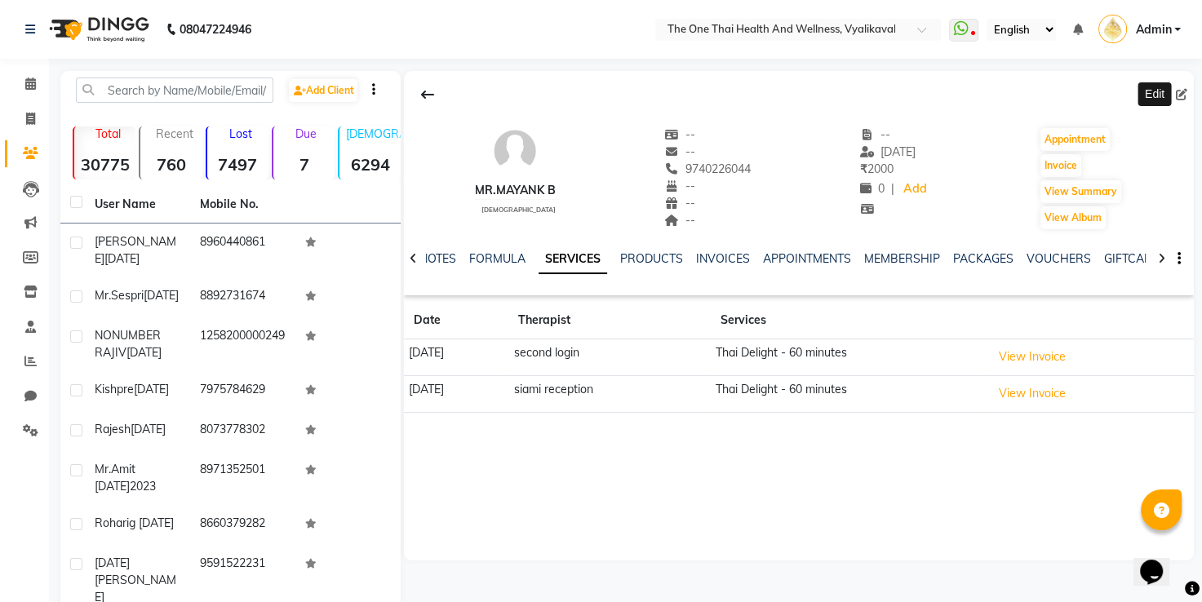
click at [1181, 93] on icon at bounding box center [1181, 94] width 11 height 11
select select "[DEMOGRAPHIC_DATA]"
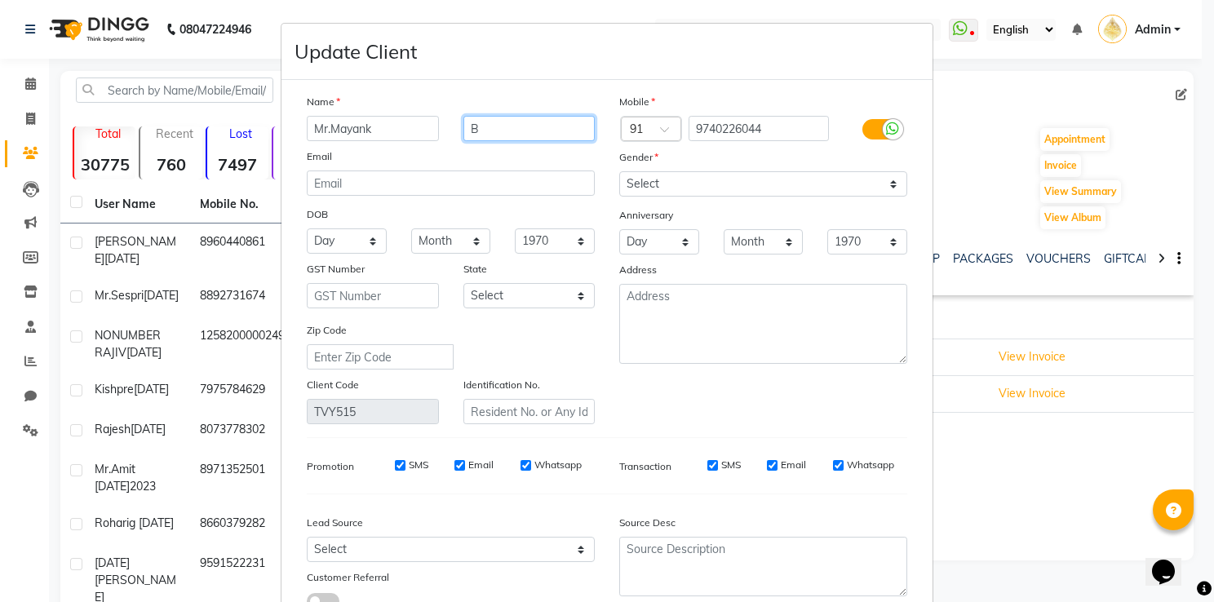
click at [536, 126] on input "B" at bounding box center [529, 128] width 132 height 25
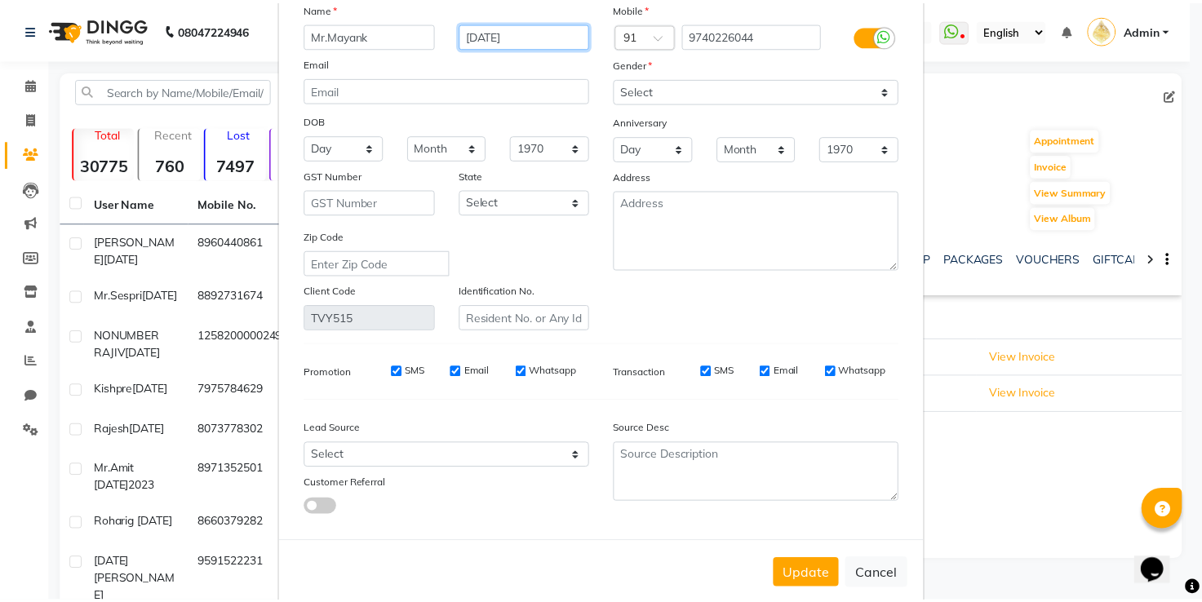
scroll to position [130, 0]
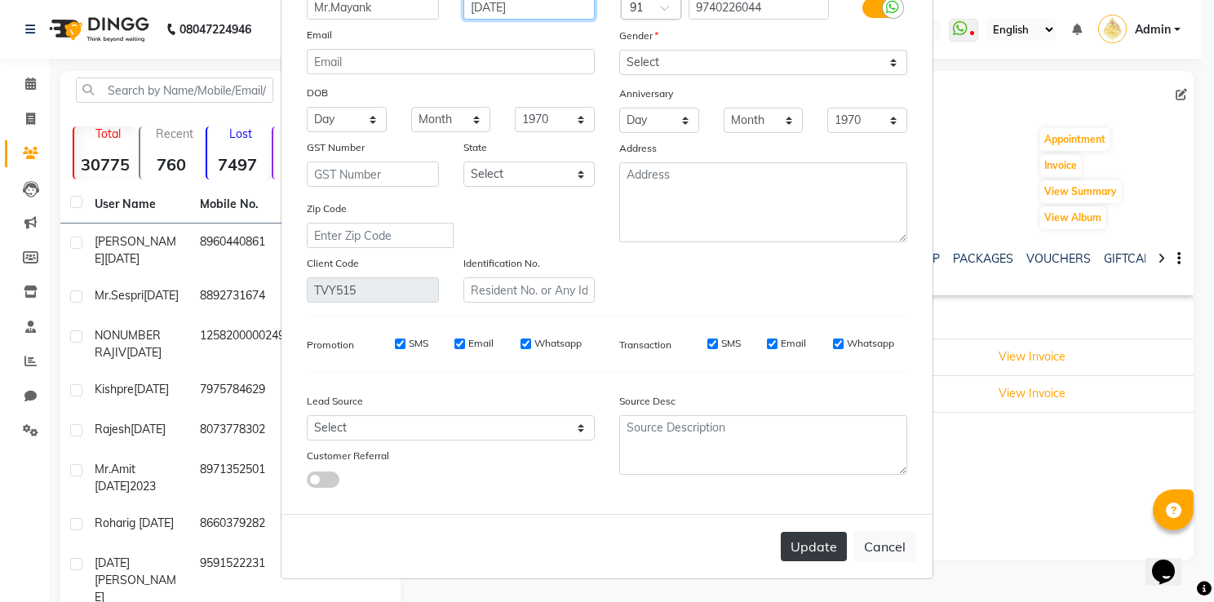
type input "[DATE]"
click at [793, 551] on button "Update" at bounding box center [814, 546] width 66 height 29
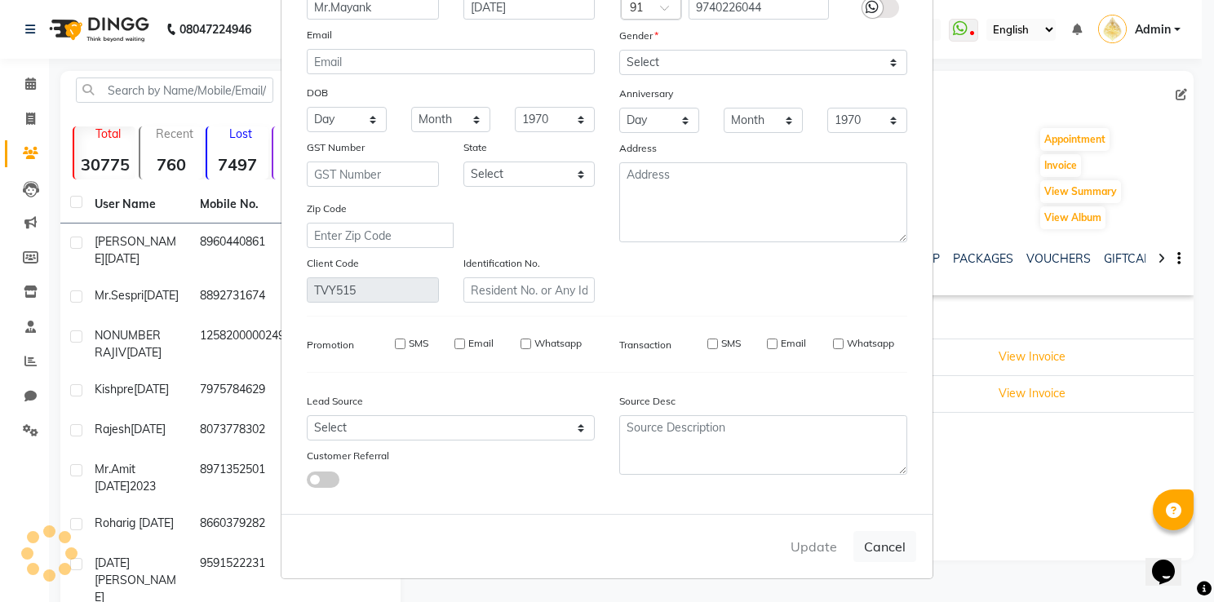
select select
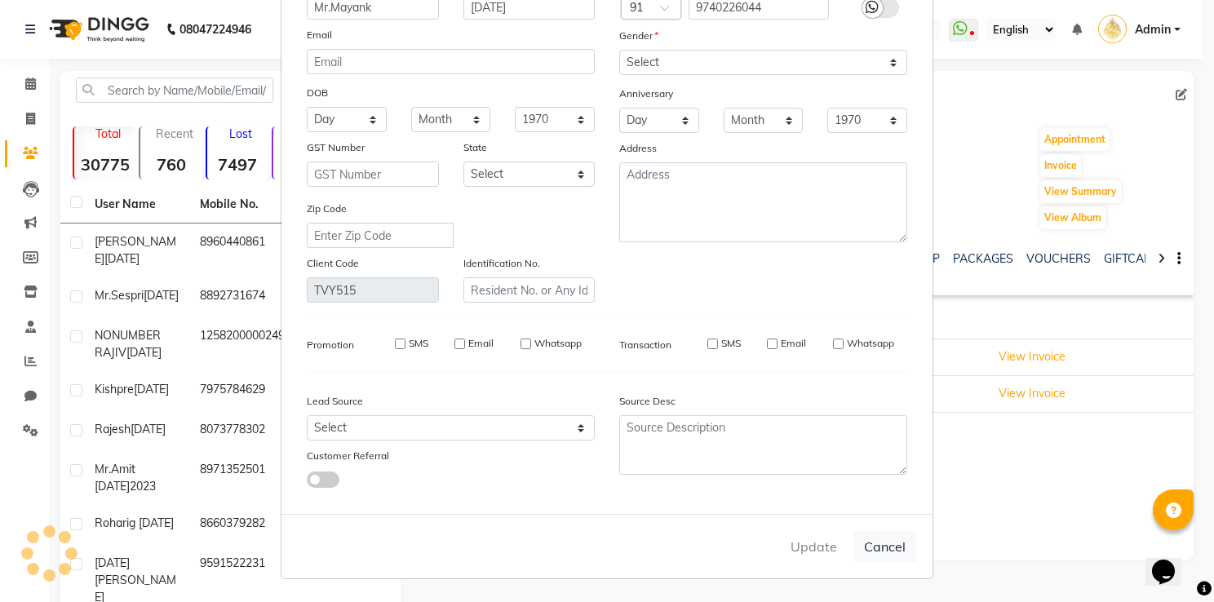
select select
checkbox input "false"
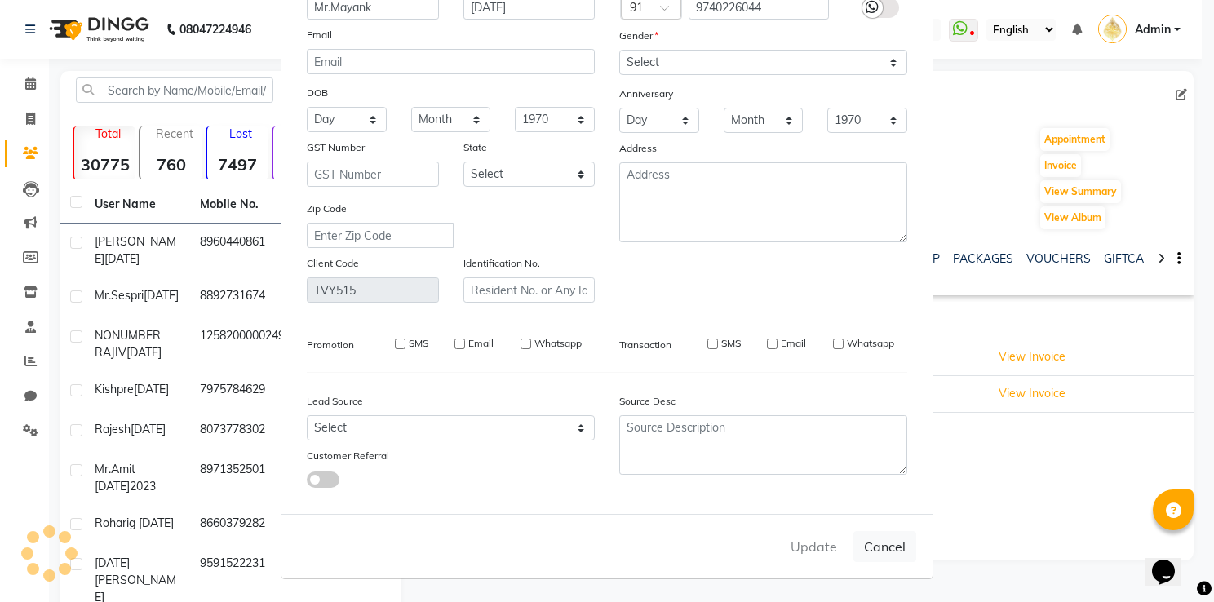
checkbox input "false"
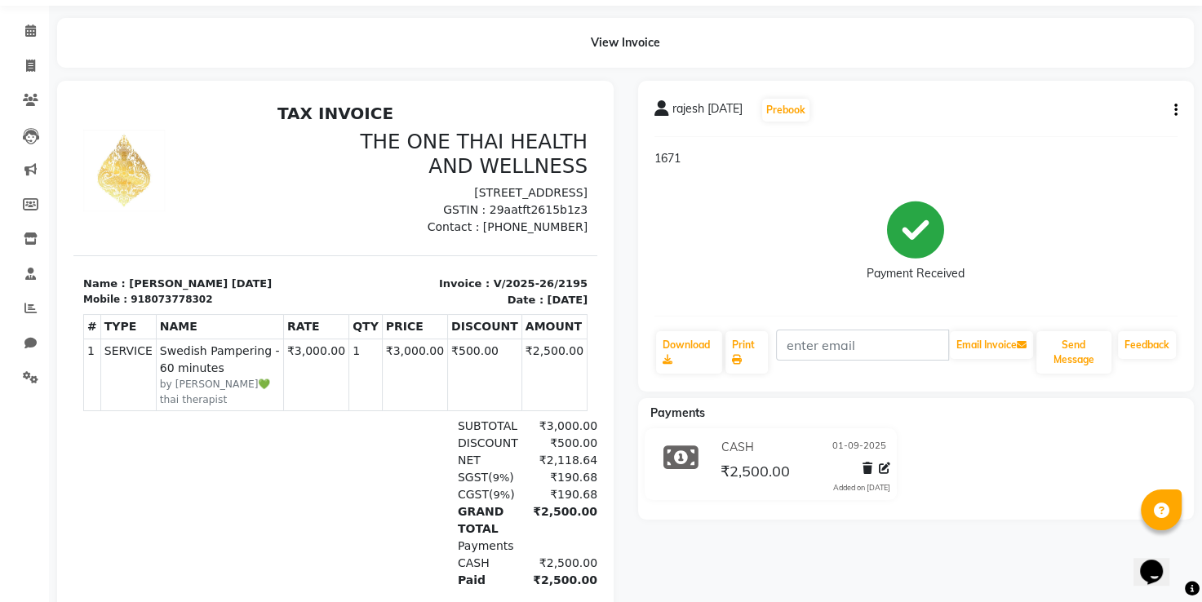
scroll to position [163, 0]
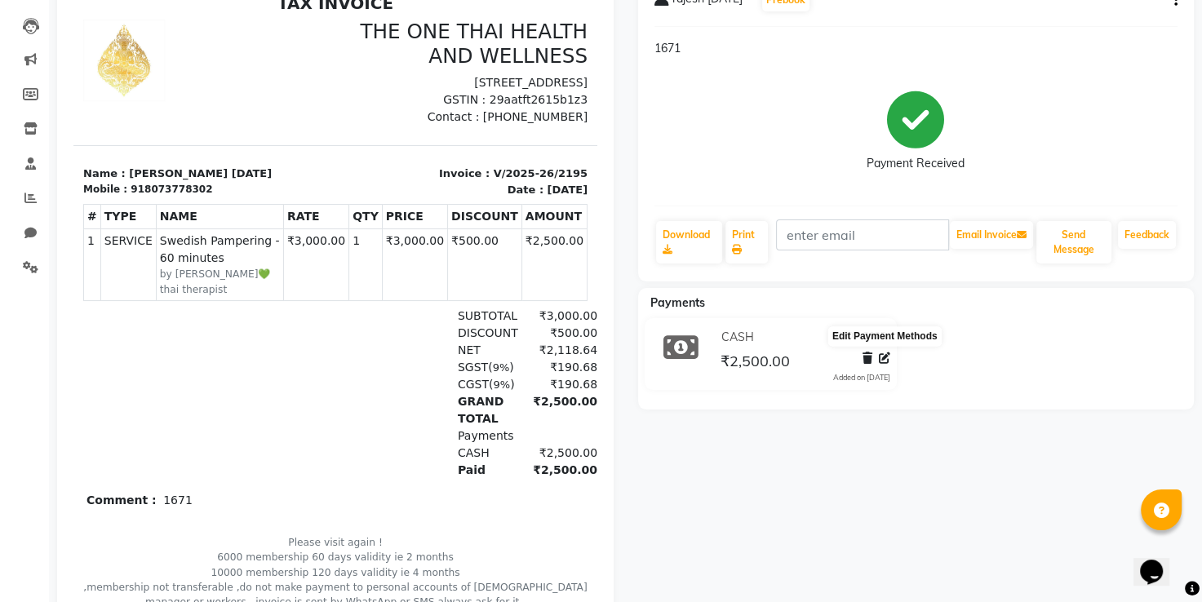
click at [884, 361] on icon at bounding box center [884, 357] width 11 height 11
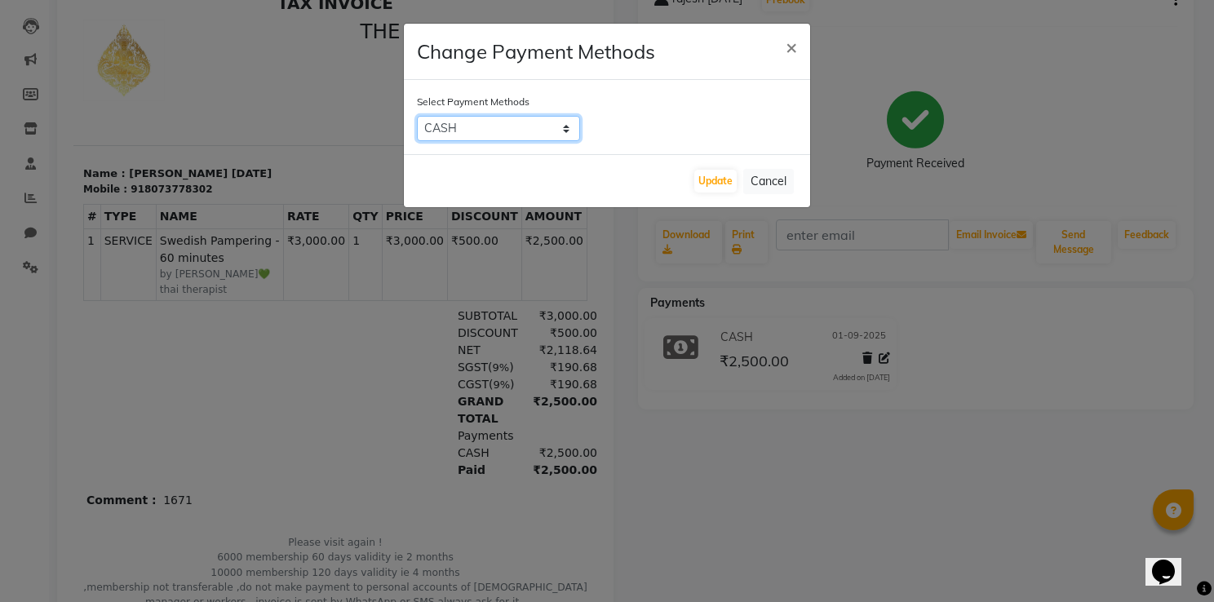
click at [516, 135] on select "CARD UPI CASH Bank" at bounding box center [498, 128] width 163 height 25
select select "8"
click at [417, 116] on select "CARD UPI CASH Bank" at bounding box center [498, 128] width 163 height 25
click at [701, 179] on button "Update" at bounding box center [715, 181] width 42 height 23
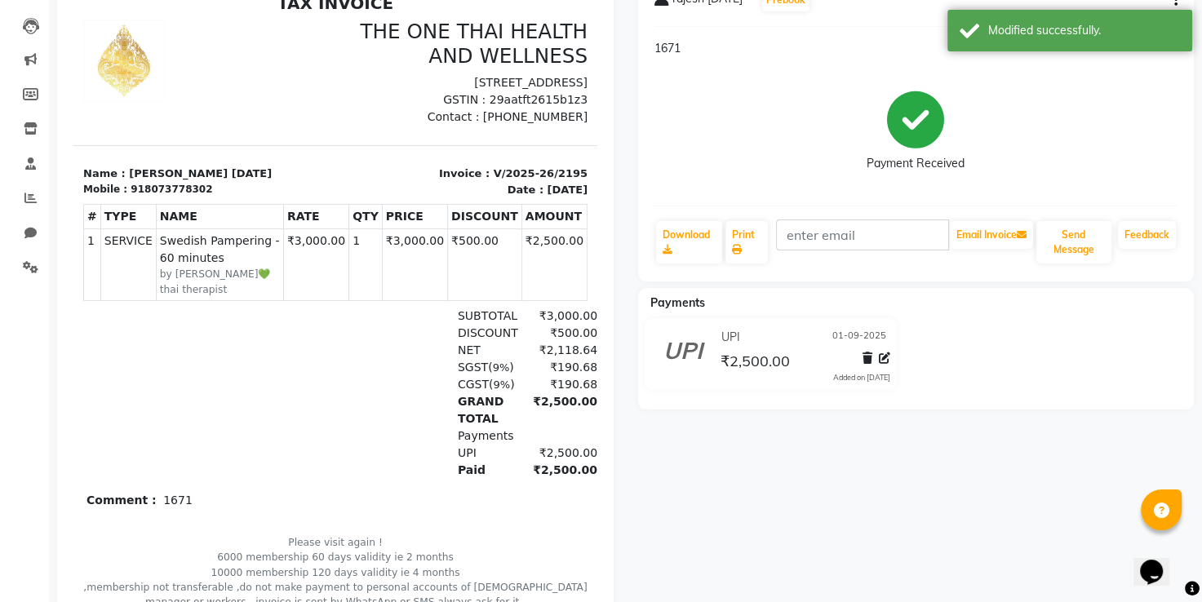
scroll to position [0, 0]
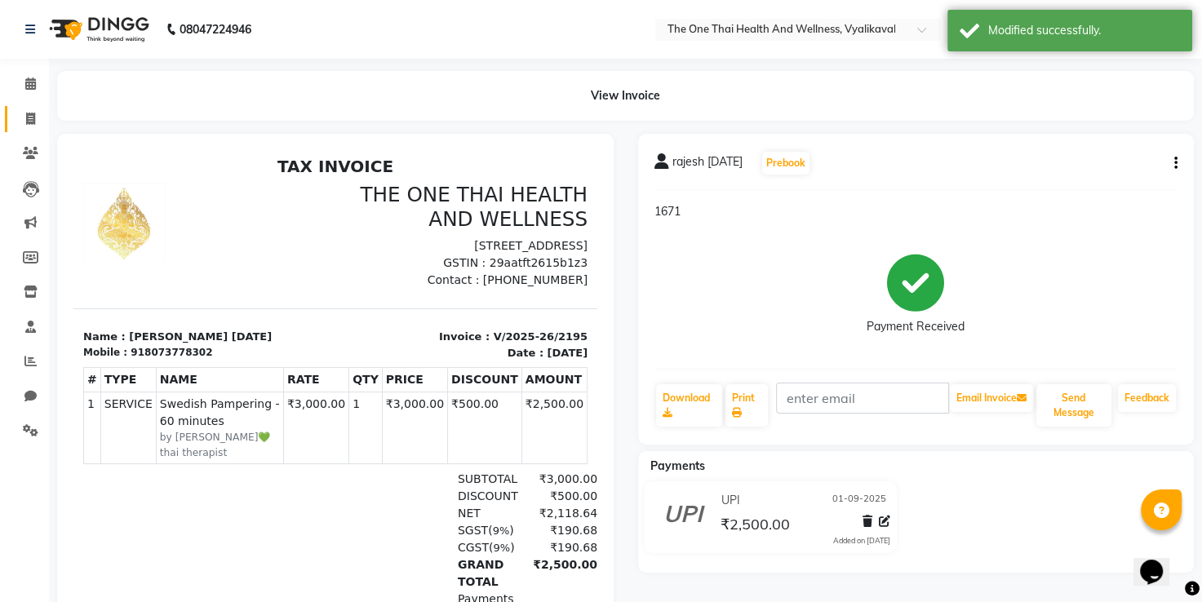
click at [33, 110] on span at bounding box center [30, 119] width 29 height 19
select select "service"
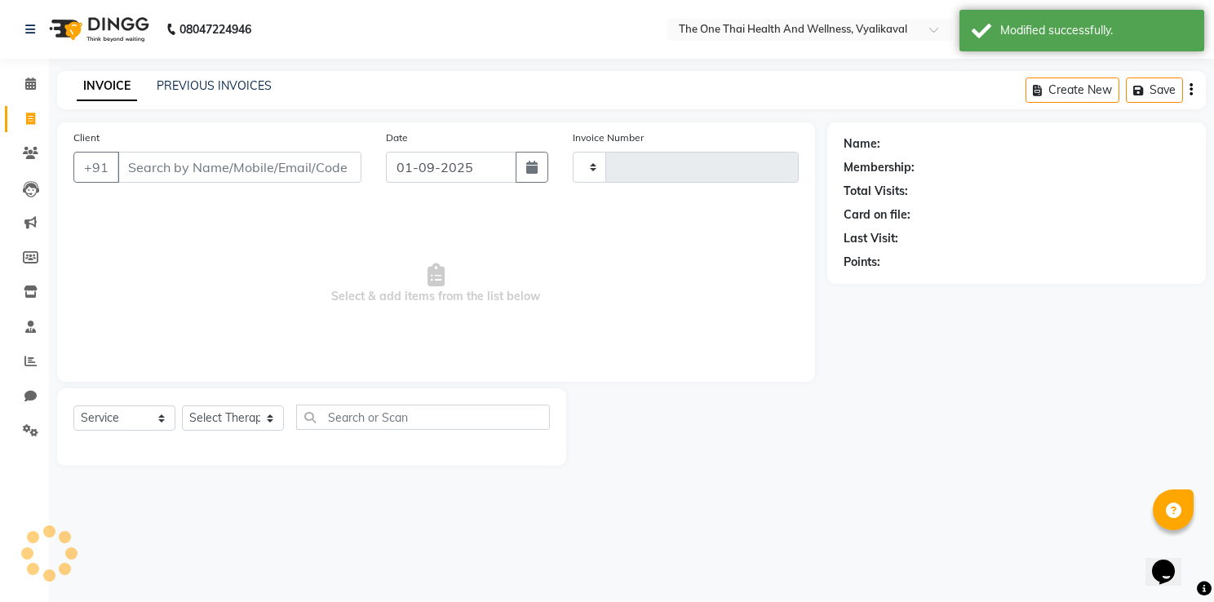
type input "2201"
select select "5972"
click at [160, 78] on link "PREVIOUS INVOICES" at bounding box center [214, 85] width 115 height 15
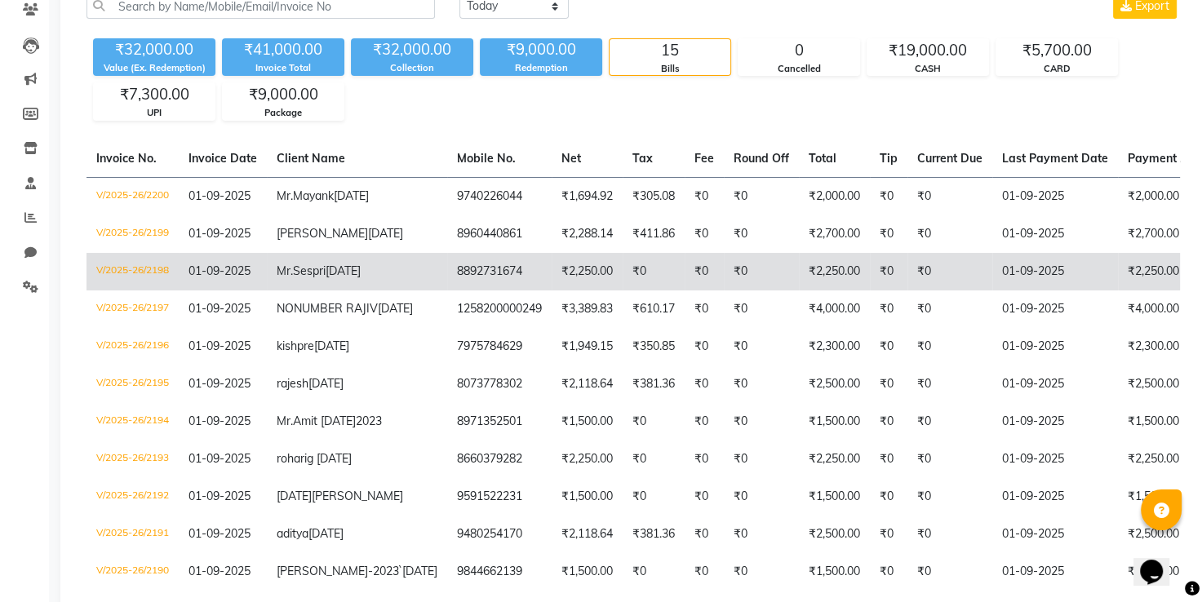
scroll to position [163, 0]
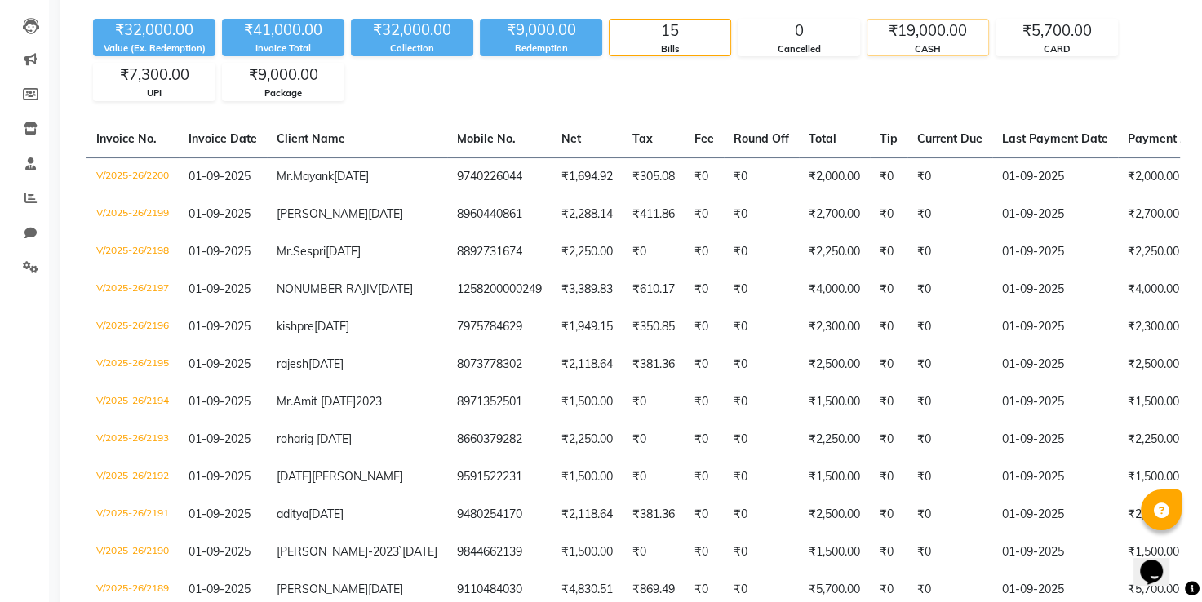
click at [921, 41] on div "₹19,000.00" at bounding box center [927, 31] width 121 height 23
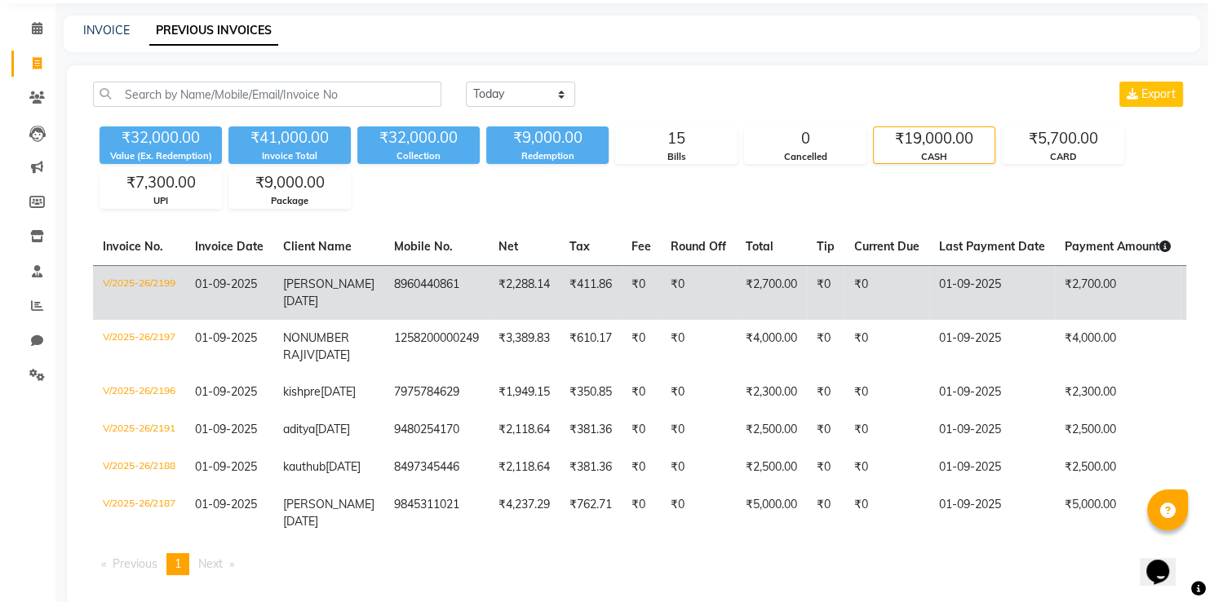
scroll to position [0, 0]
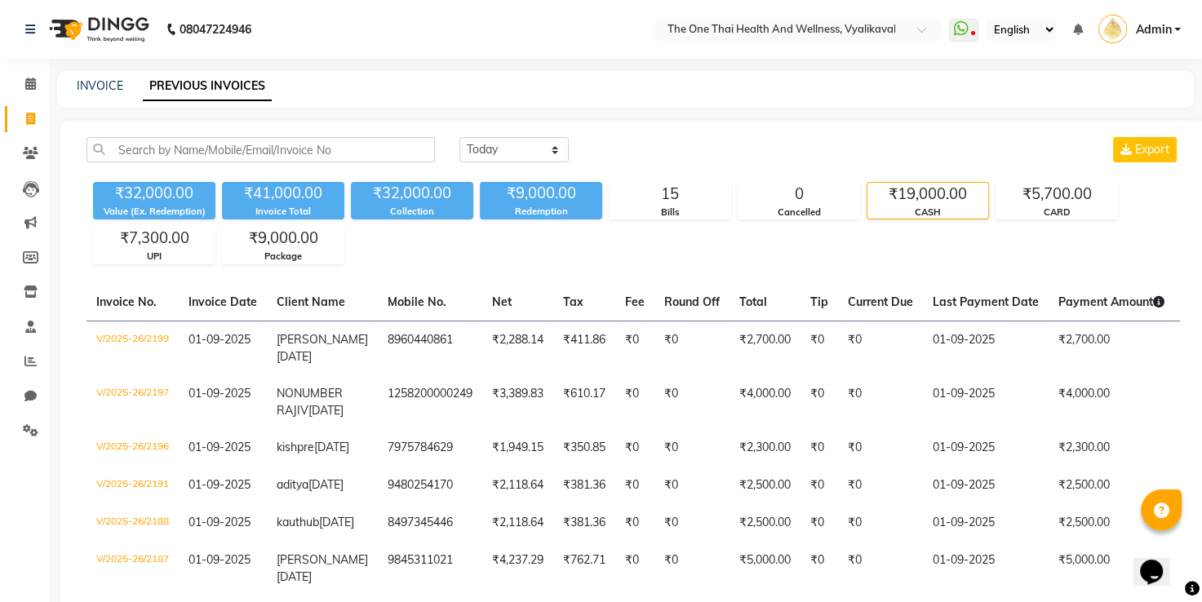
click at [1168, 22] on span "Admin" at bounding box center [1153, 29] width 36 height 17
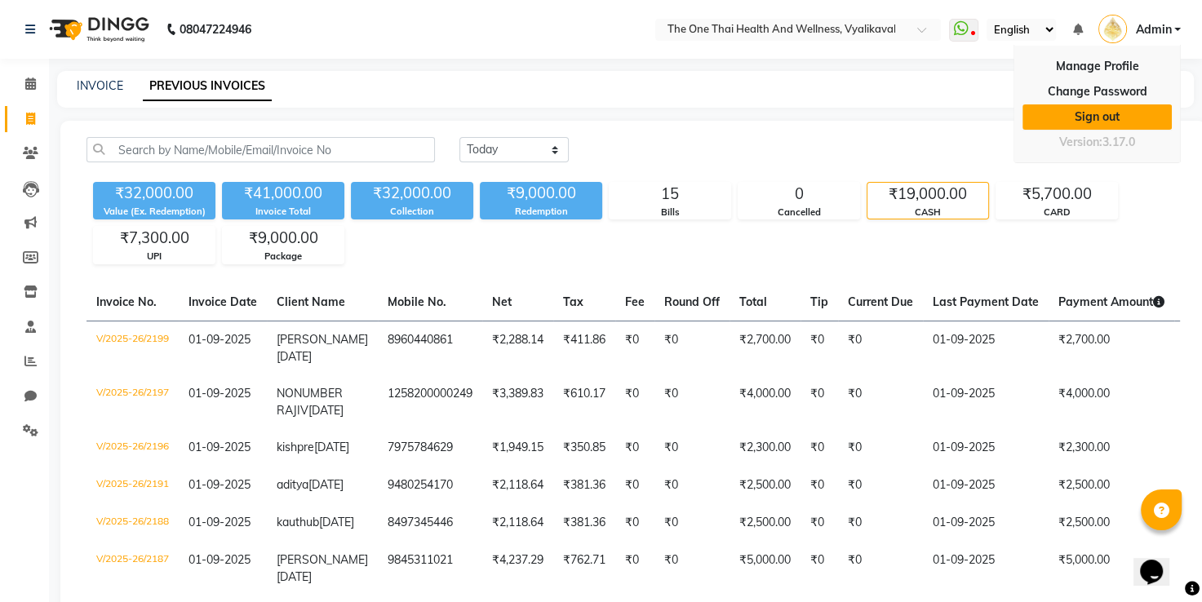
click at [1102, 112] on link "Sign out" at bounding box center [1096, 116] width 149 height 25
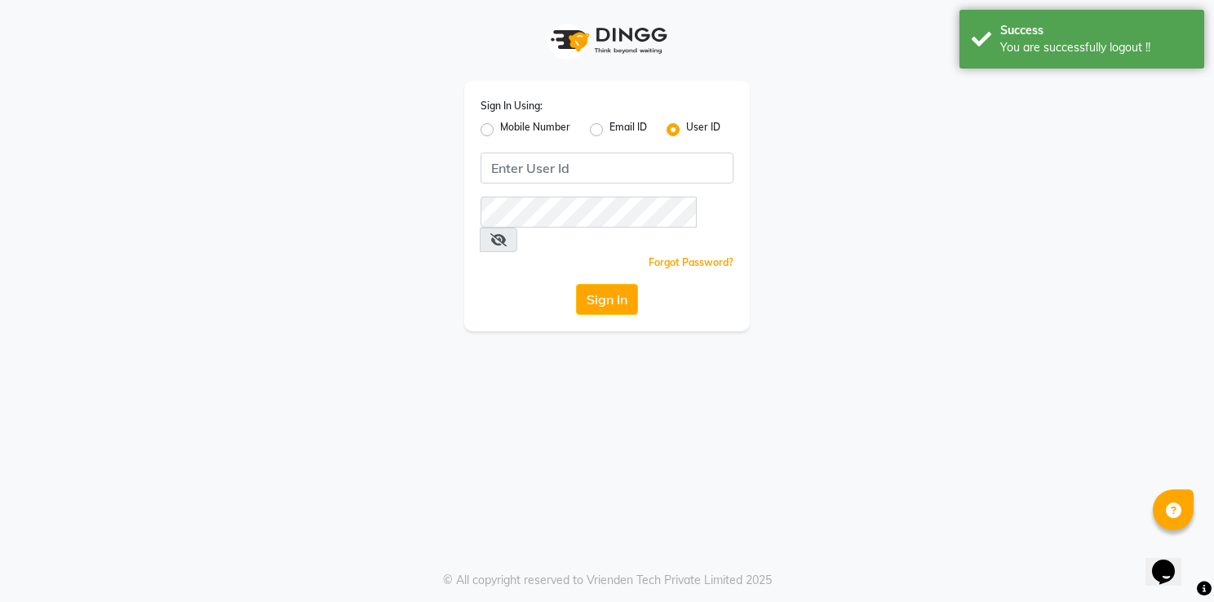
click at [500, 127] on label "Mobile Number" at bounding box center [535, 130] width 70 height 20
click at [500, 127] on input "Mobile Number" at bounding box center [505, 125] width 11 height 11
radio input "true"
radio input "false"
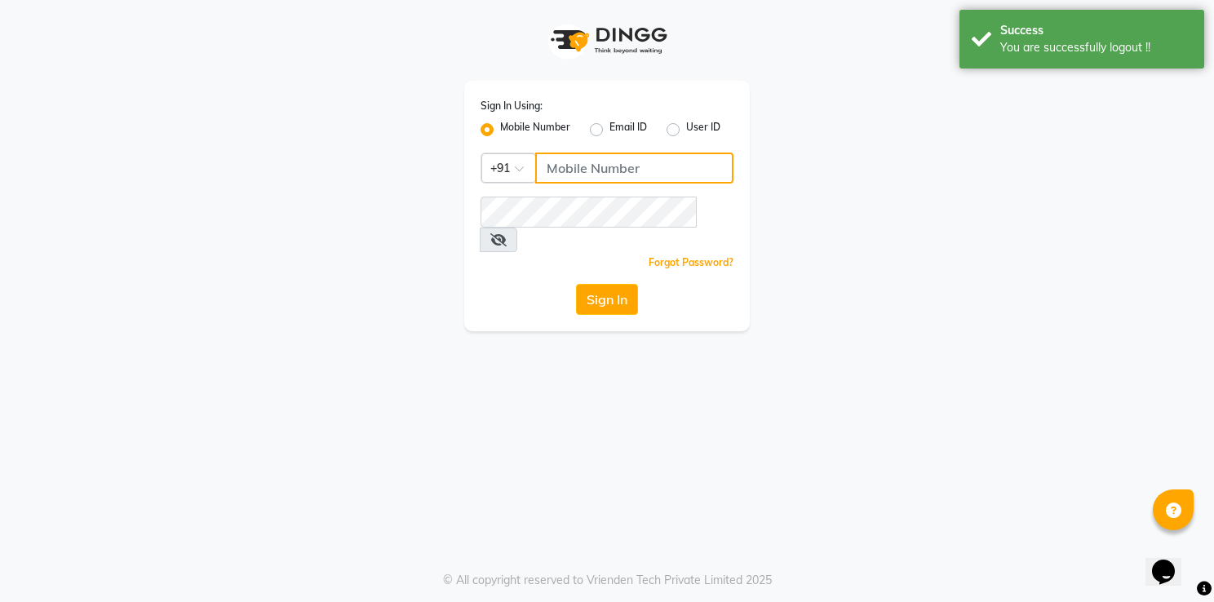
click at [565, 171] on input "Username" at bounding box center [634, 168] width 198 height 31
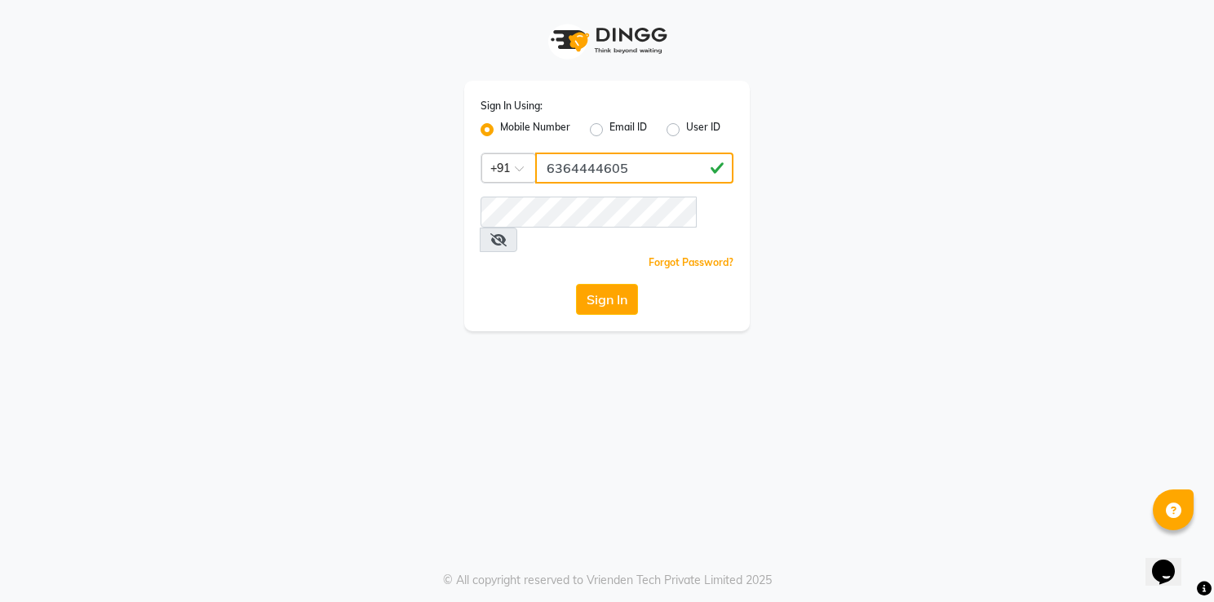
type input "6364444605"
click at [597, 284] on button "Sign In" at bounding box center [607, 299] width 62 height 31
